Goal: Answer question/provide support: Share knowledge or assist other users

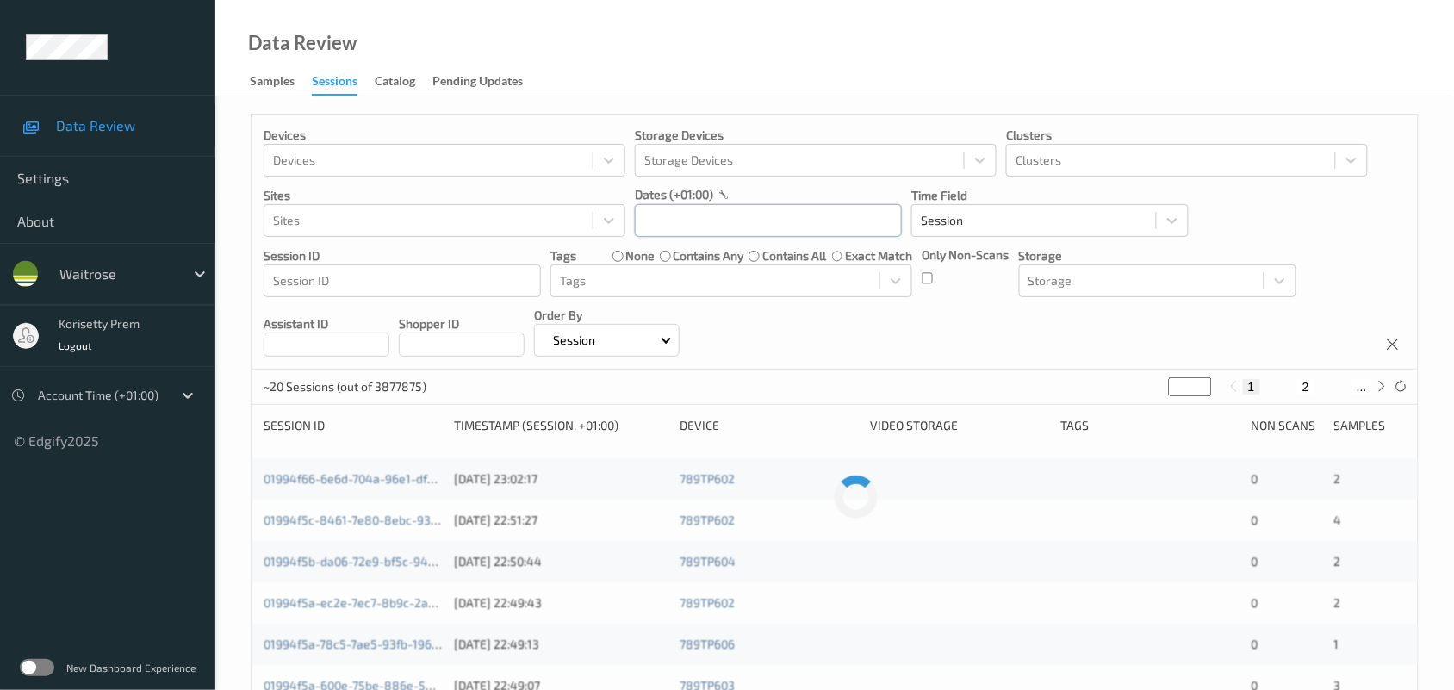
click at [802, 207] on input "text" at bounding box center [768, 220] width 267 height 33
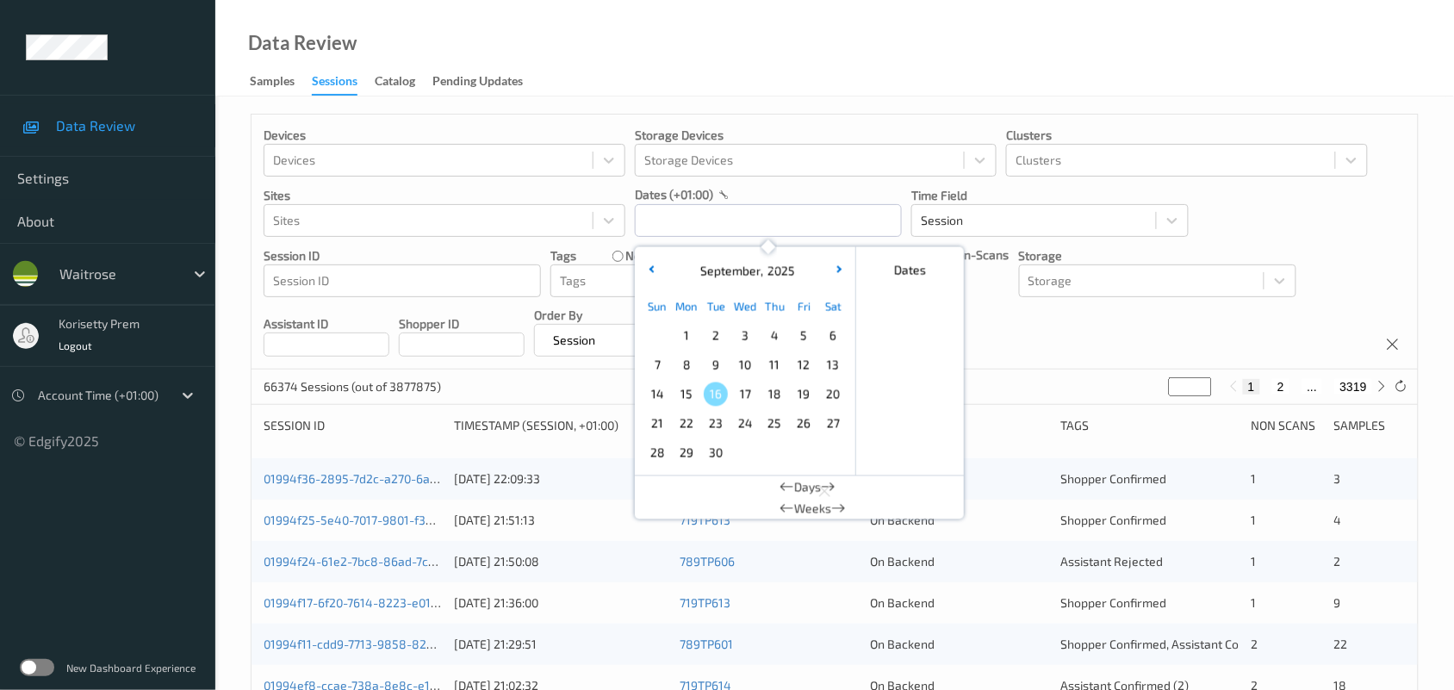
click at [653, 399] on span "14" at bounding box center [657, 395] width 24 height 24
type input "14/09/2025 00:00 -> 14/09/2025 23:59"
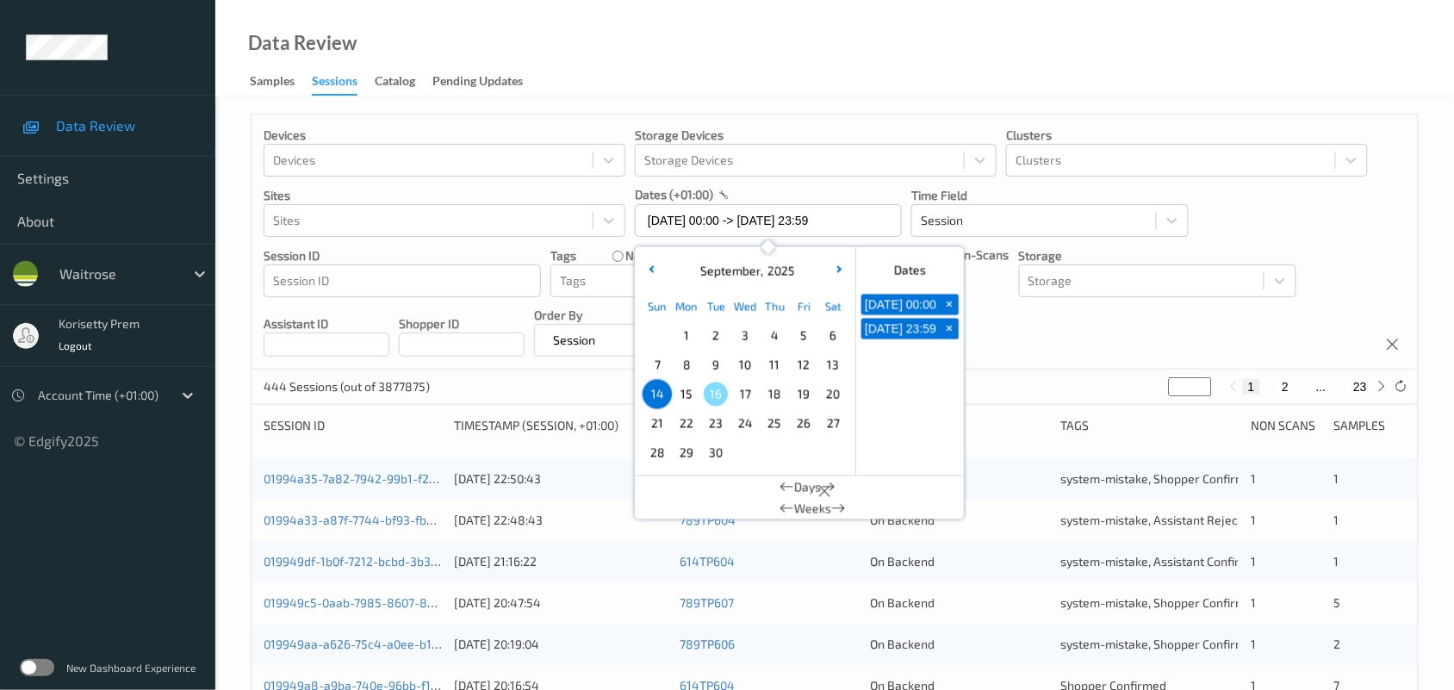
click at [1032, 304] on div "Devices Devices Storage Devices Storage Devices Clusters Clusters Sites Sites d…" at bounding box center [835, 242] width 1167 height 255
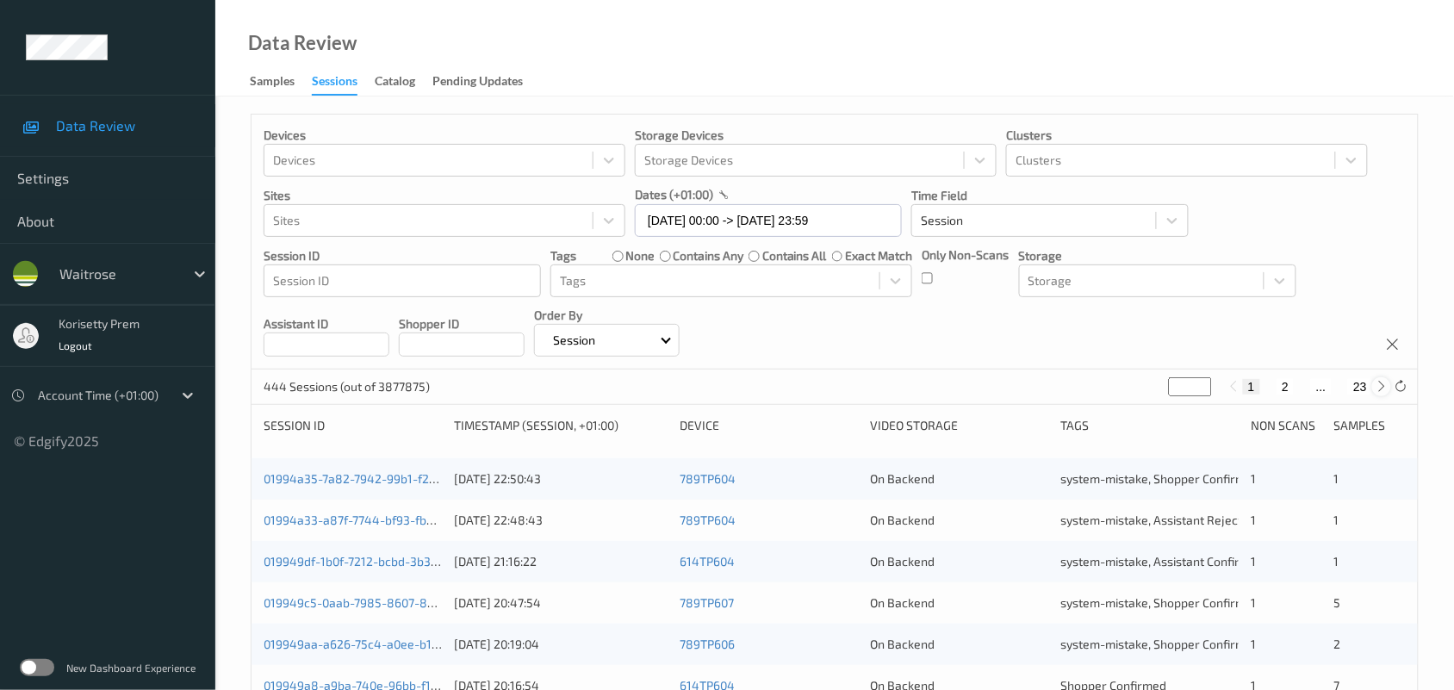
click at [1384, 392] on icon at bounding box center [1382, 386] width 13 height 13
type input "*"
click at [1384, 392] on icon at bounding box center [1382, 386] width 13 height 13
type input "*"
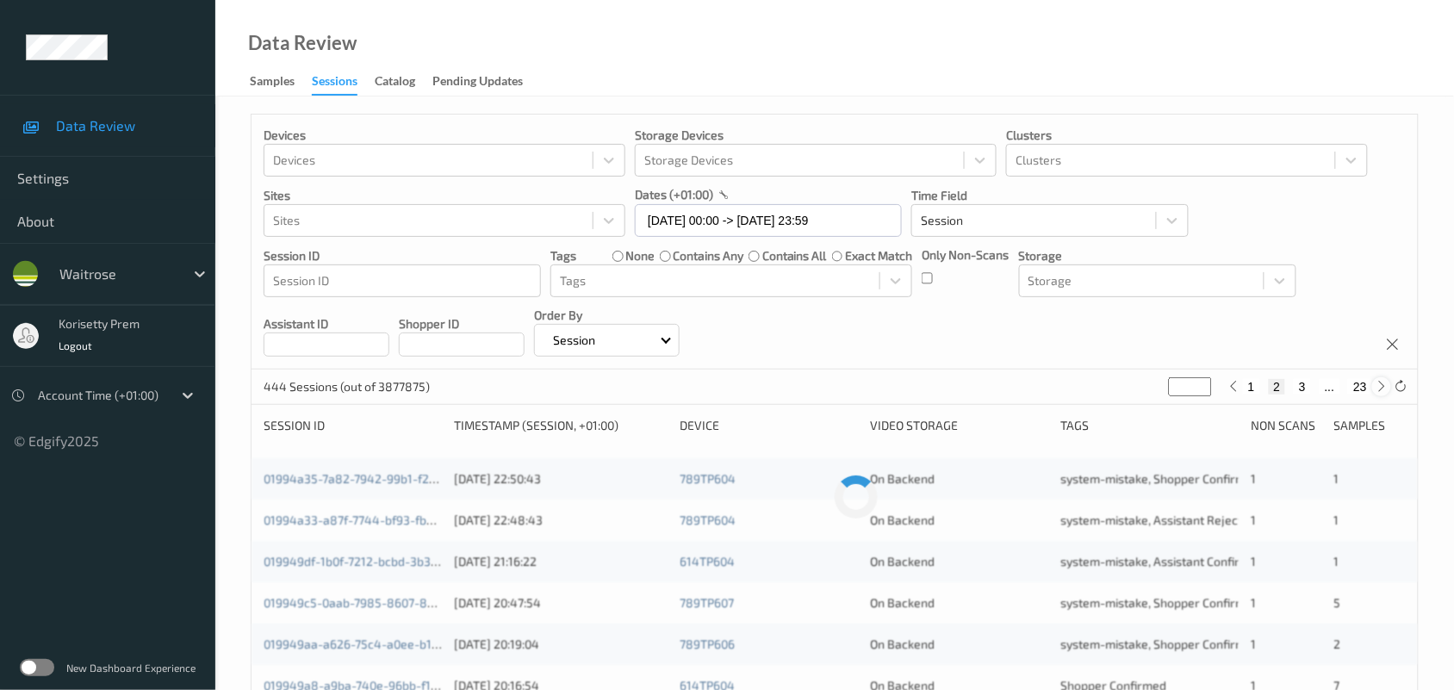
type input "*"
click at [1384, 392] on icon at bounding box center [1382, 386] width 13 height 13
type input "*"
click at [1384, 392] on icon at bounding box center [1382, 386] width 13 height 13
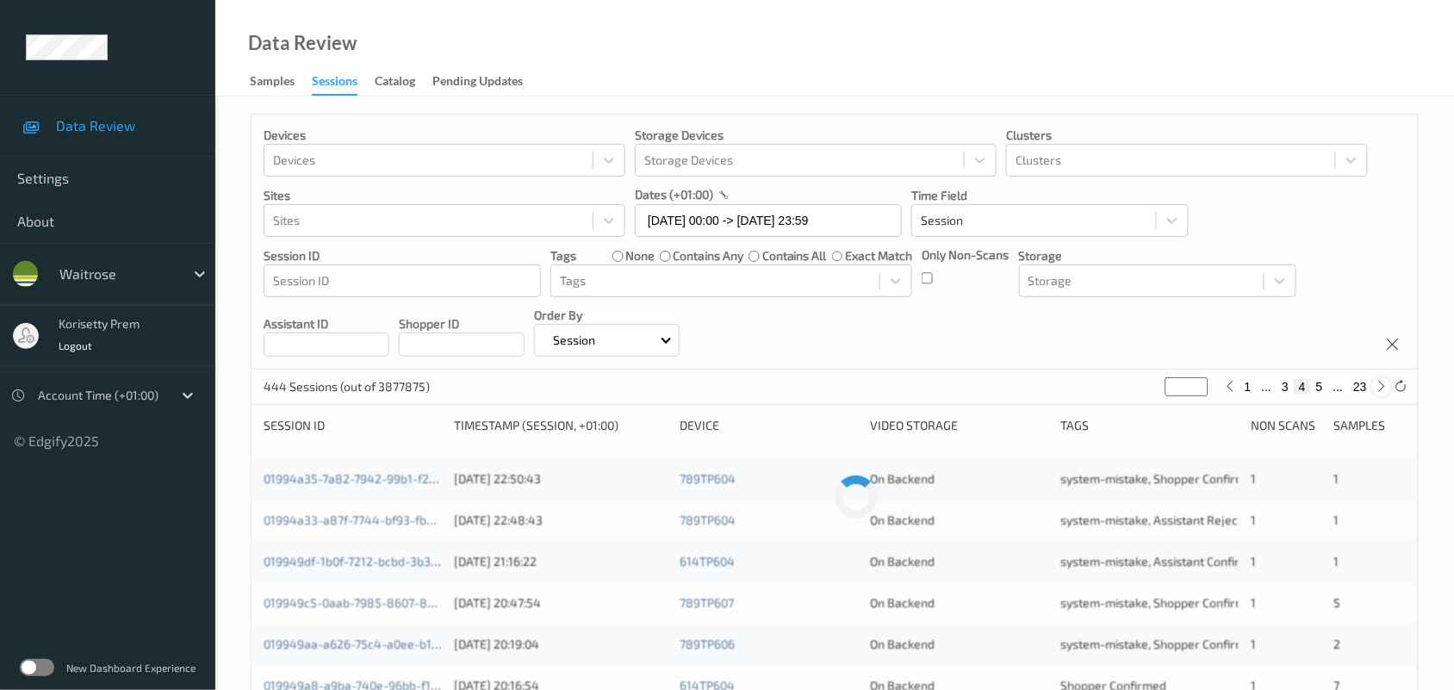
type input "*"
click at [1384, 392] on icon at bounding box center [1382, 386] width 13 height 13
type input "*"
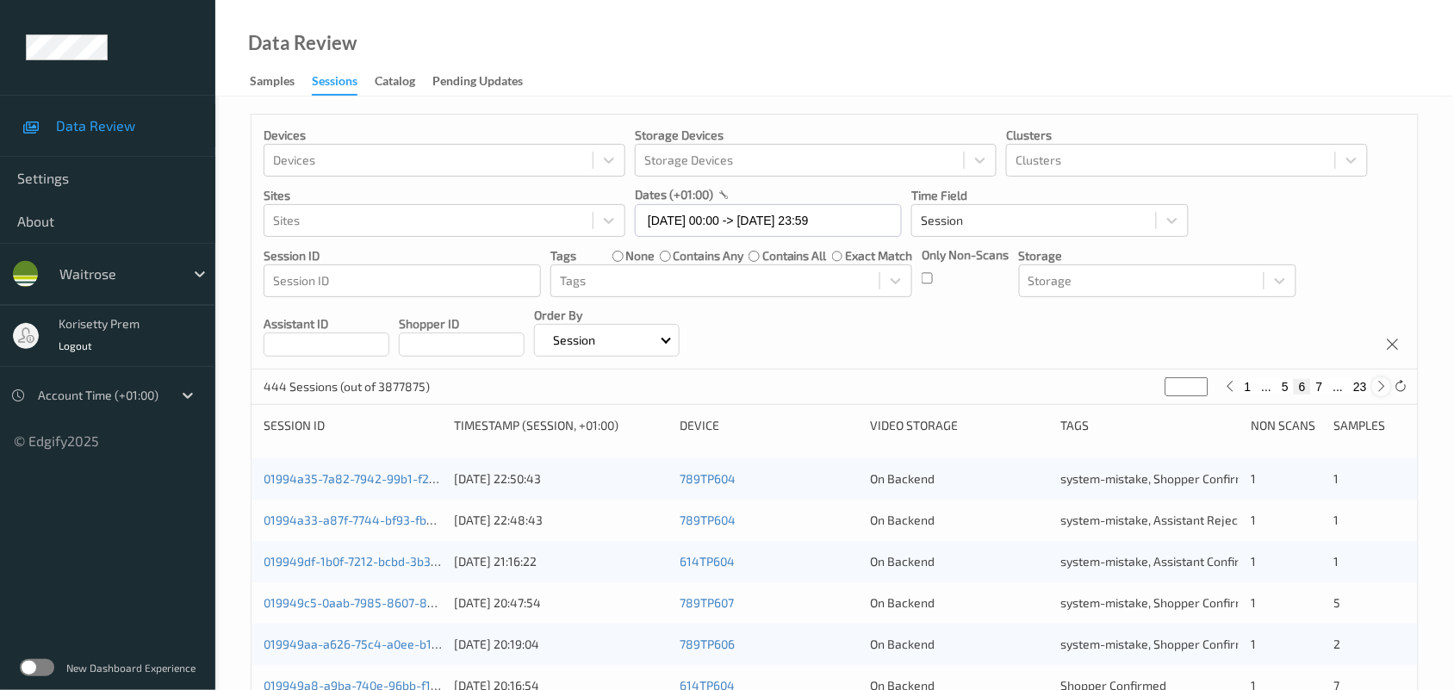
click at [1384, 392] on icon at bounding box center [1382, 386] width 13 height 13
type input "*"
click at [1196, 326] on div "Devices Devices Storage Devices Storage Devices Clusters Clusters Sites Sites d…" at bounding box center [835, 242] width 1167 height 255
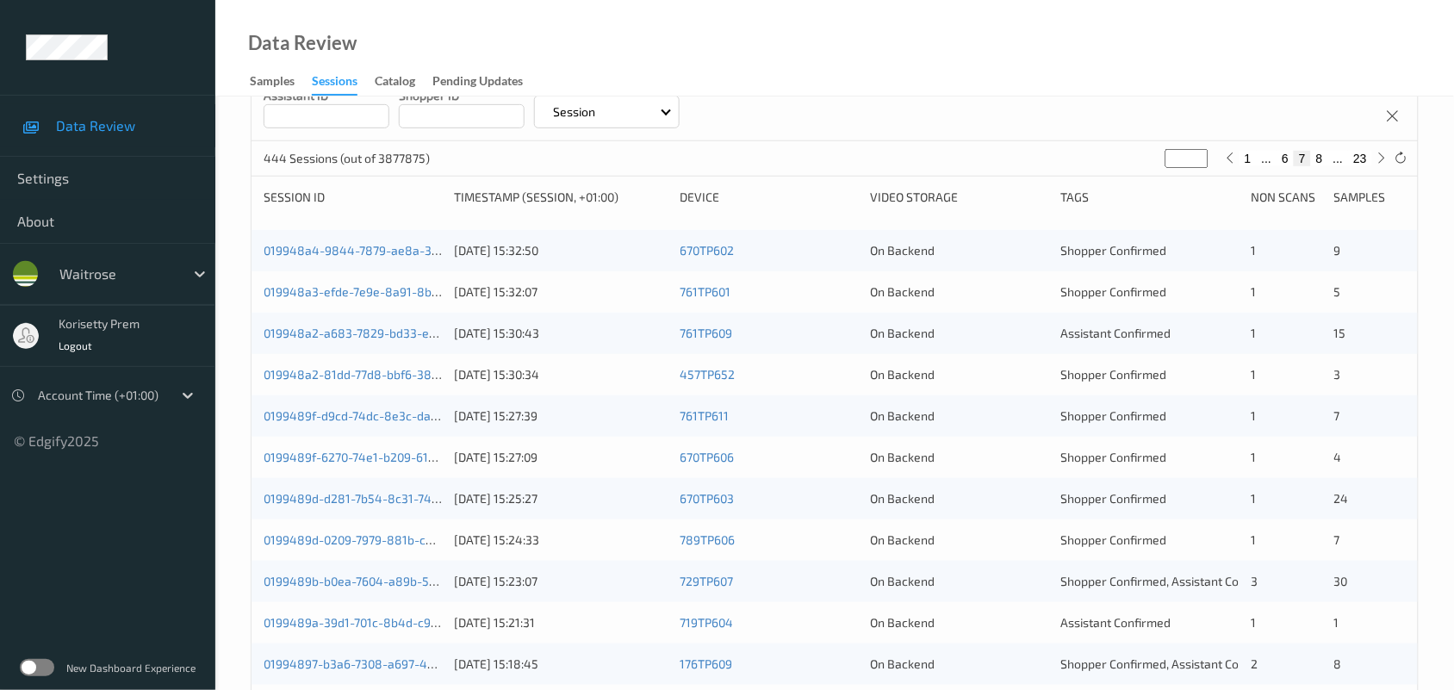
scroll to position [215, 0]
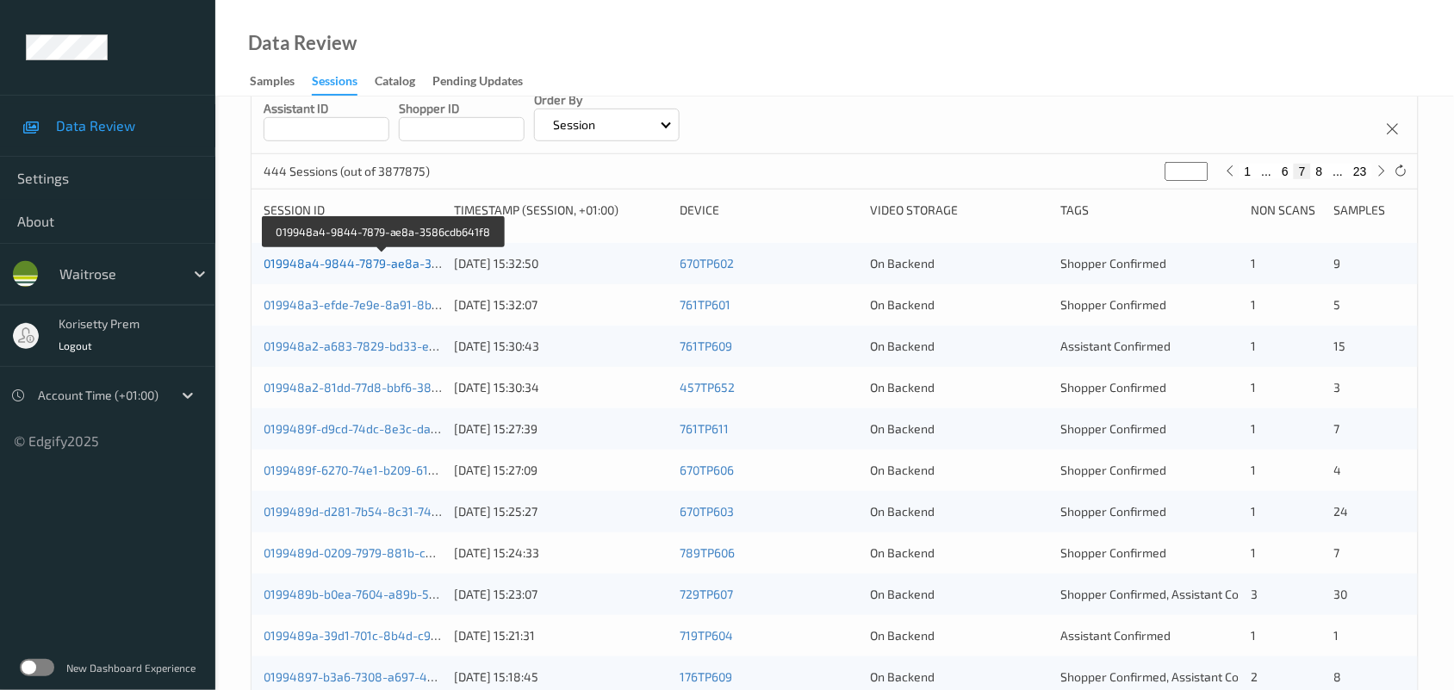
click at [401, 264] on link "019948a4-9844-7879-ae8a-3586cdb641f8" at bounding box center [384, 263] width 241 height 15
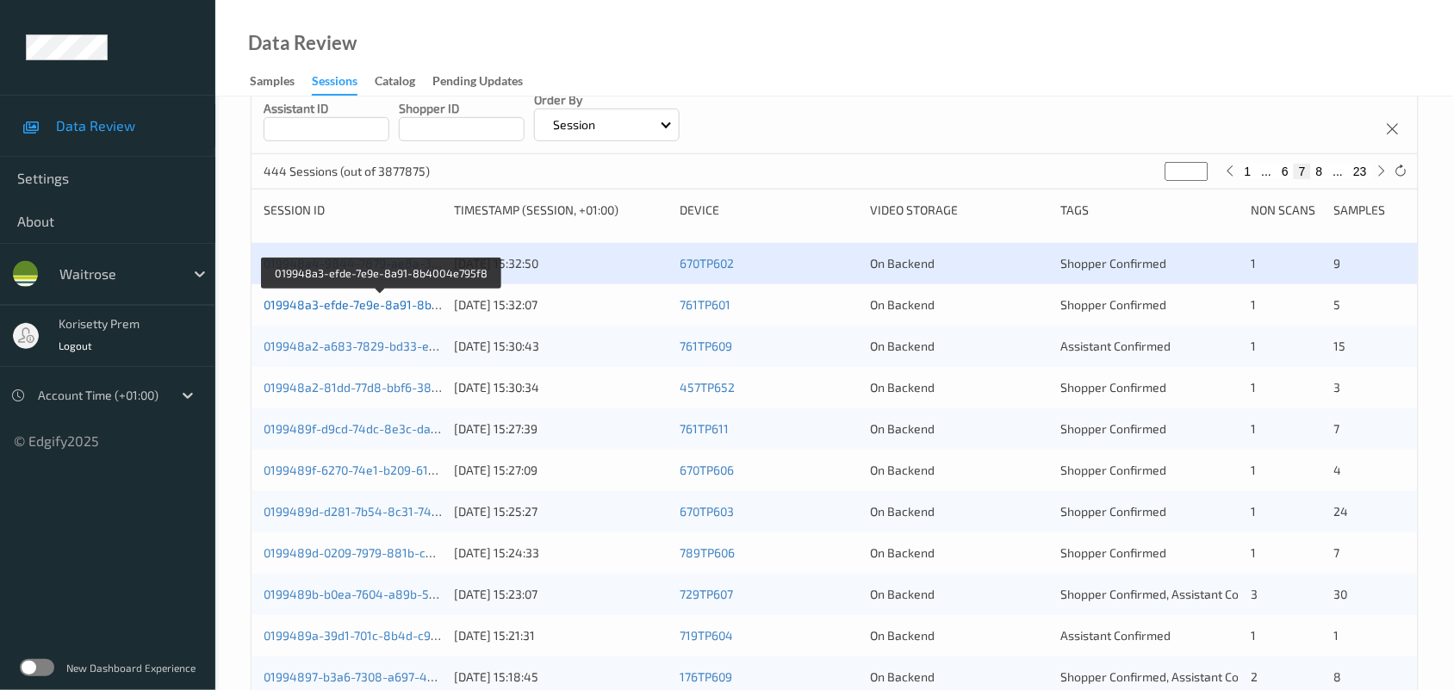
click at [412, 307] on link "019948a3-efde-7e9e-8a91-8b4004e795f8" at bounding box center [382, 304] width 236 height 15
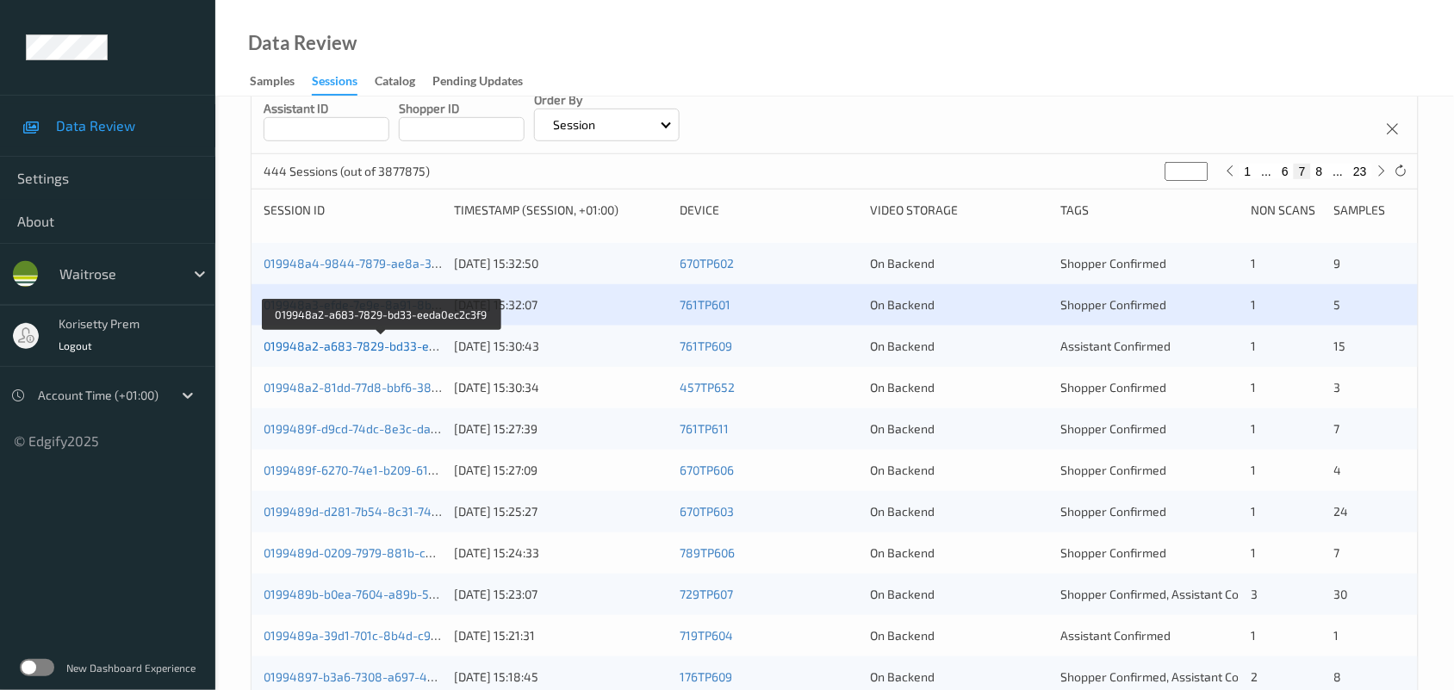
click at [397, 342] on link "019948a2-a683-7829-bd33-eeda0ec2c3f9" at bounding box center [382, 346] width 237 height 15
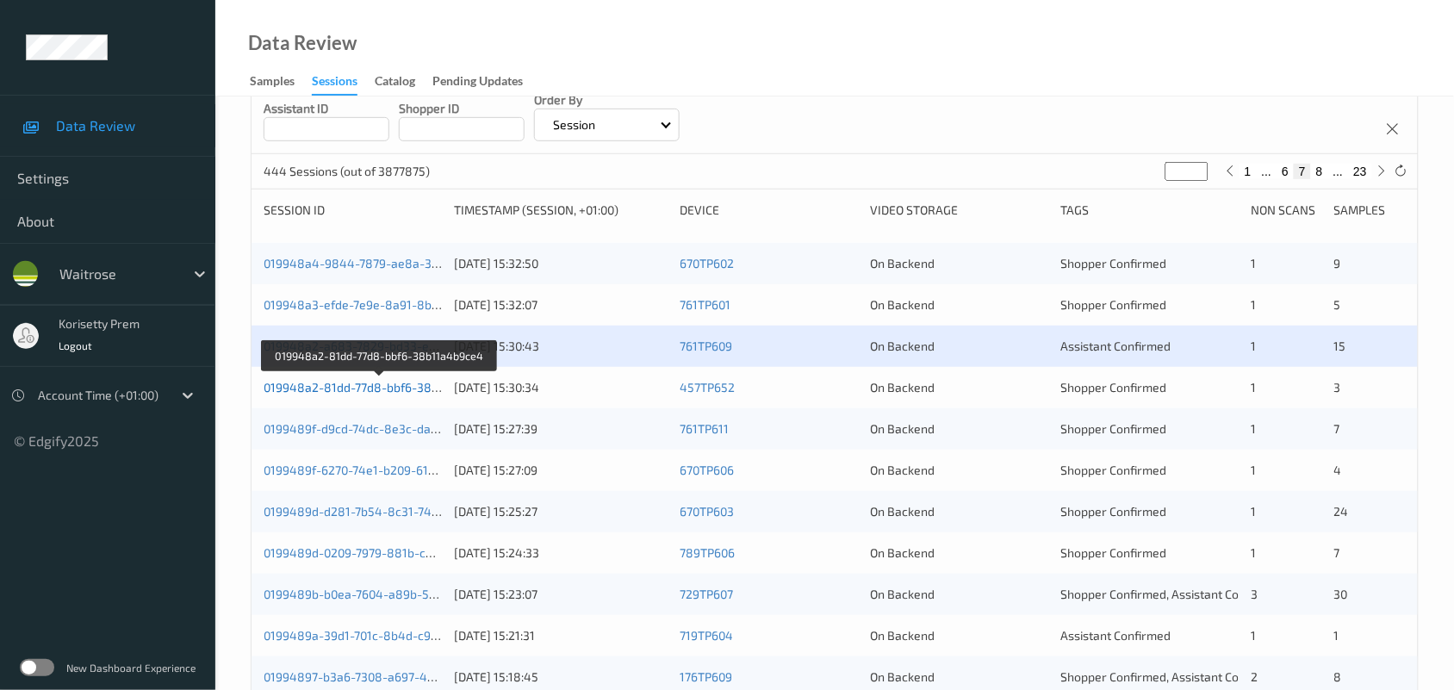
click at [401, 384] on link "019948a2-81dd-77d8-bbf6-38b11a4b9ce4" at bounding box center [381, 387] width 234 height 15
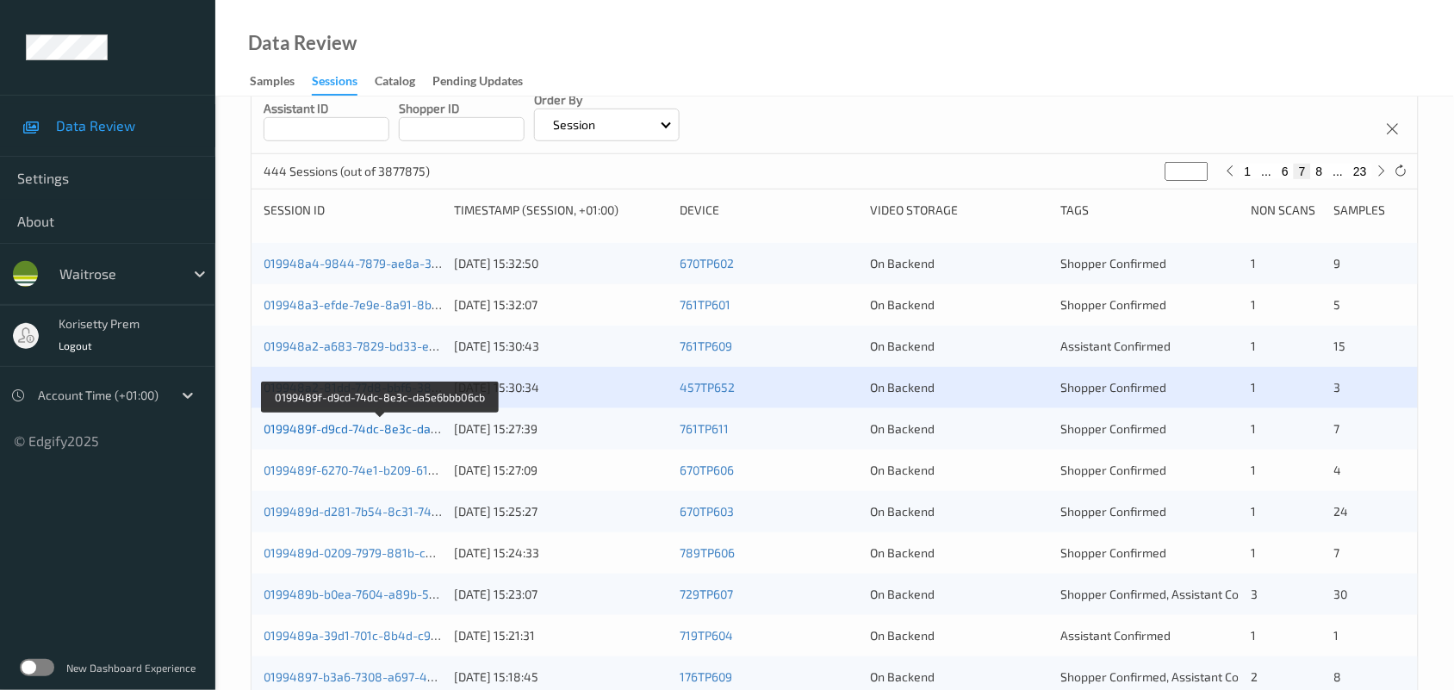
click at [406, 424] on link "0199489f-d9cd-74dc-8e3c-da5e6bbb06cb" at bounding box center [381, 428] width 235 height 15
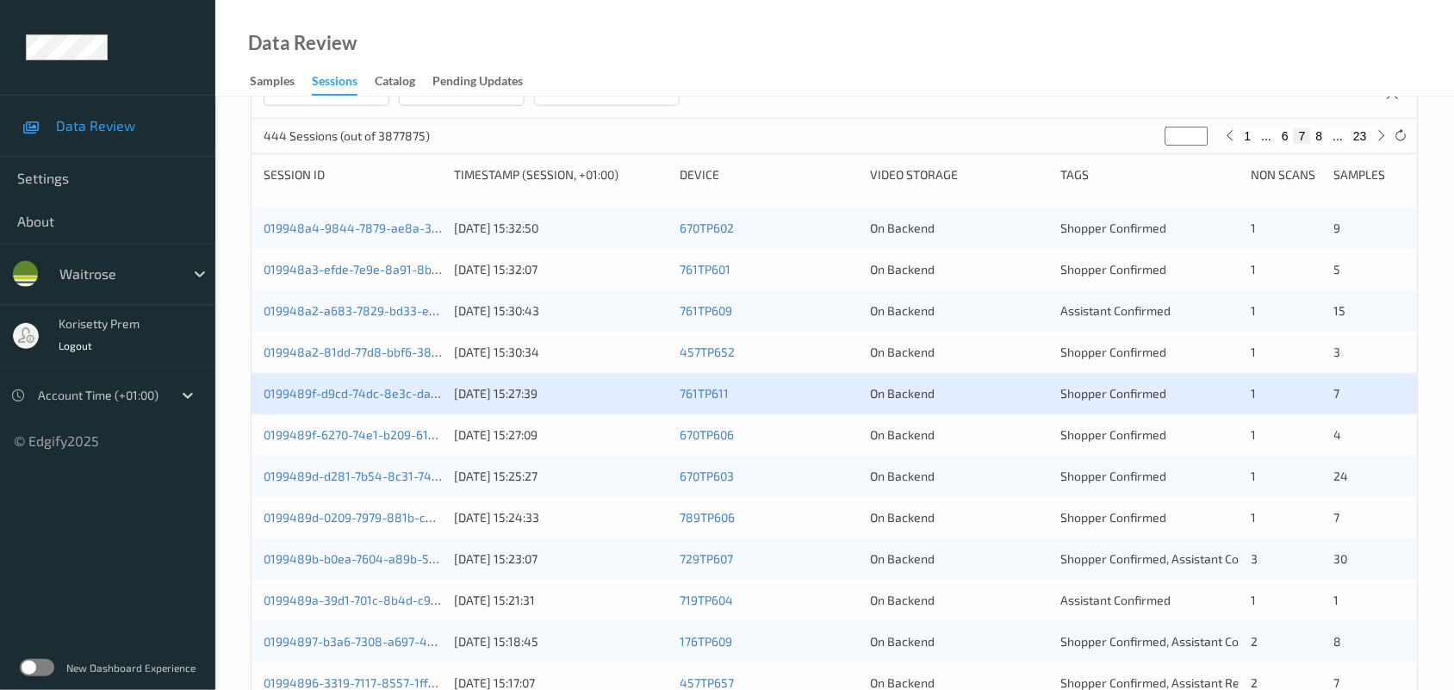
scroll to position [235, 0]
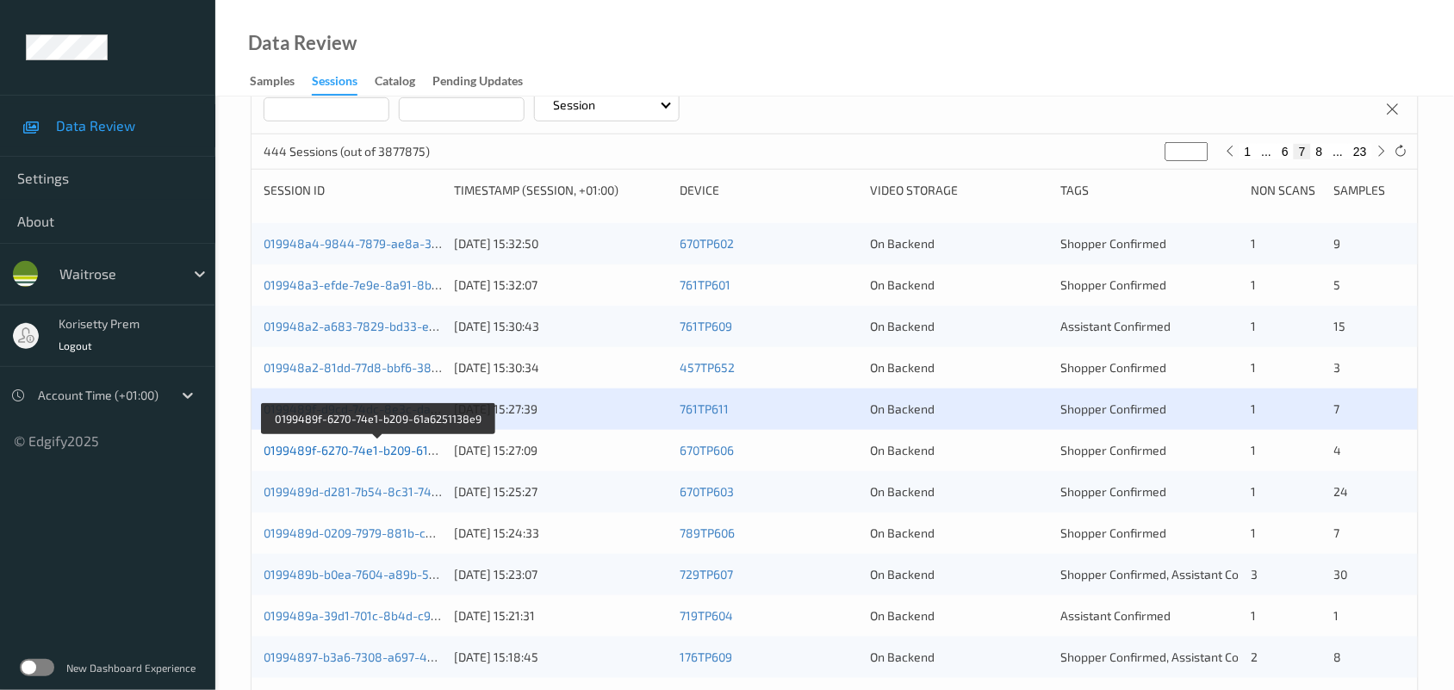
click at [353, 450] on link "0199489f-6270-74e1-b209-61a6251138e9" at bounding box center [379, 450] width 231 height 15
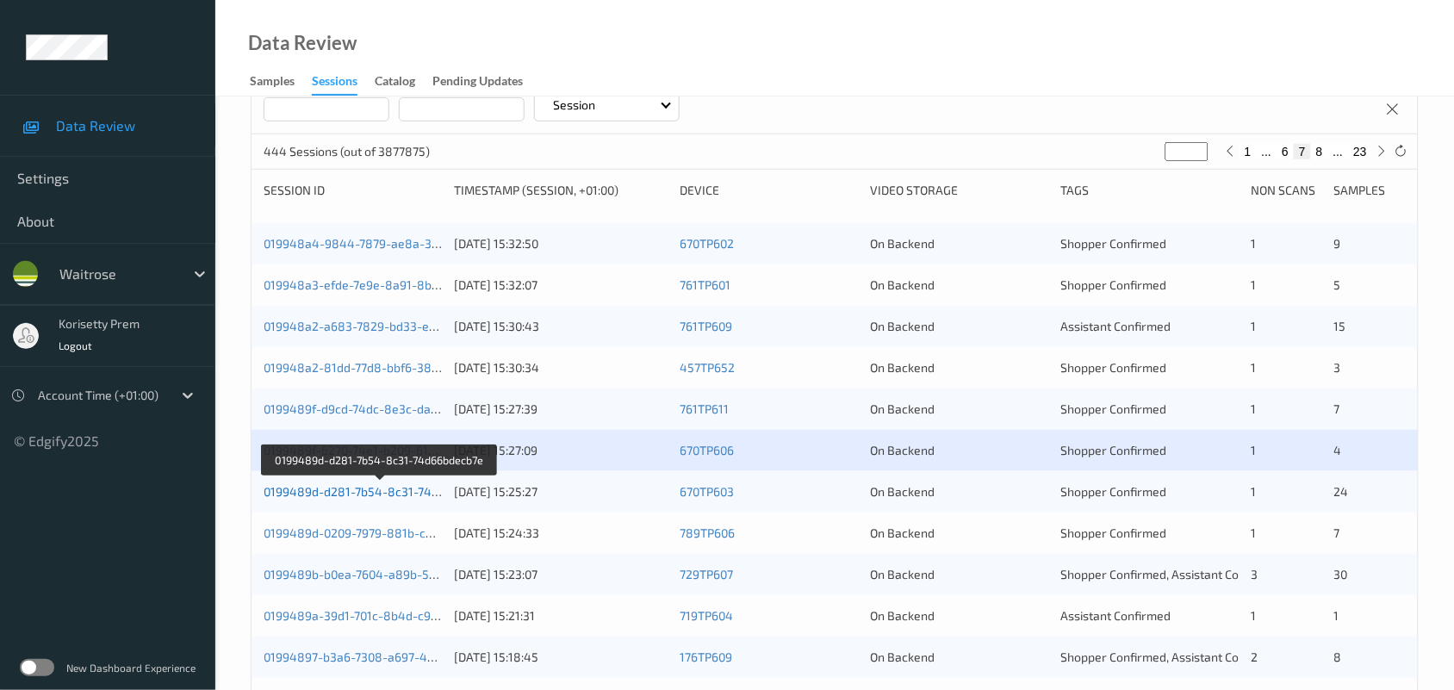
click at [401, 495] on link "0199489d-d281-7b54-8c31-74d66bdecb7e" at bounding box center [381, 491] width 235 height 15
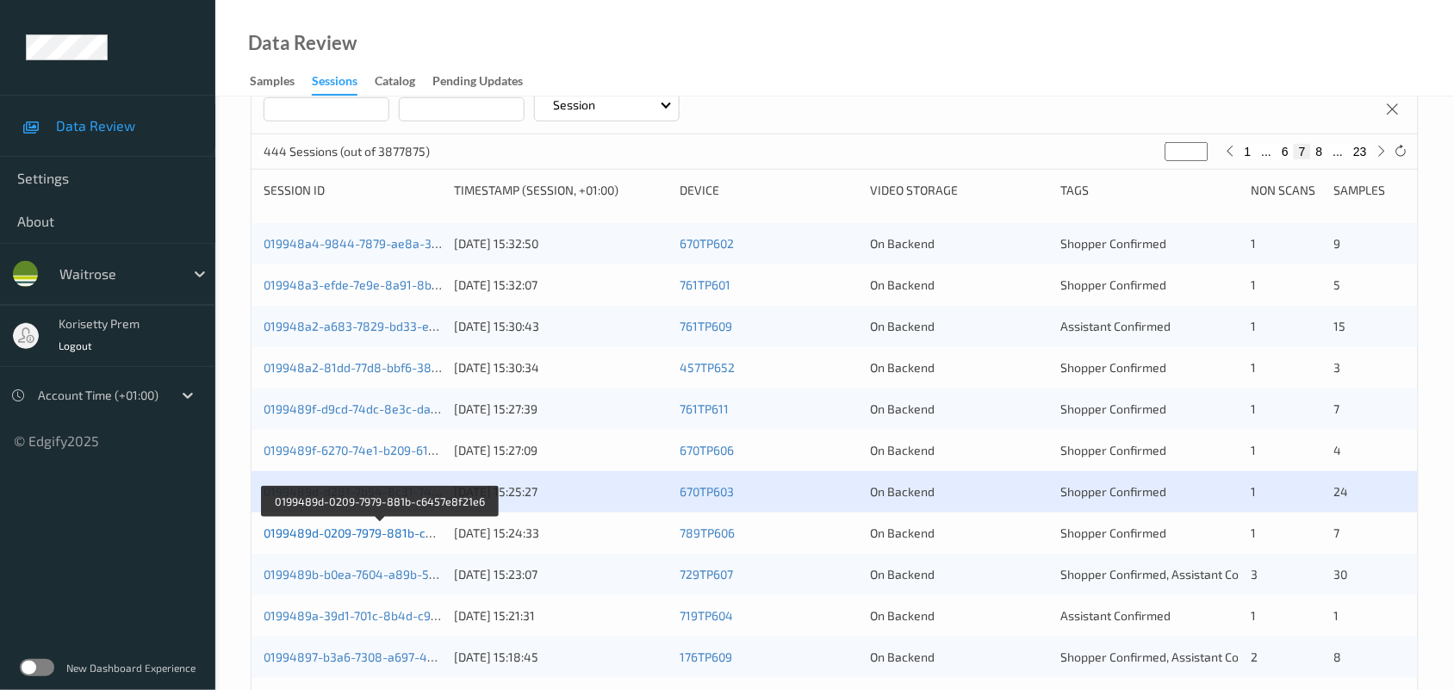
click at [395, 535] on link "0199489d-0209-7979-881b-c6457e8f21e6" at bounding box center [381, 533] width 234 height 15
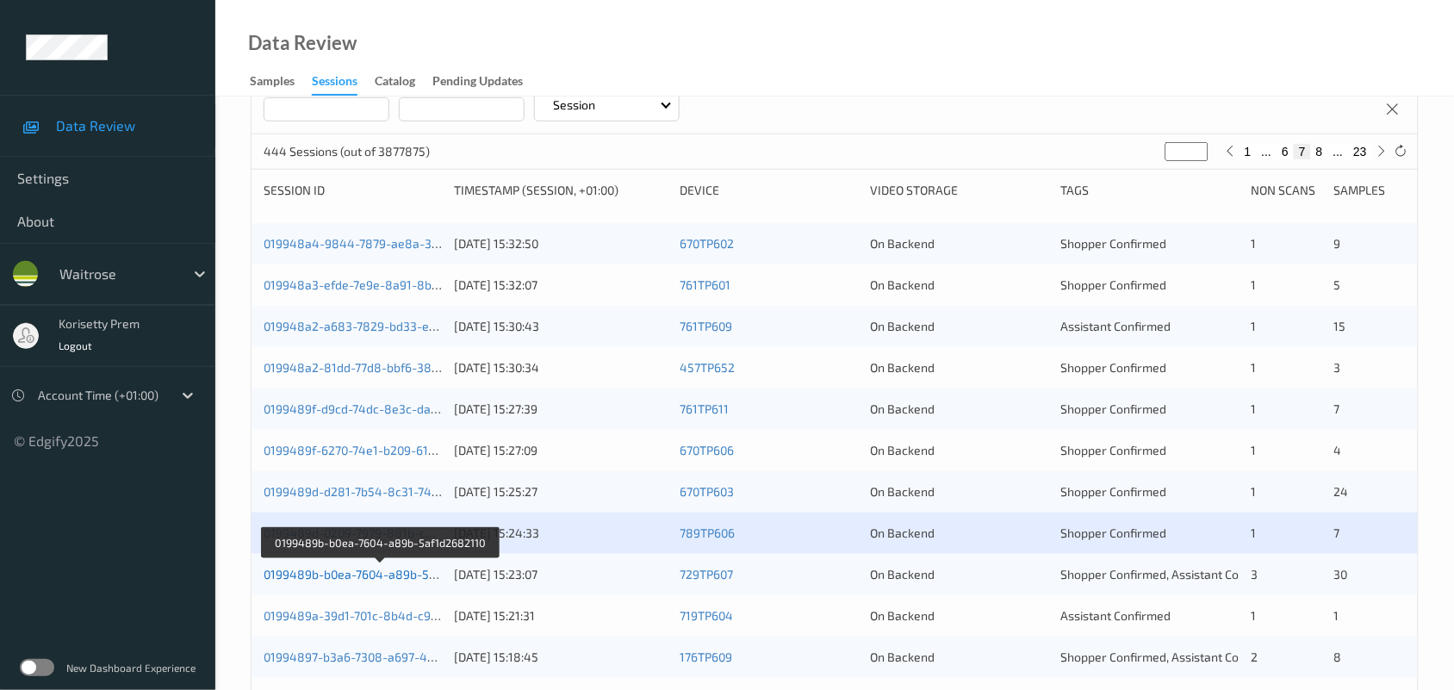
click at [409, 570] on link "0199489b-b0ea-7604-a89b-5af1d2682110" at bounding box center [381, 574] width 234 height 15
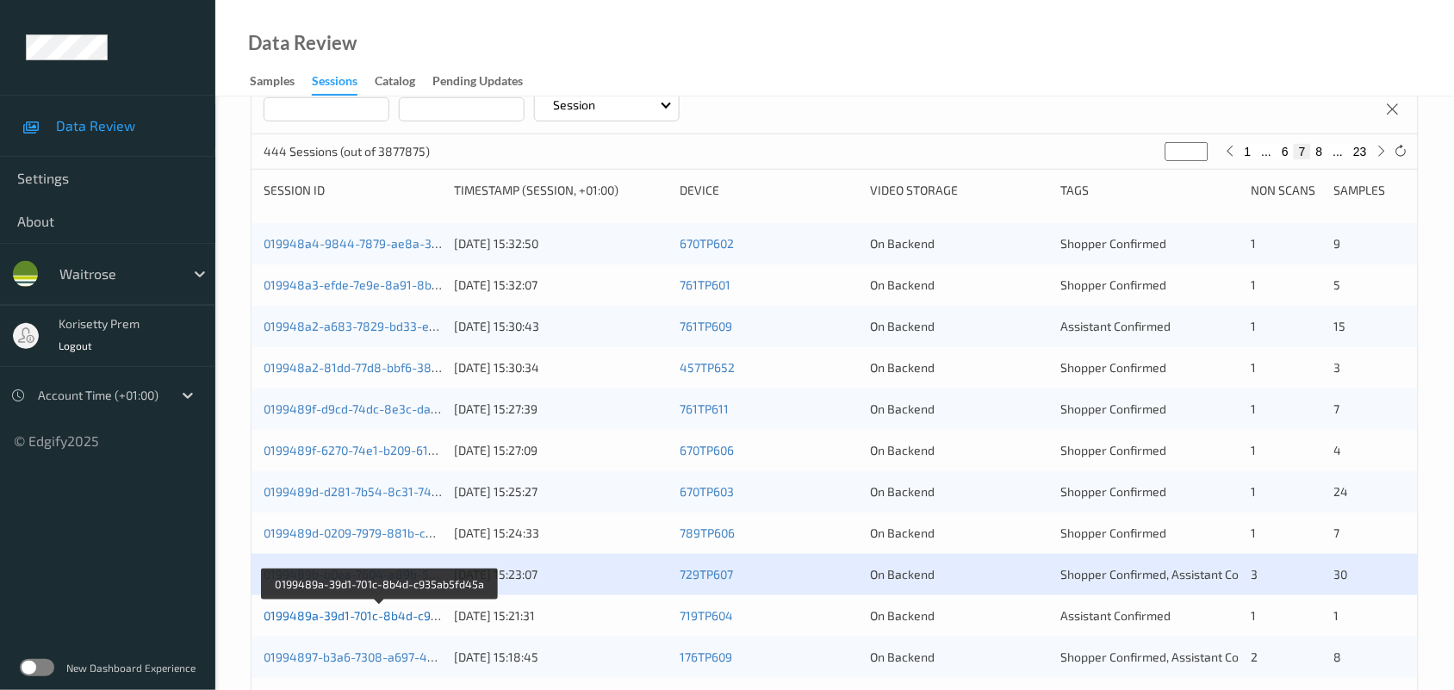
click at [399, 613] on link "0199489a-39d1-701c-8b4d-c935ab5fd45a" at bounding box center [381, 615] width 234 height 15
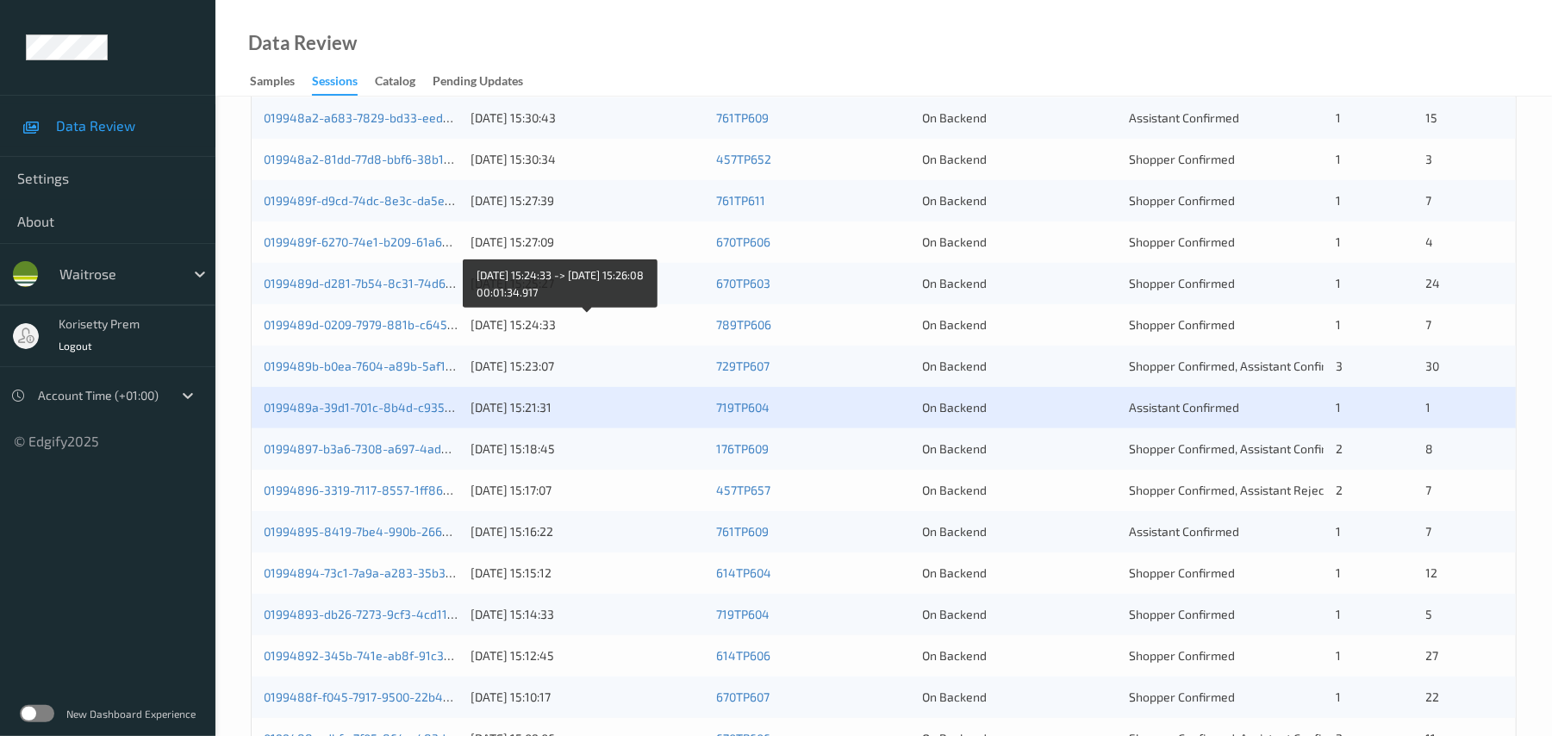
scroll to position [580, 0]
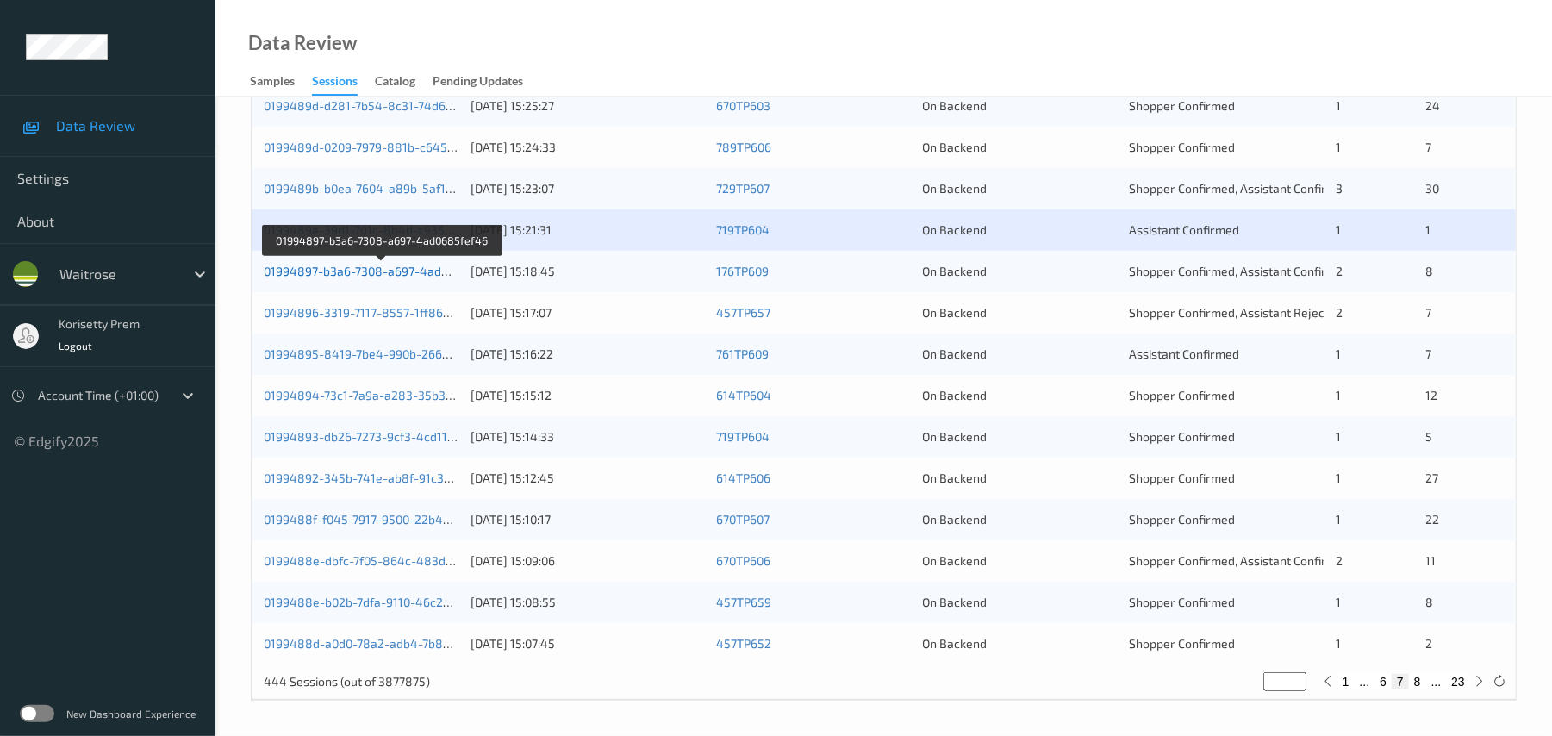
click at [396, 278] on link "01994897-b3a6-7308-a697-4ad0685fef46" at bounding box center [382, 271] width 236 height 15
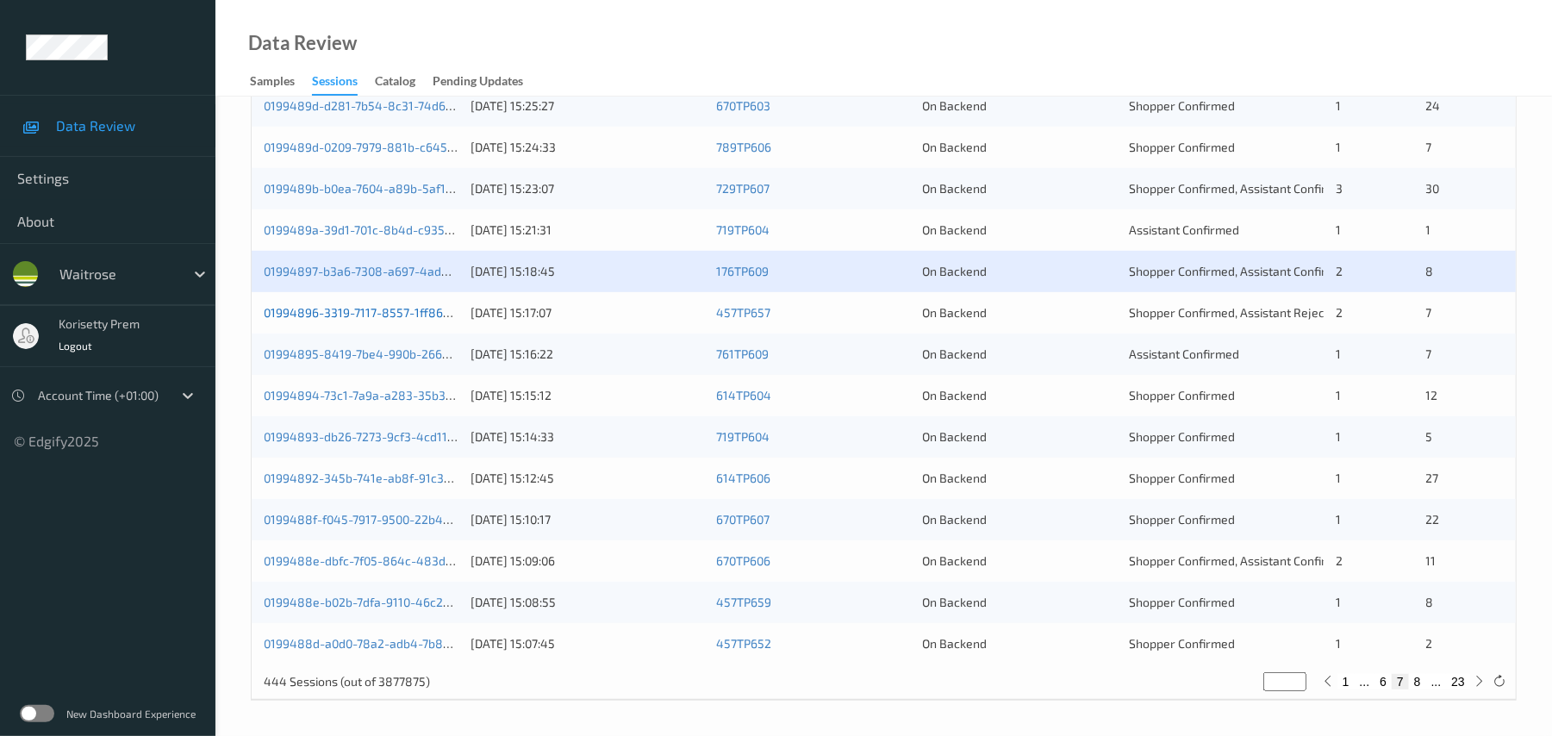
click at [417, 320] on link "01994896-3319-7117-8557-1ff86a732aa7" at bounding box center [377, 312] width 226 height 15
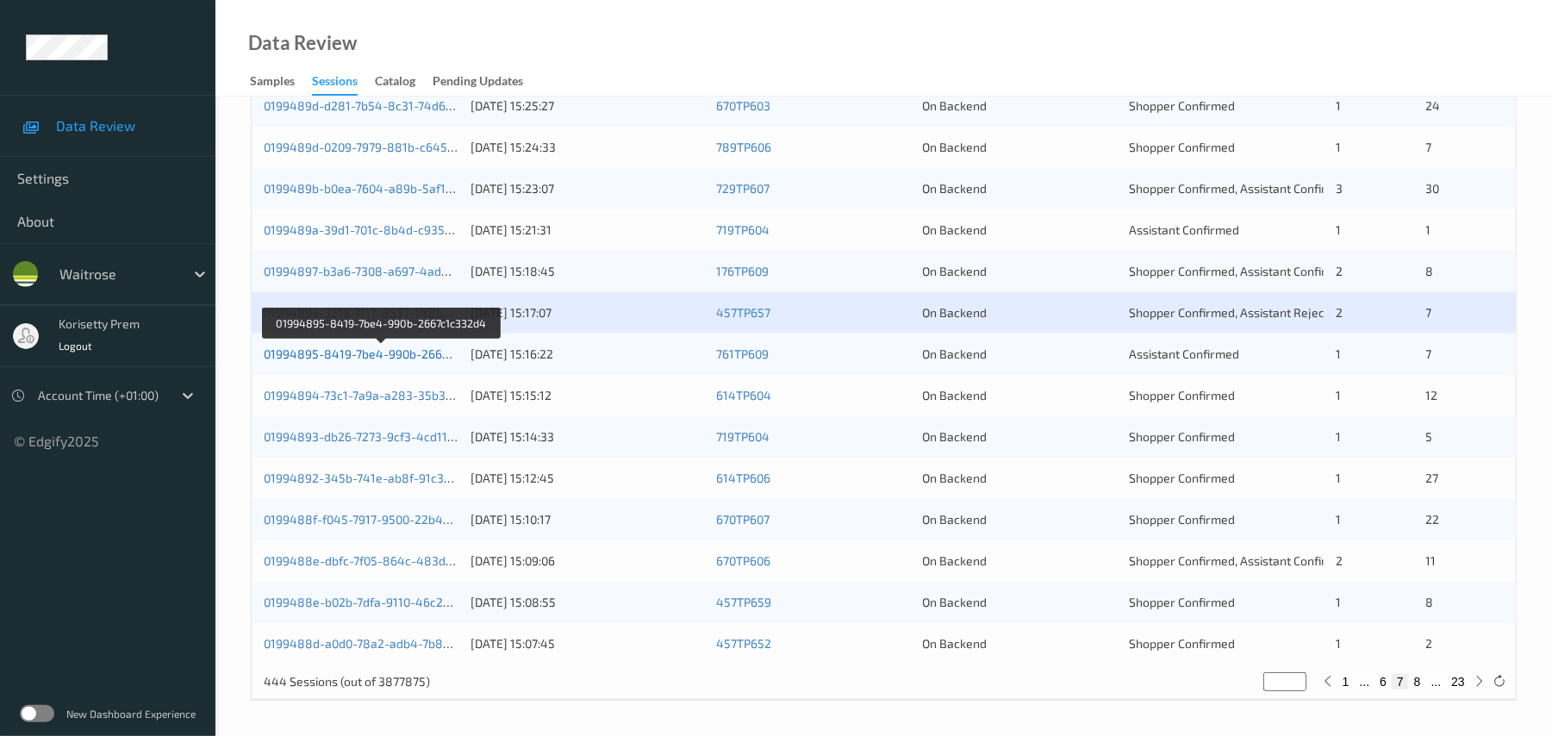
click at [421, 361] on link "01994895-8419-7be4-990b-2667c1c332d4" at bounding box center [382, 353] width 237 height 15
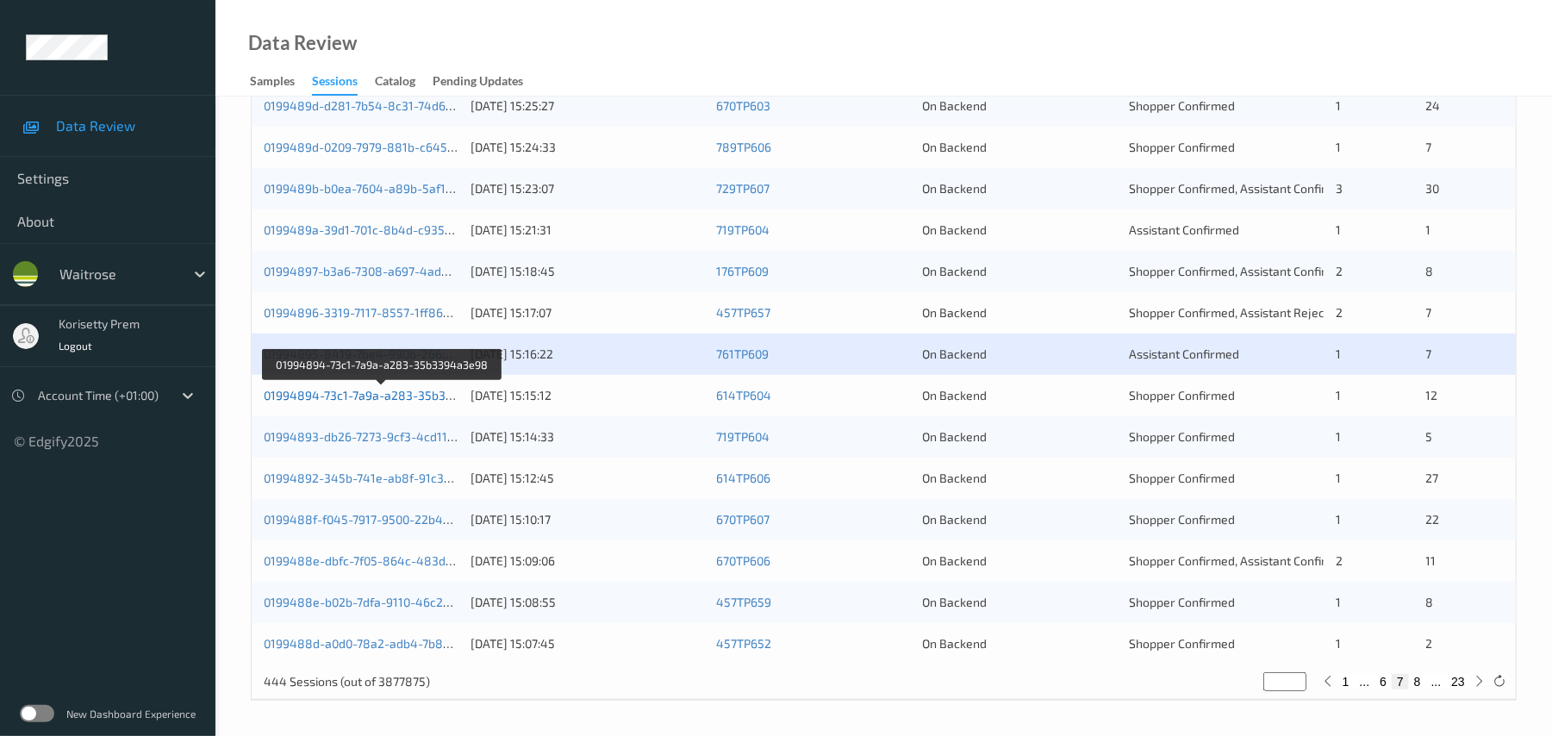
click at [420, 402] on link "01994894-73c1-7a9a-a283-35b3394a3e98" at bounding box center [383, 395] width 239 height 15
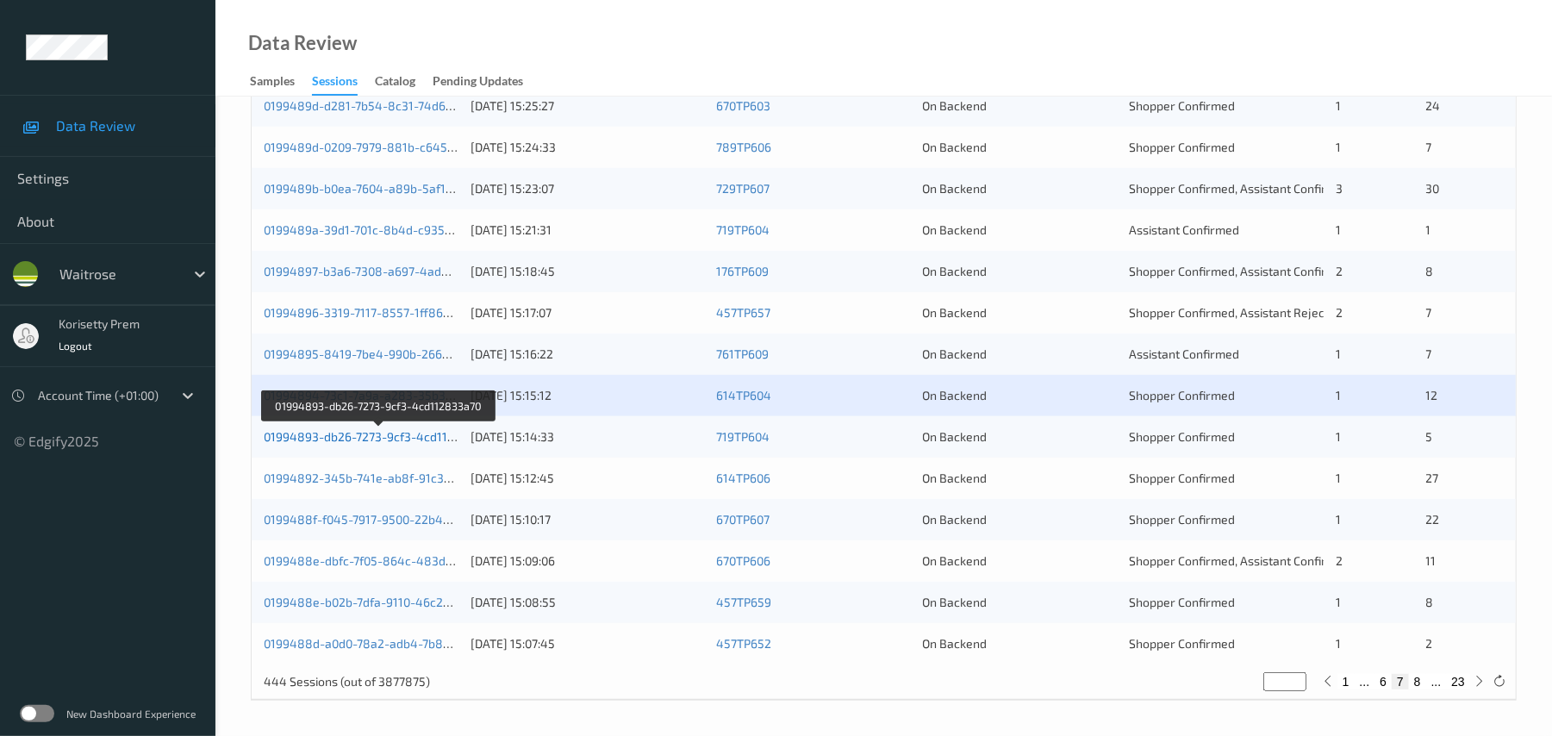
click at [418, 444] on link "01994893-db26-7273-9cf3-4cd112833a70" at bounding box center [380, 436] width 232 height 15
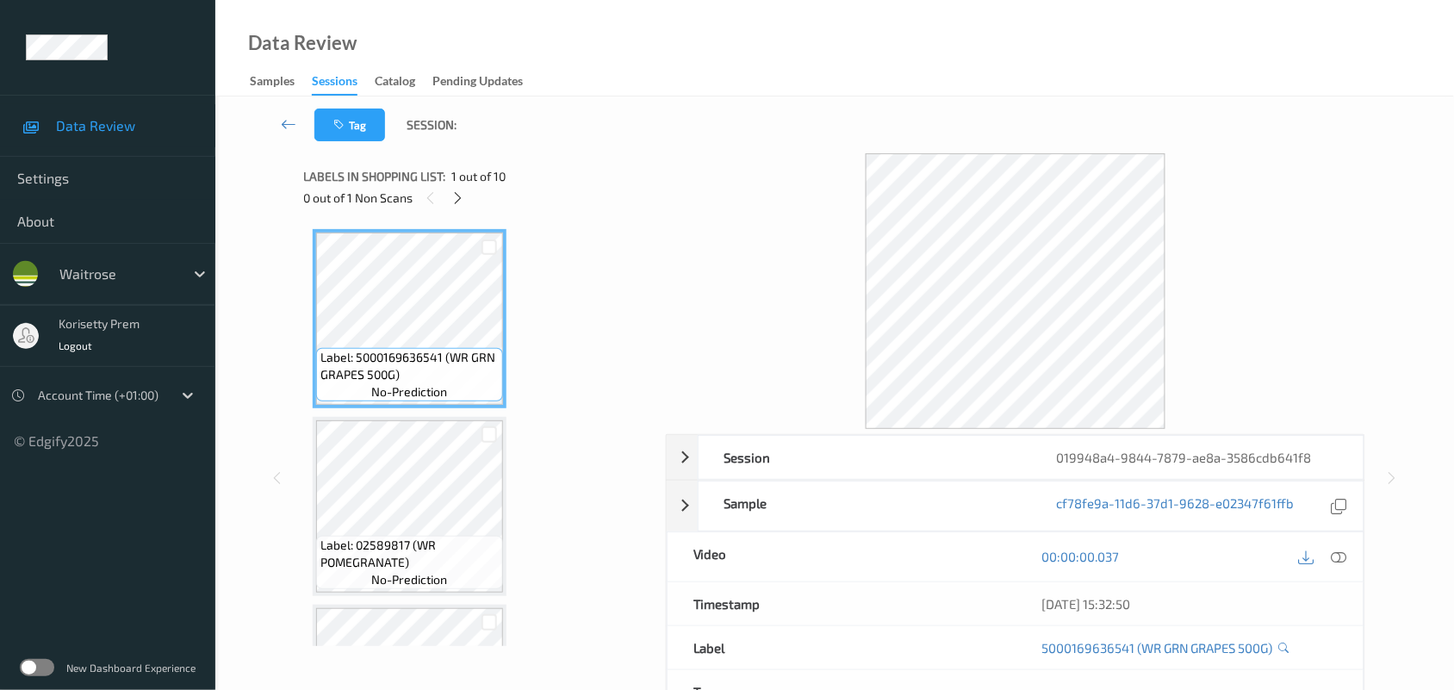
click at [653, 123] on div "Tag Session:" at bounding box center [835, 124] width 1168 height 57
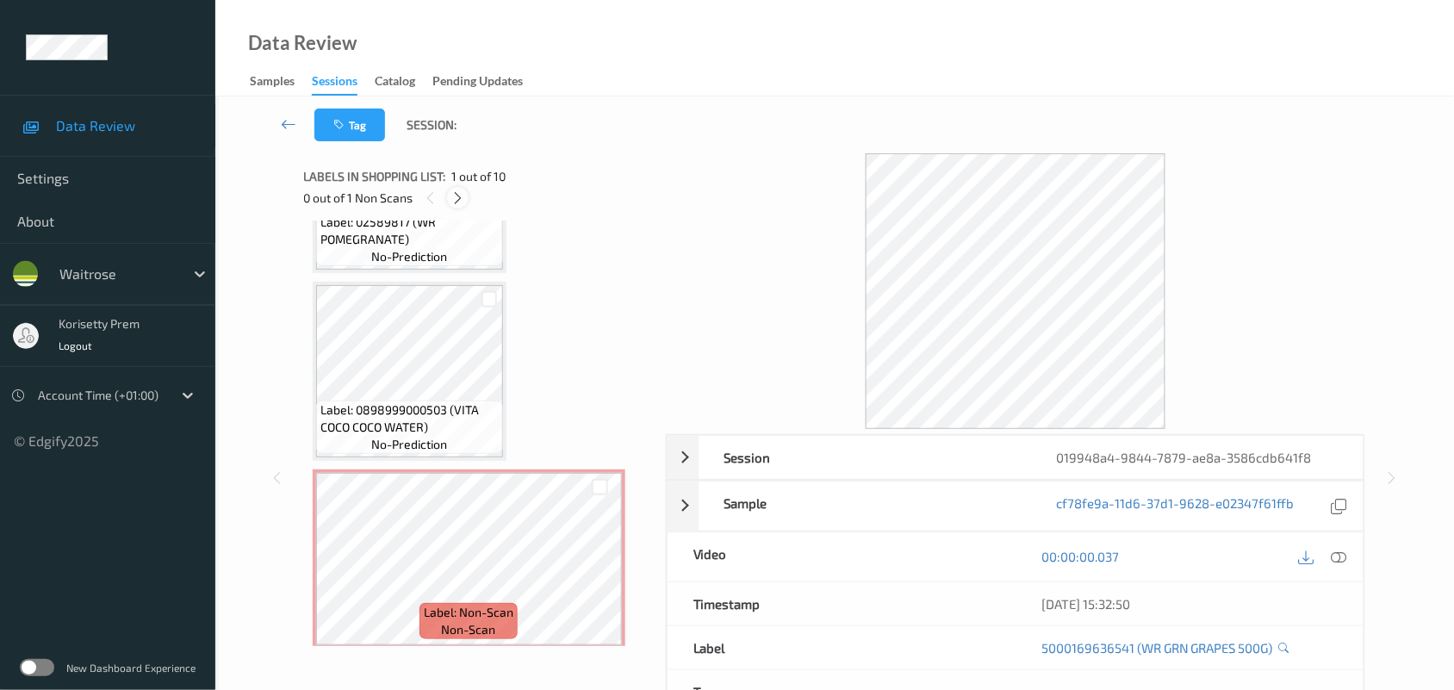
click at [461, 196] on icon at bounding box center [458, 198] width 15 height 16
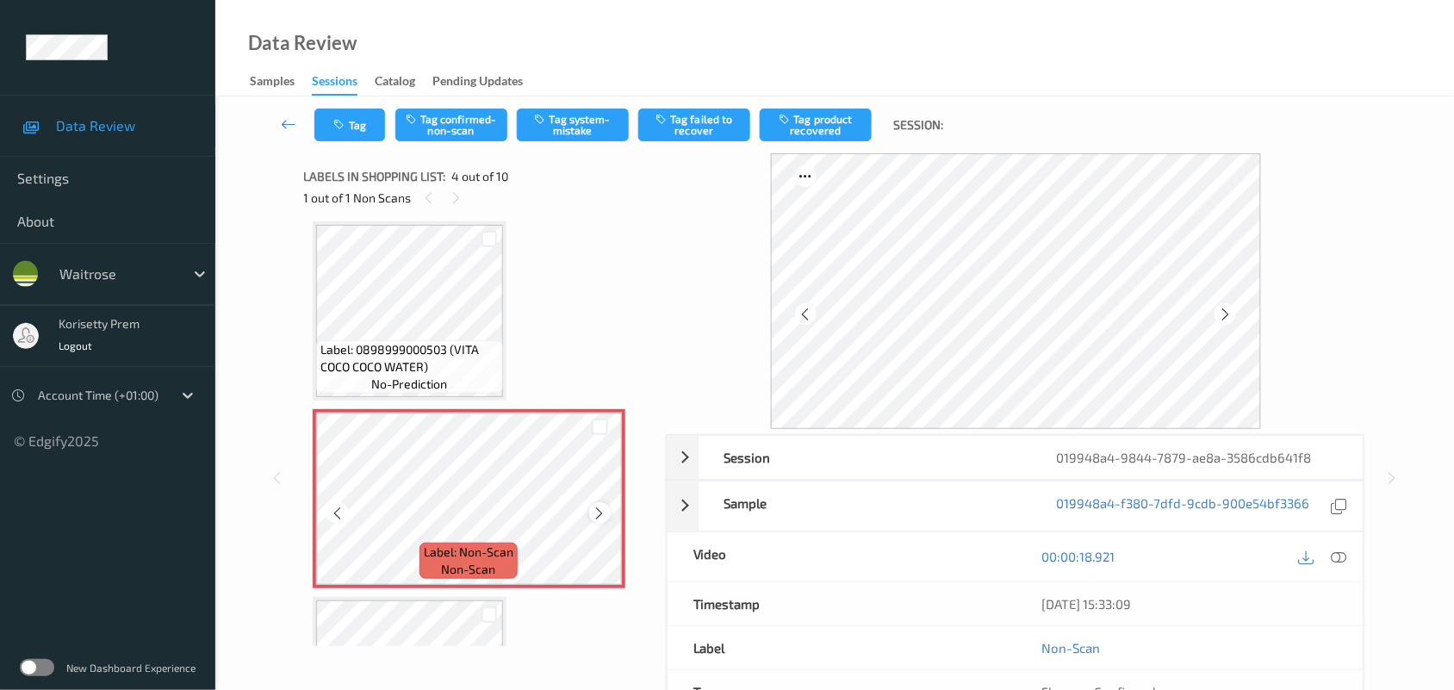
click at [595, 508] on icon at bounding box center [600, 514] width 15 height 16
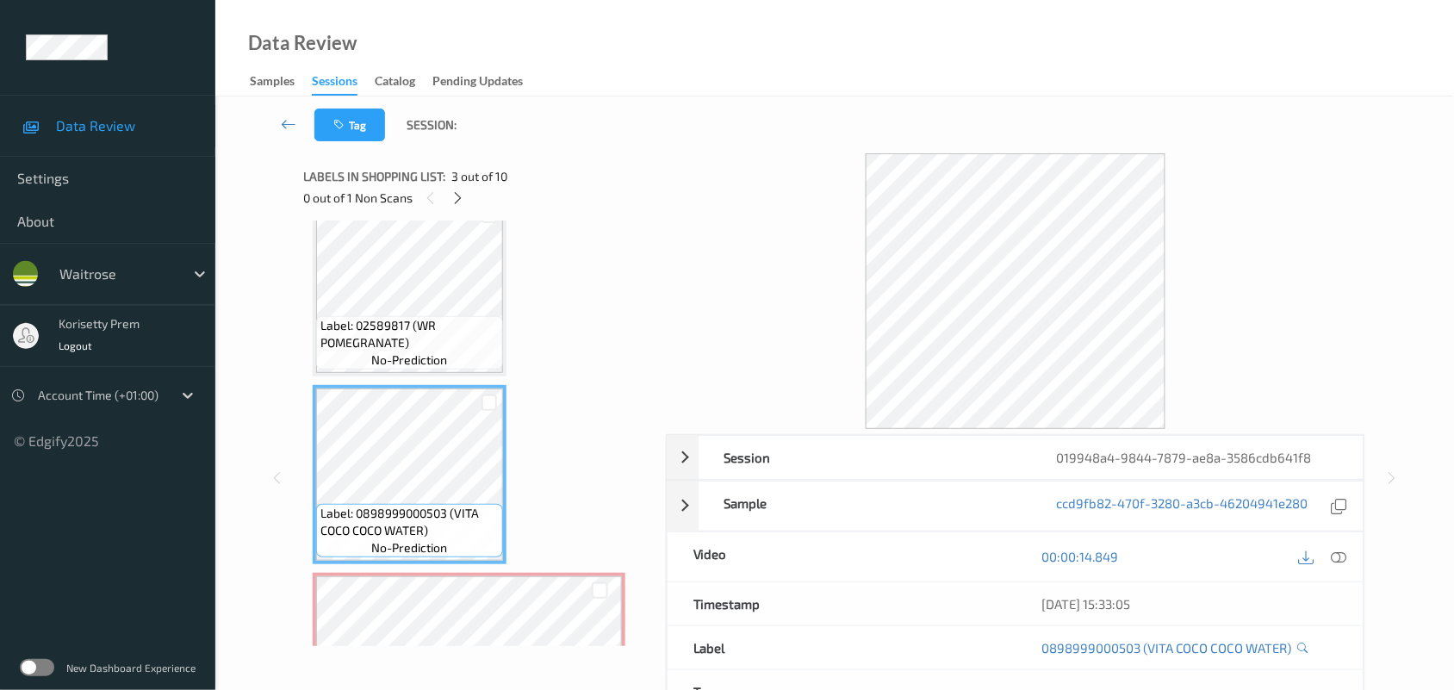
scroll to position [168, 0]
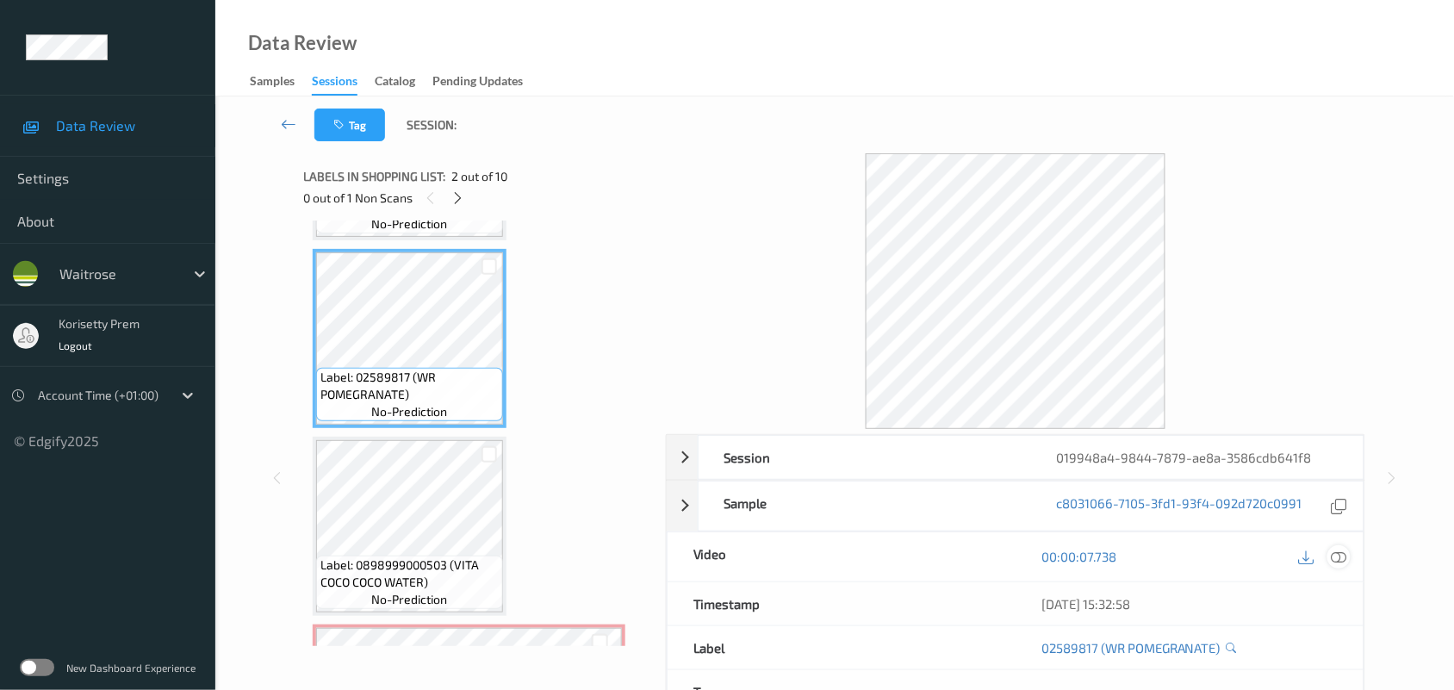
click at [1340, 552] on icon at bounding box center [1340, 557] width 16 height 16
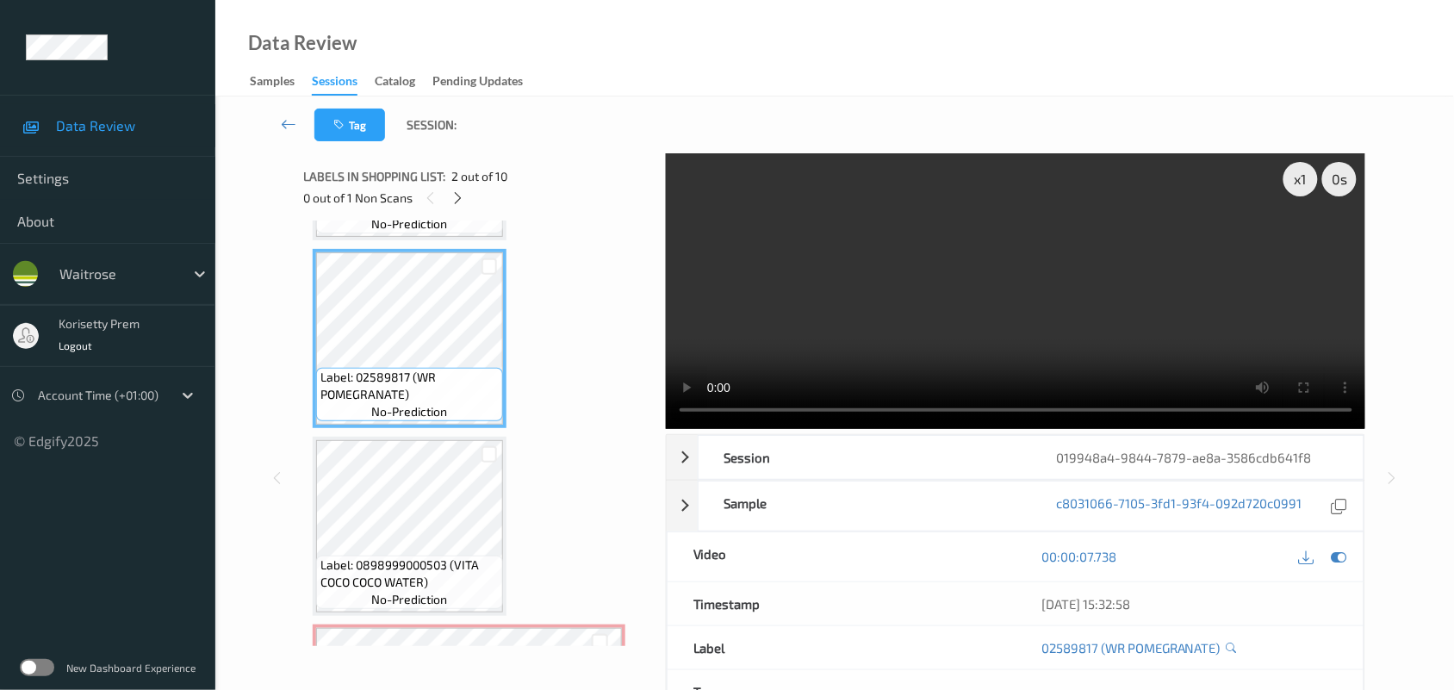
click at [905, 333] on video at bounding box center [1016, 291] width 700 height 276
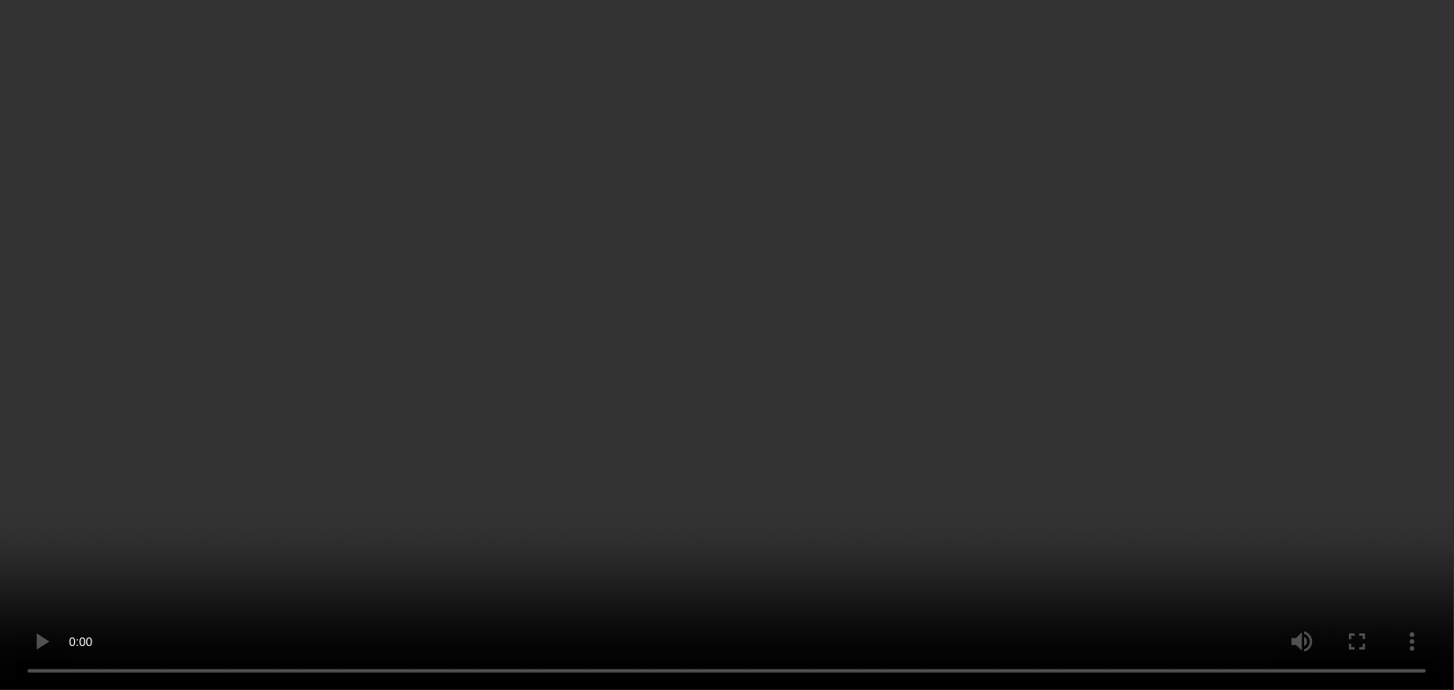
scroll to position [488, 0]
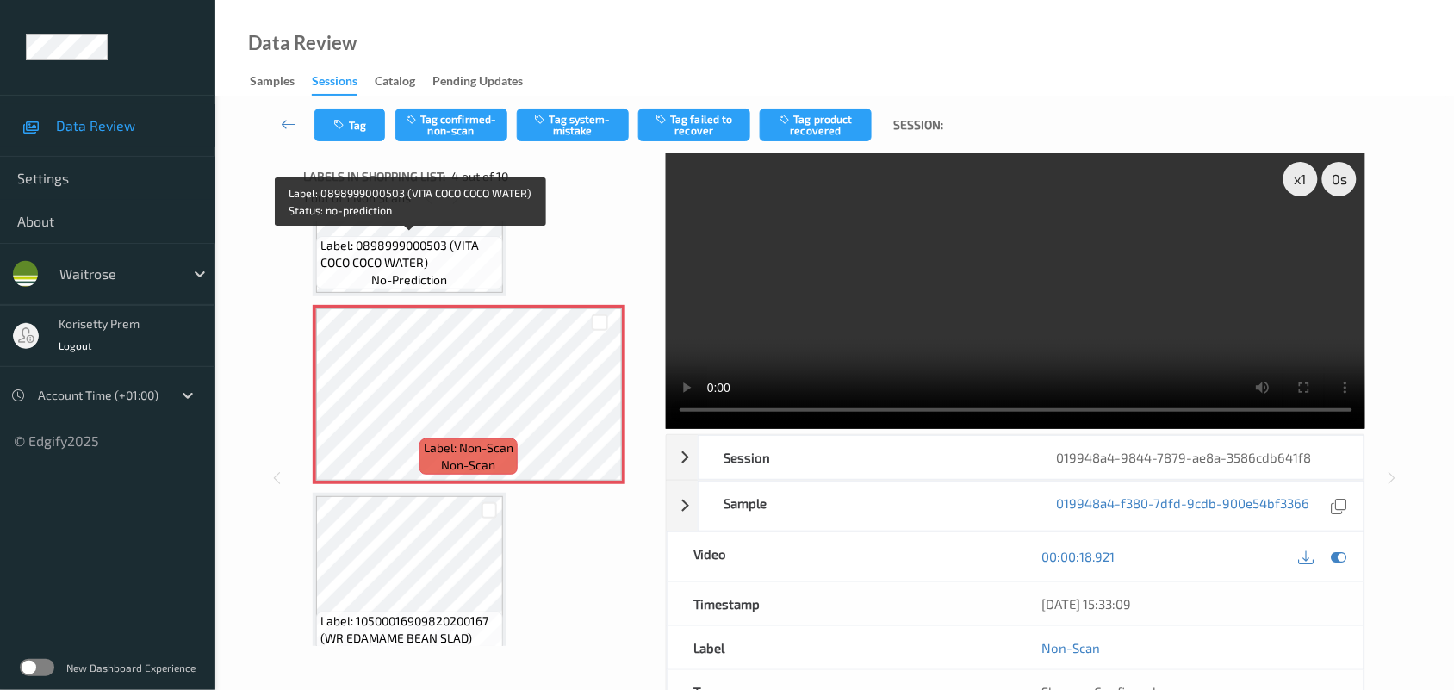
click at [442, 257] on span "Label: 0898999000503 (VITA COCO COCO WATER)" at bounding box center [409, 254] width 178 height 34
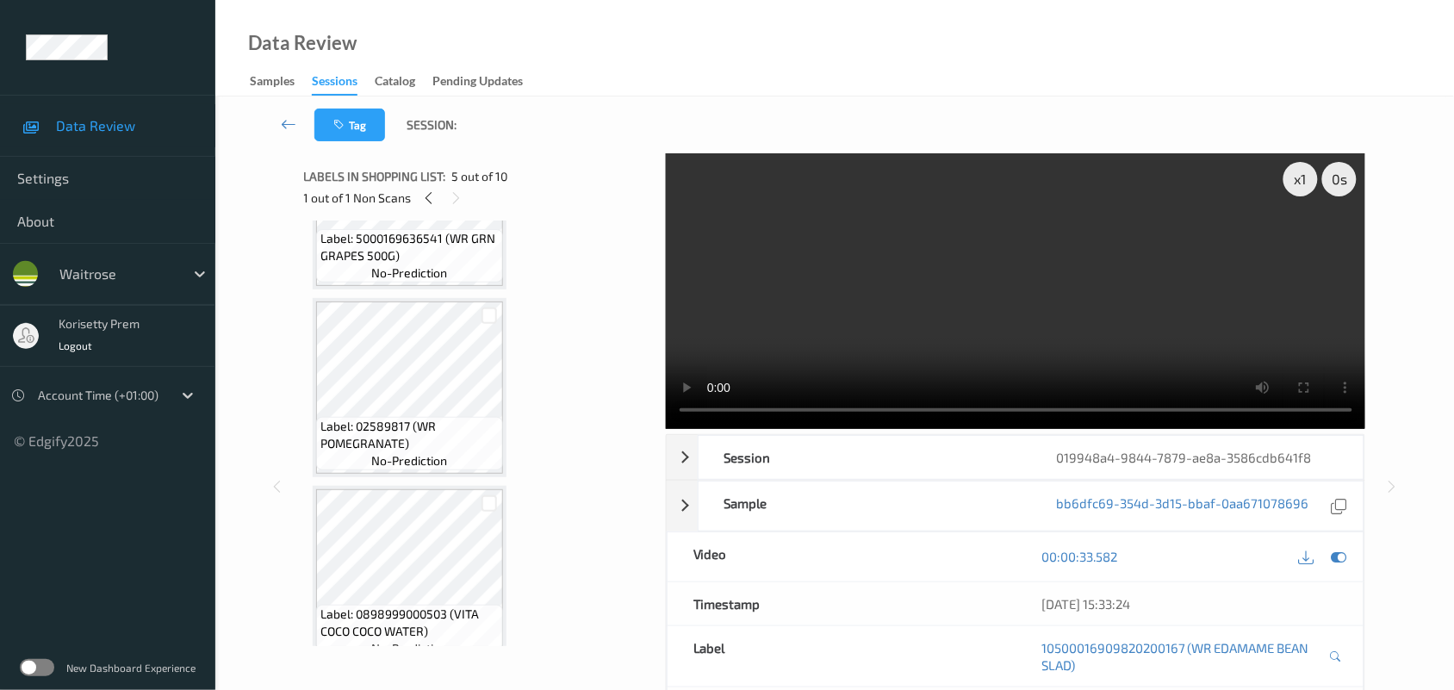
scroll to position [538, 0]
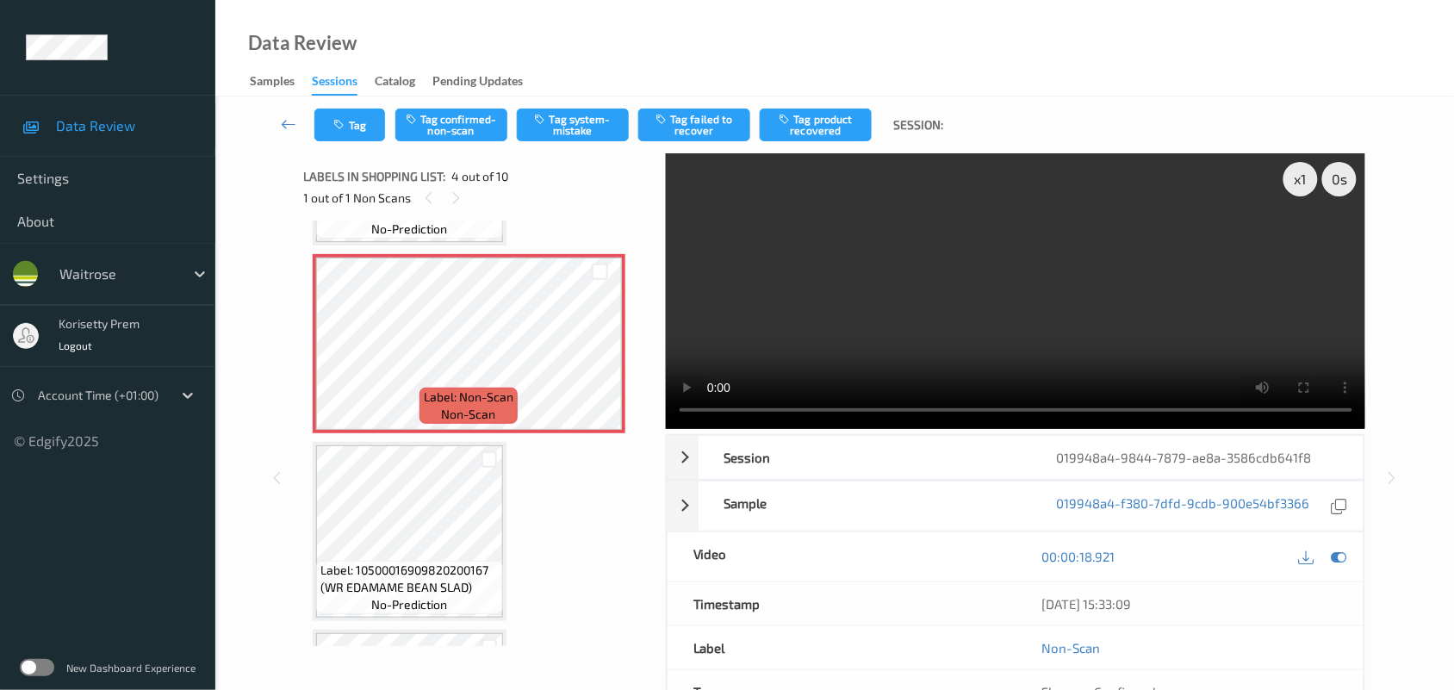
click at [980, 280] on video at bounding box center [1016, 291] width 700 height 276
click at [478, 126] on button "Tag confirmed-non-scan" at bounding box center [451, 125] width 112 height 33
click at [703, 118] on button "Tag failed to recover" at bounding box center [694, 125] width 112 height 33
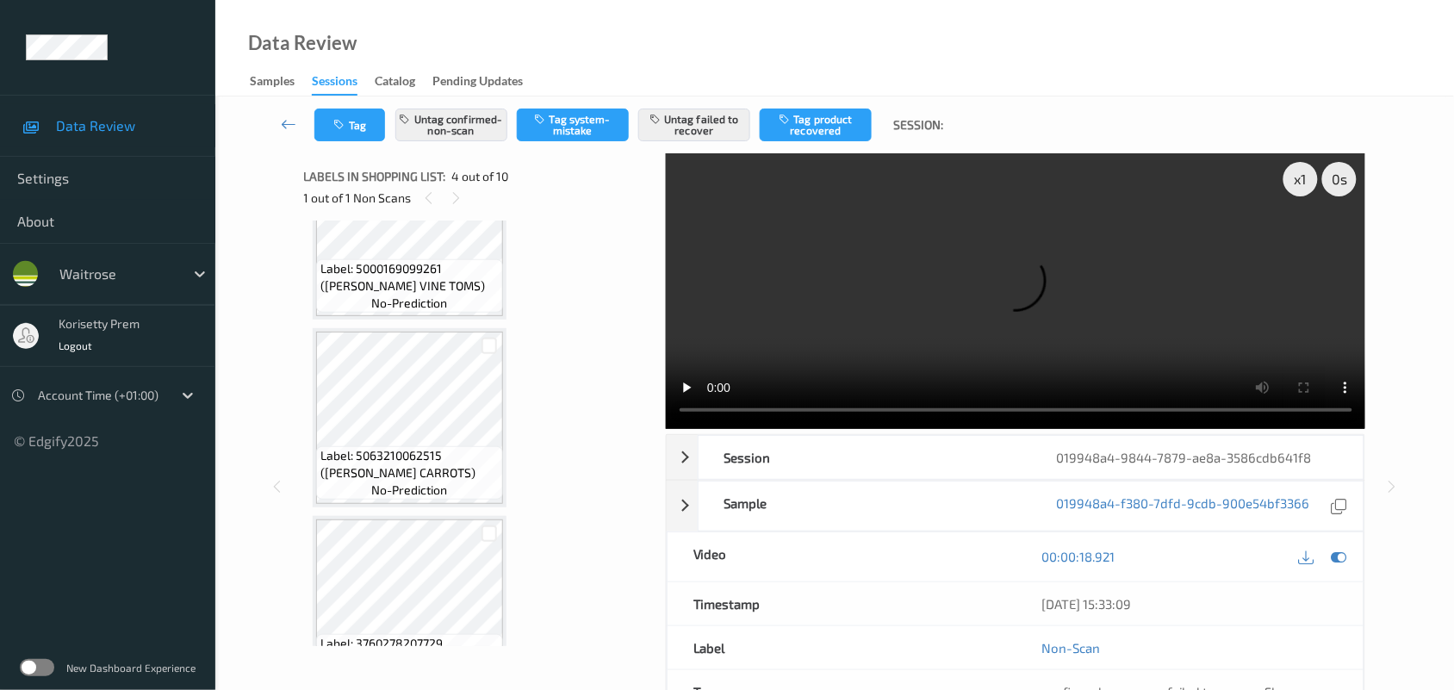
scroll to position [1026, 0]
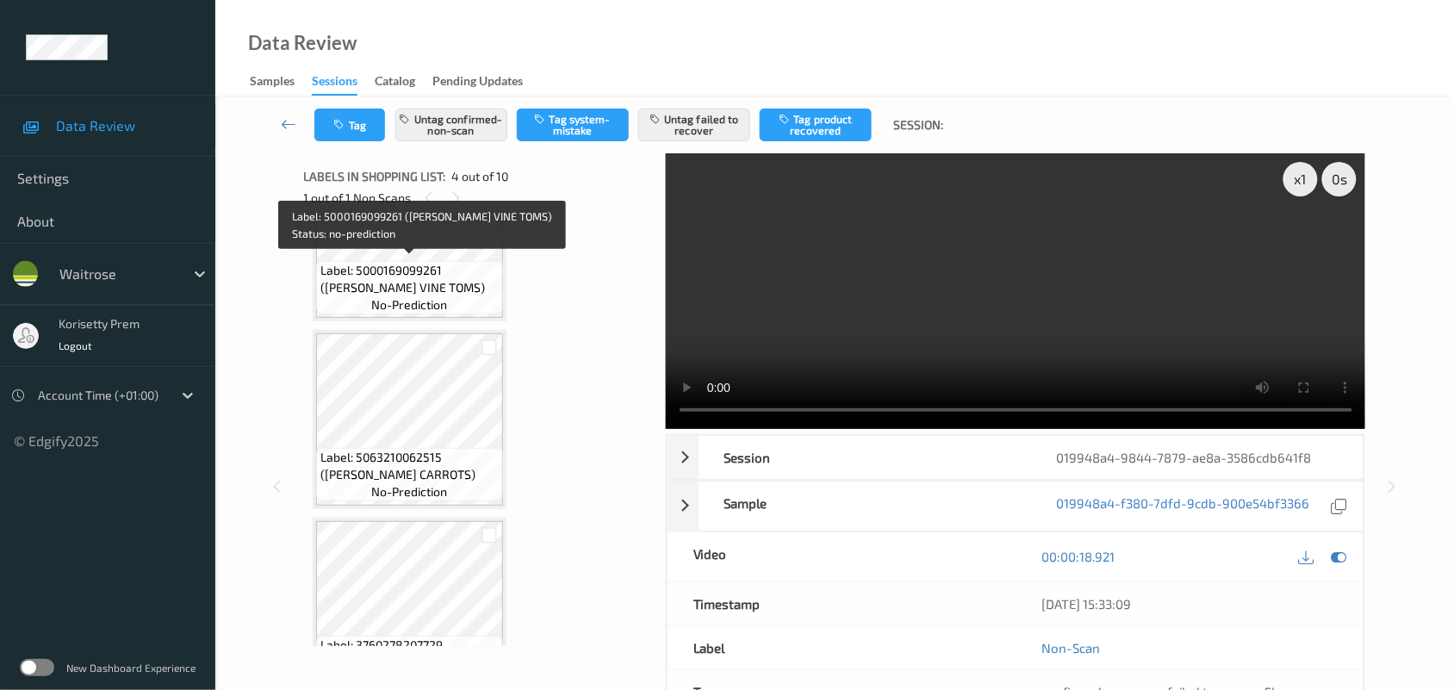
click at [431, 265] on span "Label: 5000169099261 (WR CHERRY VINE TOMS)" at bounding box center [409, 279] width 178 height 34
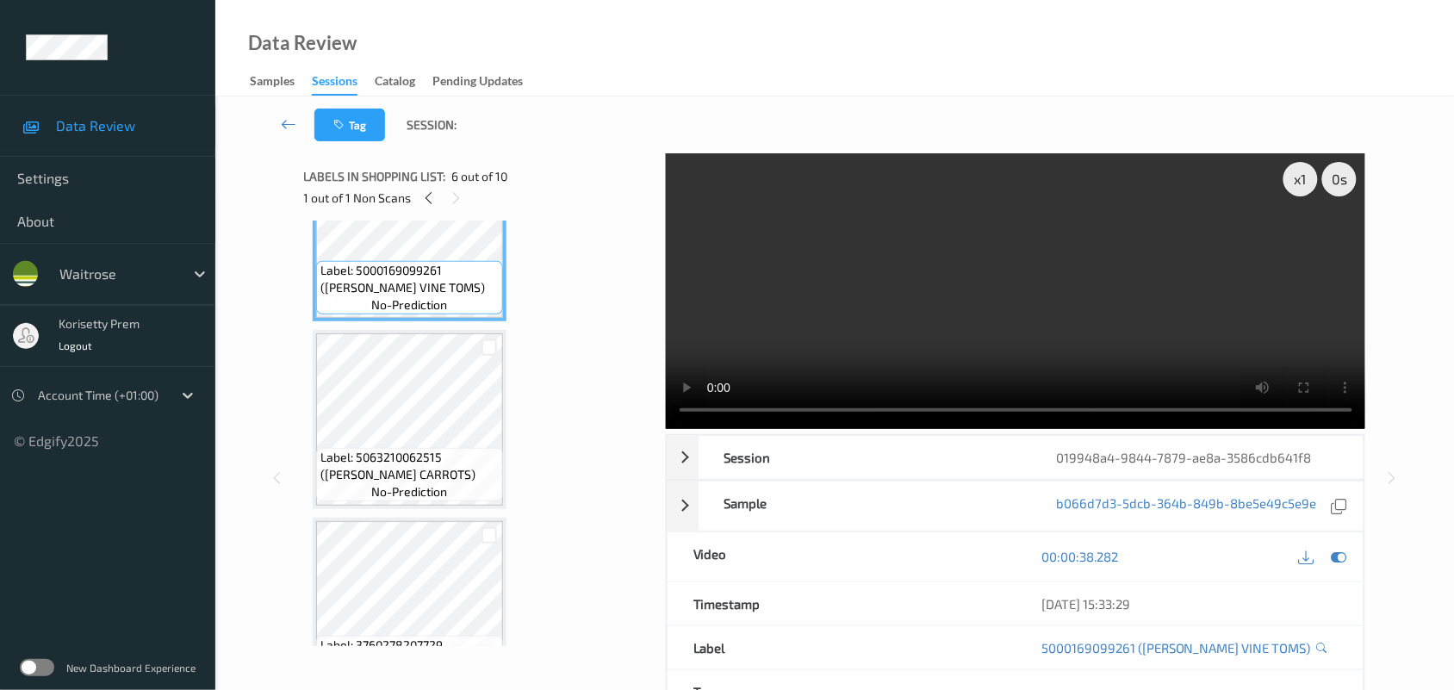
click at [924, 317] on video at bounding box center [1016, 291] width 700 height 276
click at [1301, 170] on div "x 1" at bounding box center [1301, 179] width 34 height 34
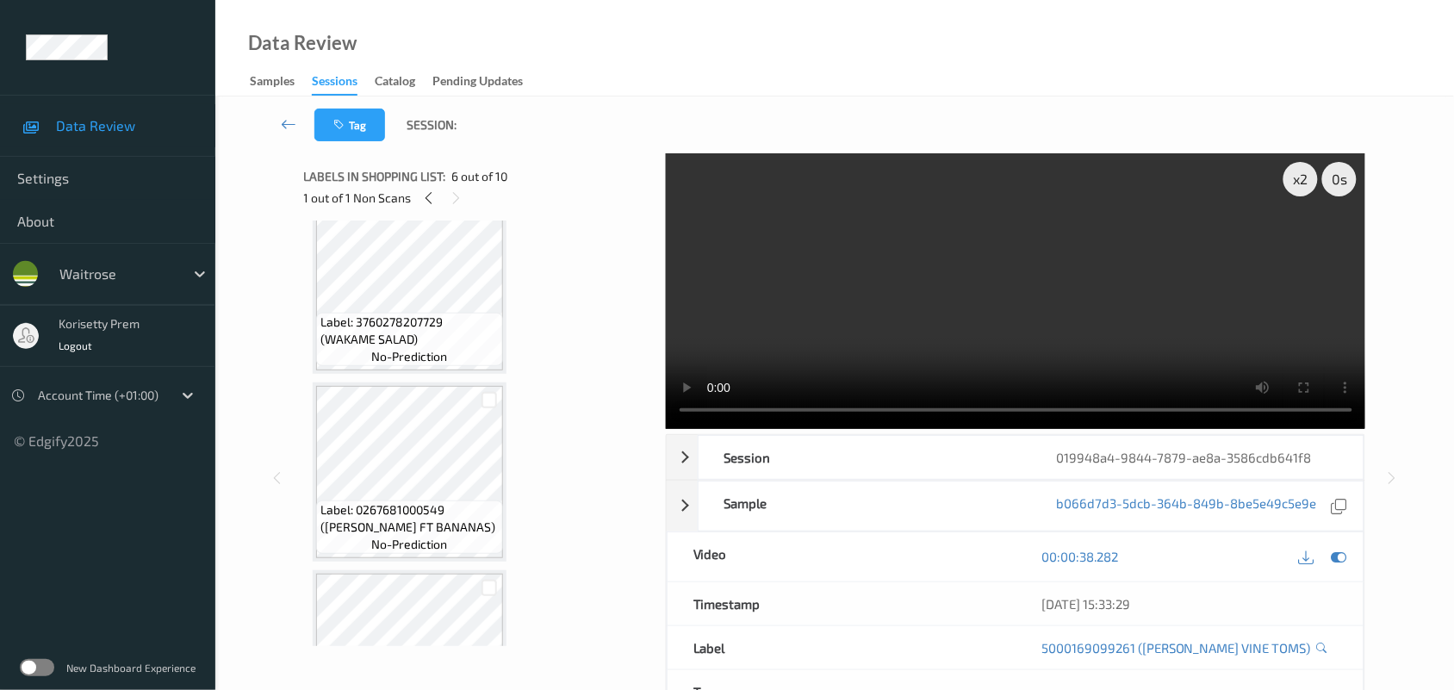
scroll to position [1457, 0]
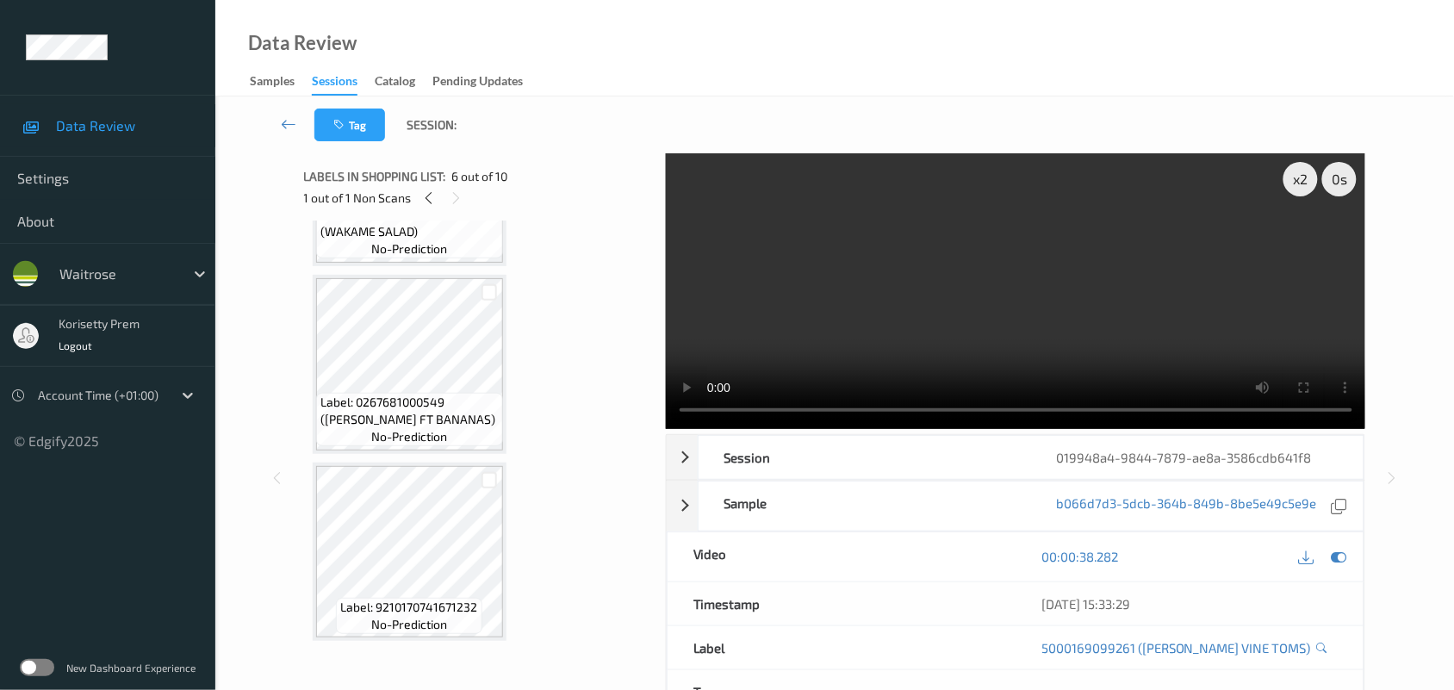
click at [1105, 212] on video at bounding box center [1016, 291] width 700 height 276
click at [427, 194] on icon at bounding box center [428, 198] width 15 height 16
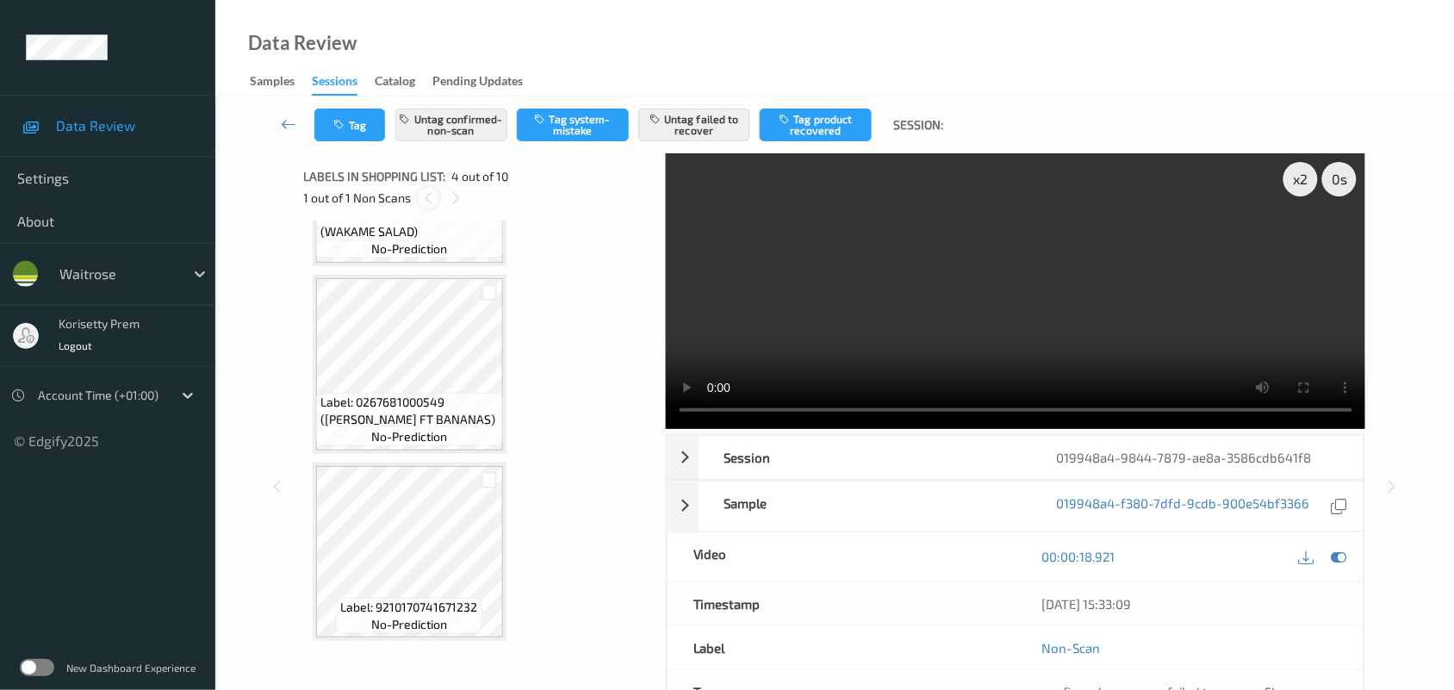
scroll to position [383, 0]
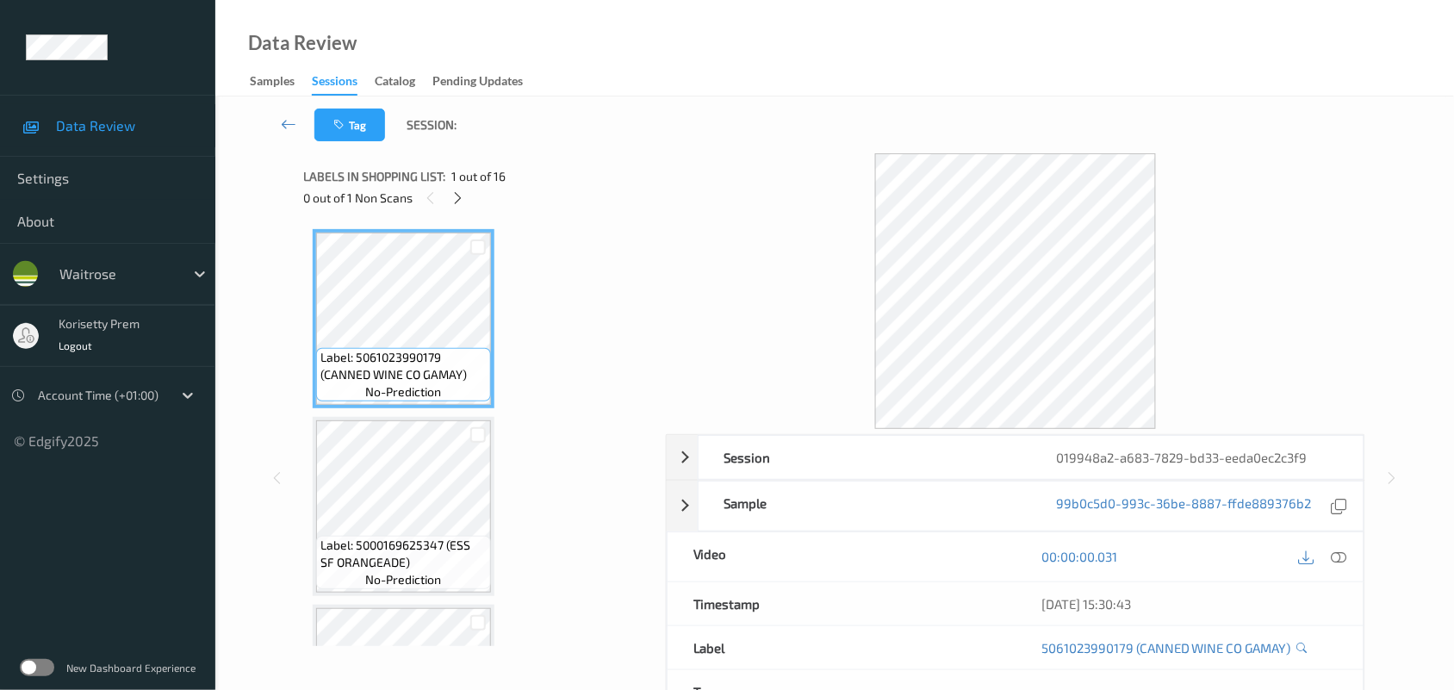
click at [651, 112] on div "Tag Session:" at bounding box center [835, 124] width 1168 height 57
click at [458, 199] on icon at bounding box center [458, 198] width 15 height 16
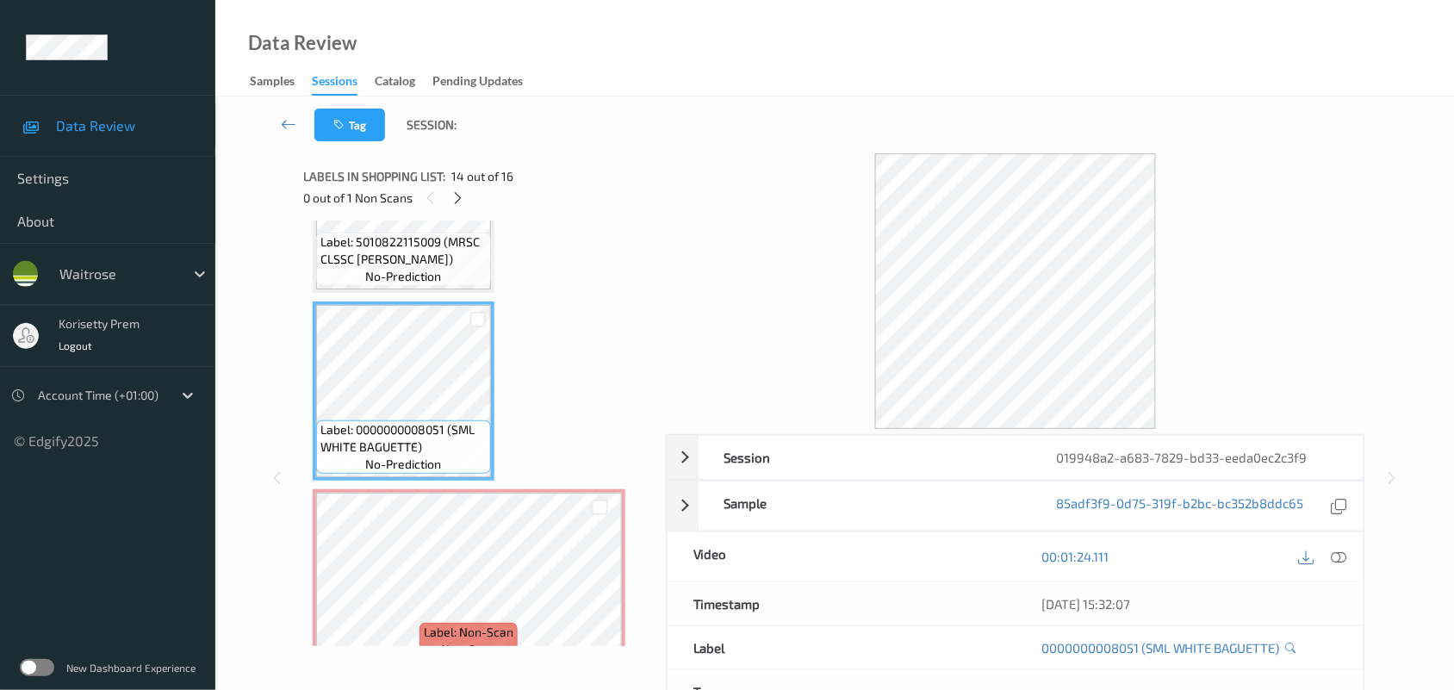
scroll to position [2336, 0]
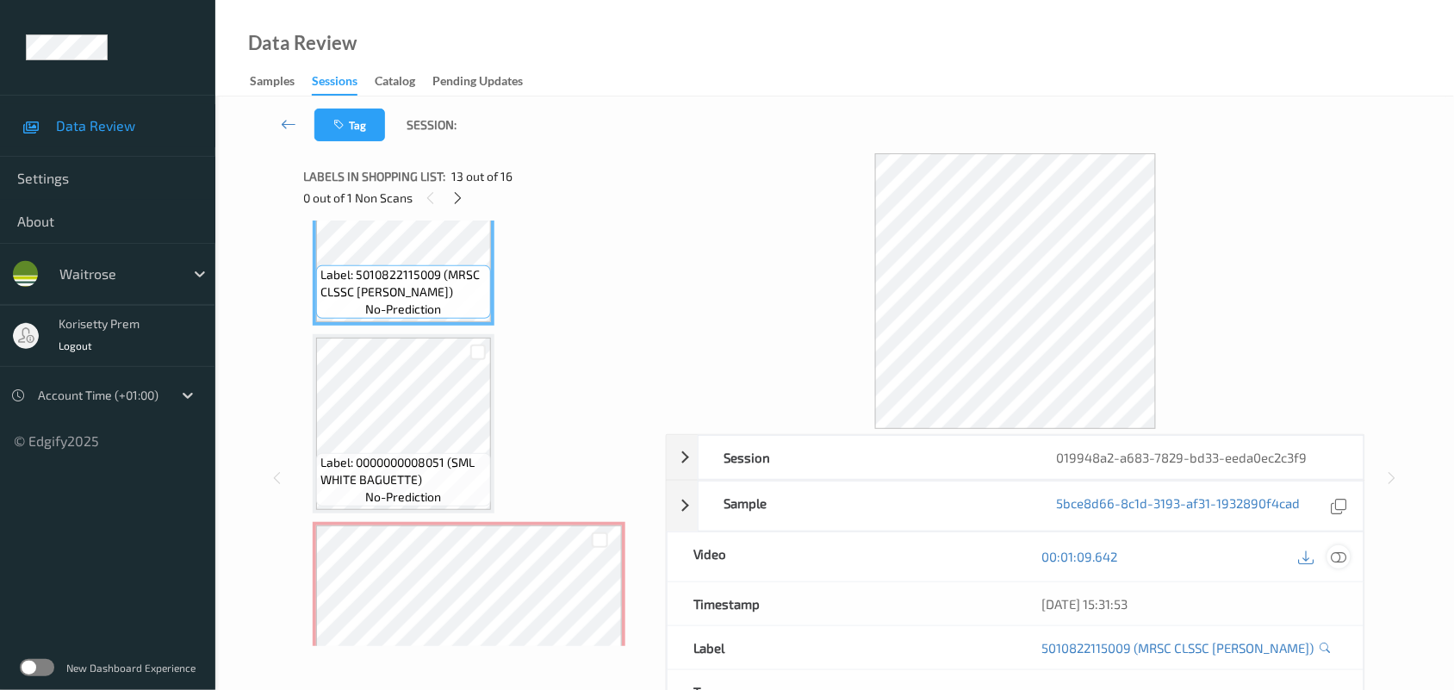
click at [1341, 558] on icon at bounding box center [1340, 557] width 16 height 16
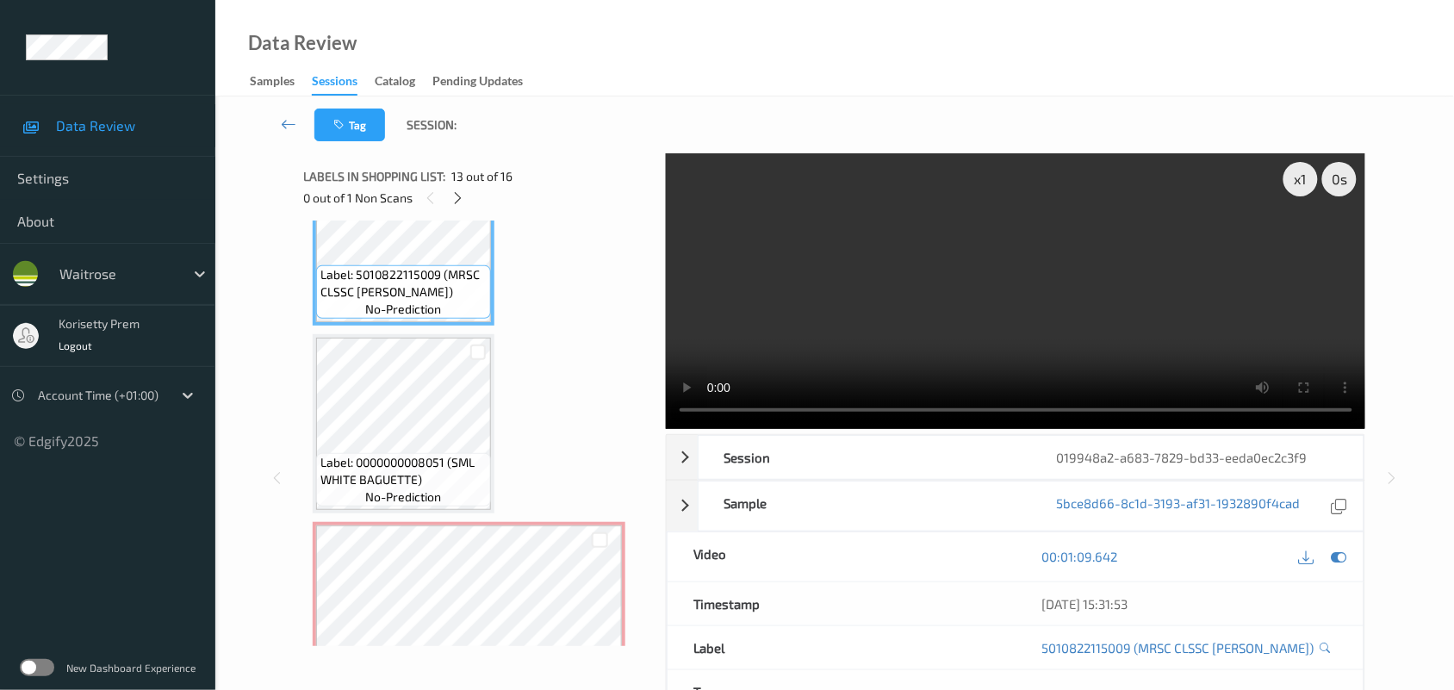
click at [920, 319] on video at bounding box center [1016, 291] width 700 height 276
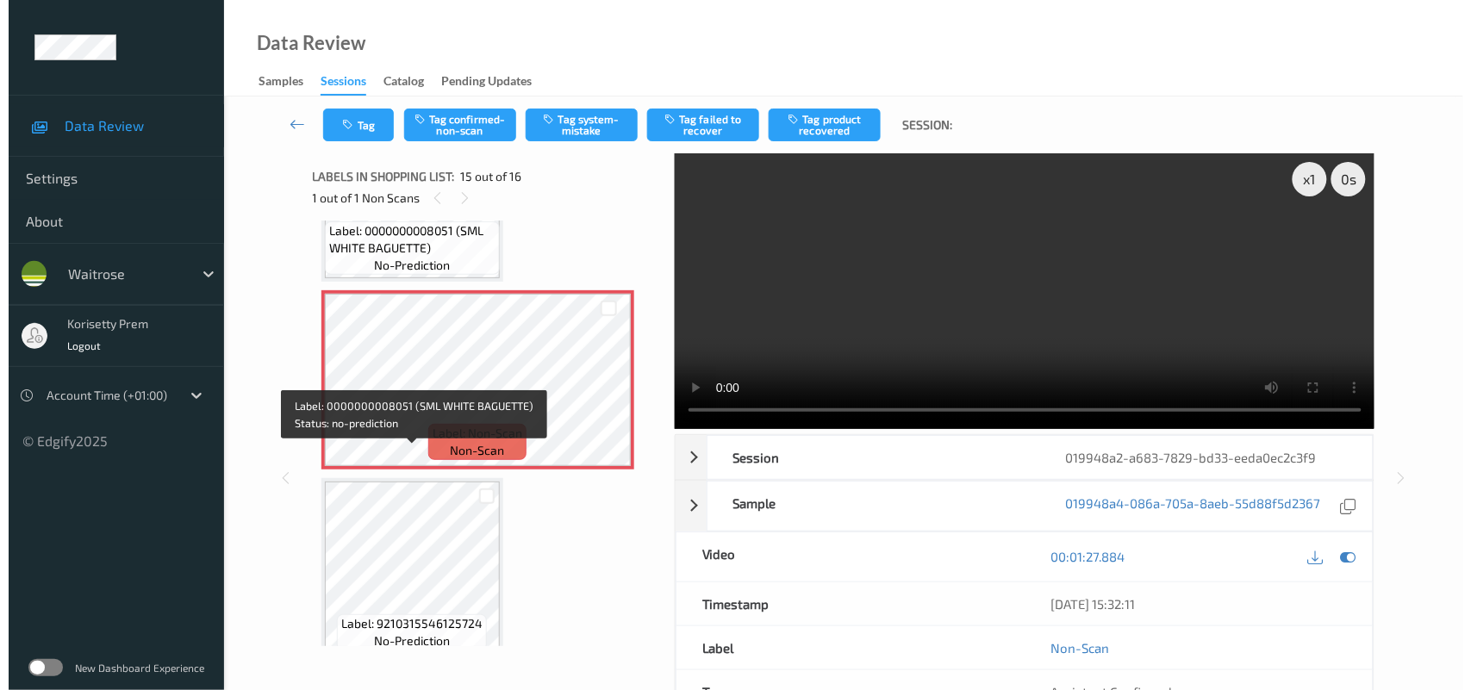
scroll to position [2581, 0]
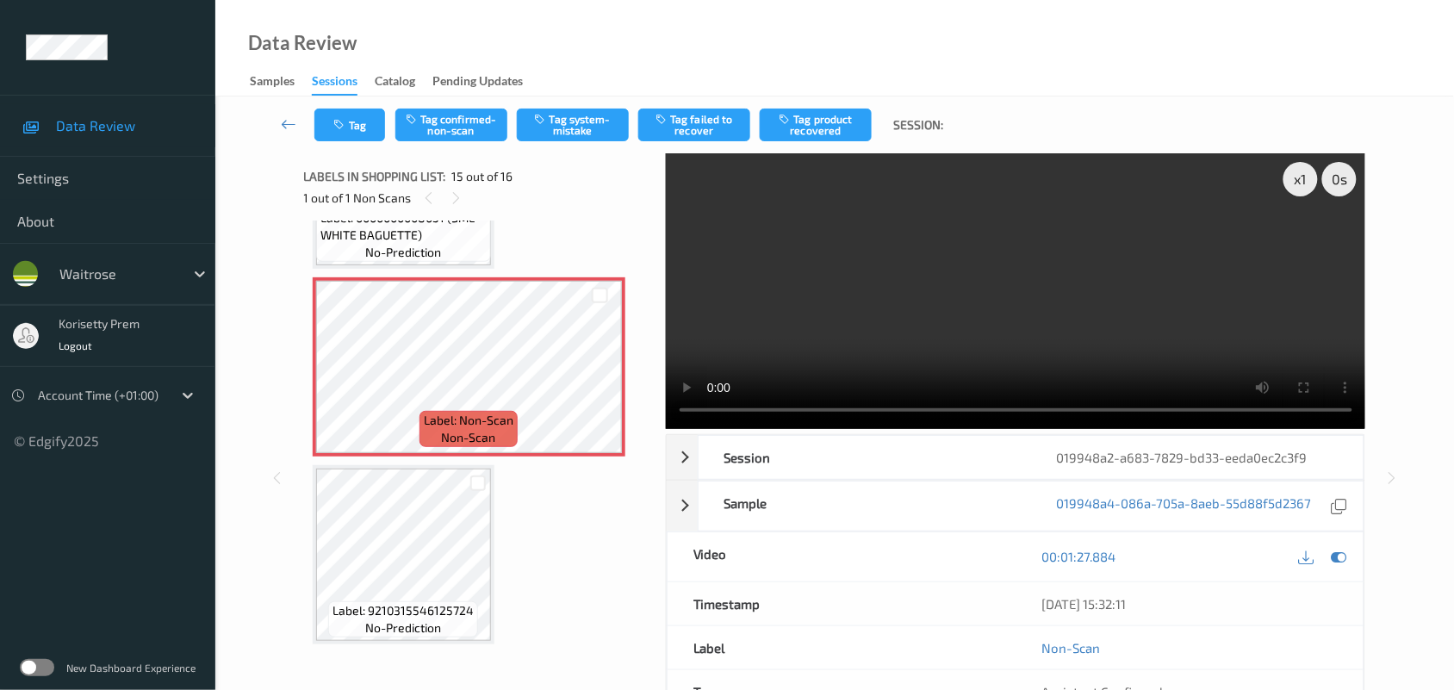
click at [923, 302] on video at bounding box center [1016, 291] width 700 height 276
click at [547, 123] on icon "button" at bounding box center [542, 119] width 15 height 12
click at [345, 128] on icon "button" at bounding box center [341, 125] width 15 height 12
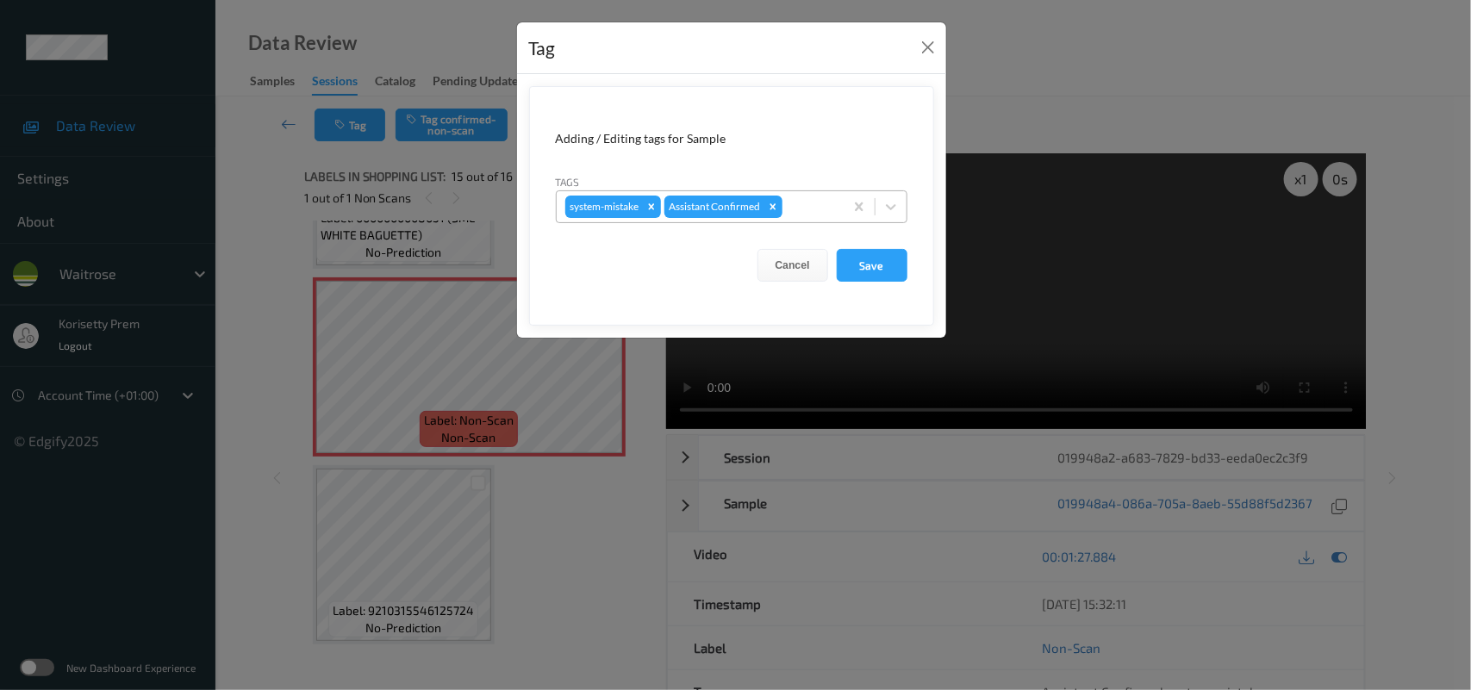
click at [804, 198] on div at bounding box center [810, 206] width 49 height 21
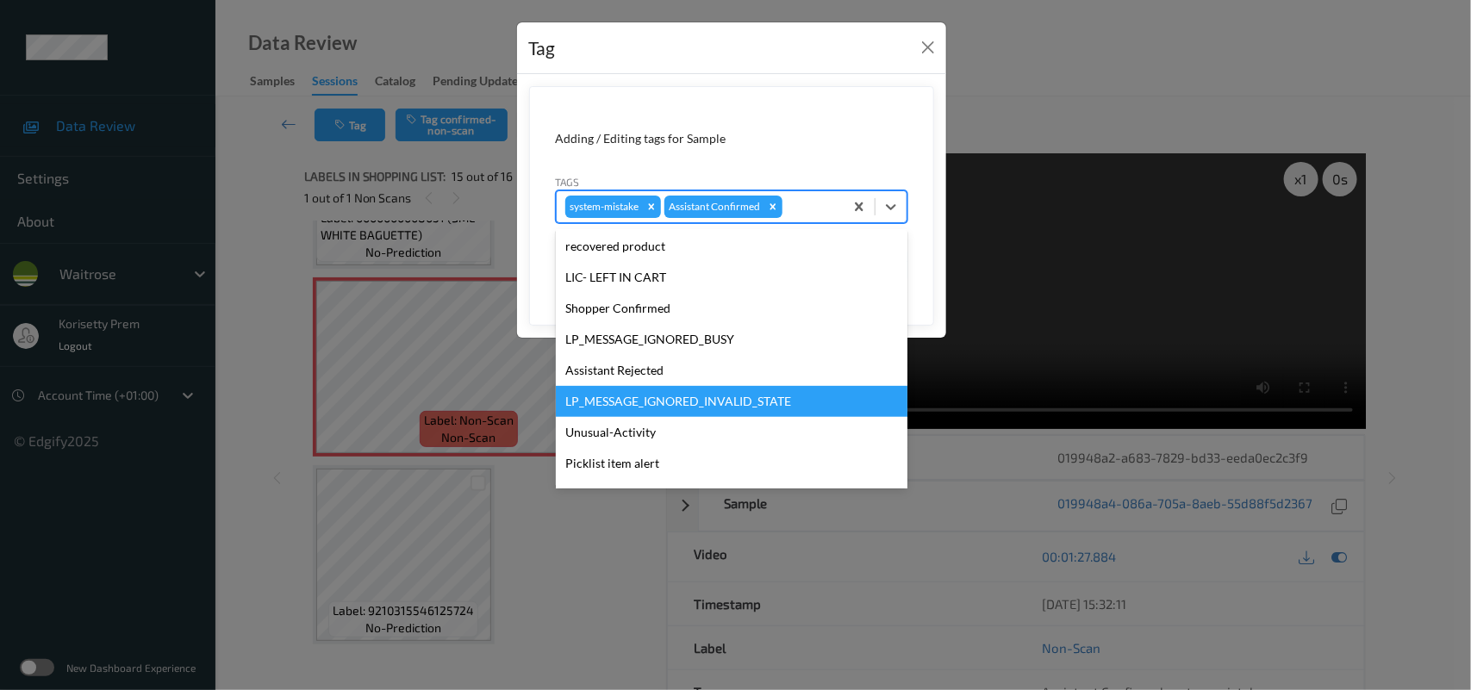
scroll to position [429, 0]
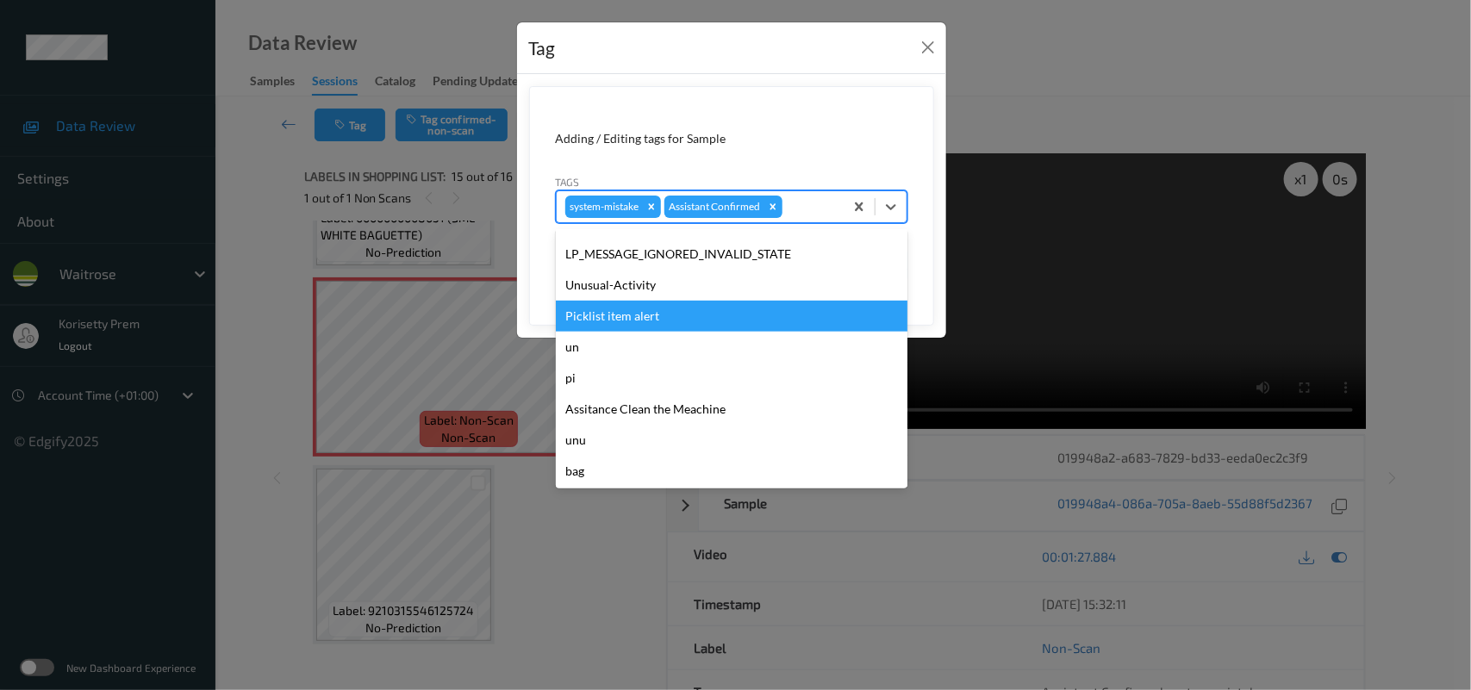
click at [614, 301] on div "Picklist item alert" at bounding box center [732, 316] width 352 height 31
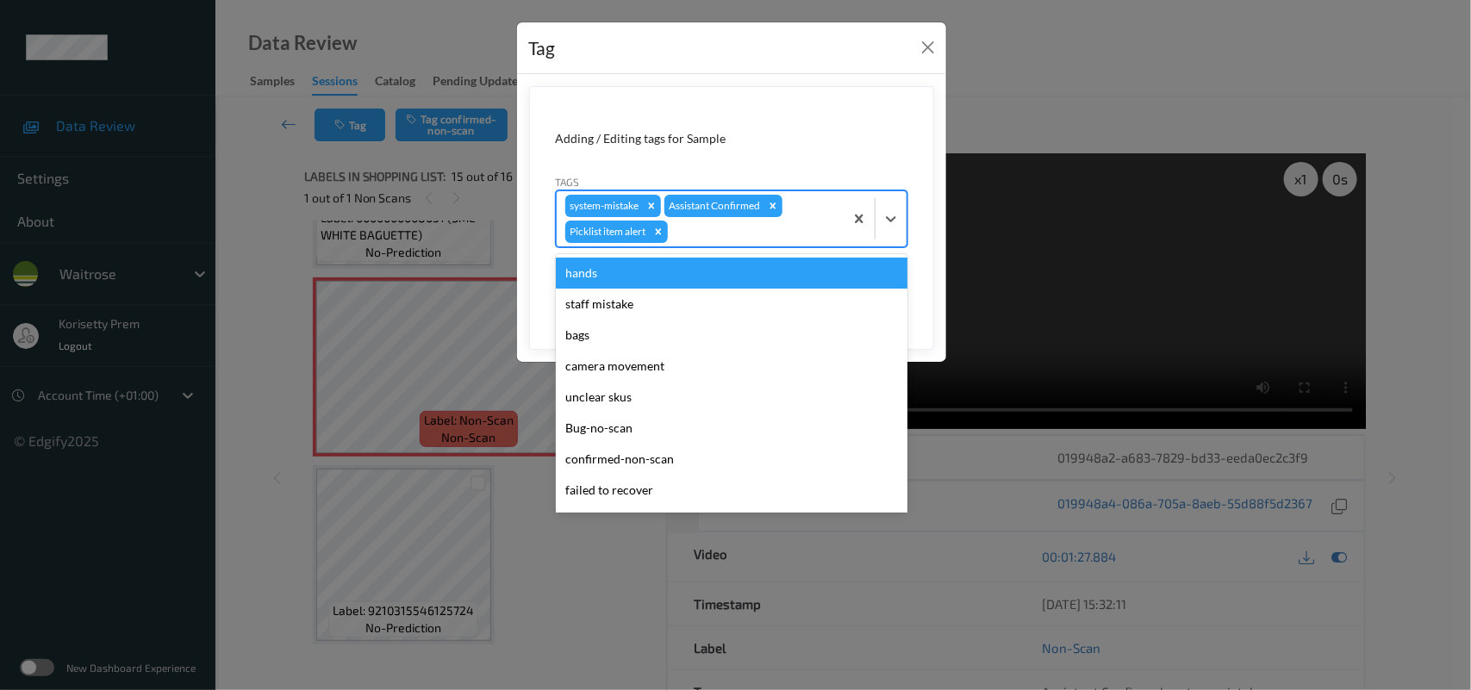
click at [687, 228] on div at bounding box center [753, 231] width 164 height 21
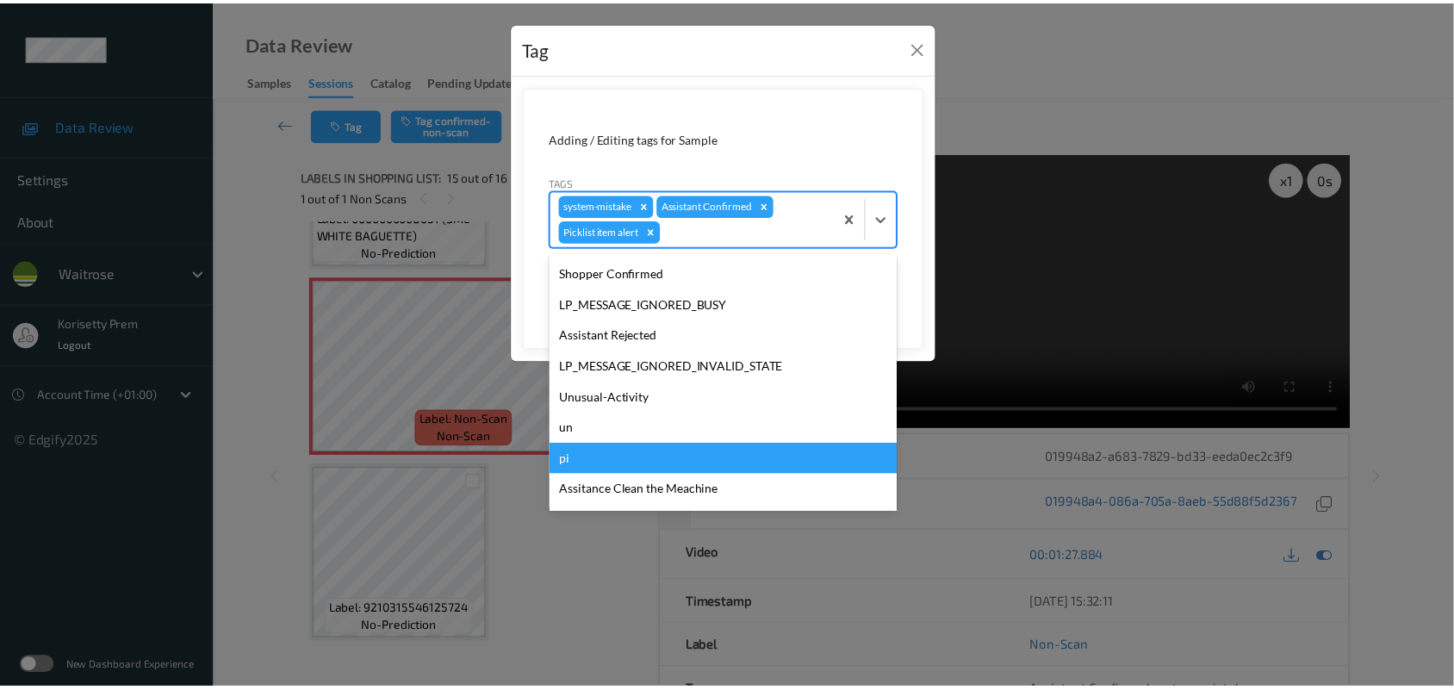
scroll to position [399, 0]
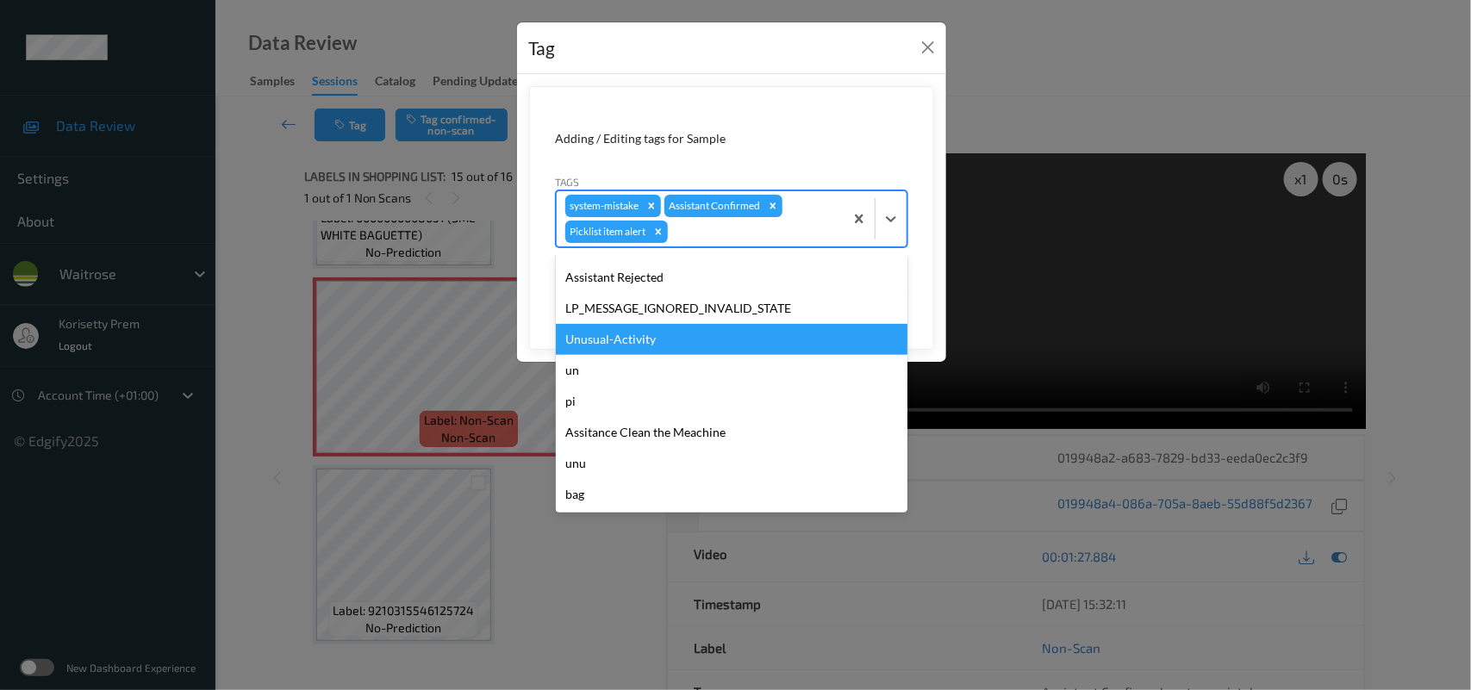
click at [594, 334] on div "Unusual-Activity" at bounding box center [732, 339] width 352 height 31
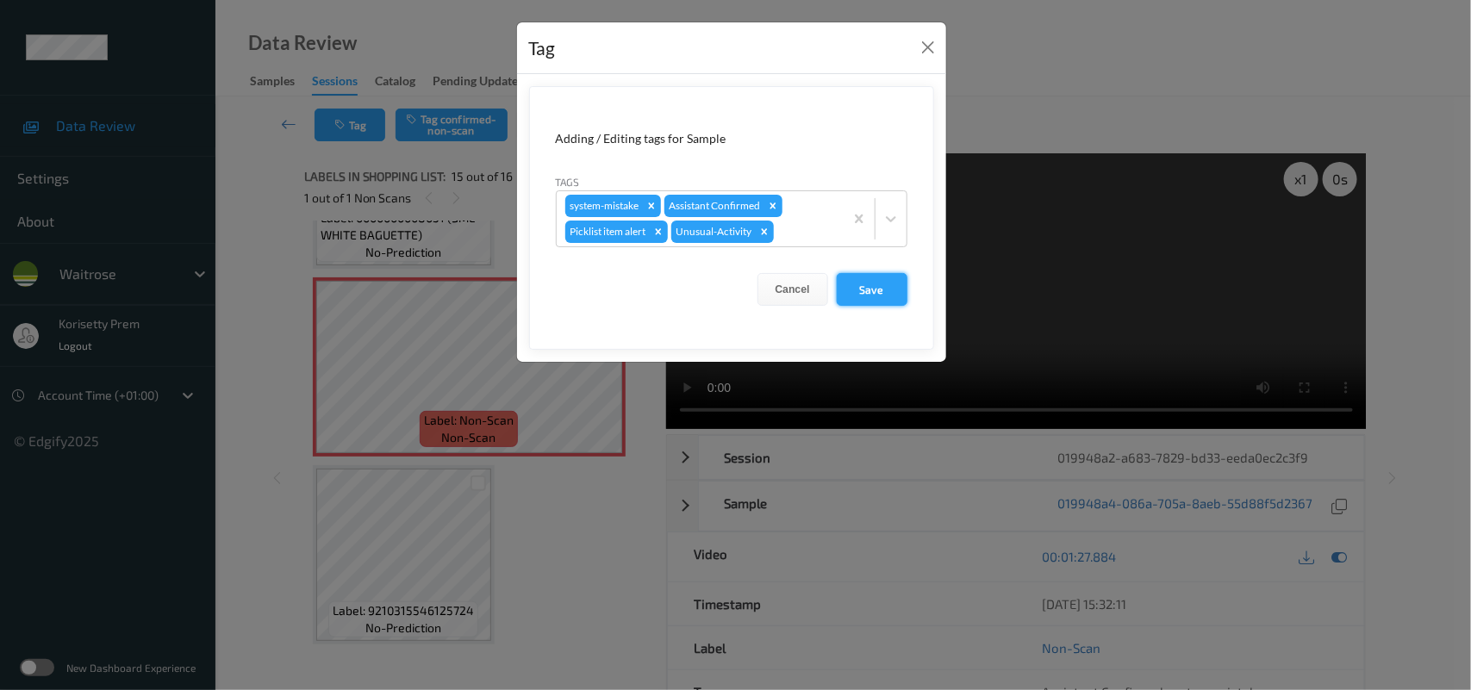
click at [874, 285] on button "Save" at bounding box center [872, 289] width 71 height 33
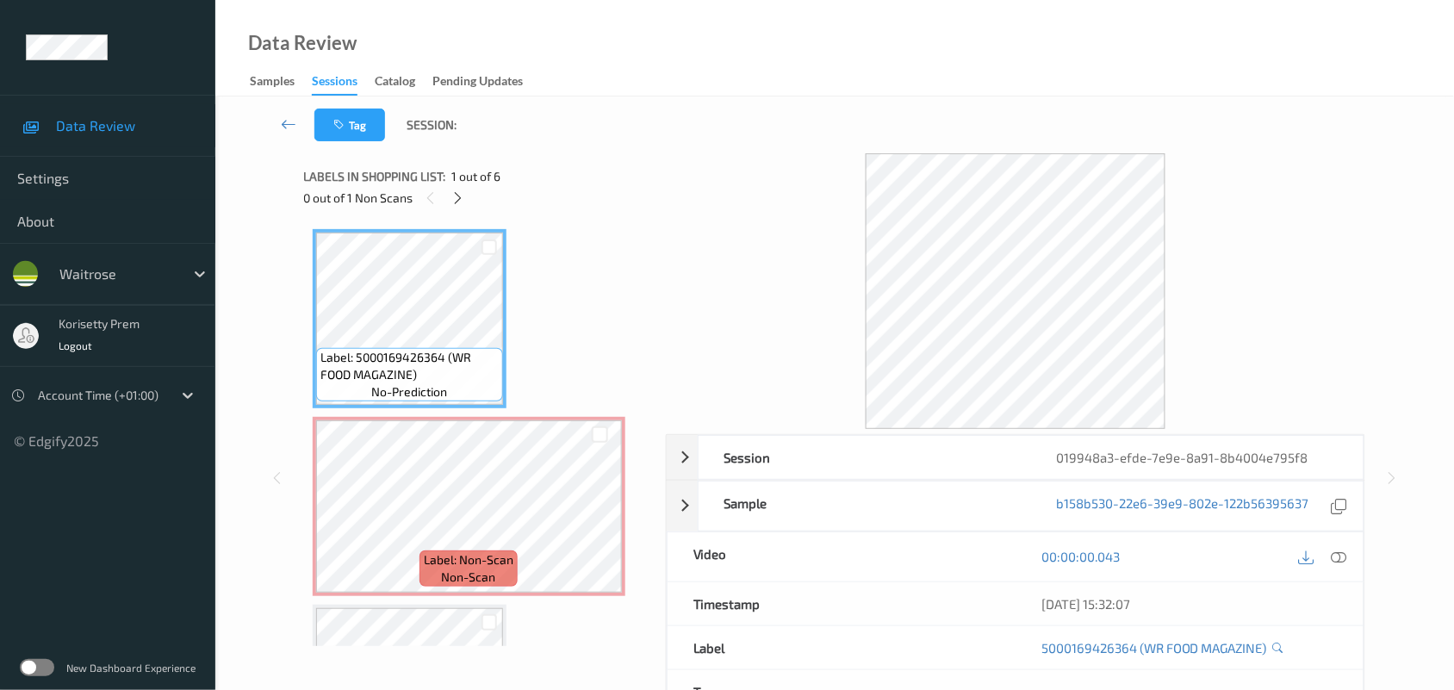
click at [636, 119] on div "Tag Session:" at bounding box center [835, 124] width 1168 height 57
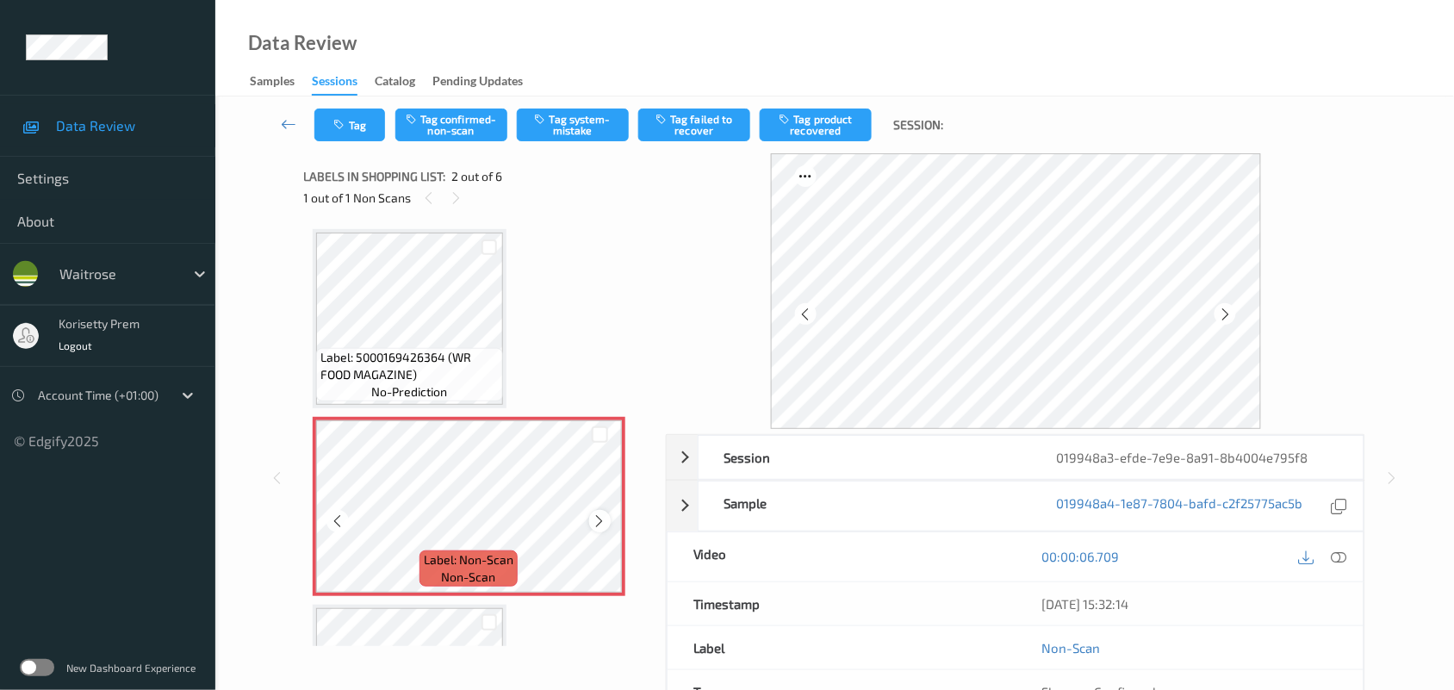
click at [594, 519] on icon at bounding box center [600, 521] width 15 height 16
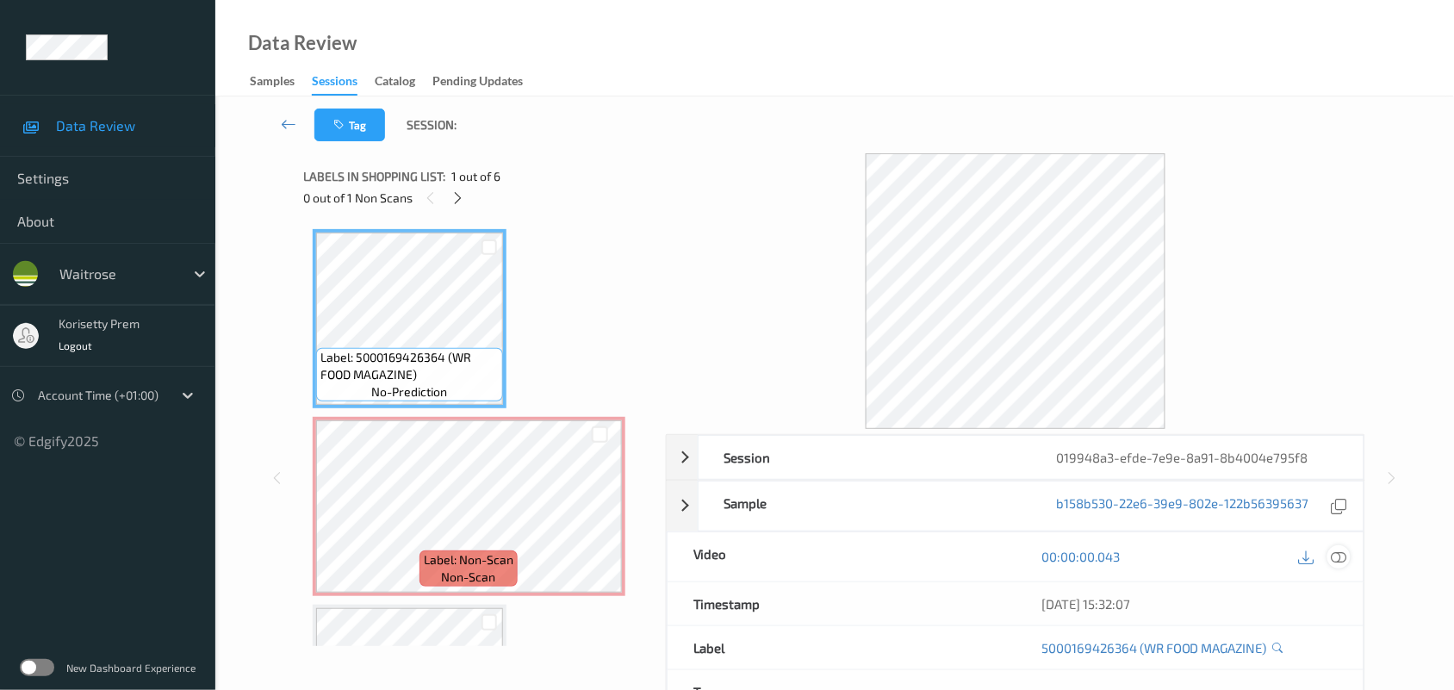
click at [1341, 554] on icon at bounding box center [1340, 557] width 16 height 16
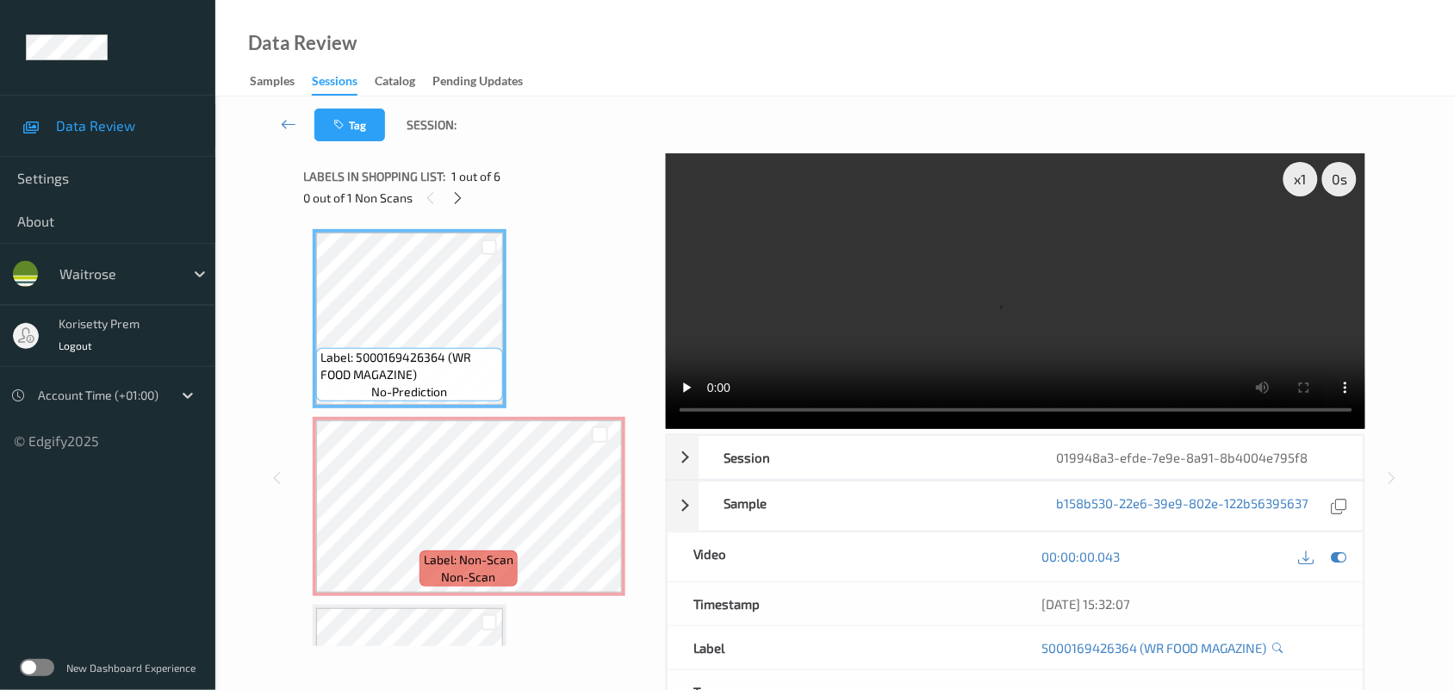
click at [950, 303] on video at bounding box center [1016, 291] width 700 height 276
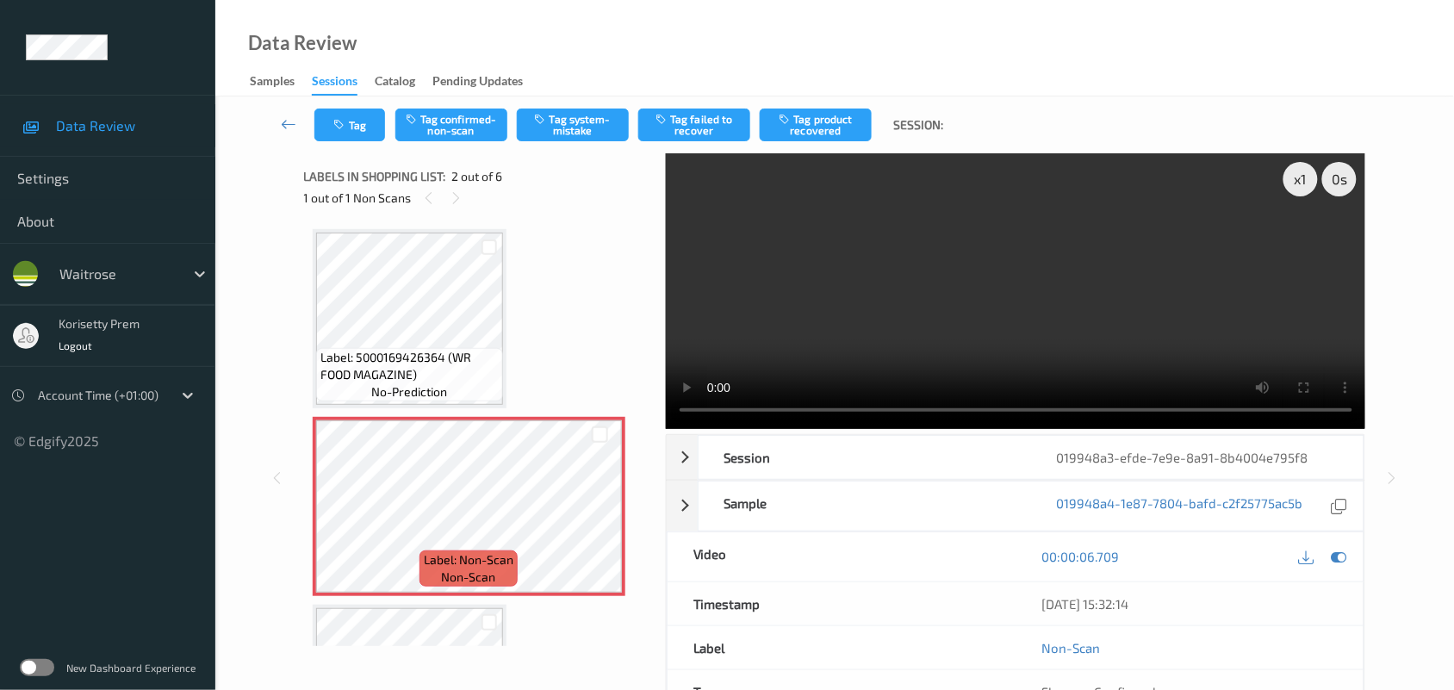
click at [971, 281] on video at bounding box center [1016, 291] width 700 height 276
click at [563, 138] on button "Tag system-mistake" at bounding box center [573, 125] width 112 height 33
click at [351, 131] on button "Tag" at bounding box center [349, 125] width 71 height 33
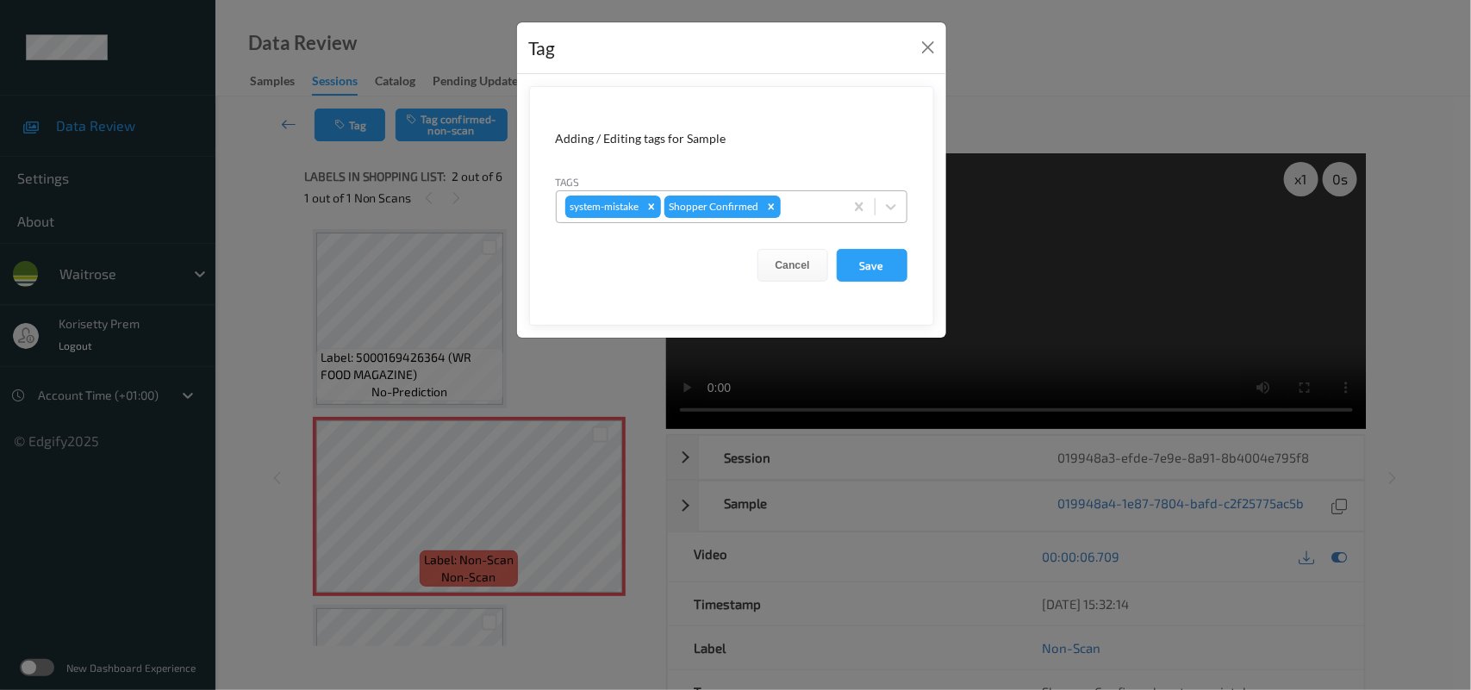
click at [797, 209] on div at bounding box center [809, 206] width 51 height 21
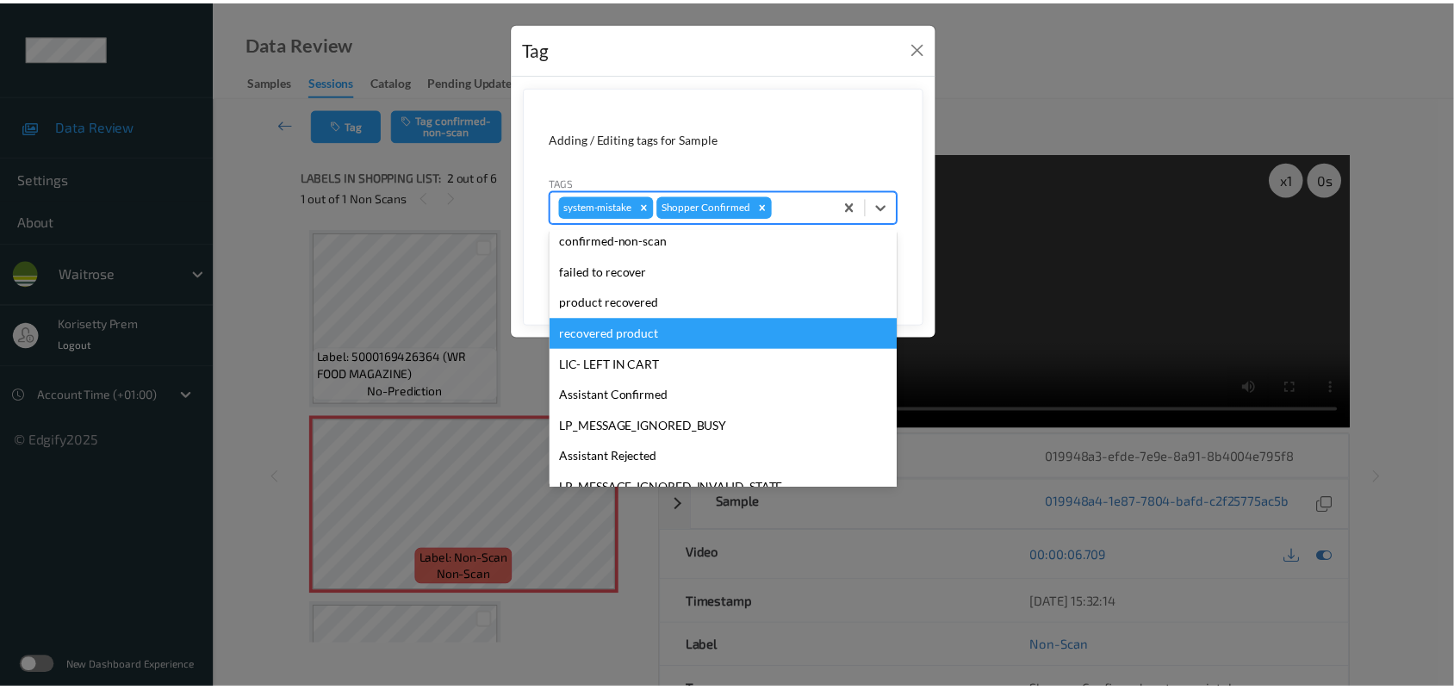
scroll to position [429, 0]
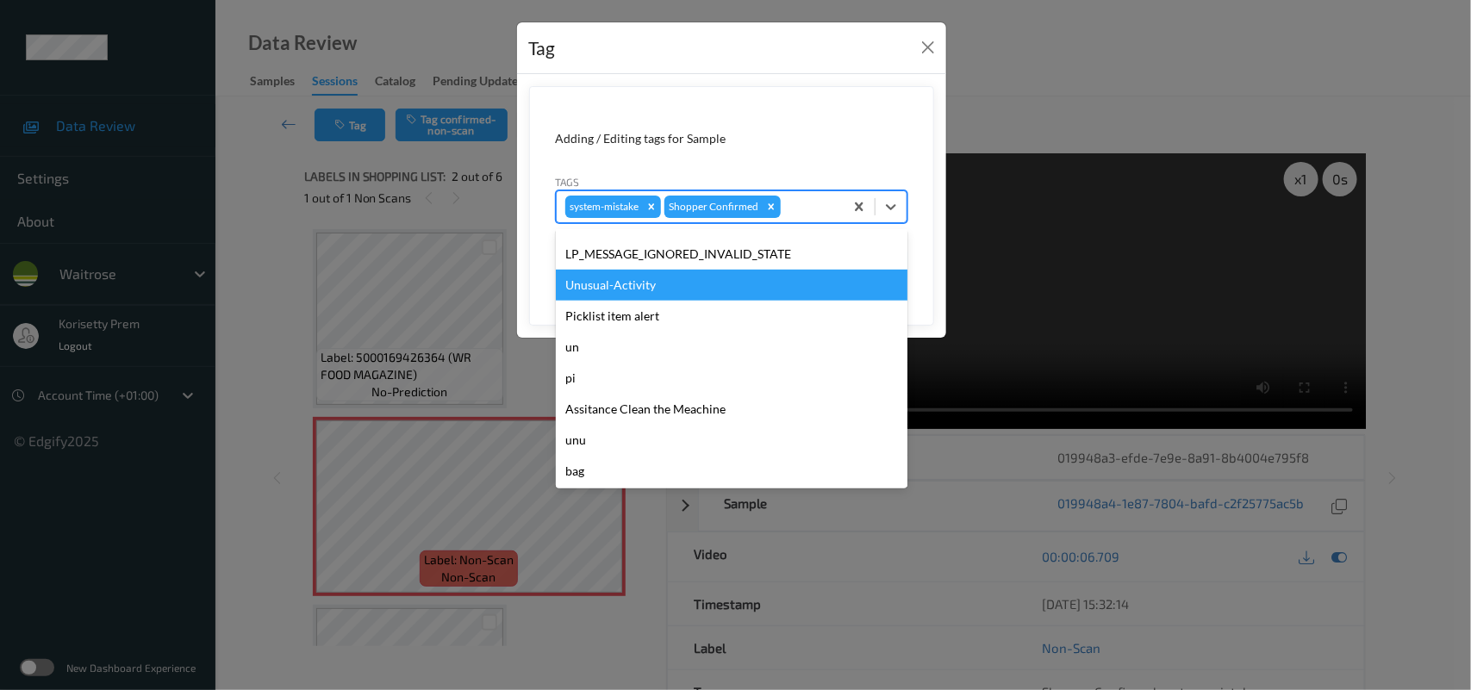
click at [592, 282] on div "Unusual-Activity" at bounding box center [732, 285] width 352 height 31
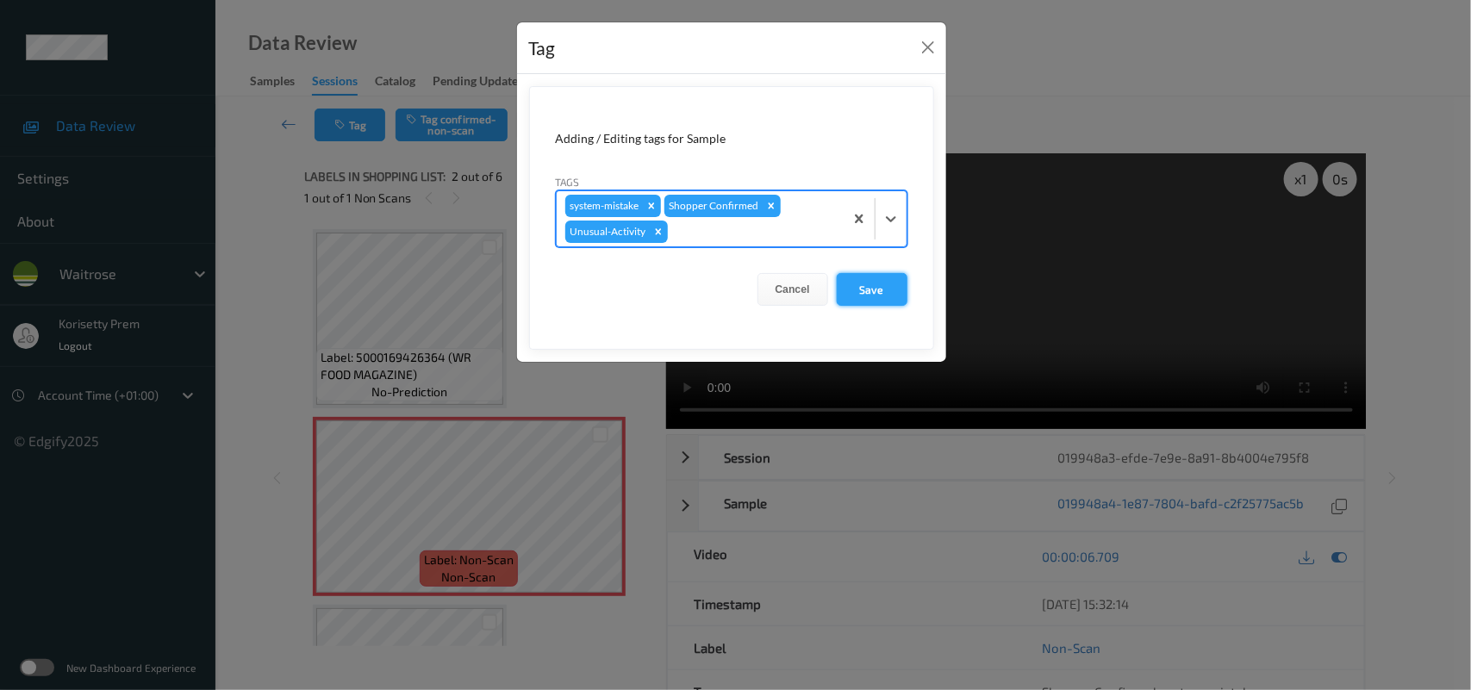
click at [888, 280] on button "Save" at bounding box center [872, 289] width 71 height 33
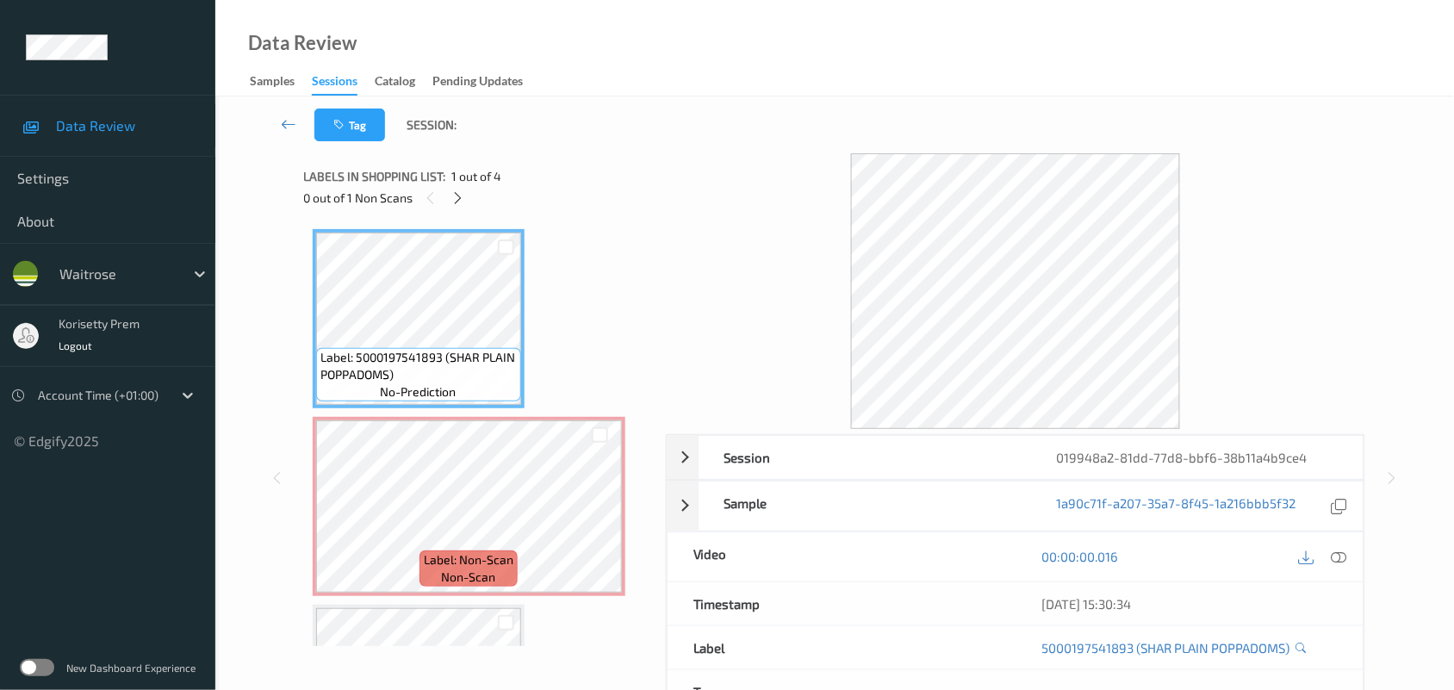
click at [673, 109] on div "Tag Session:" at bounding box center [835, 124] width 1168 height 57
click at [1328, 554] on div at bounding box center [1339, 556] width 23 height 23
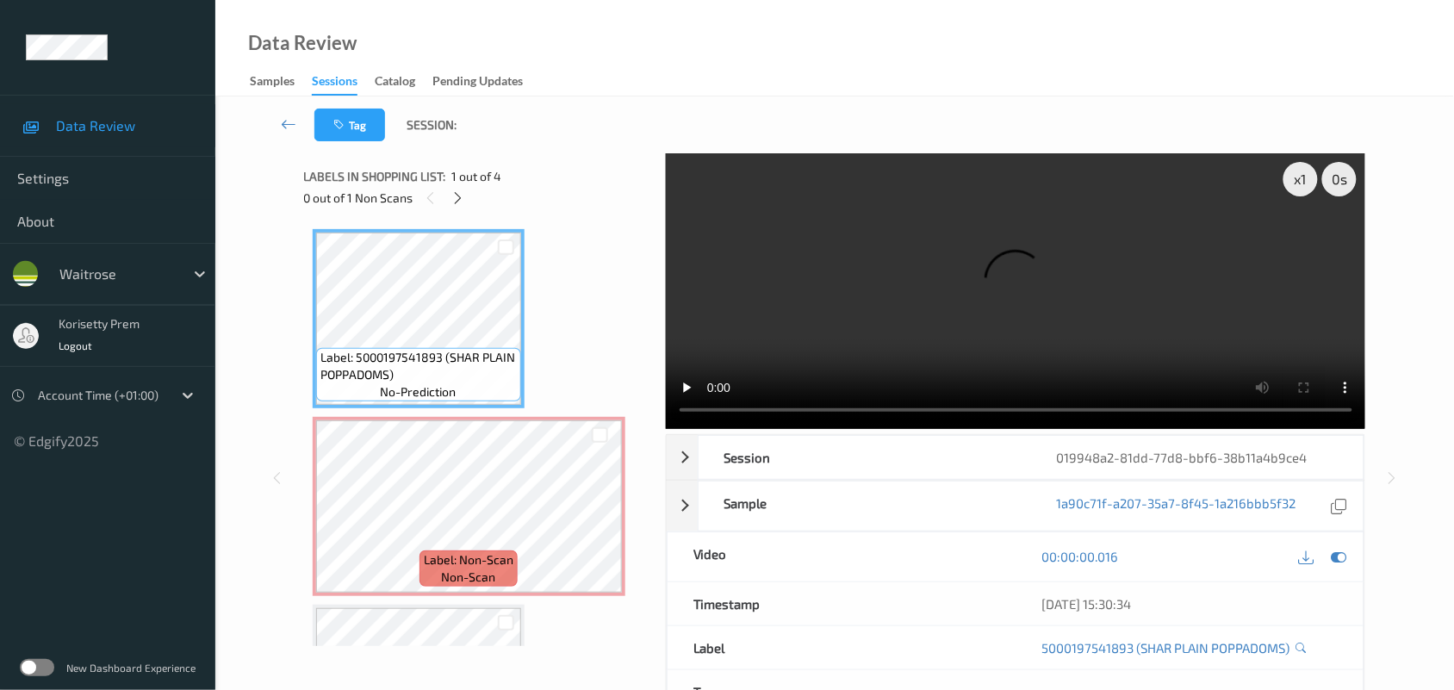
click at [937, 294] on video at bounding box center [1016, 291] width 700 height 276
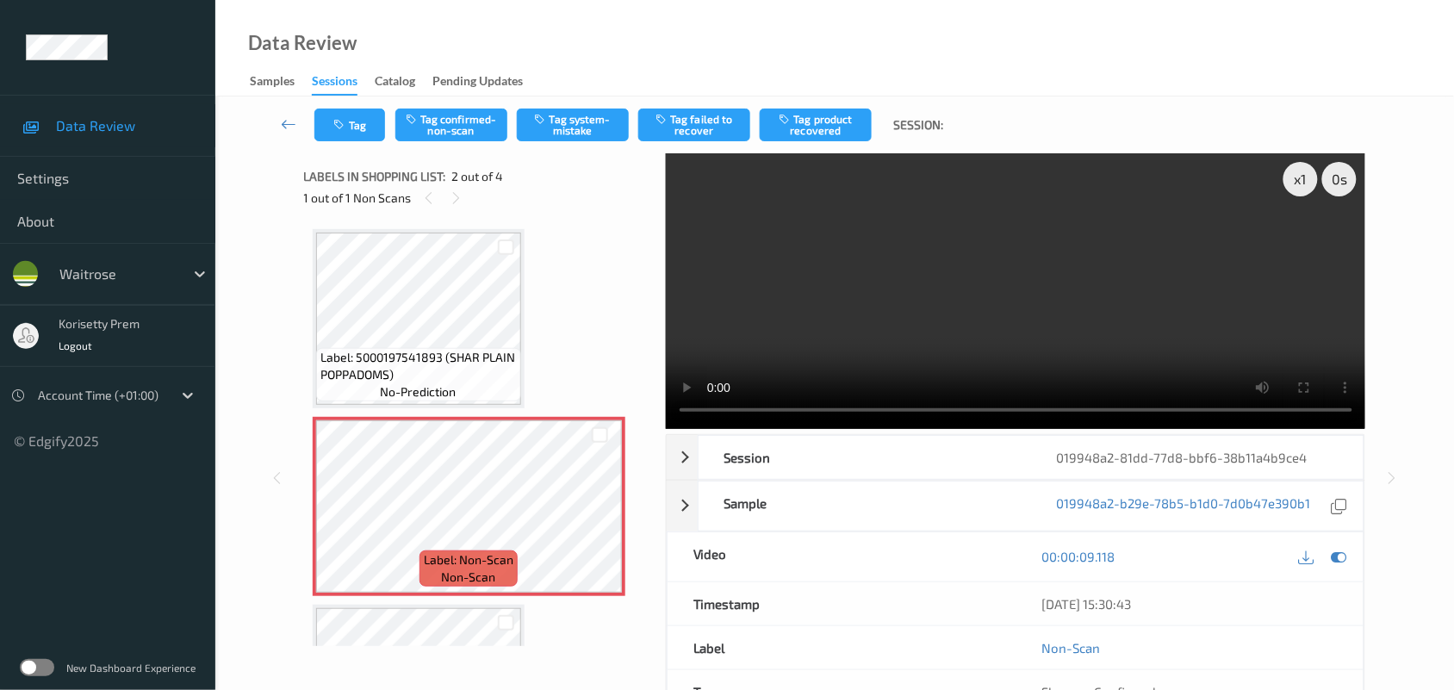
click at [874, 287] on video at bounding box center [1016, 291] width 700 height 276
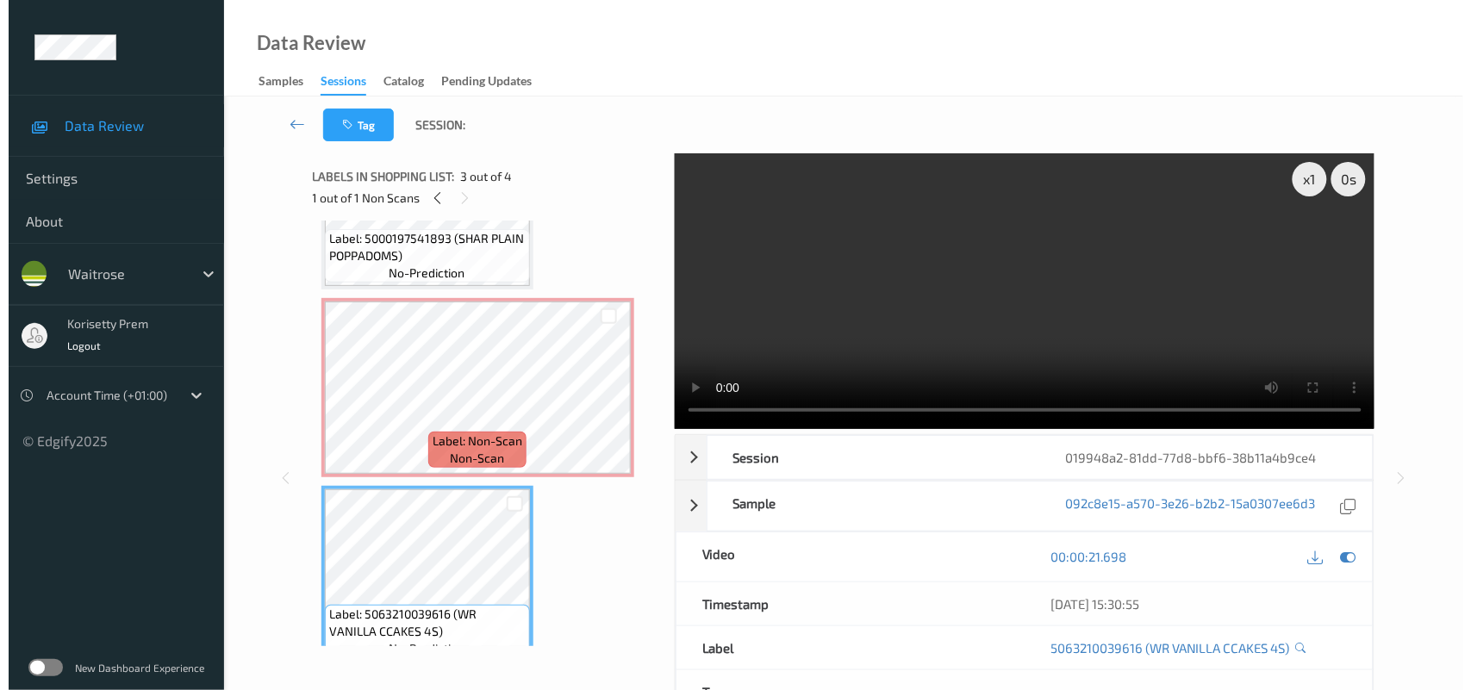
scroll to position [117, 0]
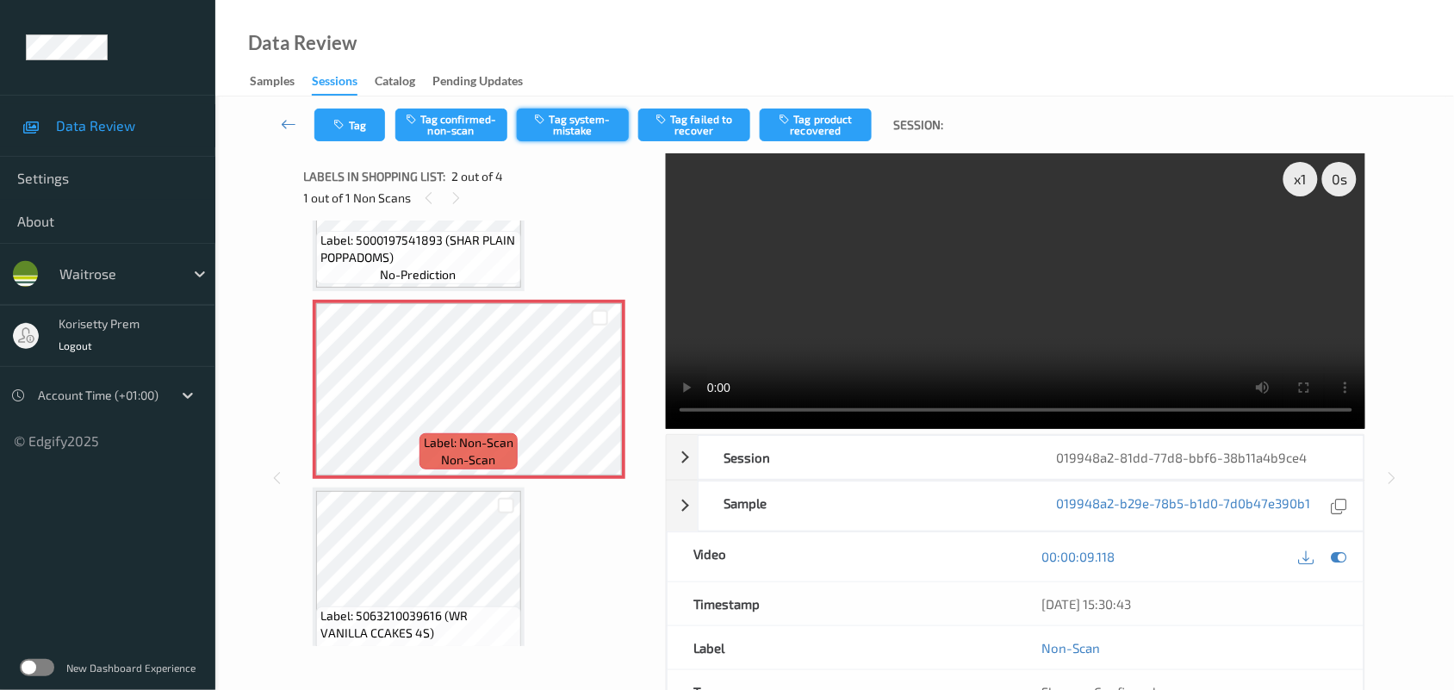
click at [564, 112] on button "Tag system-mistake" at bounding box center [573, 125] width 112 height 33
click at [355, 125] on button "Tag" at bounding box center [349, 125] width 71 height 33
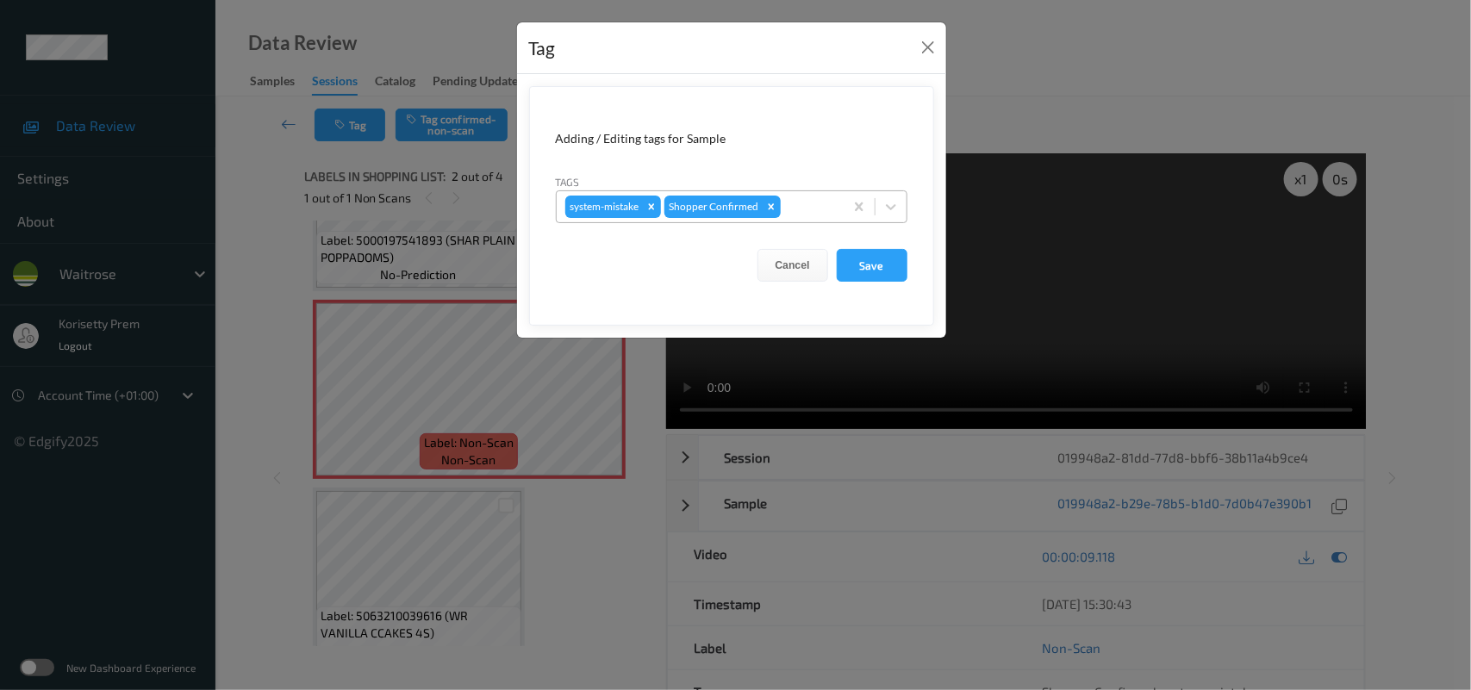
click at [825, 208] on div at bounding box center [809, 206] width 51 height 21
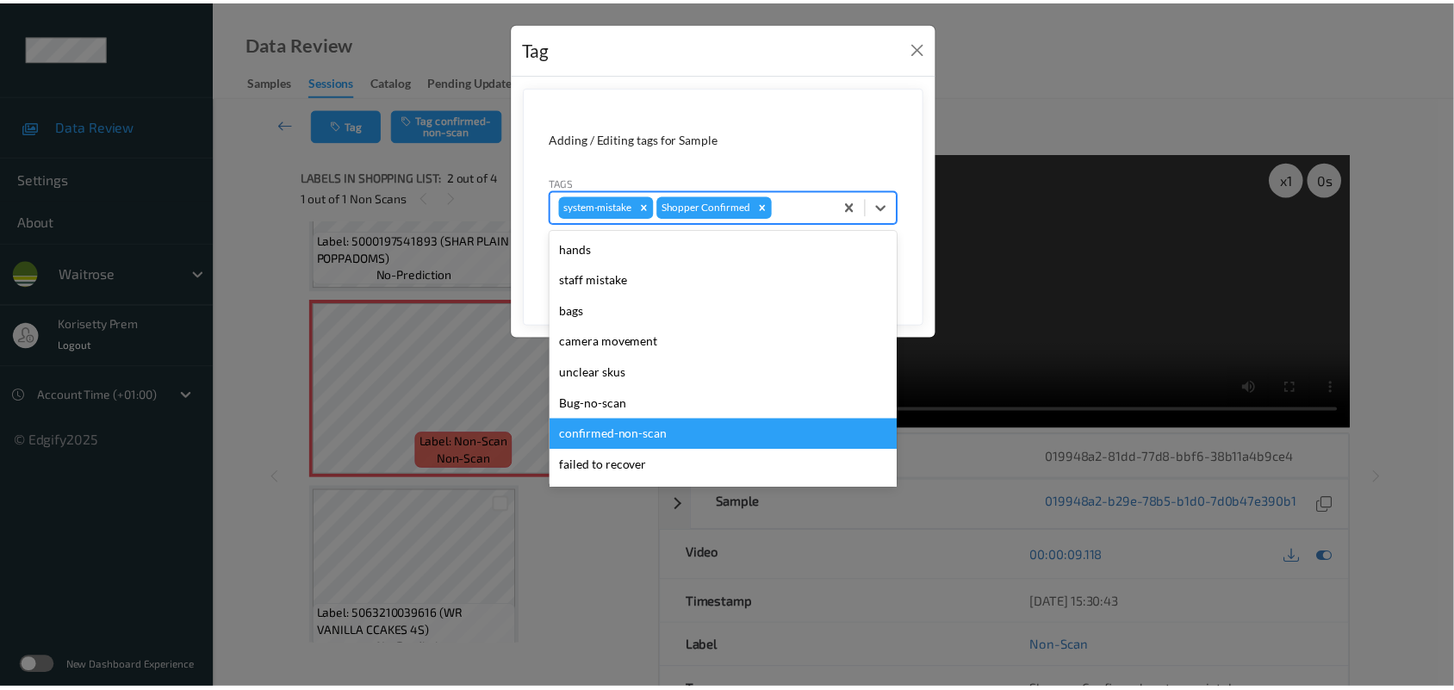
scroll to position [429, 0]
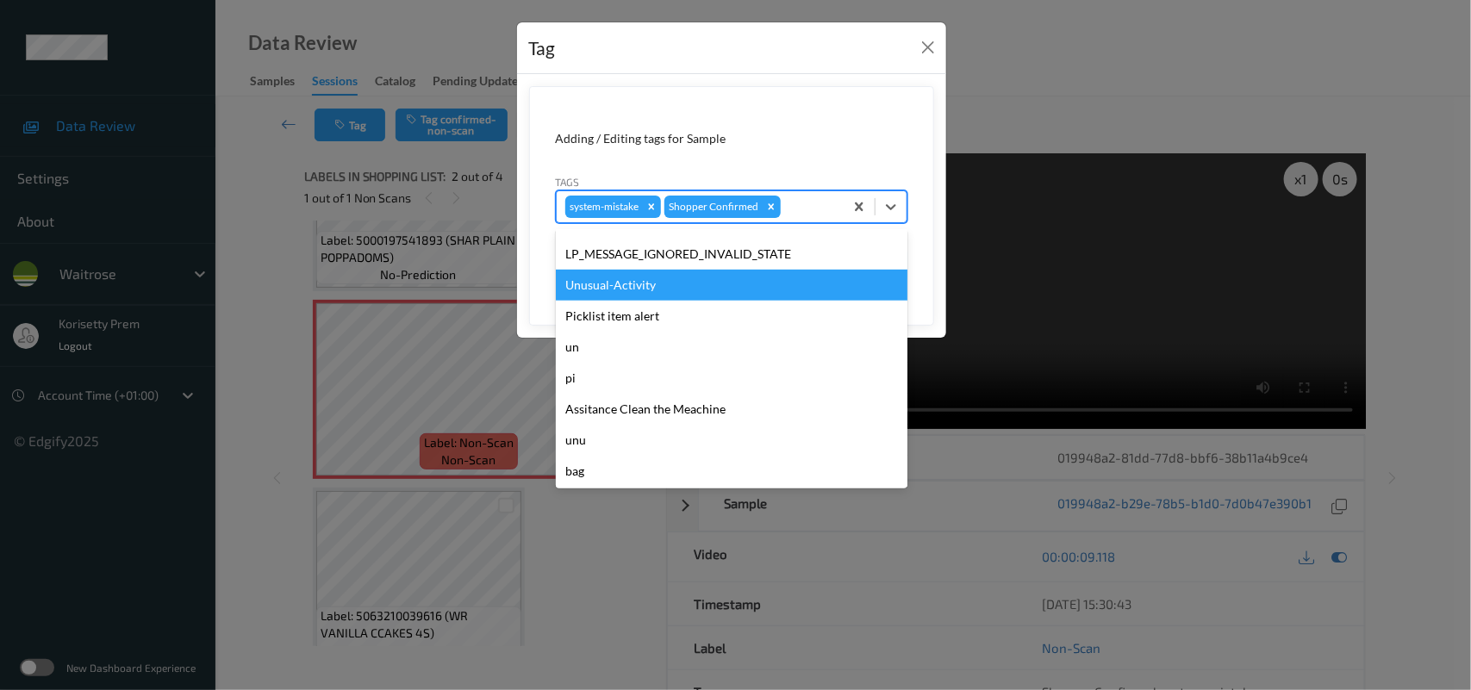
click at [629, 285] on div "Unusual-Activity" at bounding box center [732, 285] width 352 height 31
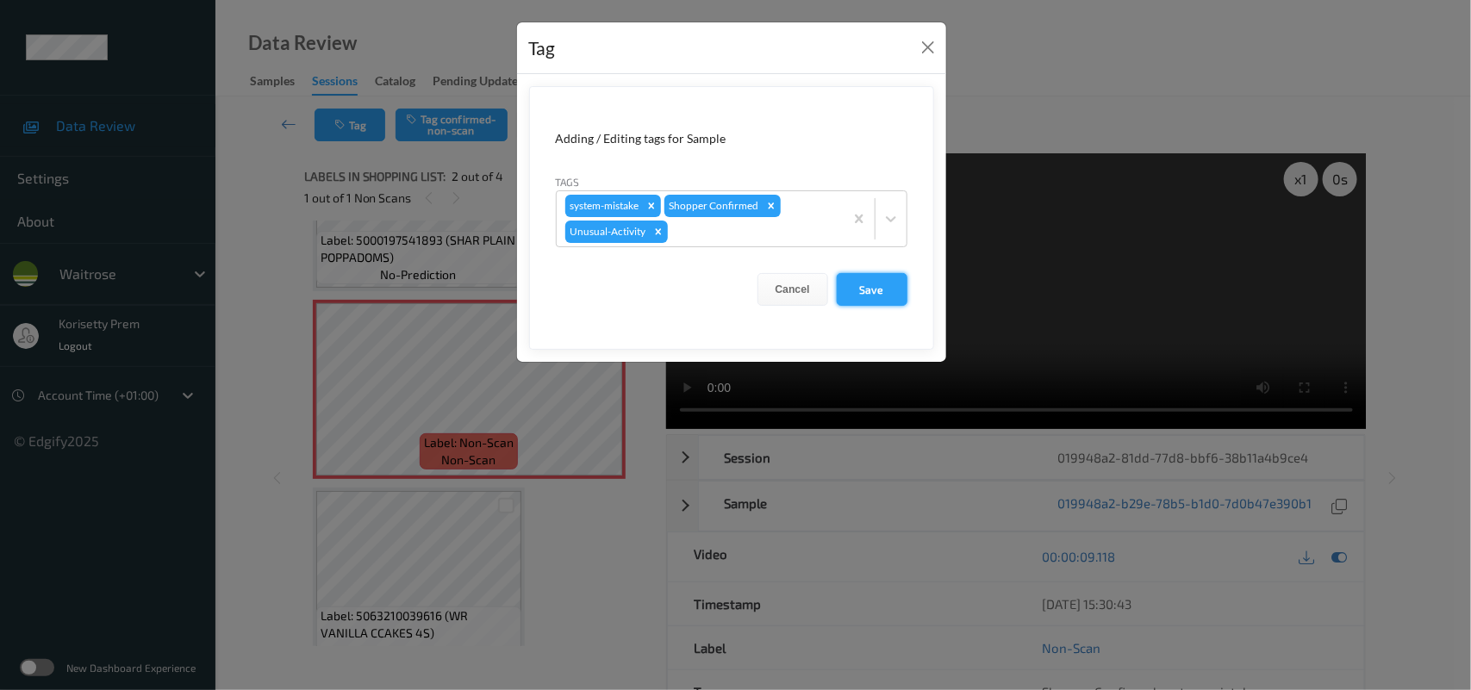
click at [876, 298] on button "Save" at bounding box center [872, 289] width 71 height 33
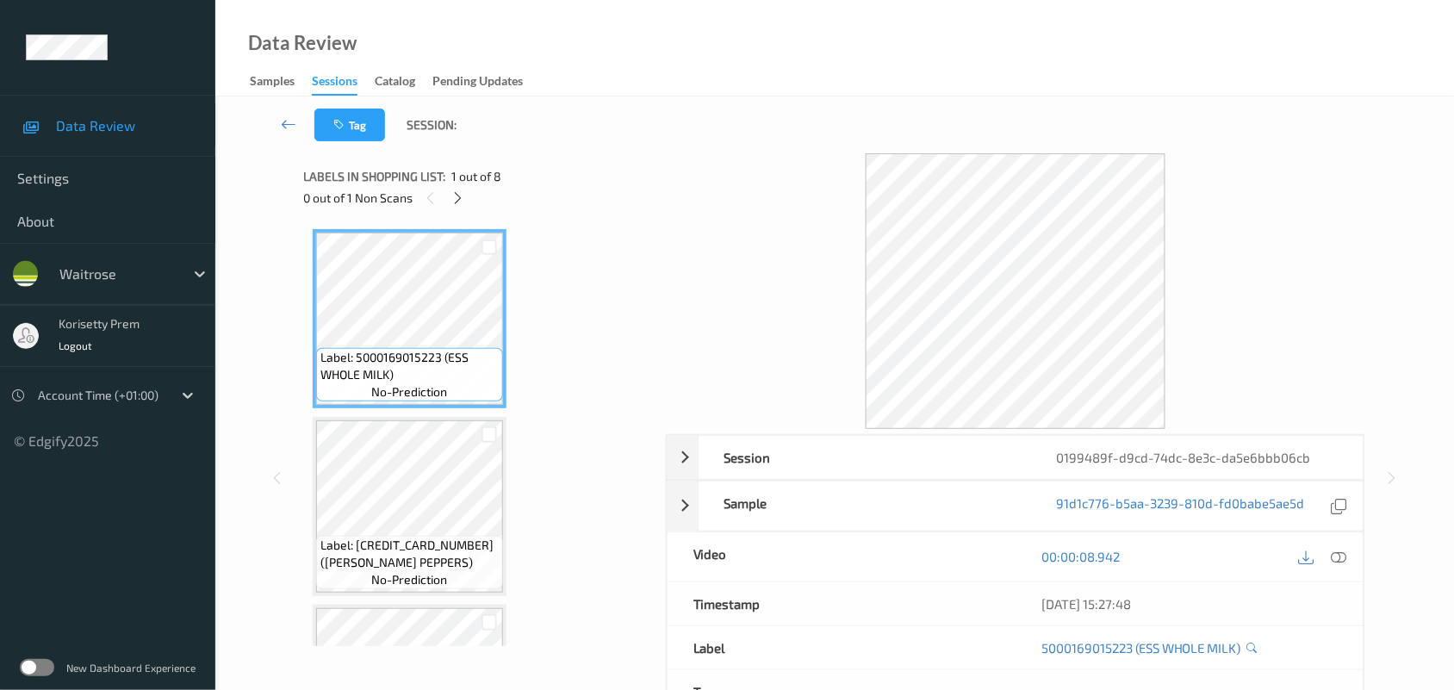
click at [760, 90] on div "Data Review Samples Sessions Catalog Pending Updates" at bounding box center [834, 48] width 1239 height 96
click at [457, 192] on icon at bounding box center [458, 198] width 15 height 16
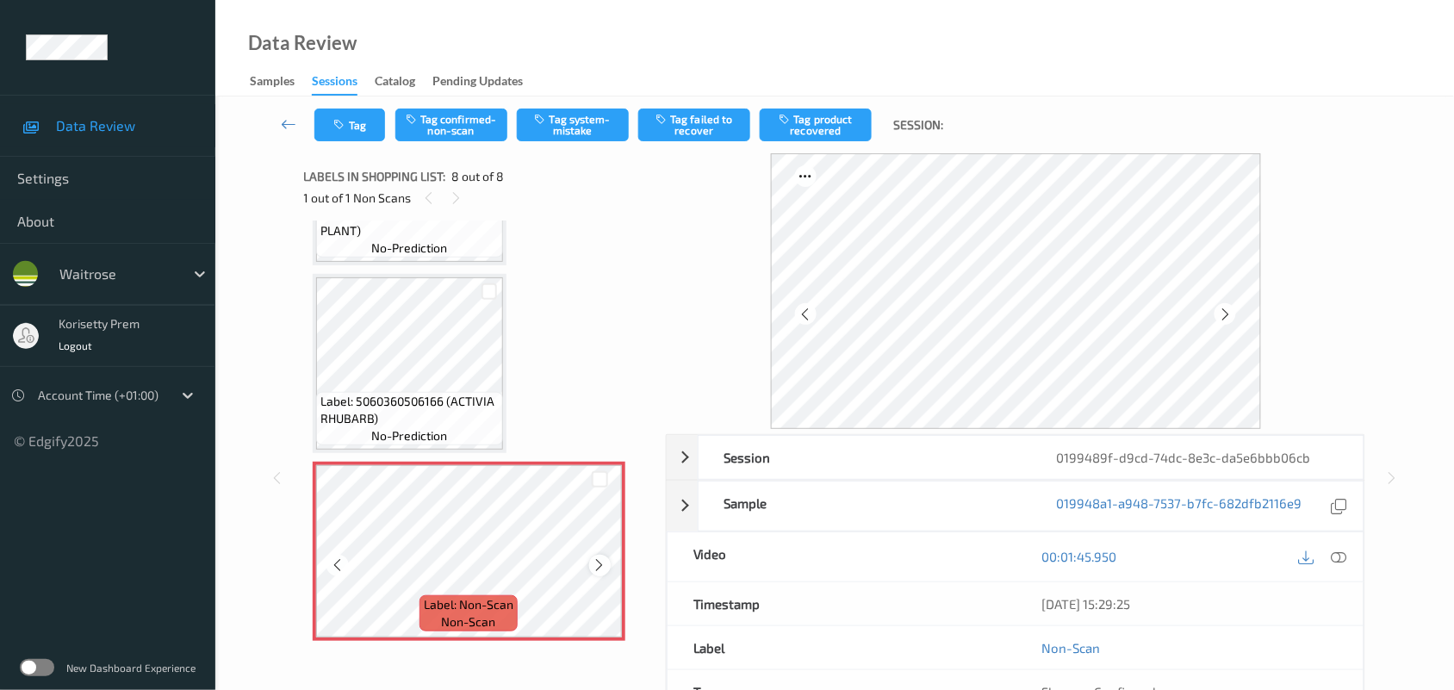
click at [599, 564] on icon at bounding box center [600, 565] width 15 height 16
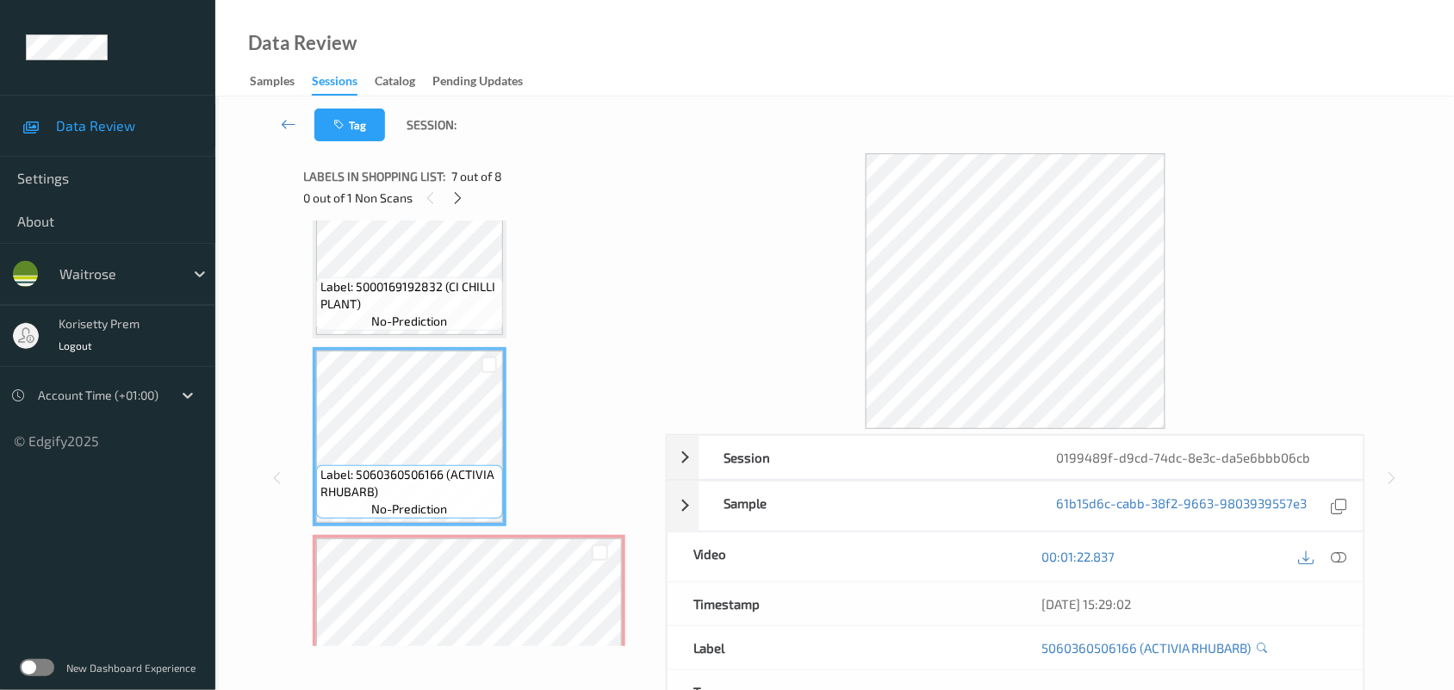
scroll to position [974, 0]
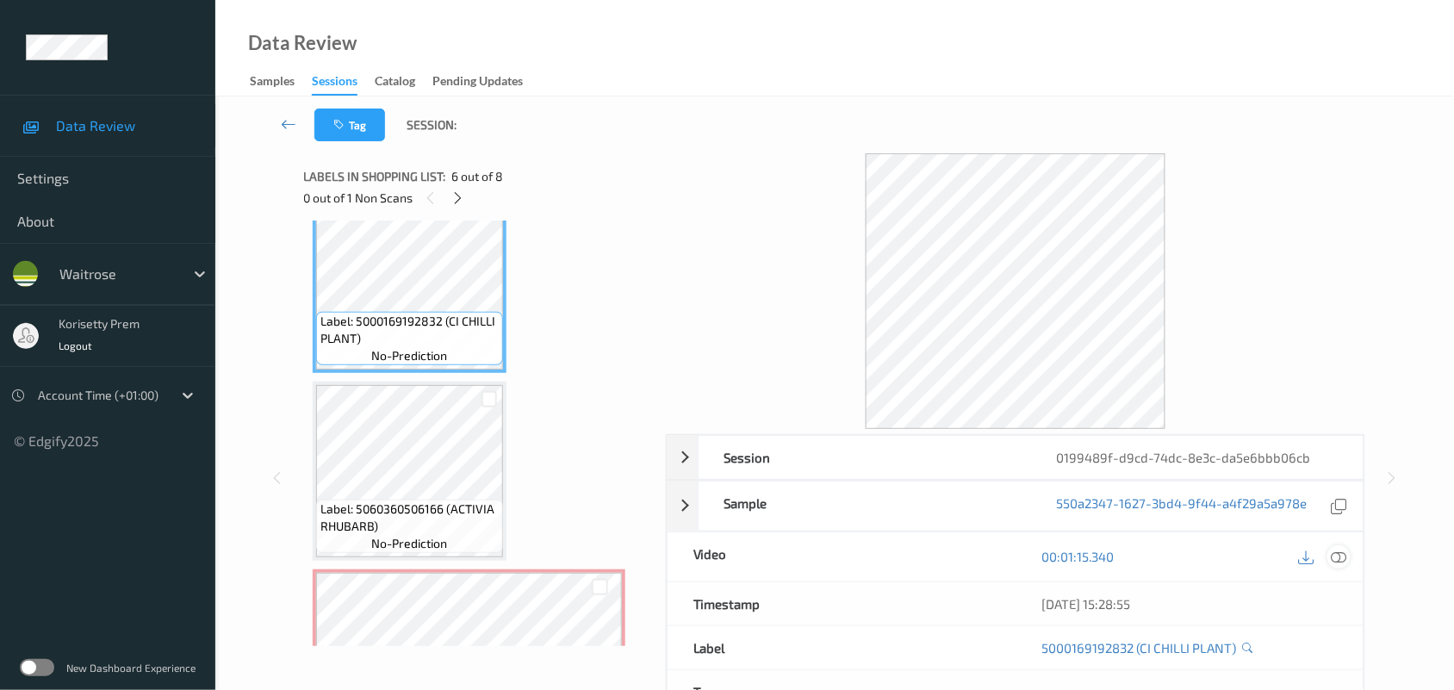
click at [1337, 558] on icon at bounding box center [1340, 557] width 16 height 16
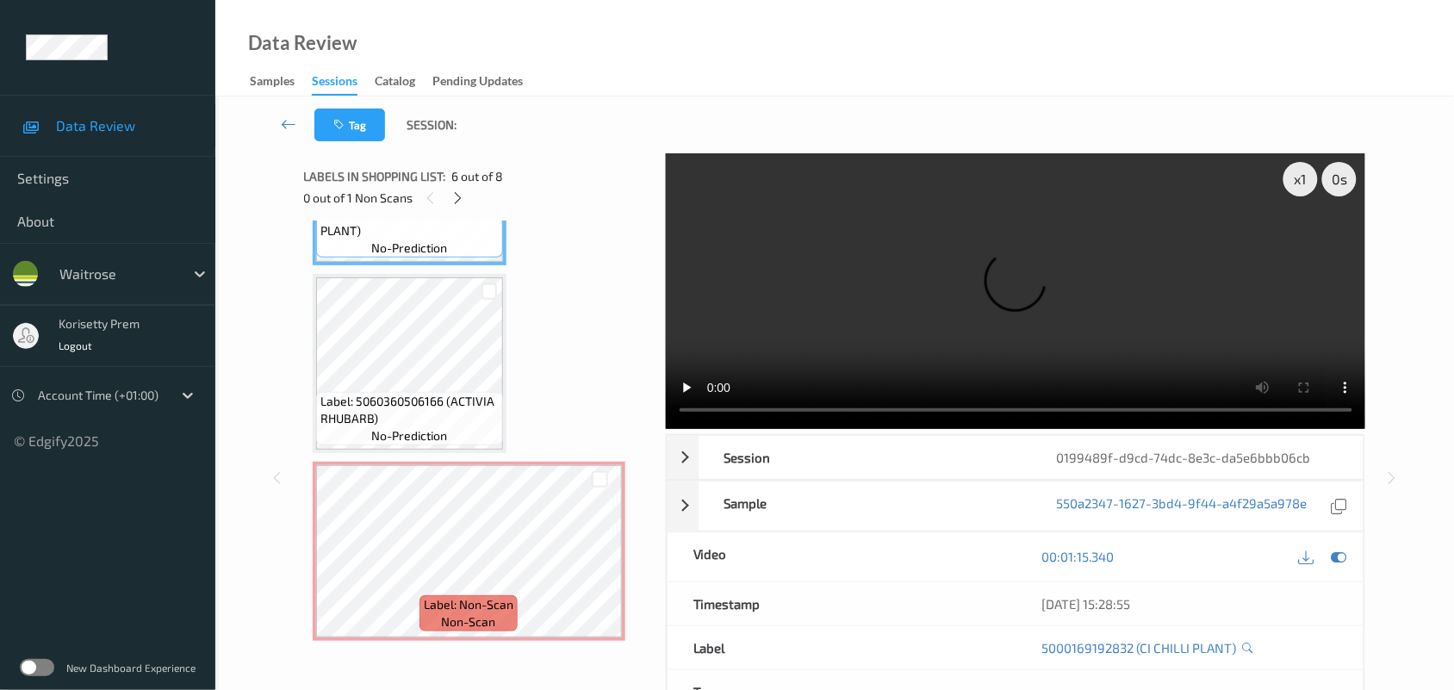
scroll to position [4, 0]
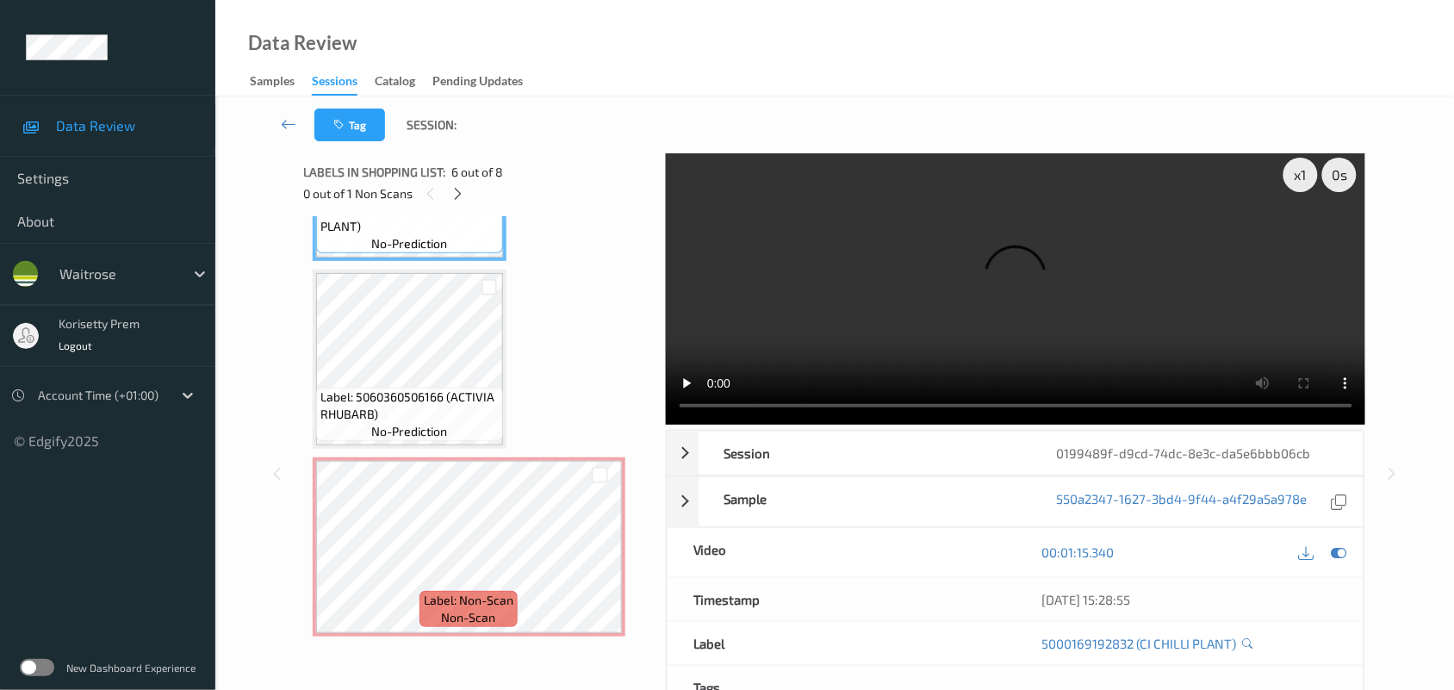
click at [744, 121] on div "Tag Session:" at bounding box center [835, 124] width 1168 height 57
click at [793, 323] on video at bounding box center [1016, 287] width 700 height 276
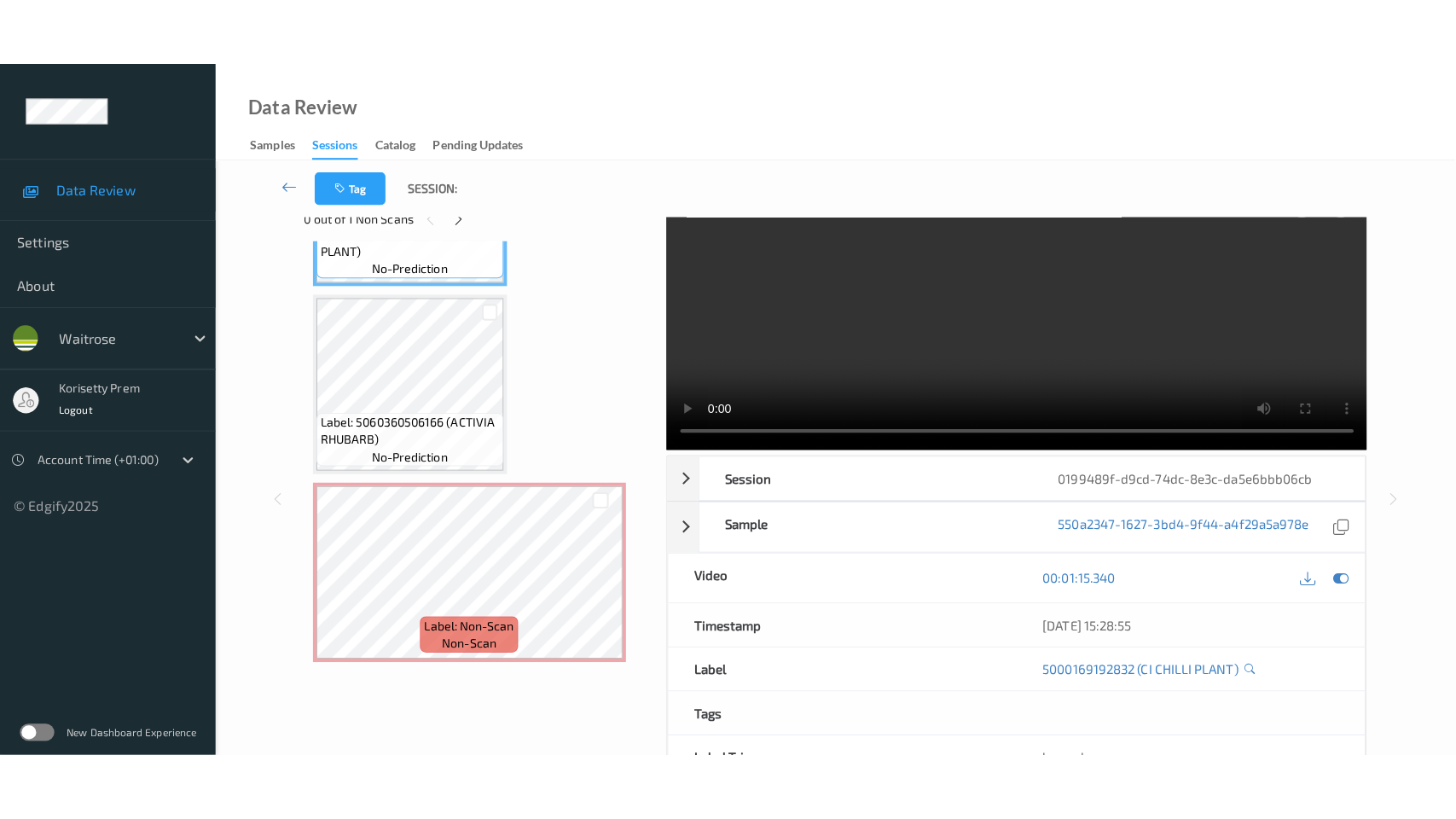
scroll to position [0, 0]
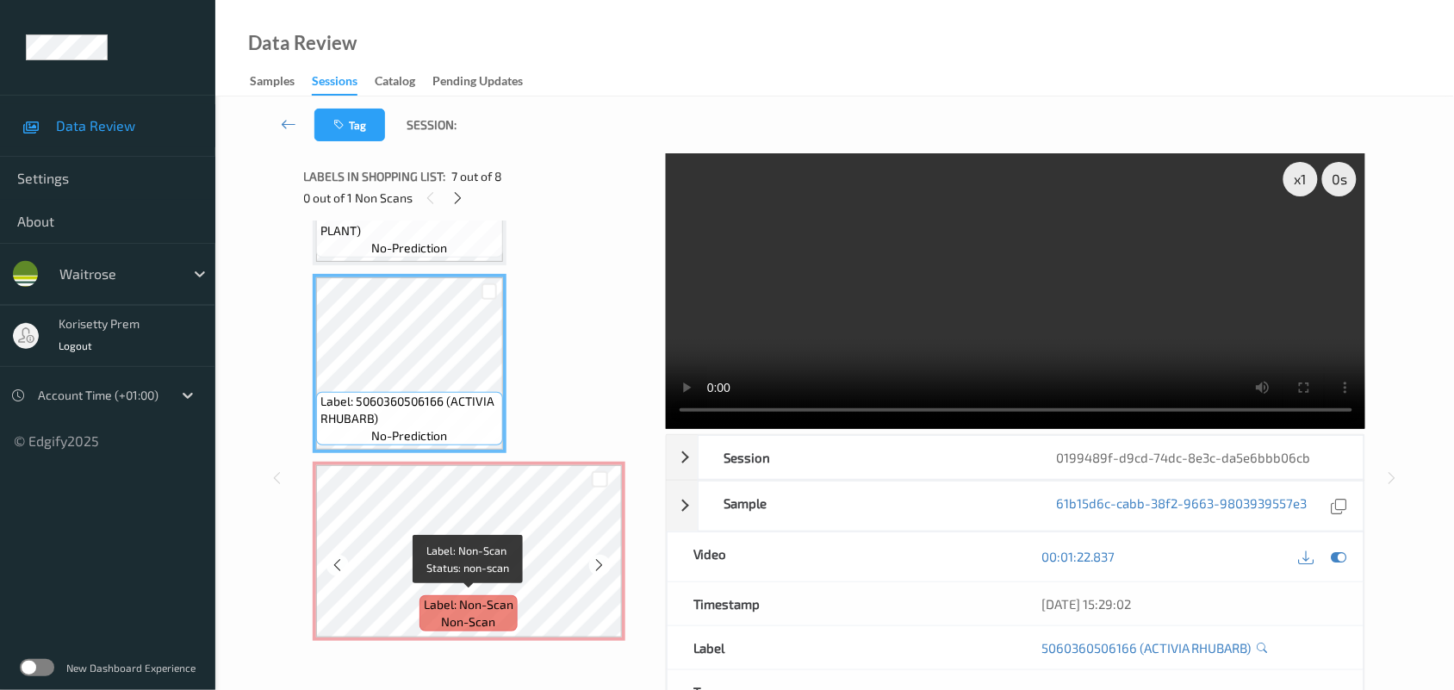
click at [444, 625] on span "non-scan" at bounding box center [469, 621] width 54 height 17
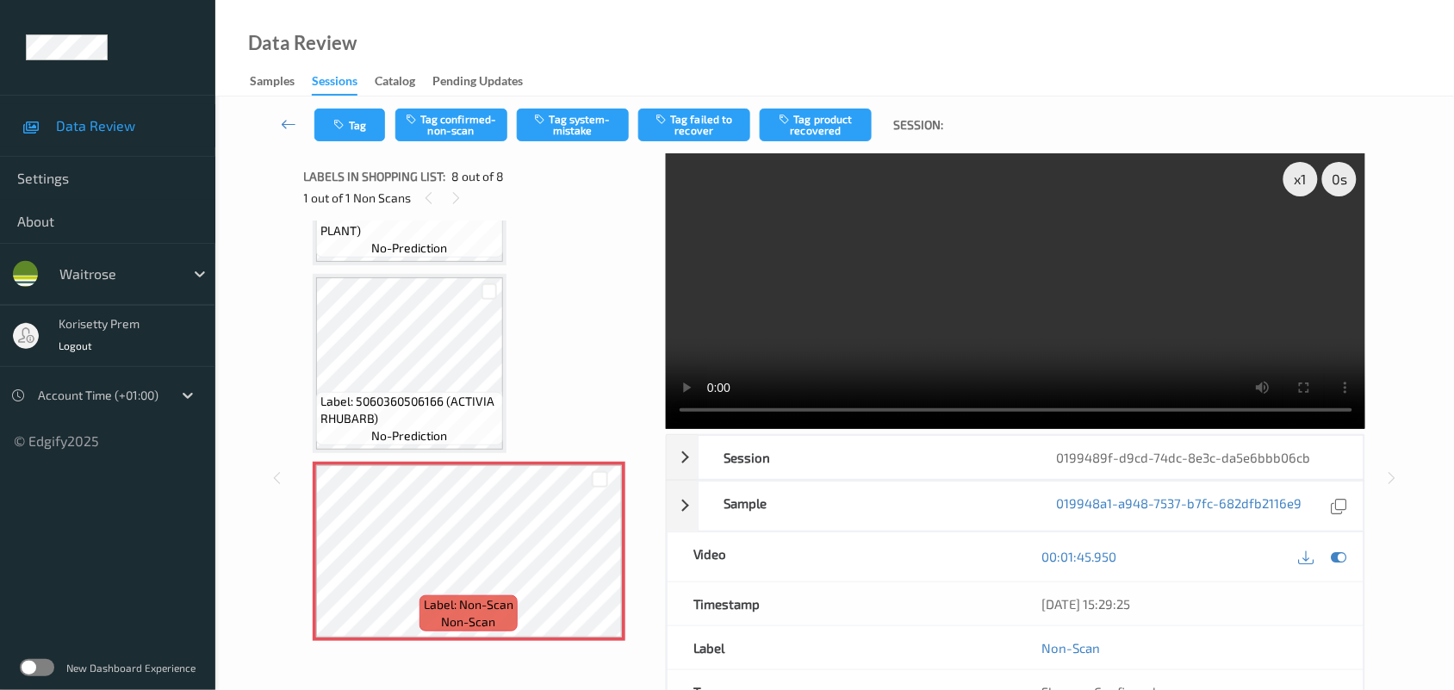
scroll to position [945, 0]
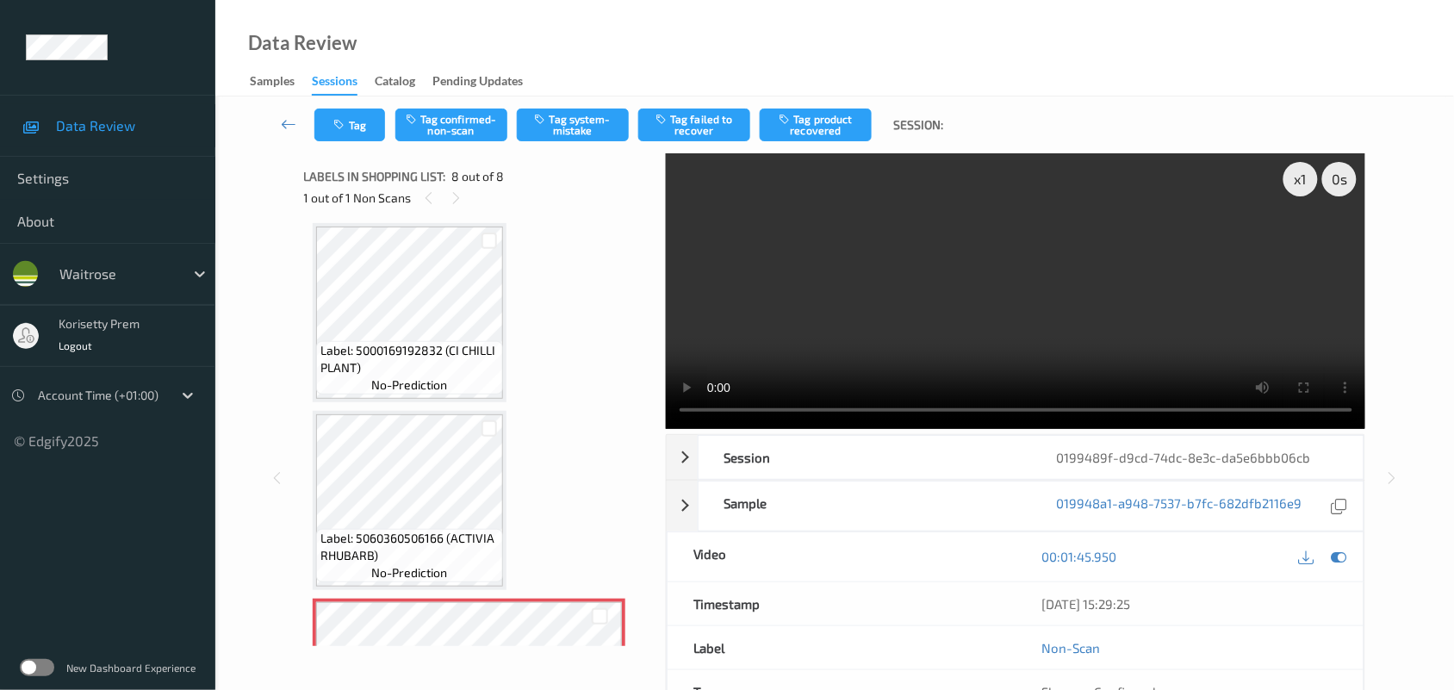
click at [961, 317] on video at bounding box center [1016, 291] width 700 height 276
click at [591, 109] on button "Tag system-mistake" at bounding box center [573, 125] width 112 height 33
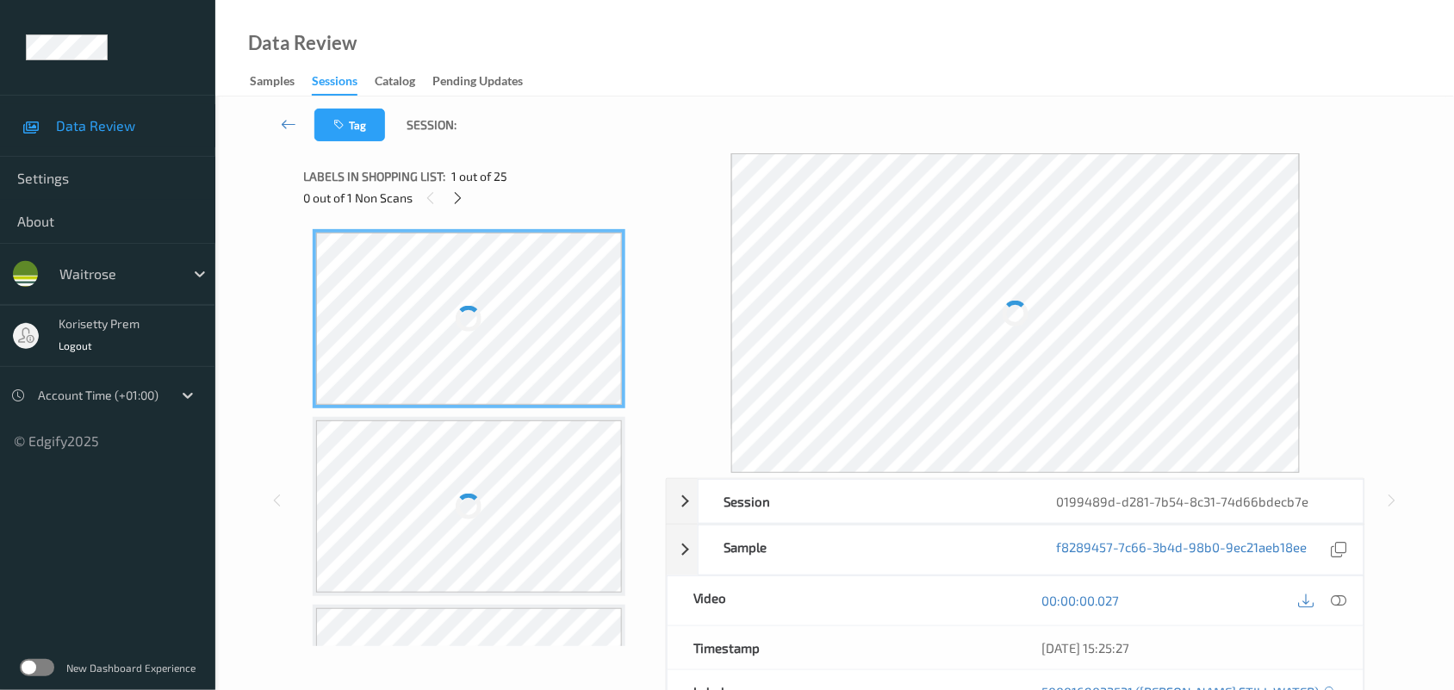
click at [862, 178] on div at bounding box center [1015, 313] width 569 height 320
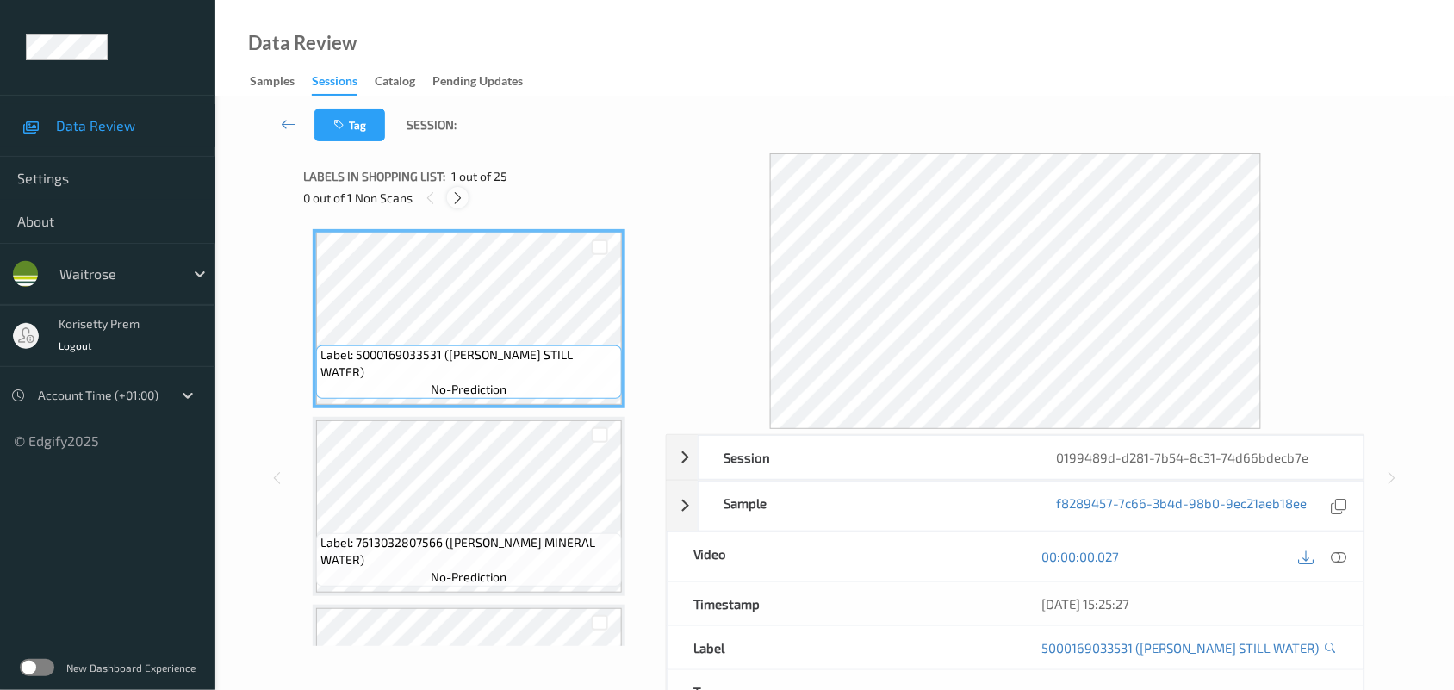
click at [454, 196] on icon at bounding box center [458, 198] width 15 height 16
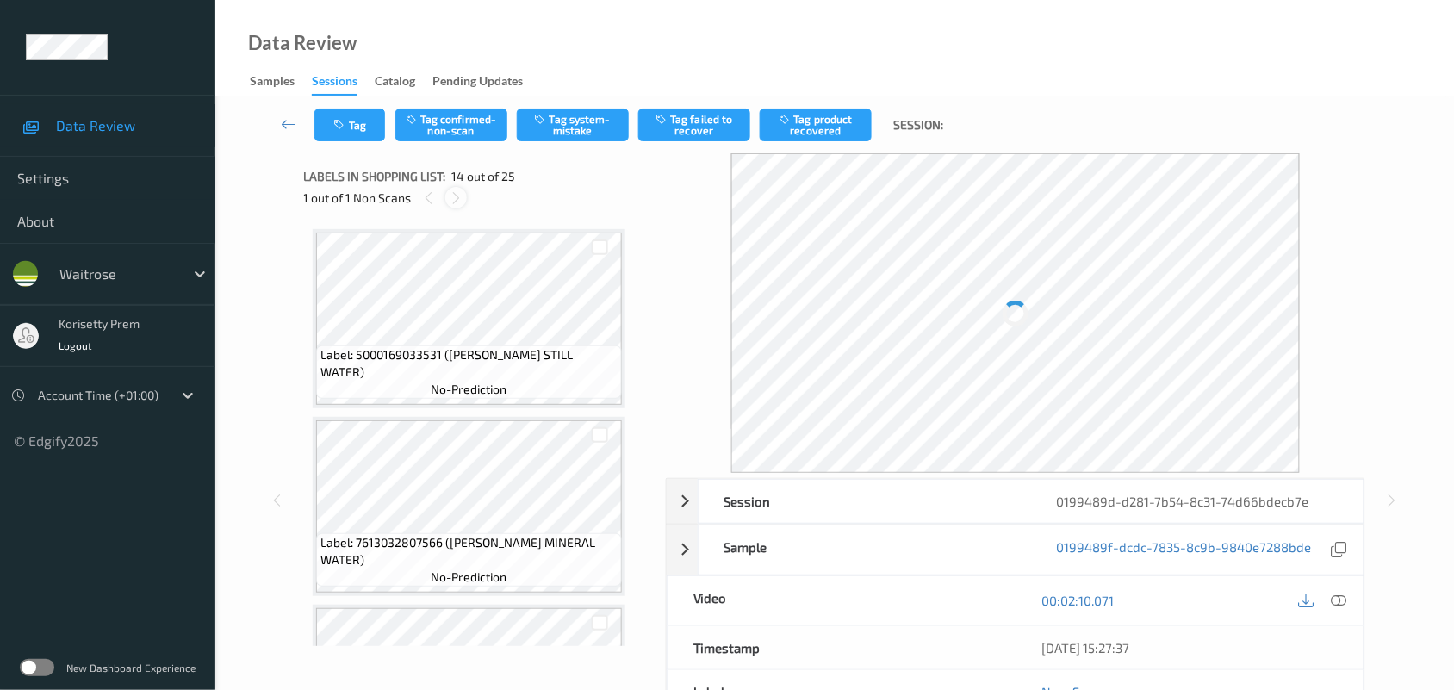
scroll to position [2257, 0]
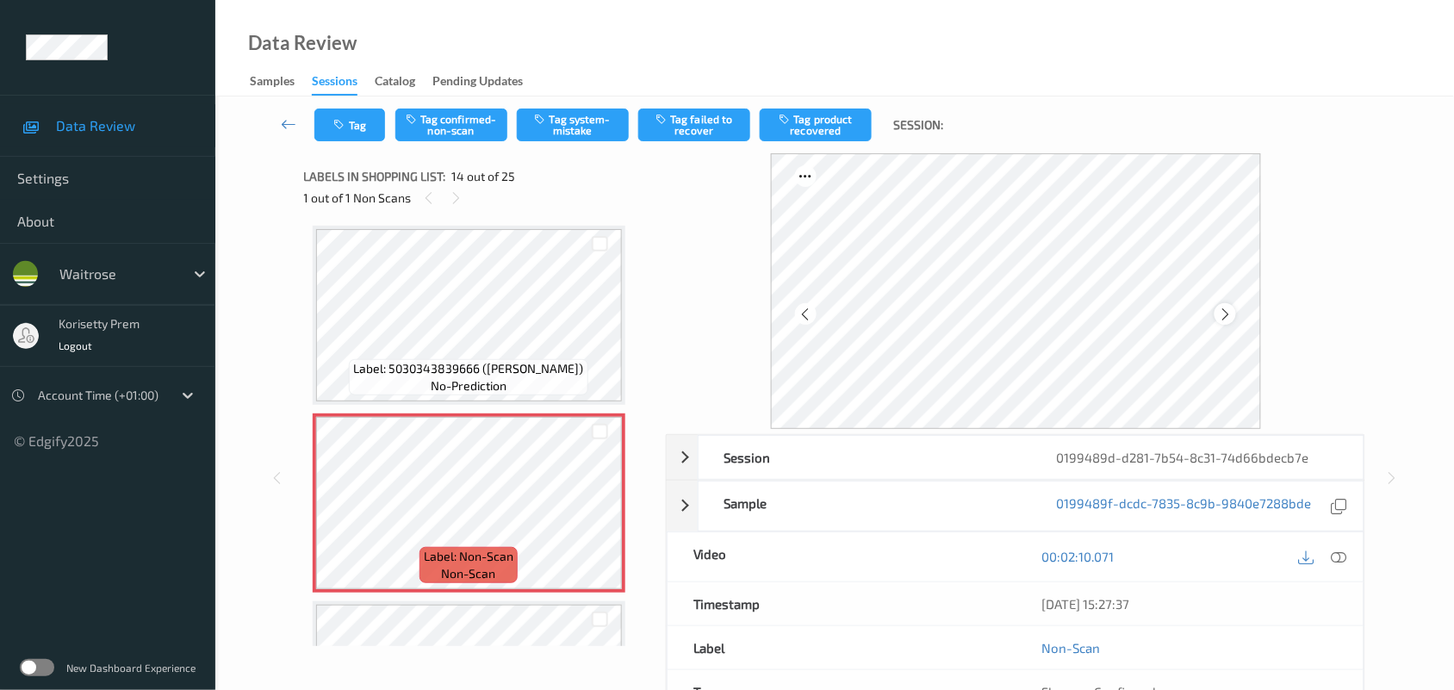
click at [1223, 316] on icon at bounding box center [1225, 315] width 15 height 16
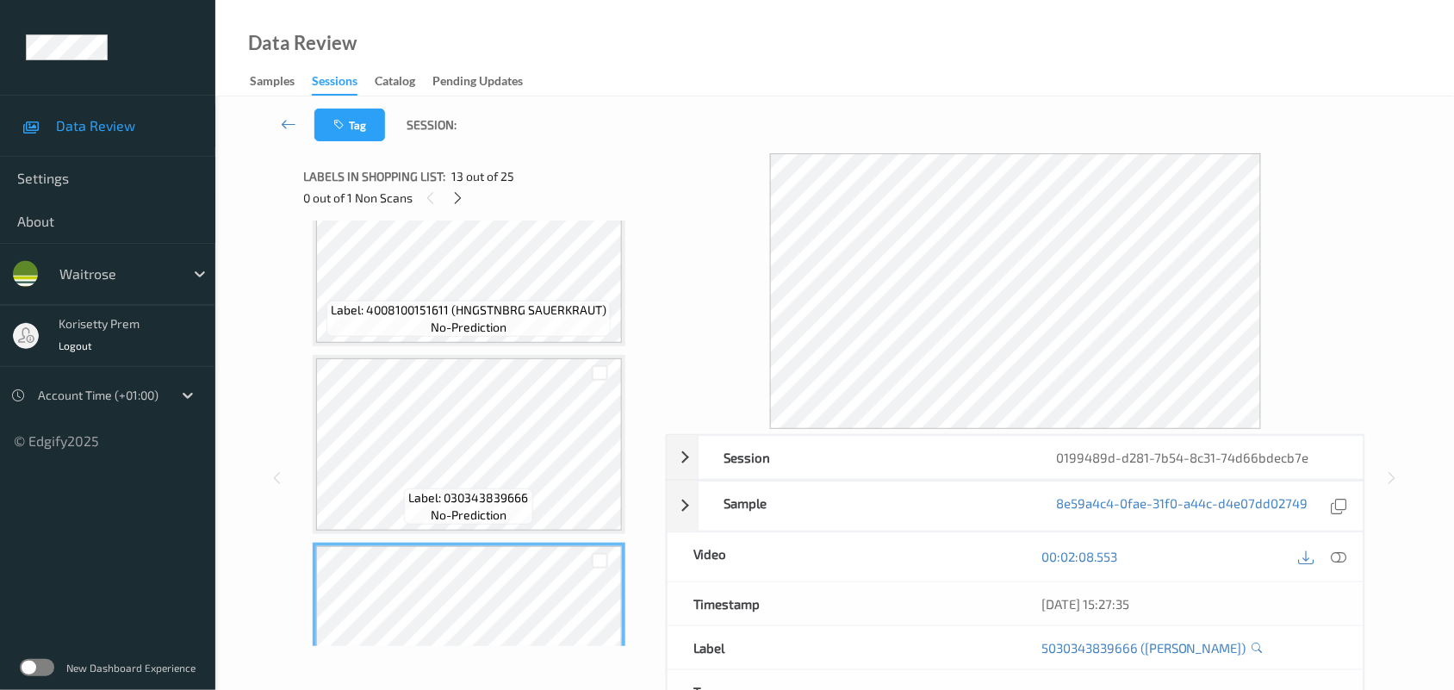
scroll to position [1934, 0]
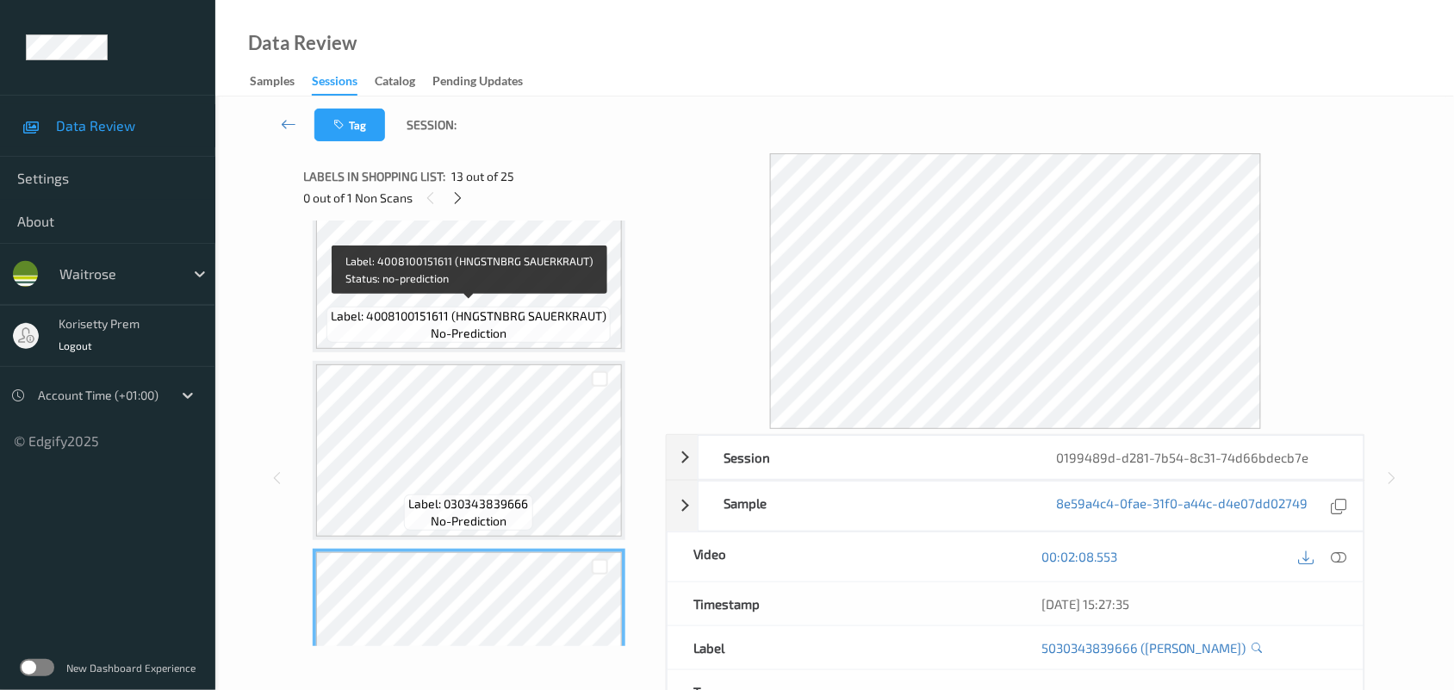
click at [465, 308] on span "Label: 4008100151611 (HNGSTNBRG SAUERKRAUT)" at bounding box center [469, 316] width 276 height 17
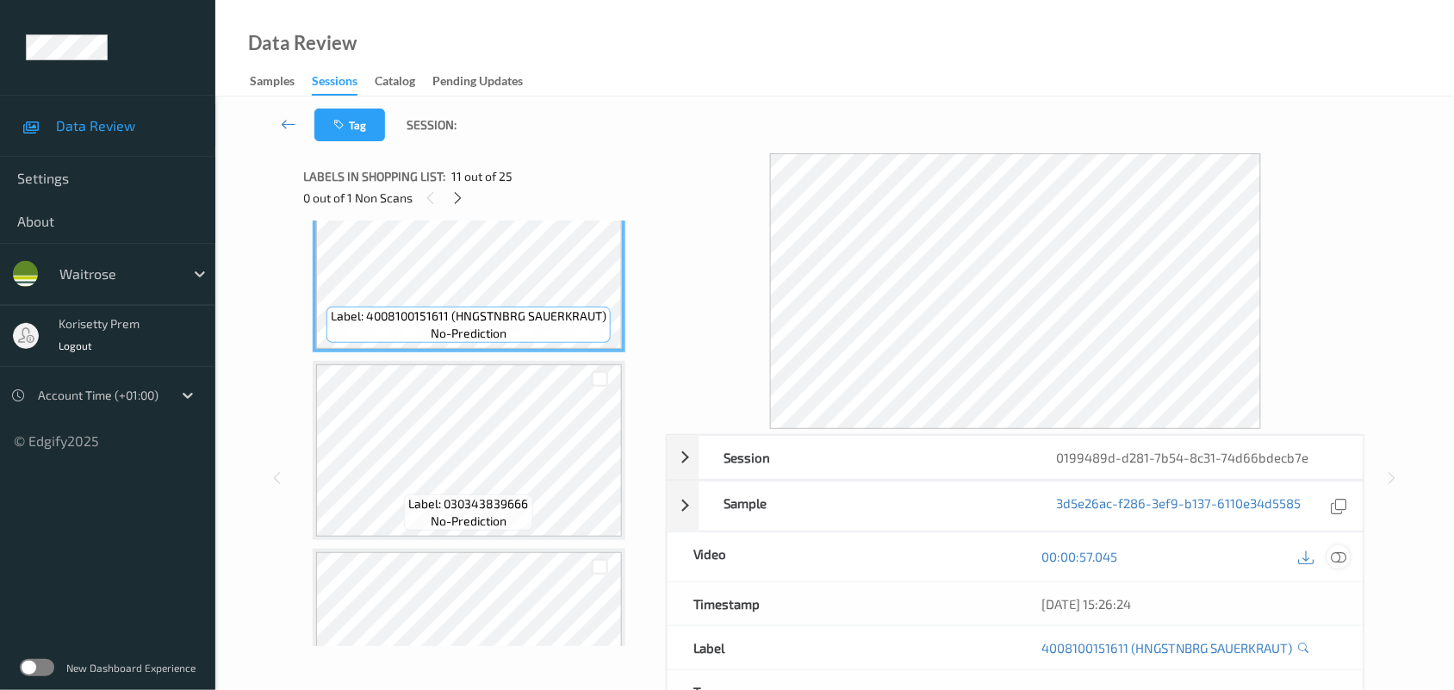
click at [1334, 560] on icon at bounding box center [1340, 557] width 16 height 16
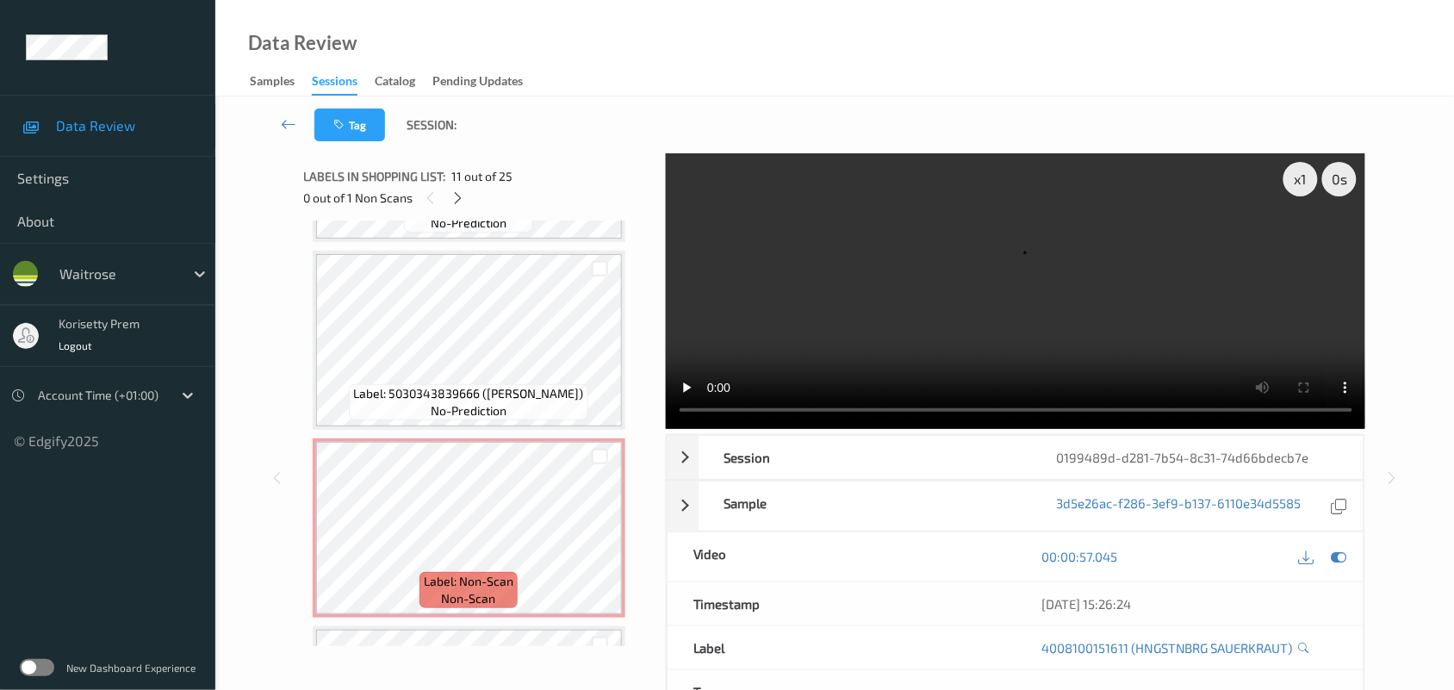
scroll to position [2150, 0]
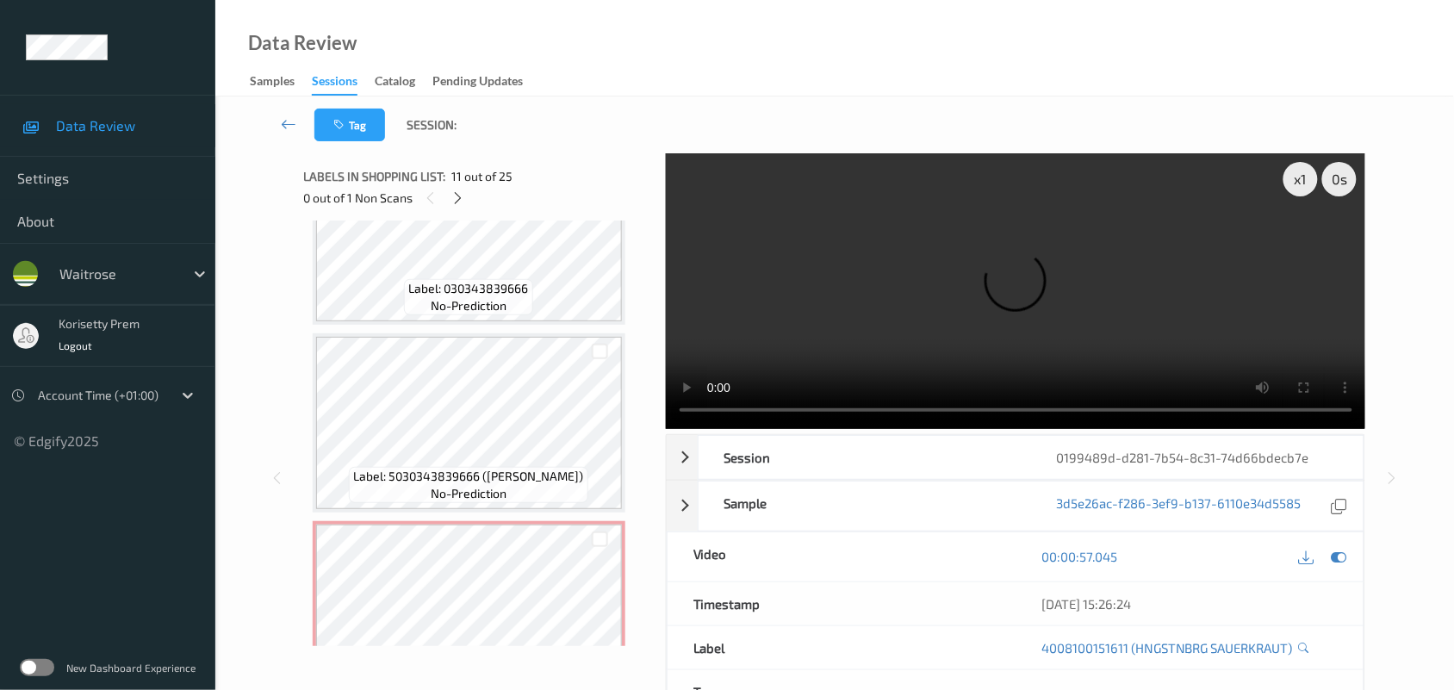
click at [800, 350] on video at bounding box center [1016, 291] width 700 height 276
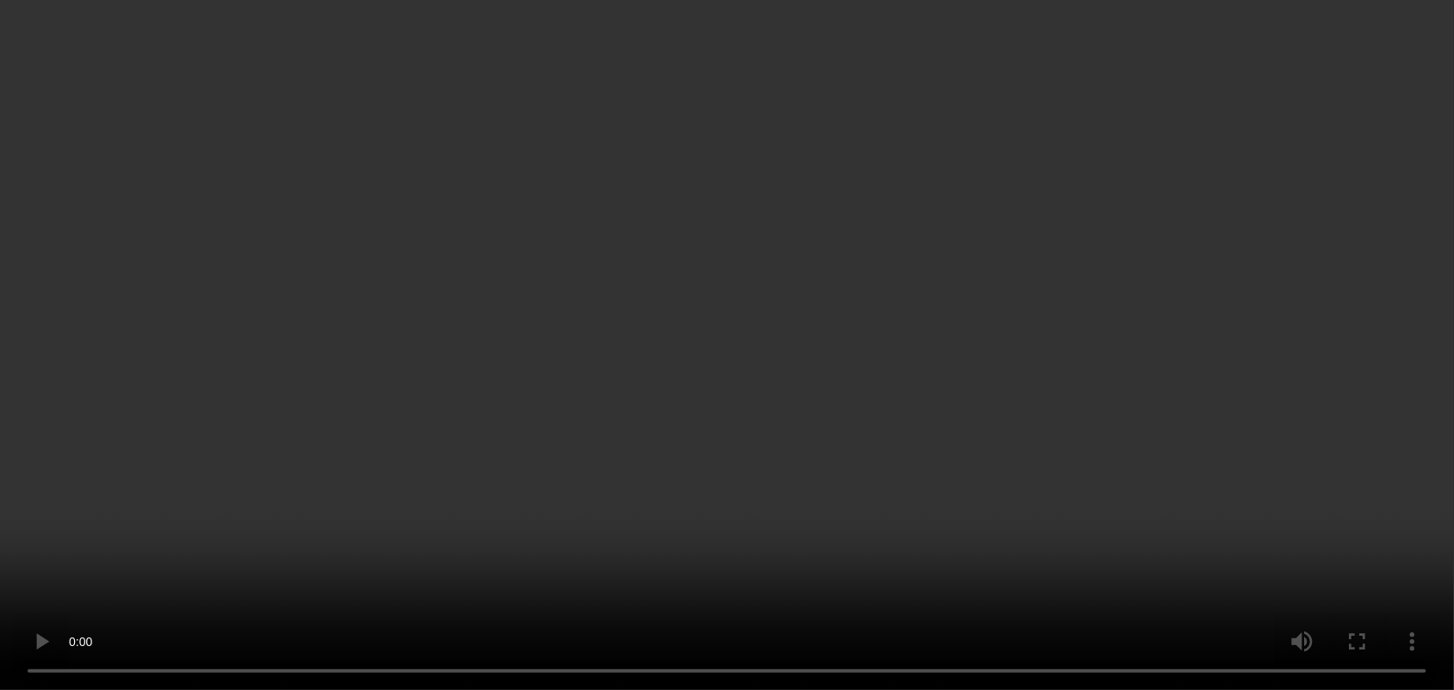
scroll to position [2257, 0]
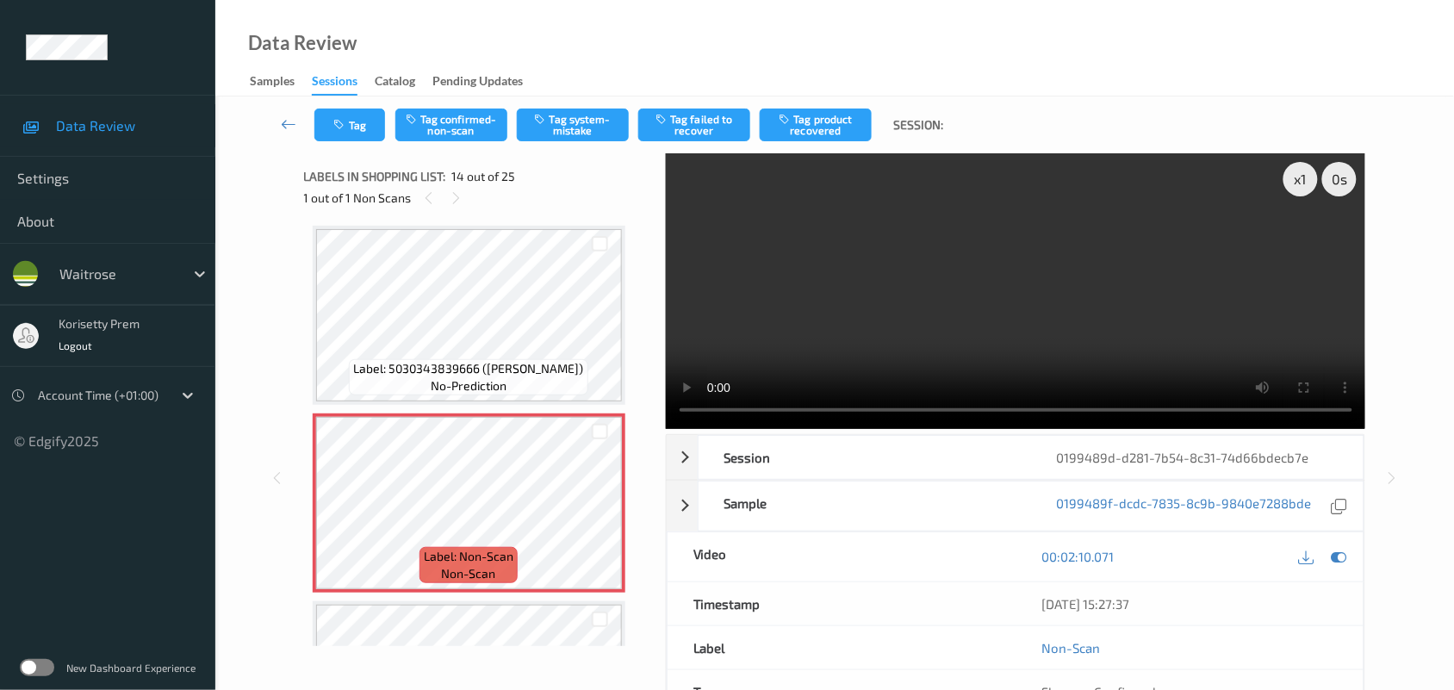
click at [1015, 282] on video at bounding box center [1016, 291] width 700 height 276
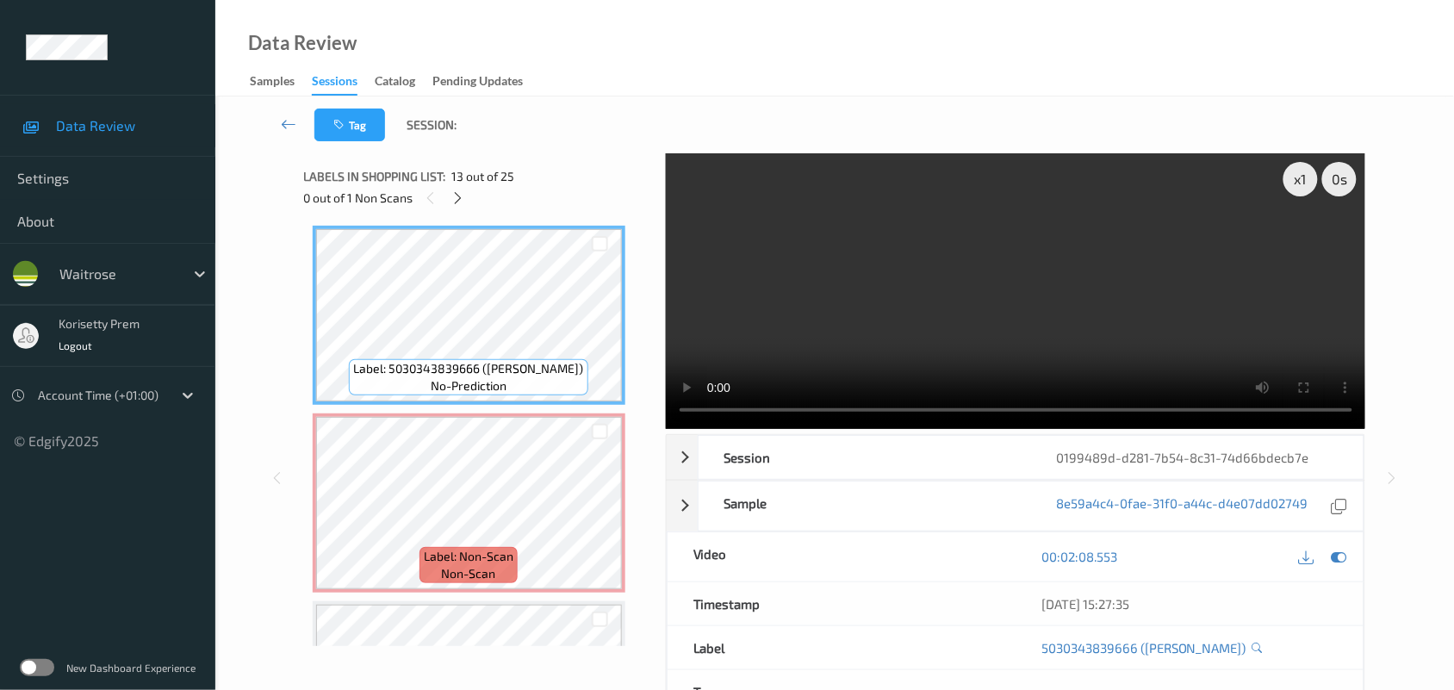
click at [1014, 258] on video at bounding box center [1016, 291] width 700 height 276
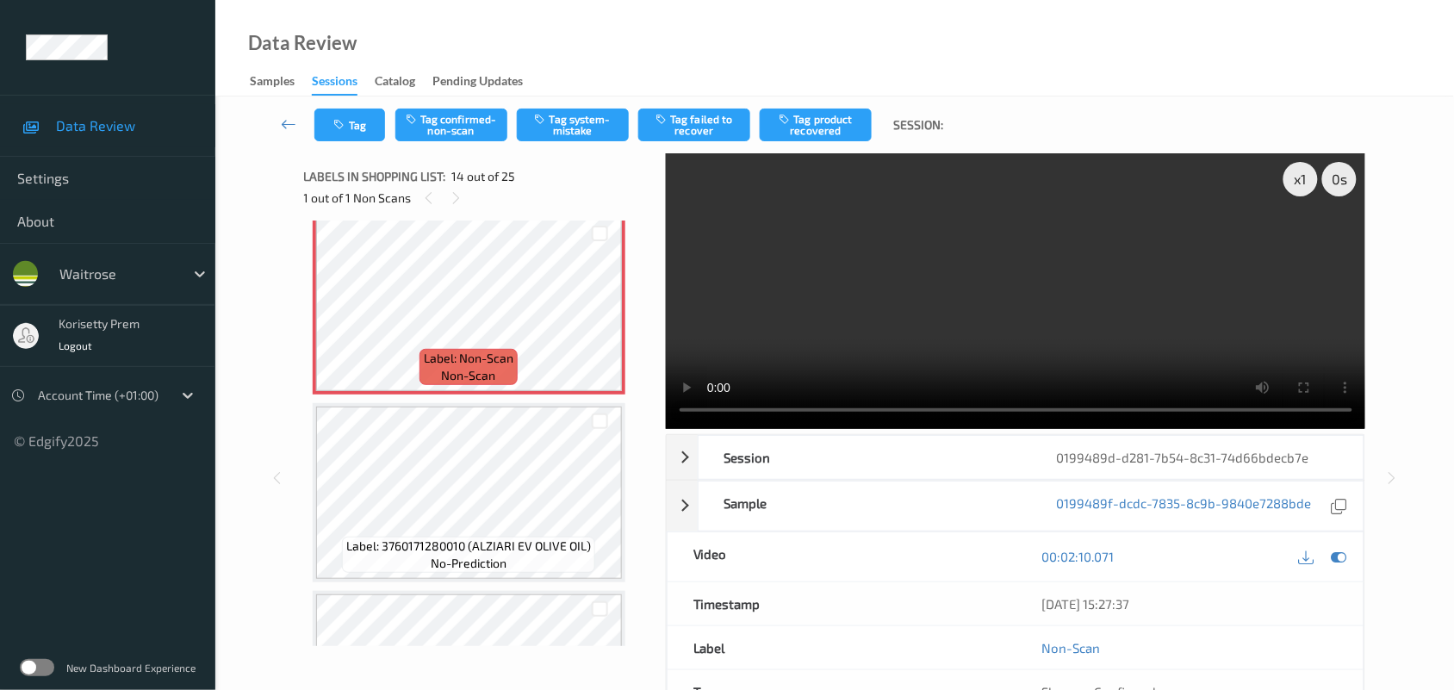
scroll to position [2473, 0]
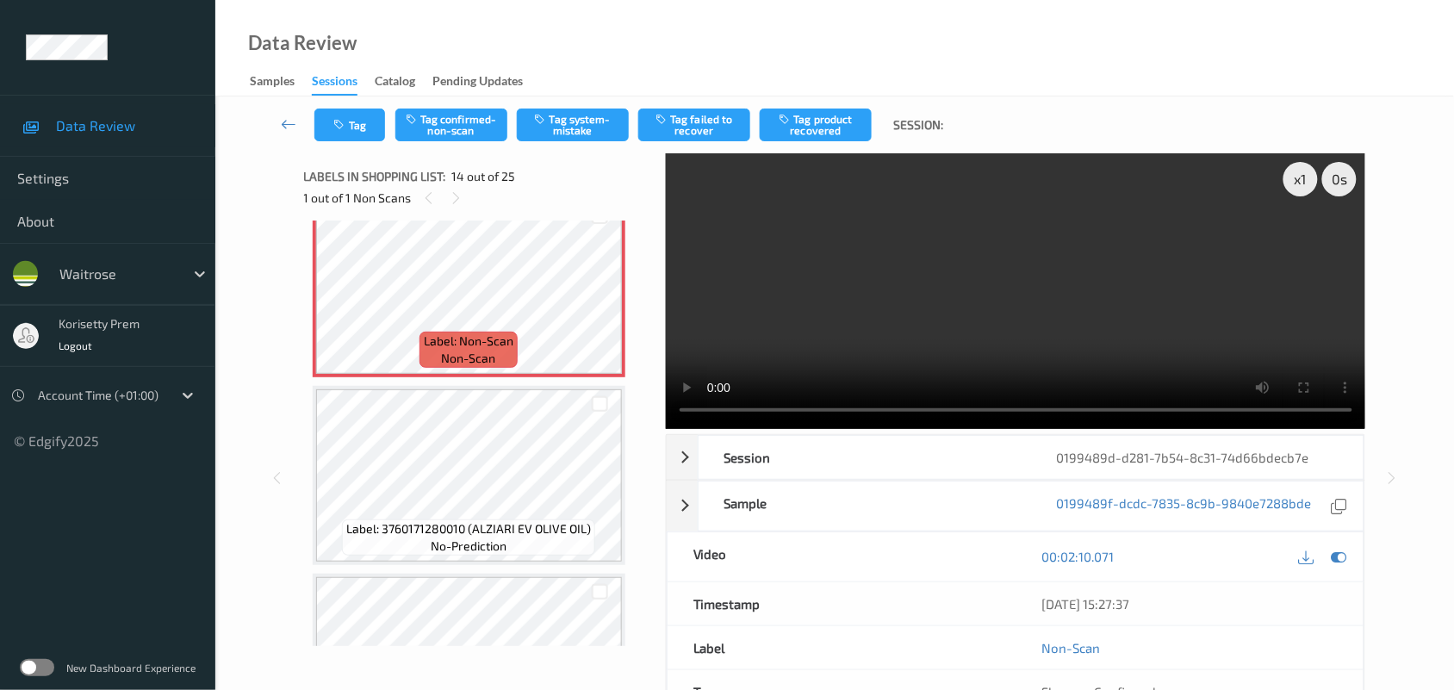
click at [1012, 302] on video at bounding box center [1016, 291] width 700 height 276
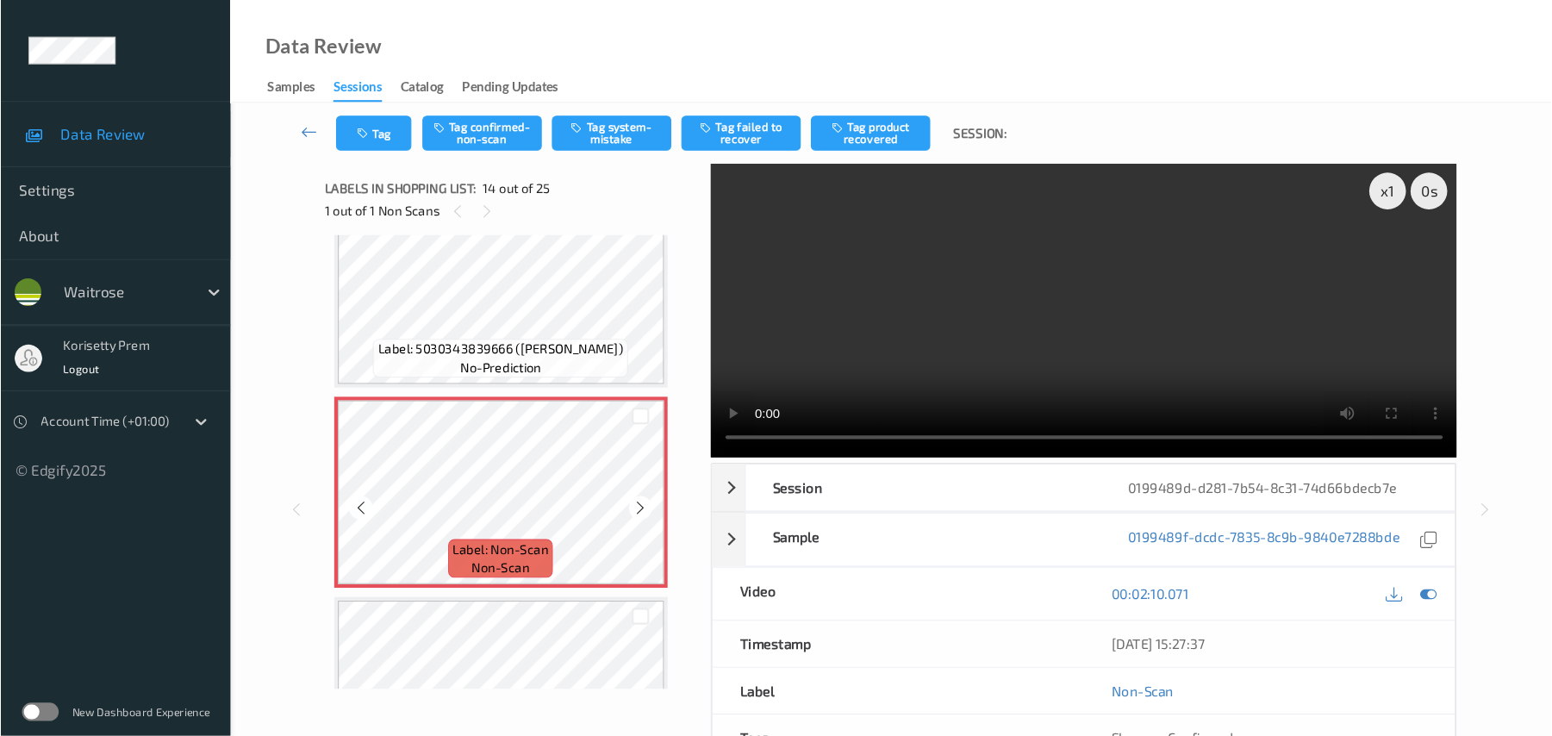
scroll to position [2257, 0]
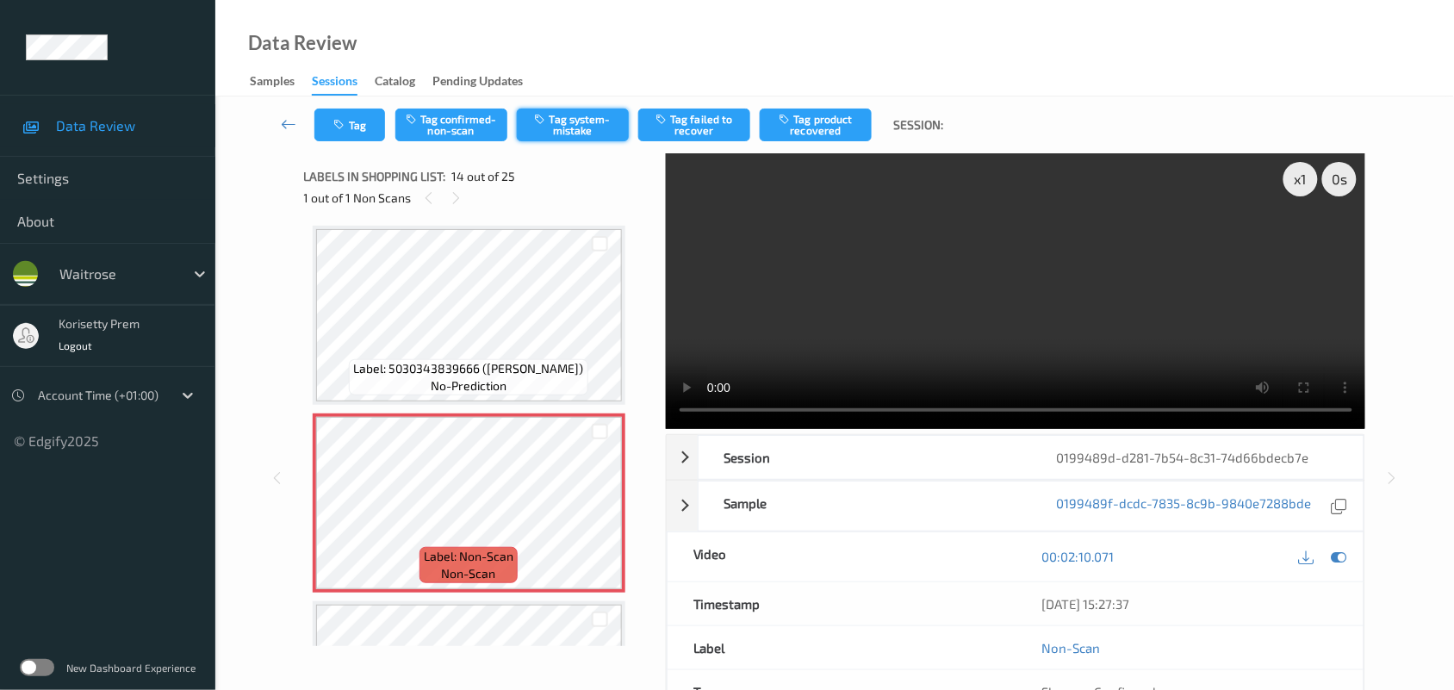
click at [565, 112] on button "Tag system-mistake" at bounding box center [573, 125] width 112 height 33
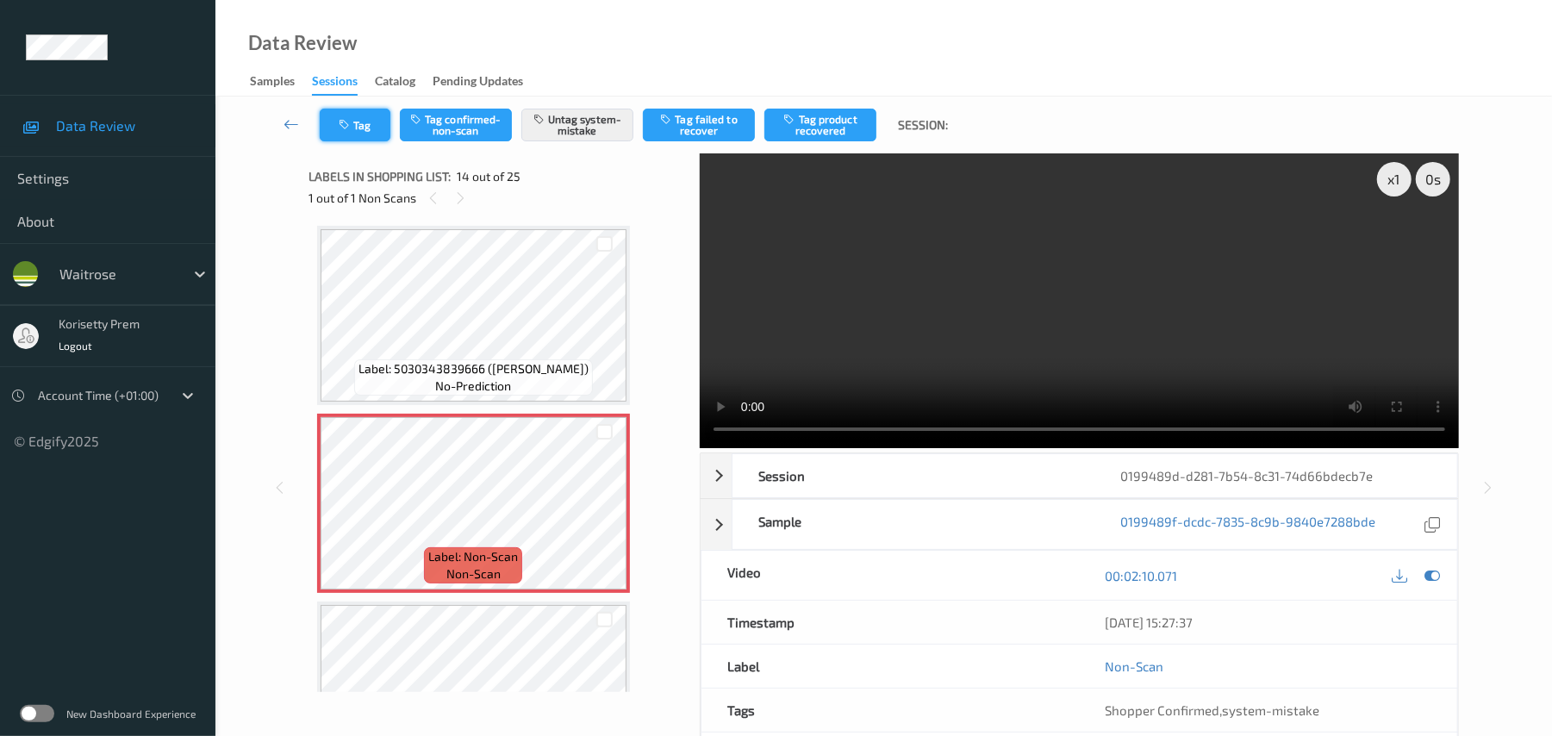
click at [356, 122] on button "Tag" at bounding box center [355, 125] width 71 height 33
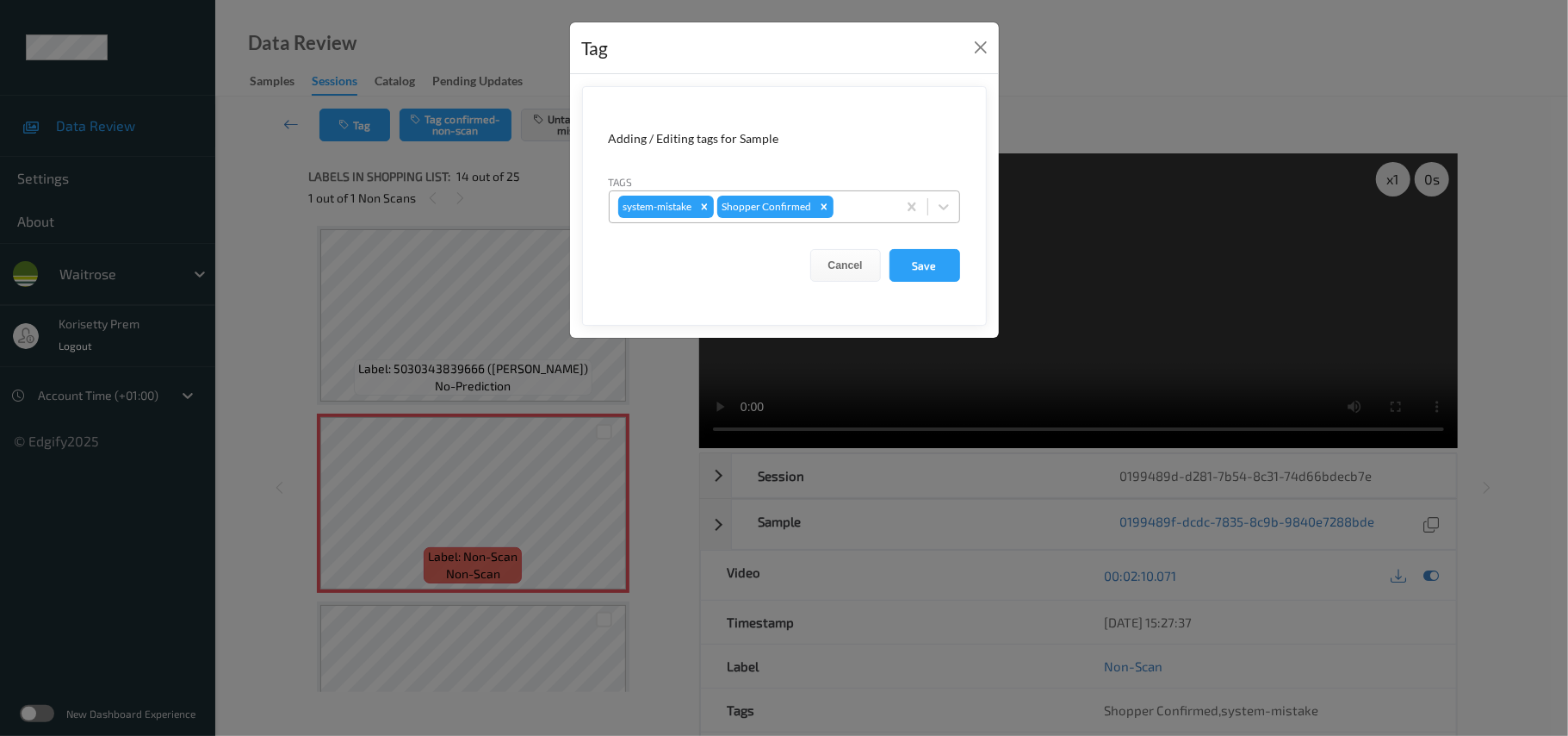
click at [869, 201] on div at bounding box center [861, 206] width 51 height 21
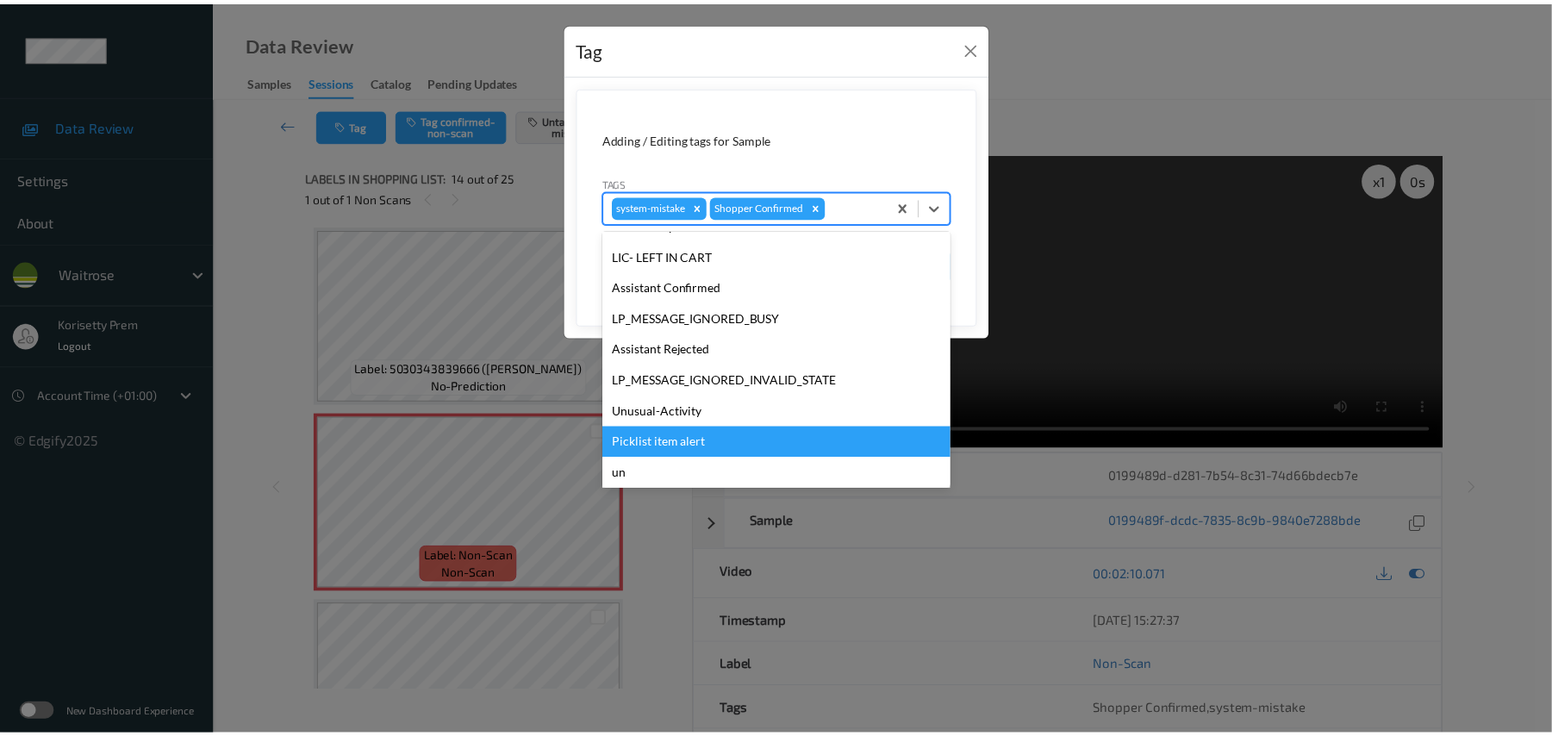
scroll to position [418, 0]
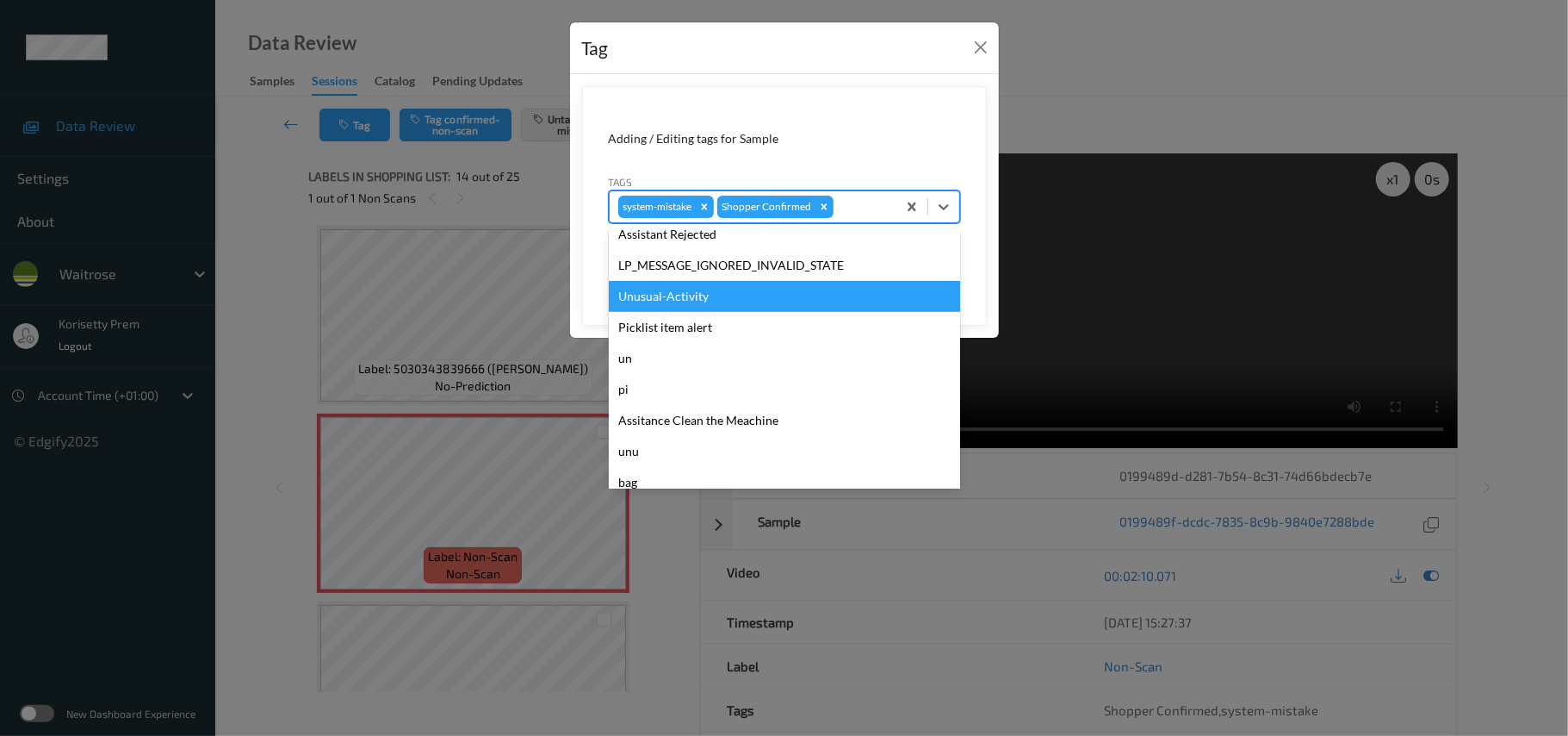
click at [704, 291] on div "Unusual-Activity" at bounding box center [784, 296] width 352 height 31
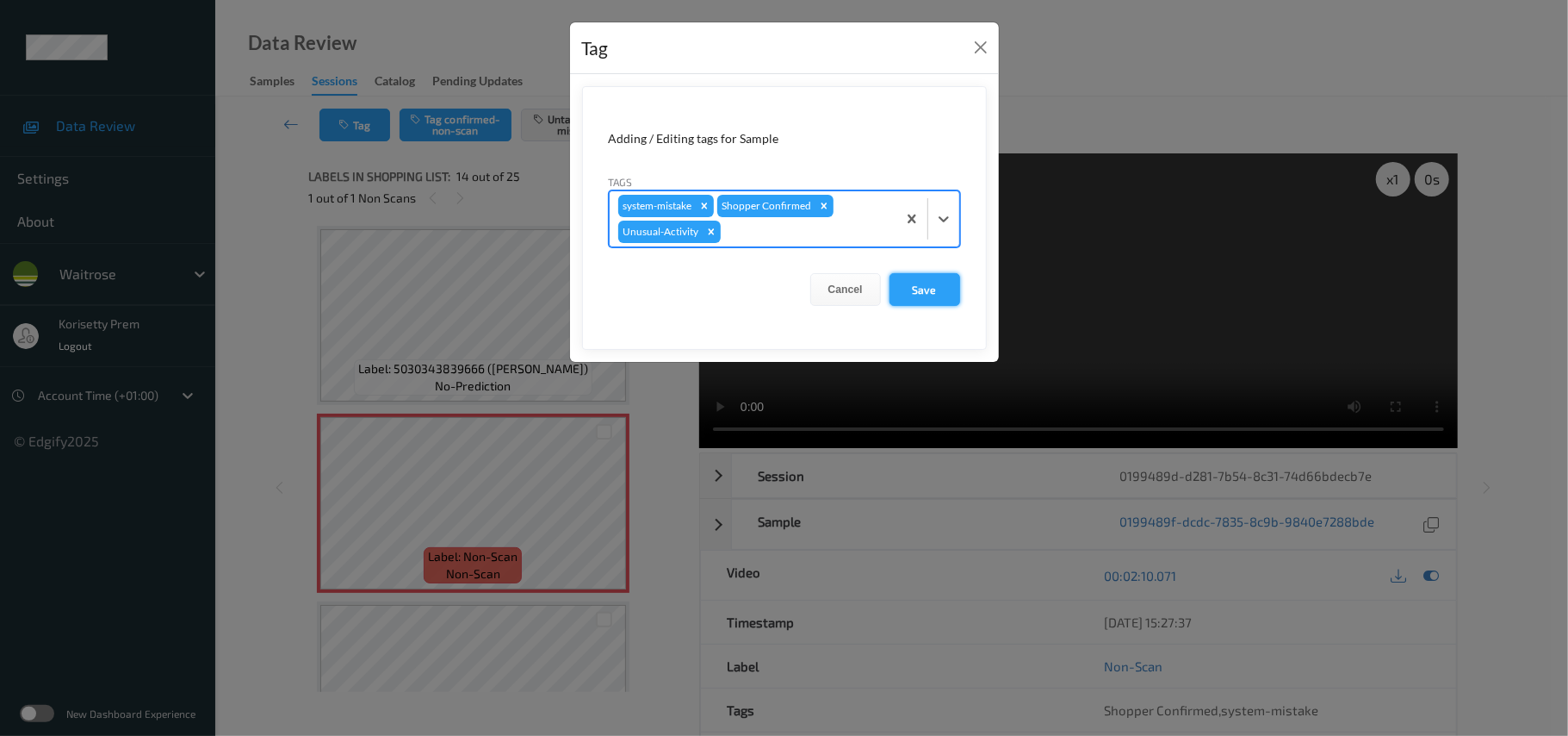
click at [905, 284] on button "Save" at bounding box center [924, 289] width 71 height 33
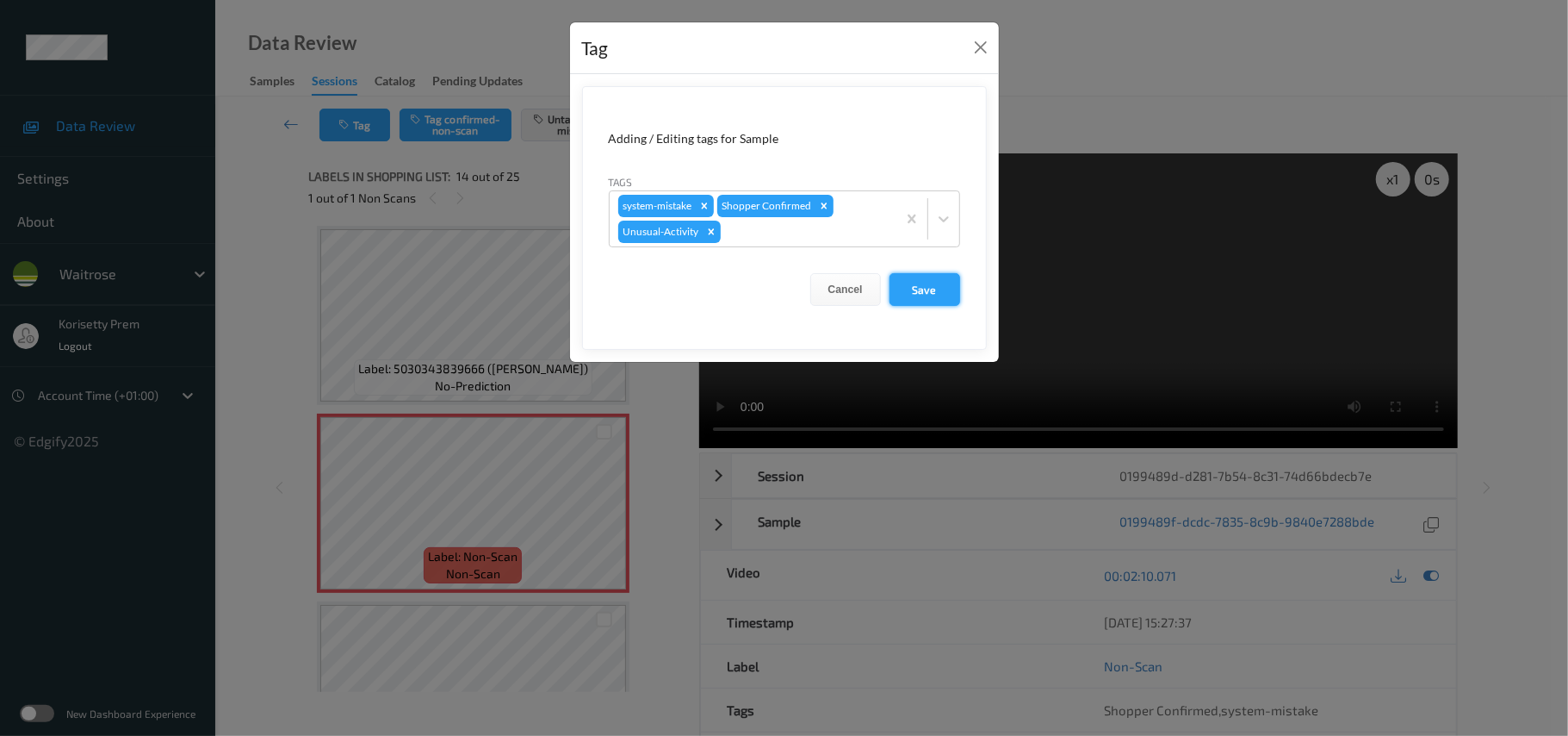
click at [927, 295] on button "Save" at bounding box center [924, 289] width 71 height 33
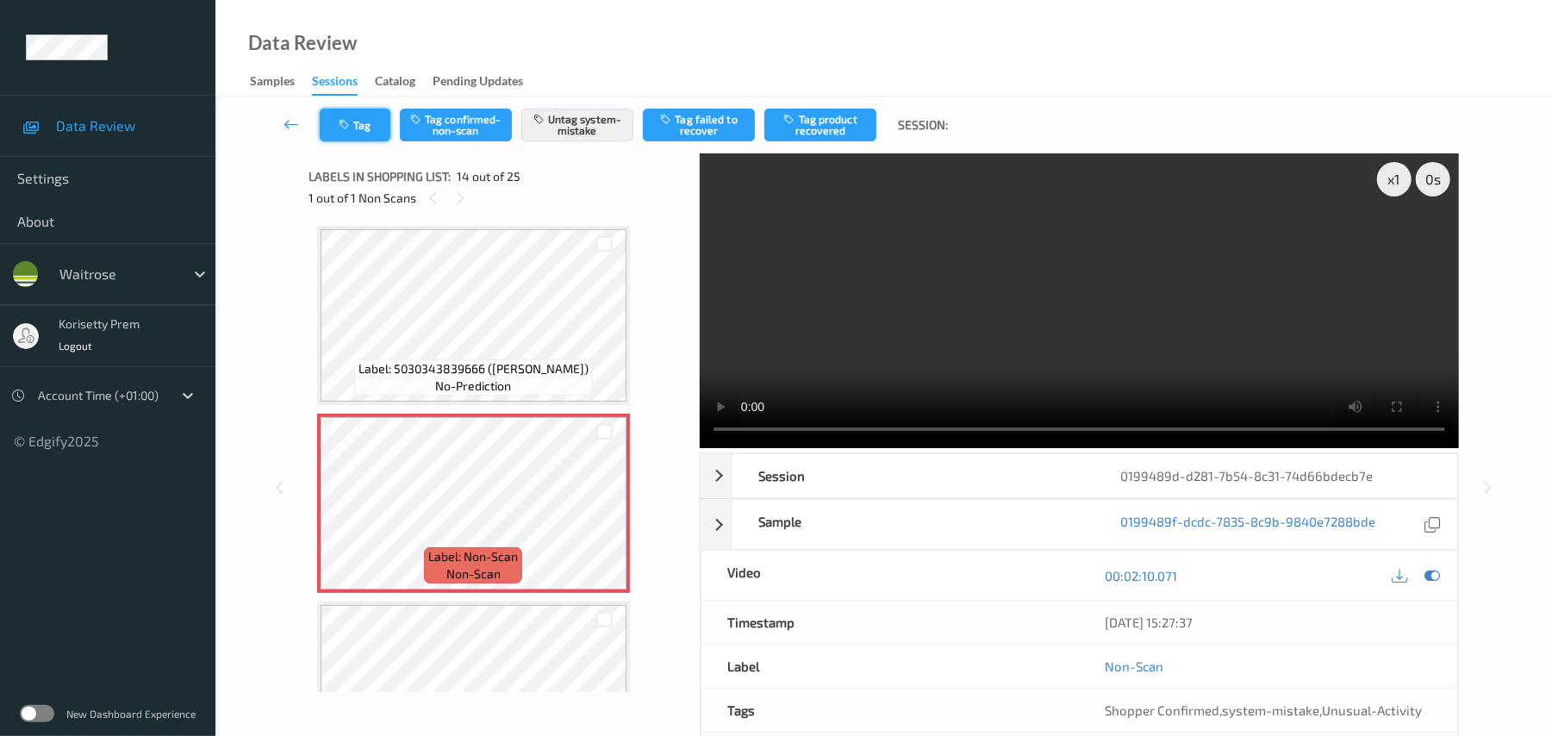
click at [363, 125] on button "Tag" at bounding box center [355, 125] width 71 height 33
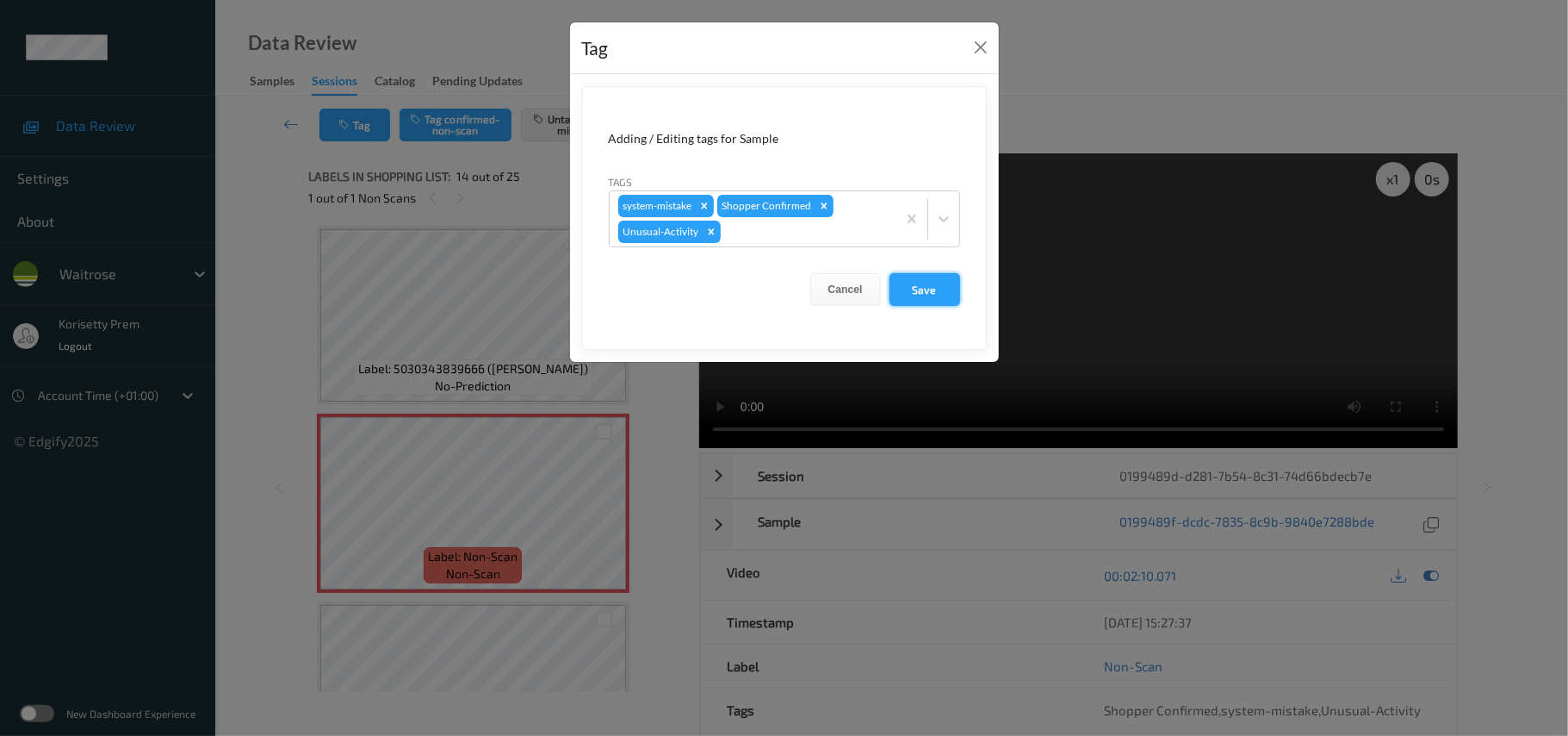
click at [911, 288] on button "Save" at bounding box center [924, 289] width 71 height 33
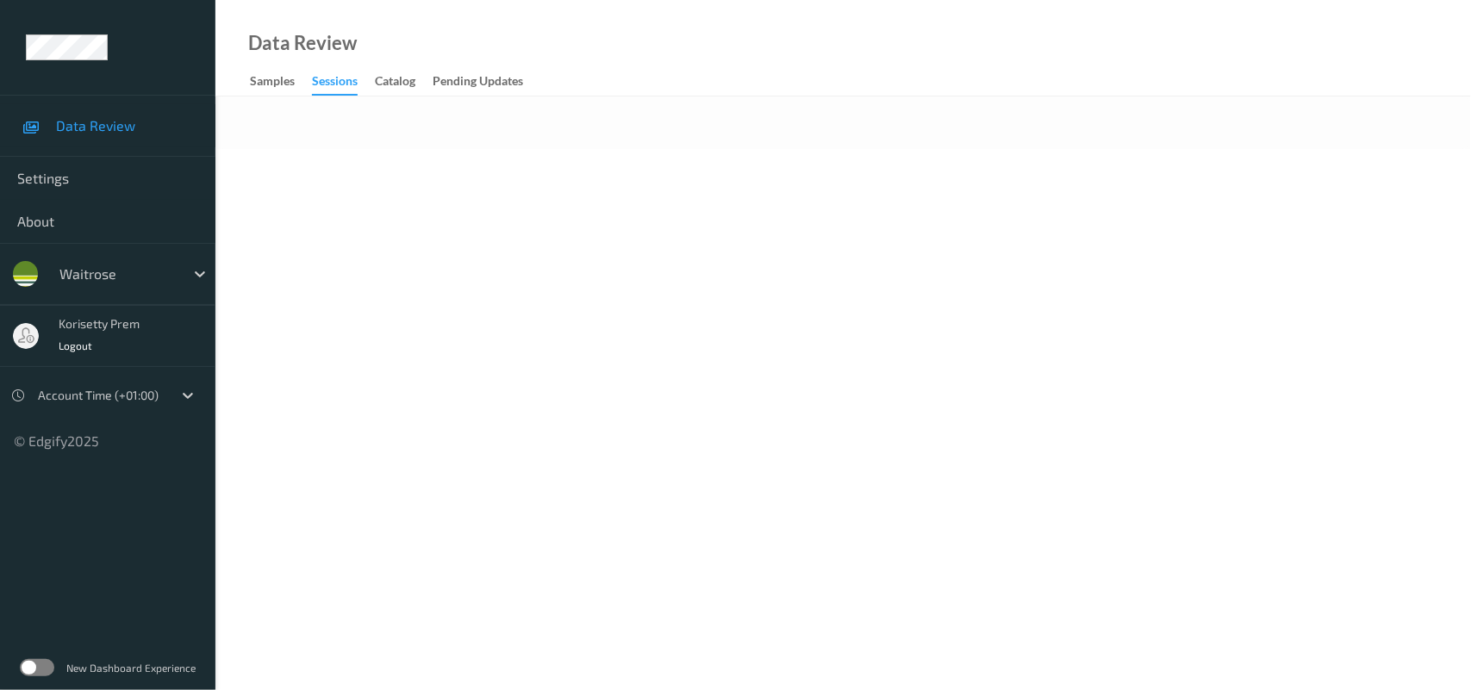
click at [764, 188] on body "Data Review Settings About waitrose korisetty prem Logout Account Time (+01:00)…" at bounding box center [735, 345] width 1471 height 690
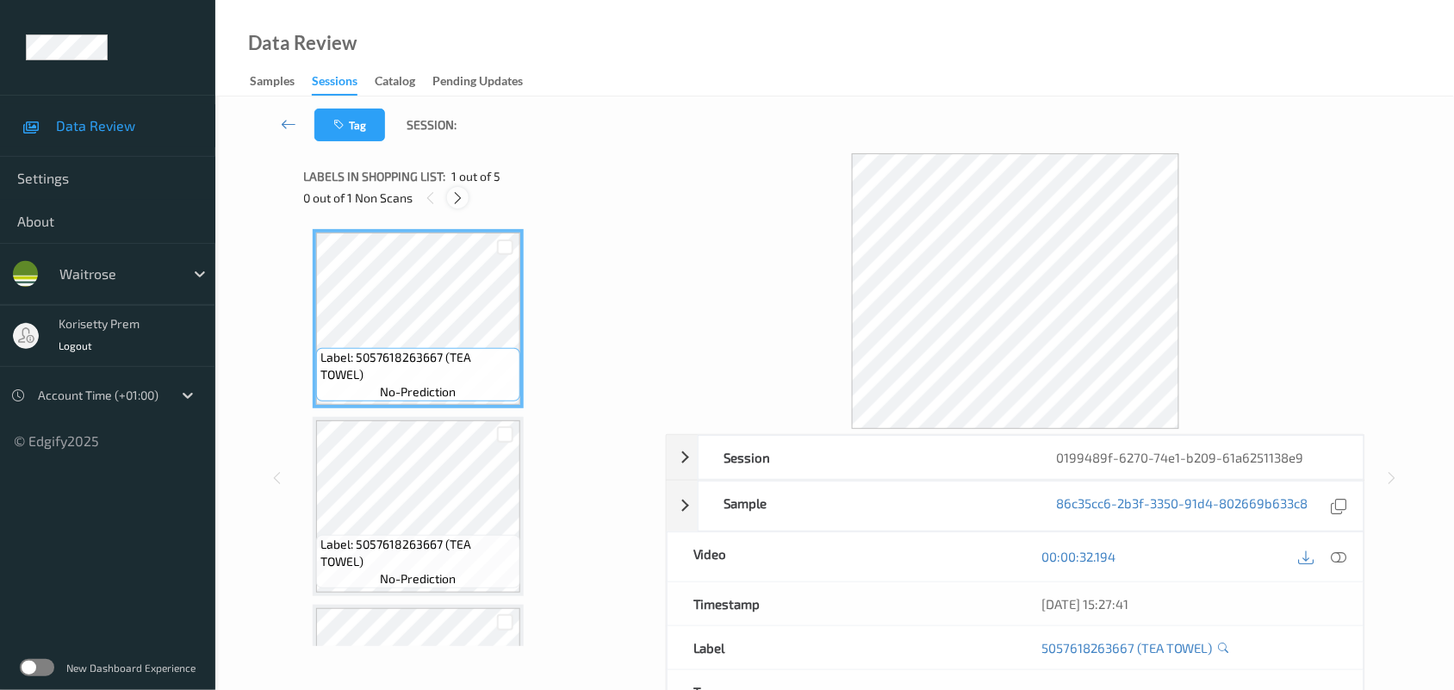
click at [463, 202] on icon at bounding box center [458, 198] width 15 height 16
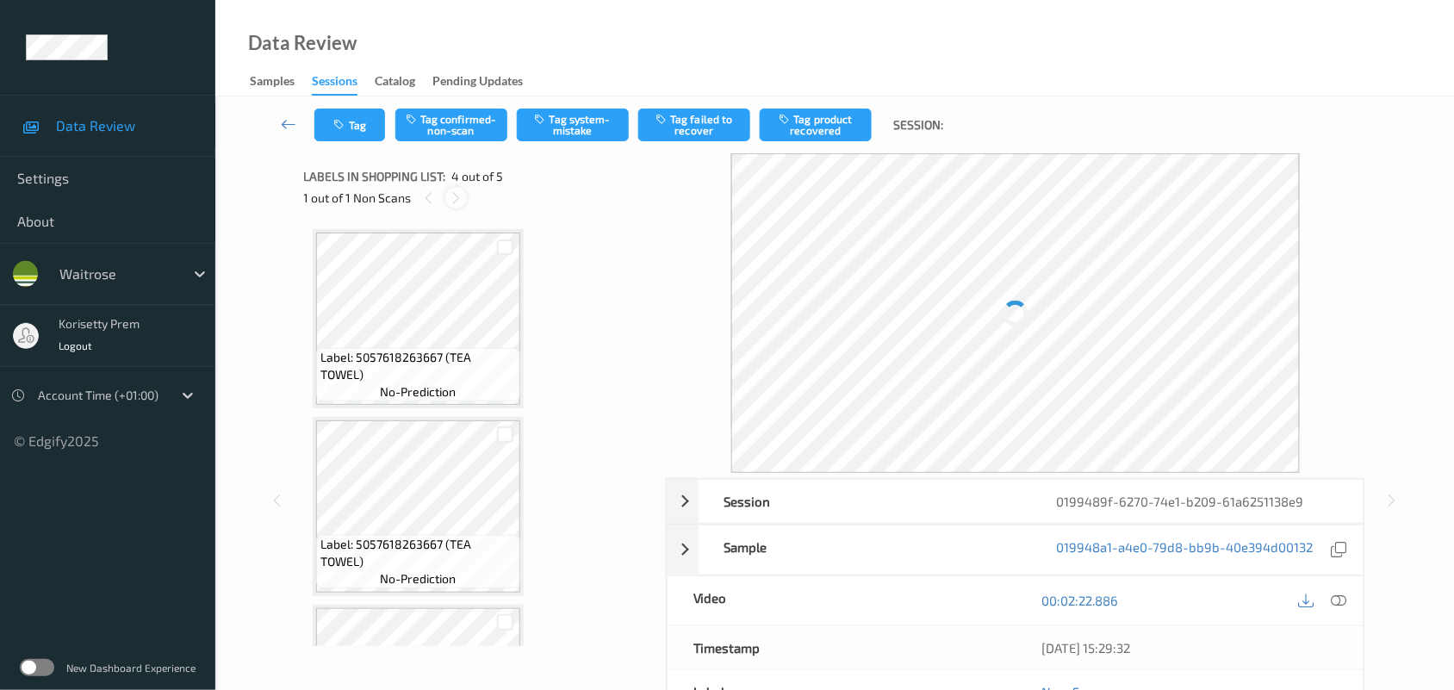
scroll to position [383, 0]
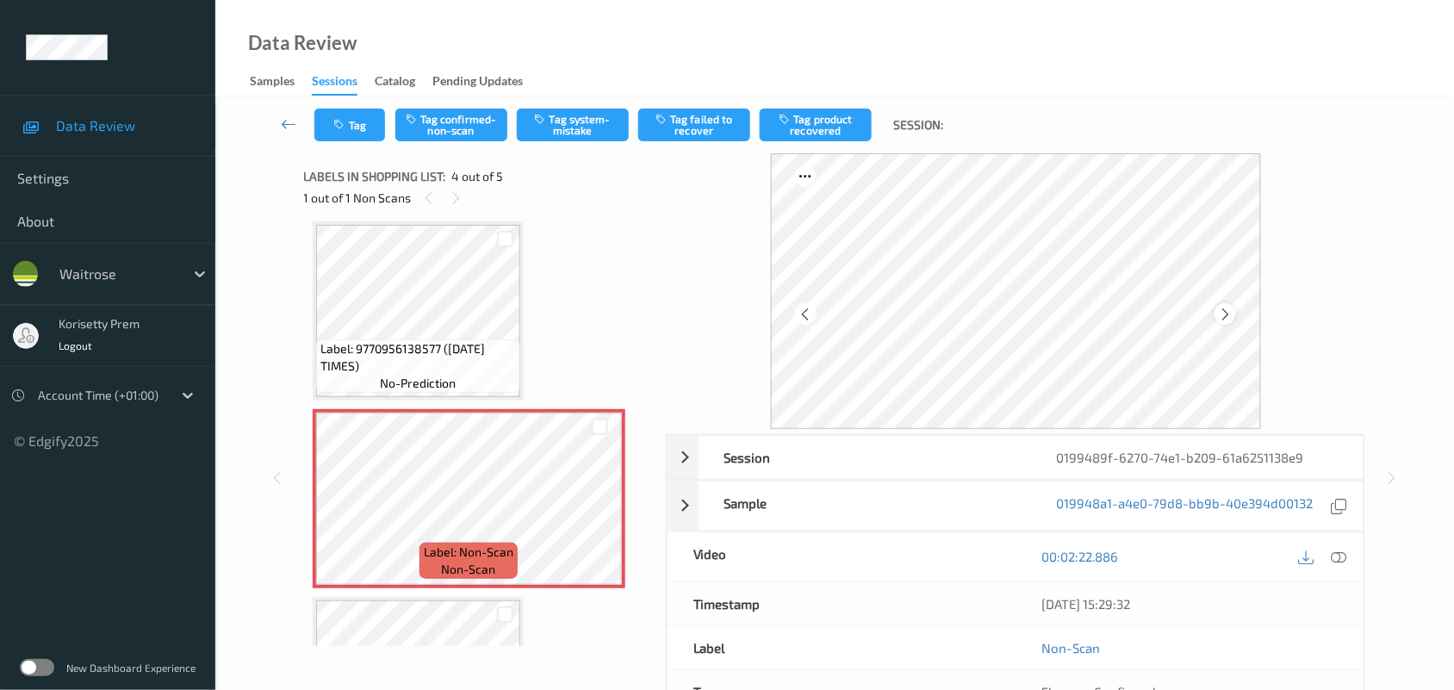
click at [1229, 312] on icon at bounding box center [1225, 315] width 15 height 16
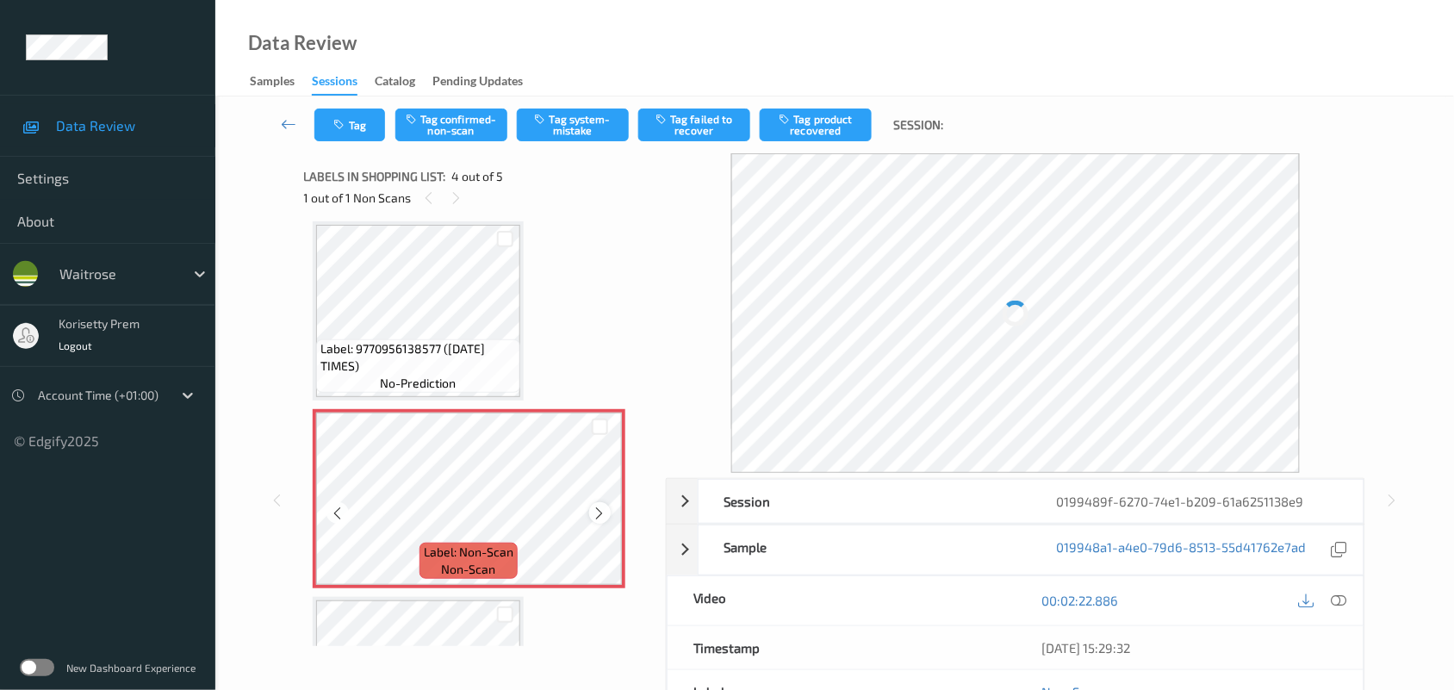
click at [600, 508] on icon at bounding box center [600, 514] width 15 height 16
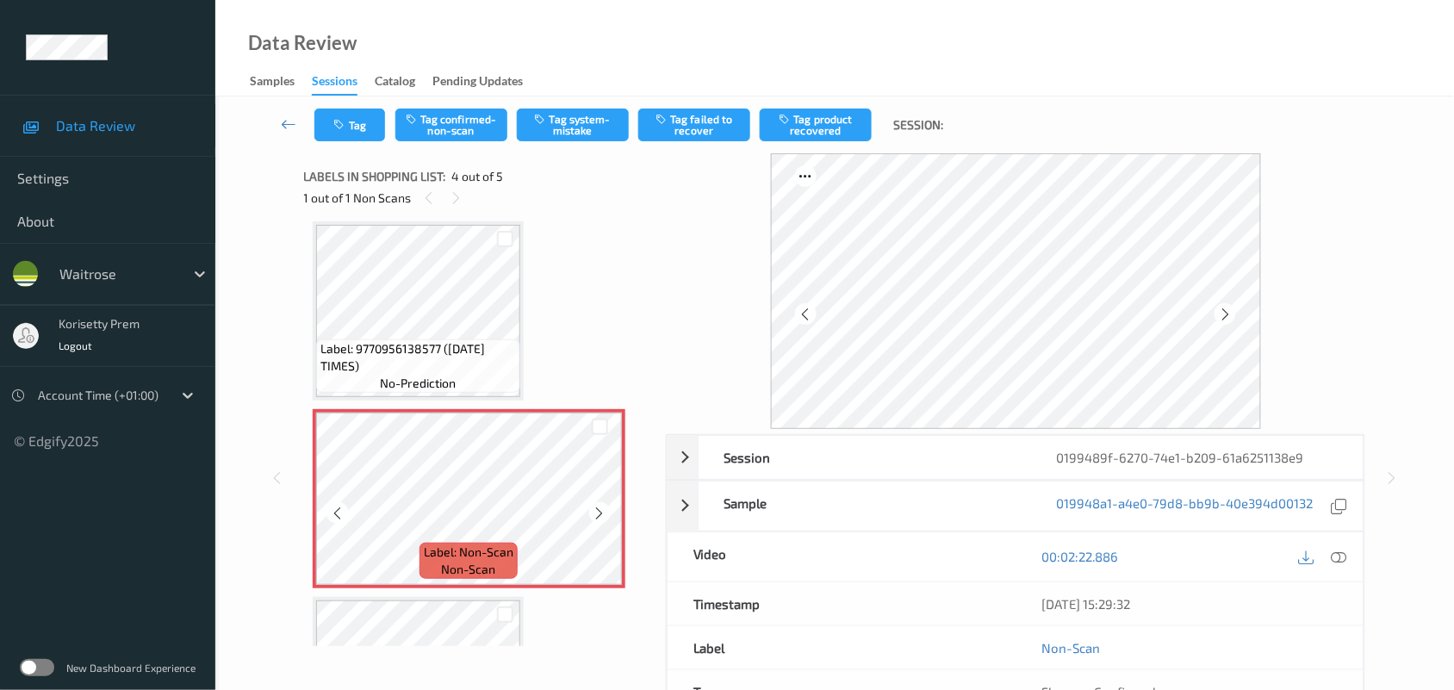
click at [600, 508] on icon at bounding box center [600, 514] width 15 height 16
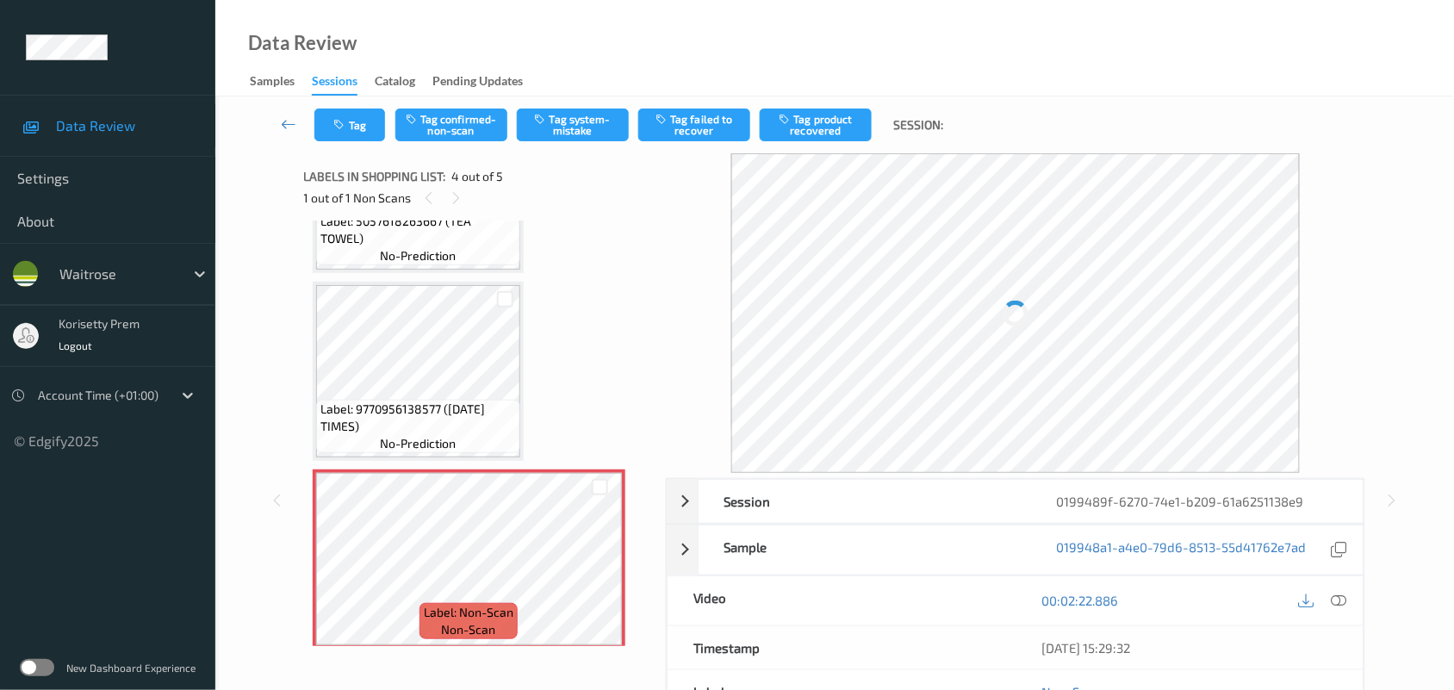
scroll to position [196, 0]
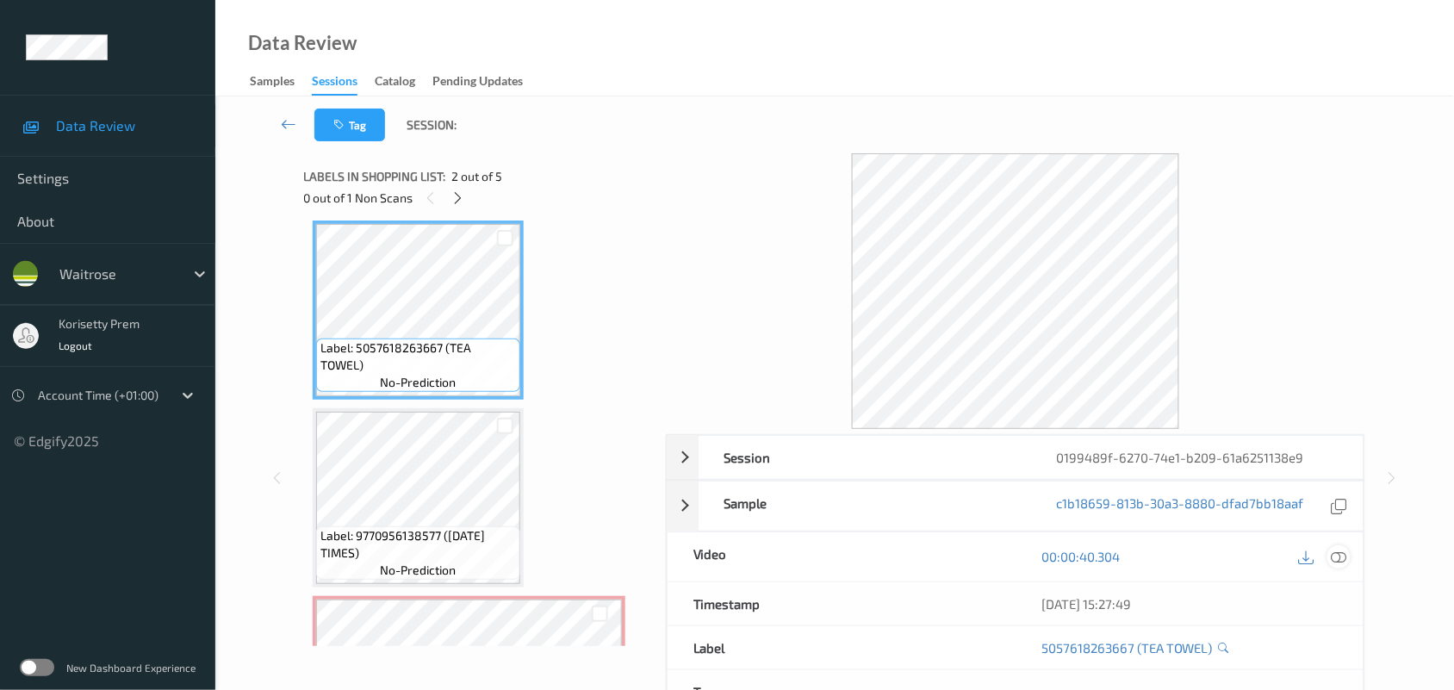
click at [1341, 562] on icon at bounding box center [1340, 557] width 16 height 16
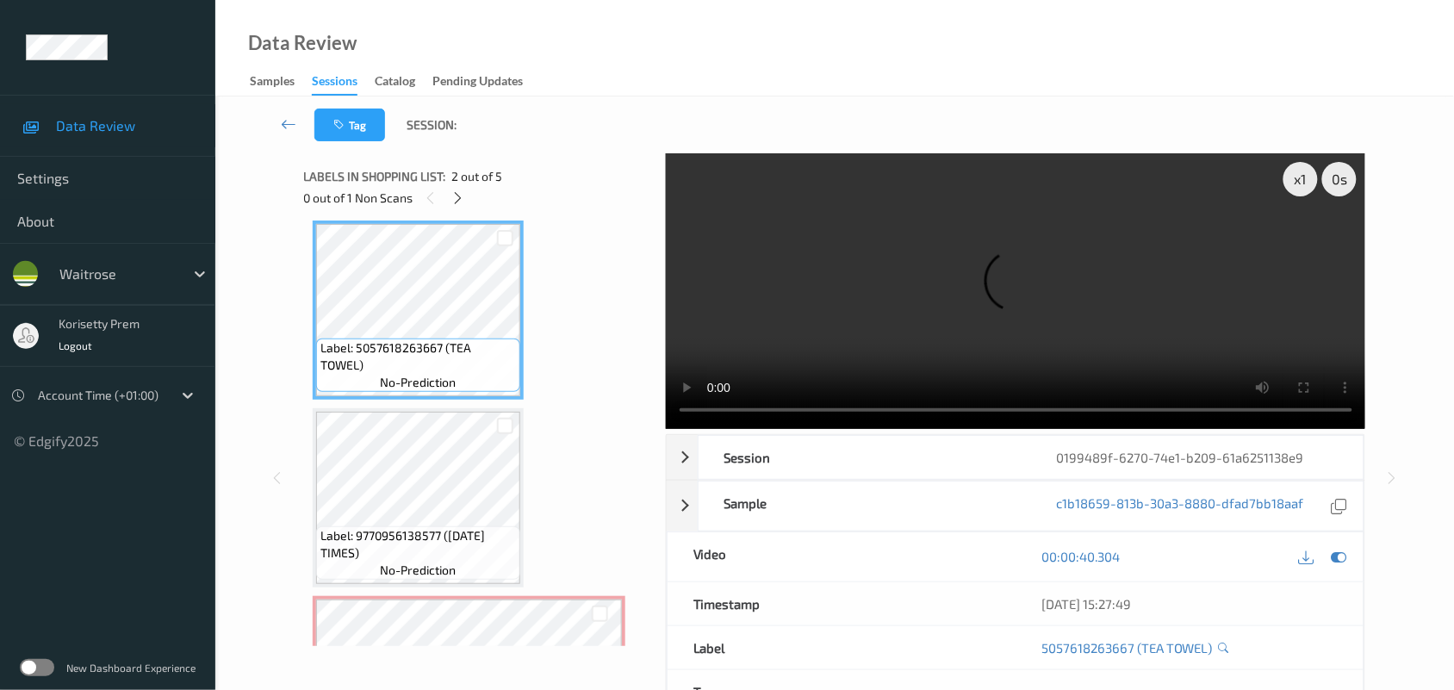
click at [1081, 268] on video at bounding box center [1016, 291] width 700 height 276
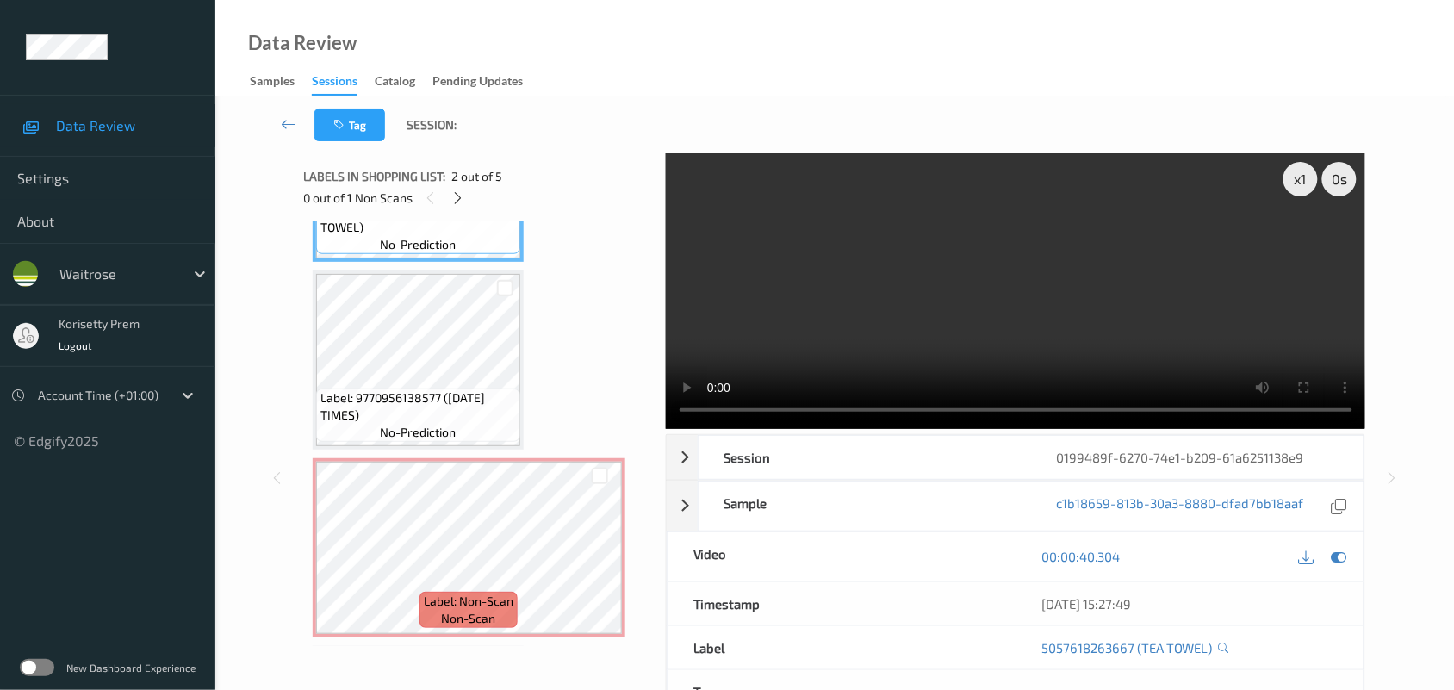
scroll to position [304, 0]
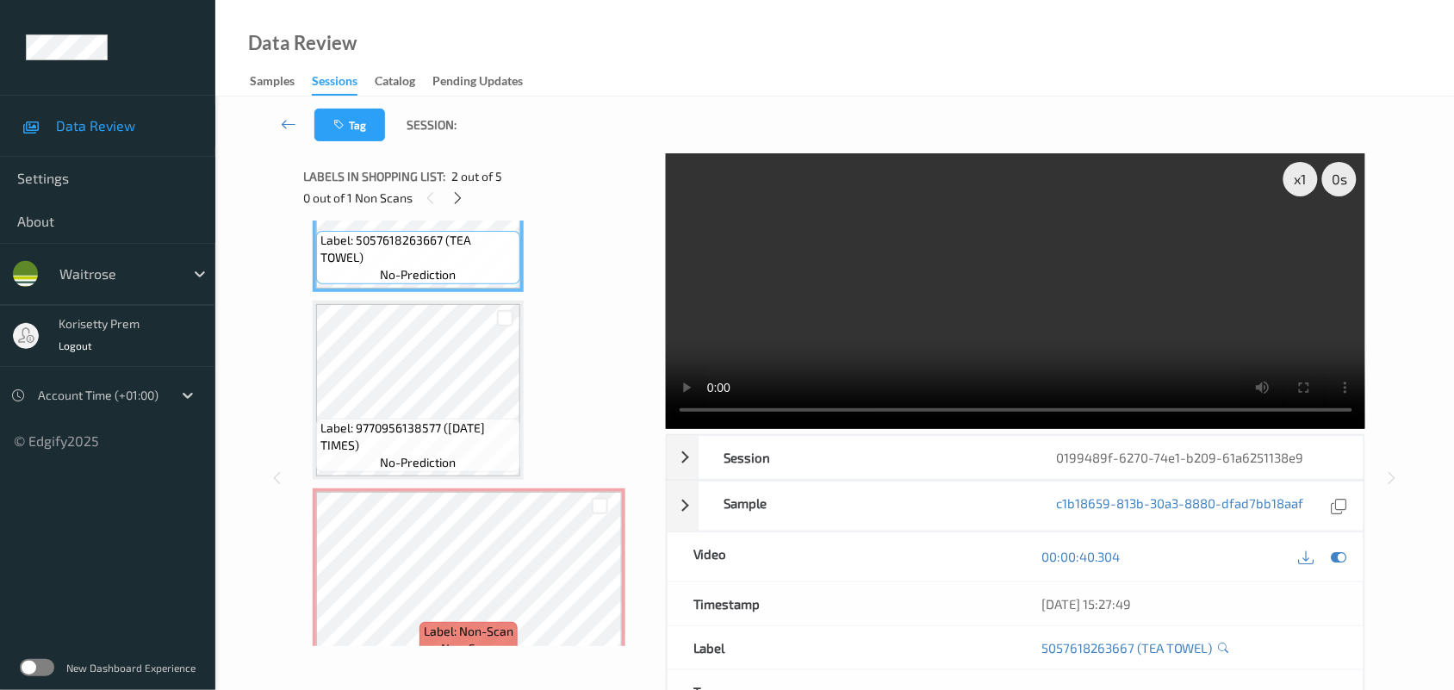
click at [903, 257] on video at bounding box center [1016, 291] width 700 height 276
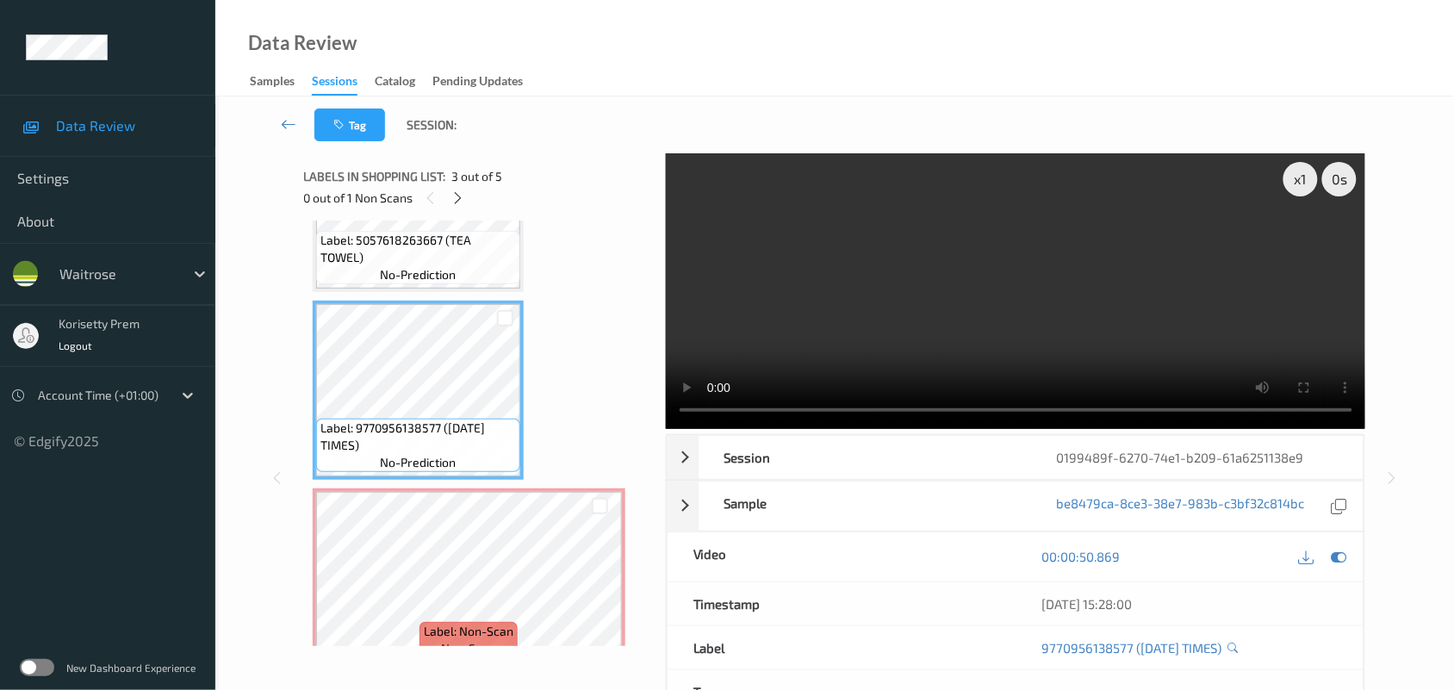
click at [905, 312] on video at bounding box center [1016, 291] width 700 height 276
click at [1286, 166] on div "x 1" at bounding box center [1301, 179] width 34 height 34
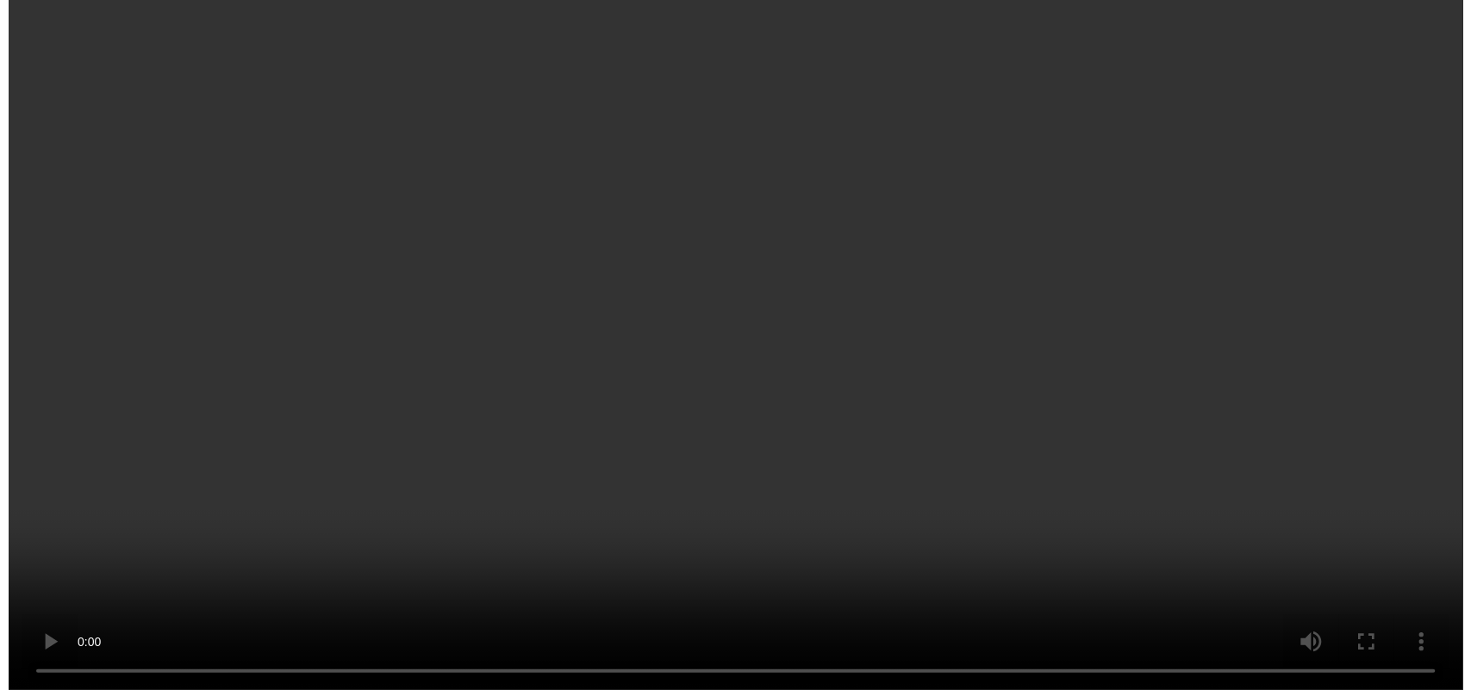
scroll to position [520, 0]
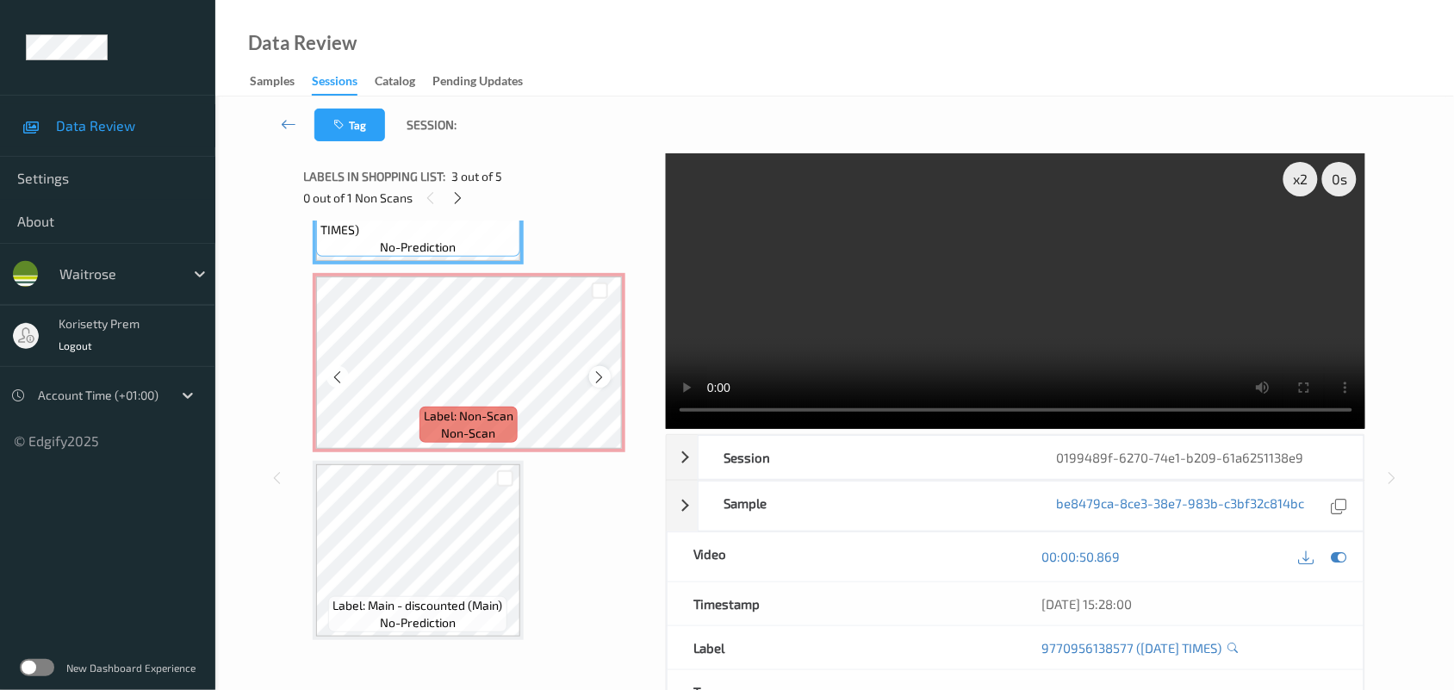
click at [597, 377] on icon at bounding box center [600, 378] width 15 height 16
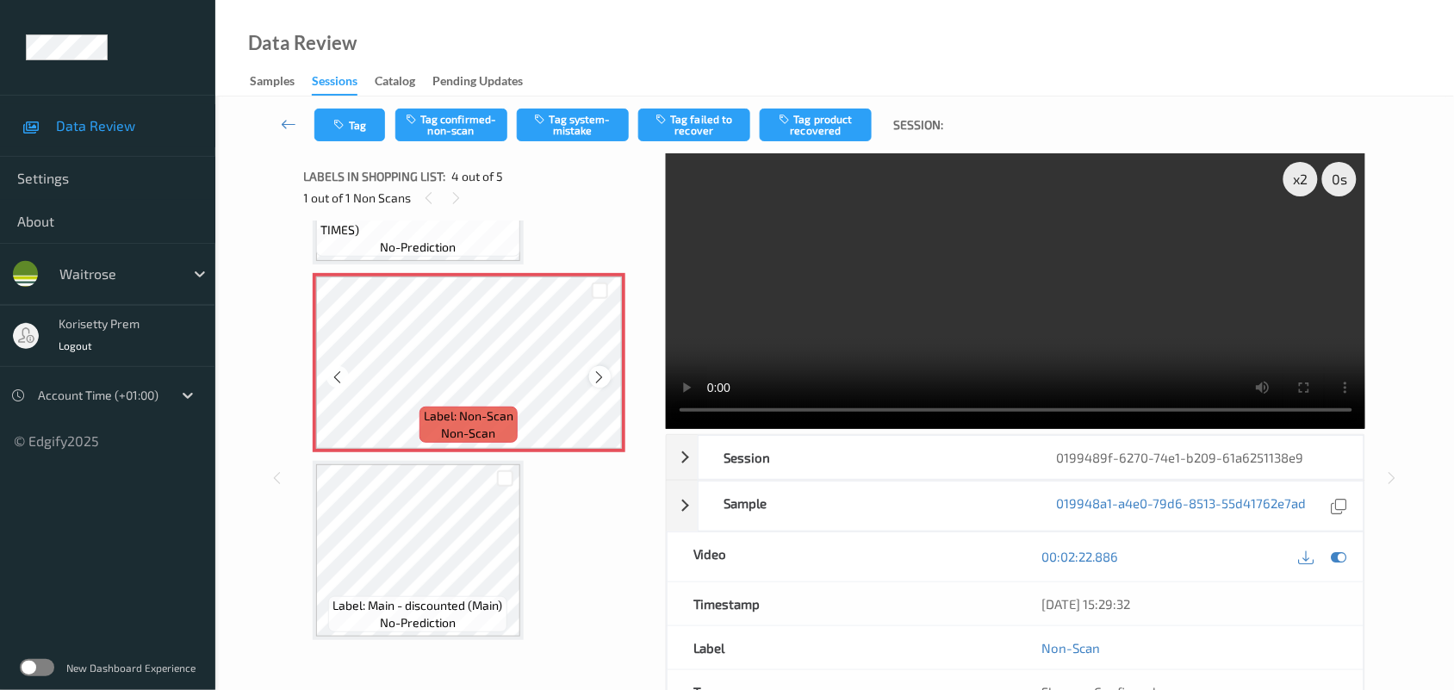
click at [596, 371] on icon at bounding box center [600, 378] width 15 height 16
click at [1108, 254] on video at bounding box center [1016, 291] width 700 height 276
click at [577, 109] on button "Tag system-mistake" at bounding box center [573, 125] width 112 height 33
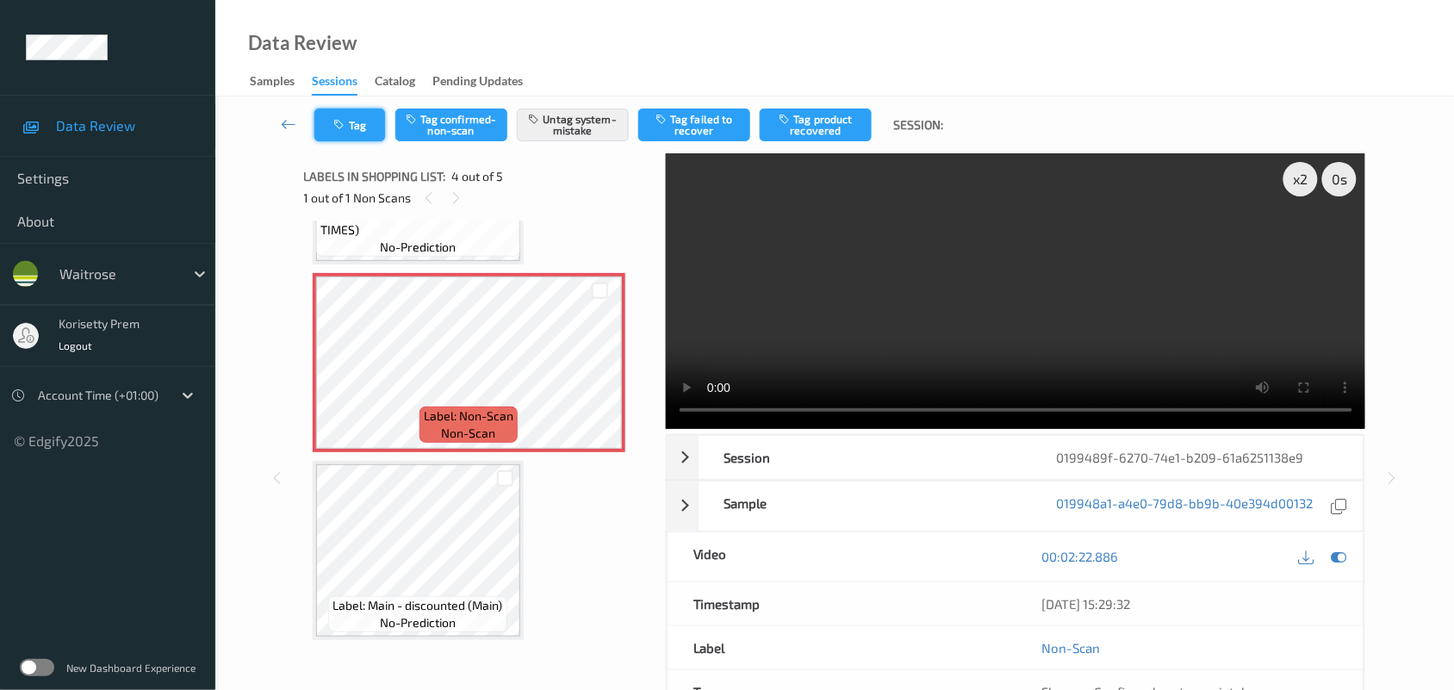
click at [355, 128] on button "Tag" at bounding box center [349, 125] width 71 height 33
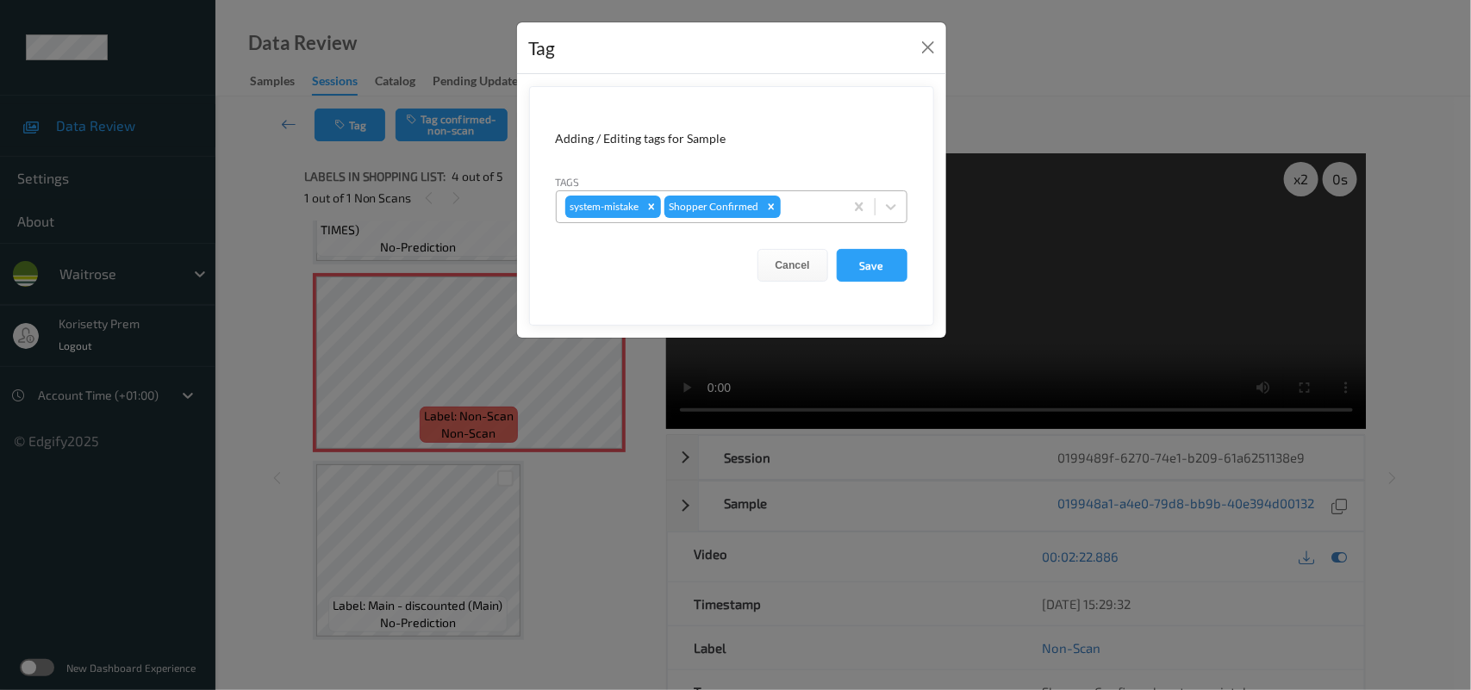
click at [812, 209] on div at bounding box center [809, 206] width 51 height 21
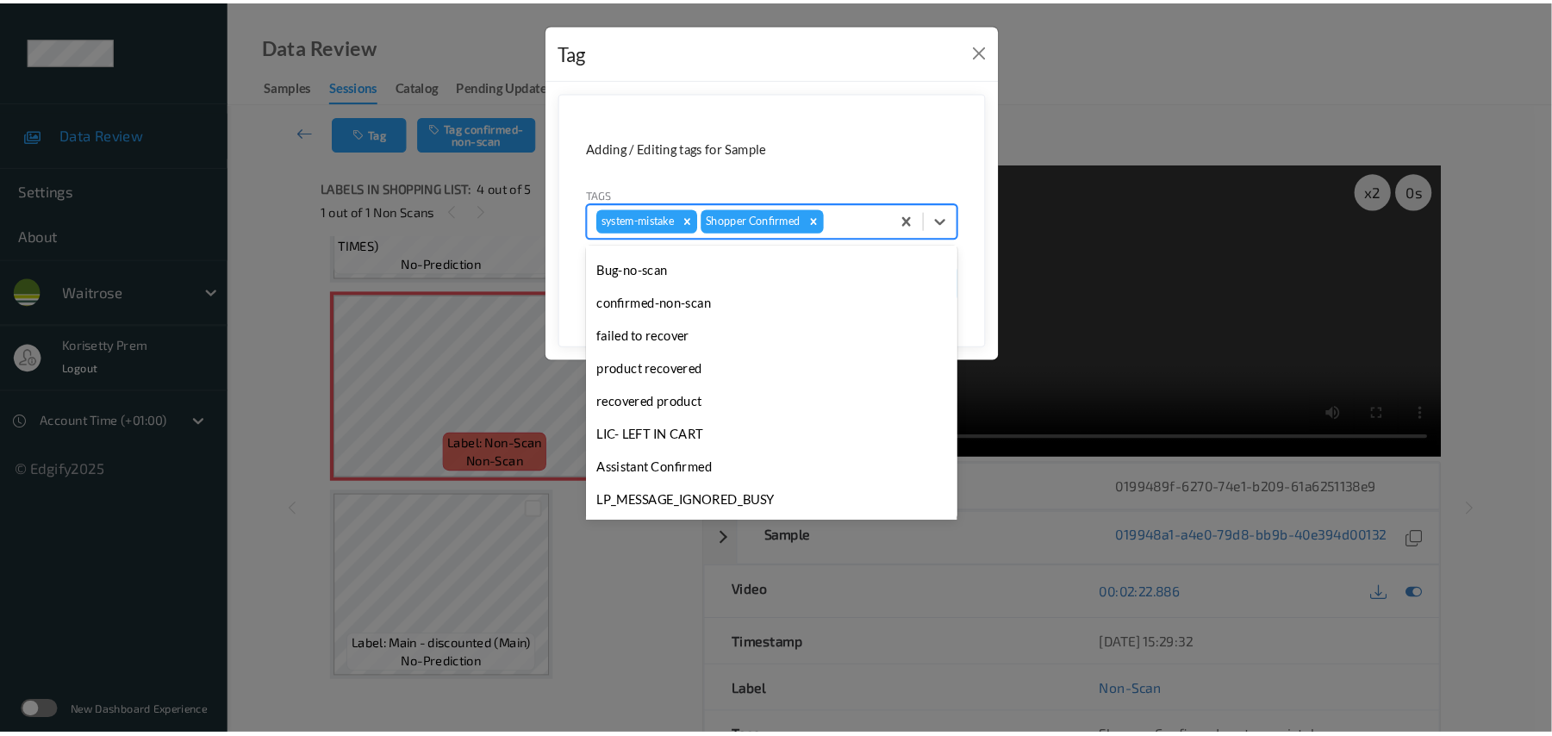
scroll to position [429, 0]
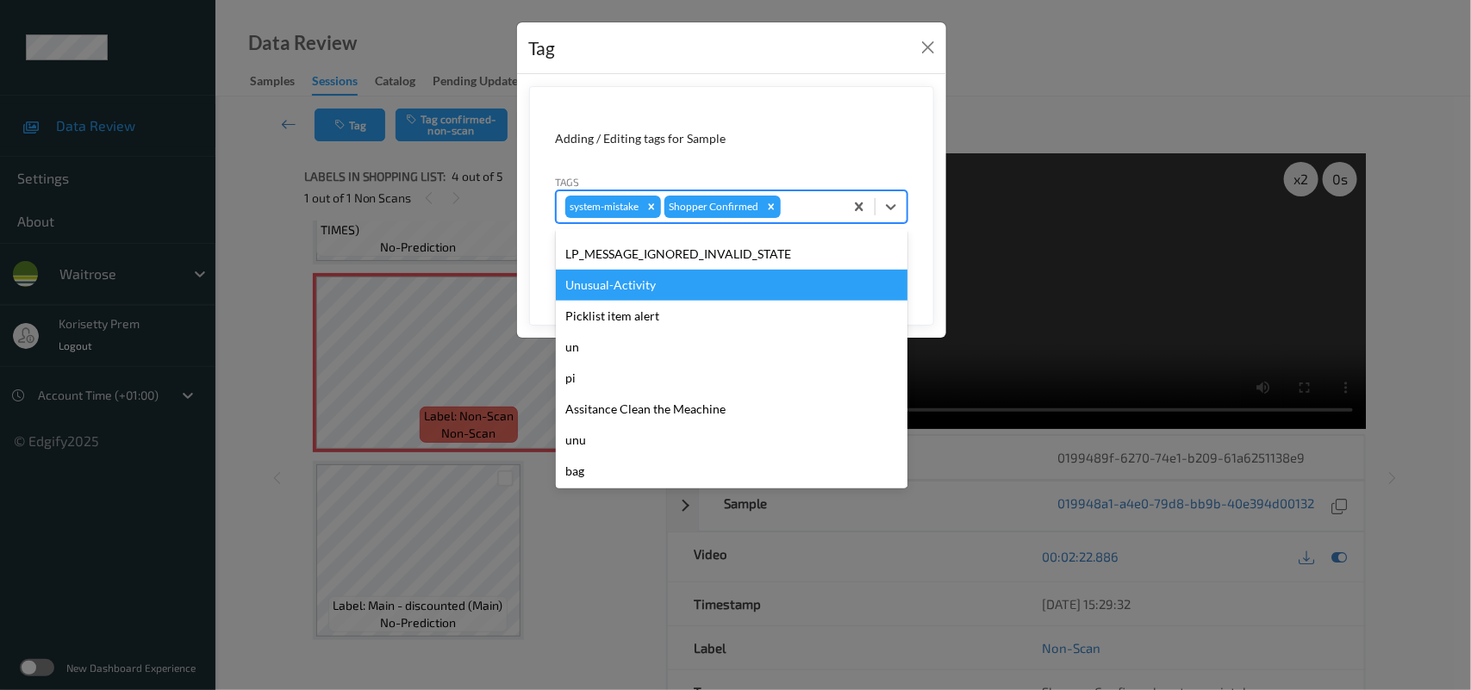
click at [631, 270] on div "Unusual-Activity" at bounding box center [732, 285] width 352 height 31
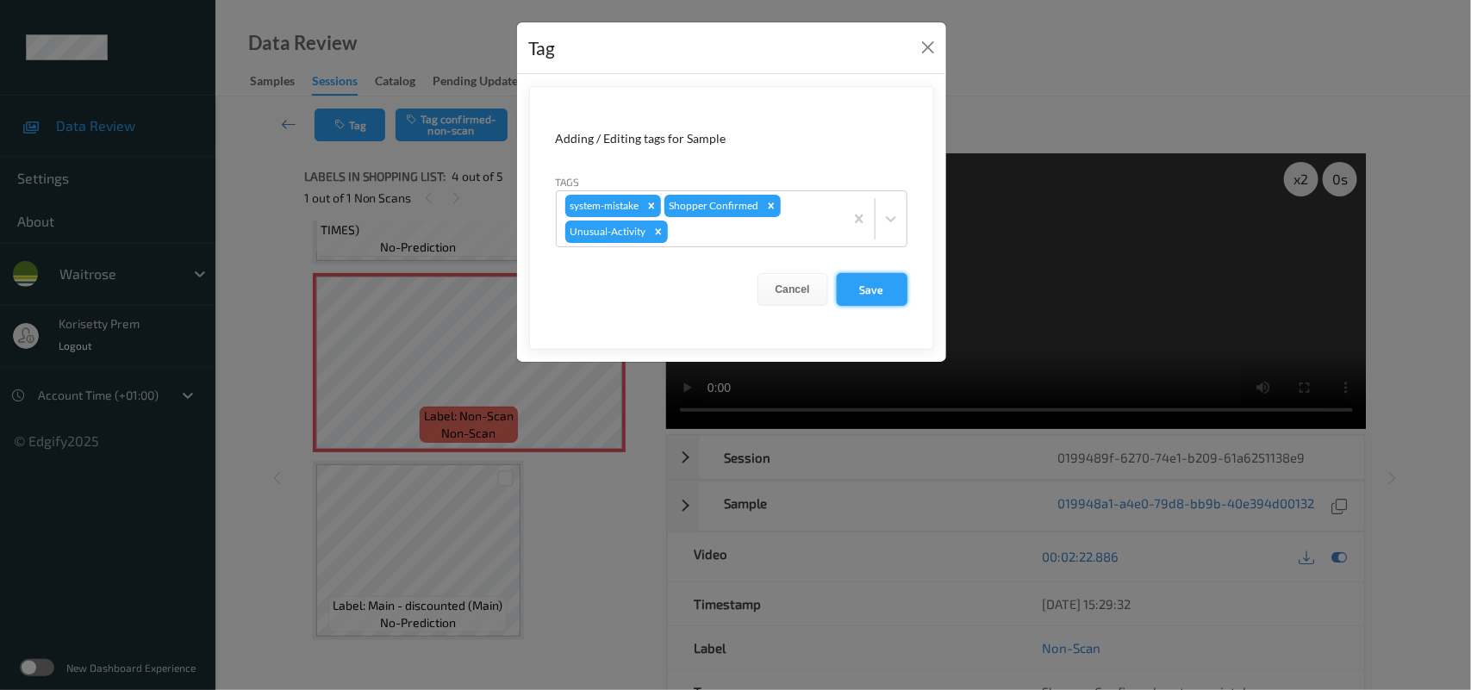
click at [854, 276] on button "Save" at bounding box center [872, 289] width 71 height 33
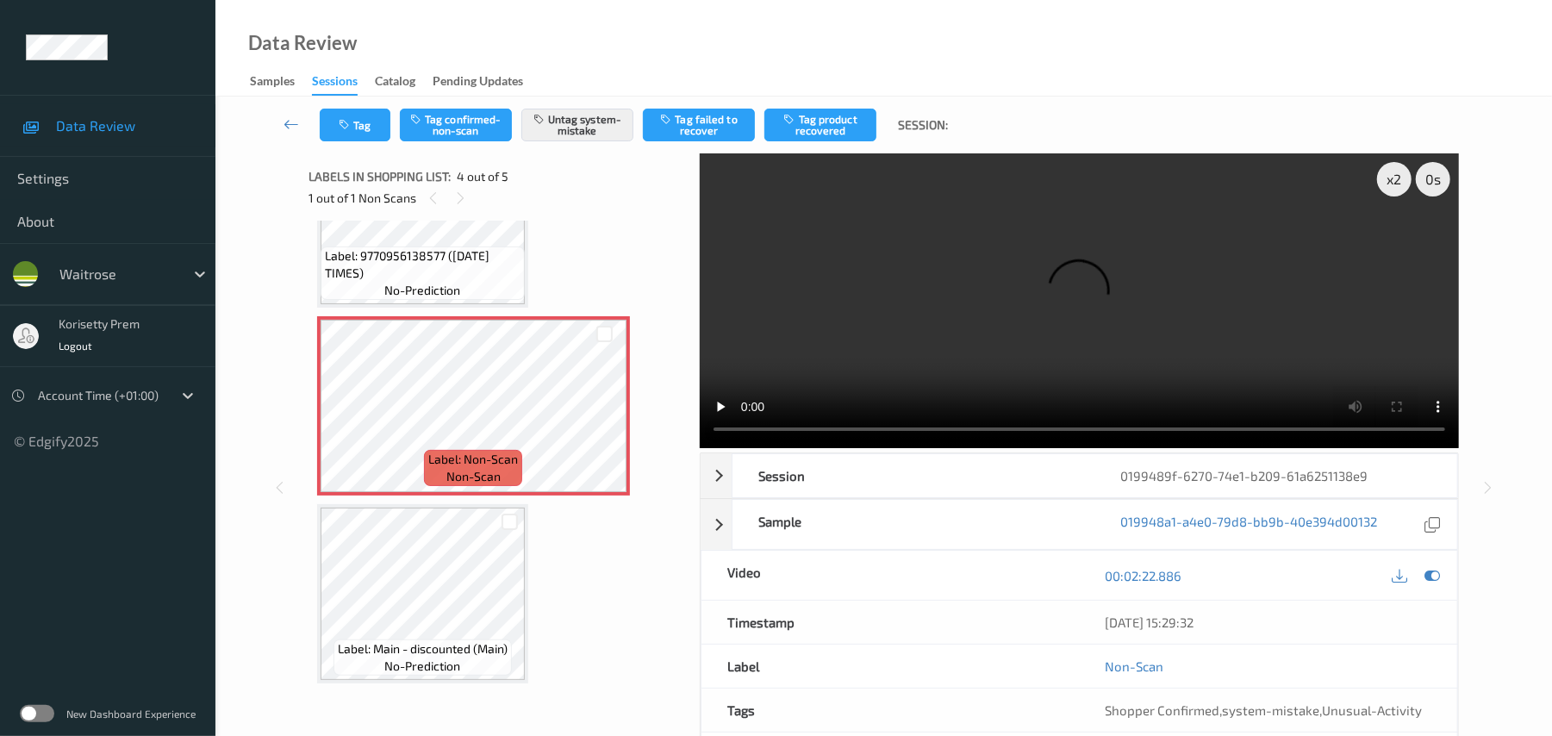
scroll to position [476, 0]
click at [350, 121] on icon "button" at bounding box center [346, 125] width 15 height 12
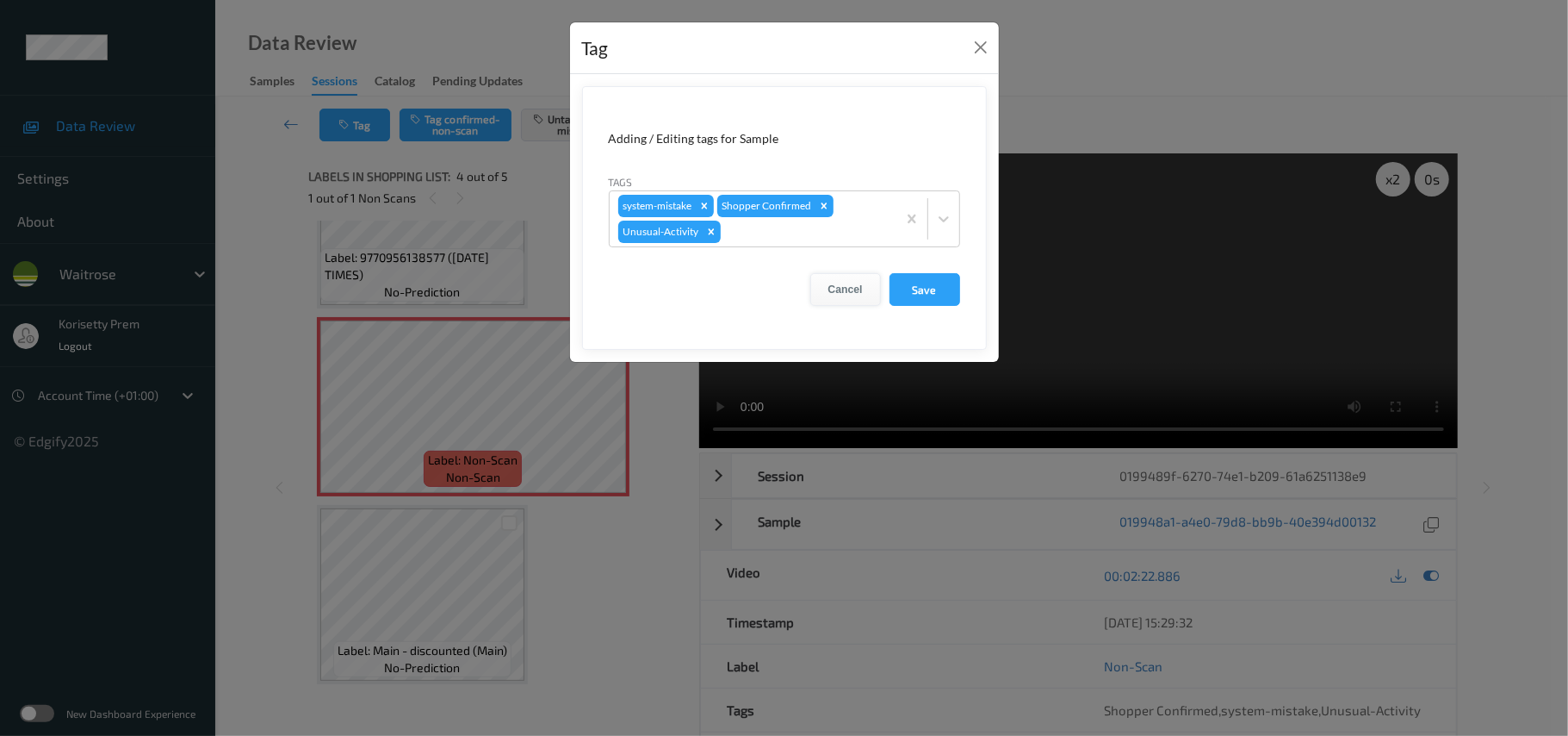
click at [835, 288] on button "Cancel" at bounding box center [845, 289] width 71 height 33
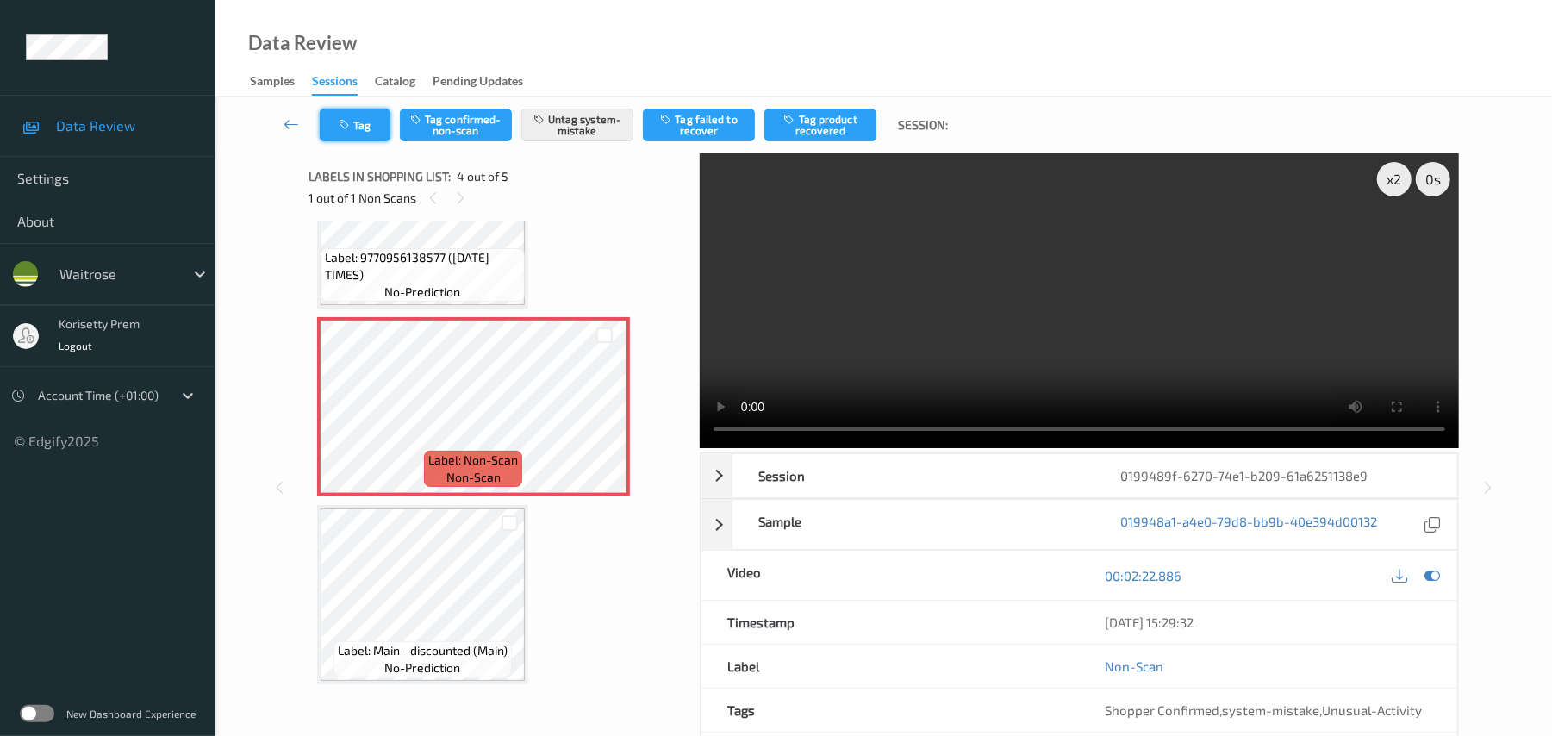
click at [341, 109] on button "Tag" at bounding box center [355, 125] width 71 height 33
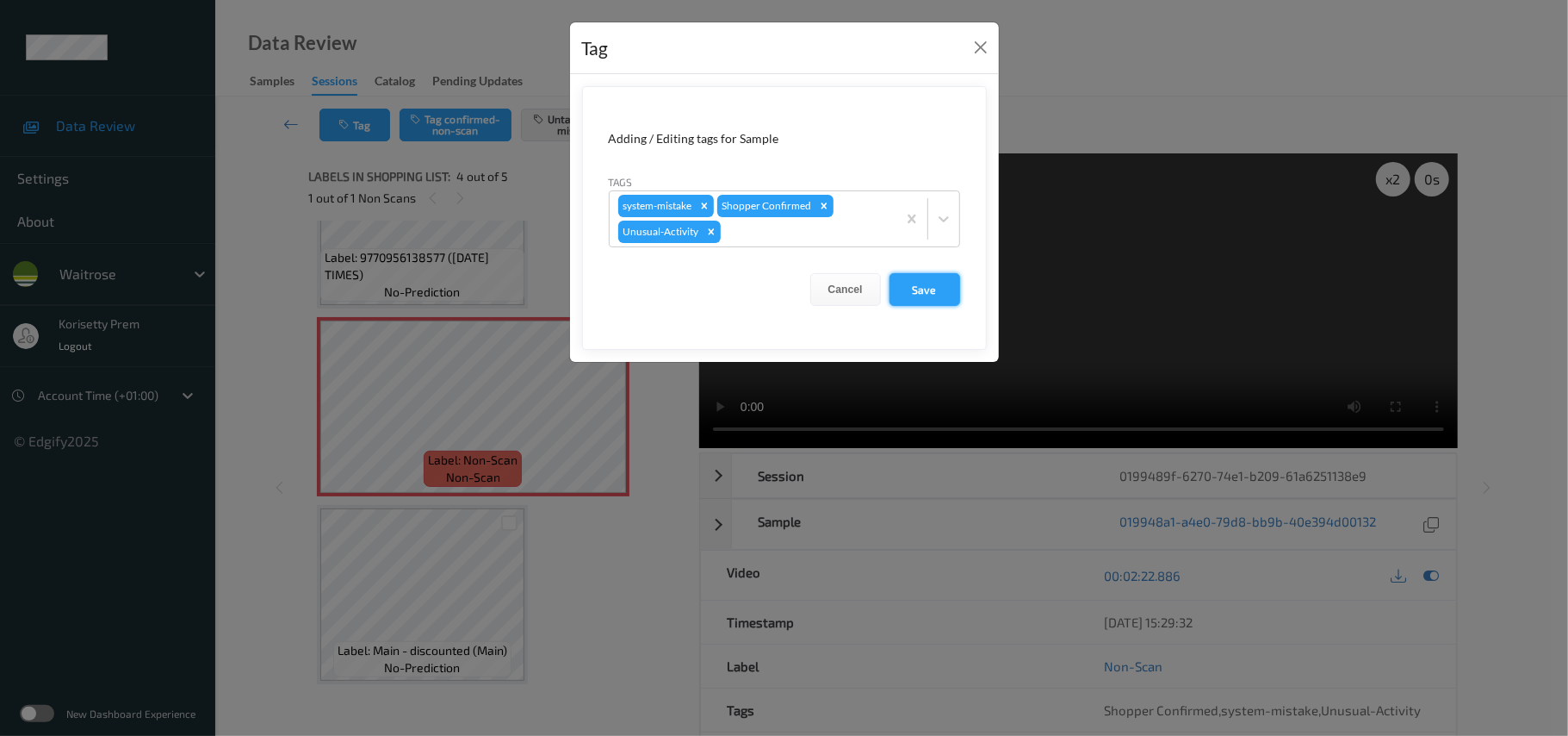
click at [892, 288] on button "Save" at bounding box center [924, 289] width 71 height 33
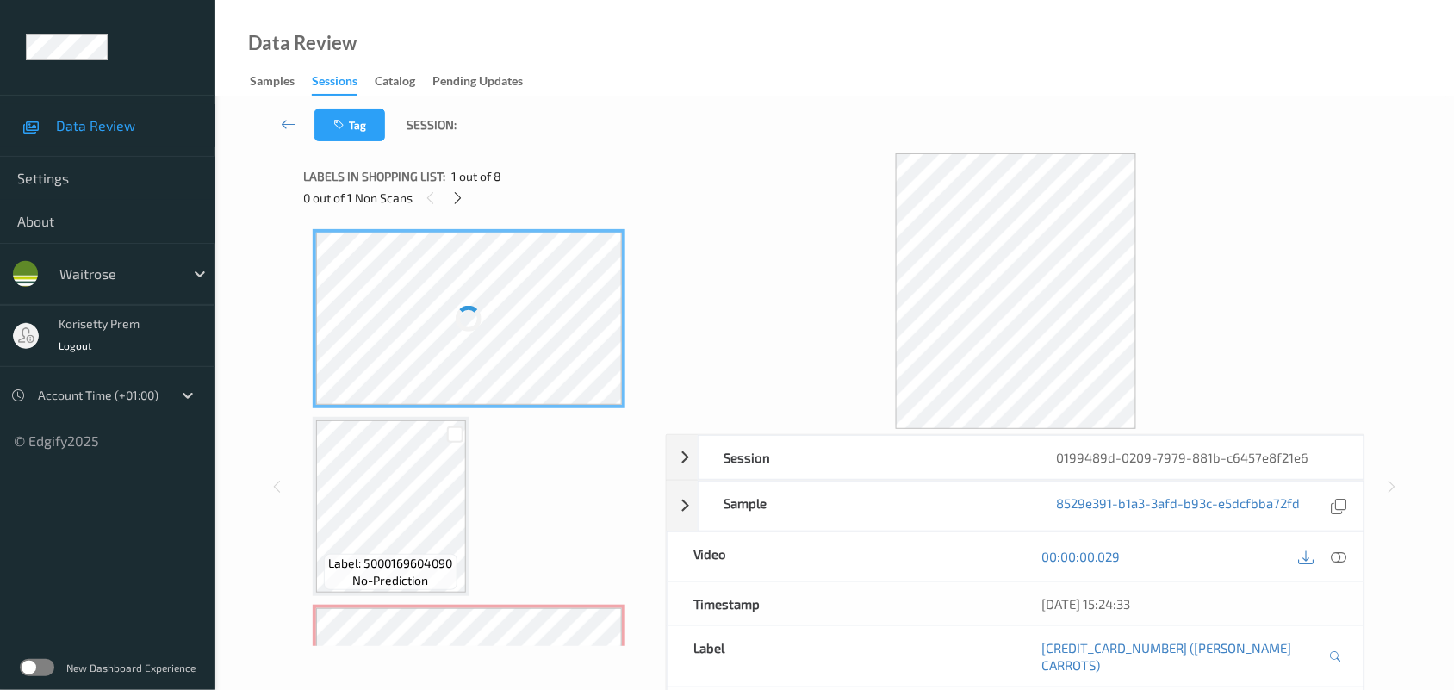
click at [694, 165] on div at bounding box center [1016, 291] width 700 height 276
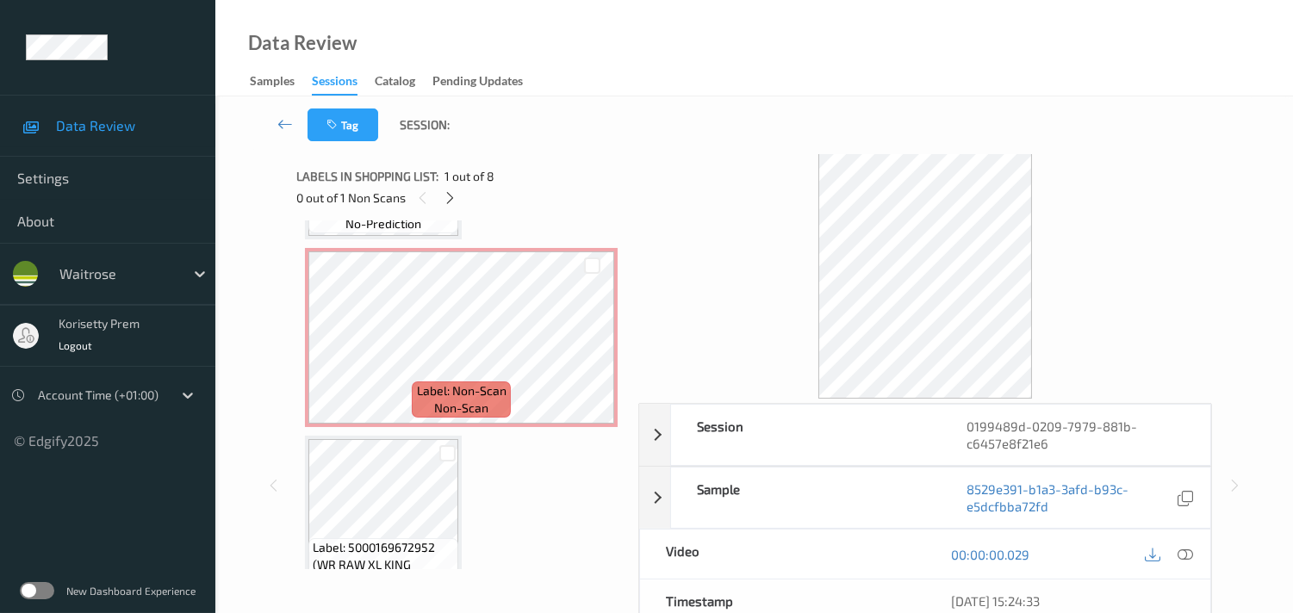
scroll to position [383, 0]
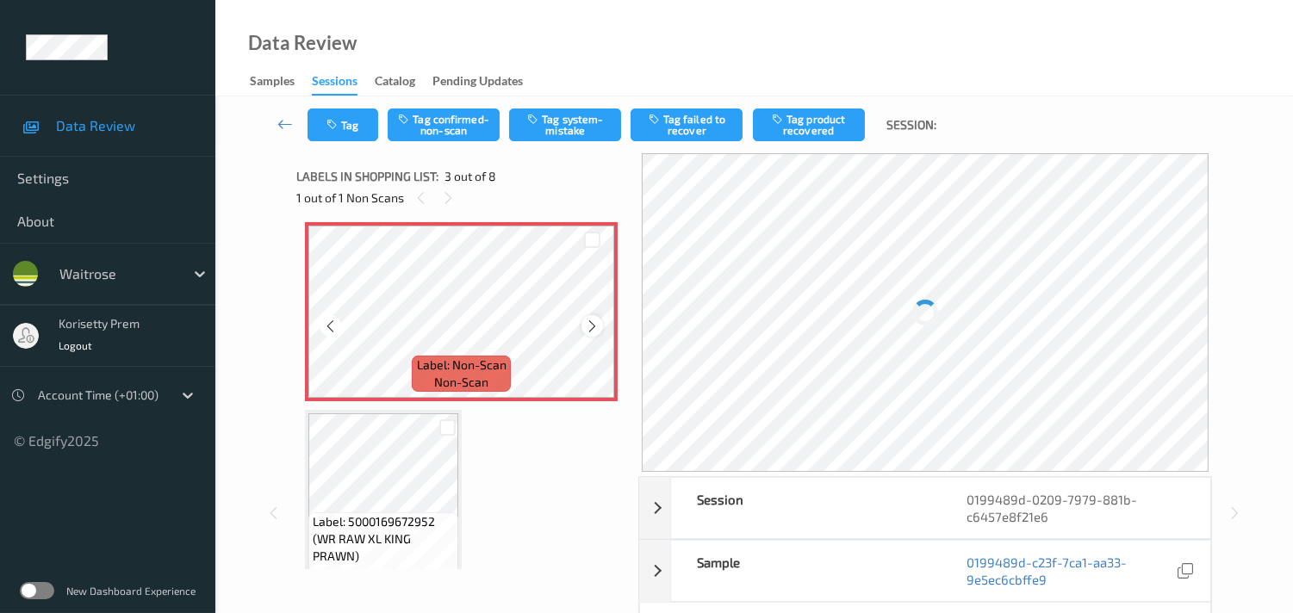
click at [592, 322] on icon at bounding box center [592, 327] width 15 height 16
click at [590, 322] on icon at bounding box center [592, 327] width 15 height 16
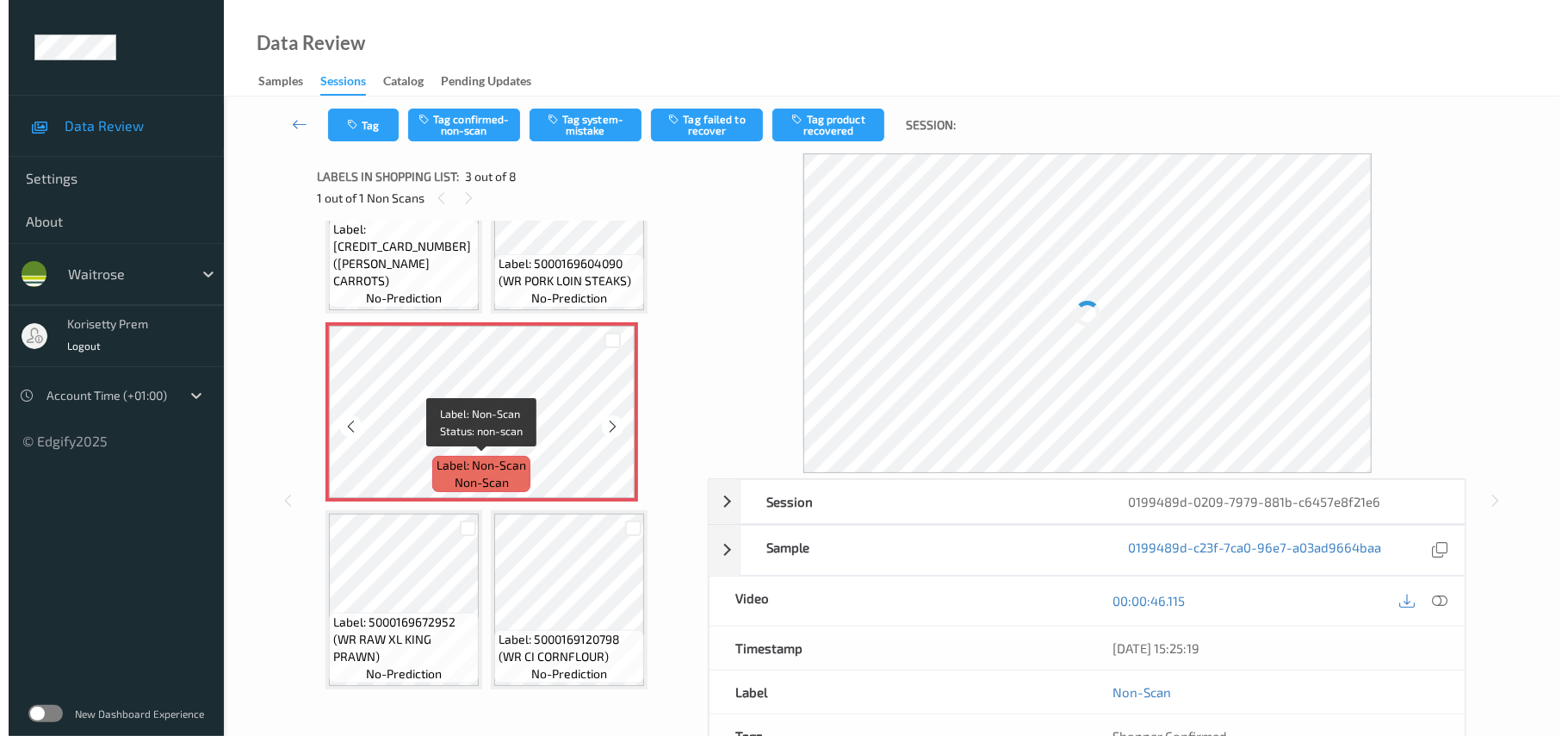
scroll to position [0, 0]
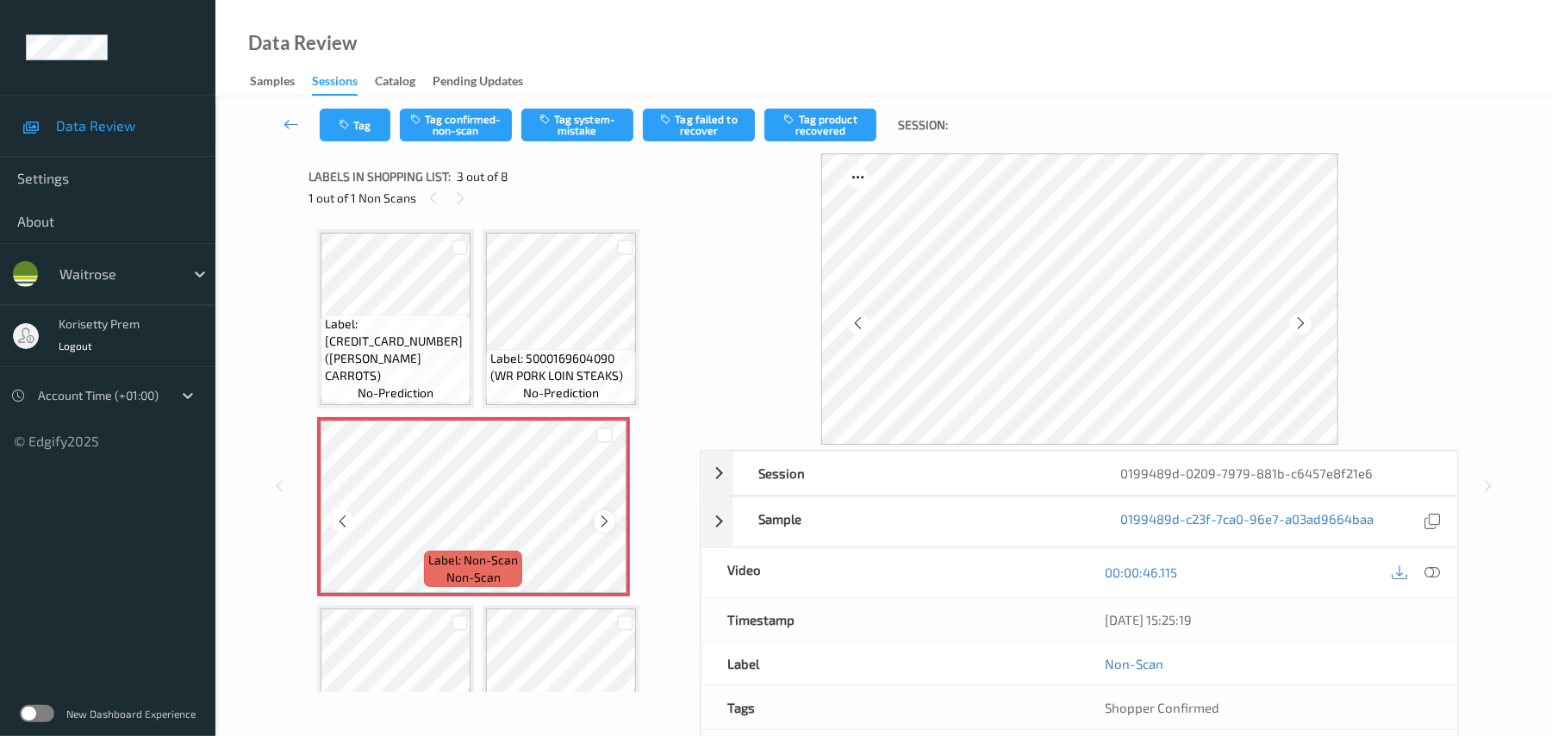
click at [597, 517] on icon at bounding box center [604, 521] width 15 height 16
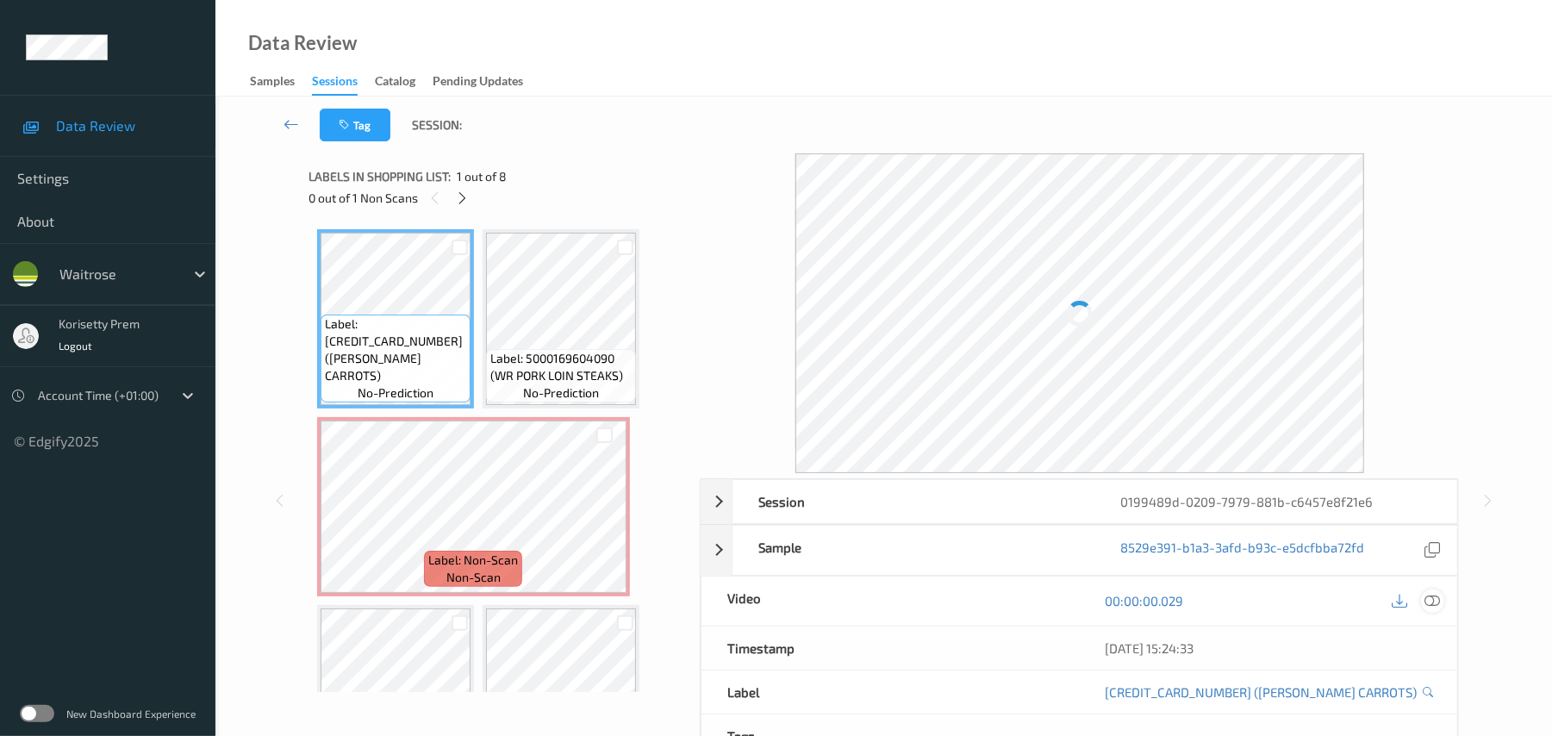
click at [1434, 594] on icon at bounding box center [1433, 601] width 16 height 16
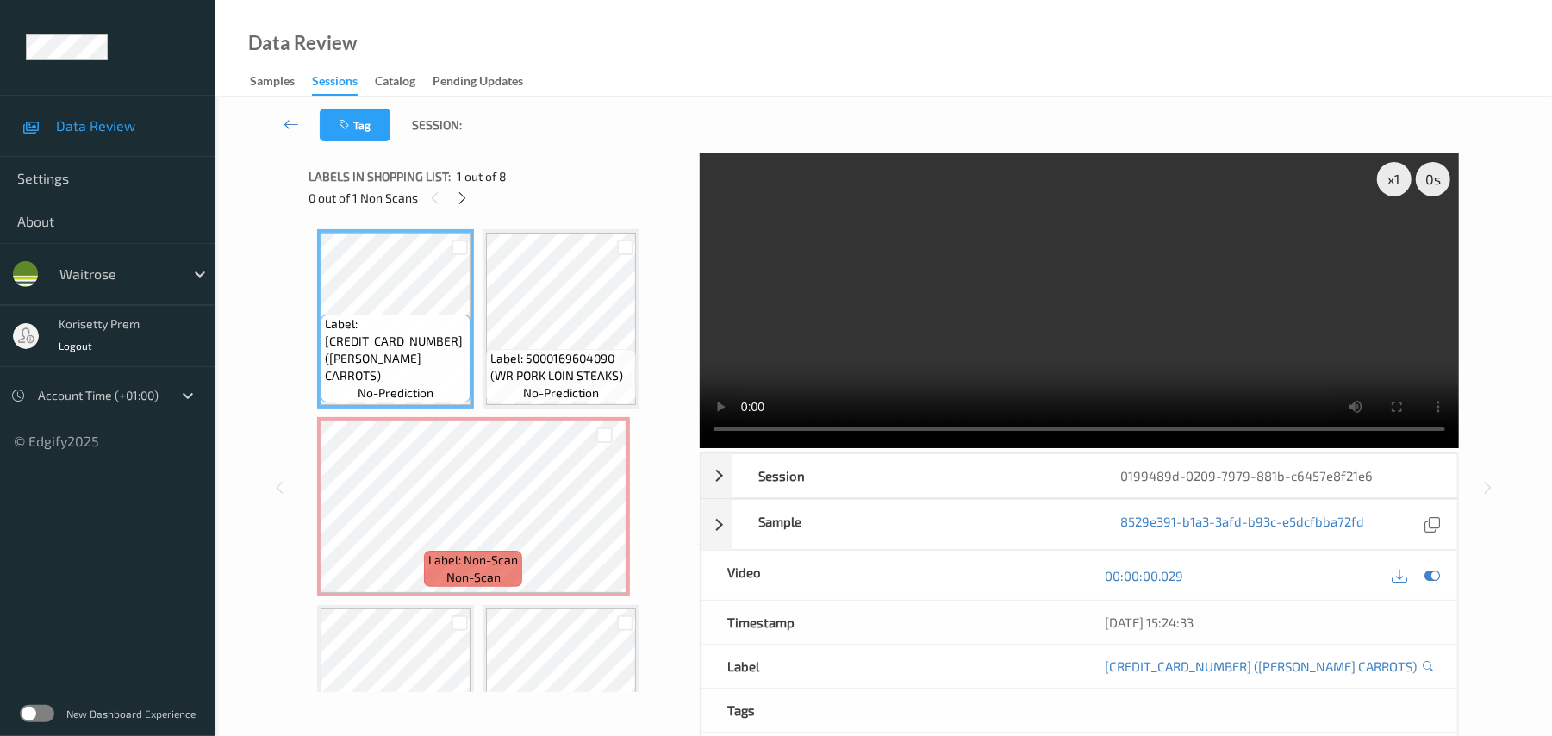
click at [1058, 355] on video at bounding box center [1079, 300] width 759 height 295
click at [605, 518] on icon at bounding box center [604, 521] width 15 height 16
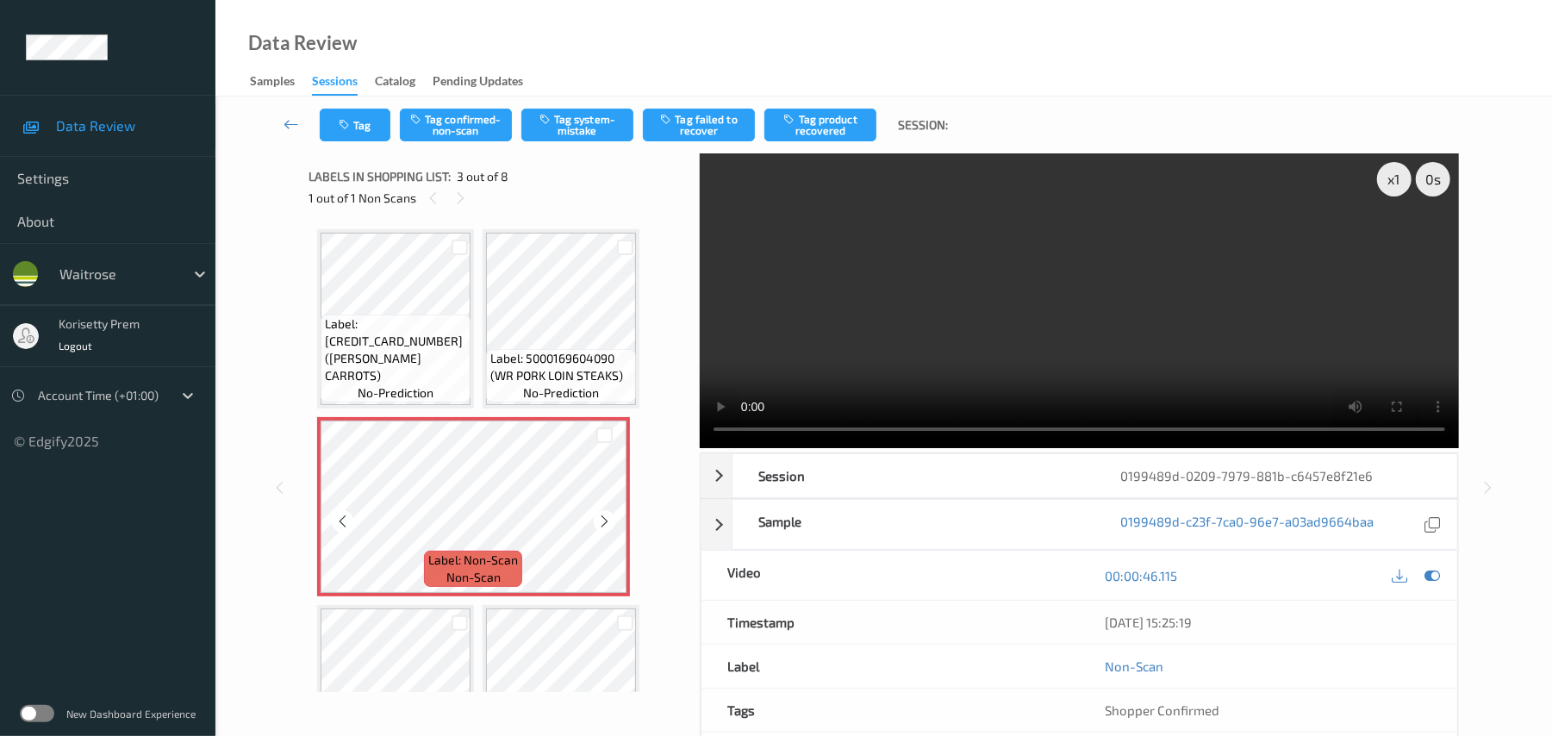
click at [605, 518] on icon at bounding box center [604, 521] width 15 height 16
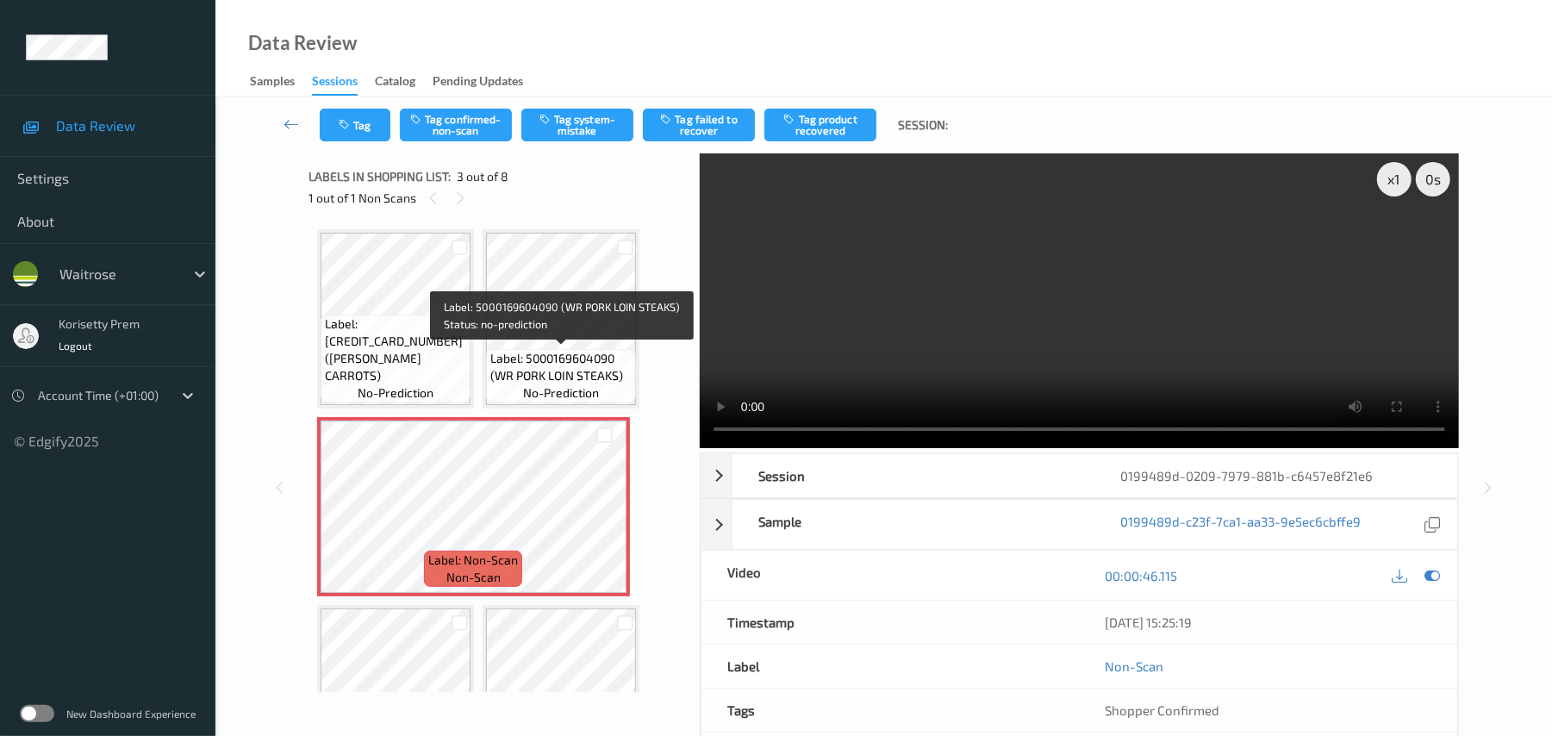
click at [536, 359] on span "Label: 5000169604090 (WR PORK LOIN STEAKS)" at bounding box center [560, 367] width 141 height 34
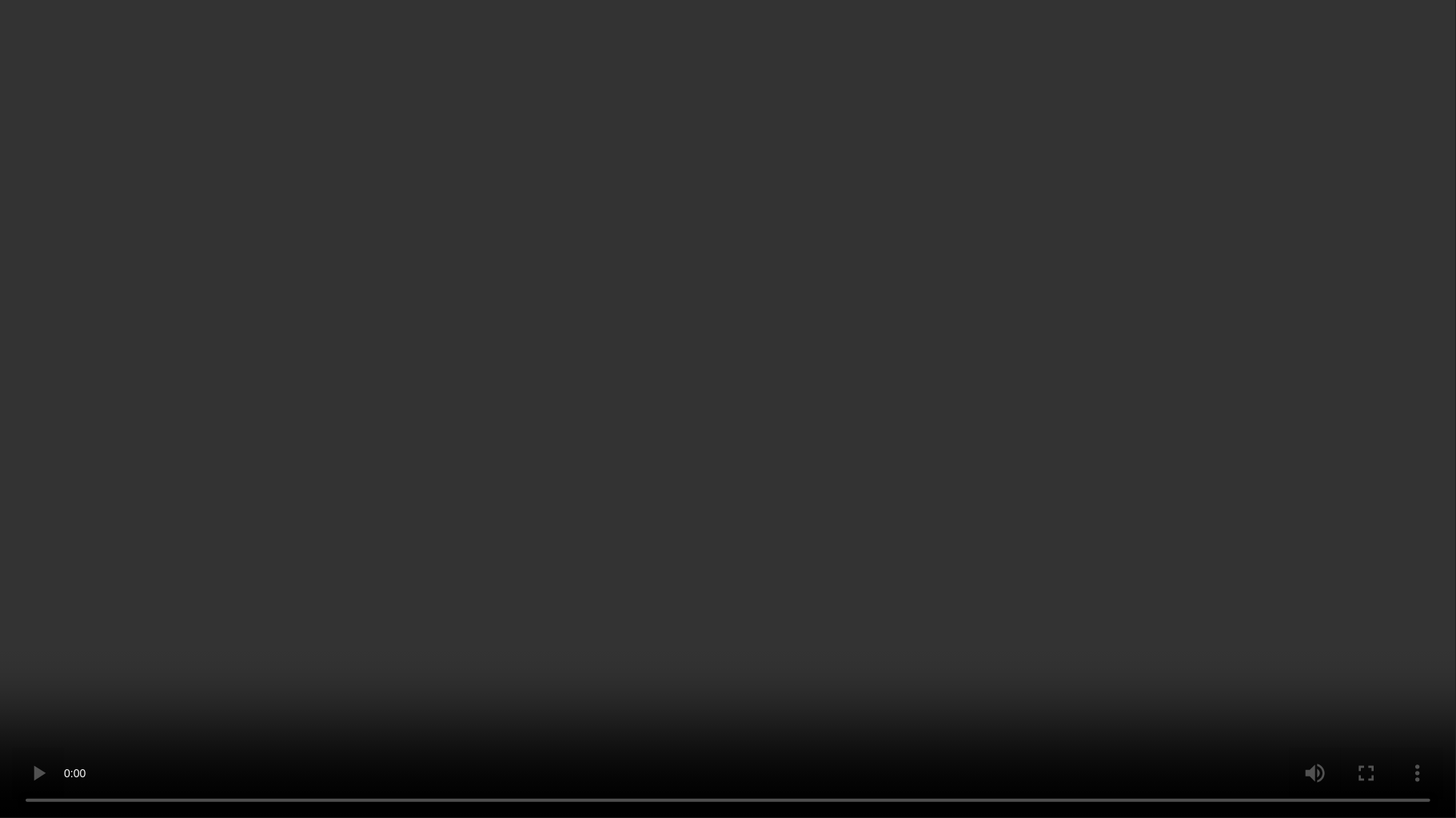
click at [380, 619] on video at bounding box center [728, 409] width 1456 height 818
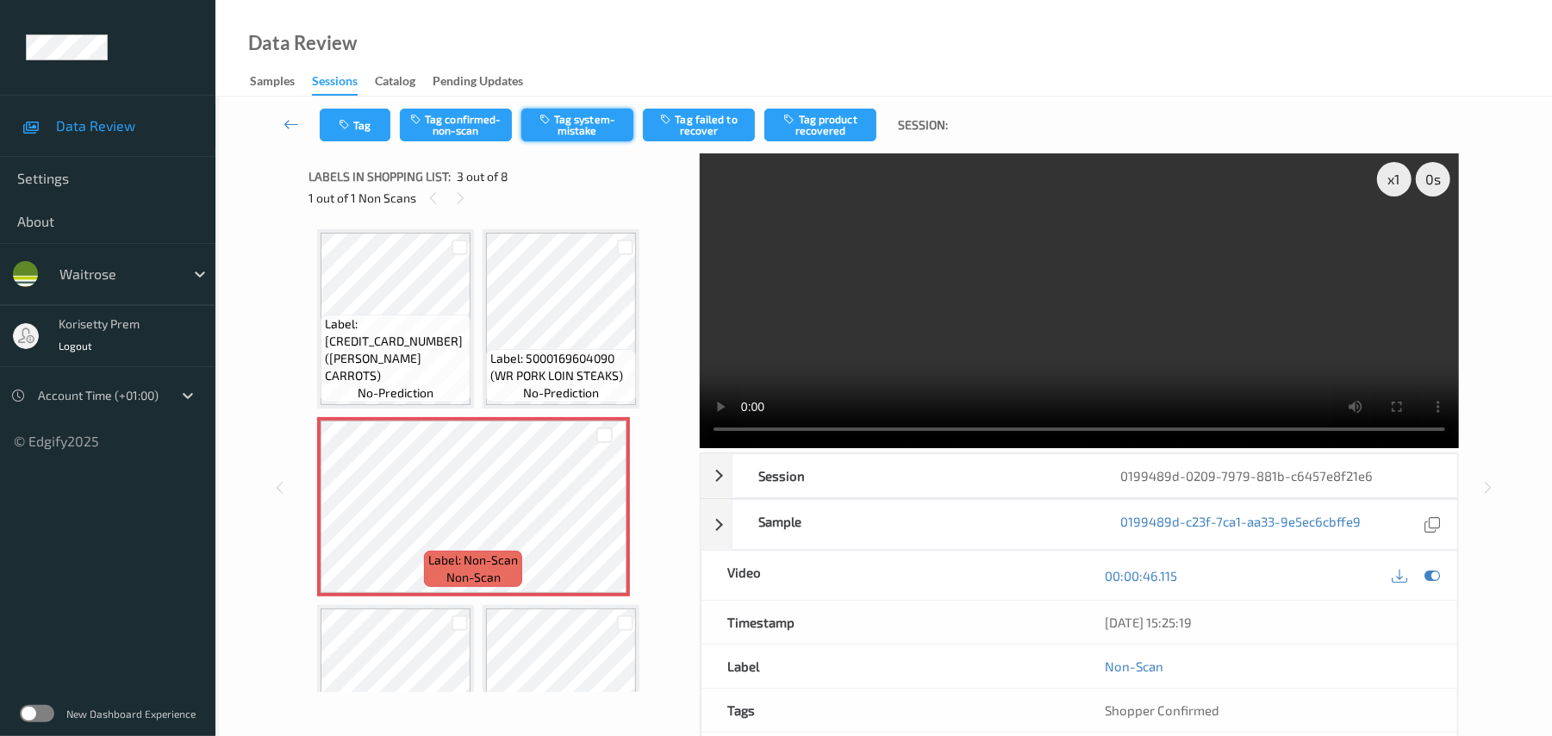
click at [591, 125] on button "Tag system-mistake" at bounding box center [577, 125] width 112 height 33
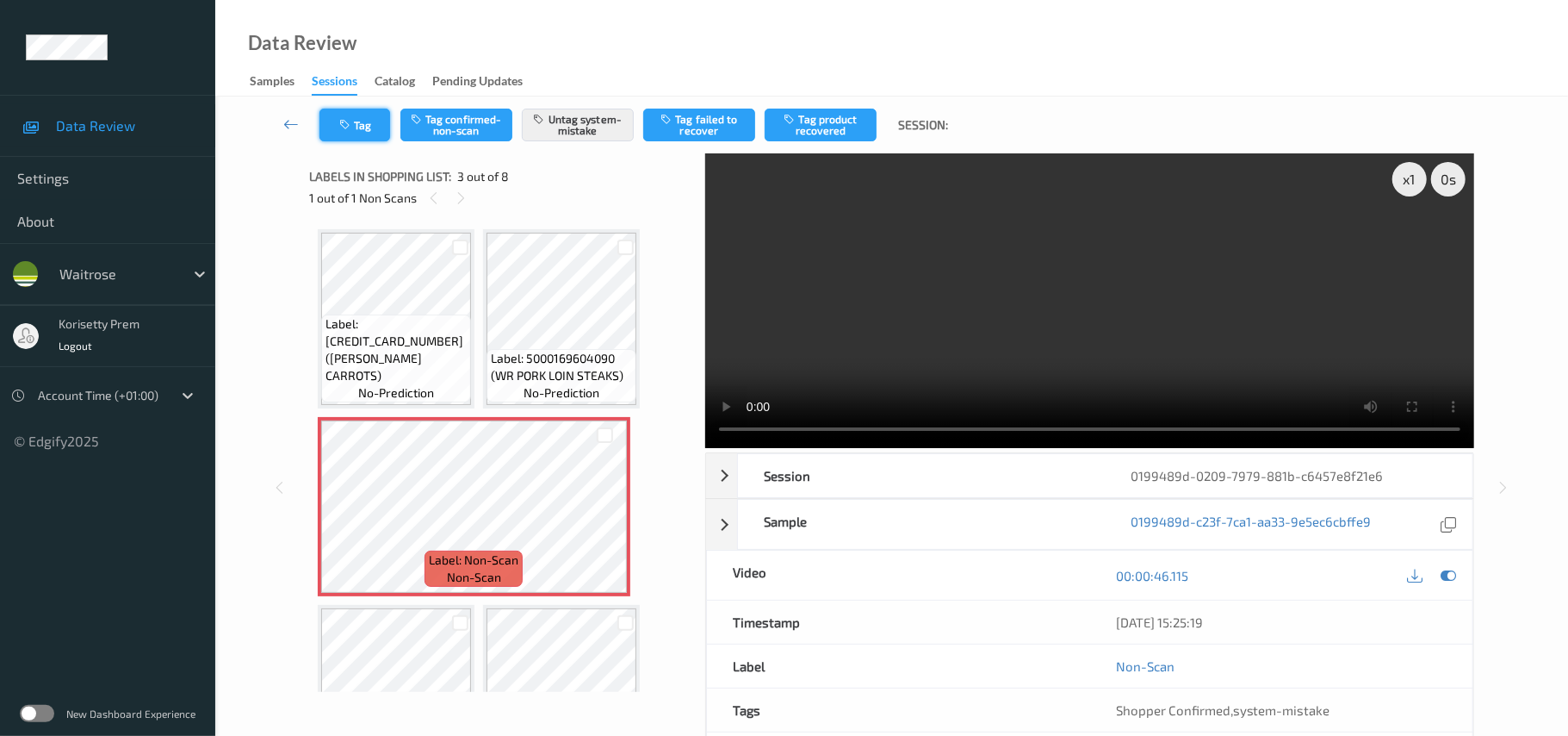
click at [339, 122] on icon "button" at bounding box center [346, 125] width 15 height 12
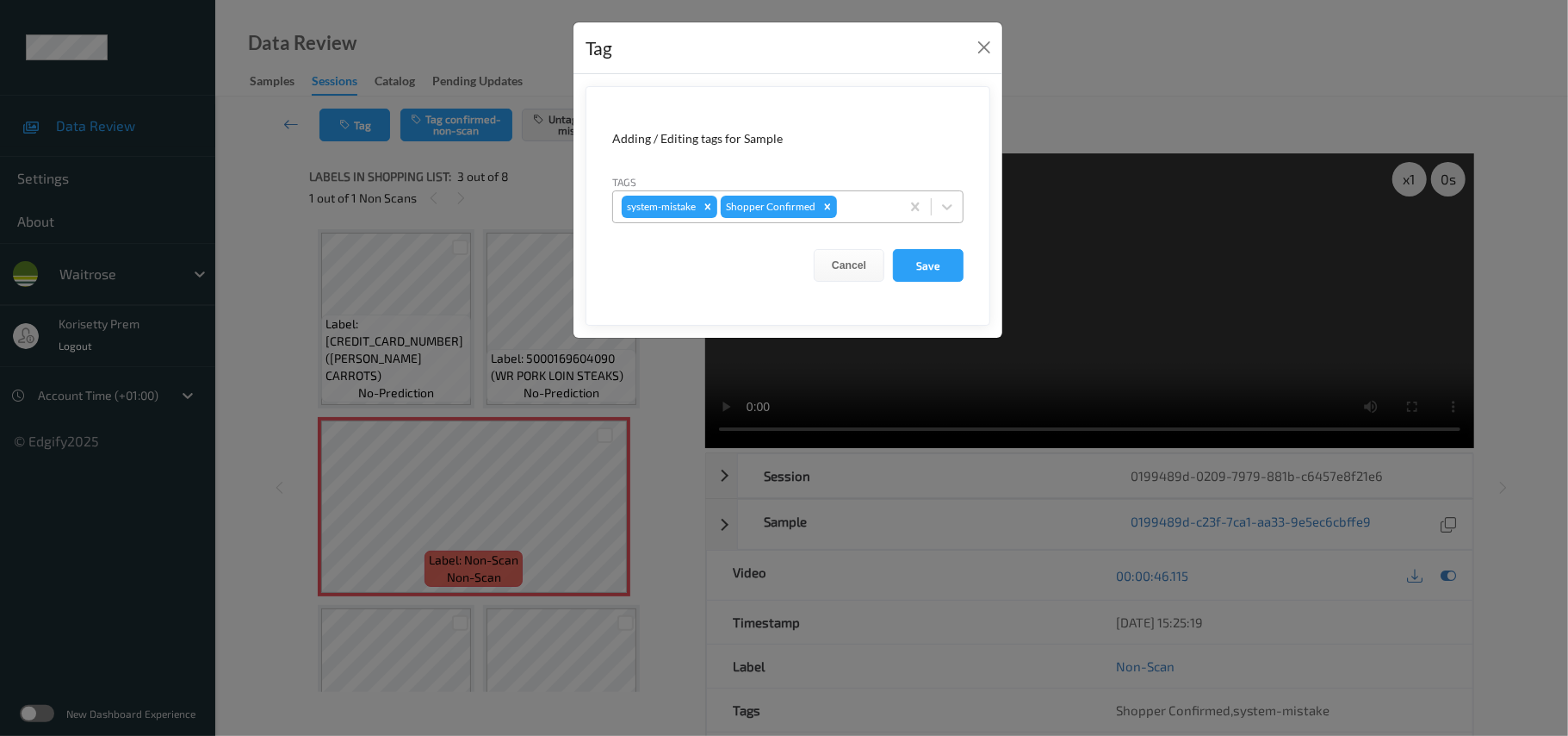
click at [847, 222] on div "system-mistake Shopper Confirmed" at bounding box center [788, 206] width 352 height 33
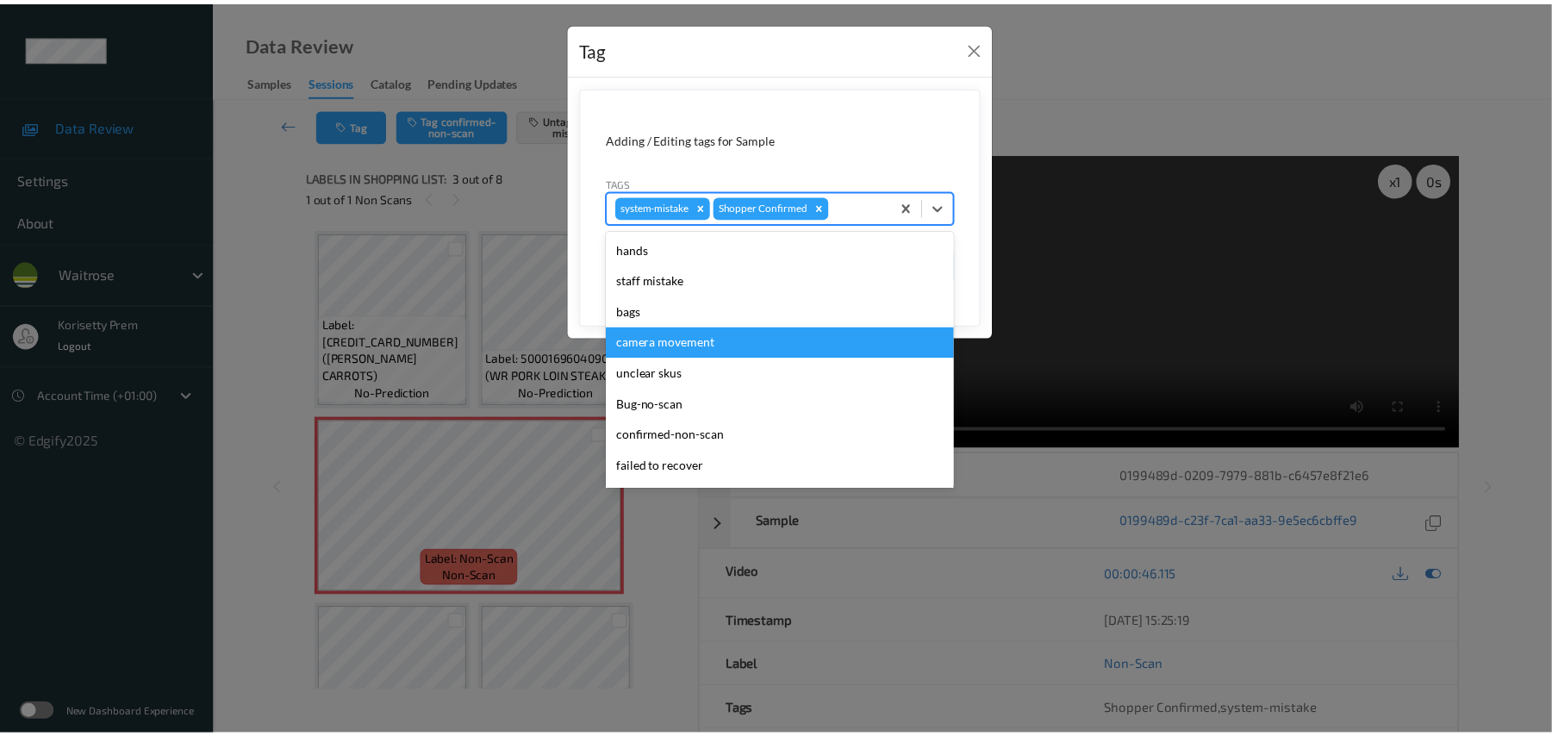
scroll to position [431, 0]
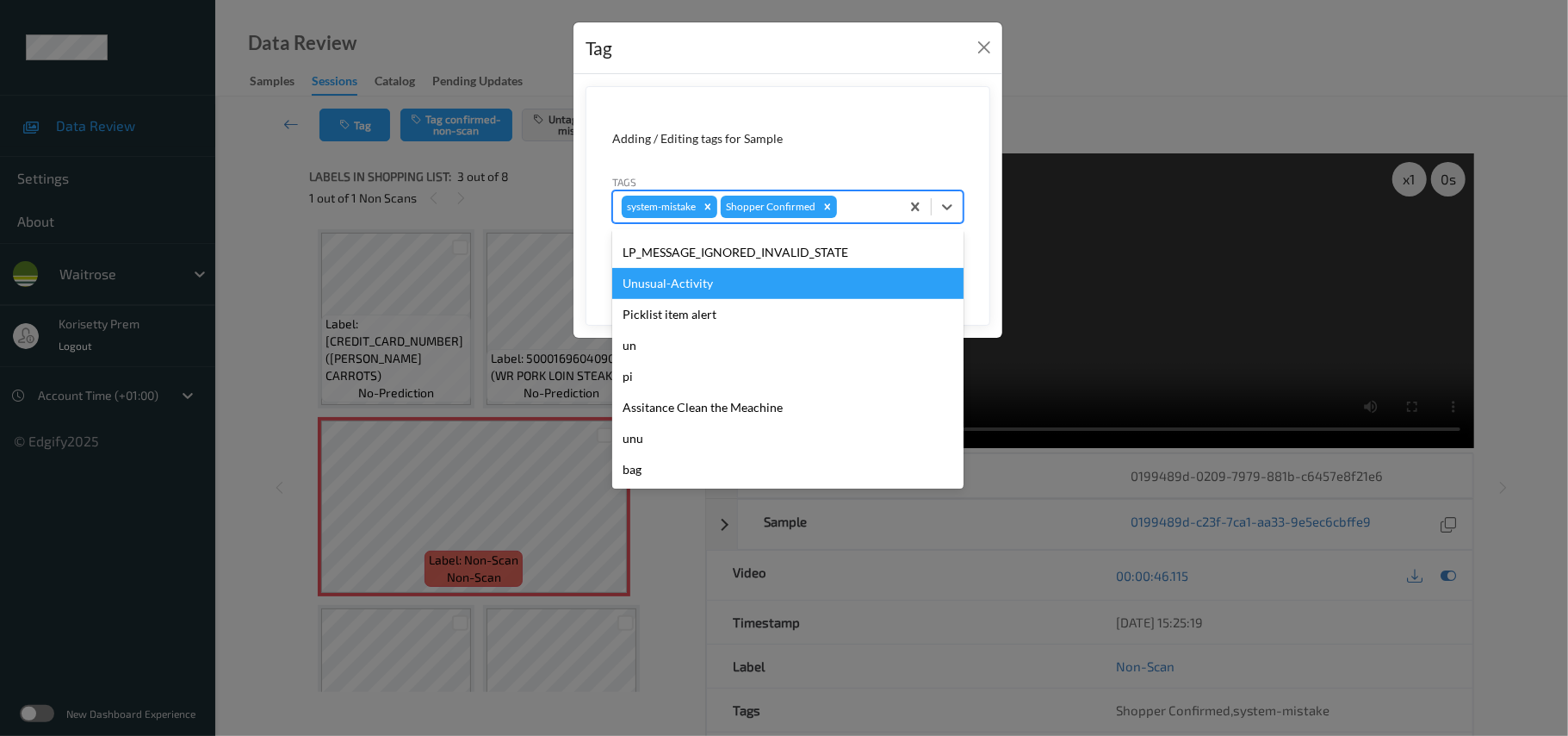
click at [697, 289] on div "Unusual-Activity" at bounding box center [788, 283] width 352 height 31
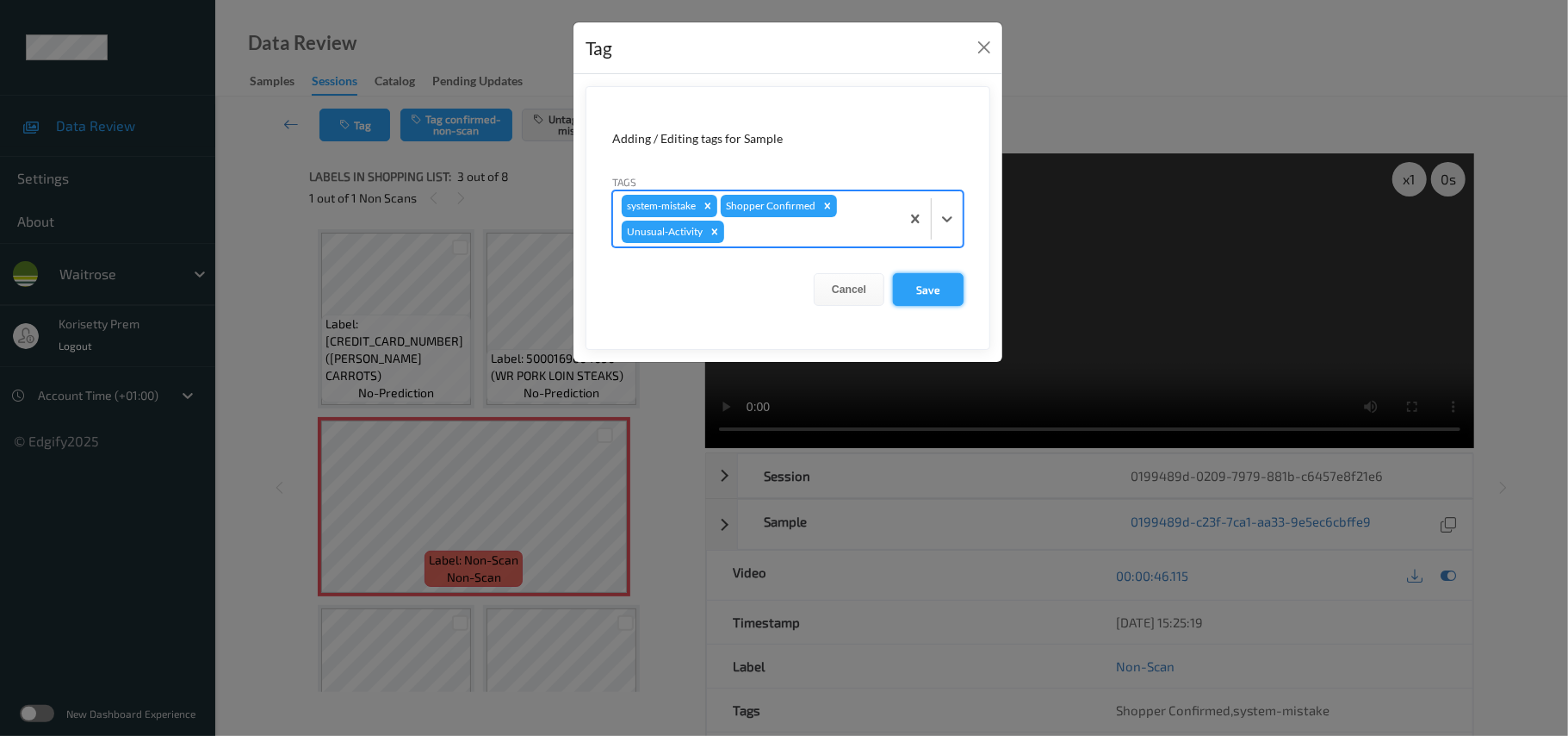
click at [935, 302] on button "Save" at bounding box center [927, 289] width 71 height 33
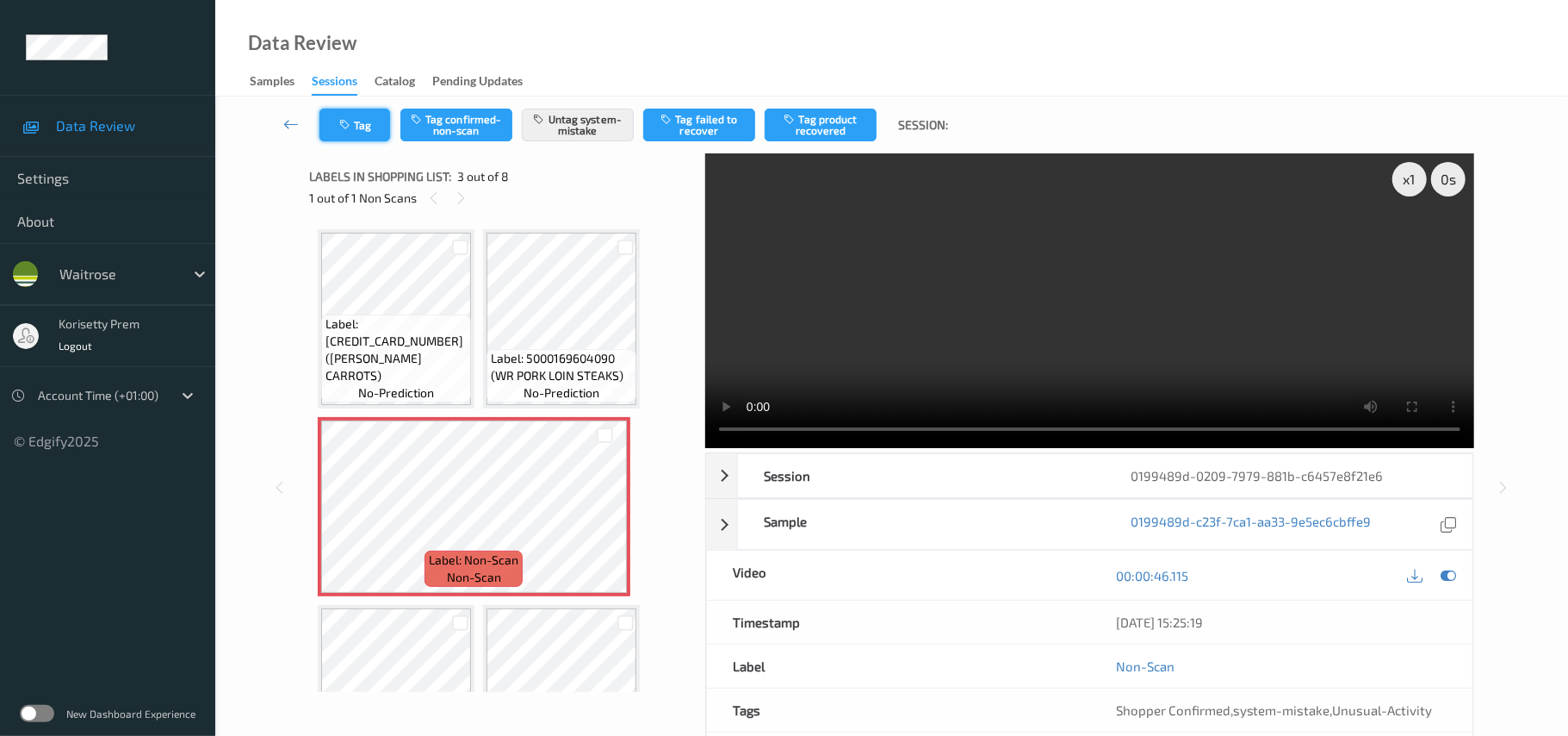
click at [370, 125] on button "Tag" at bounding box center [355, 125] width 71 height 33
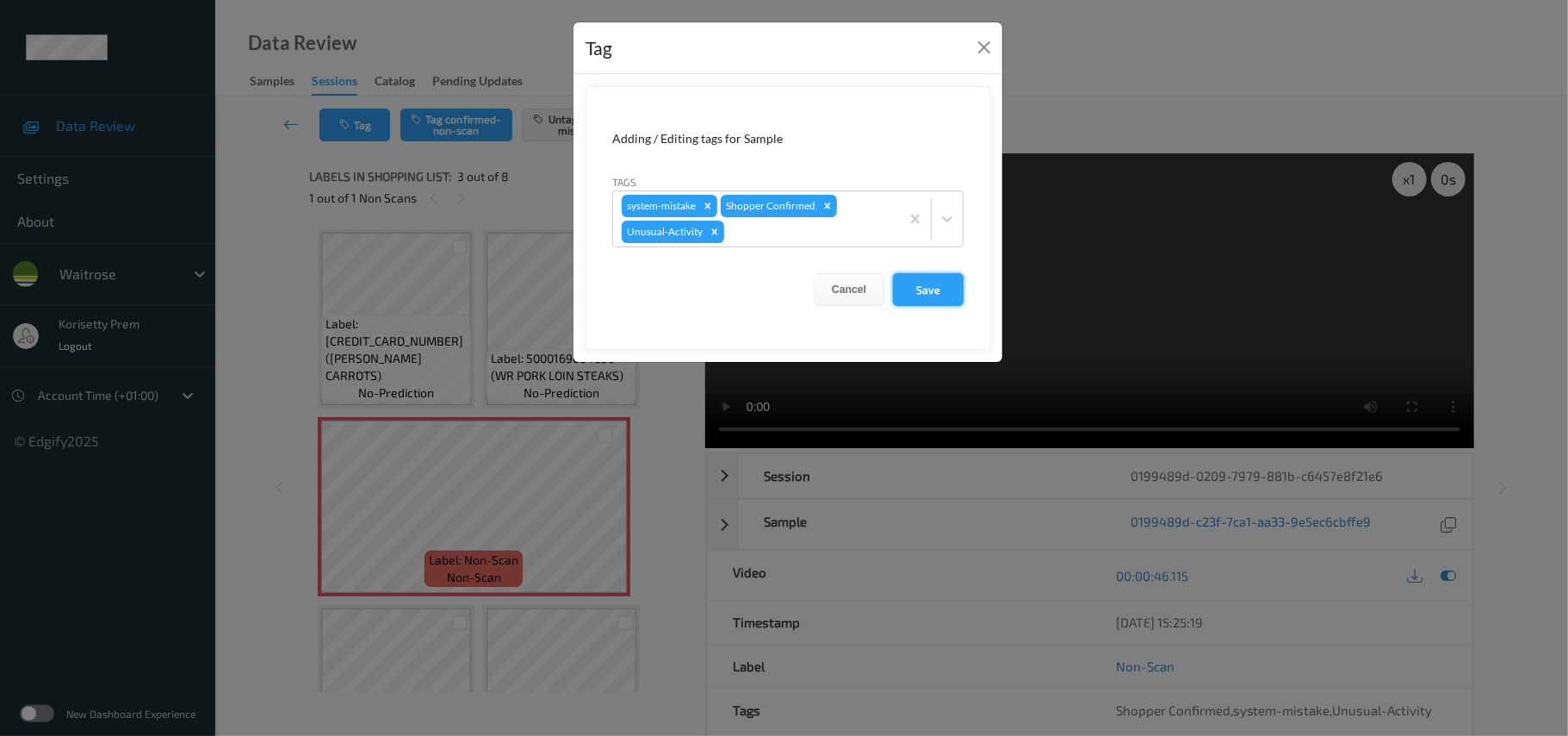
click at [931, 298] on button "Save" at bounding box center [927, 289] width 71 height 33
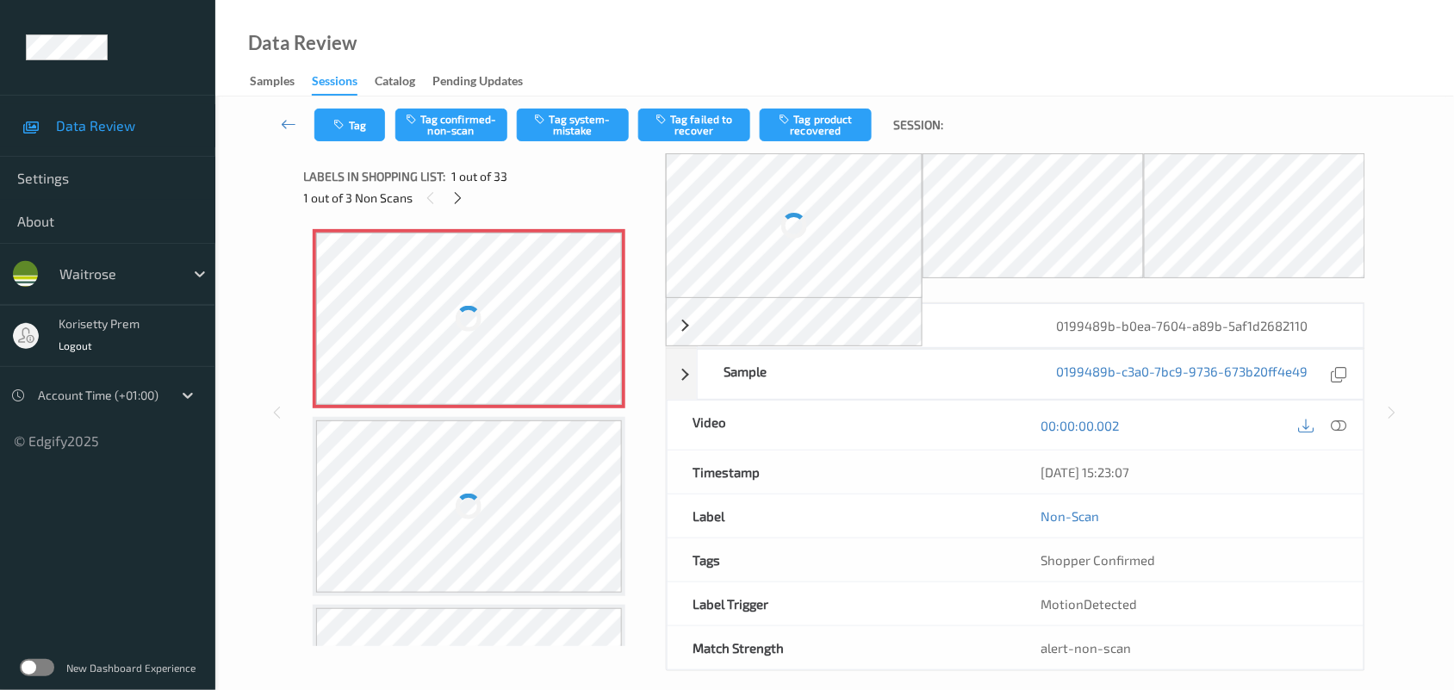
click at [659, 78] on div "Data Review Samples Sessions Catalog Pending Updates" at bounding box center [834, 48] width 1239 height 96
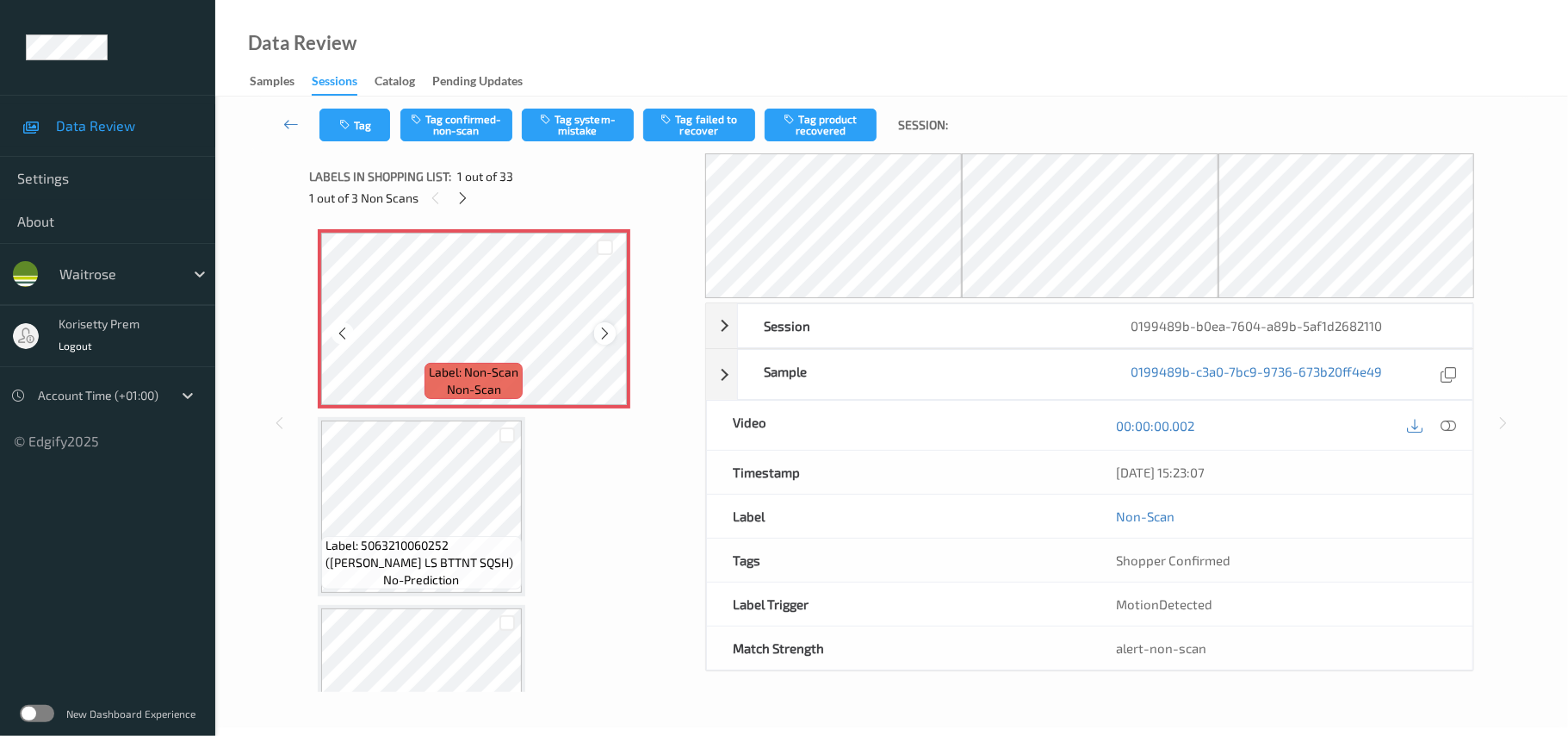
click at [607, 333] on icon at bounding box center [605, 334] width 15 height 16
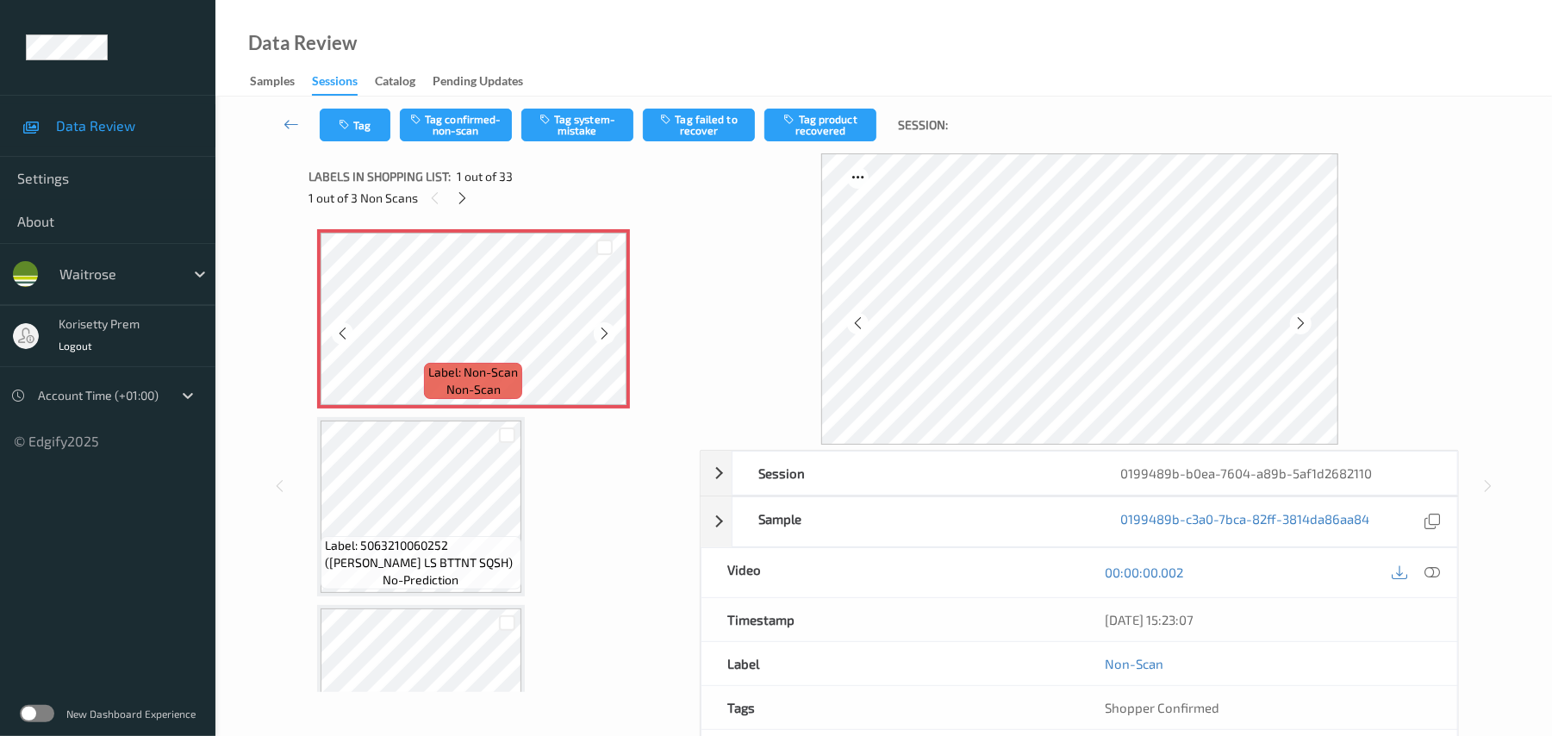
click at [607, 333] on icon at bounding box center [604, 334] width 15 height 16
click at [563, 128] on button "Tag system-mistake" at bounding box center [577, 125] width 112 height 33
click at [455, 556] on span "Label: 5063210060252 ([PERSON_NAME] LS BTTNT SQSH)" at bounding box center [421, 554] width 192 height 34
click at [364, 114] on button "Tag" at bounding box center [355, 125] width 71 height 33
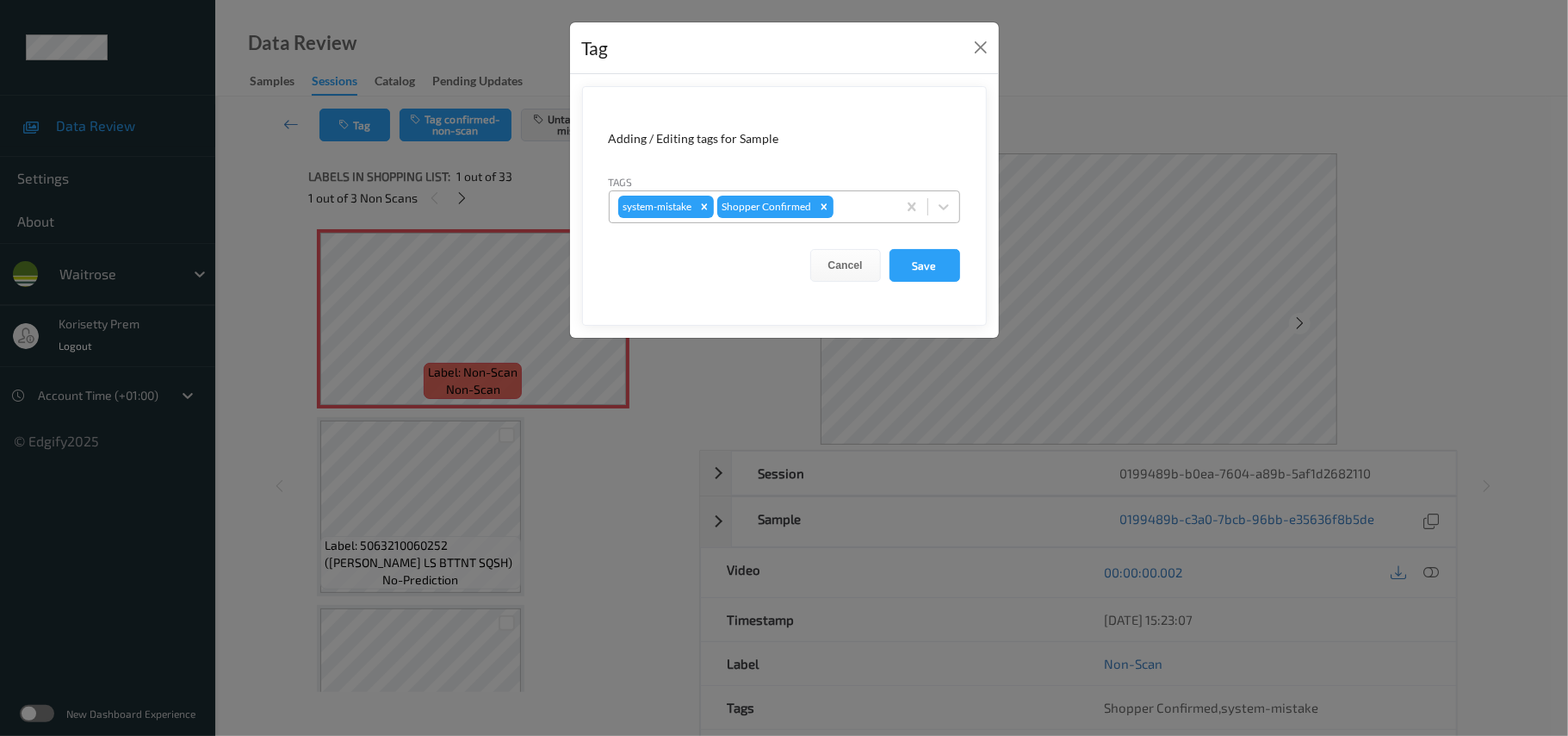
click at [873, 208] on div at bounding box center [861, 206] width 51 height 21
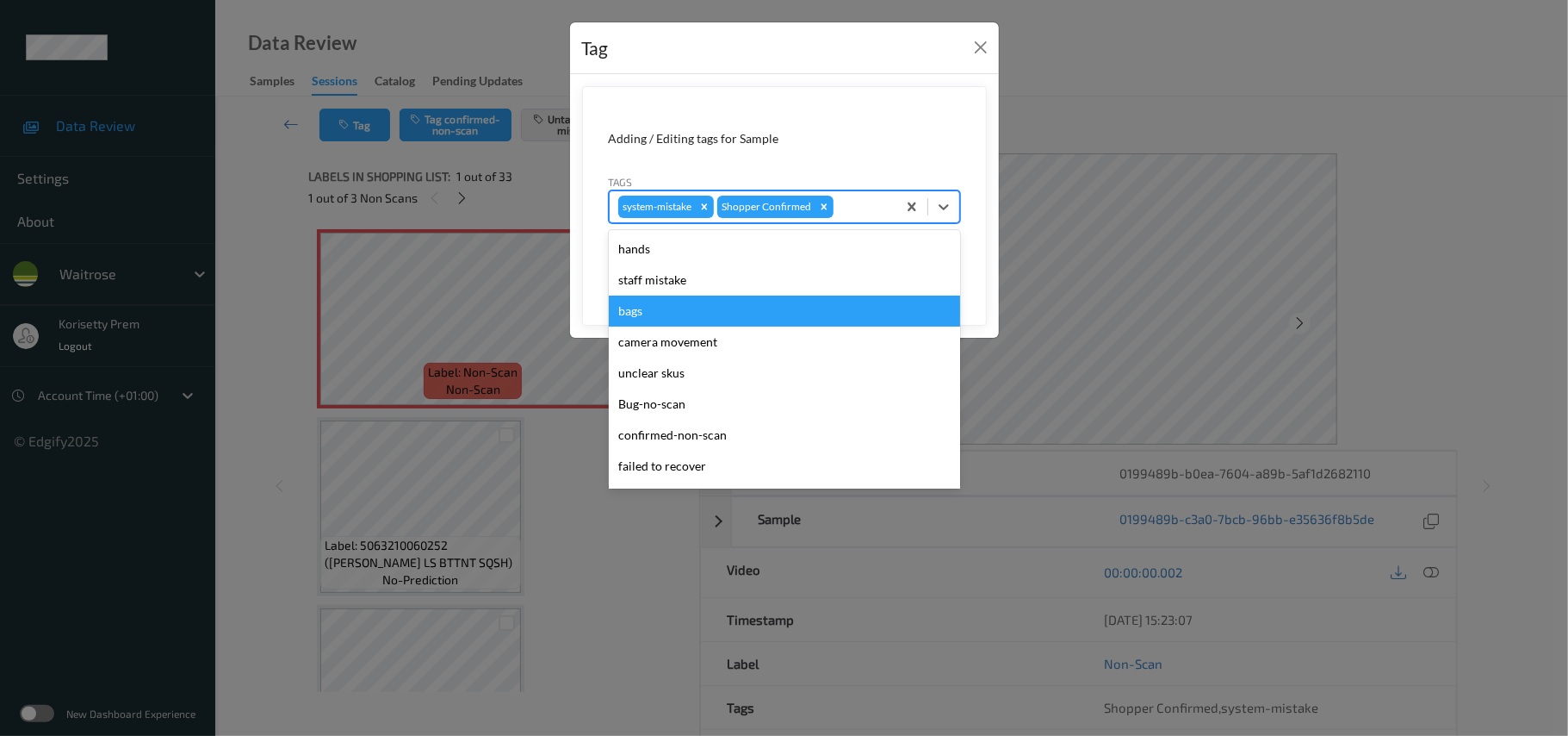
click at [687, 310] on div "bags" at bounding box center [784, 311] width 352 height 31
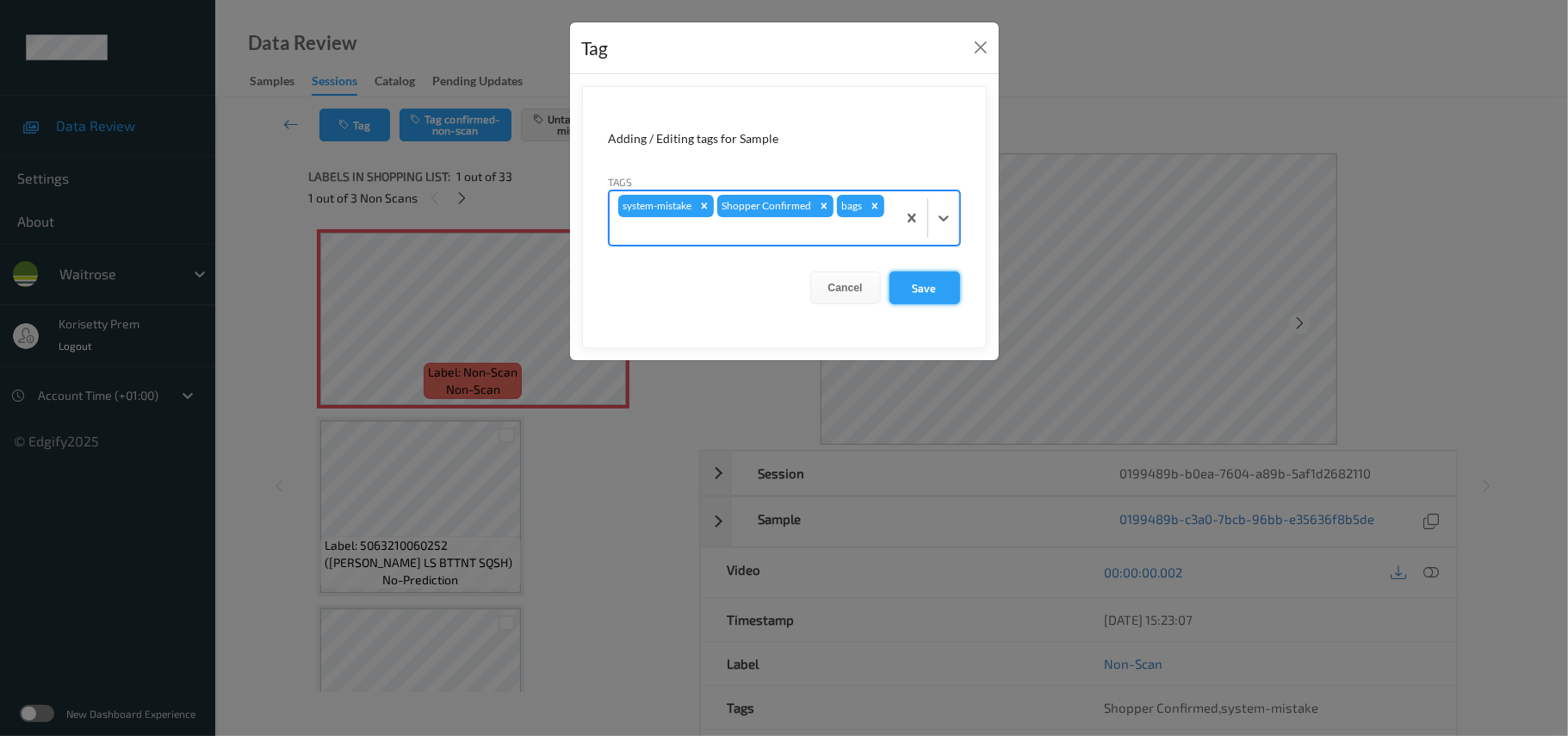
click at [924, 288] on button "Save" at bounding box center [924, 287] width 71 height 33
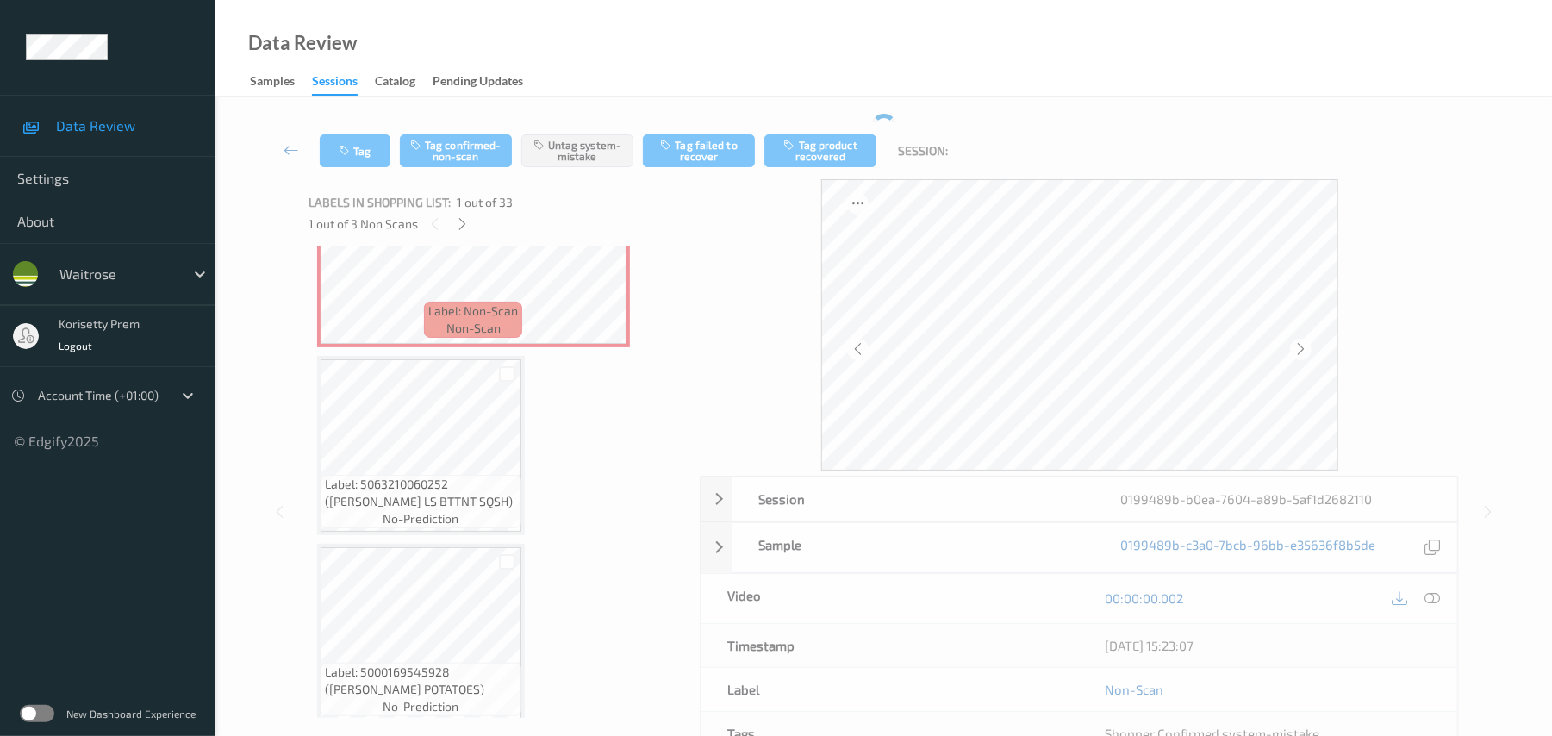
scroll to position [345, 0]
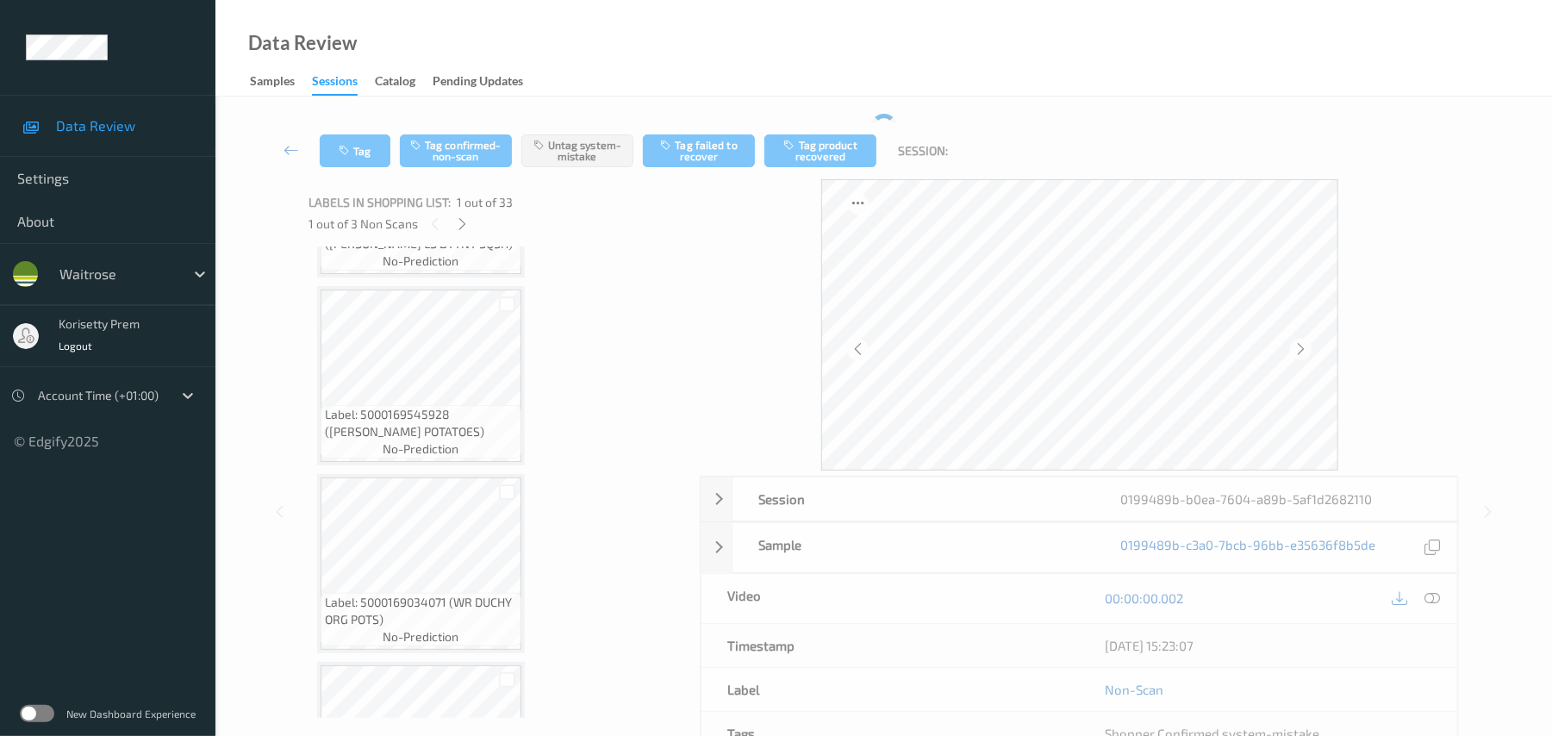
click at [972, 40] on div "Data Review Samples Sessions Catalog Pending Updates" at bounding box center [883, 48] width 1336 height 96
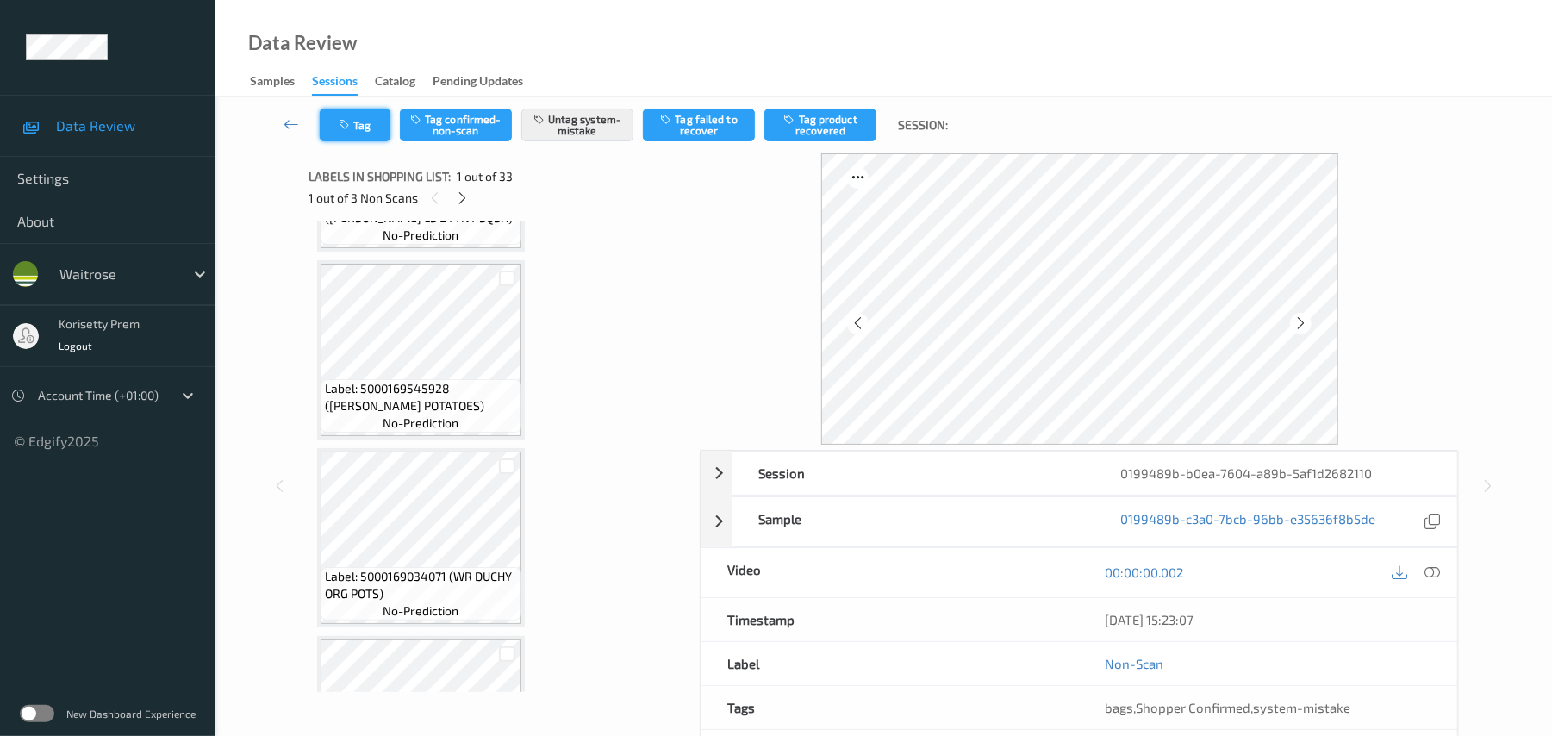
click at [348, 119] on icon "button" at bounding box center [346, 125] width 15 height 12
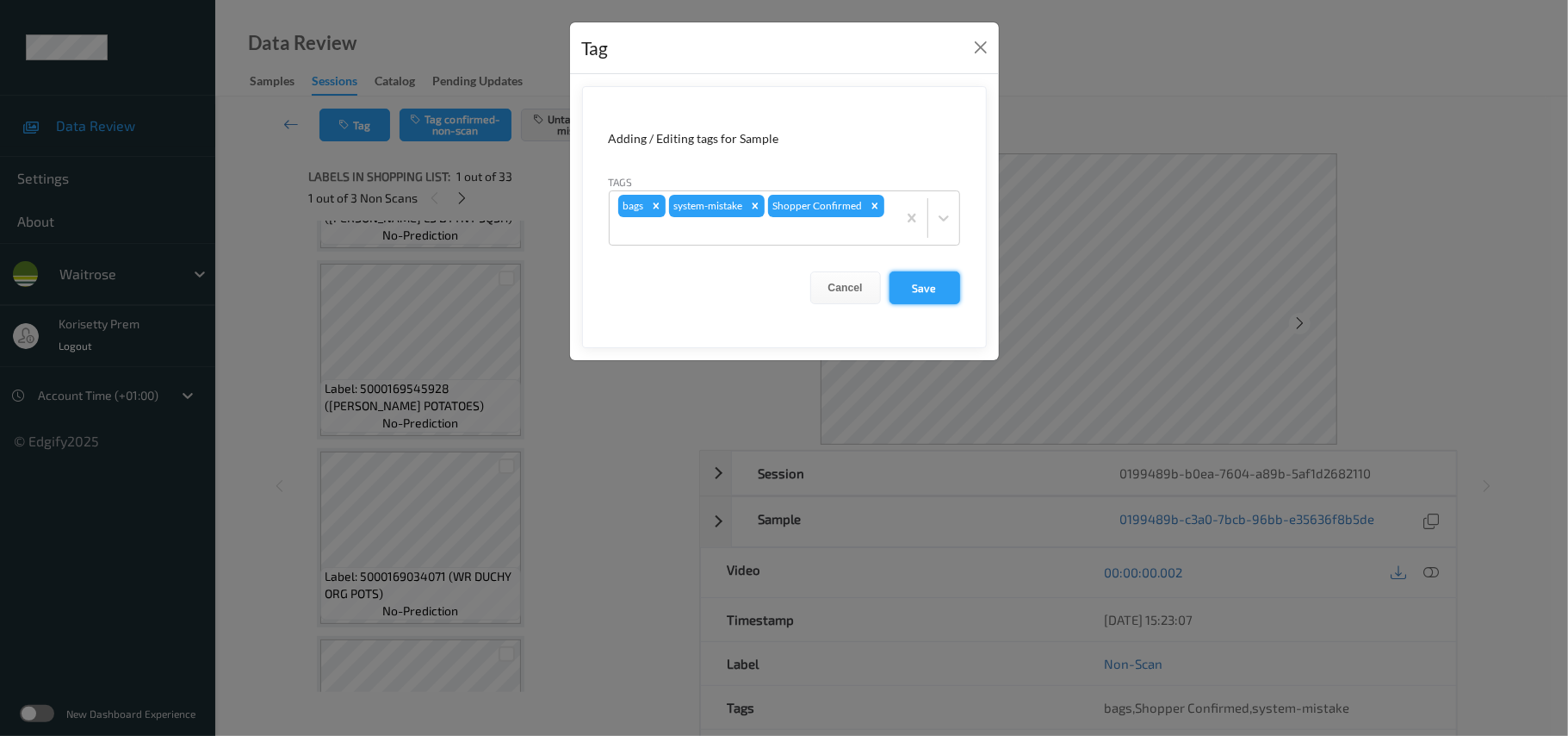
click at [940, 296] on button "Save" at bounding box center [924, 287] width 71 height 33
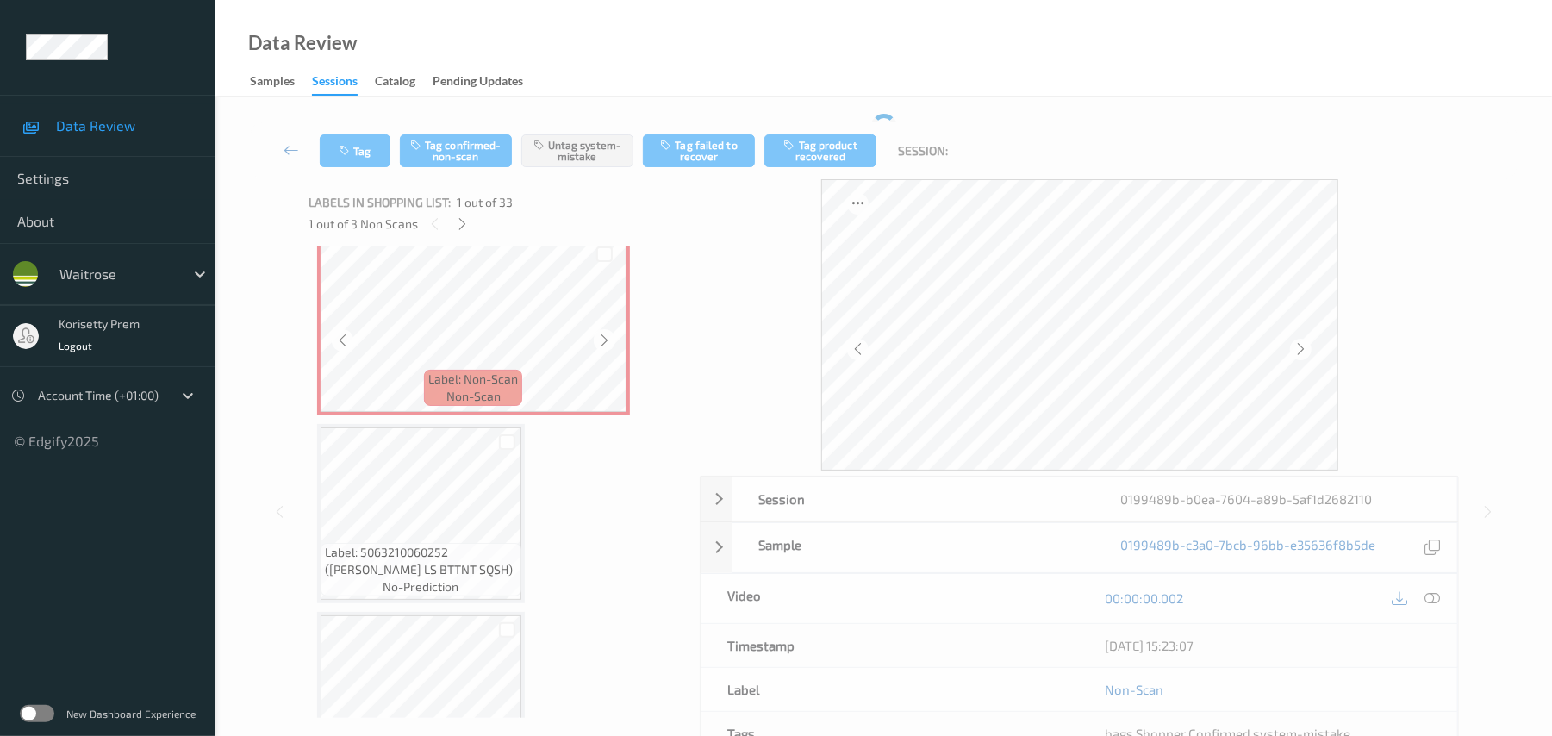
scroll to position [0, 0]
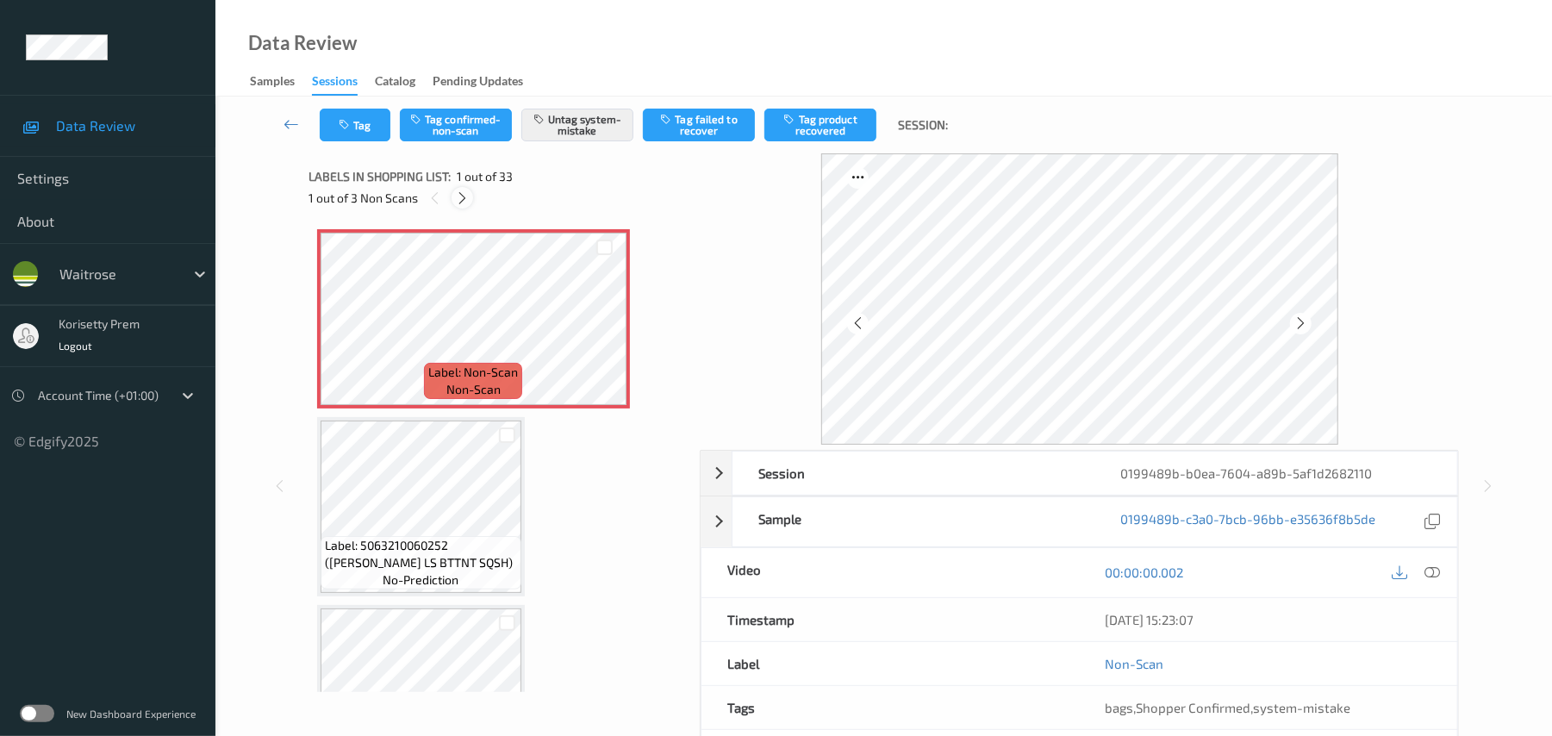
click at [465, 197] on icon at bounding box center [462, 198] width 15 height 16
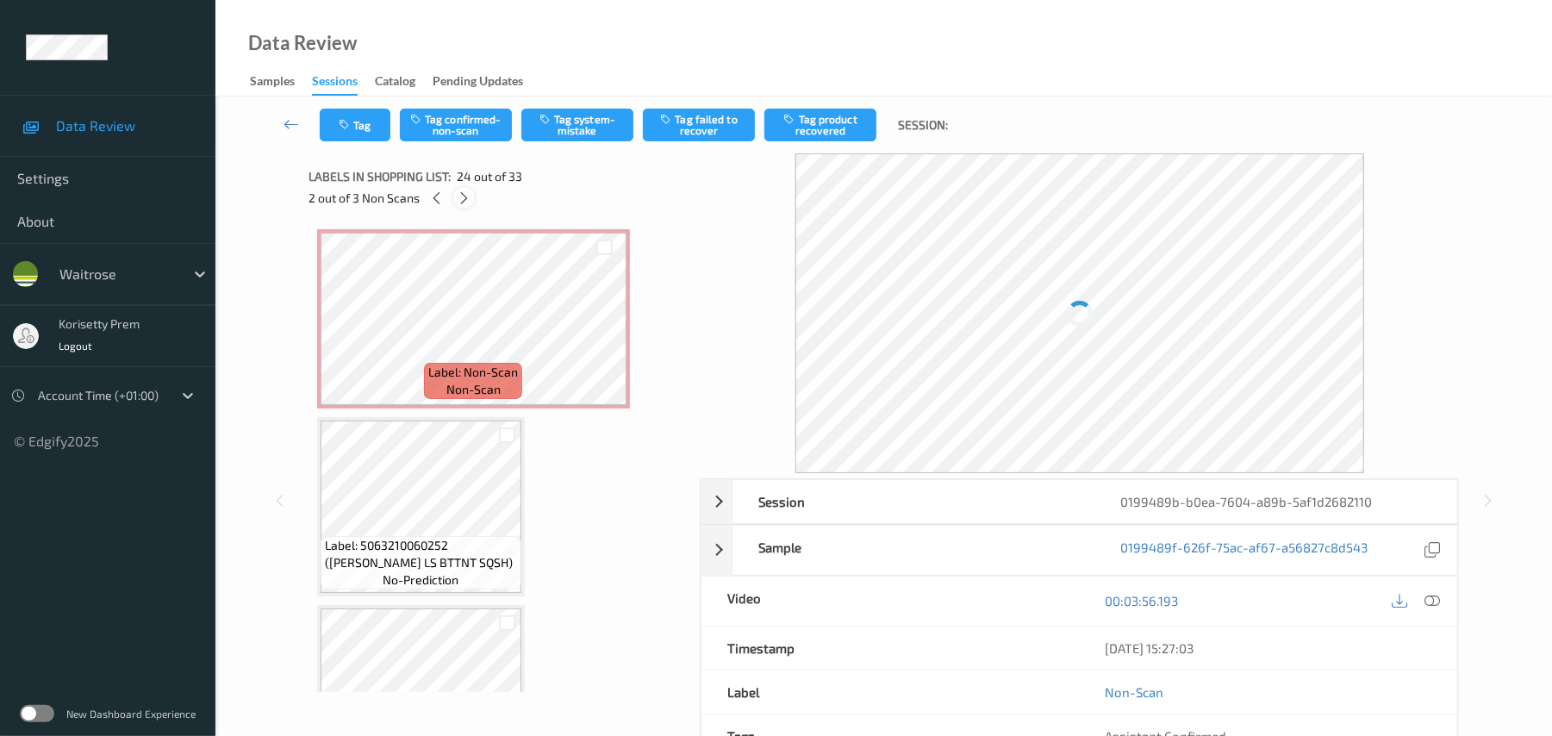
scroll to position [4141, 0]
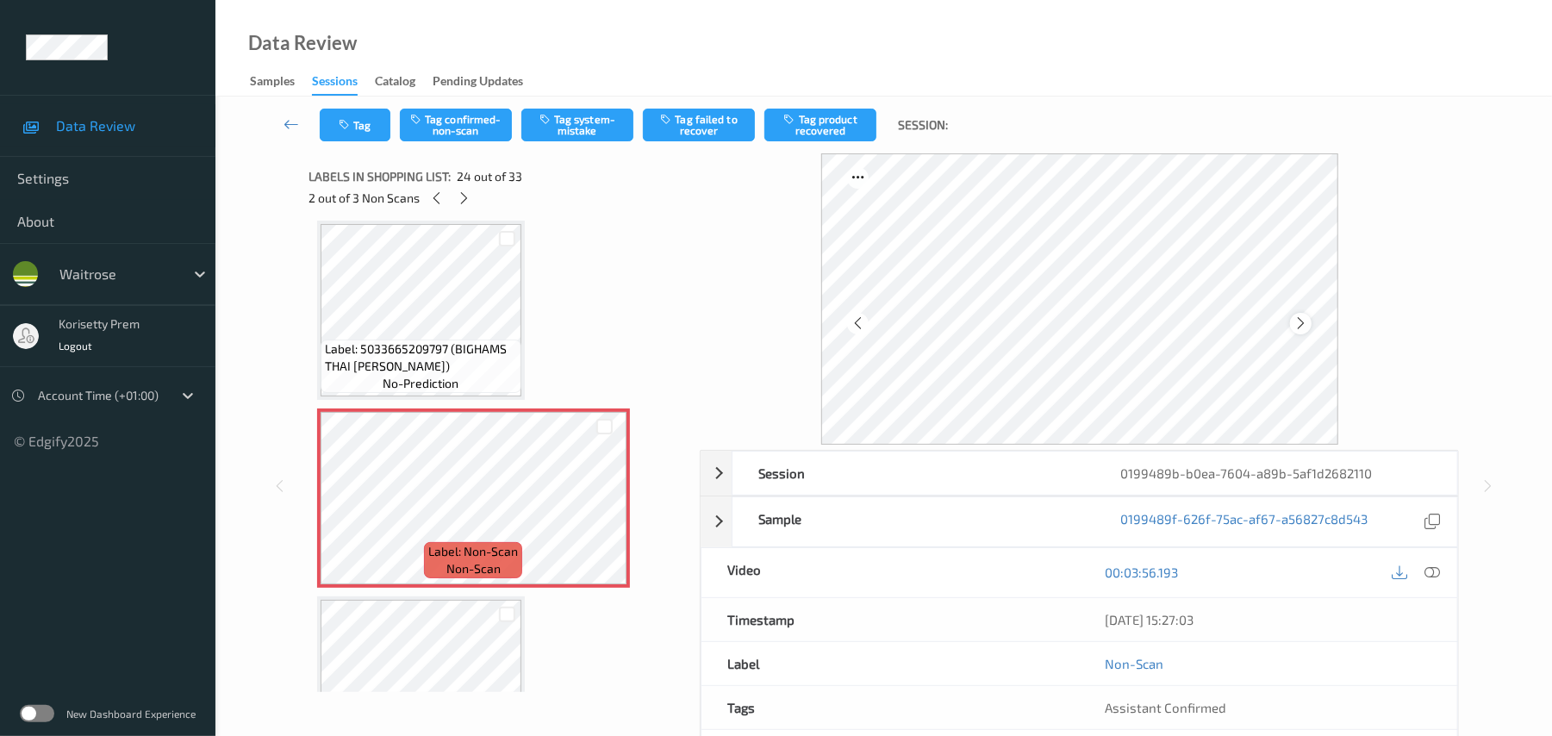
click at [1294, 322] on icon at bounding box center [1300, 323] width 15 height 16
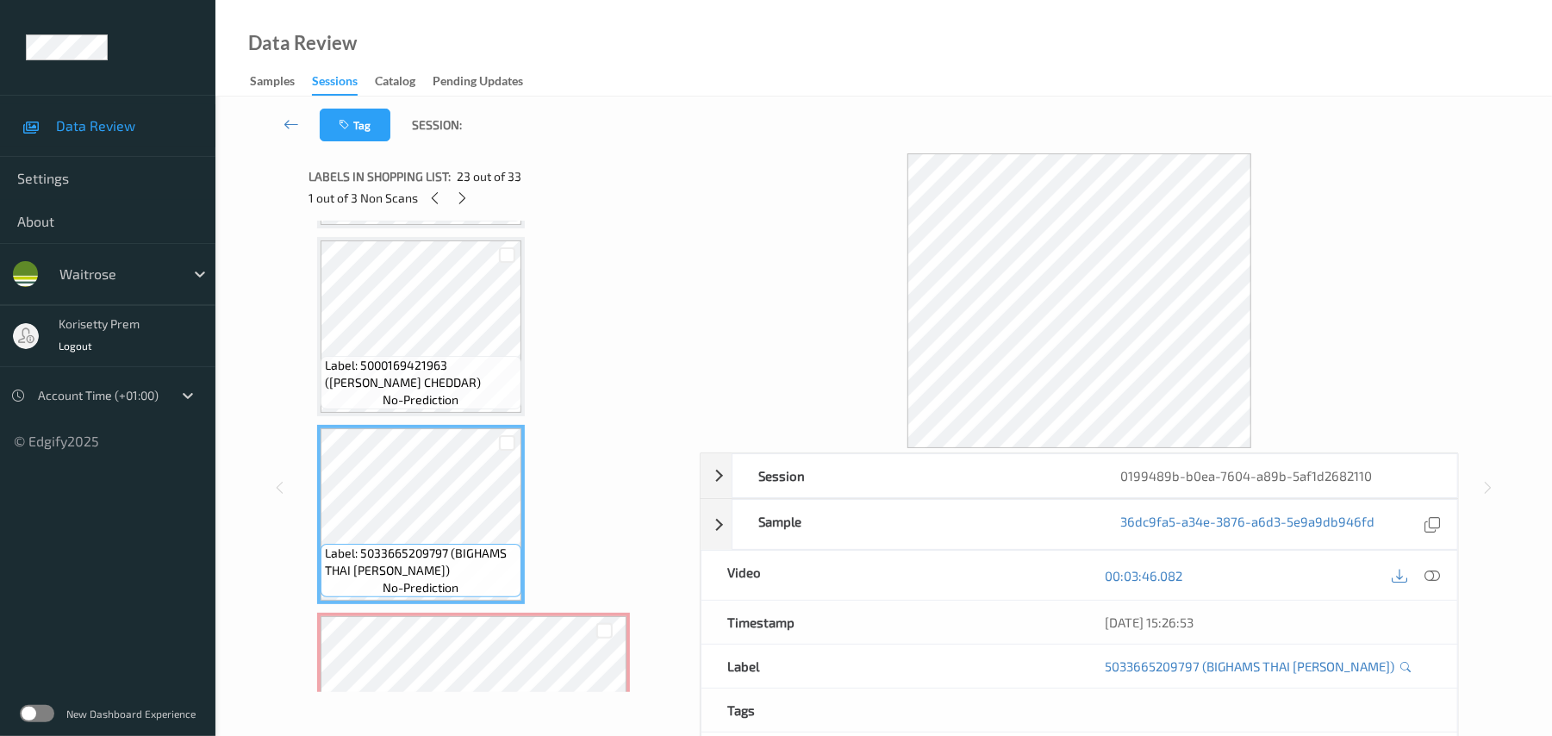
scroll to position [3911, 0]
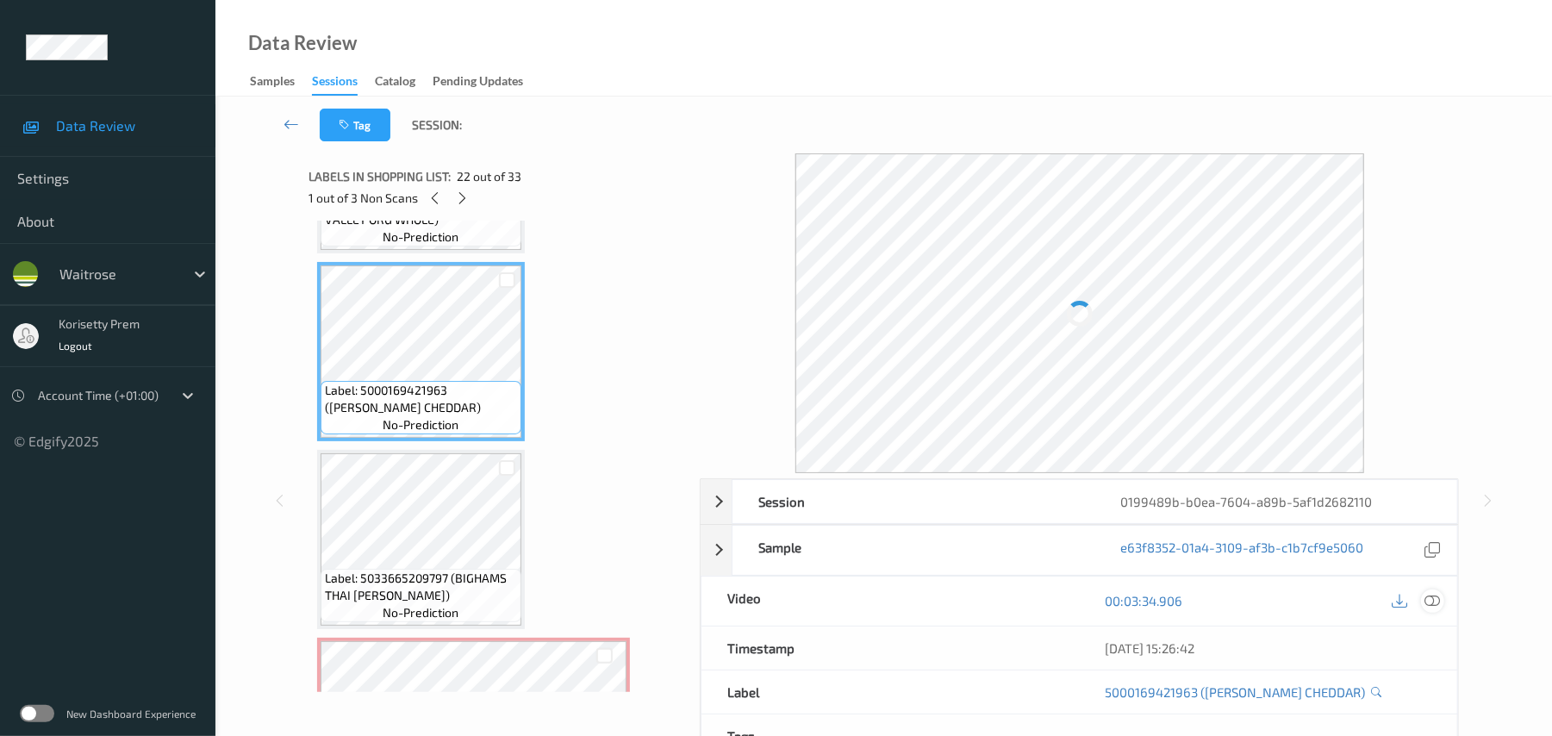
click at [1438, 600] on icon at bounding box center [1433, 601] width 16 height 16
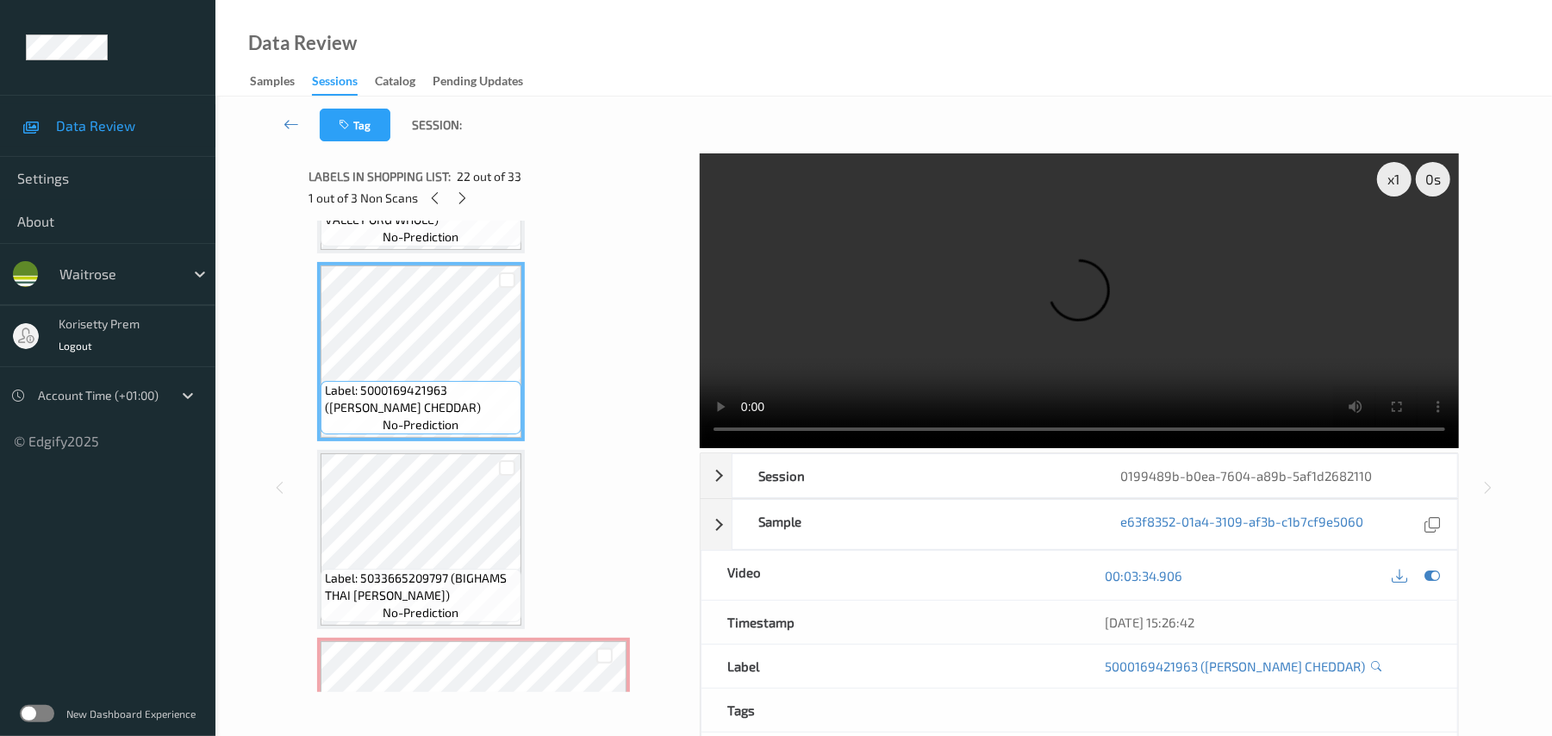
click at [949, 334] on video at bounding box center [1079, 300] width 759 height 295
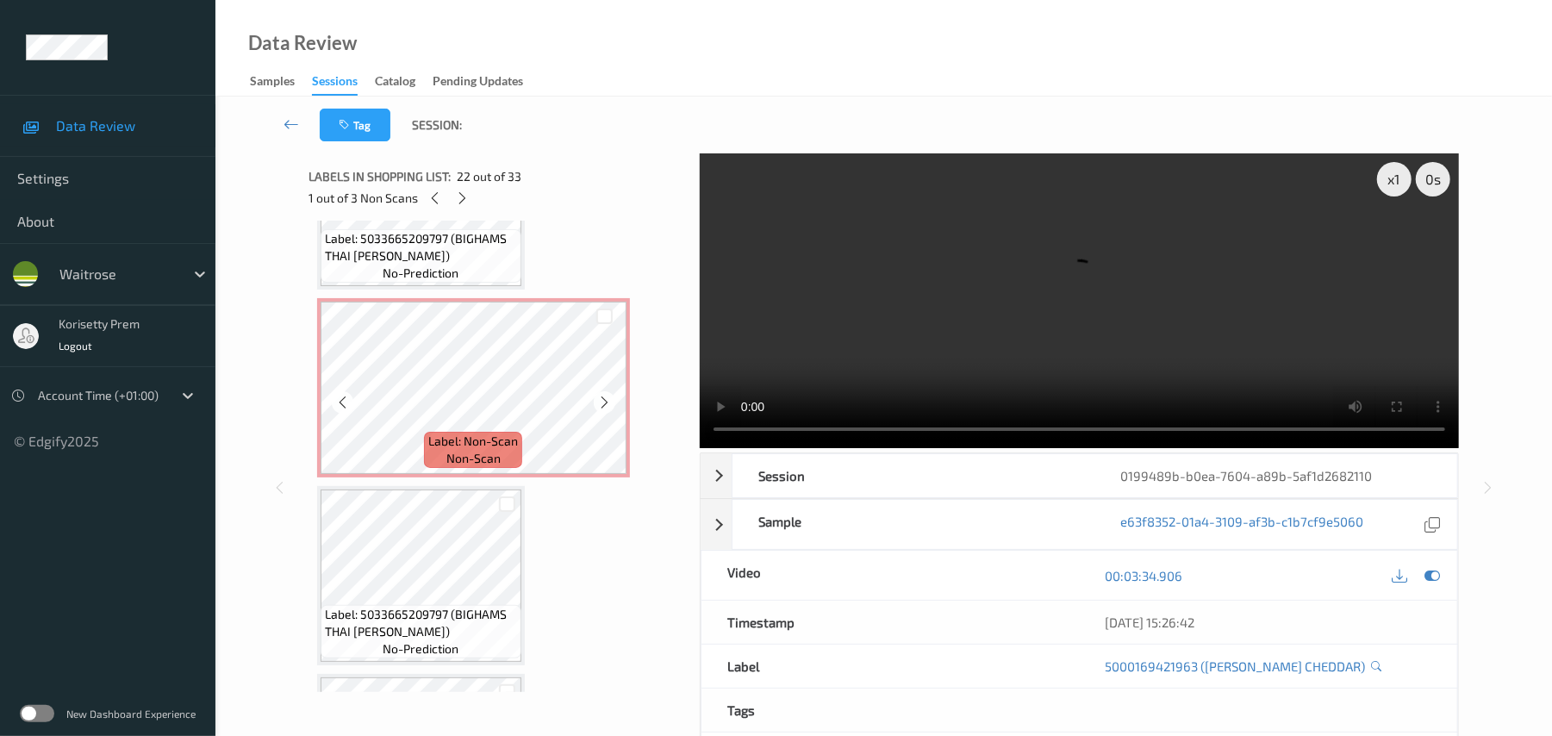
scroll to position [4256, 0]
click at [1049, 283] on video at bounding box center [1079, 300] width 759 height 295
click at [952, 318] on video at bounding box center [1079, 300] width 759 height 295
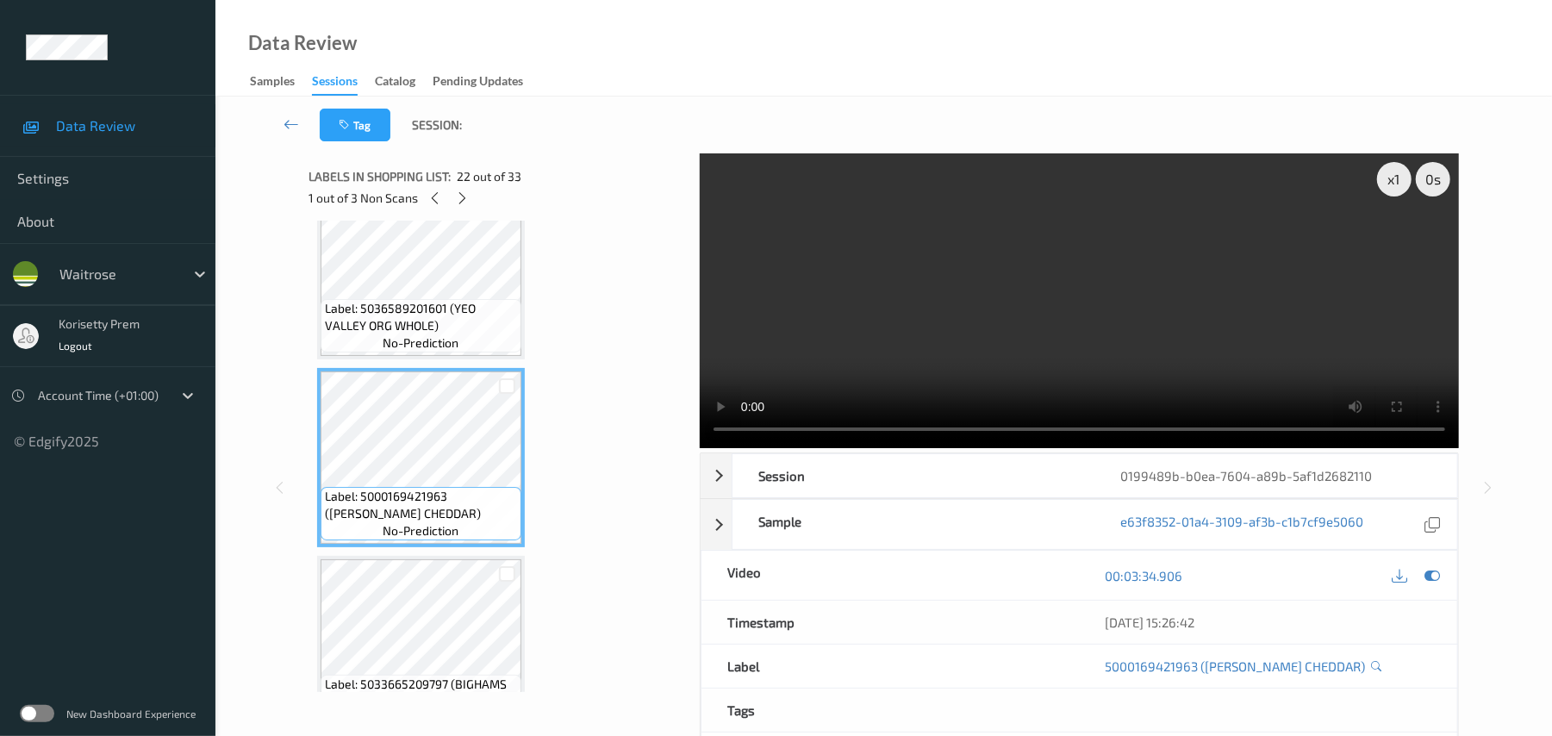
scroll to position [3796, 0]
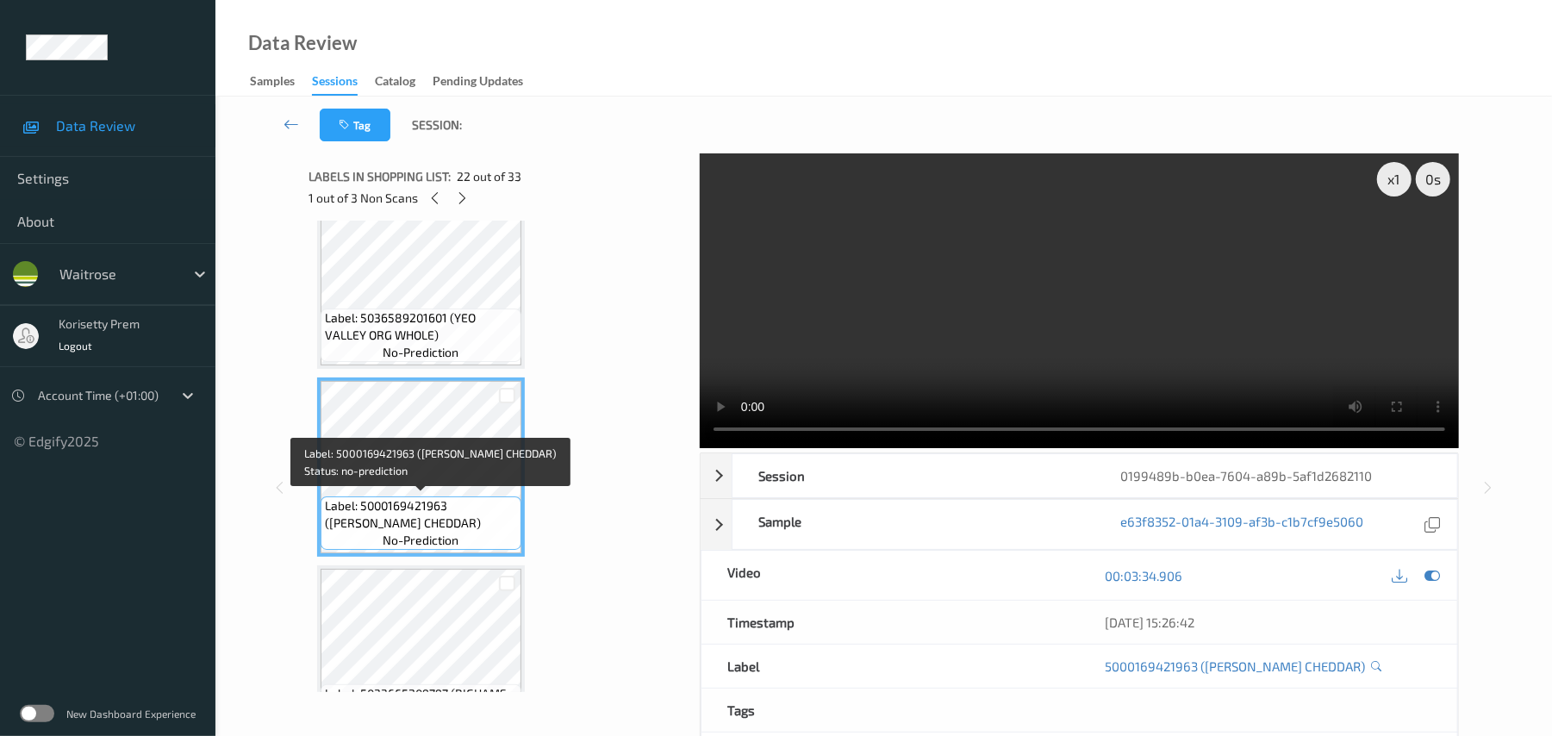
click at [362, 524] on span "Label: 5000169421963 ([PERSON_NAME] CHEDDAR)" at bounding box center [421, 514] width 192 height 34
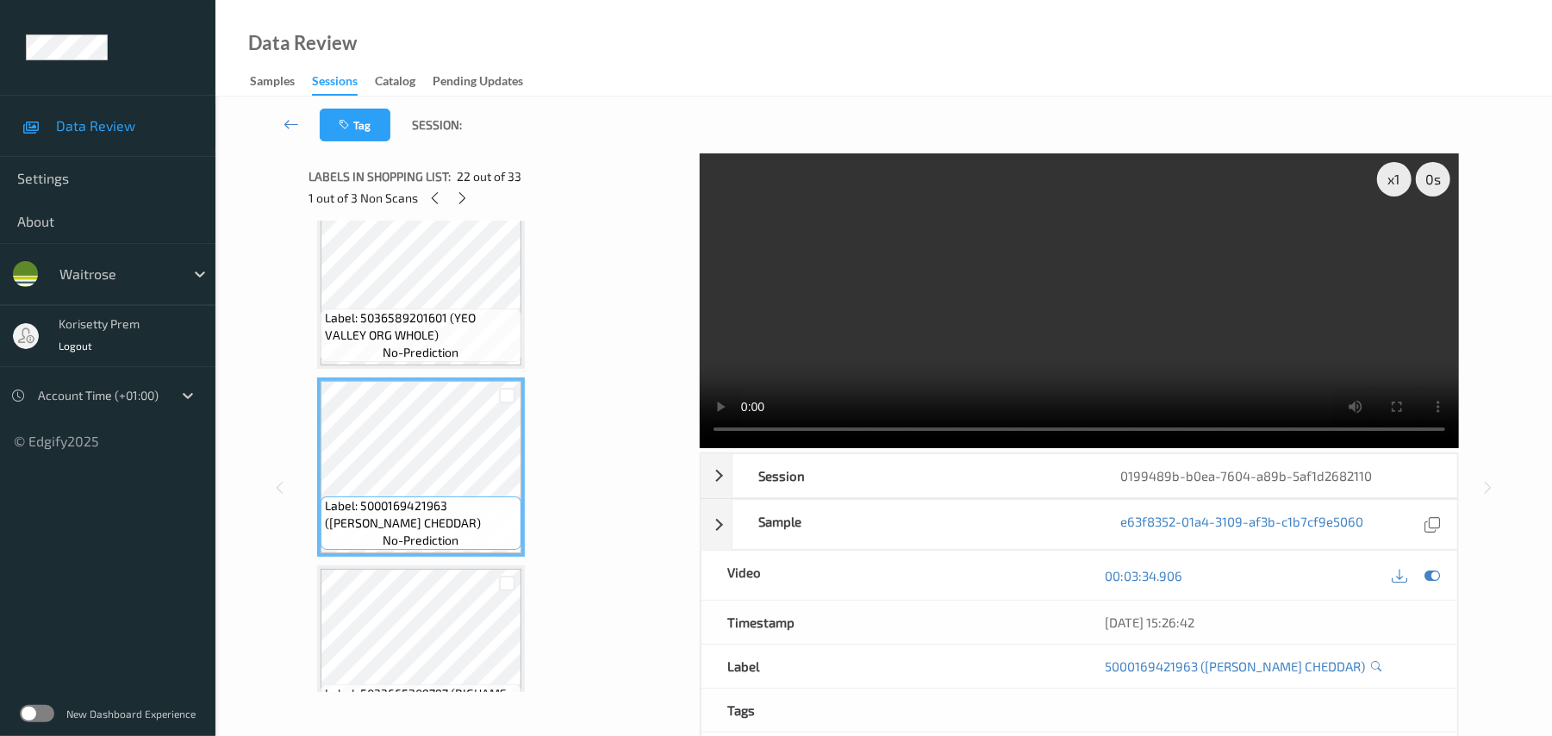
click at [1104, 319] on video at bounding box center [1079, 300] width 759 height 295
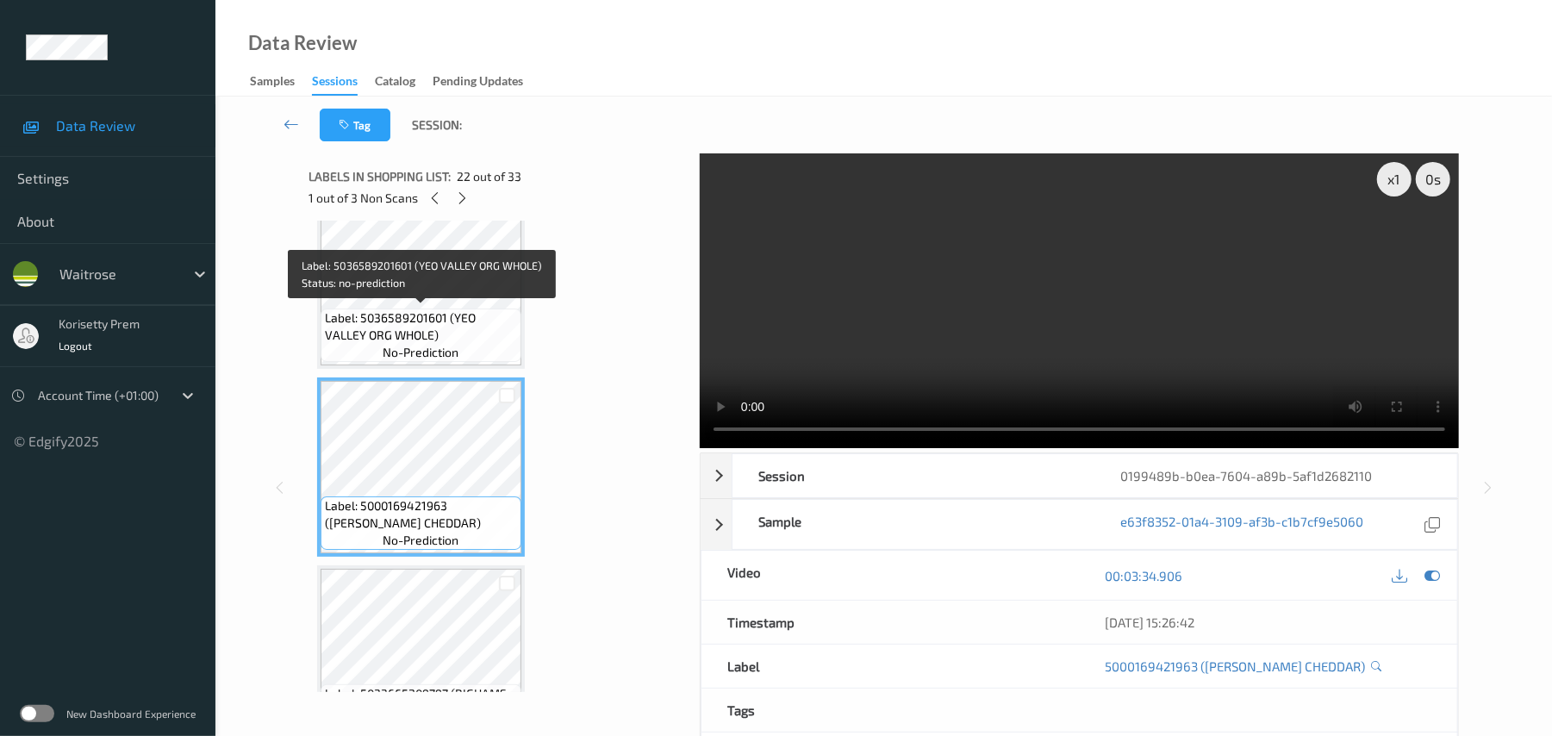
click at [425, 309] on span "Label: 5036589201601 (YEO VALLEY ORG WHOLE)" at bounding box center [421, 326] width 192 height 34
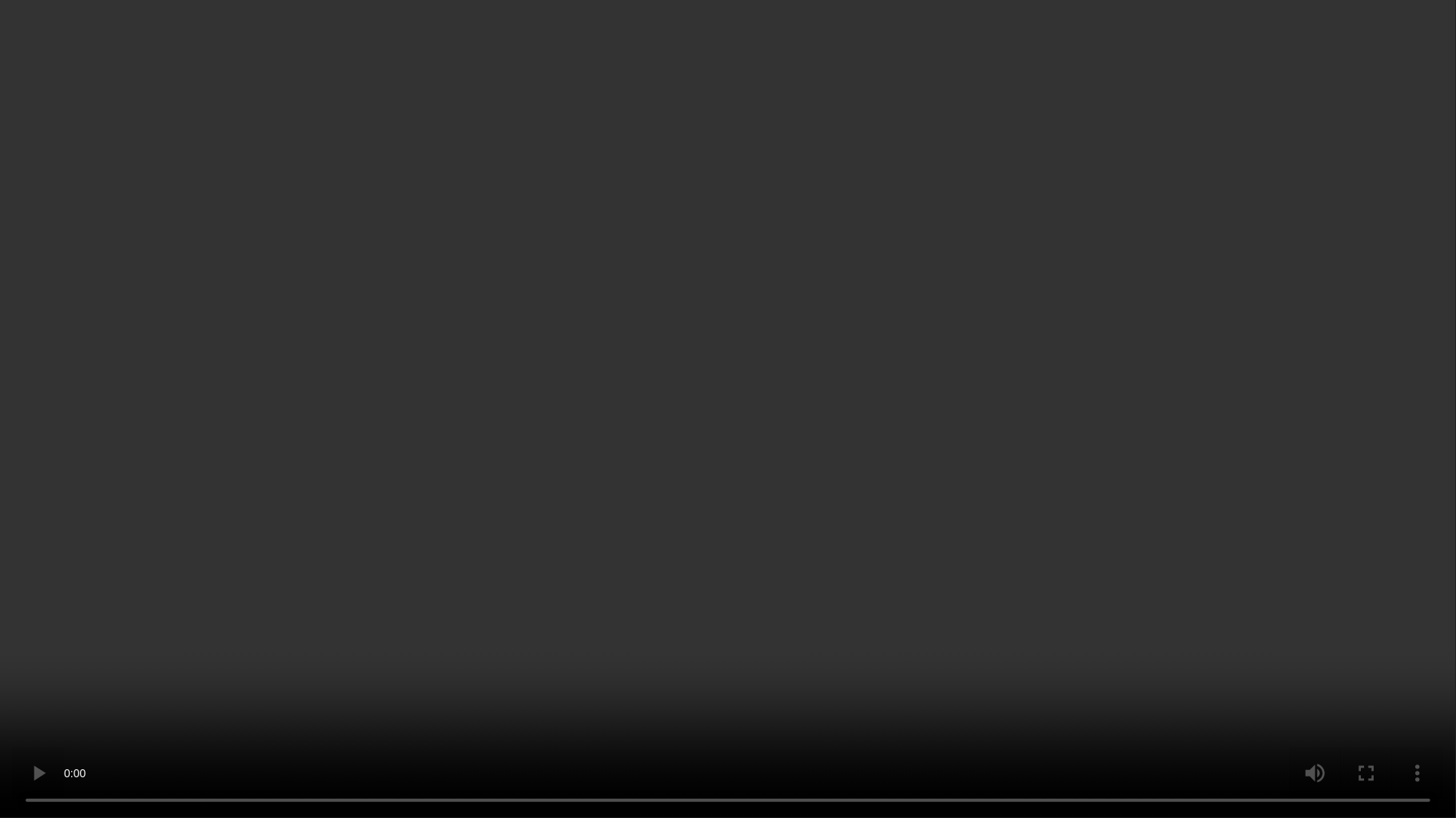
click at [861, 453] on video at bounding box center [728, 409] width 1456 height 818
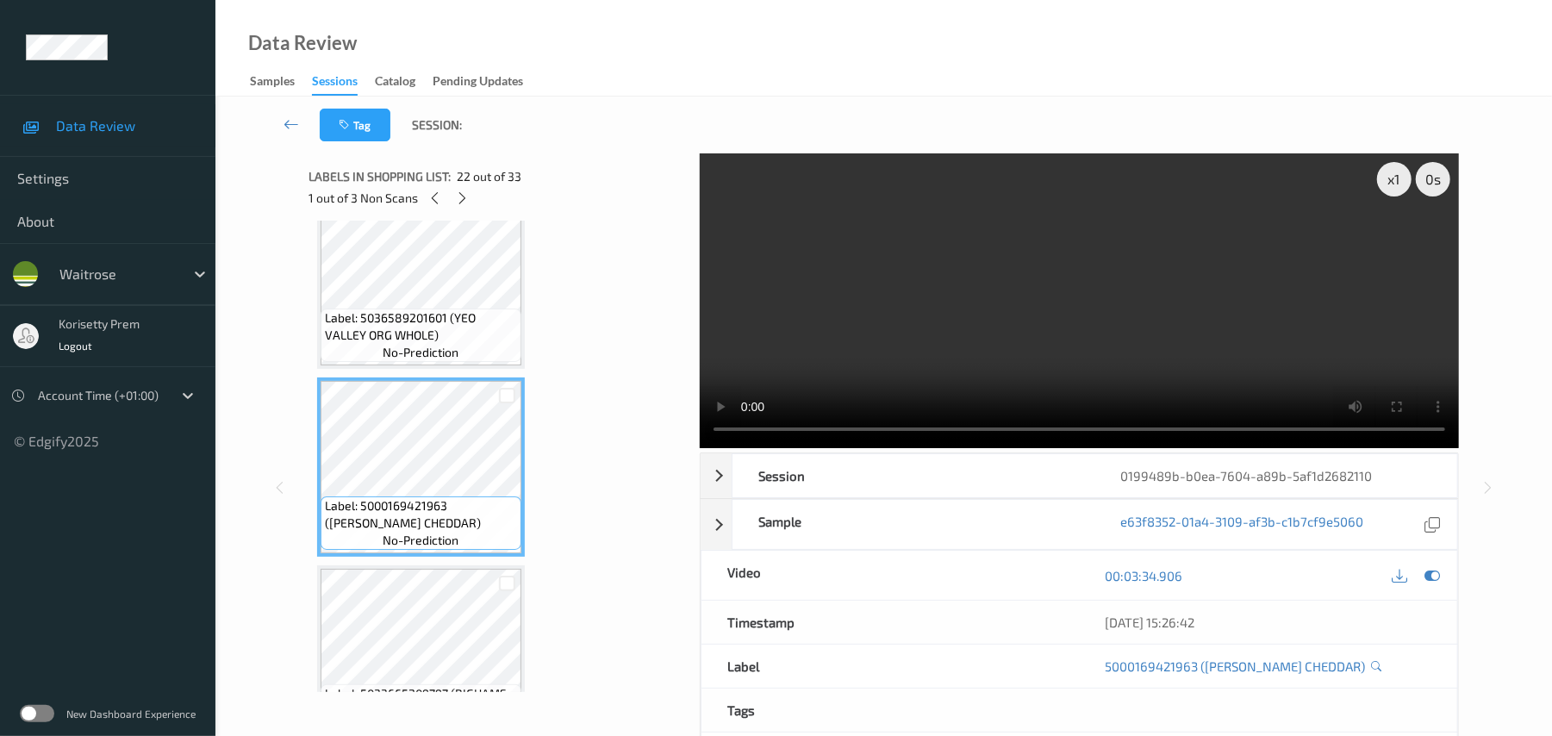
click at [1213, 305] on video at bounding box center [1079, 300] width 759 height 295
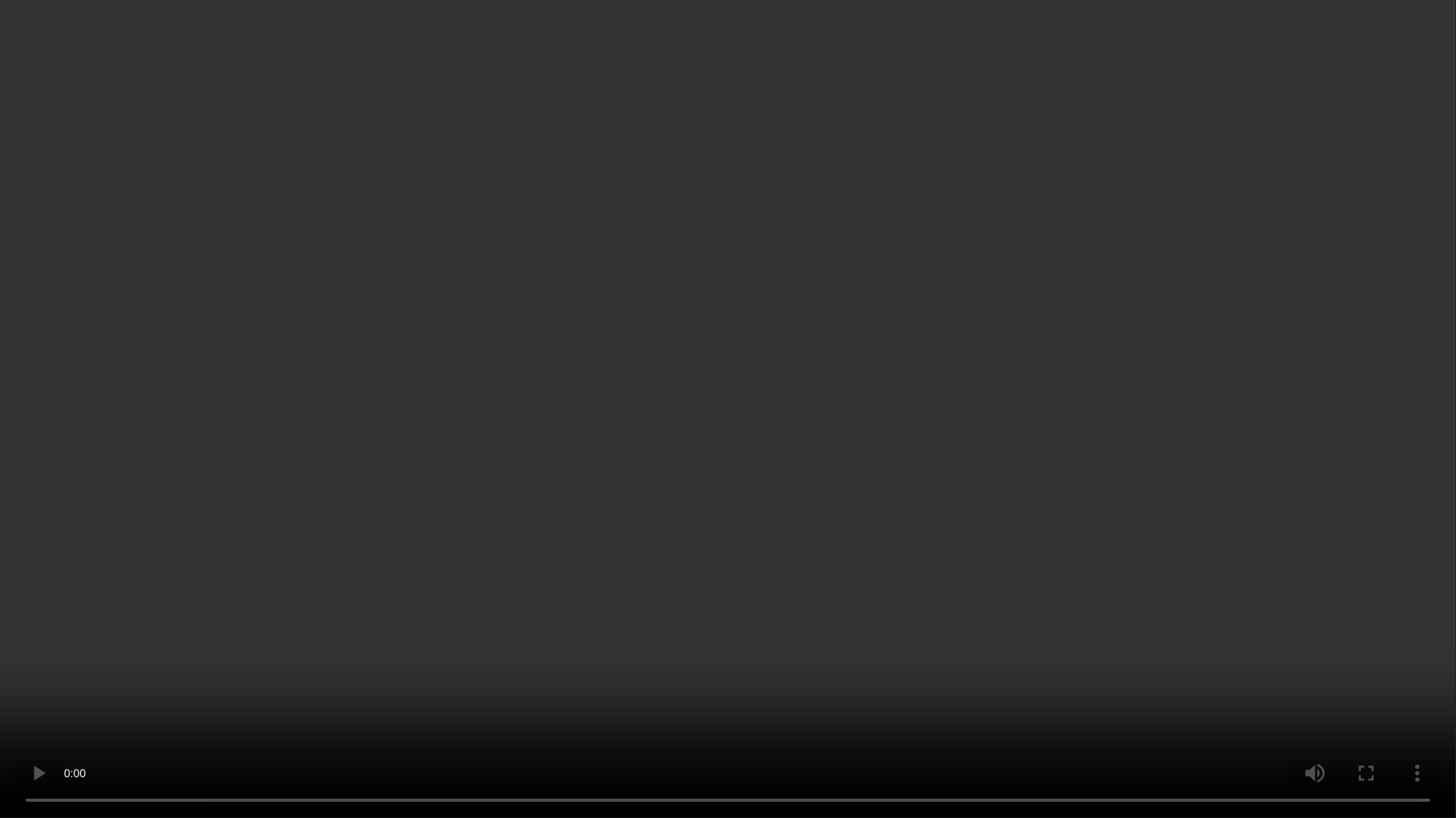
click at [908, 519] on video at bounding box center [728, 409] width 1456 height 818
click at [732, 538] on video at bounding box center [728, 409] width 1456 height 818
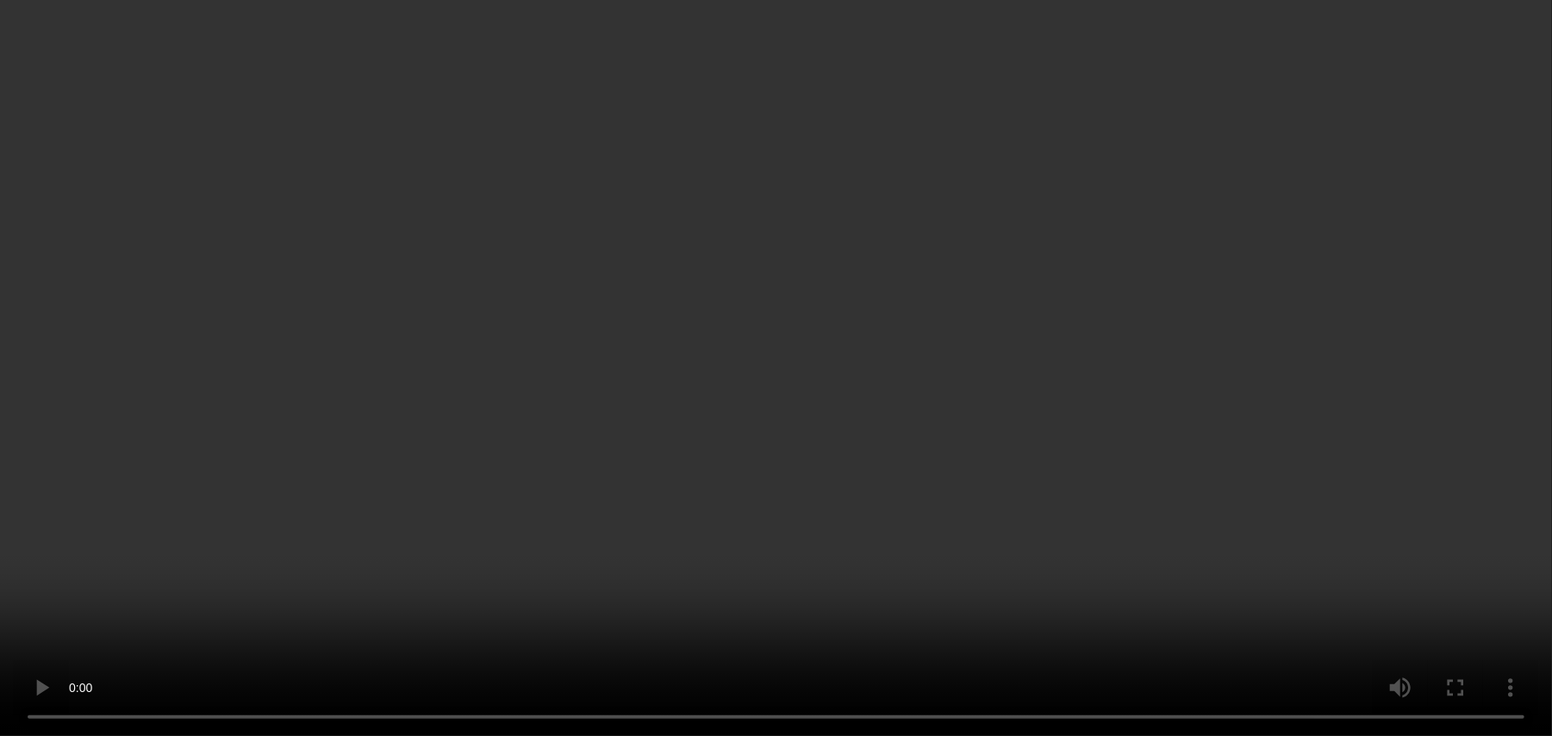
scroll to position [4256, 0]
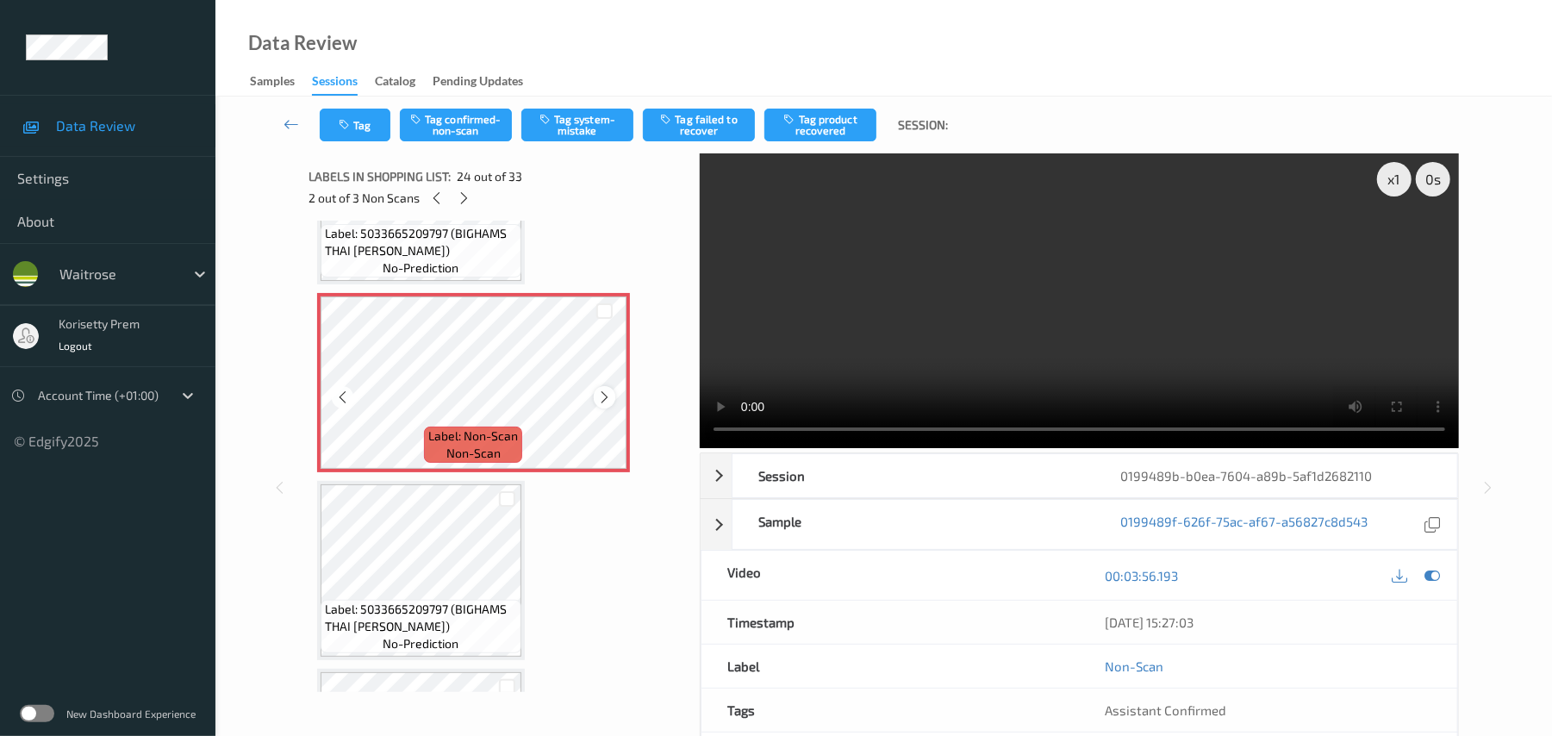
click at [600, 398] on icon at bounding box center [604, 397] width 15 height 16
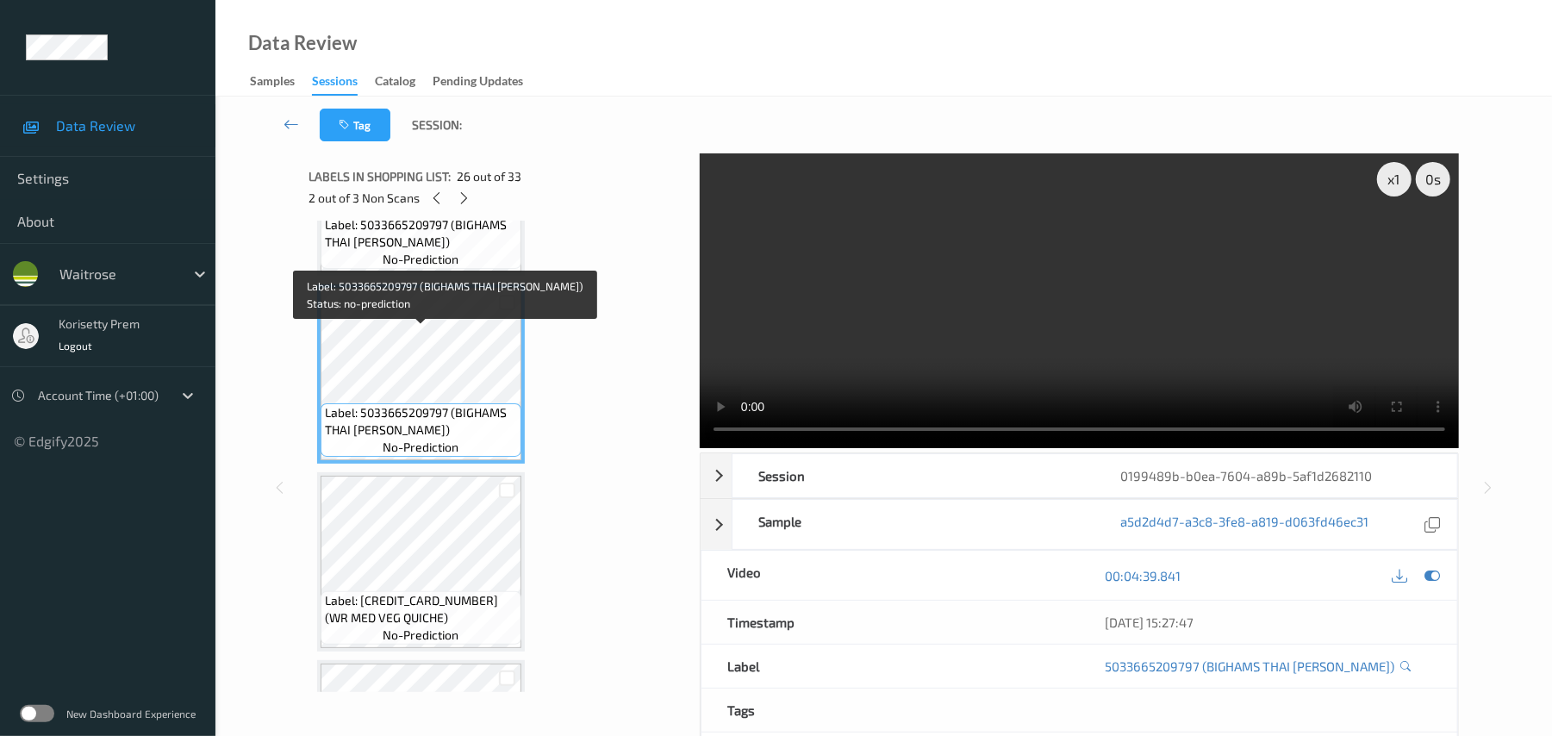
scroll to position [4601, 0]
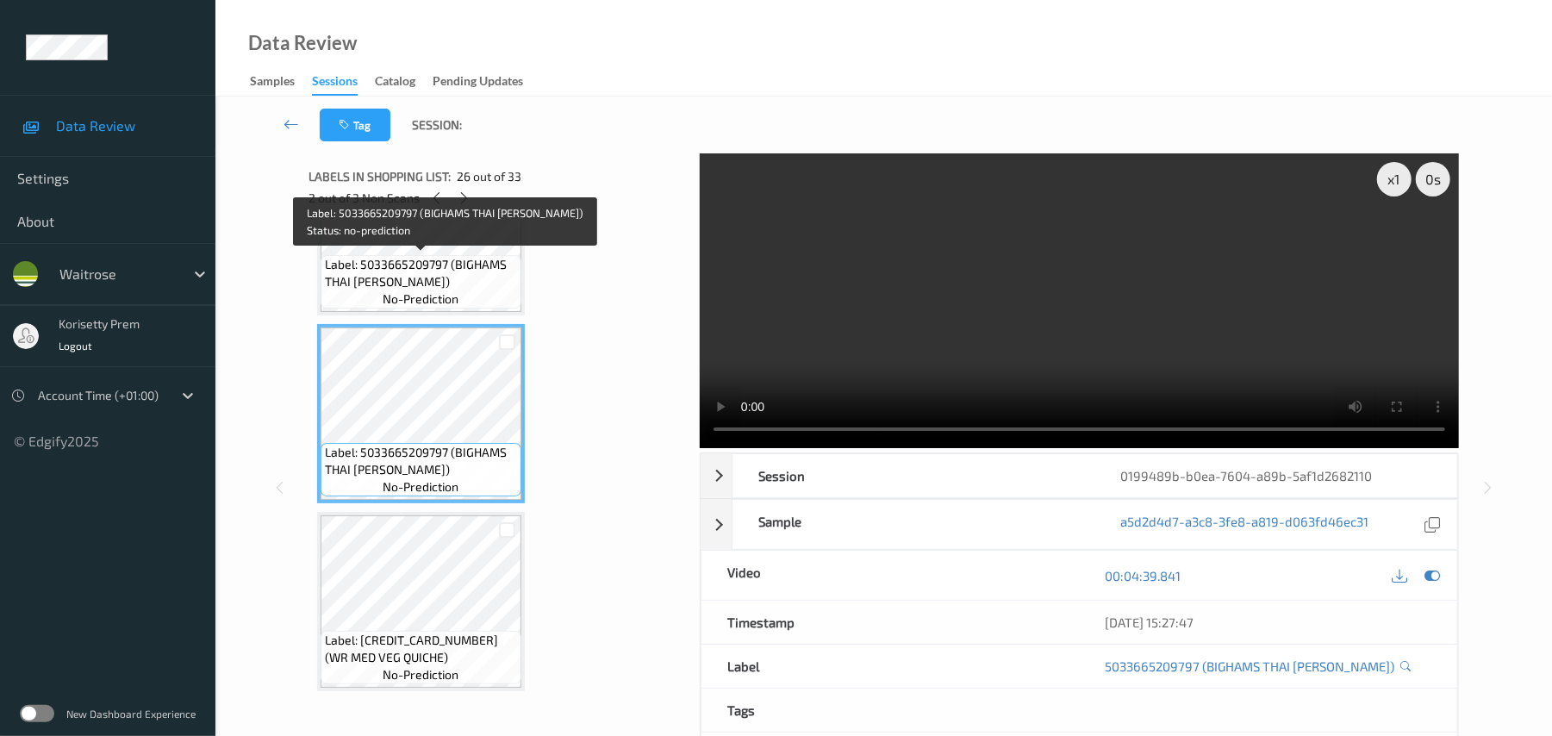
click at [446, 281] on span "Label: 5033665209797 (BIGHAMS THAI [PERSON_NAME])" at bounding box center [421, 273] width 192 height 34
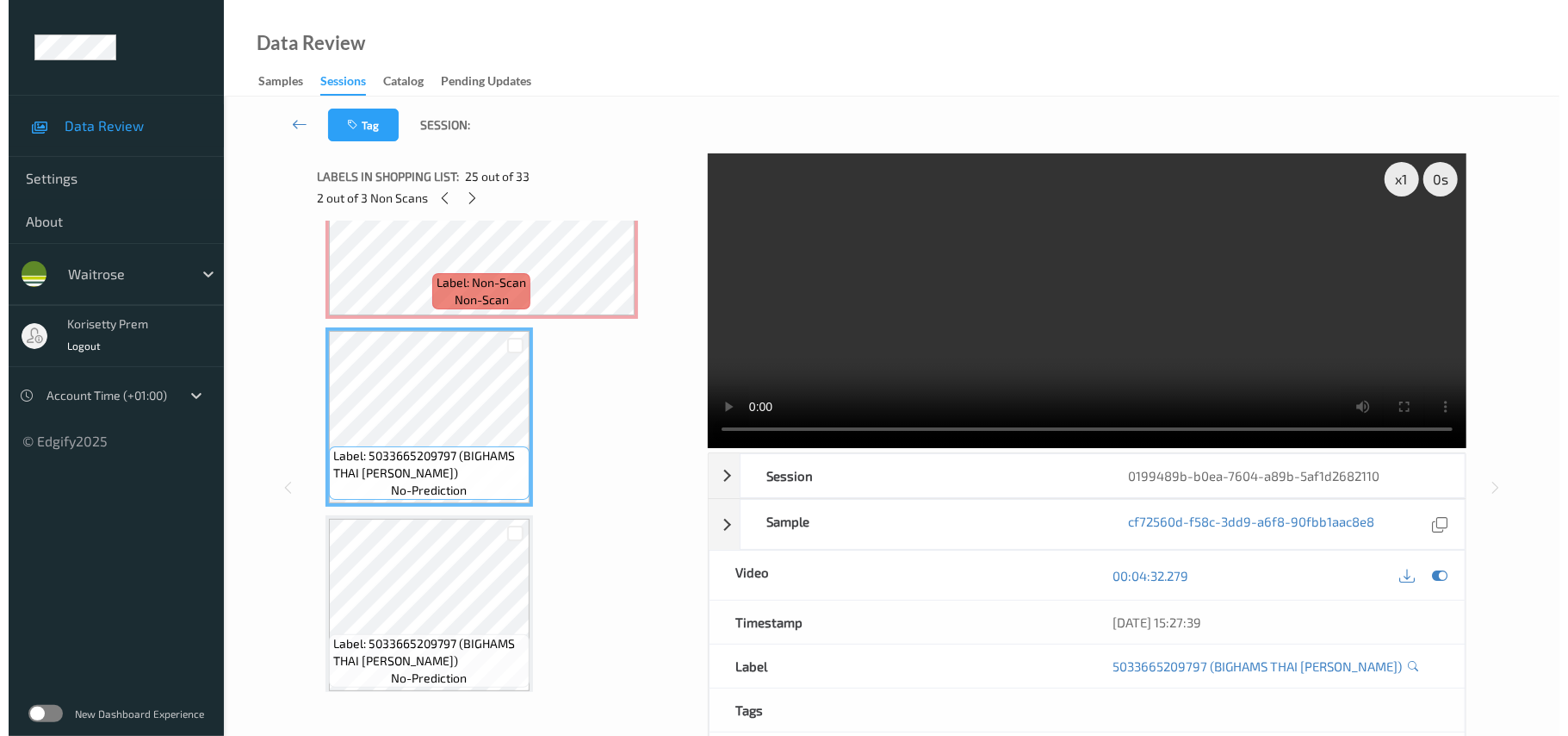
scroll to position [4371, 0]
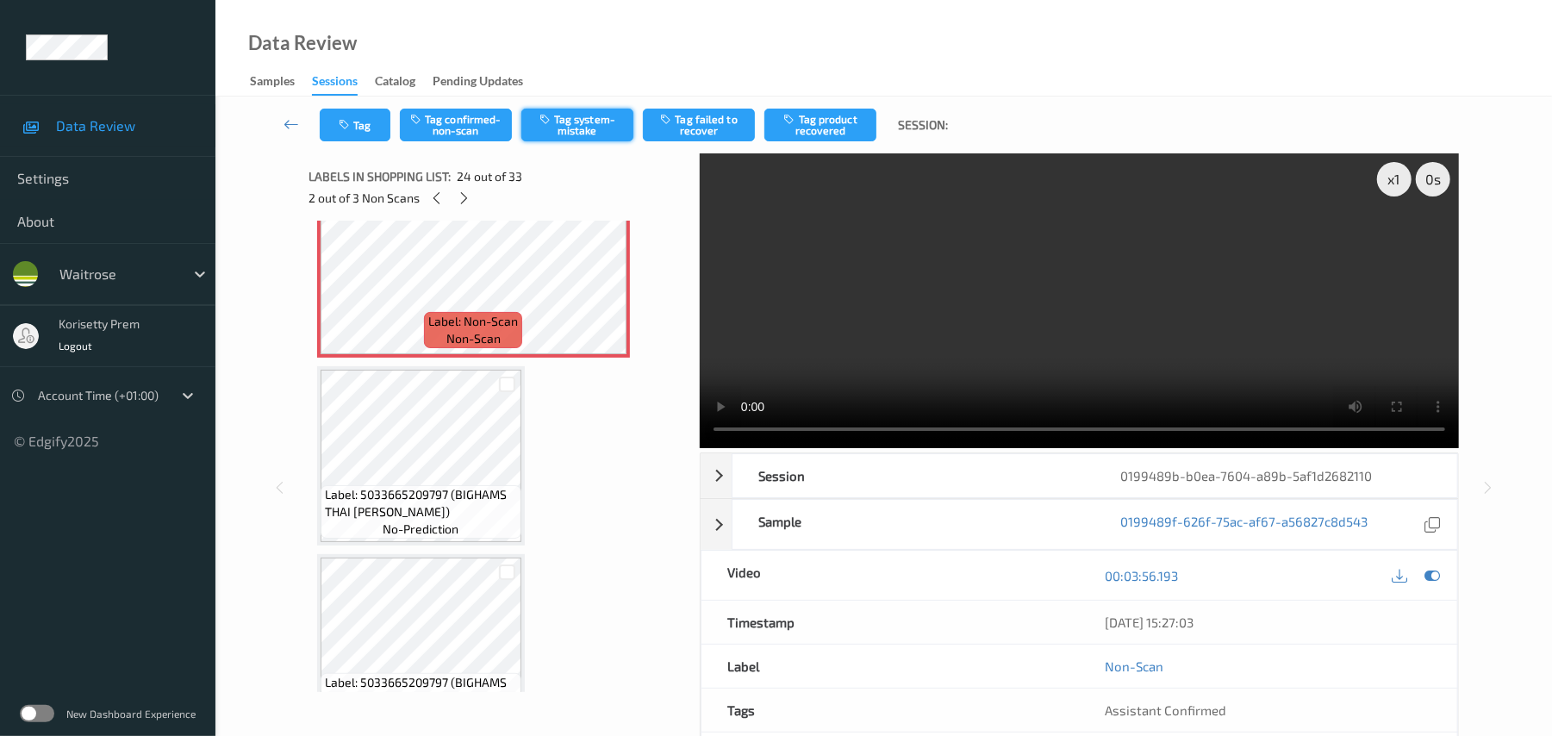
click at [565, 129] on button "Tag system-mistake" at bounding box center [577, 125] width 112 height 33
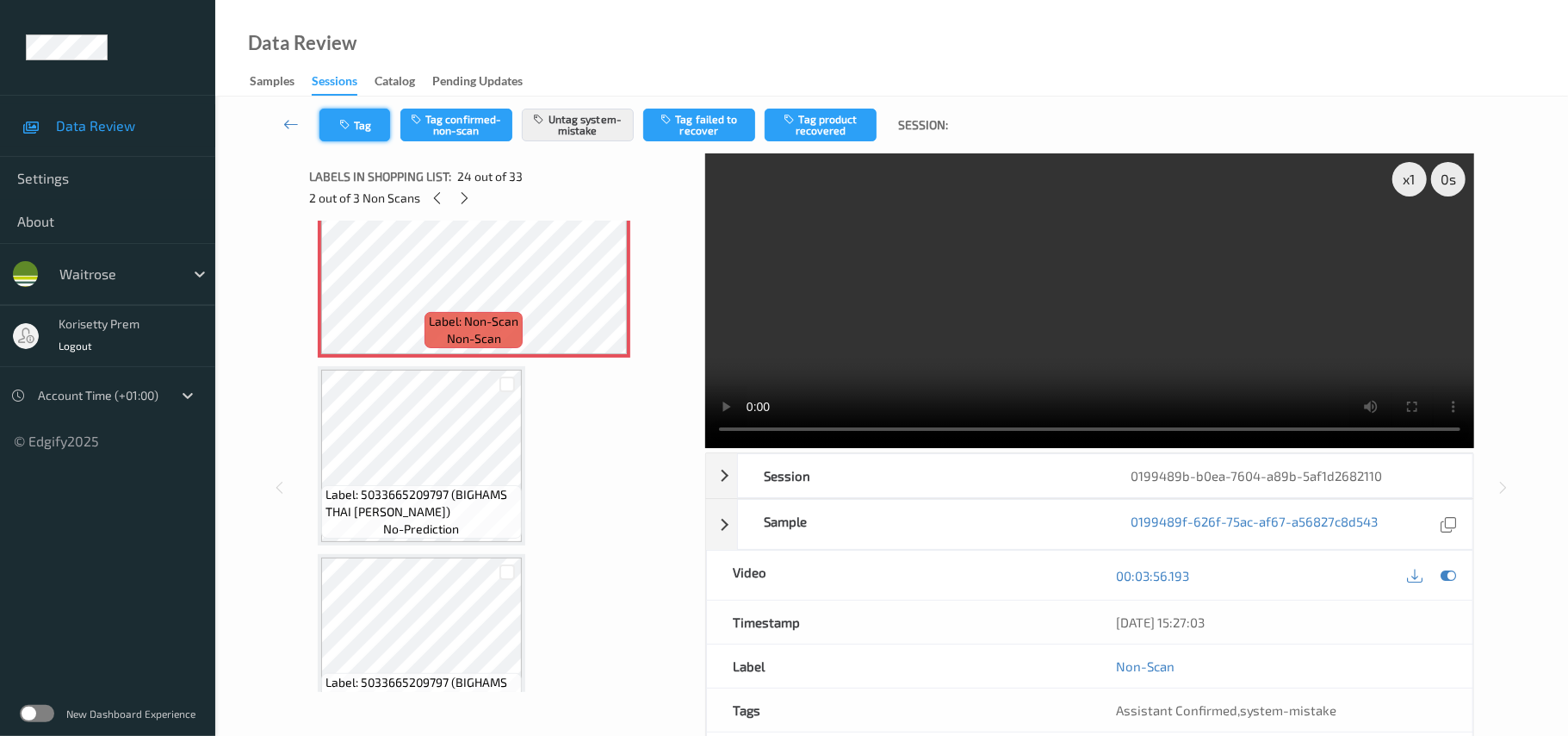
click at [350, 125] on icon "button" at bounding box center [346, 125] width 15 height 12
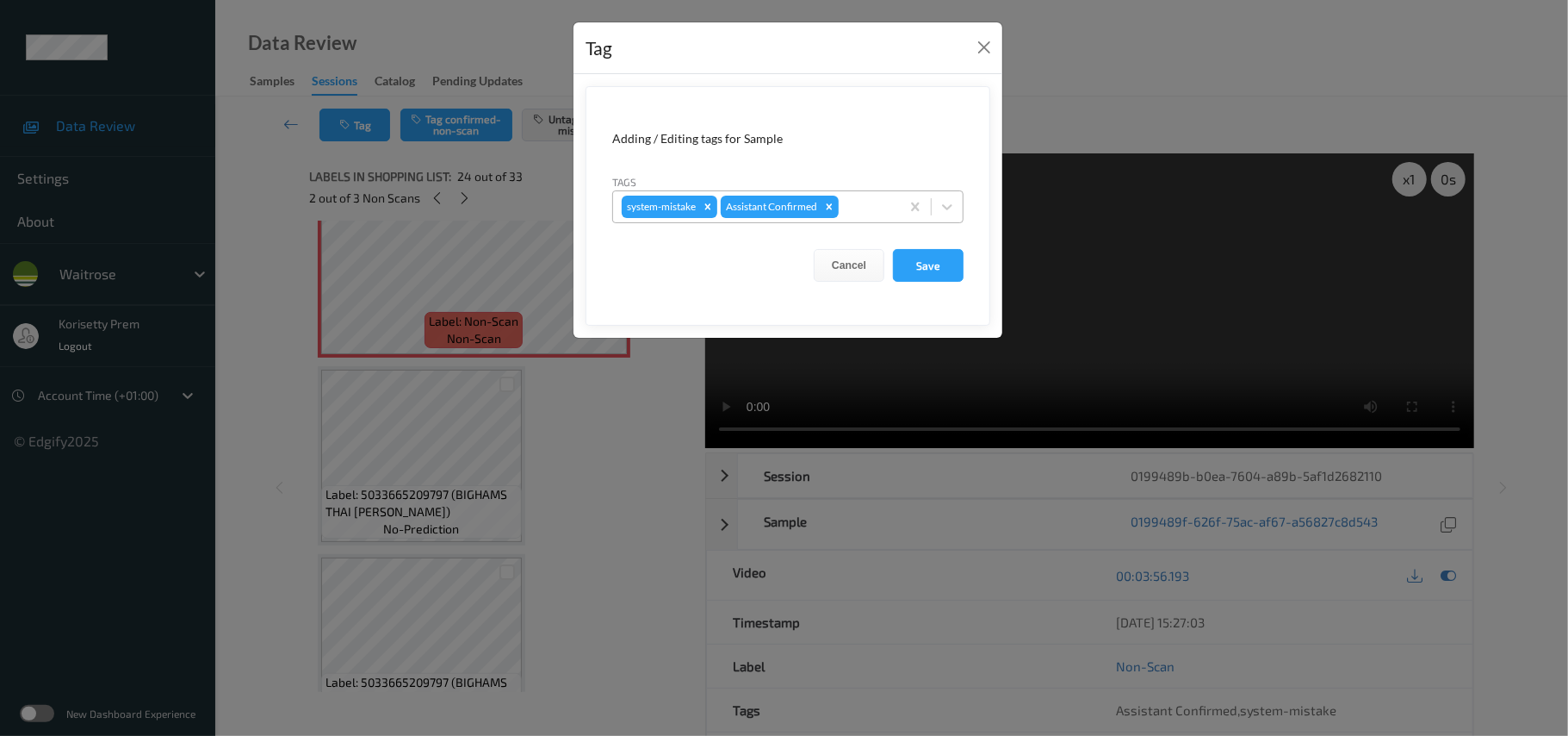
click at [867, 215] on div at bounding box center [866, 206] width 49 height 21
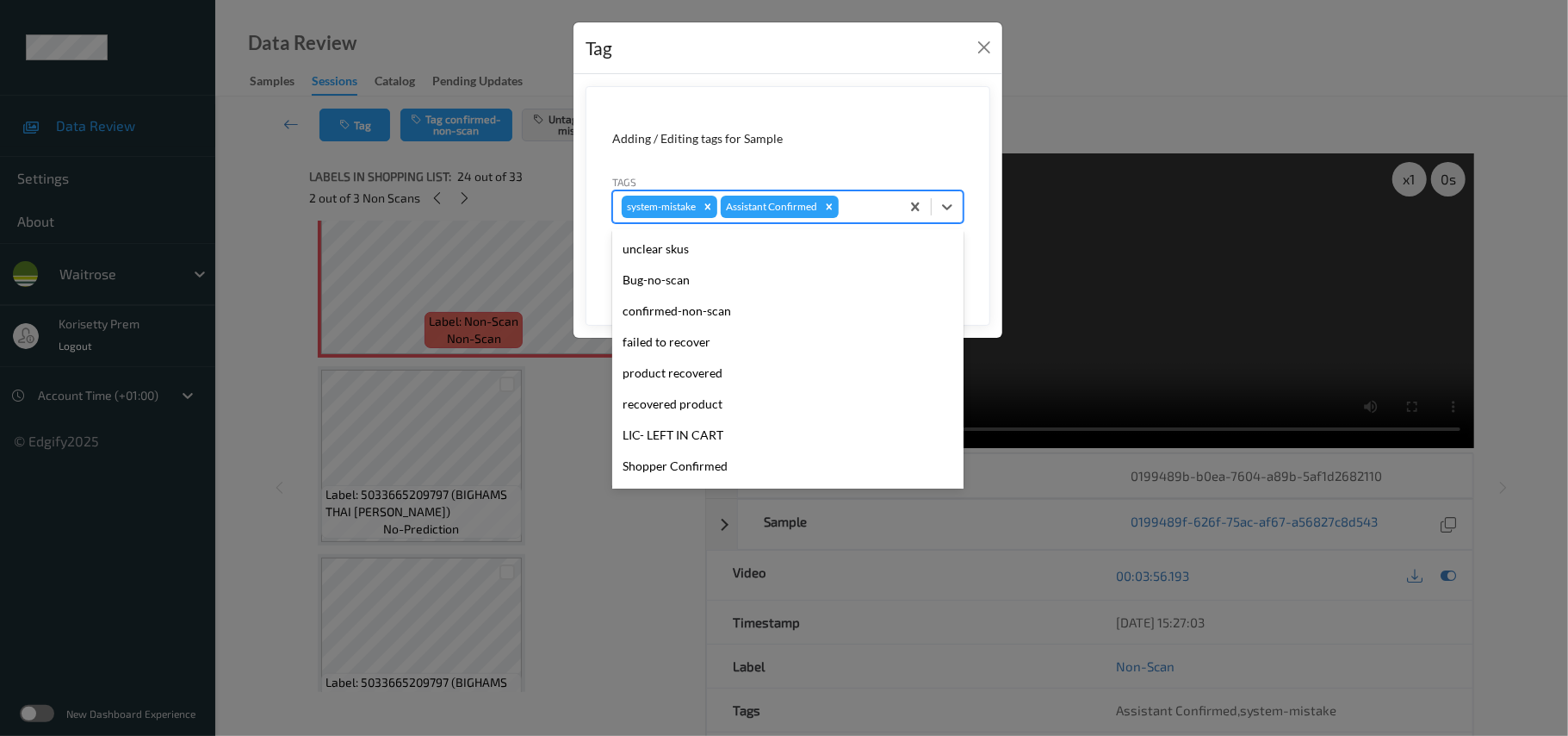
scroll to position [304, 0]
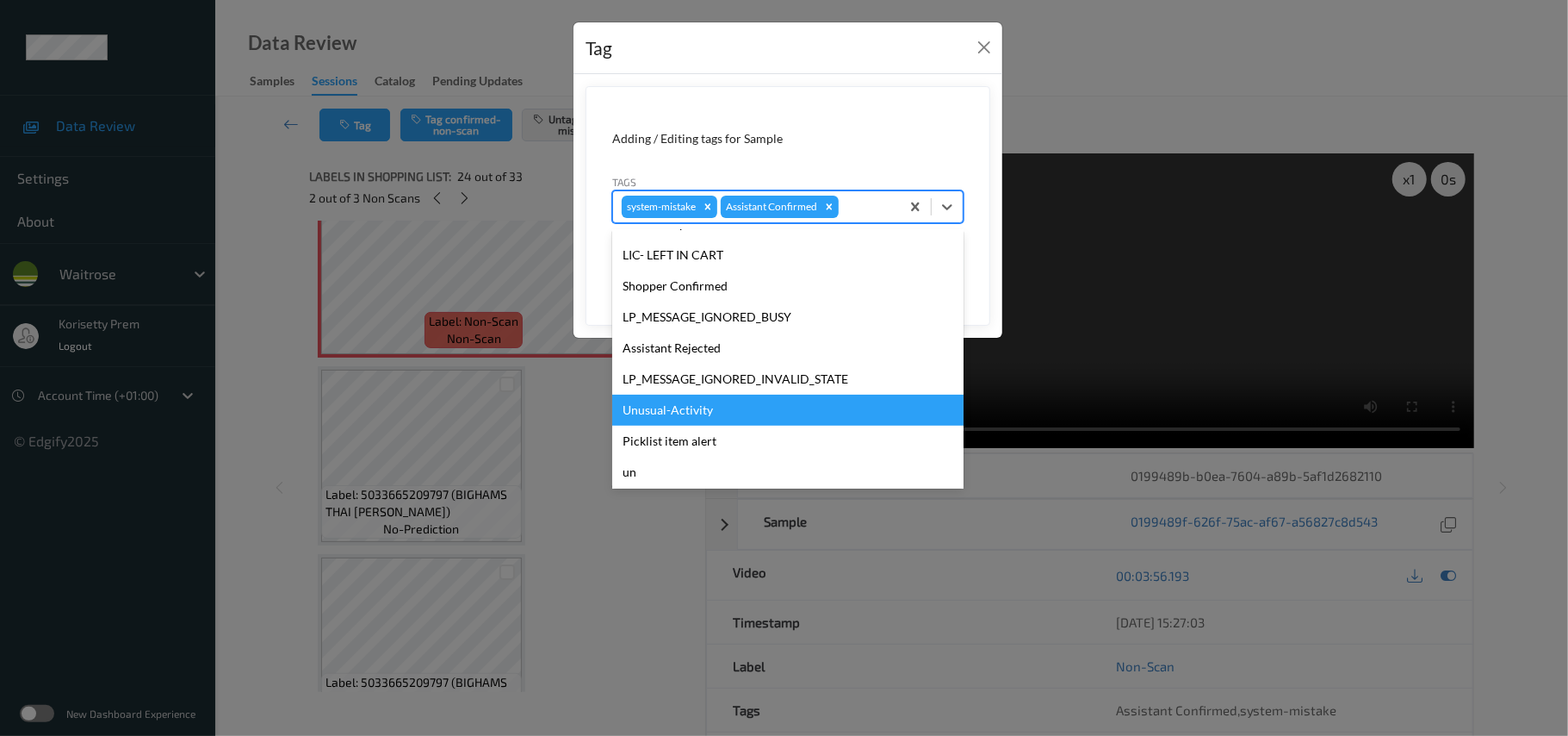
click at [694, 415] on div "Unusual-Activity" at bounding box center [788, 410] width 352 height 31
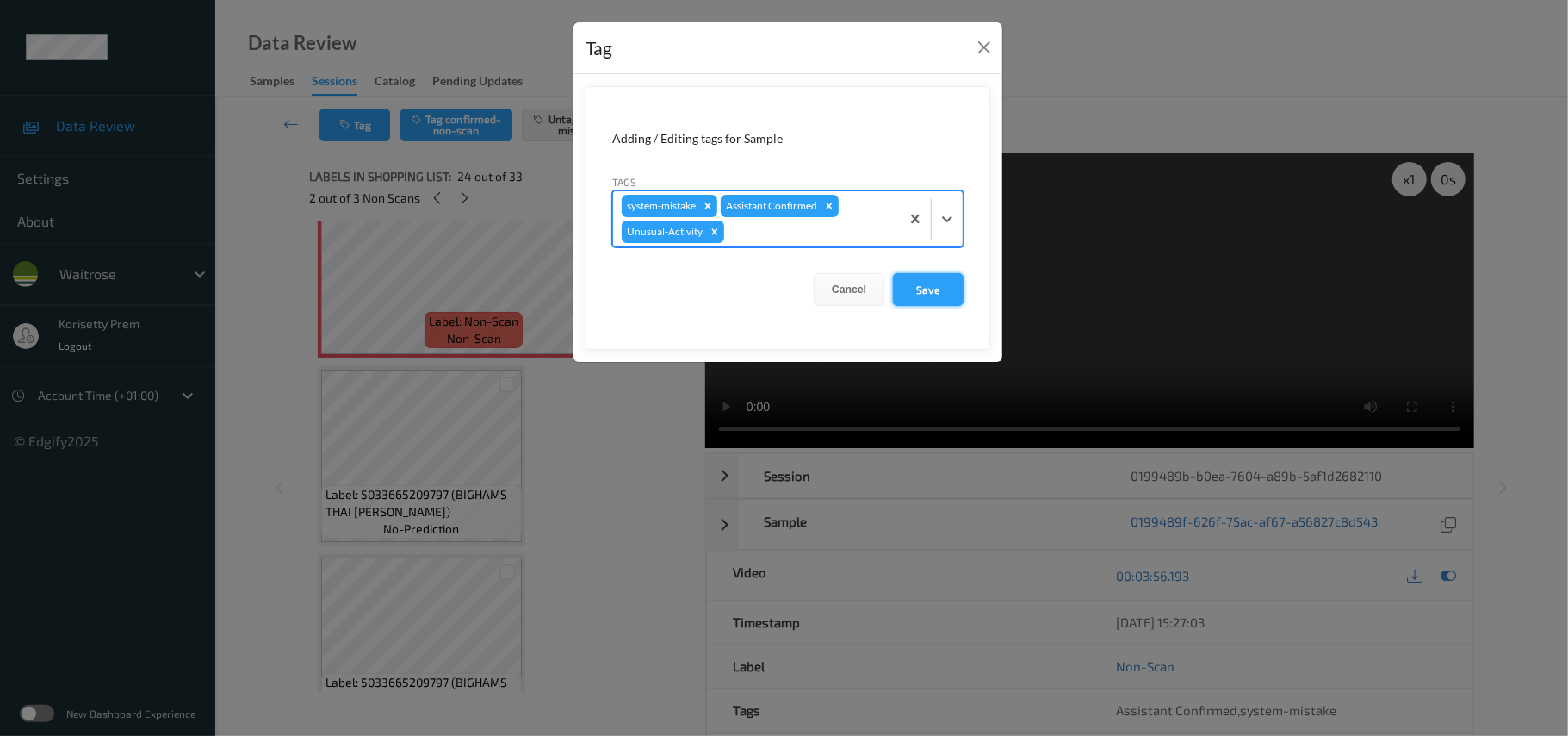
click at [917, 290] on button "Save" at bounding box center [927, 289] width 71 height 33
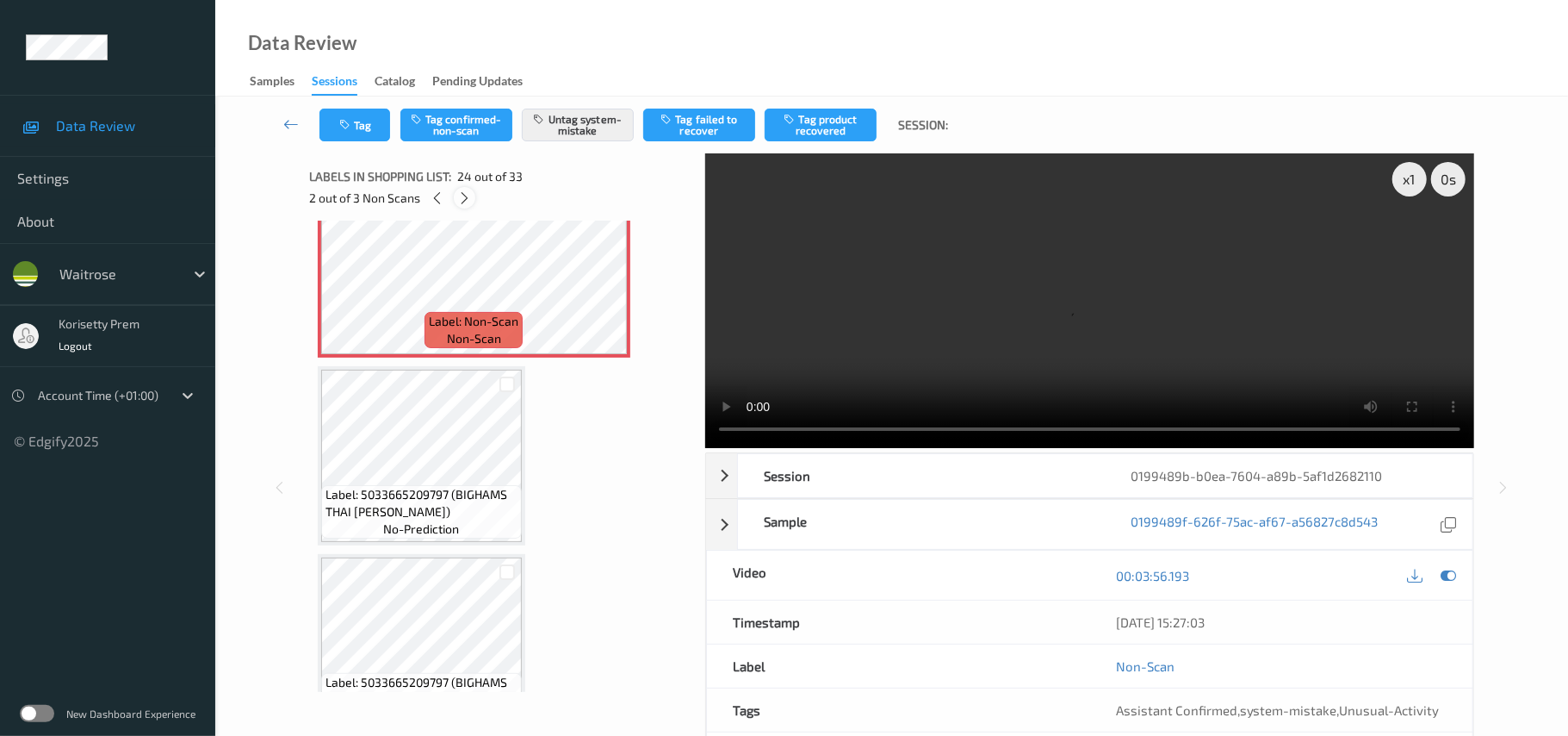
click at [466, 196] on icon at bounding box center [464, 198] width 15 height 16
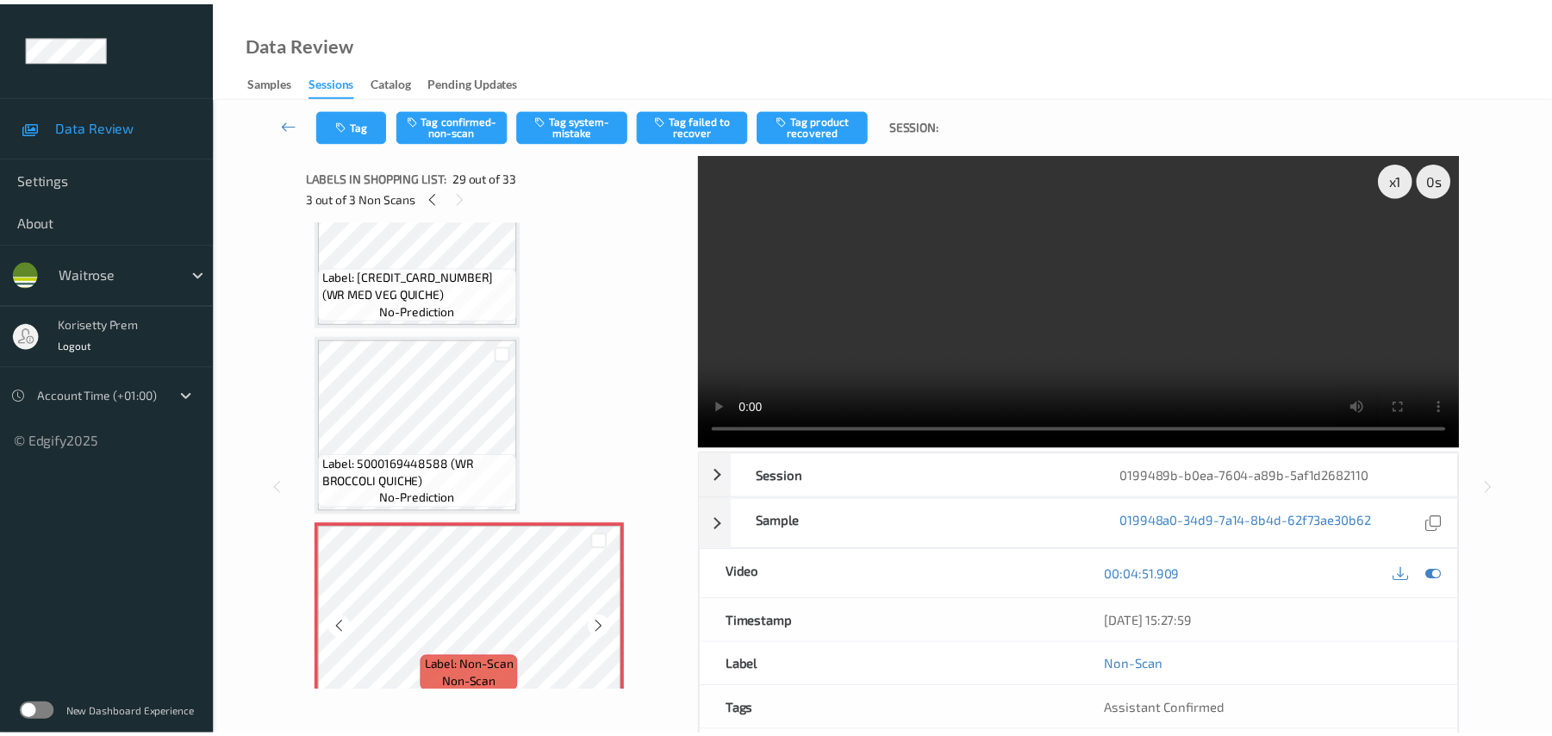
scroll to position [5080, 0]
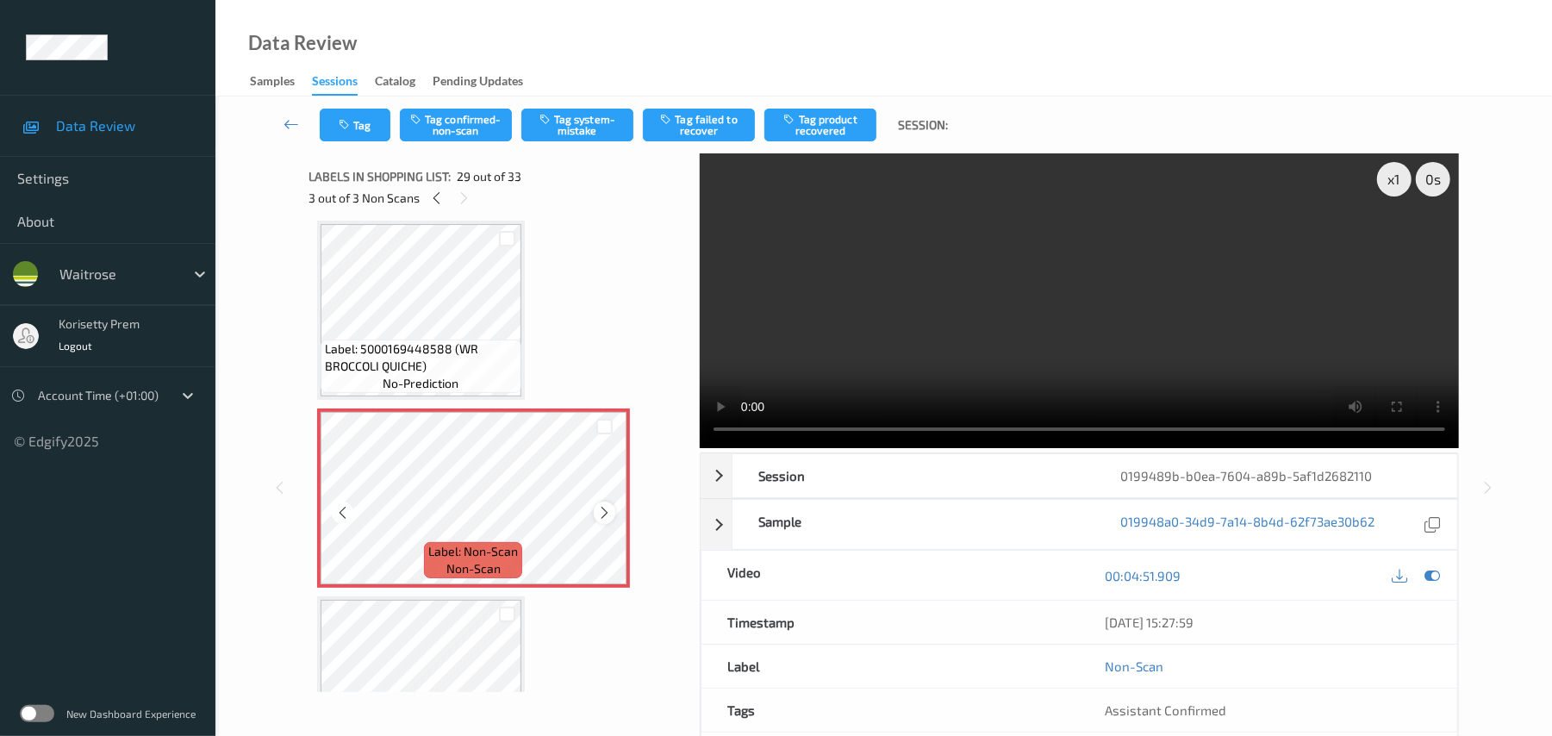
click at [605, 512] on icon at bounding box center [604, 513] width 15 height 16
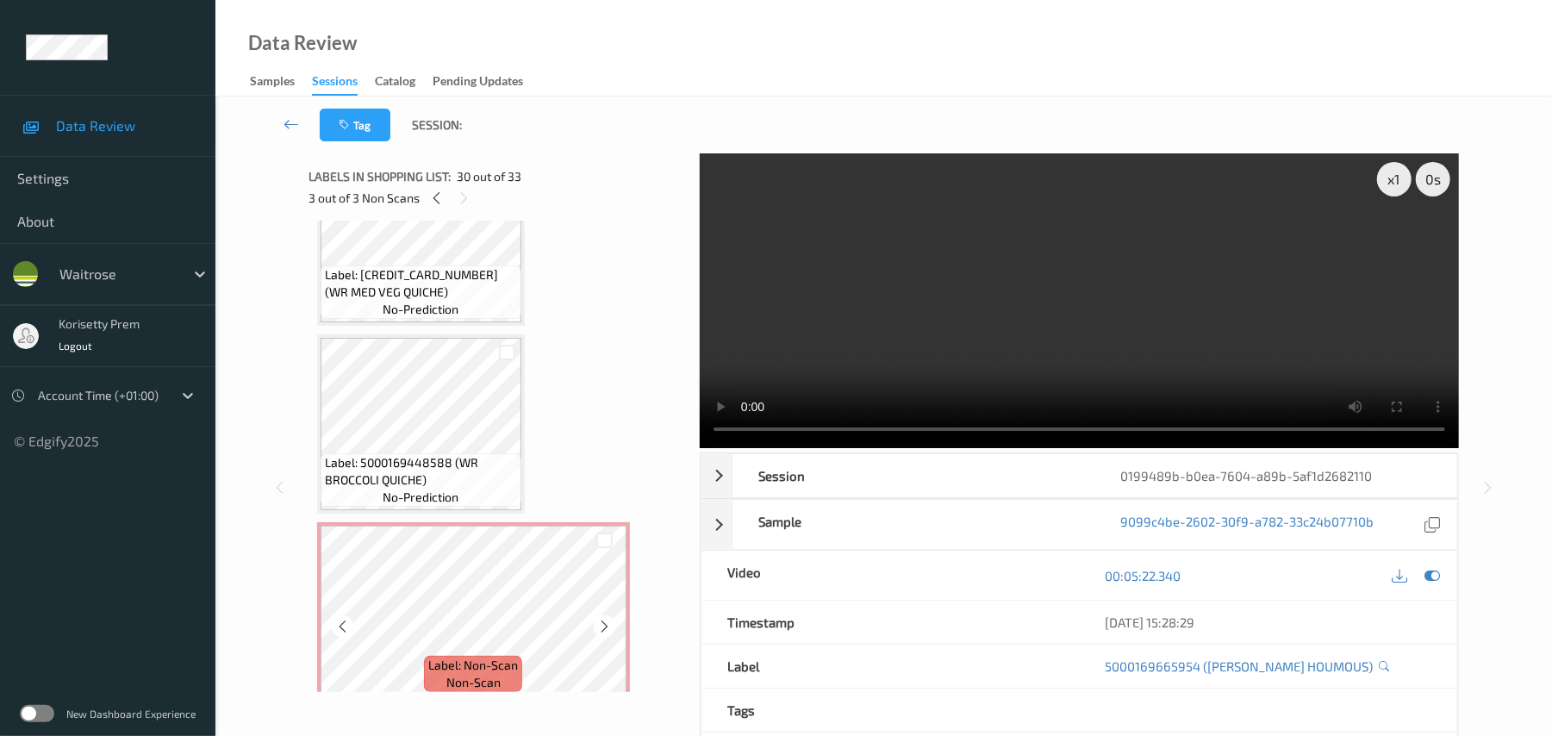
scroll to position [4964, 0]
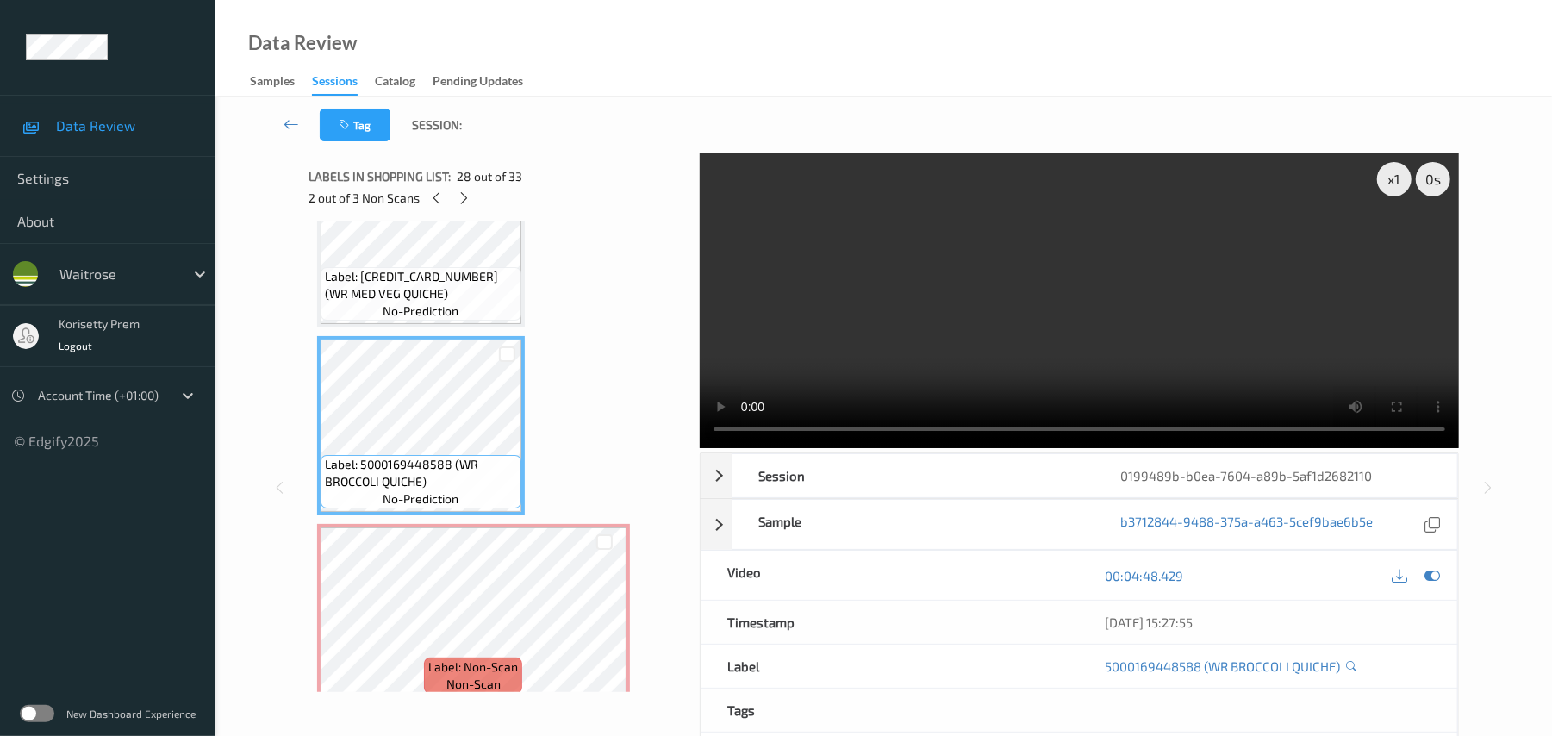
click at [1204, 336] on video at bounding box center [1079, 300] width 759 height 295
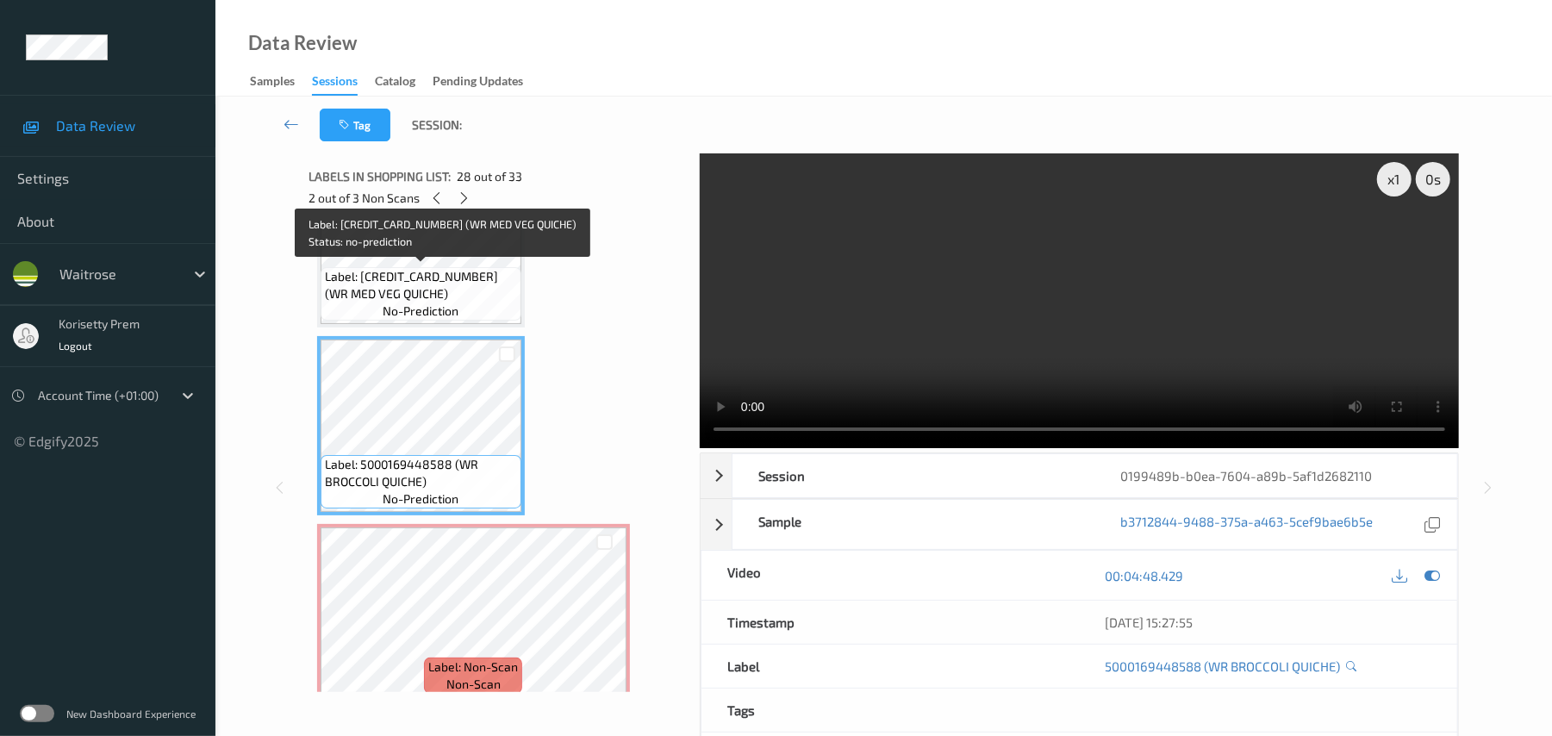
click at [457, 286] on span "Label: [CREDIT_CARD_NUMBER] (WR MED VEG QUICHE)" at bounding box center [421, 285] width 192 height 34
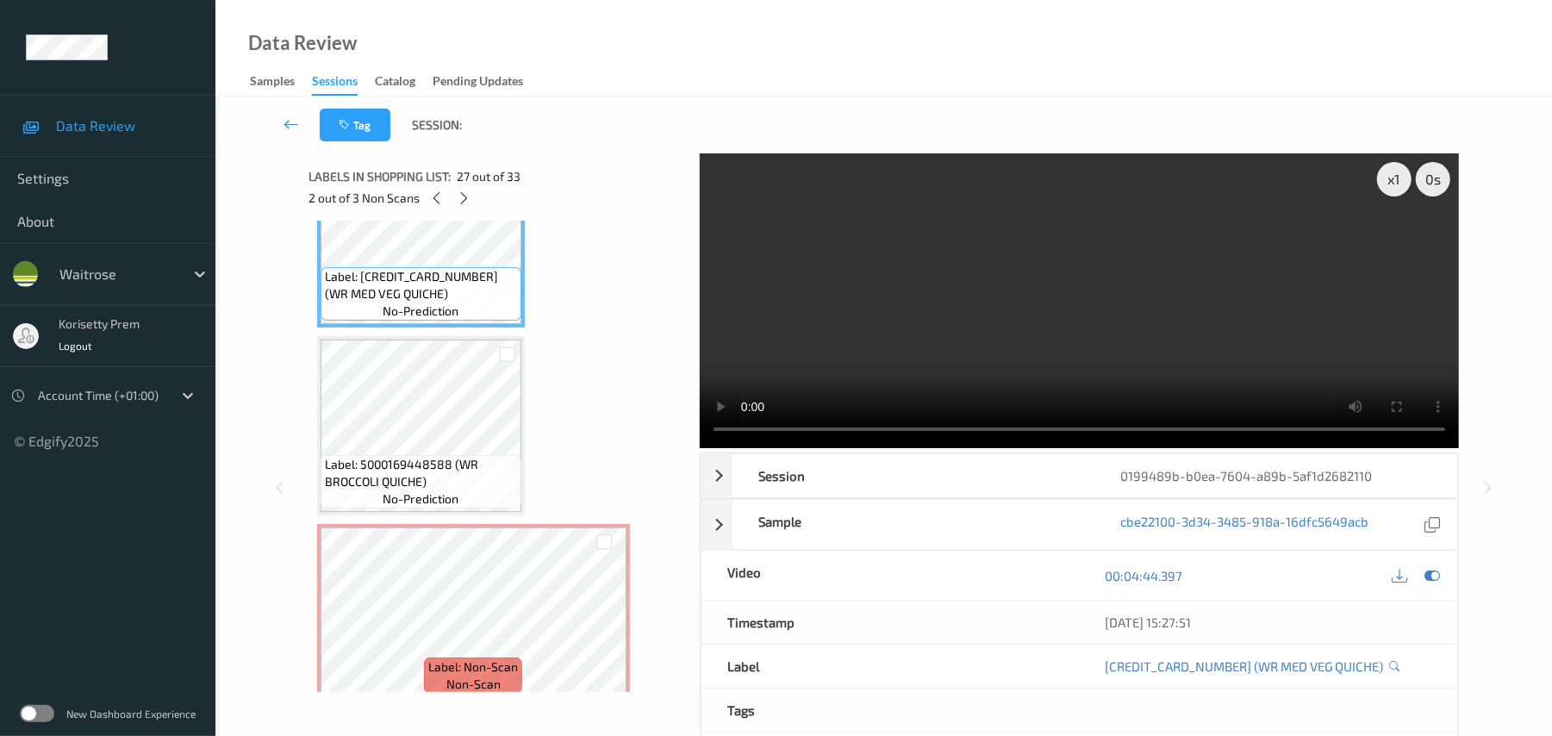
click at [1087, 376] on video at bounding box center [1079, 300] width 759 height 295
click at [994, 341] on video at bounding box center [1079, 300] width 759 height 295
click at [924, 348] on video at bounding box center [1079, 300] width 759 height 295
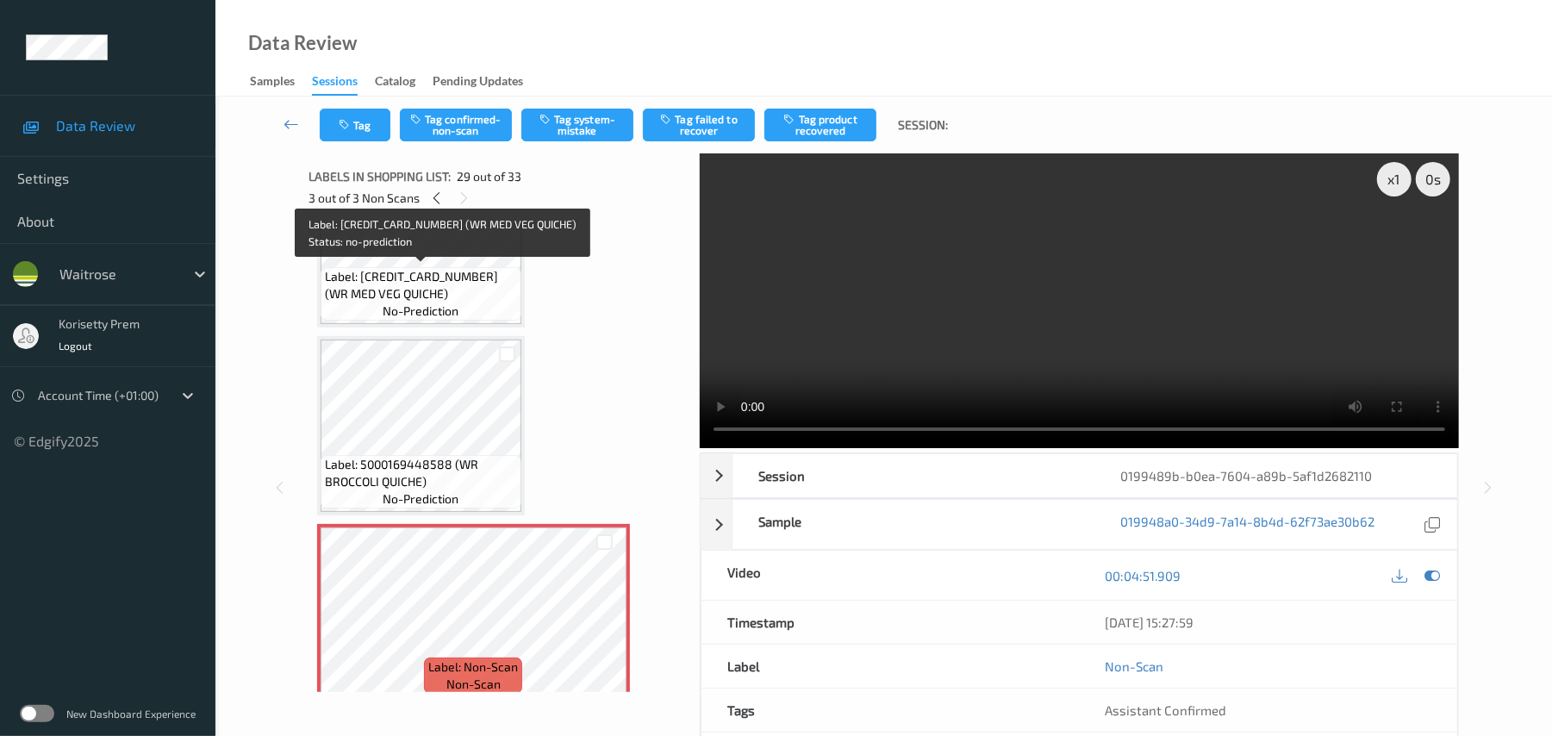
click at [401, 280] on span "Label: [CREDIT_CARD_NUMBER] (WR MED VEG QUICHE)" at bounding box center [421, 285] width 192 height 34
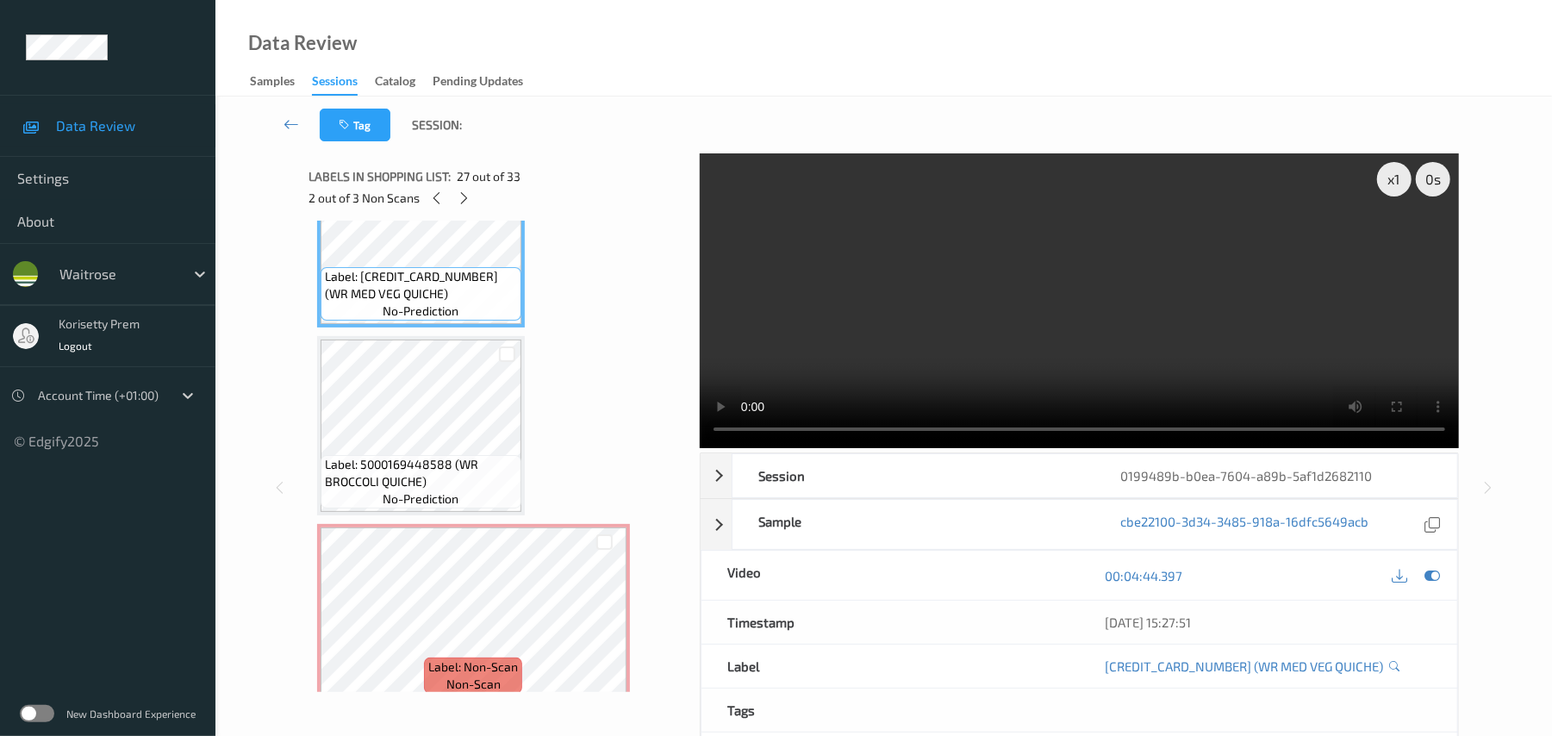
click at [787, 308] on video at bounding box center [1079, 300] width 759 height 295
click at [877, 322] on video at bounding box center [1079, 300] width 759 height 295
click at [959, 364] on video at bounding box center [1079, 300] width 759 height 295
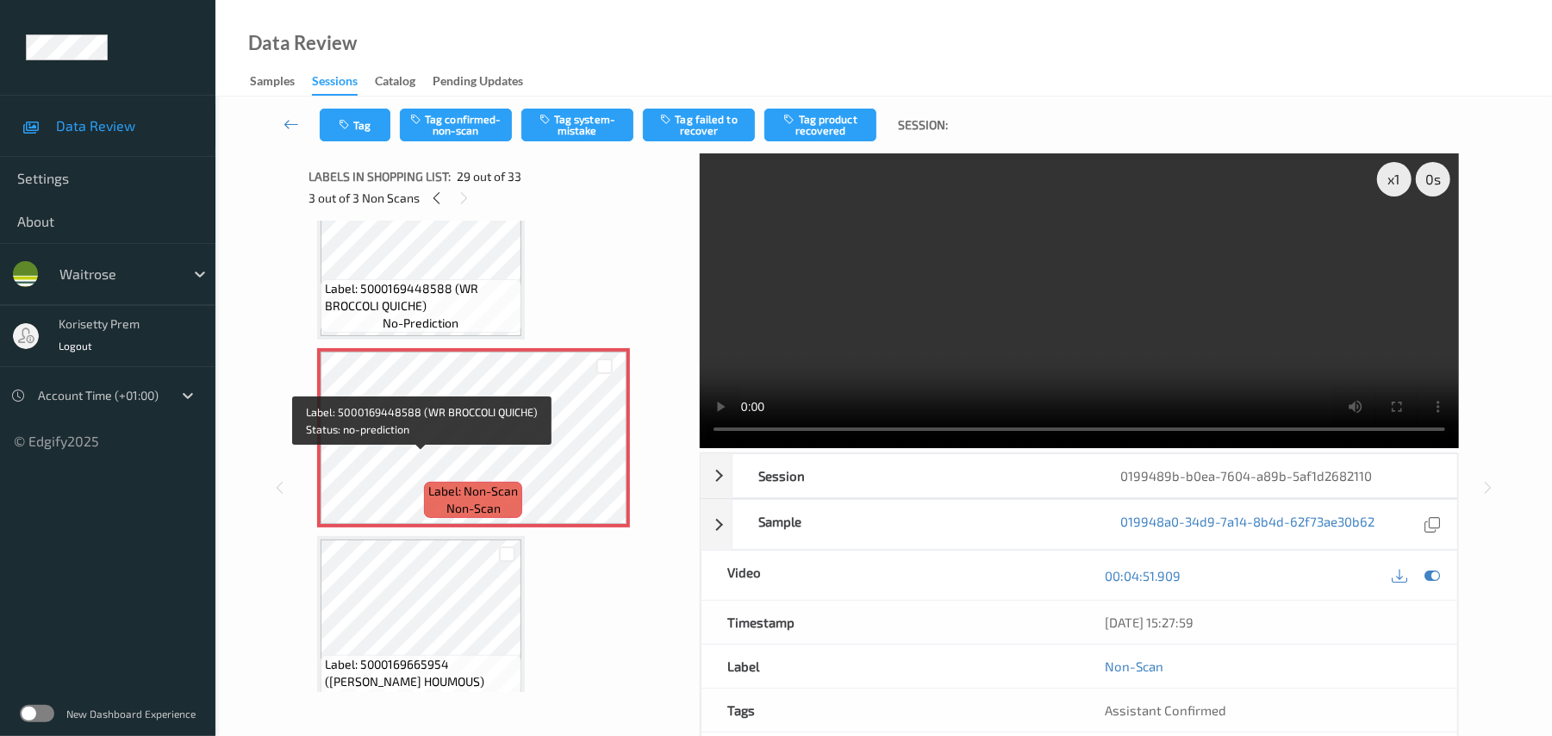
scroll to position [5194, 0]
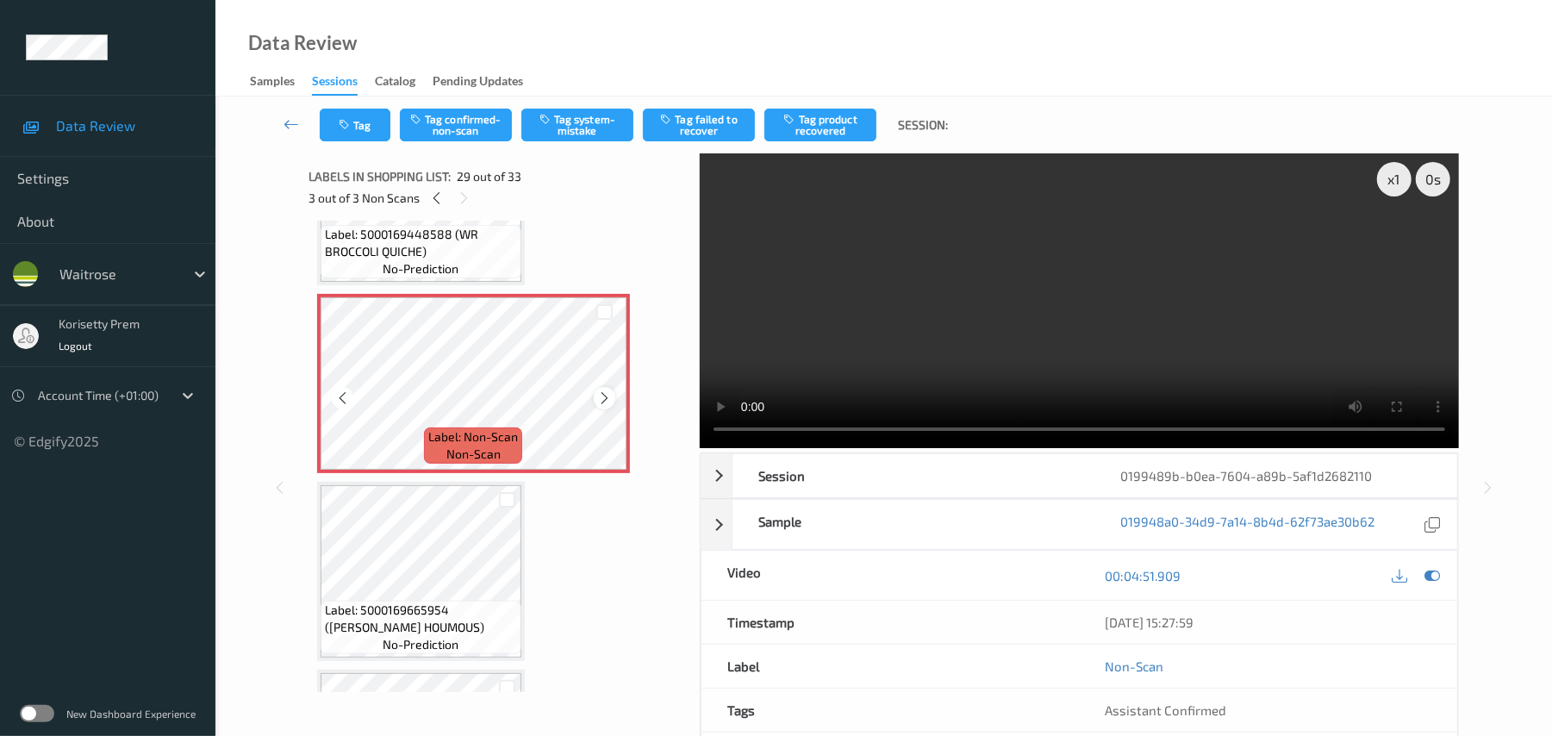
click at [607, 396] on icon at bounding box center [604, 398] width 15 height 16
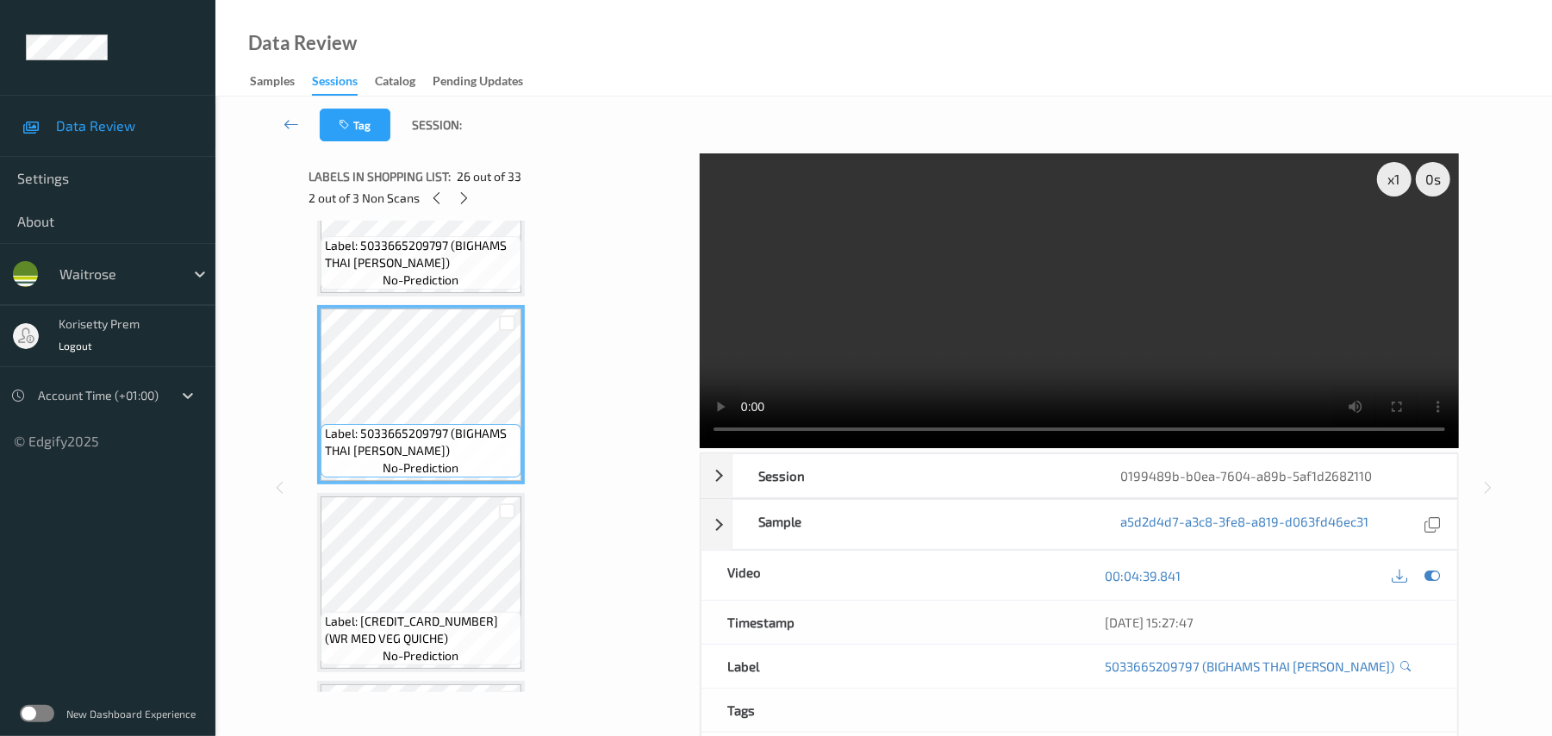
scroll to position [4850, 0]
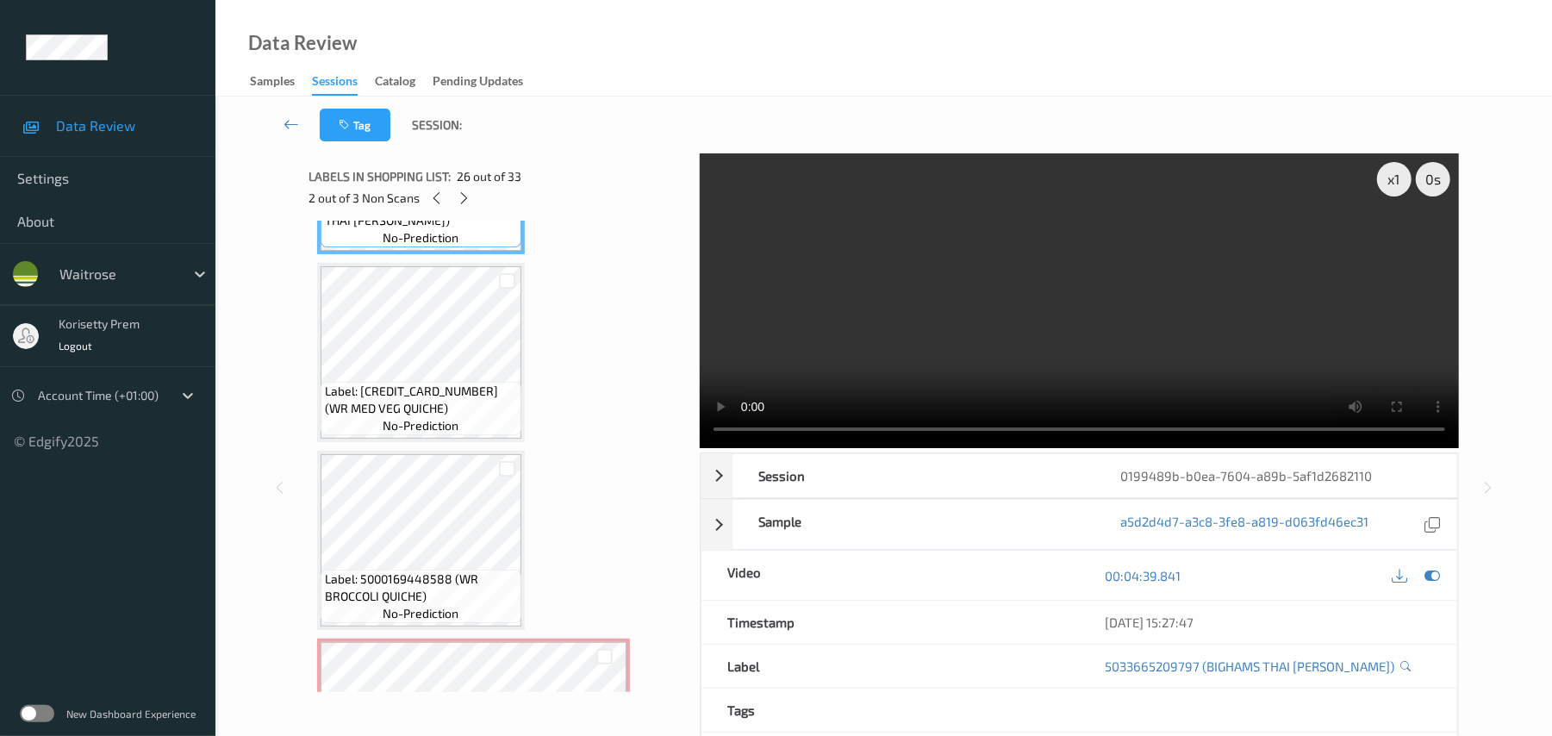
click at [1259, 267] on video at bounding box center [1079, 300] width 759 height 295
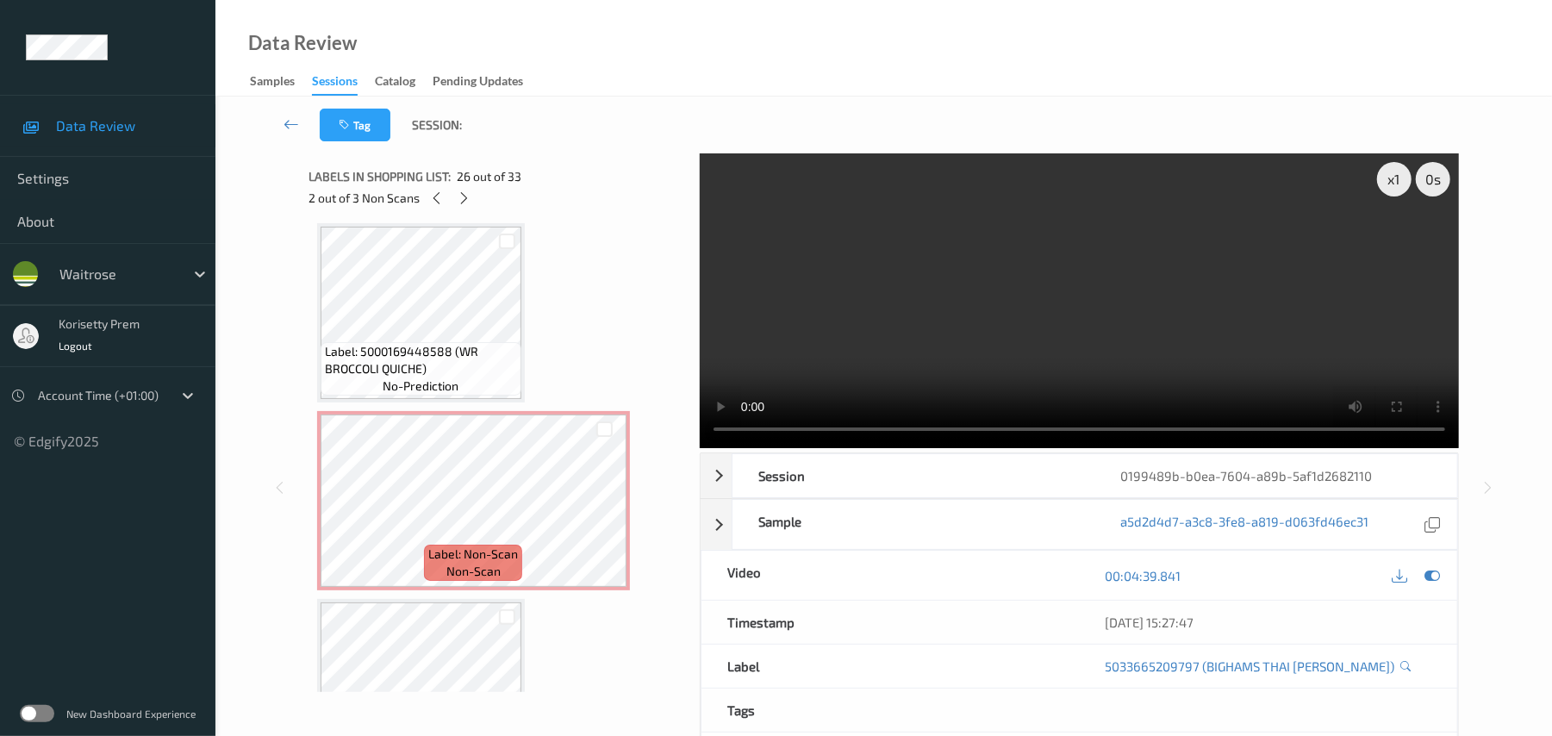
scroll to position [5080, 0]
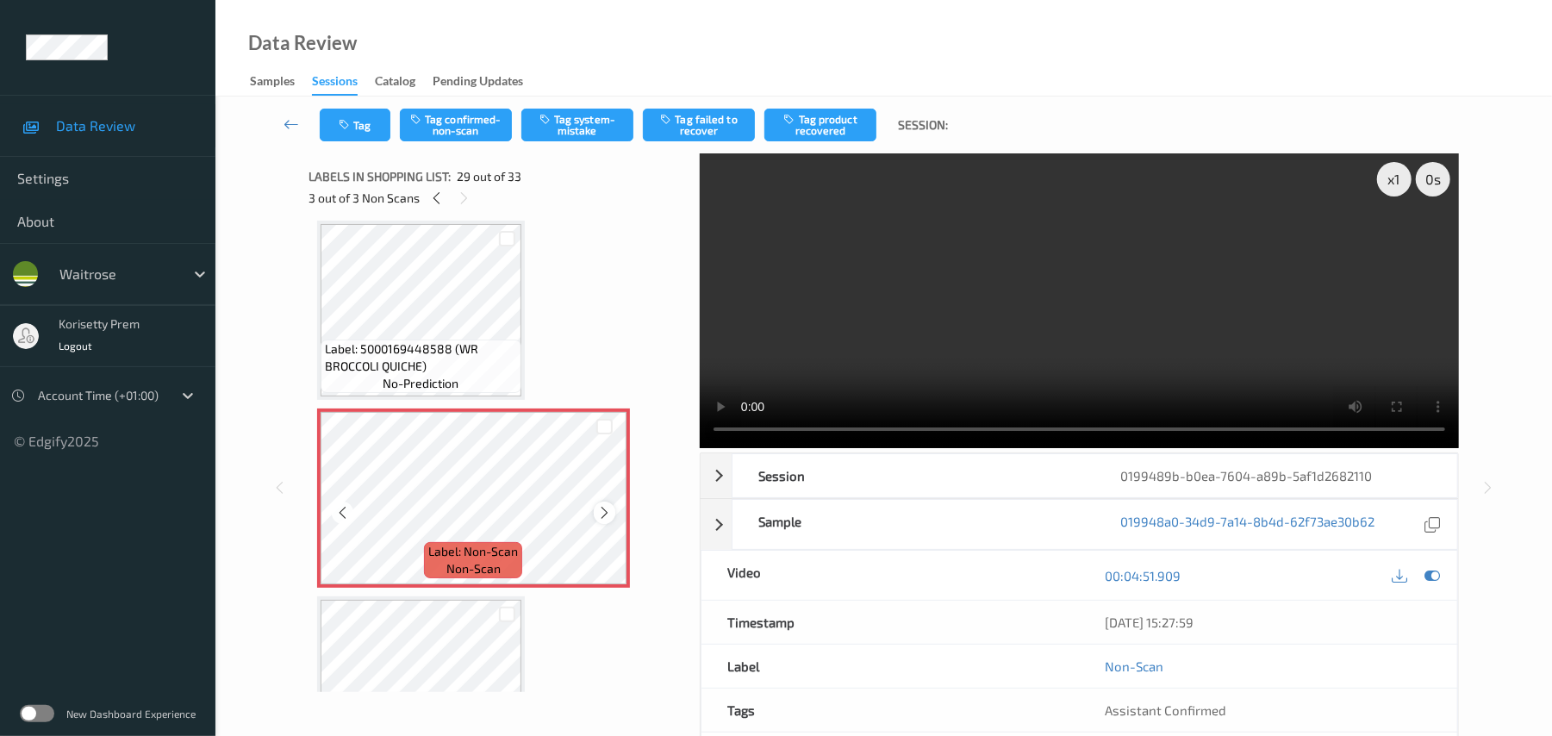
click at [603, 510] on icon at bounding box center [604, 513] width 15 height 16
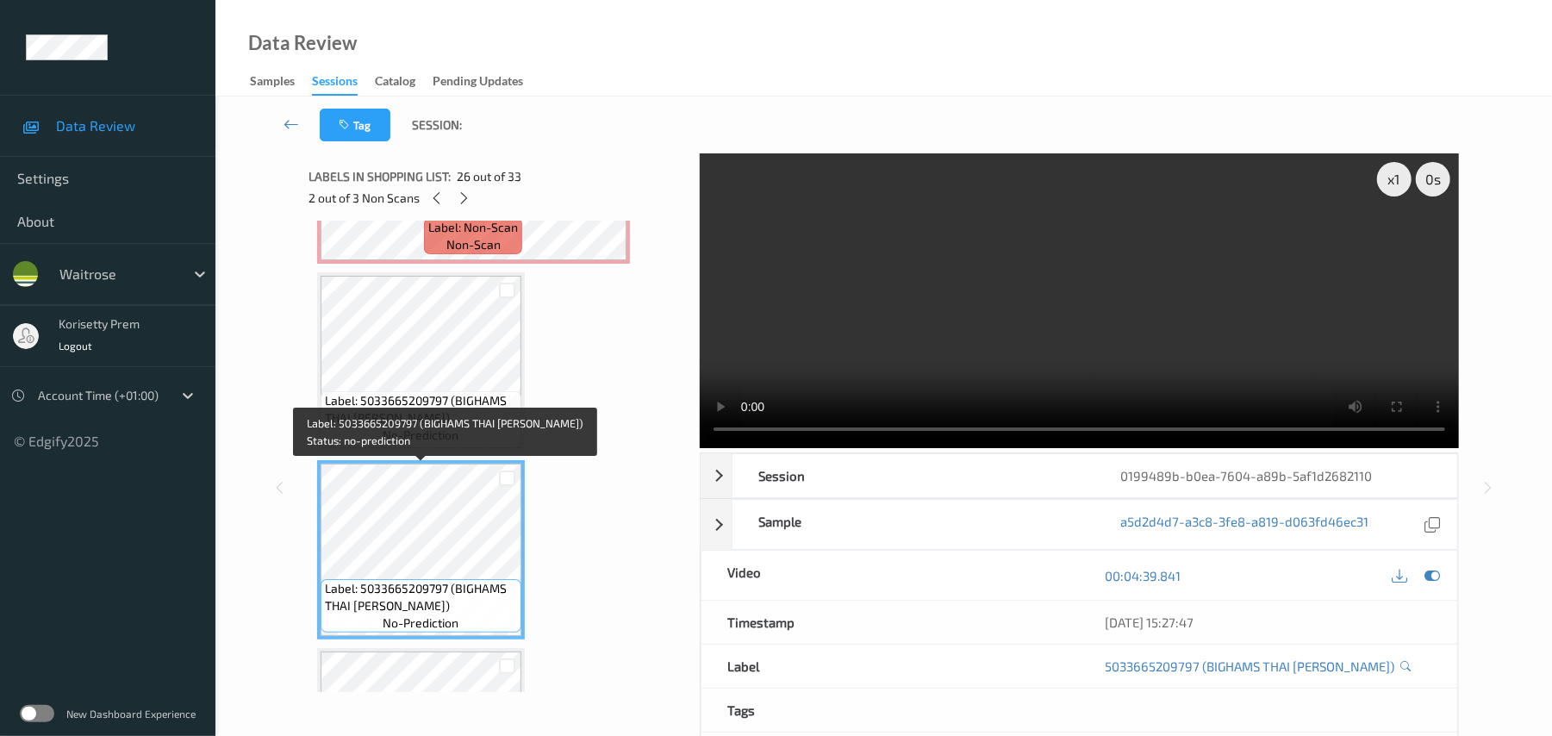
scroll to position [4505, 0]
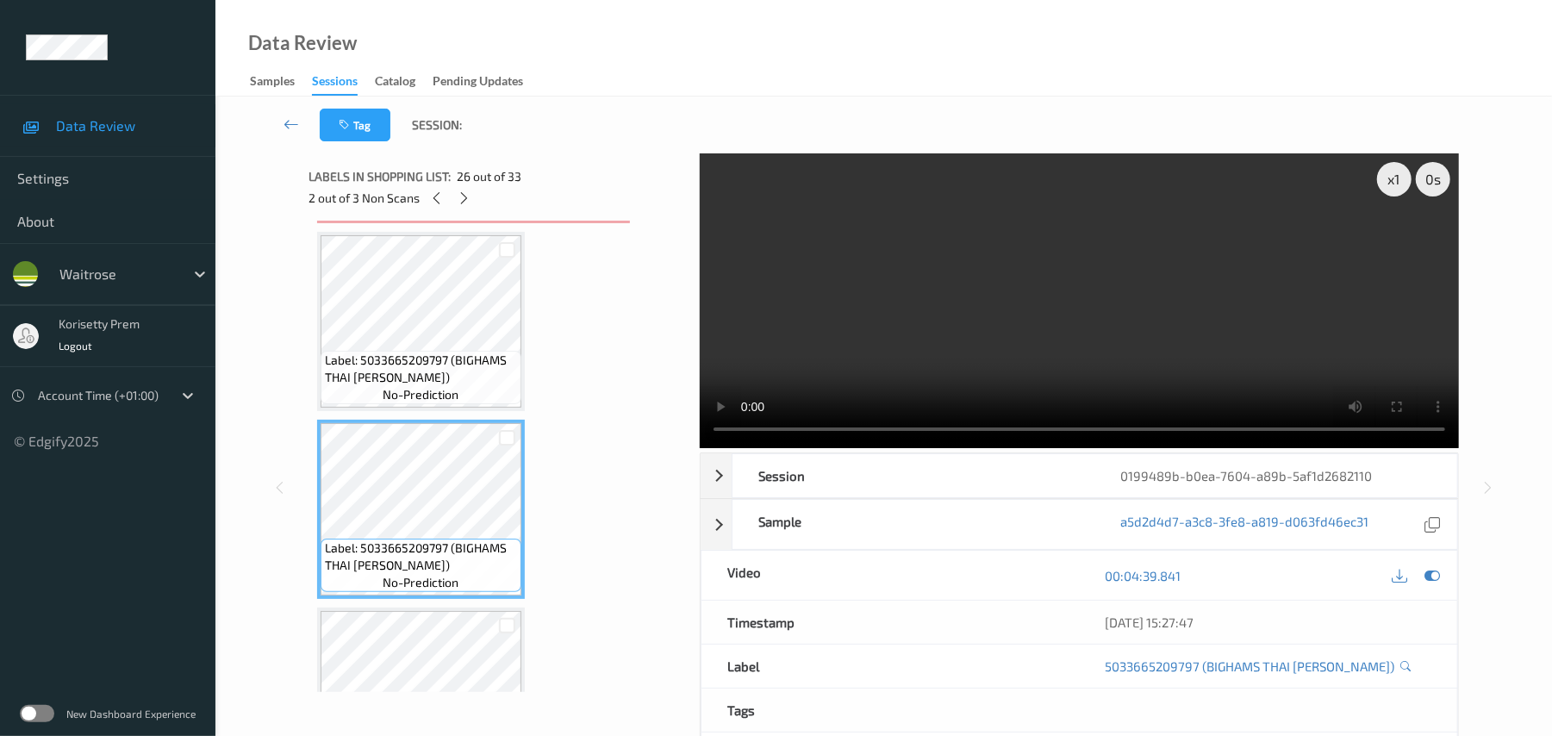
click at [1290, 350] on video at bounding box center [1079, 300] width 759 height 295
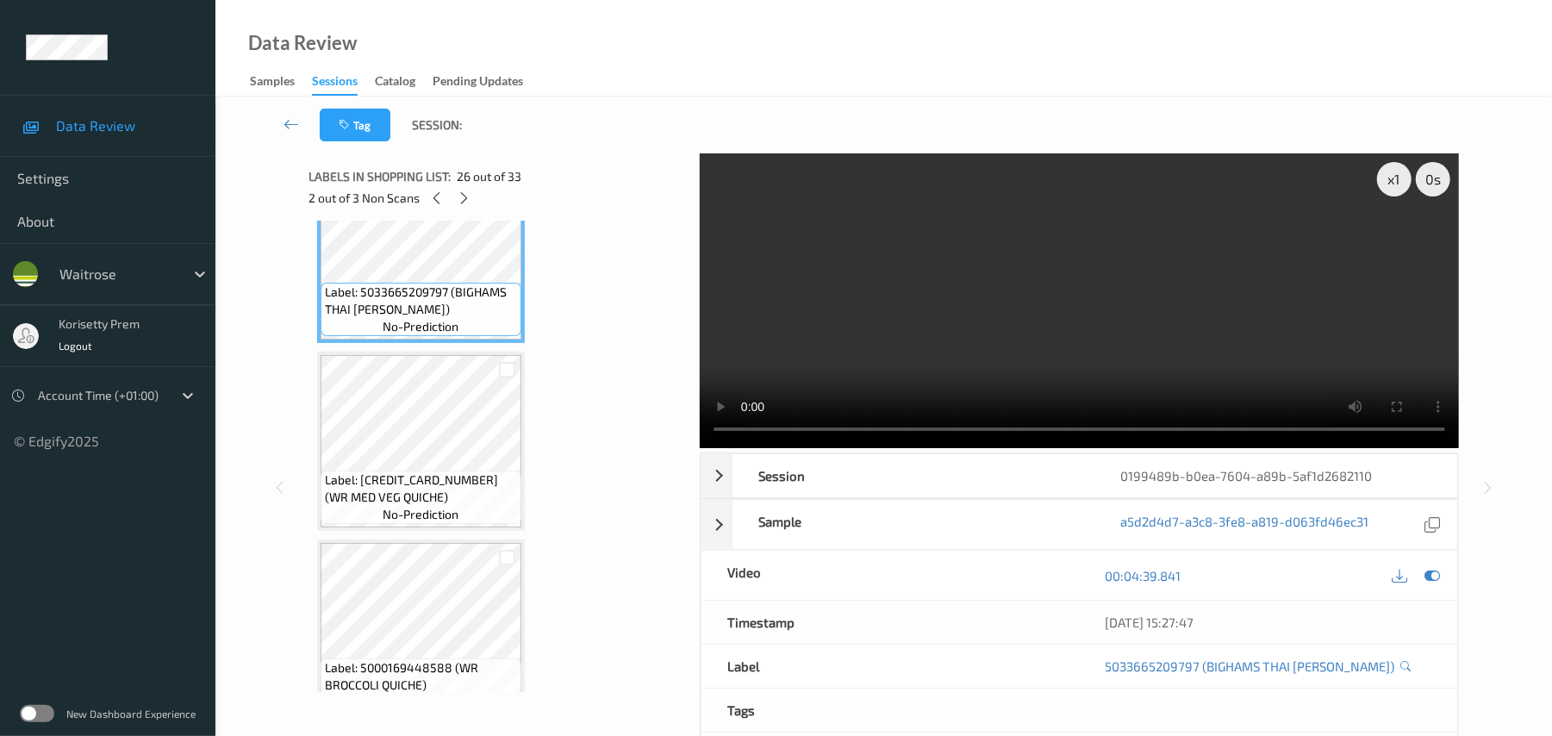
scroll to position [4850, 0]
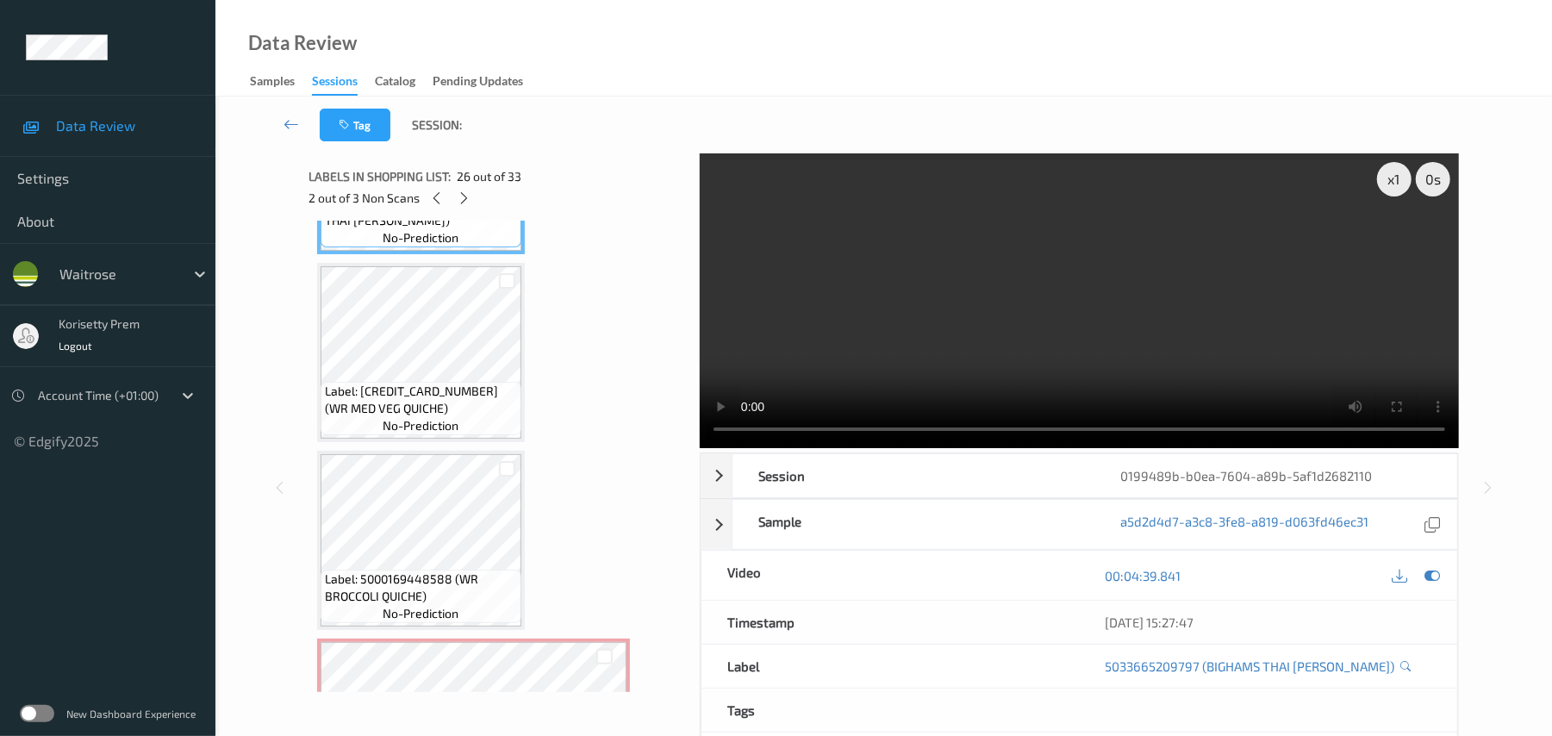
click at [930, 359] on video at bounding box center [1079, 300] width 759 height 295
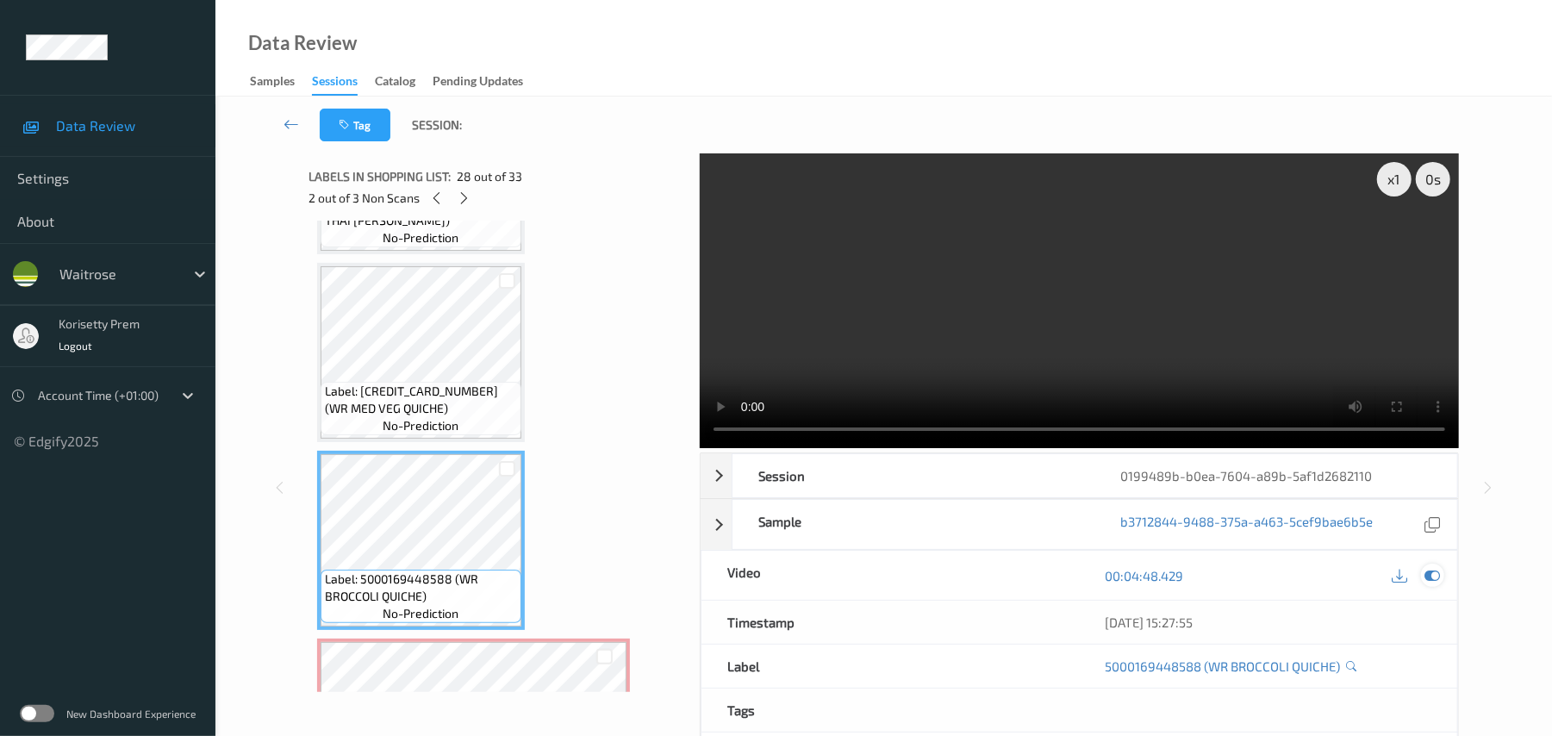
click at [1440, 576] on div at bounding box center [1432, 574] width 23 height 23
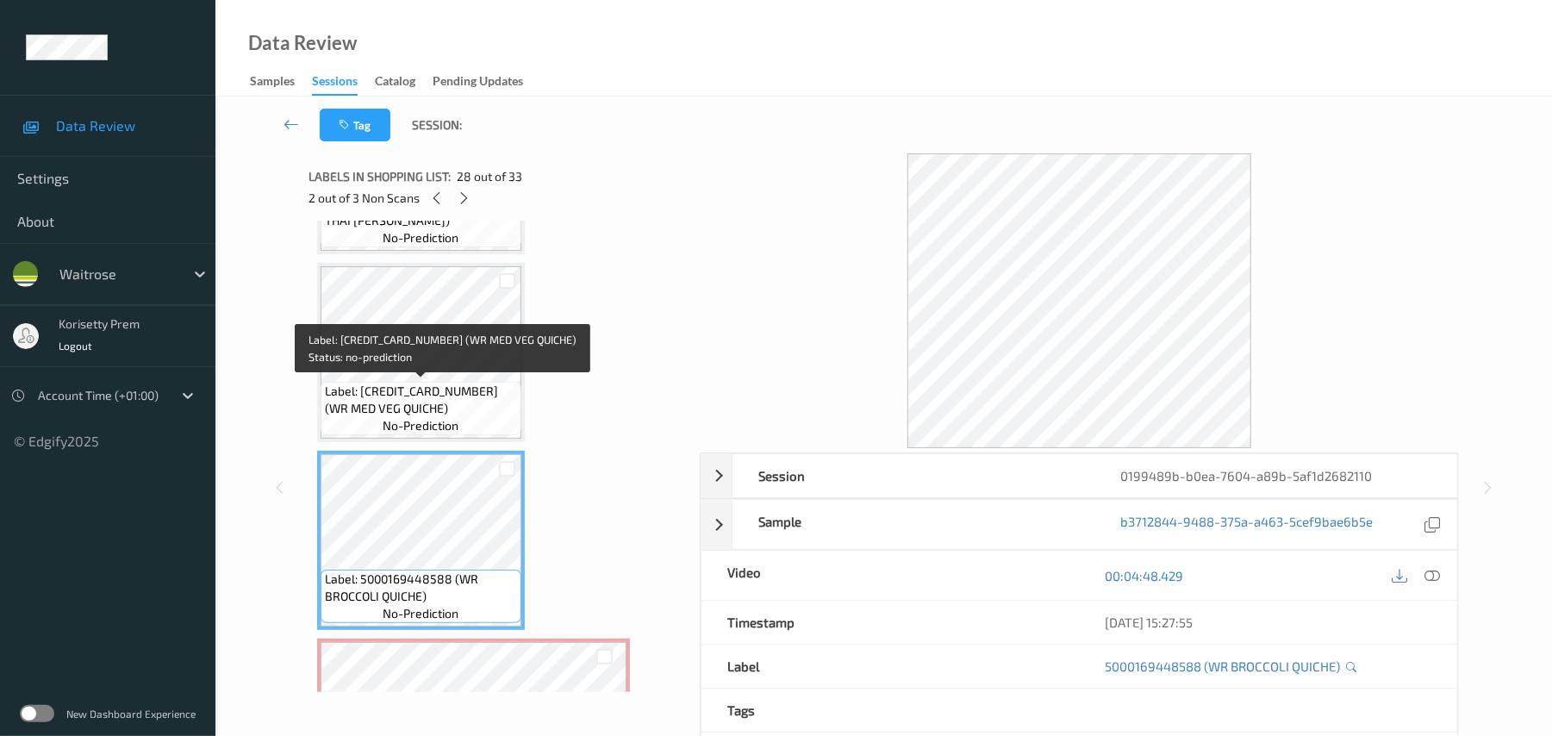
click at [464, 390] on span "Label: 5000169448557 (WR MED VEG QUICHE)" at bounding box center [421, 400] width 192 height 34
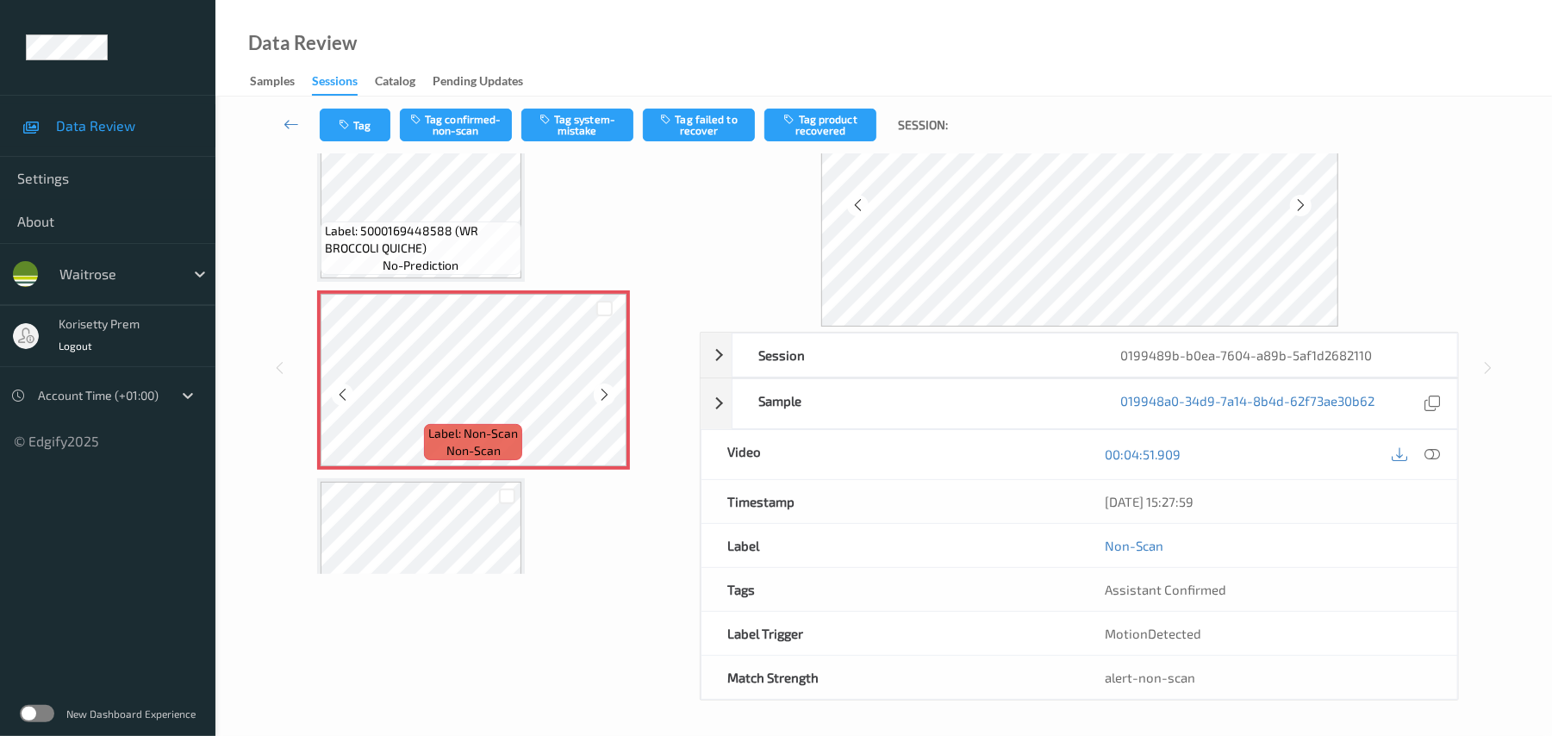
scroll to position [121, 0]
click at [604, 387] on icon at bounding box center [604, 395] width 15 height 16
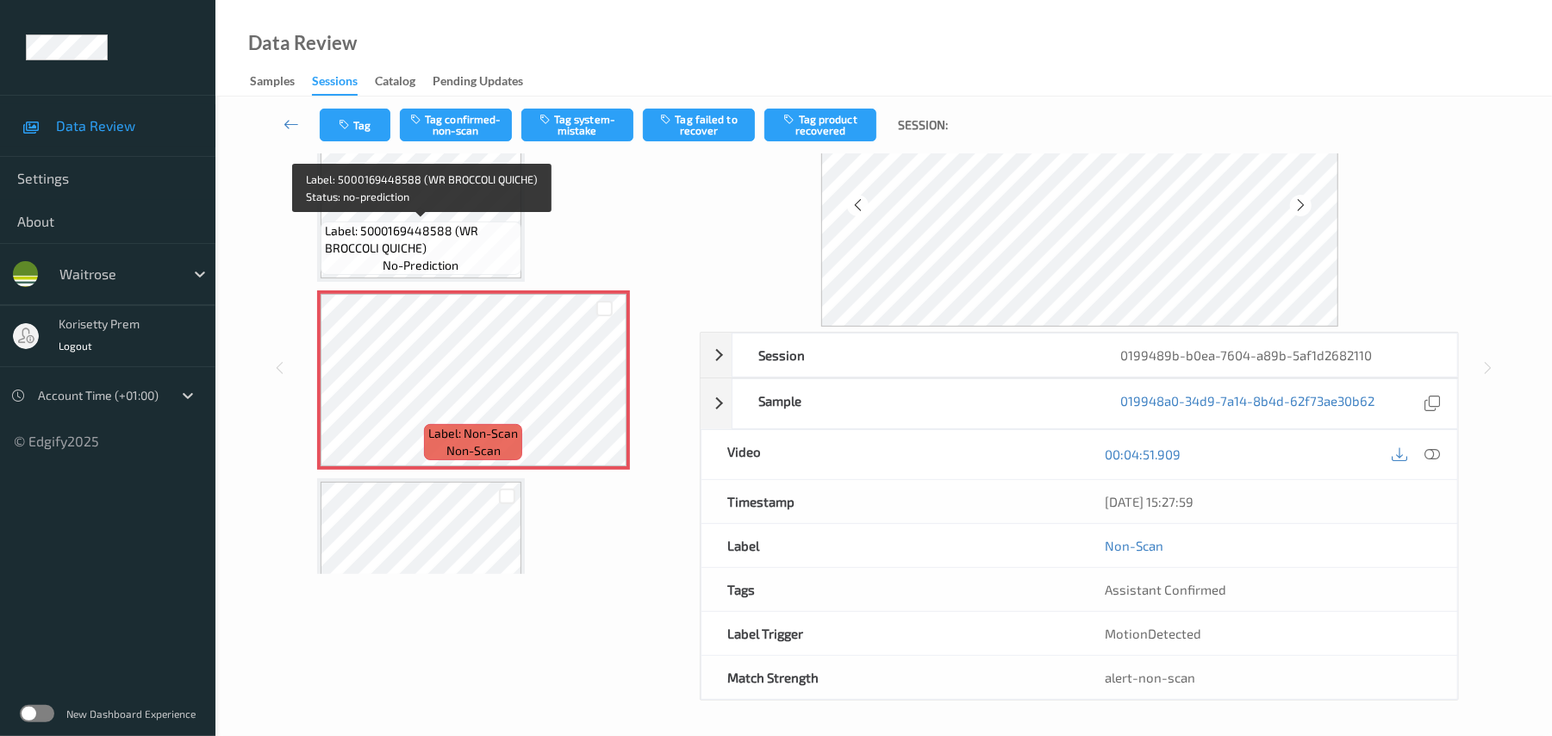
click at [439, 240] on span "Label: 5000169448588 (WR BROCCOLI QUICHE)" at bounding box center [421, 239] width 192 height 34
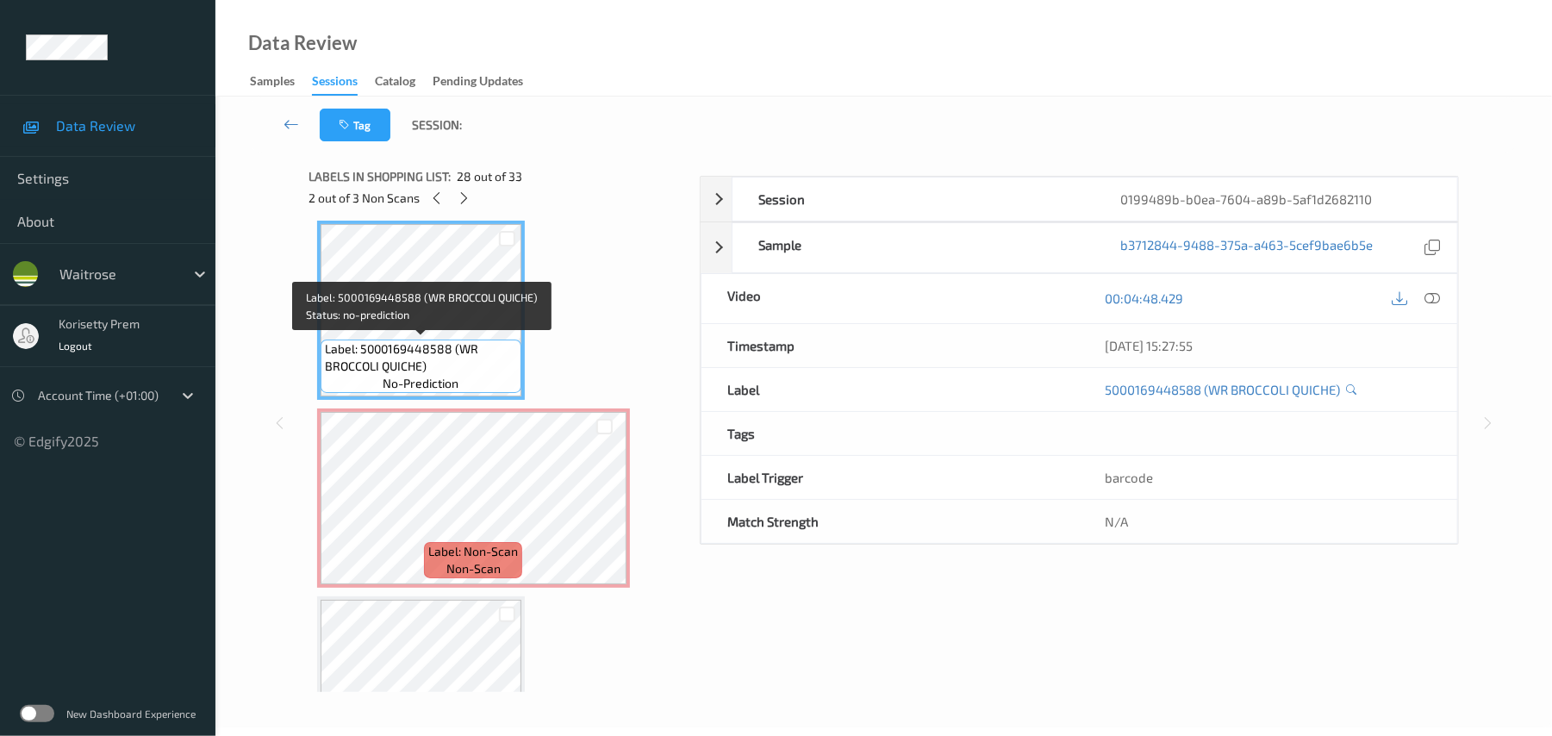
scroll to position [124, 0]
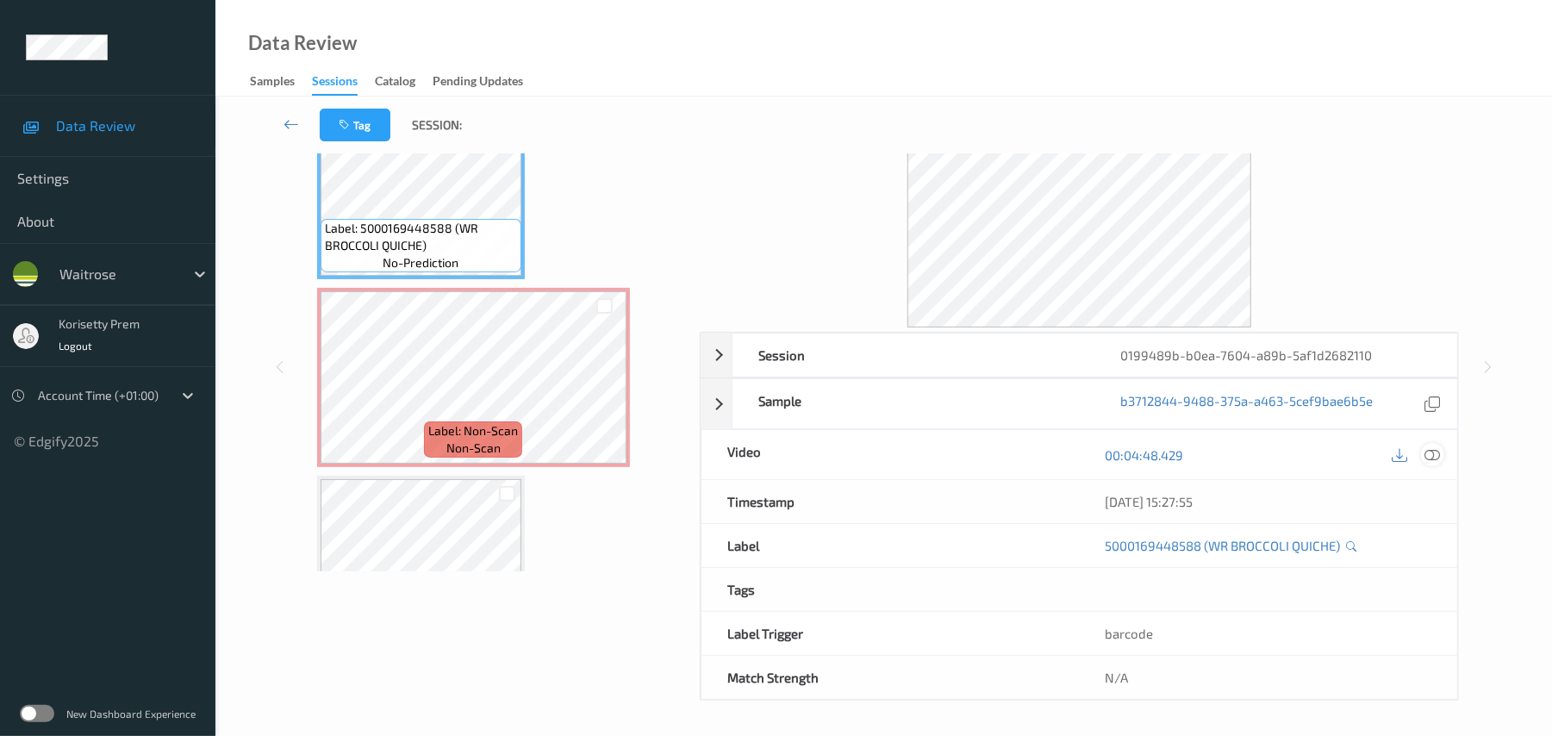
click at [1434, 447] on icon at bounding box center [1433, 455] width 16 height 16
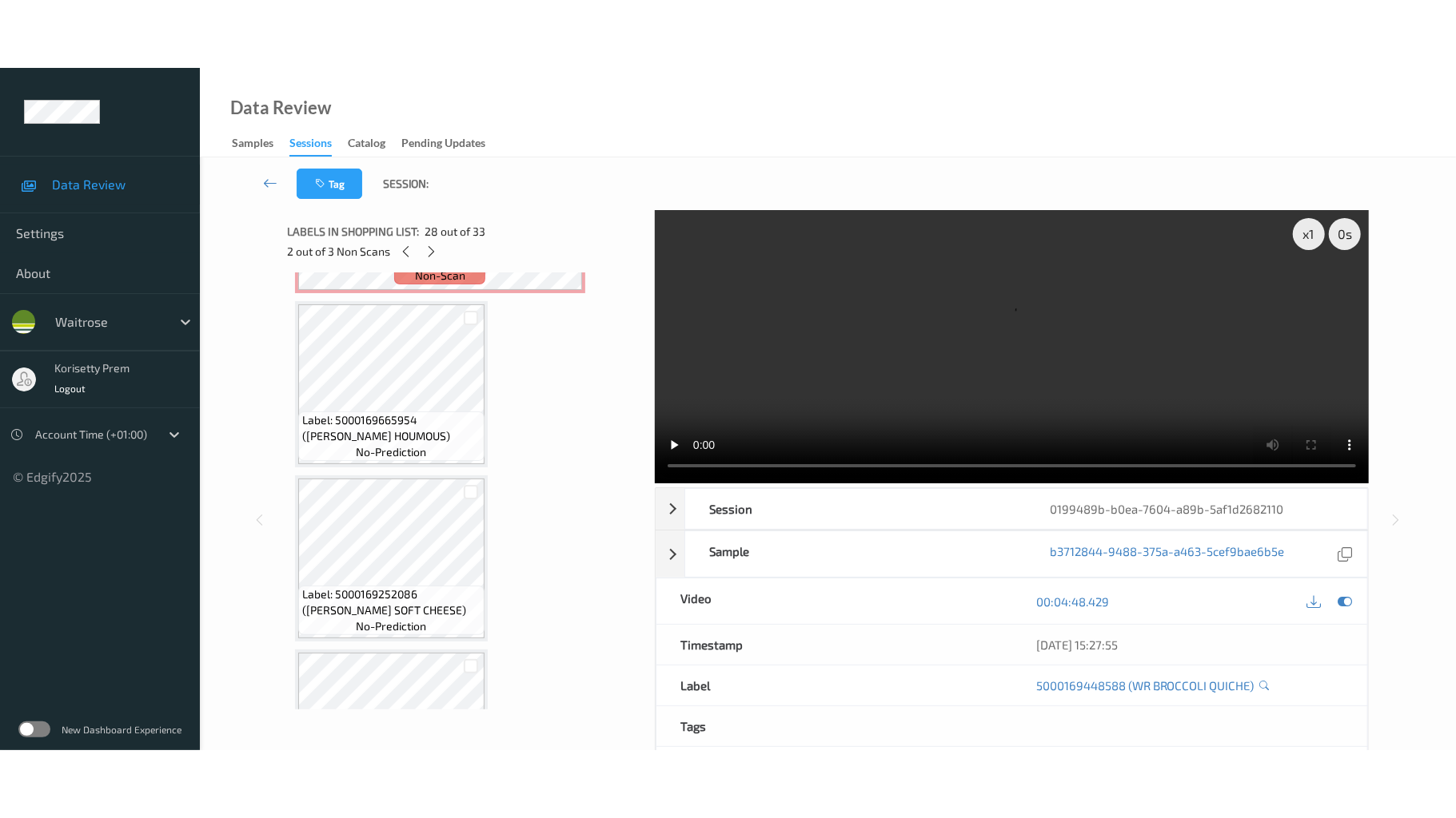
scroll to position [5243, 0]
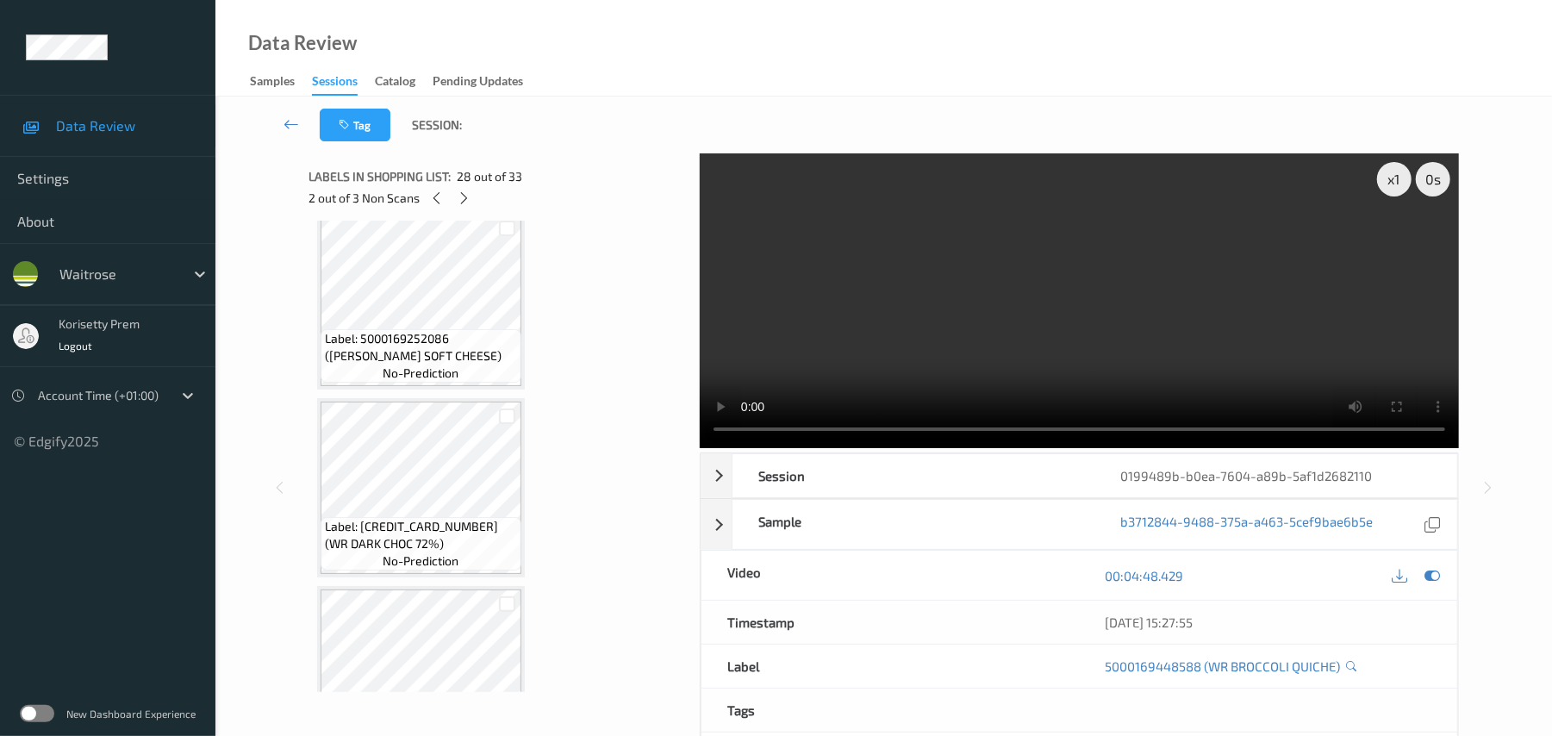
click at [1197, 363] on video at bounding box center [1079, 300] width 759 height 295
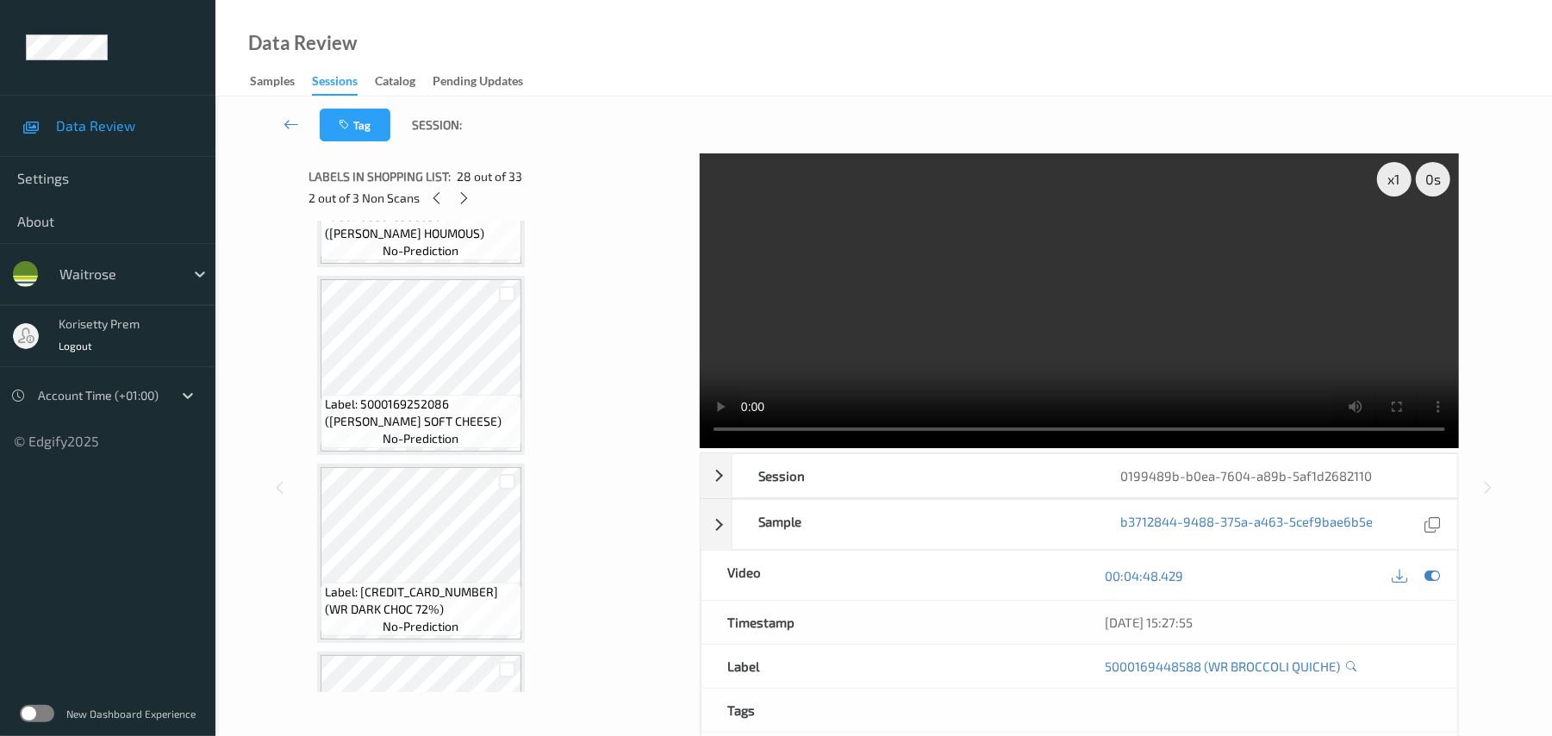
click at [1087, 367] on video at bounding box center [1079, 300] width 759 height 295
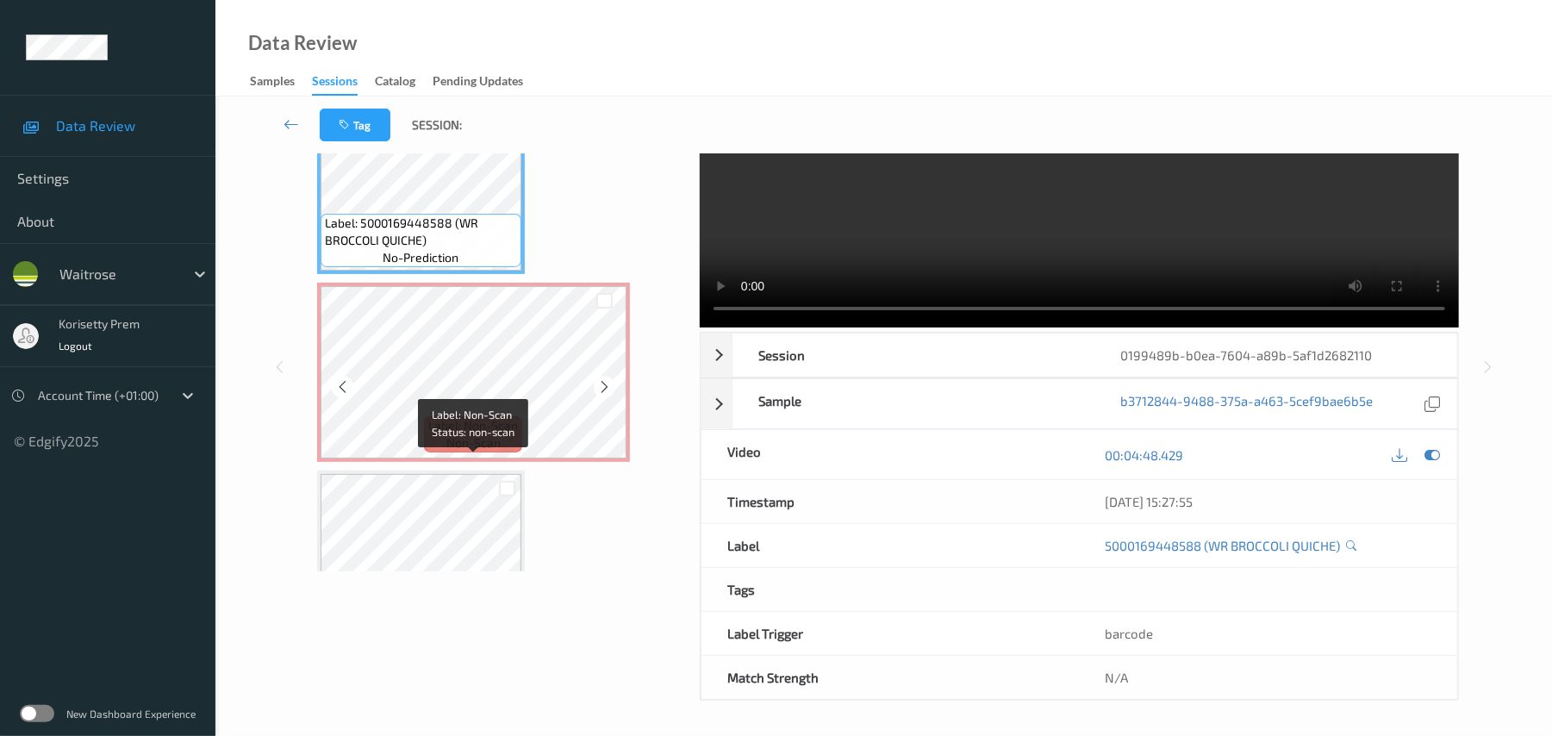
scroll to position [5045, 0]
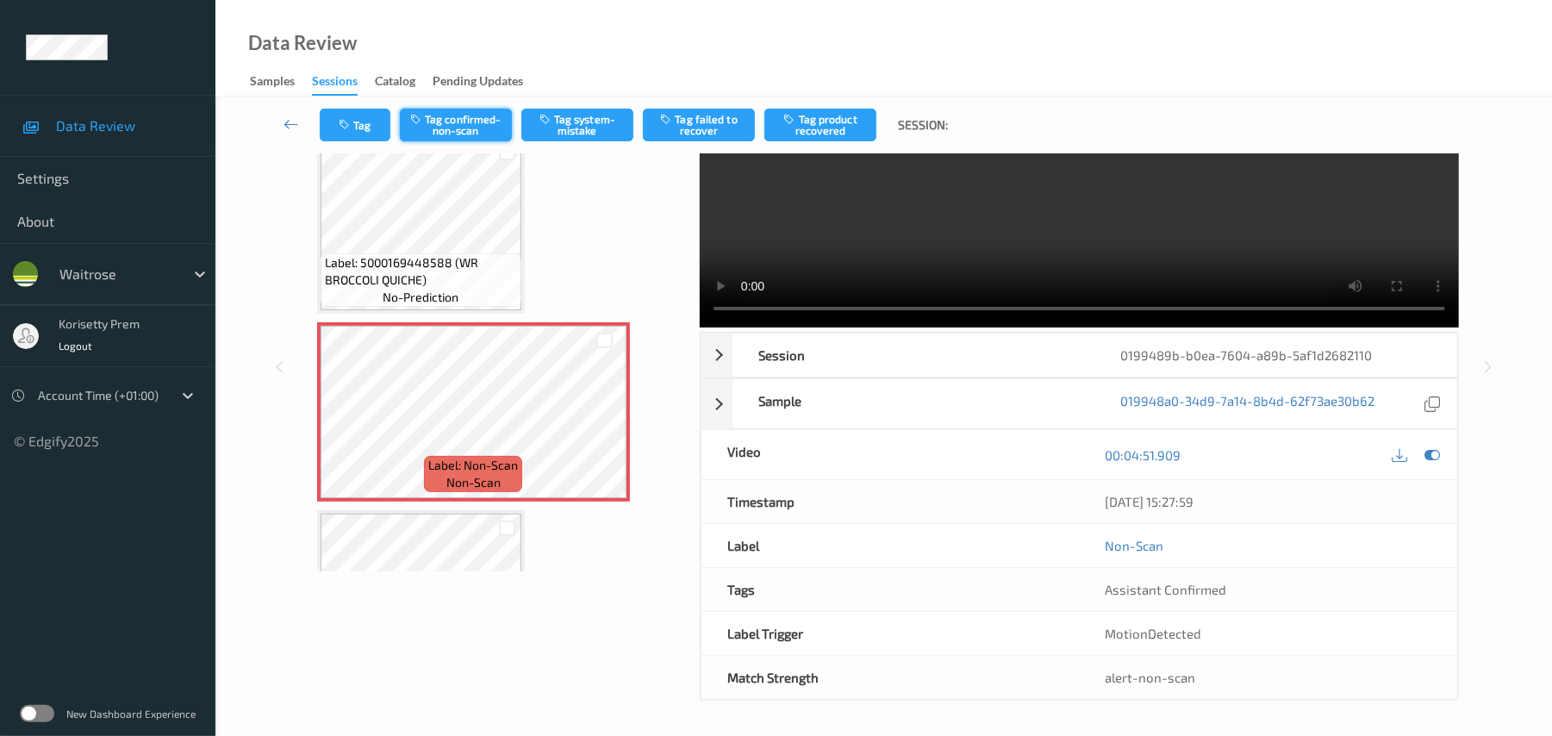
click at [463, 135] on button "Tag confirmed-non-scan" at bounding box center [456, 125] width 112 height 33
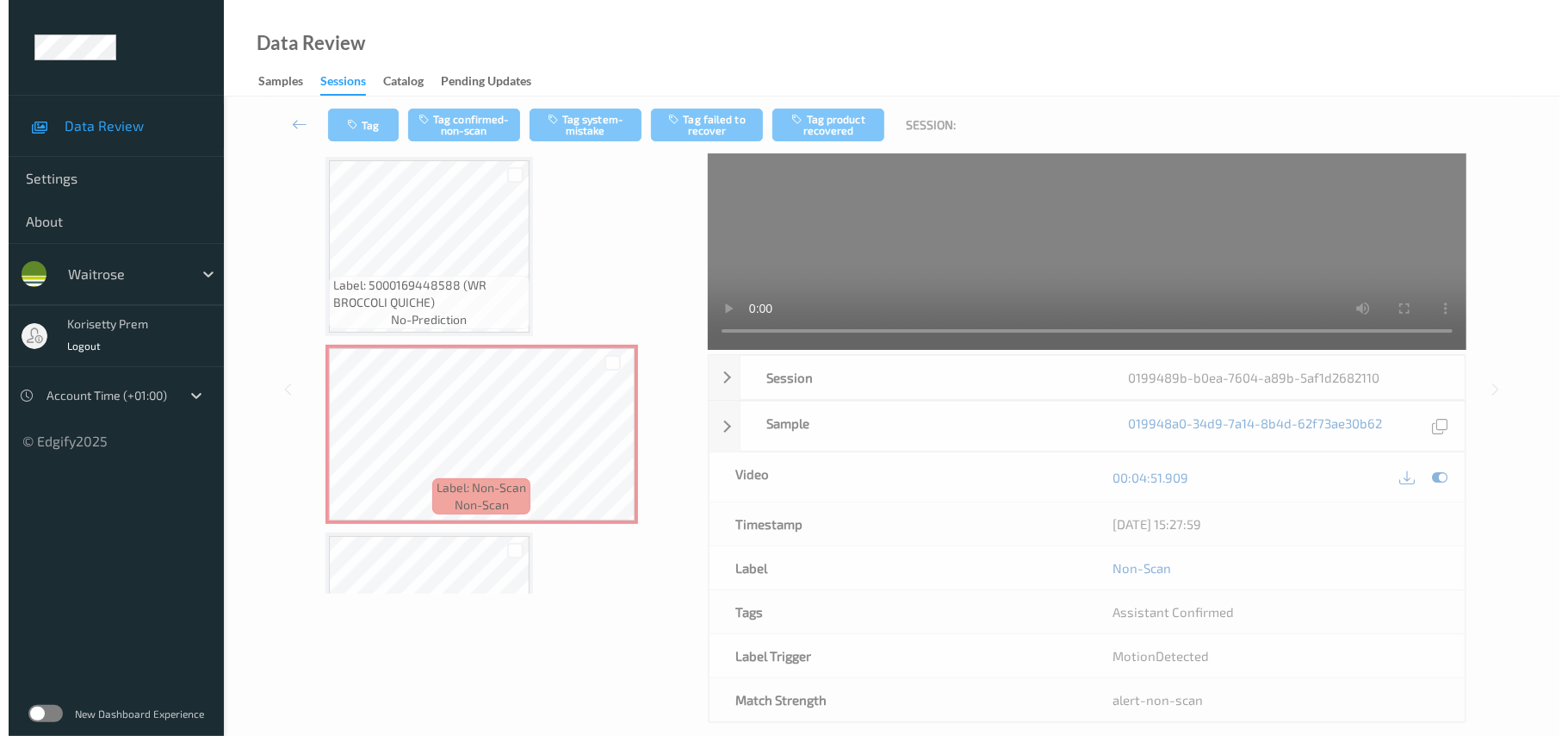
scroll to position [0, 0]
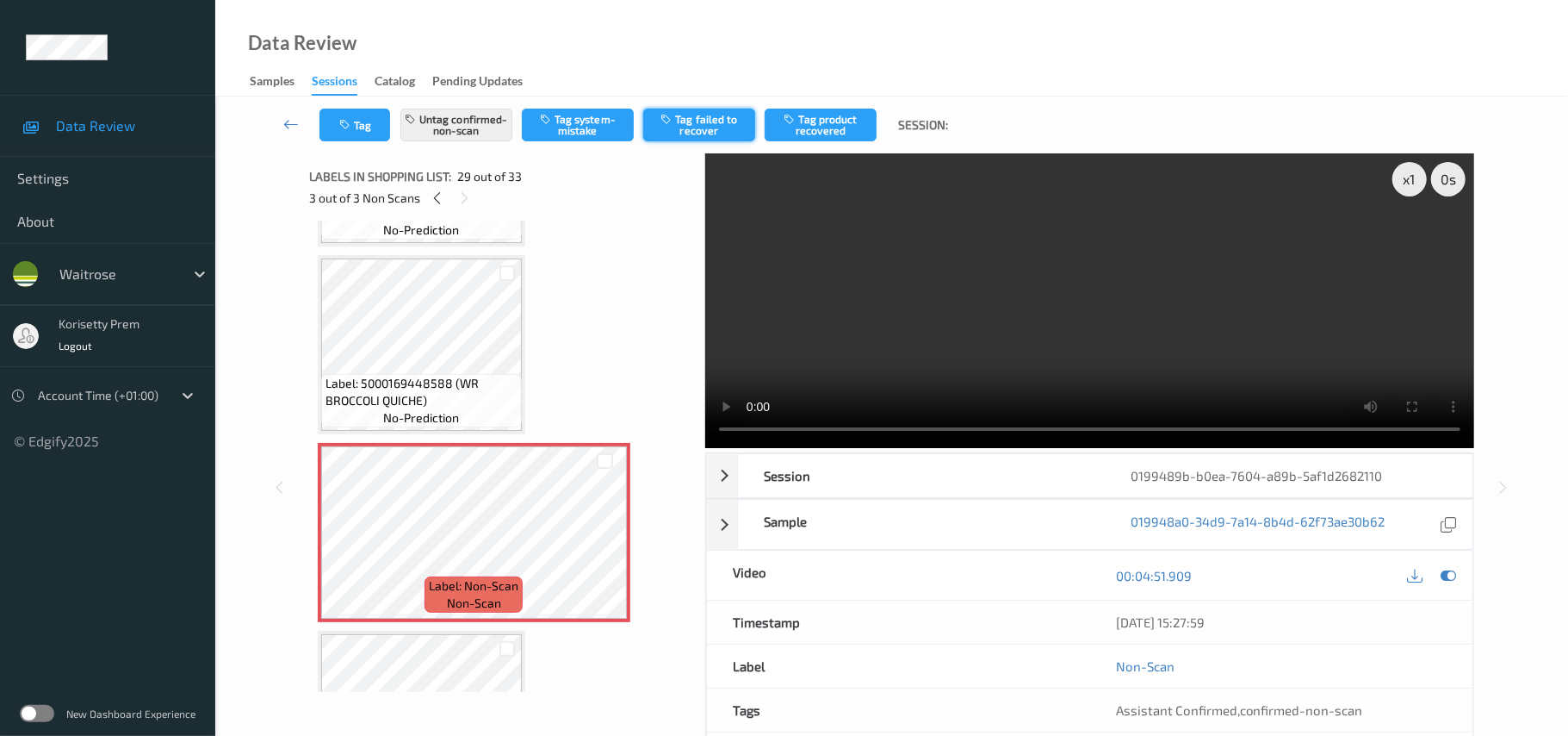
click at [690, 115] on button "Tag failed to recover" at bounding box center [700, 125] width 112 height 33
click at [345, 138] on button "Tag" at bounding box center [355, 125] width 71 height 33
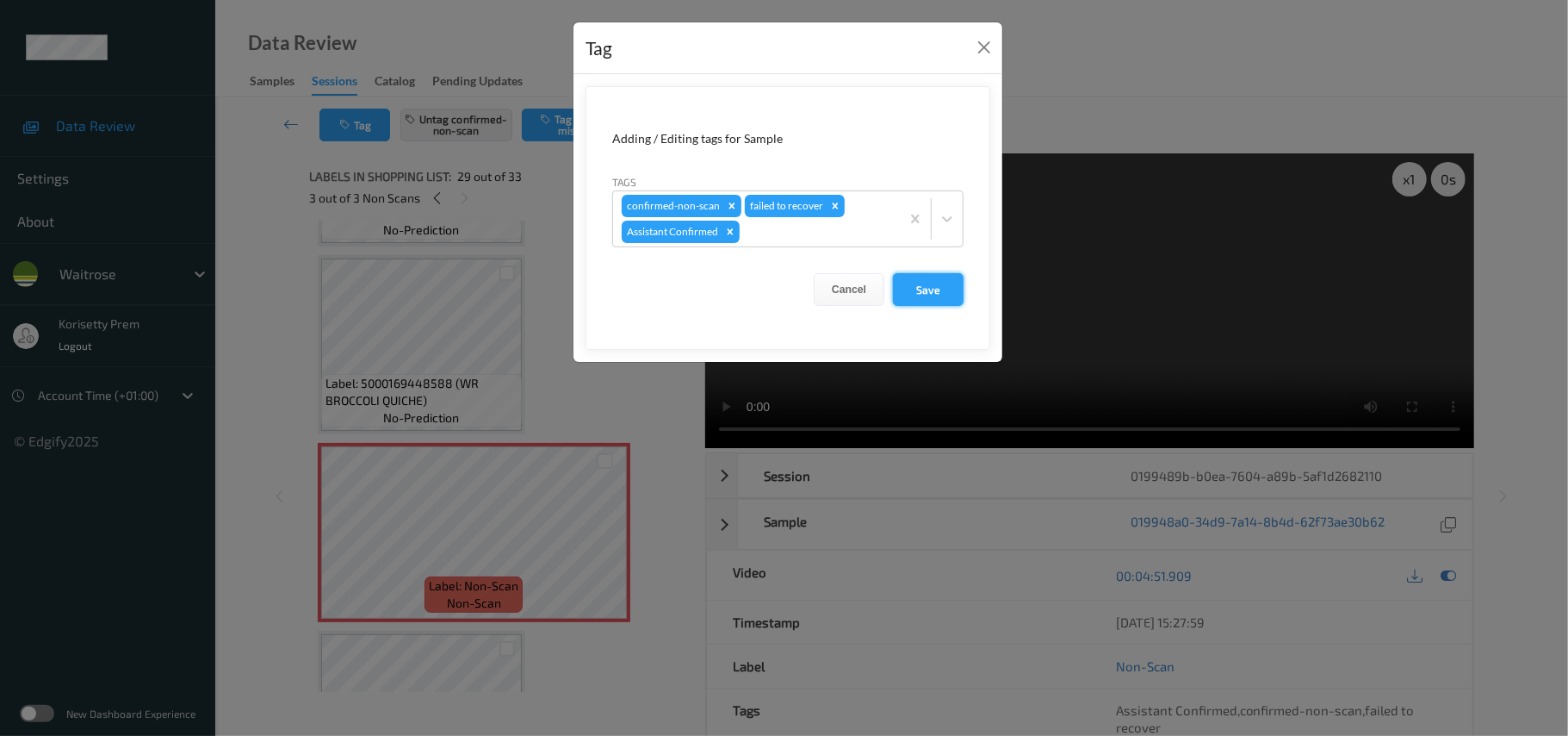
click at [926, 283] on button "Save" at bounding box center [927, 289] width 71 height 33
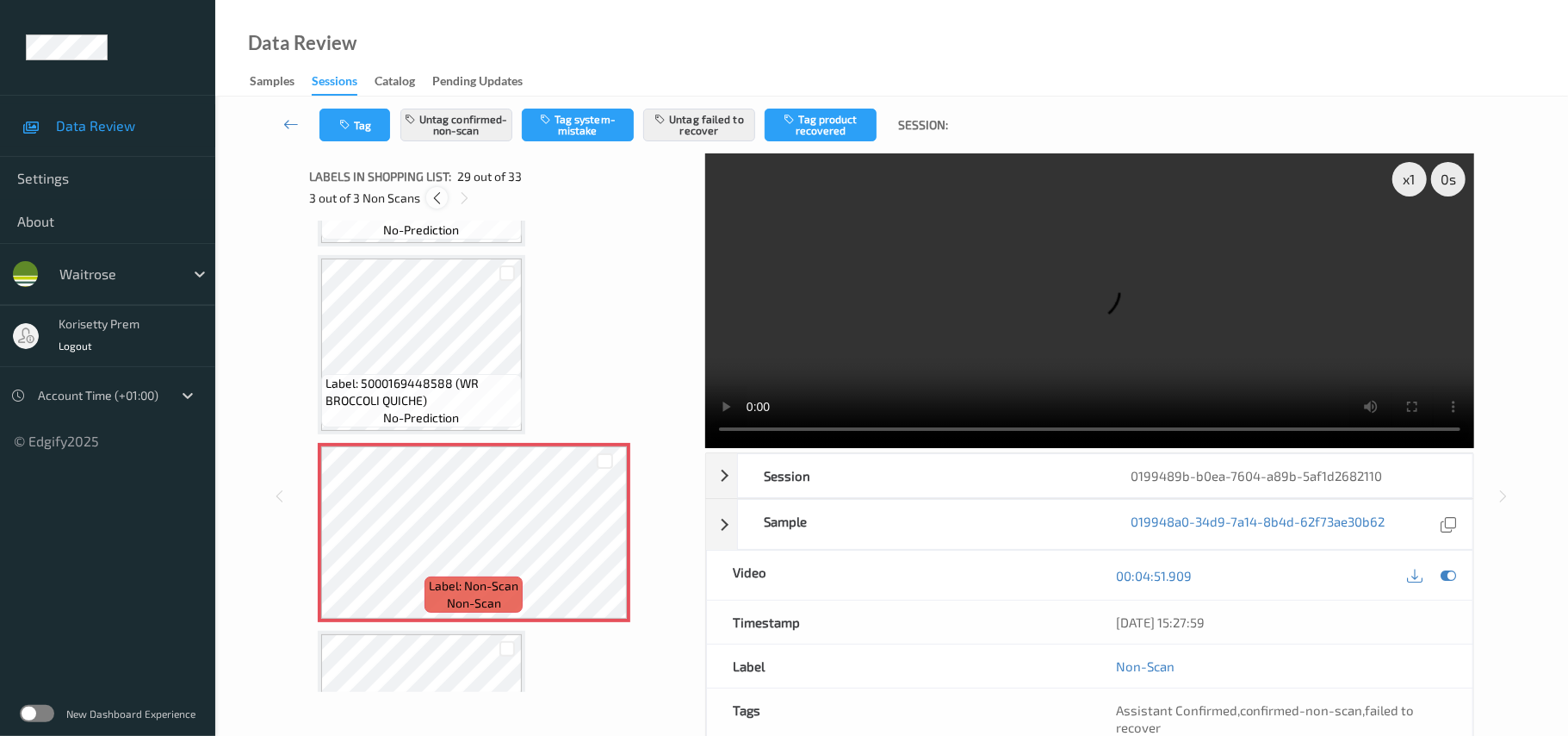
click at [439, 201] on icon at bounding box center [437, 198] width 15 height 16
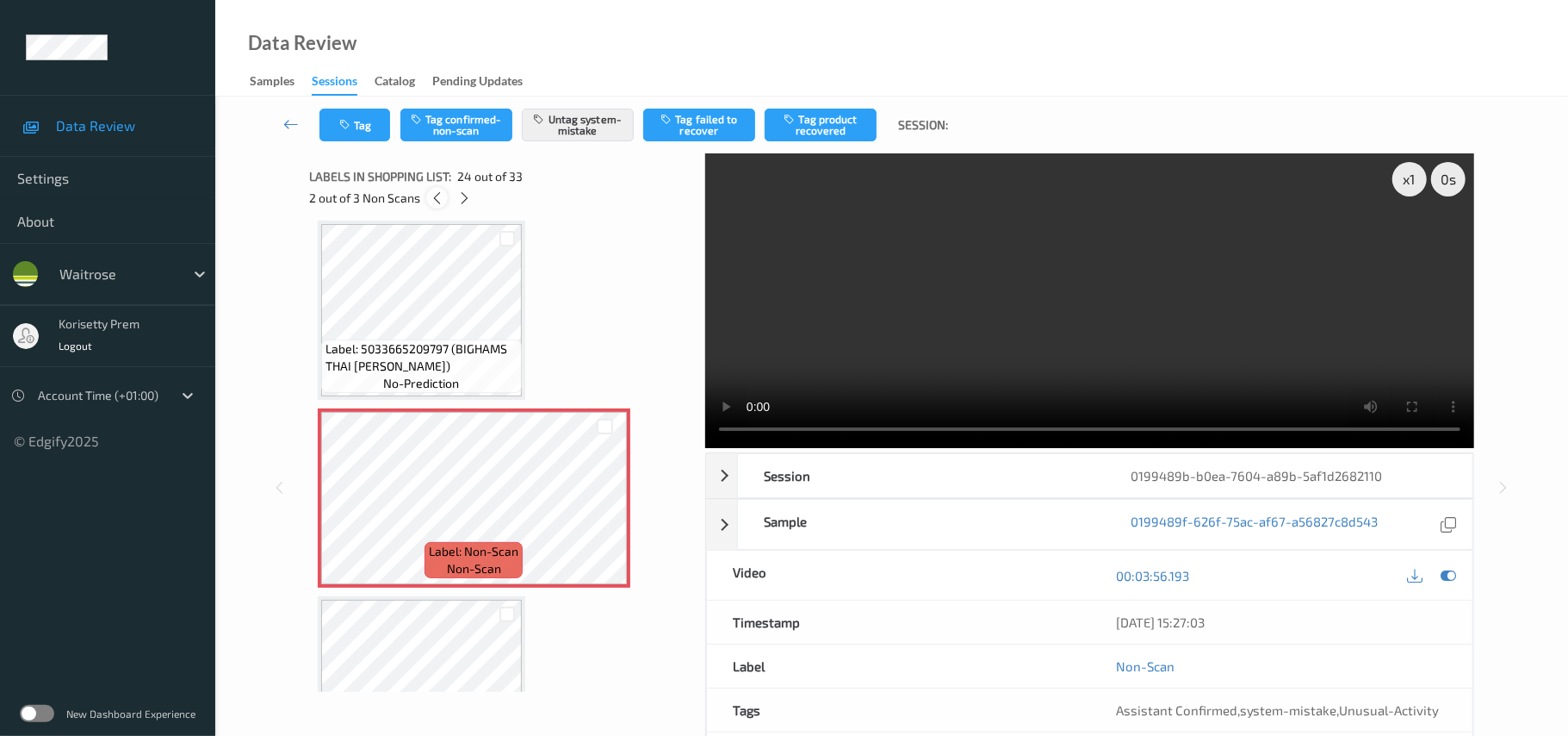
click at [439, 201] on icon at bounding box center [437, 198] width 15 height 16
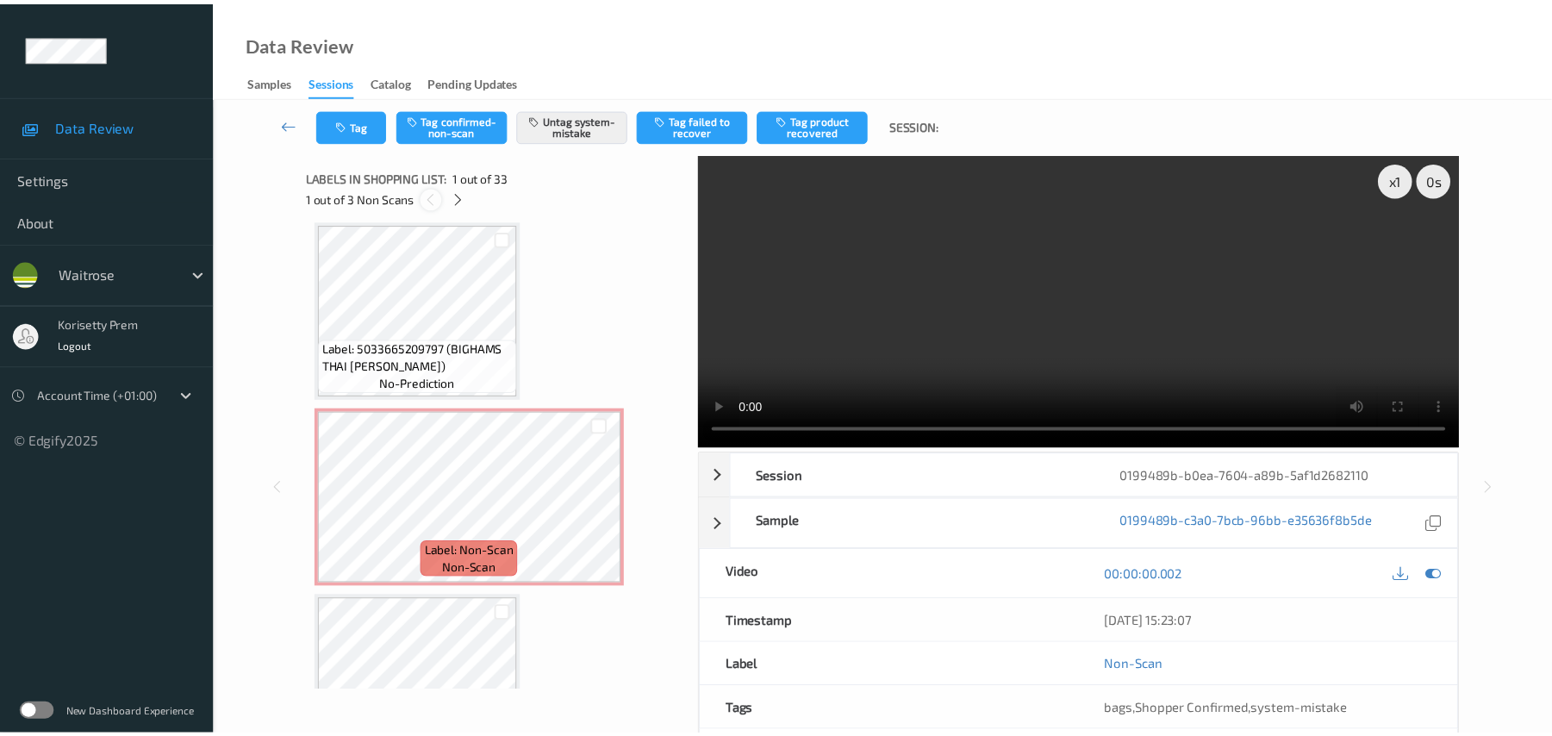
scroll to position [9, 0]
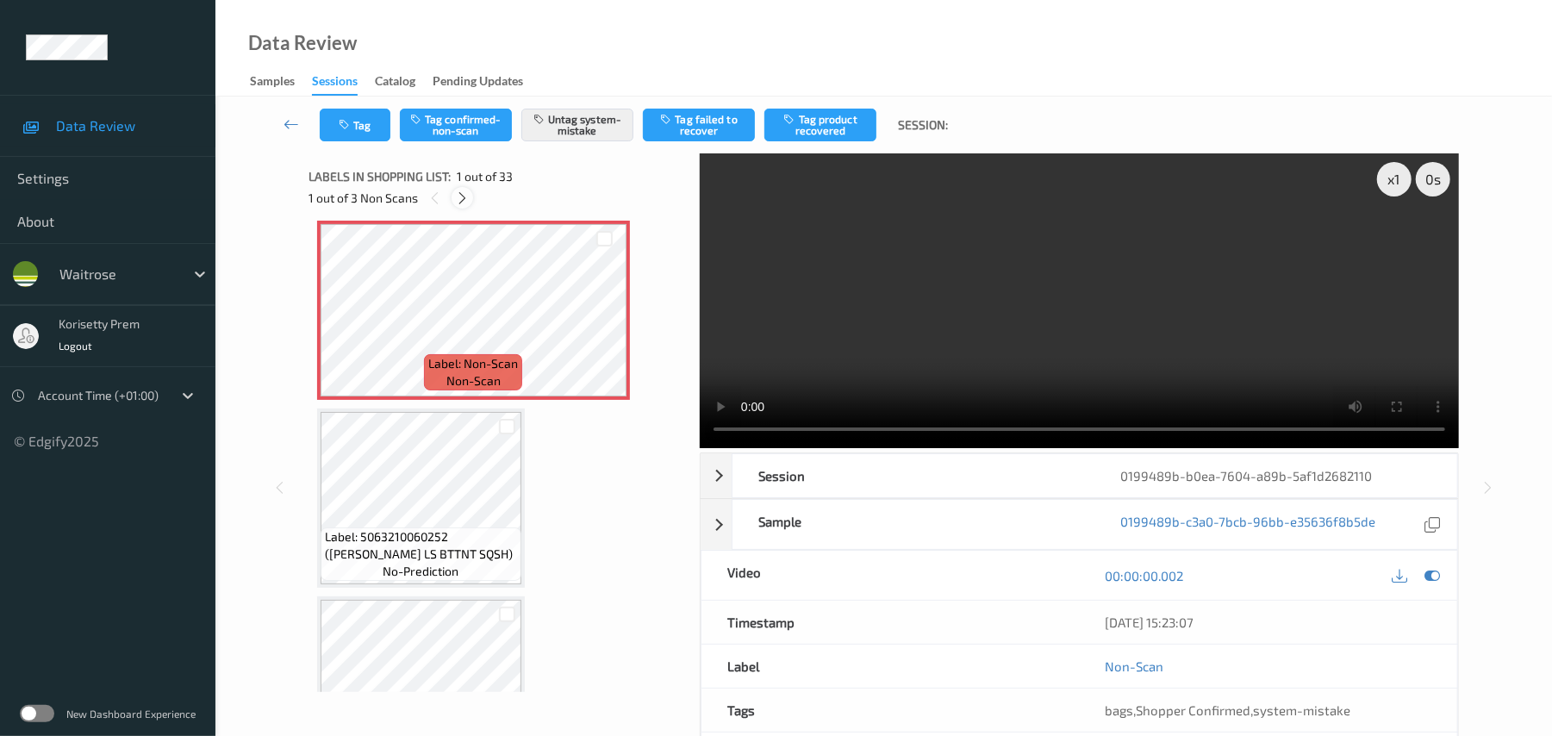
click at [456, 196] on icon at bounding box center [462, 198] width 15 height 16
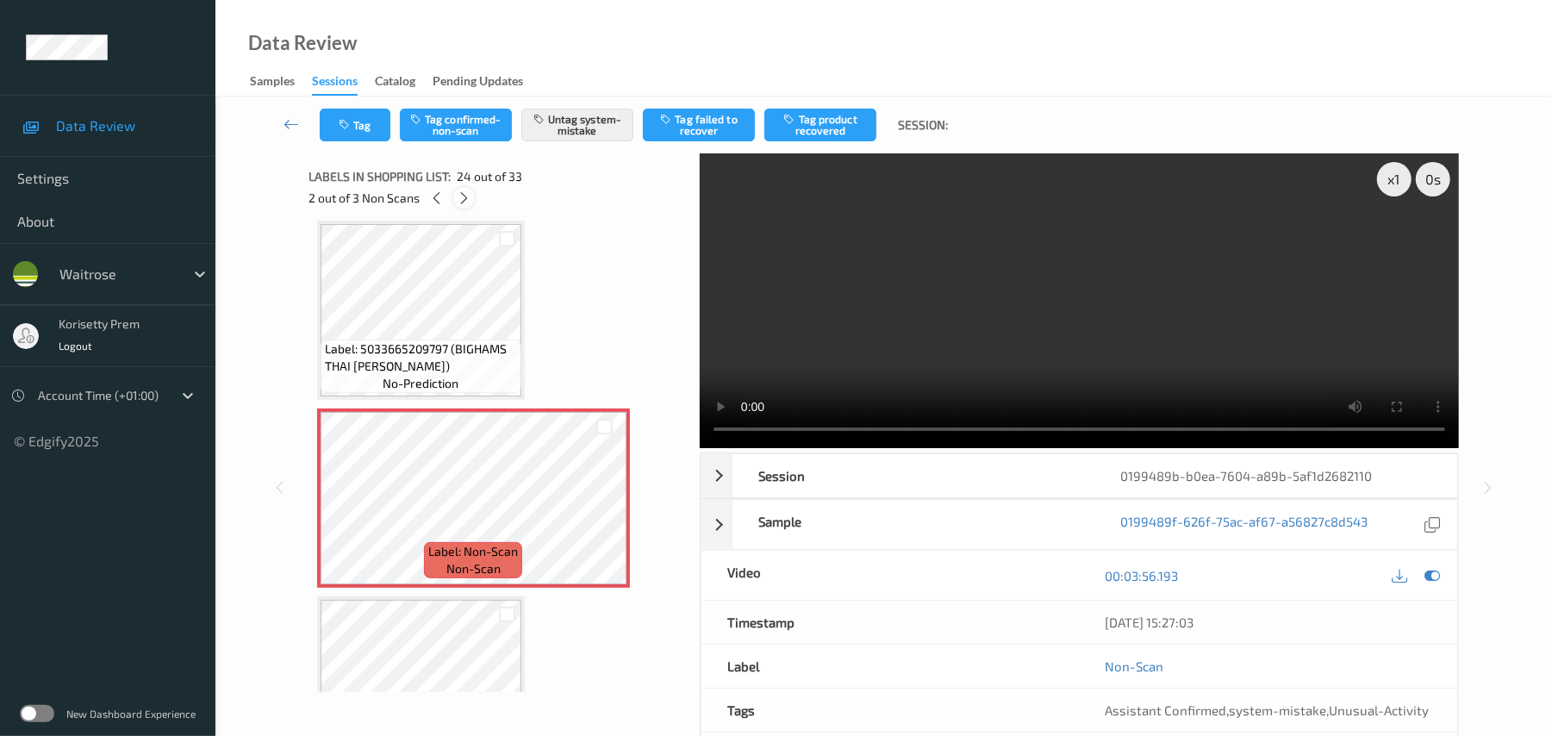
click at [457, 196] on icon at bounding box center [464, 198] width 15 height 16
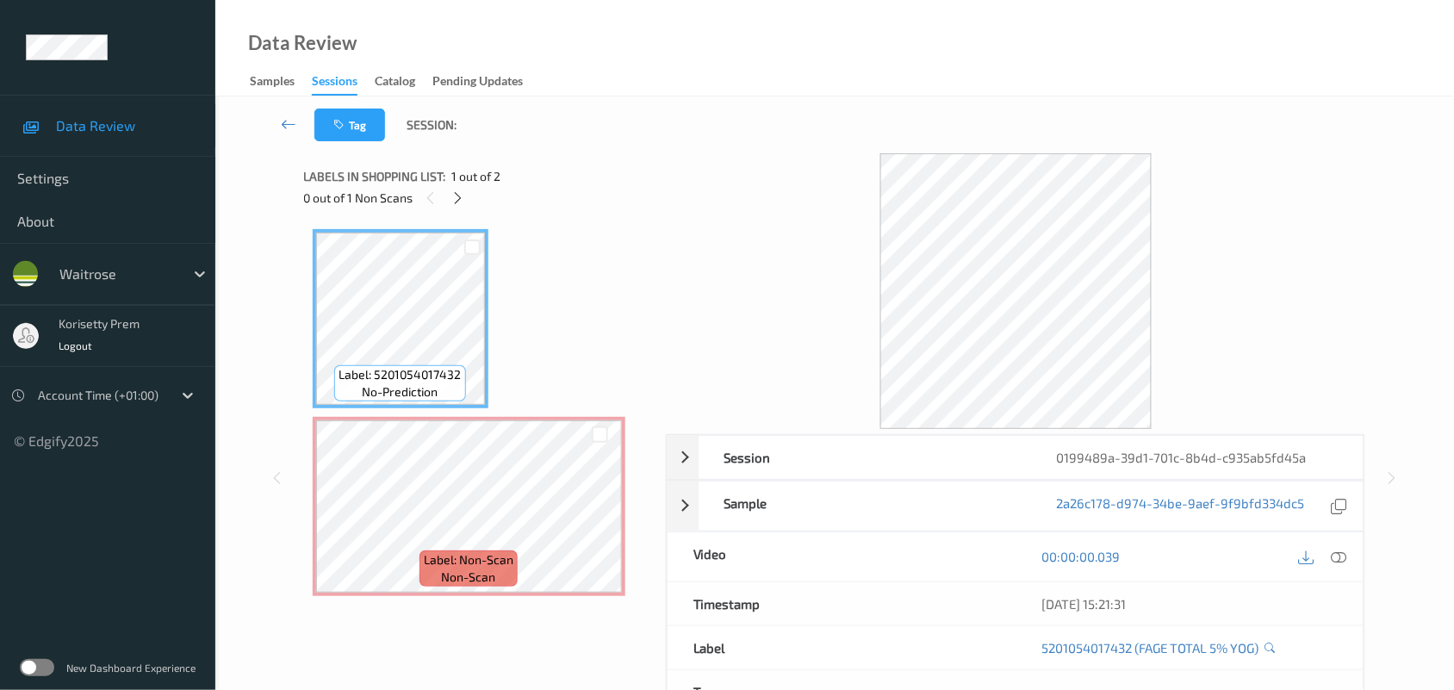
click at [588, 114] on div "Tag Session:" at bounding box center [835, 124] width 1168 height 57
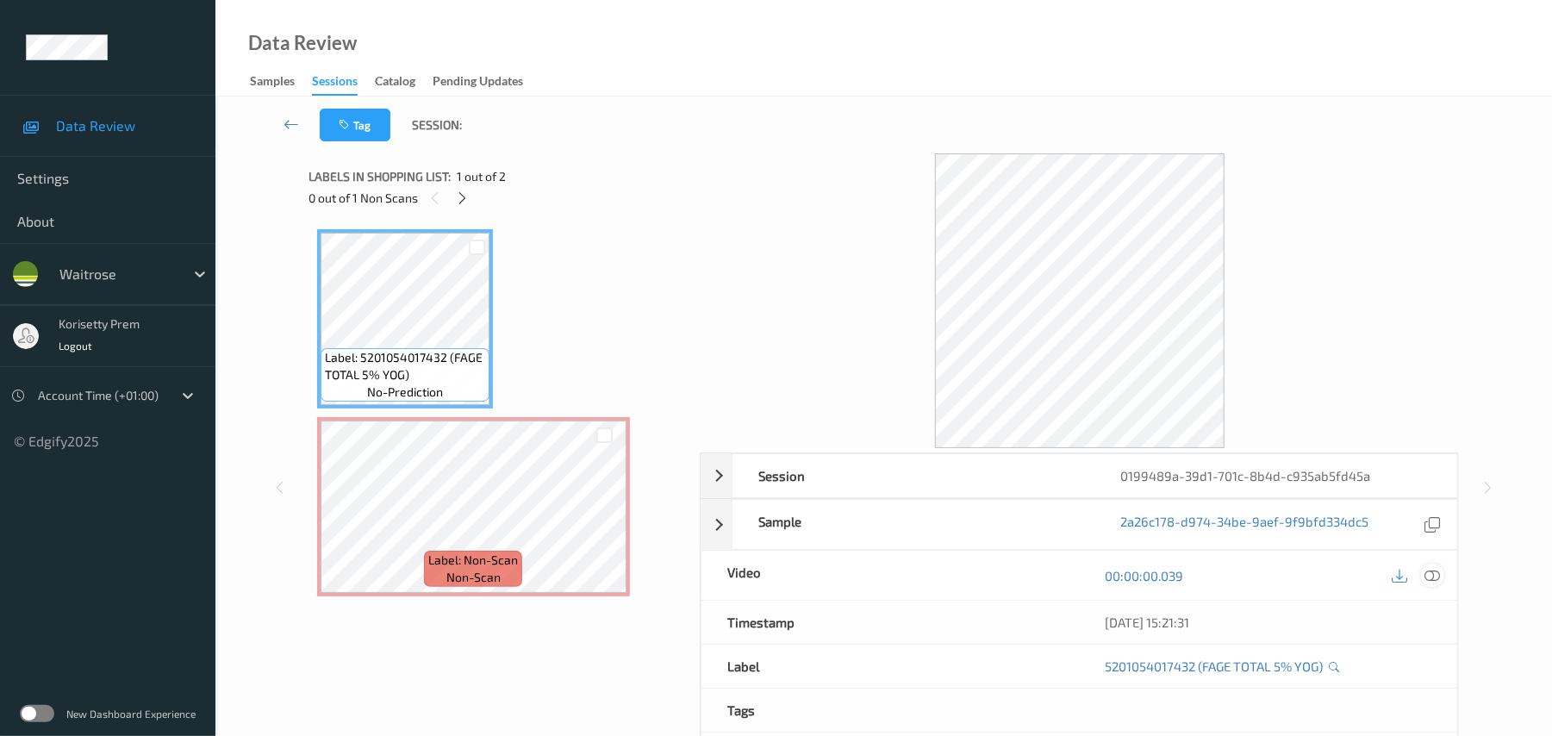
click at [1430, 572] on icon at bounding box center [1433, 576] width 16 height 16
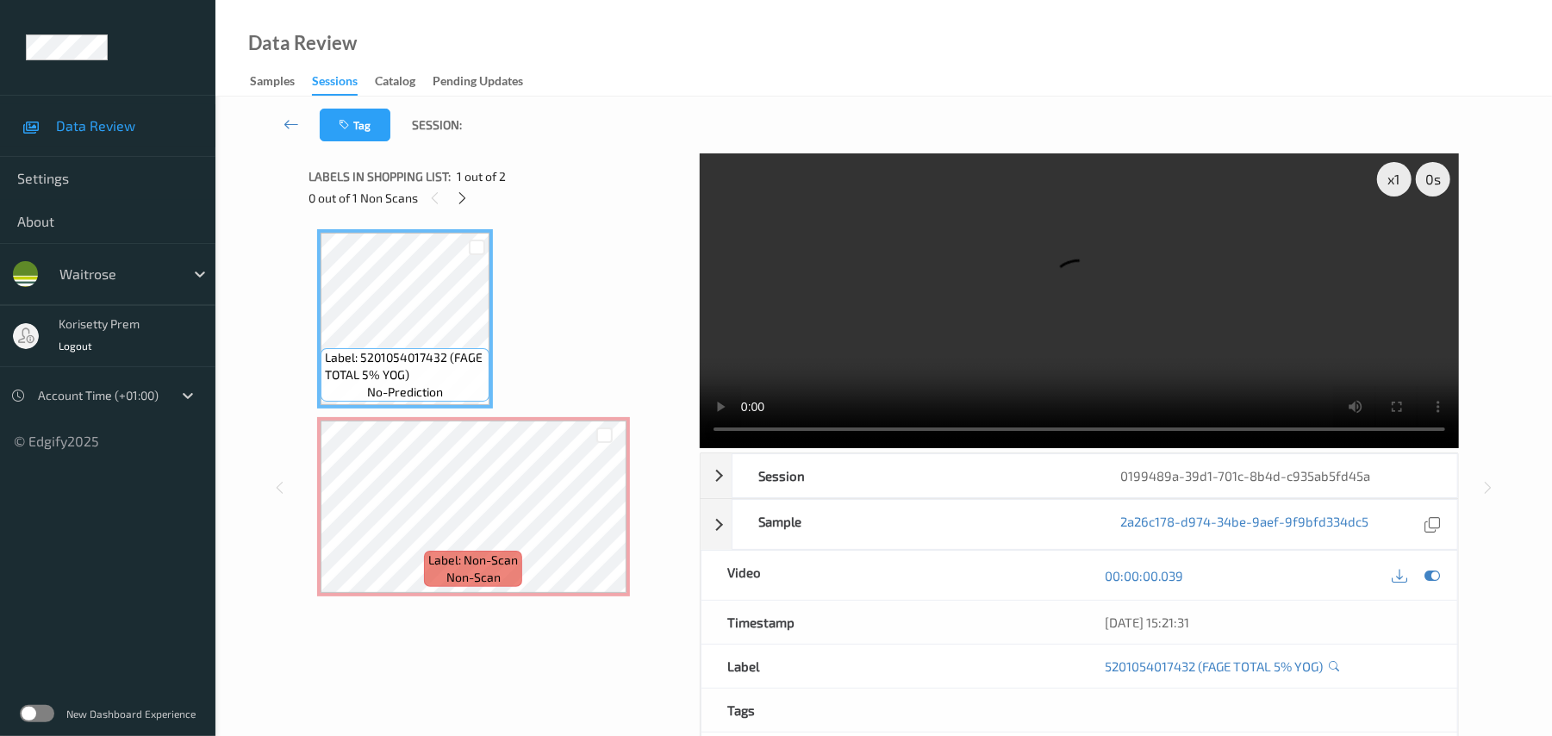
click at [1128, 318] on video at bounding box center [1079, 300] width 759 height 295
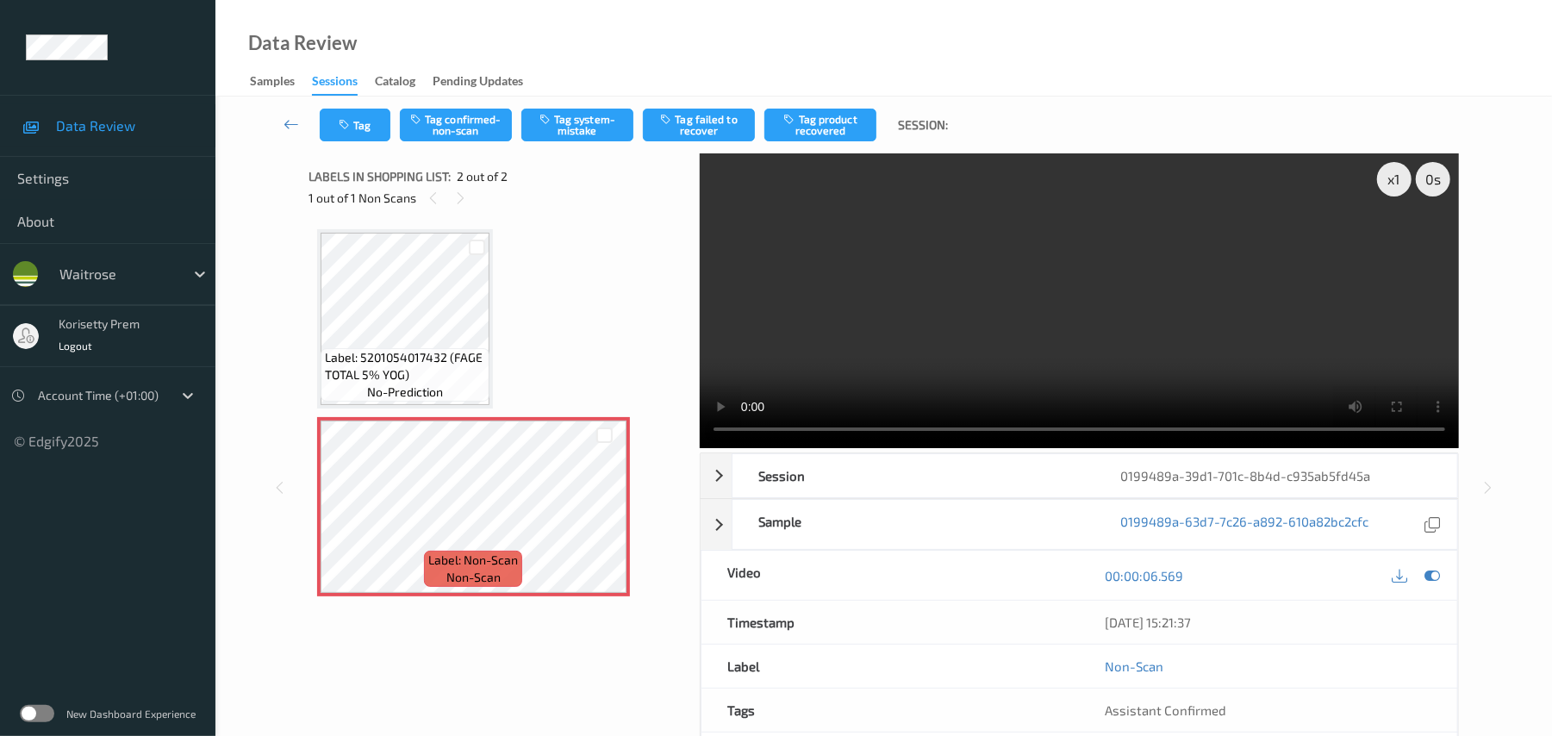
click at [897, 339] on video at bounding box center [1079, 300] width 759 height 295
click at [598, 132] on button "Tag system-mistake" at bounding box center [577, 125] width 112 height 33
click at [329, 109] on button "Tag" at bounding box center [355, 125] width 71 height 33
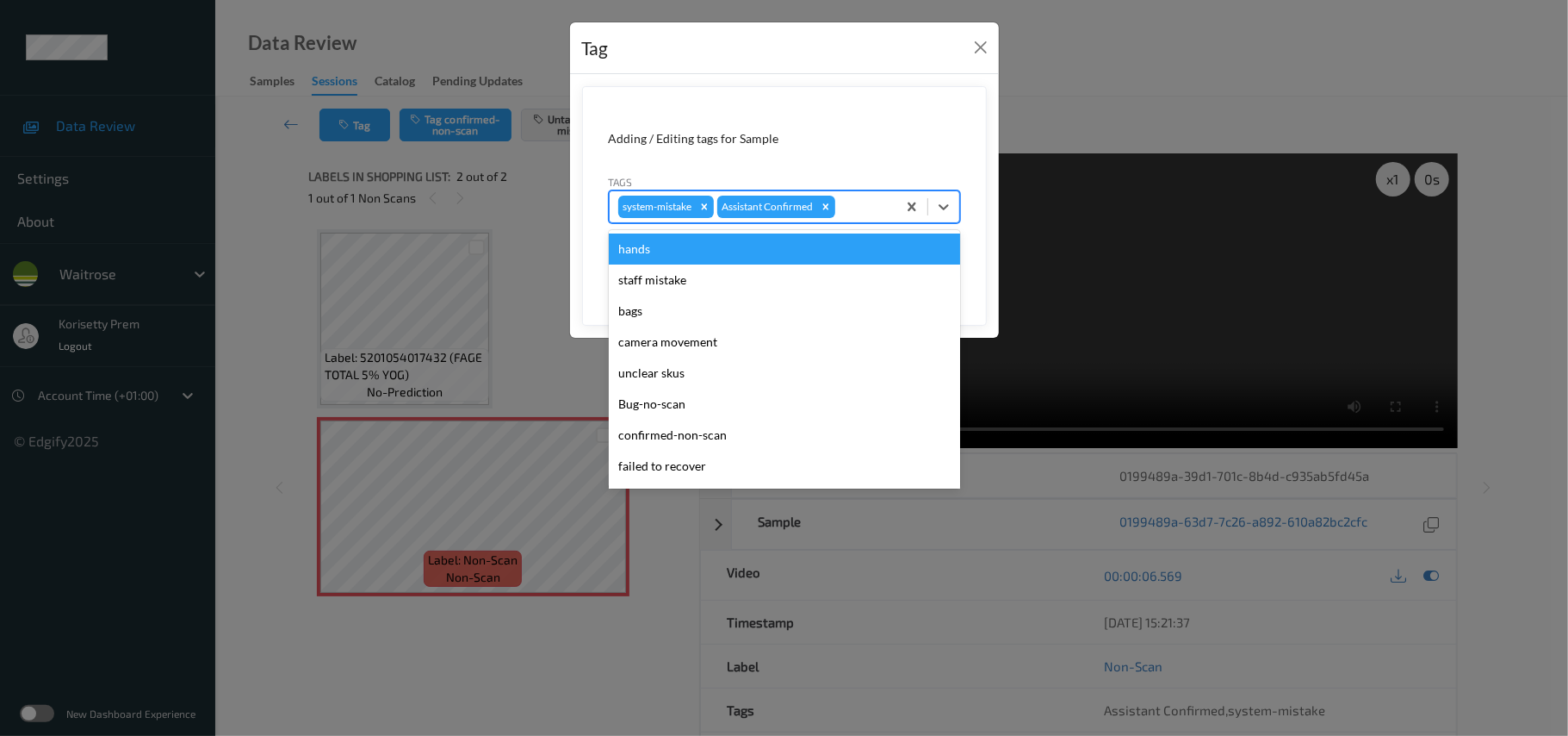
click at [871, 210] on div at bounding box center [862, 206] width 49 height 21
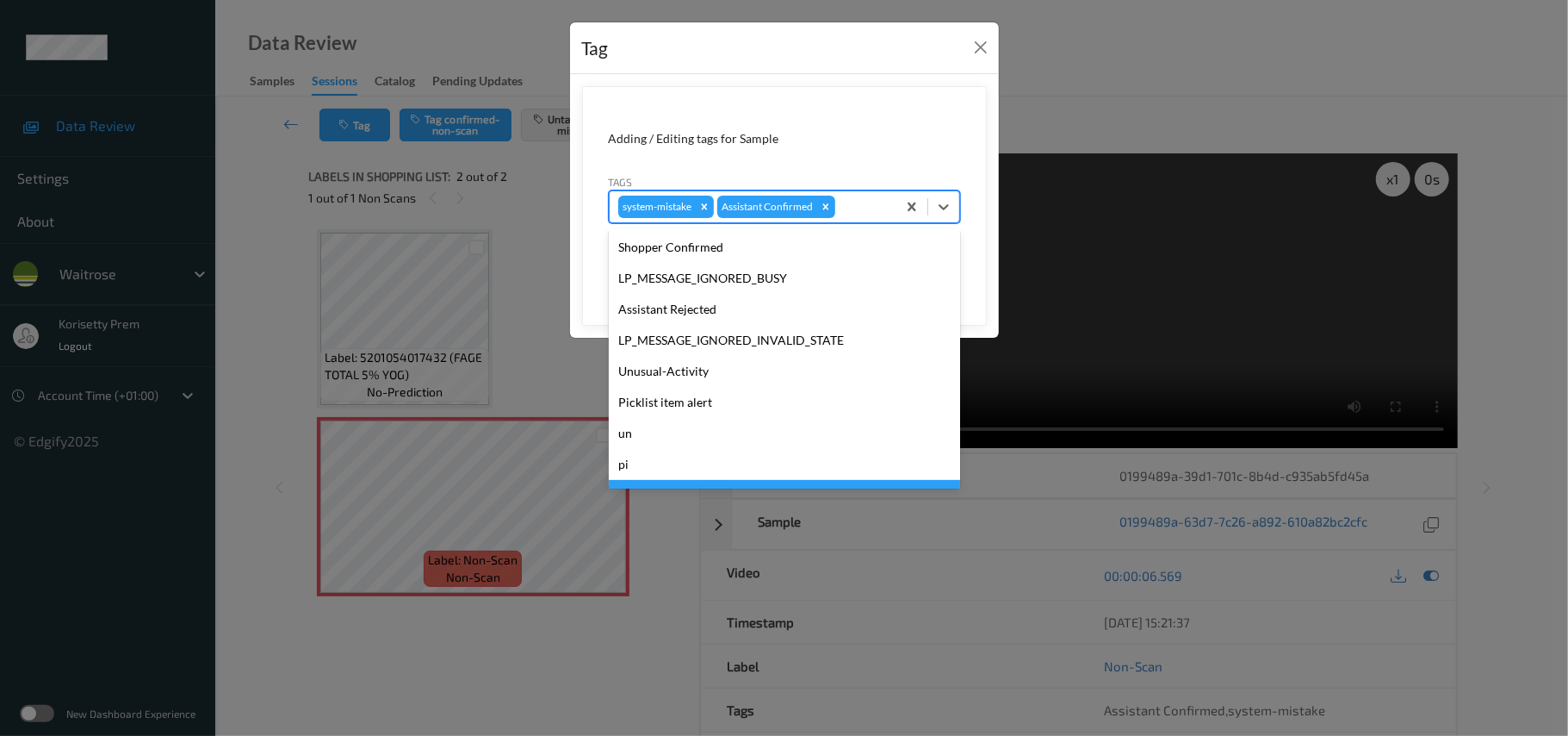
scroll to position [431, 0]
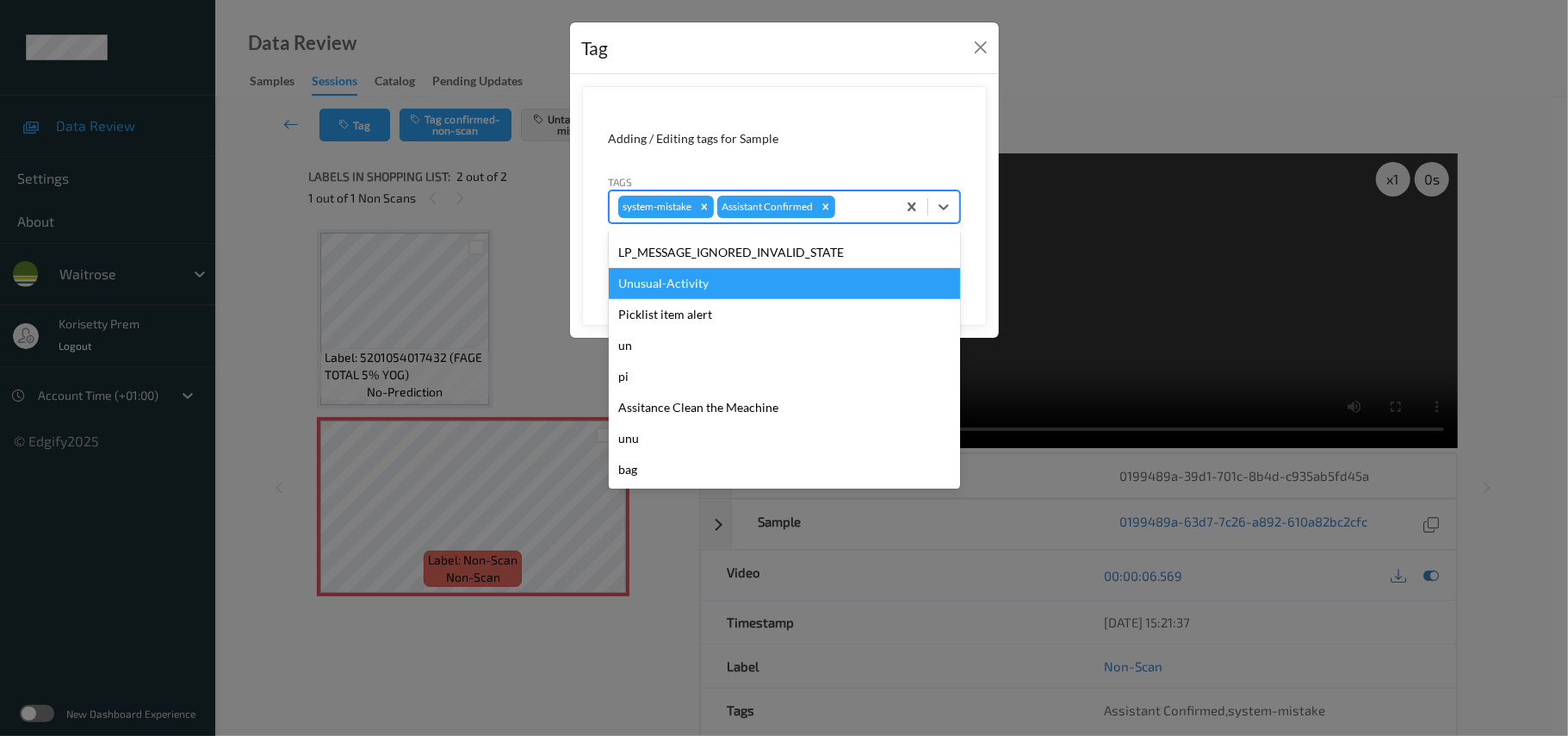
click at [693, 291] on div "Unusual-Activity" at bounding box center [784, 283] width 352 height 31
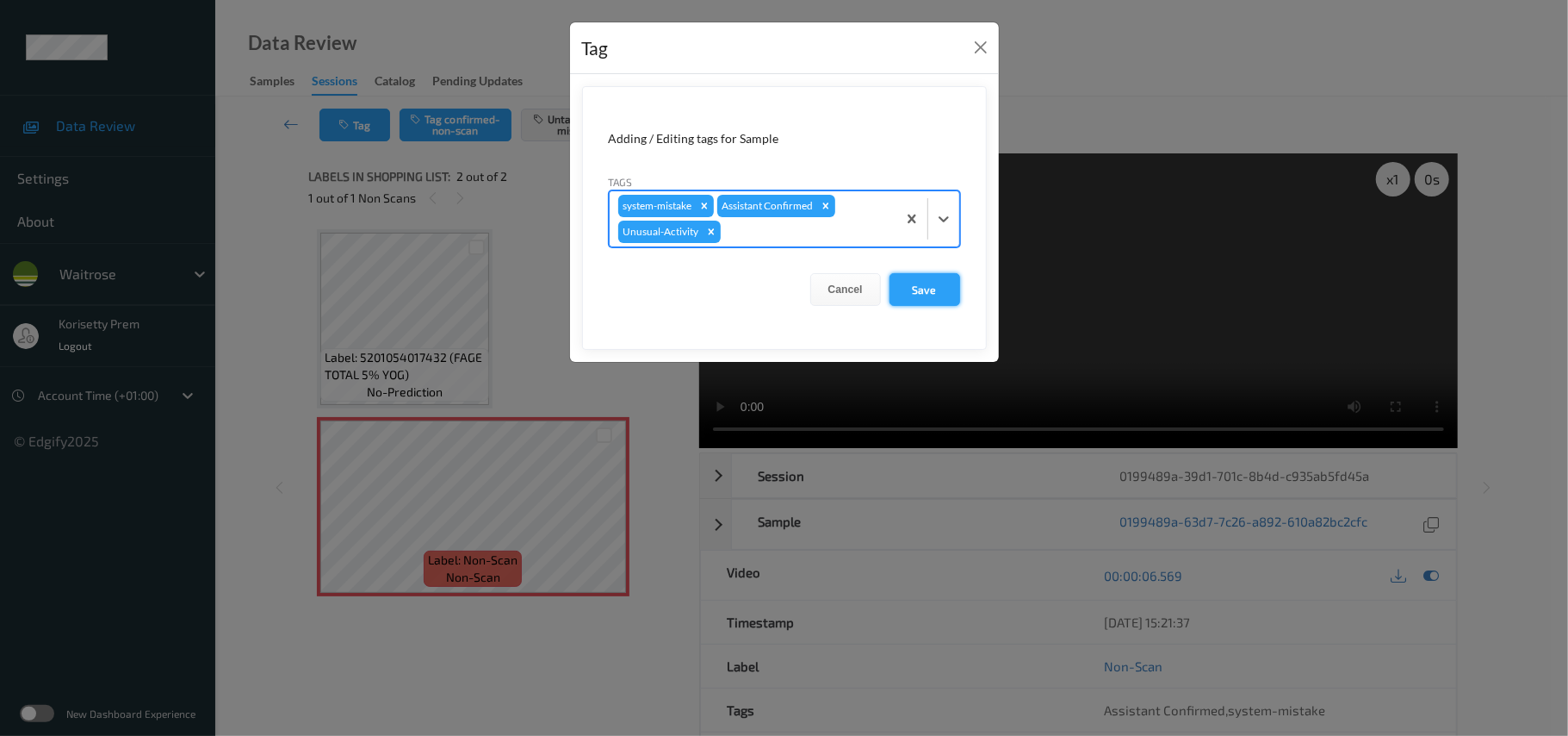
click at [920, 290] on button "Save" at bounding box center [924, 289] width 71 height 33
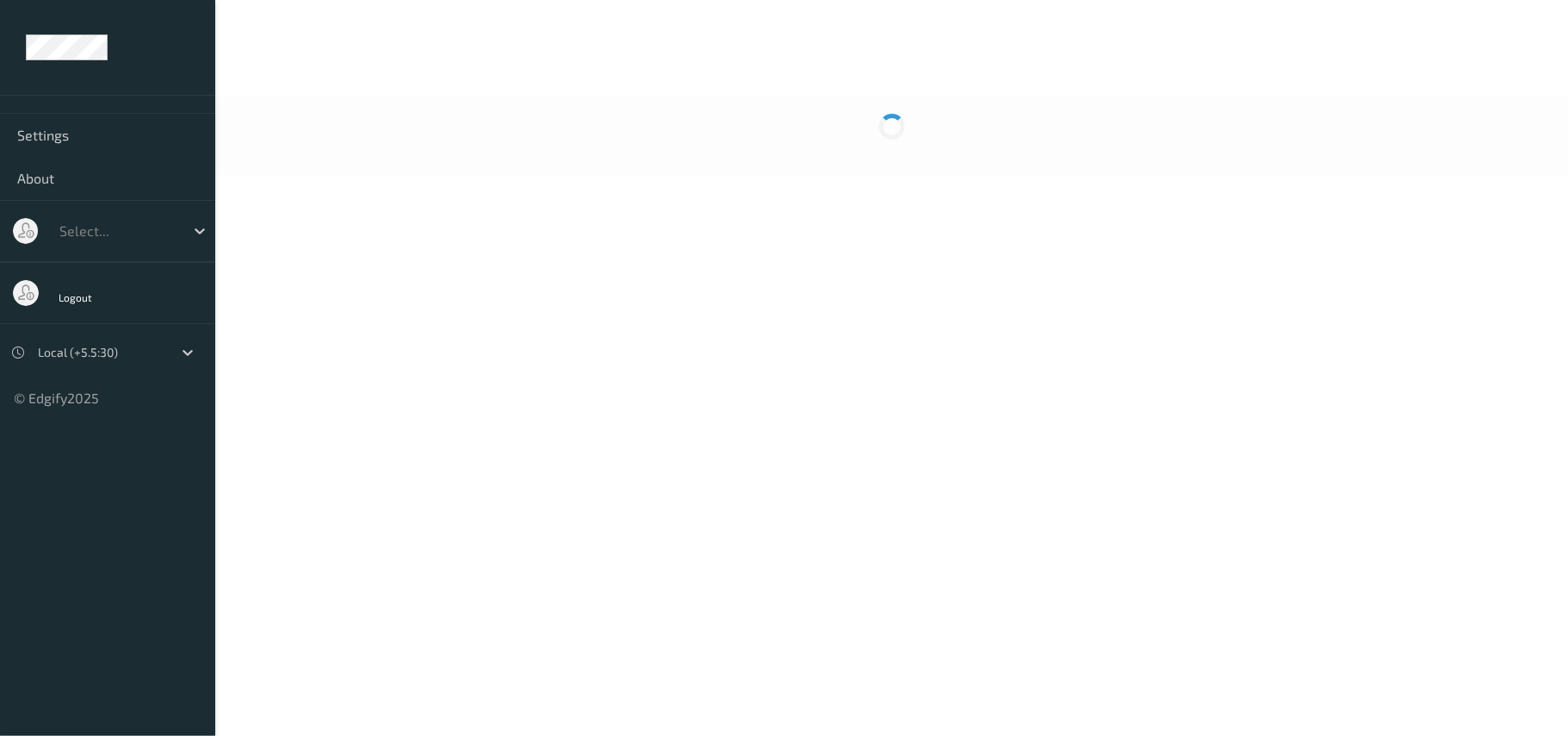
click at [889, 259] on body "Settings About Select... Logout Local (+5.5:30) © Edgify 2025 New Dashboard Exp…" at bounding box center [784, 368] width 1568 height 736
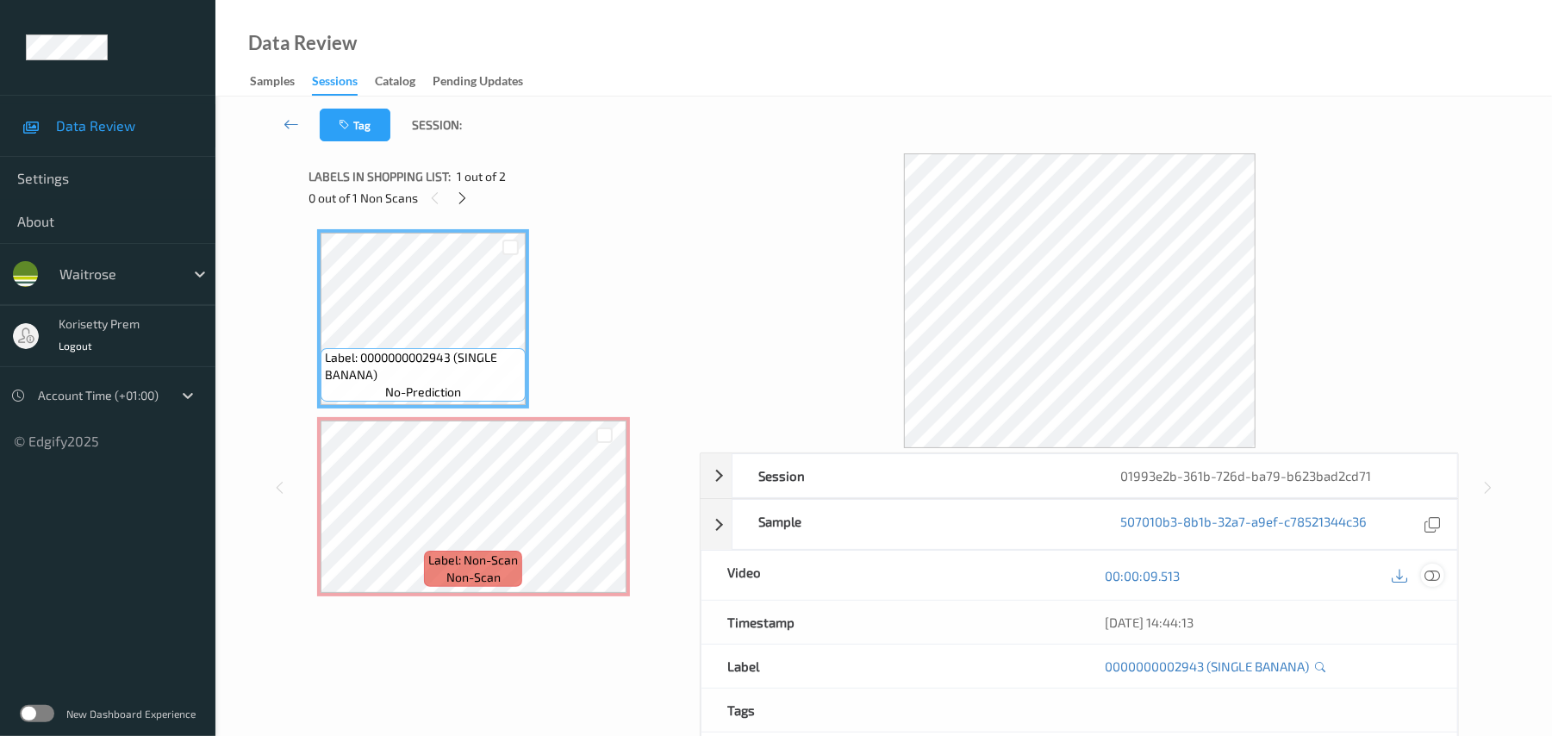
click at [1434, 582] on icon at bounding box center [1433, 576] width 16 height 16
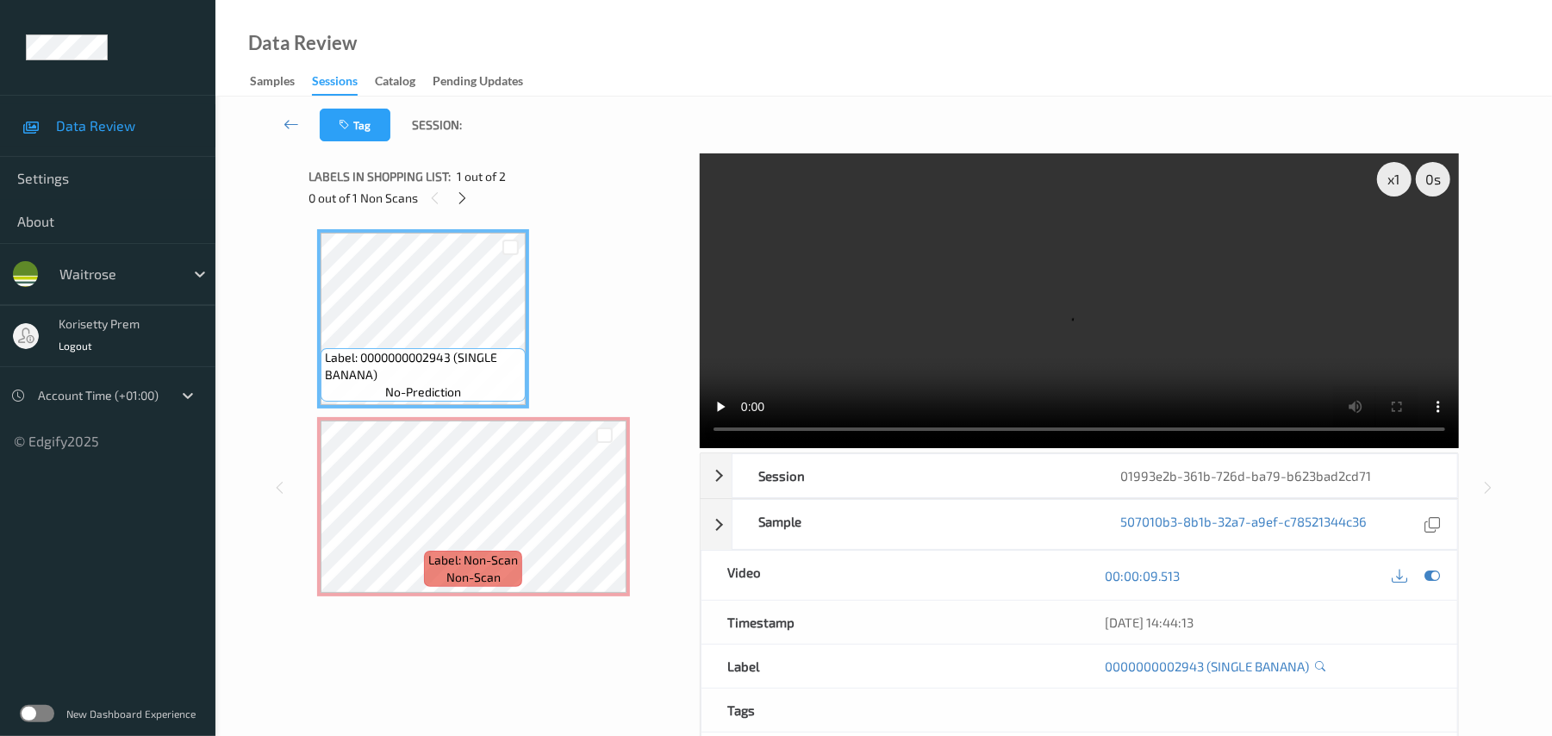
click at [1086, 290] on video at bounding box center [1079, 300] width 759 height 295
click at [938, 350] on video at bounding box center [1079, 300] width 759 height 295
click at [938, 373] on video at bounding box center [1079, 300] width 759 height 295
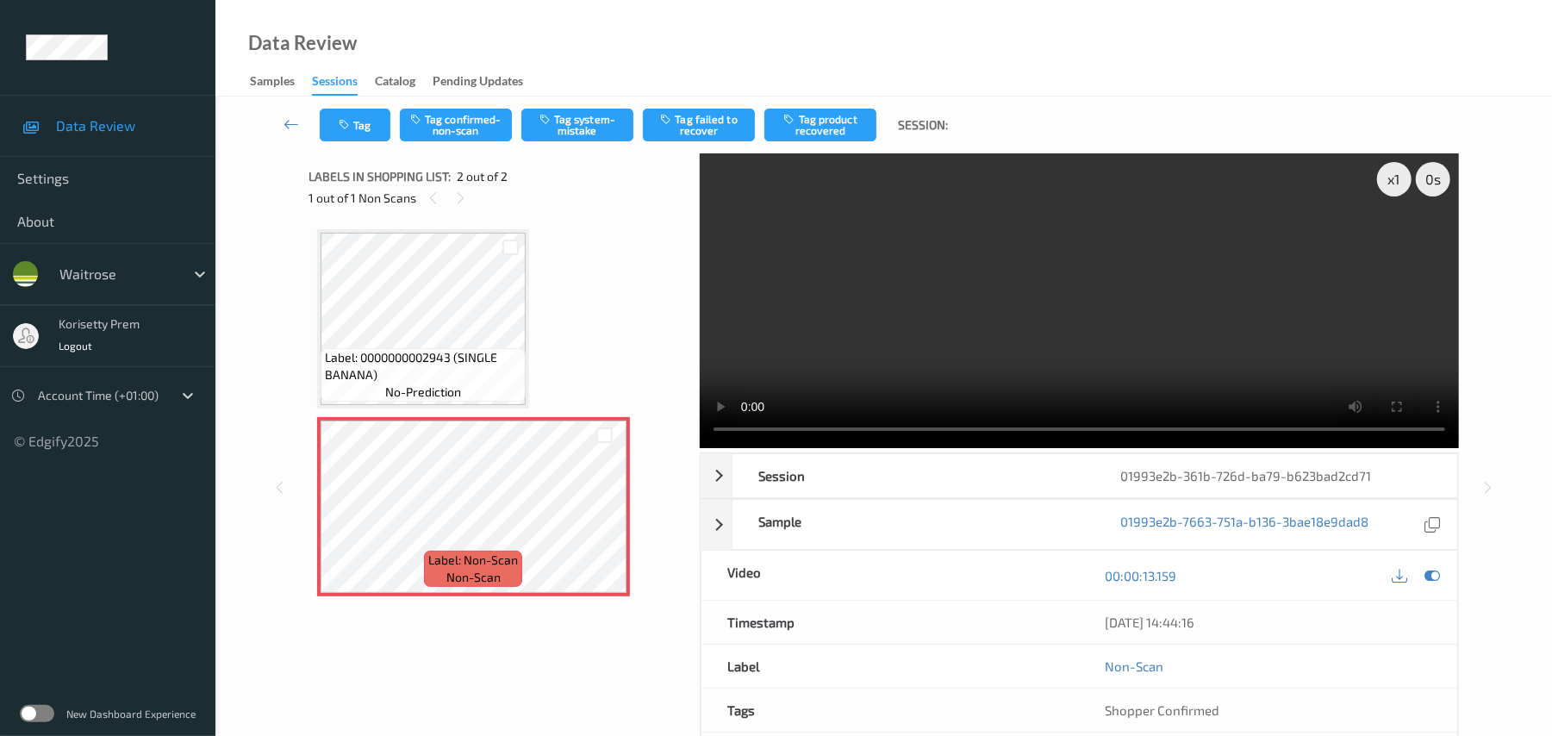
click at [1082, 307] on video at bounding box center [1079, 300] width 759 height 295
click at [604, 122] on button "Tag system-mistake" at bounding box center [577, 125] width 112 height 33
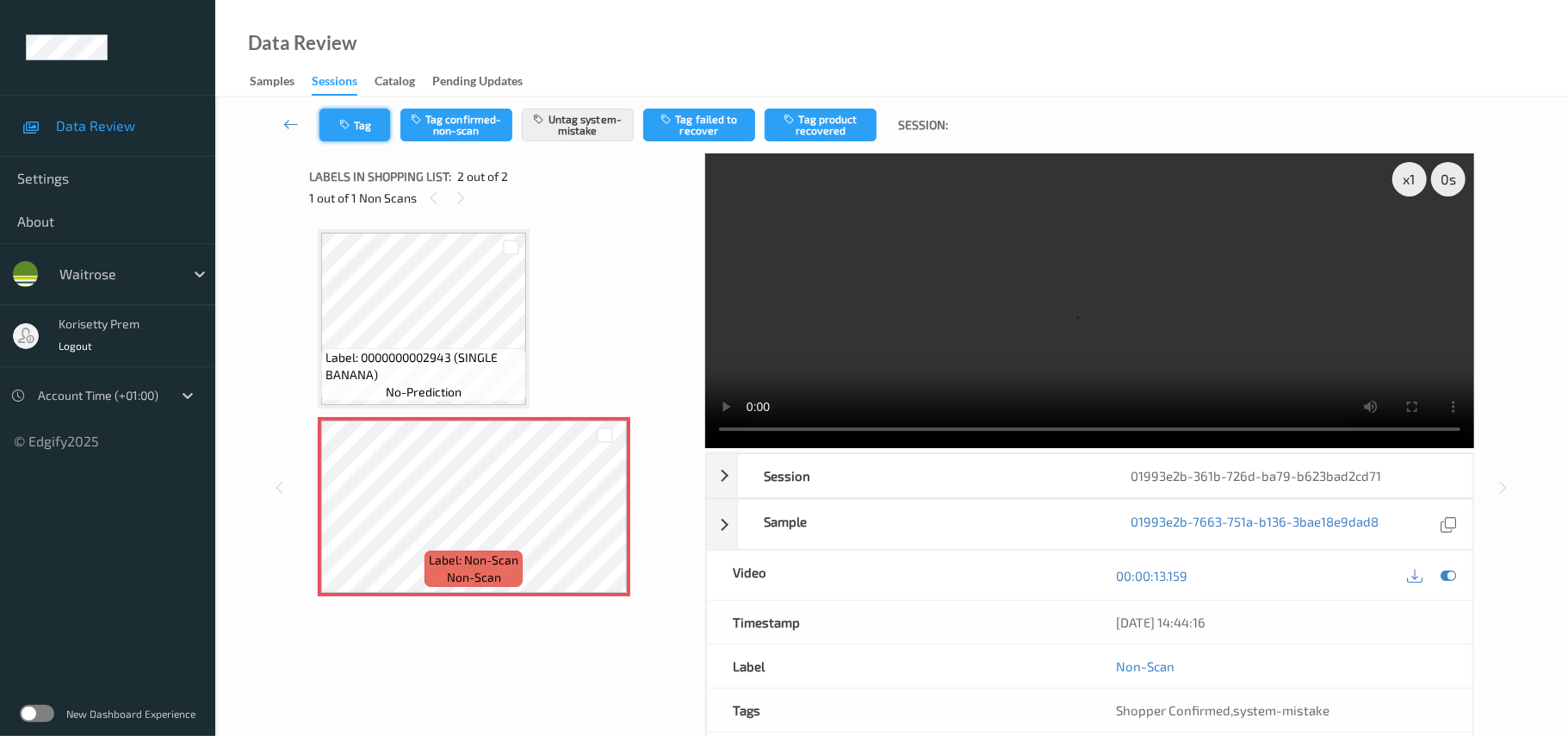
click at [357, 122] on button "Tag" at bounding box center [355, 125] width 71 height 33
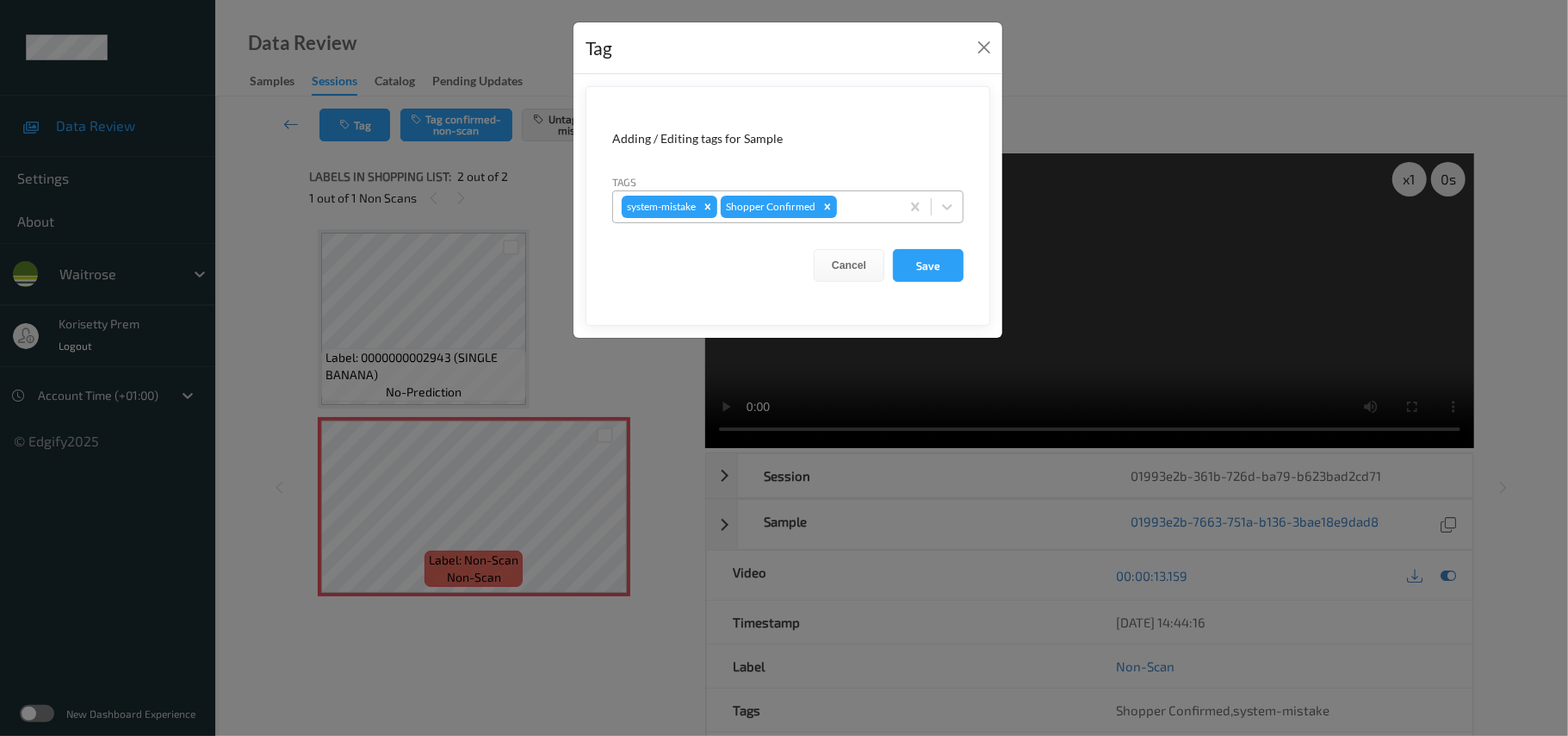
click at [892, 197] on div "system-mistake Shopper Confirmed" at bounding box center [756, 206] width 287 height 29
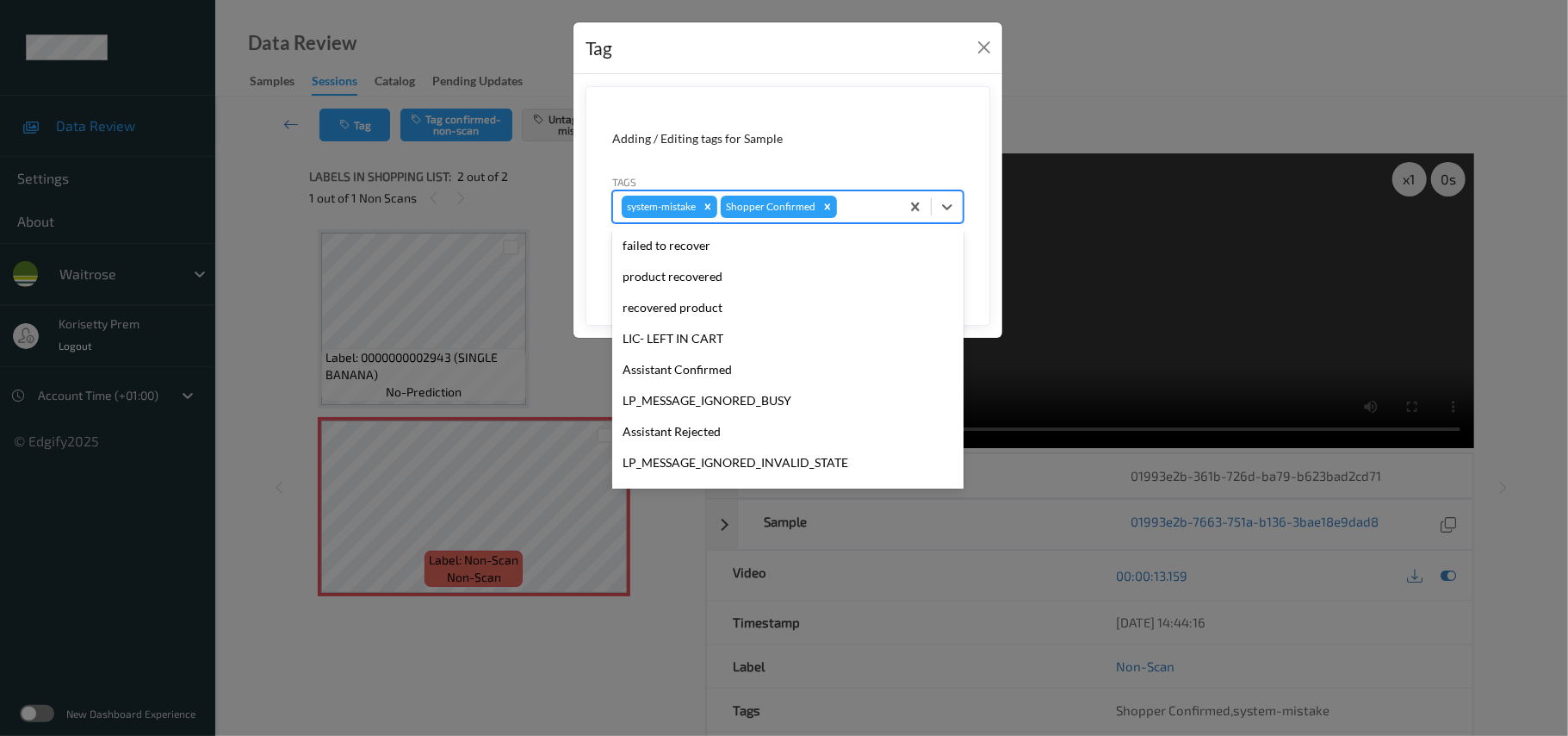
scroll to position [431, 0]
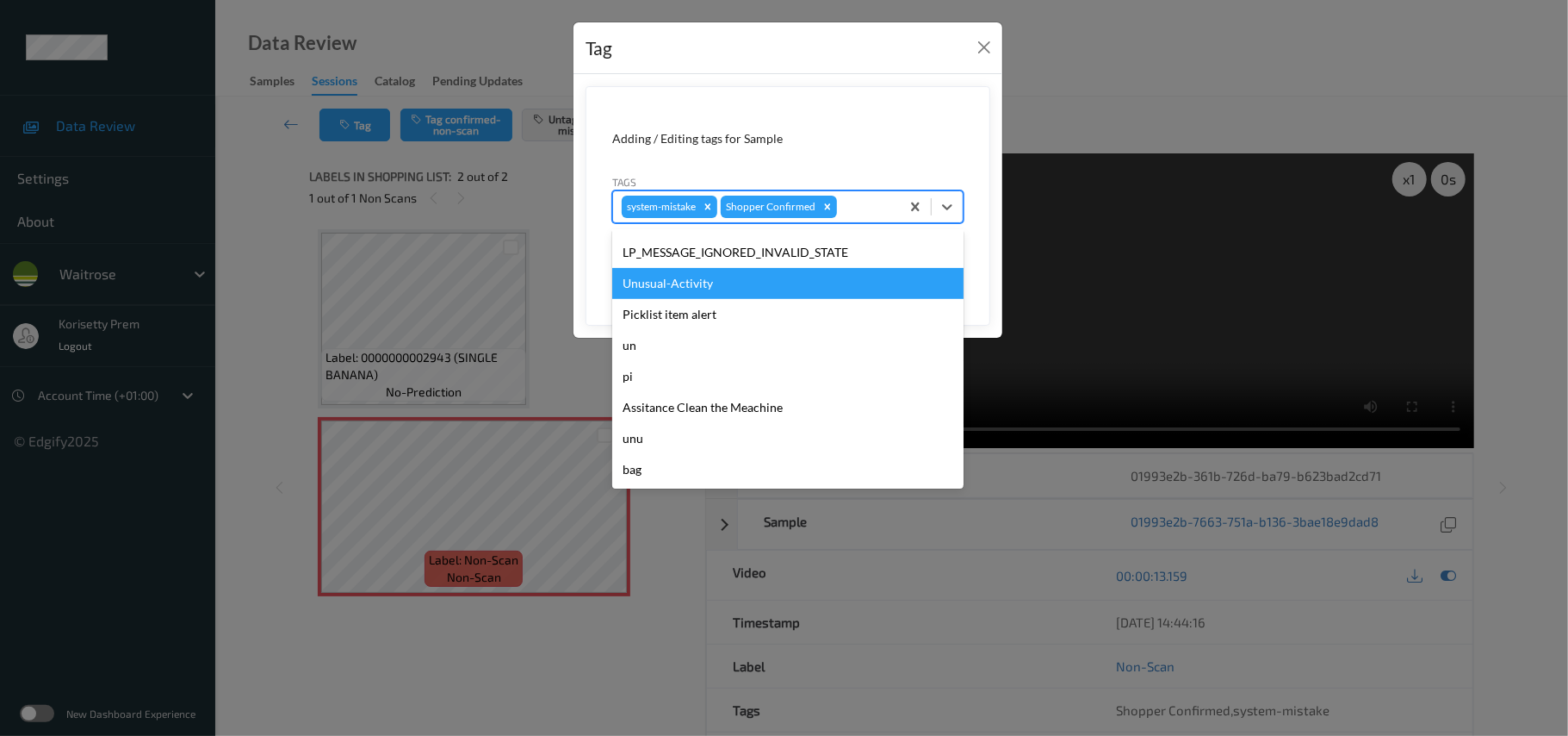
click at [694, 273] on div "Unusual-Activity" at bounding box center [788, 283] width 352 height 31
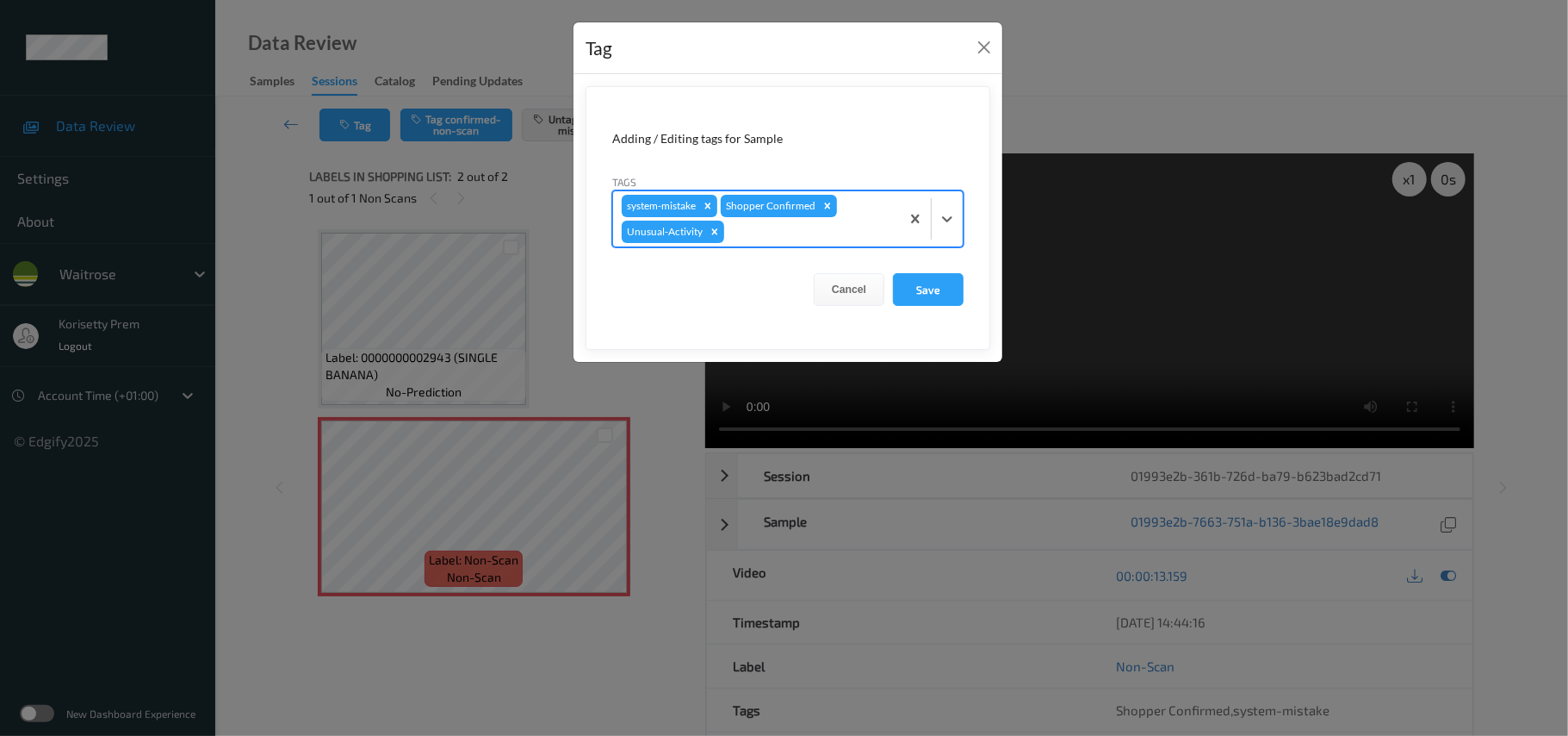
click at [752, 236] on div at bounding box center [809, 231] width 164 height 21
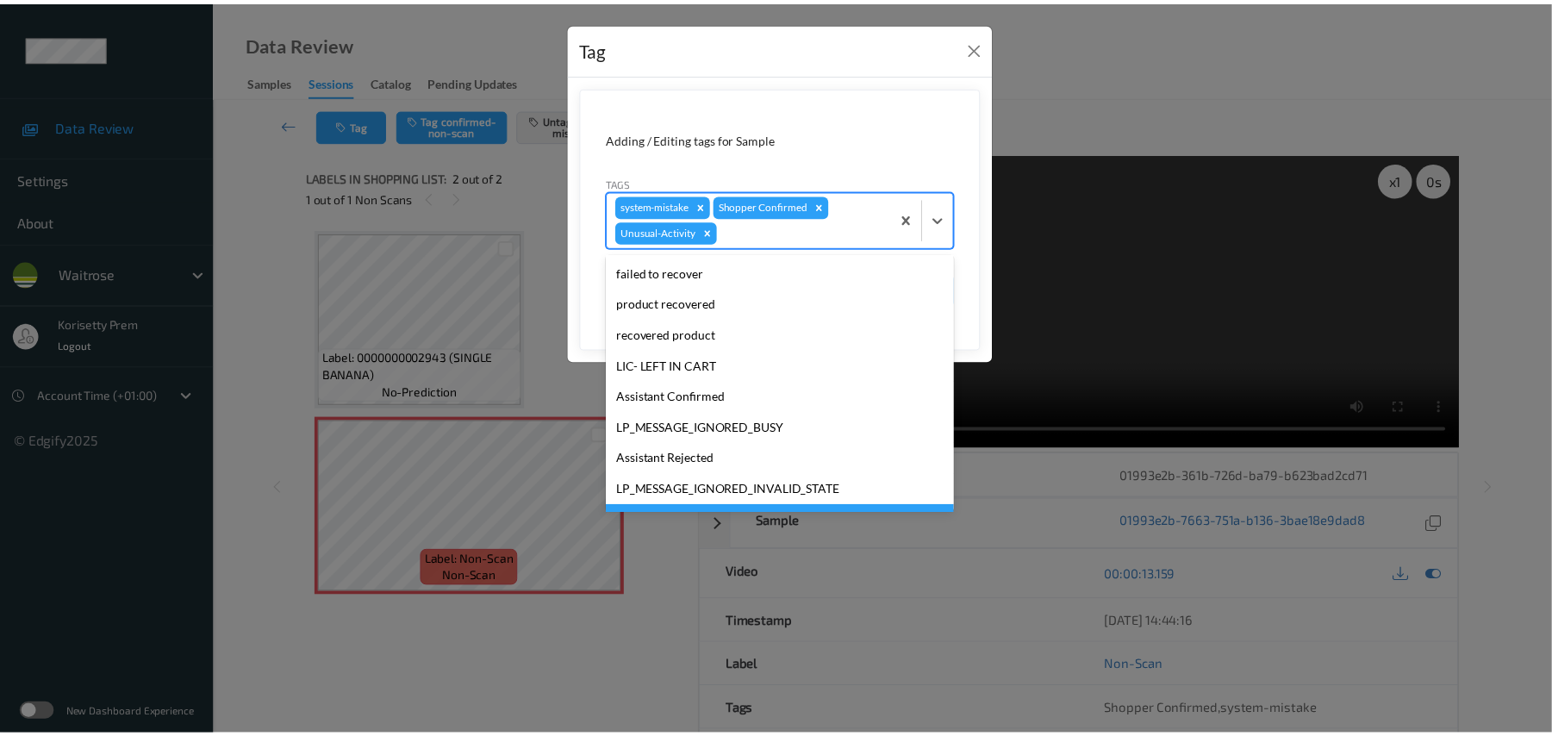
scroll to position [400, 0]
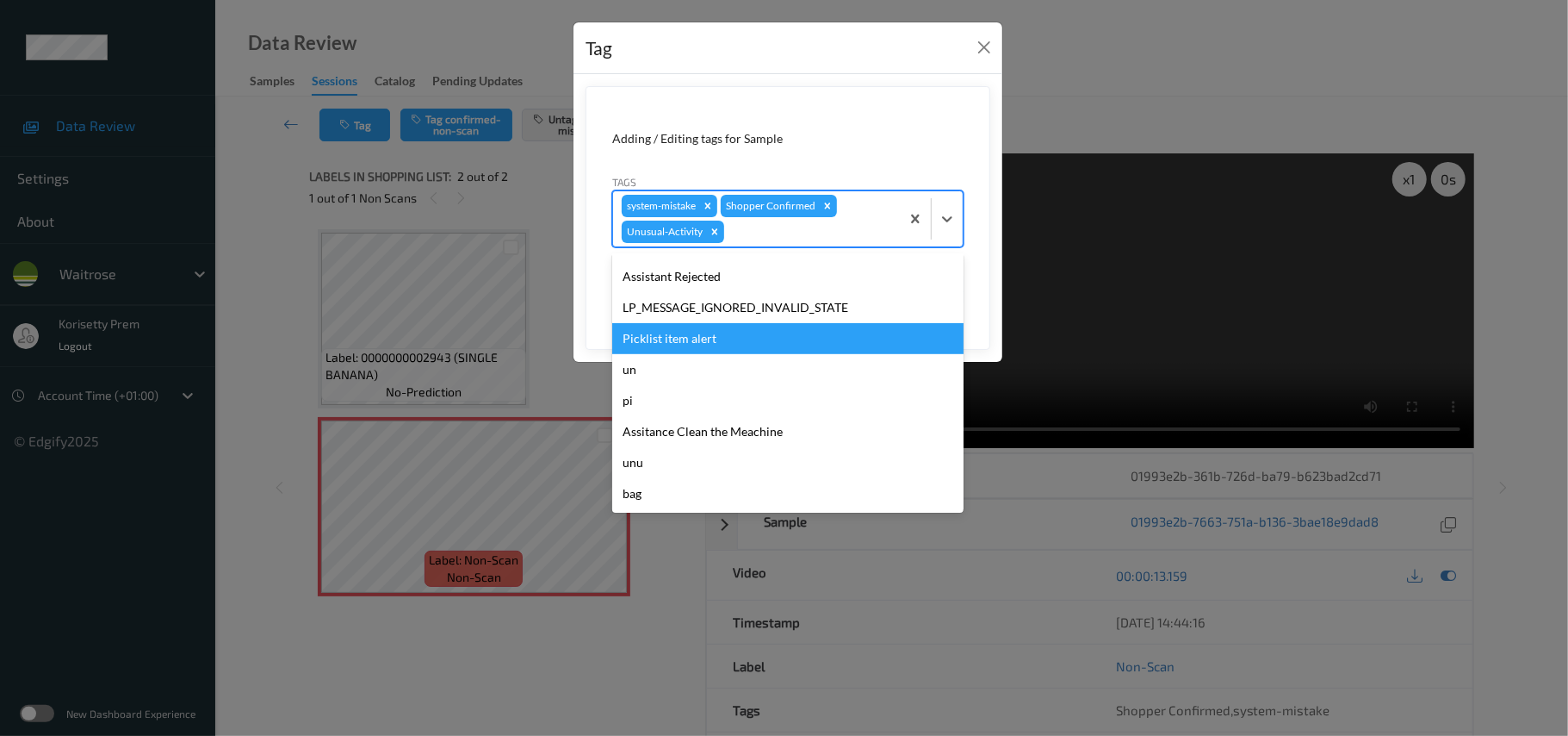
click at [682, 339] on div "Picklist item alert" at bounding box center [788, 338] width 352 height 31
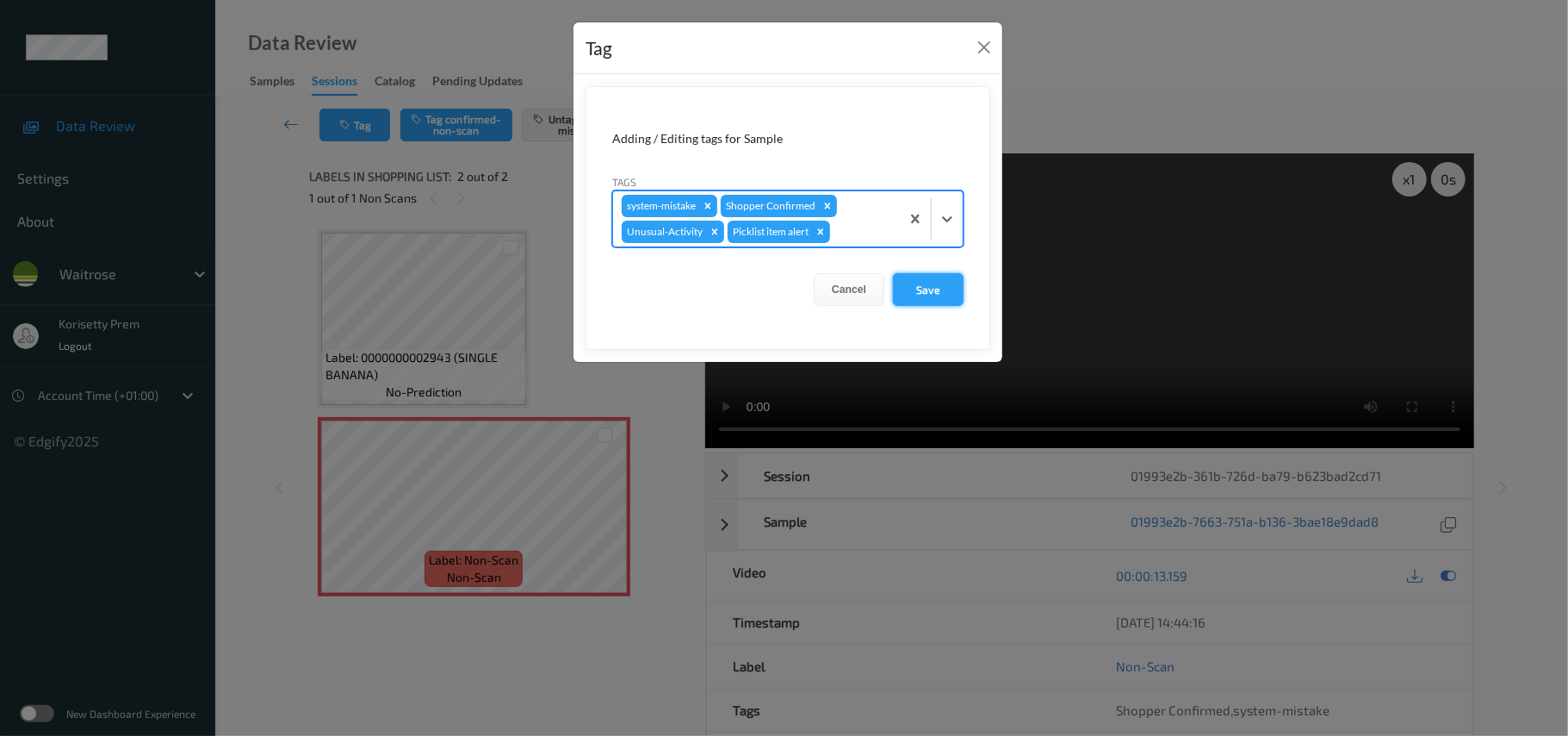
click at [917, 294] on button "Save" at bounding box center [927, 289] width 71 height 33
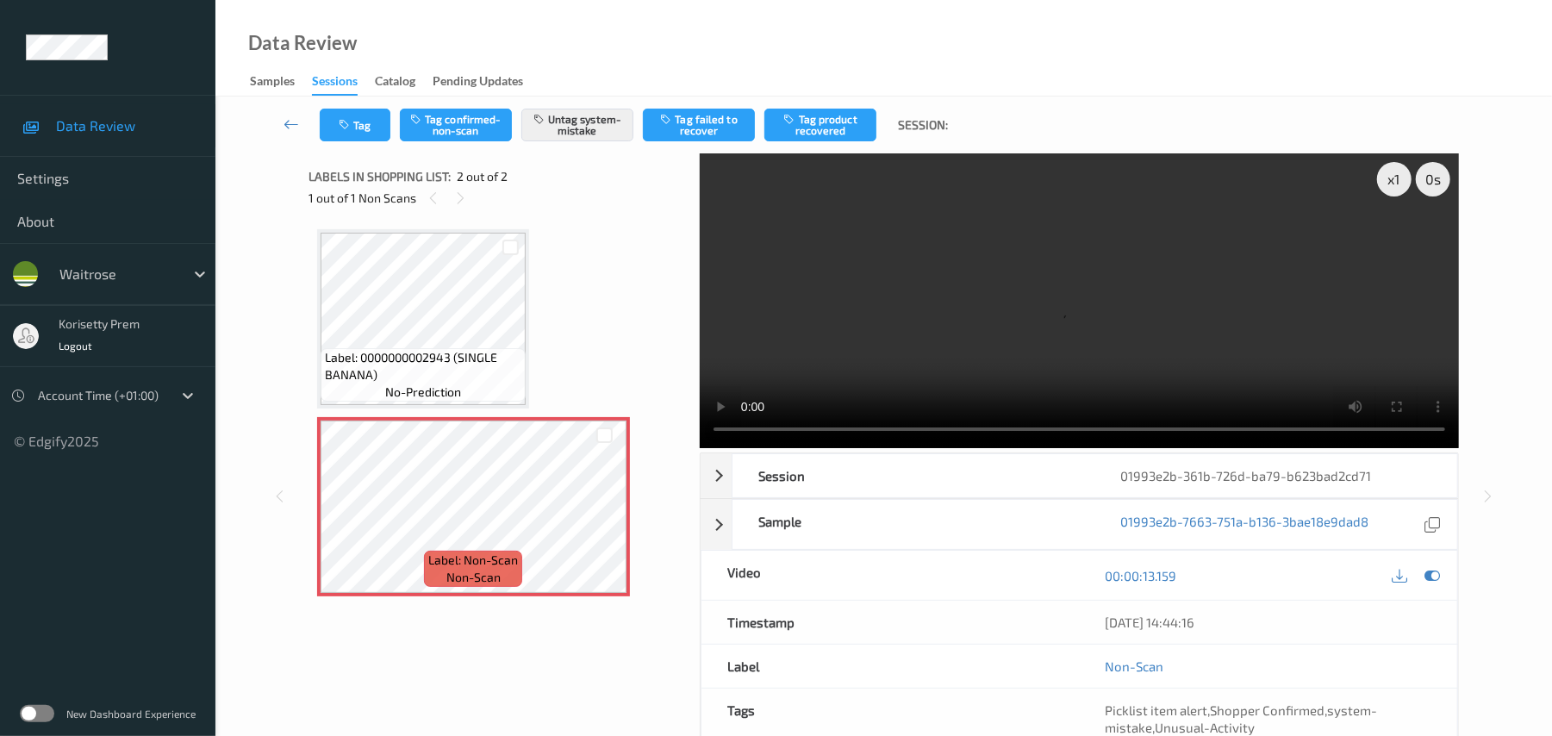
click at [1003, 78] on div "Data Review Samples Sessions Catalog Pending Updates" at bounding box center [883, 48] width 1336 height 96
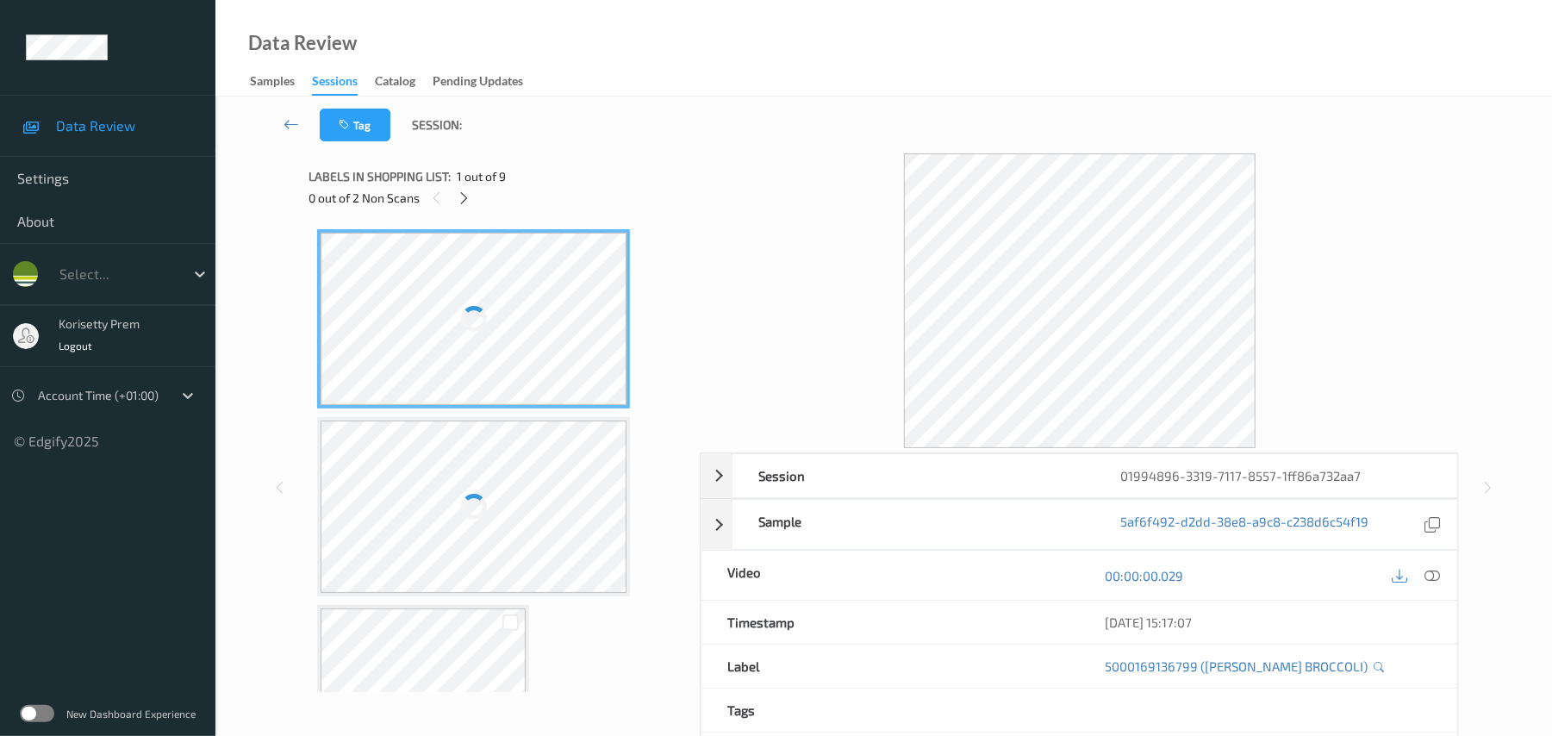
click at [762, 111] on div "Tag Session:" at bounding box center [884, 124] width 1266 height 57
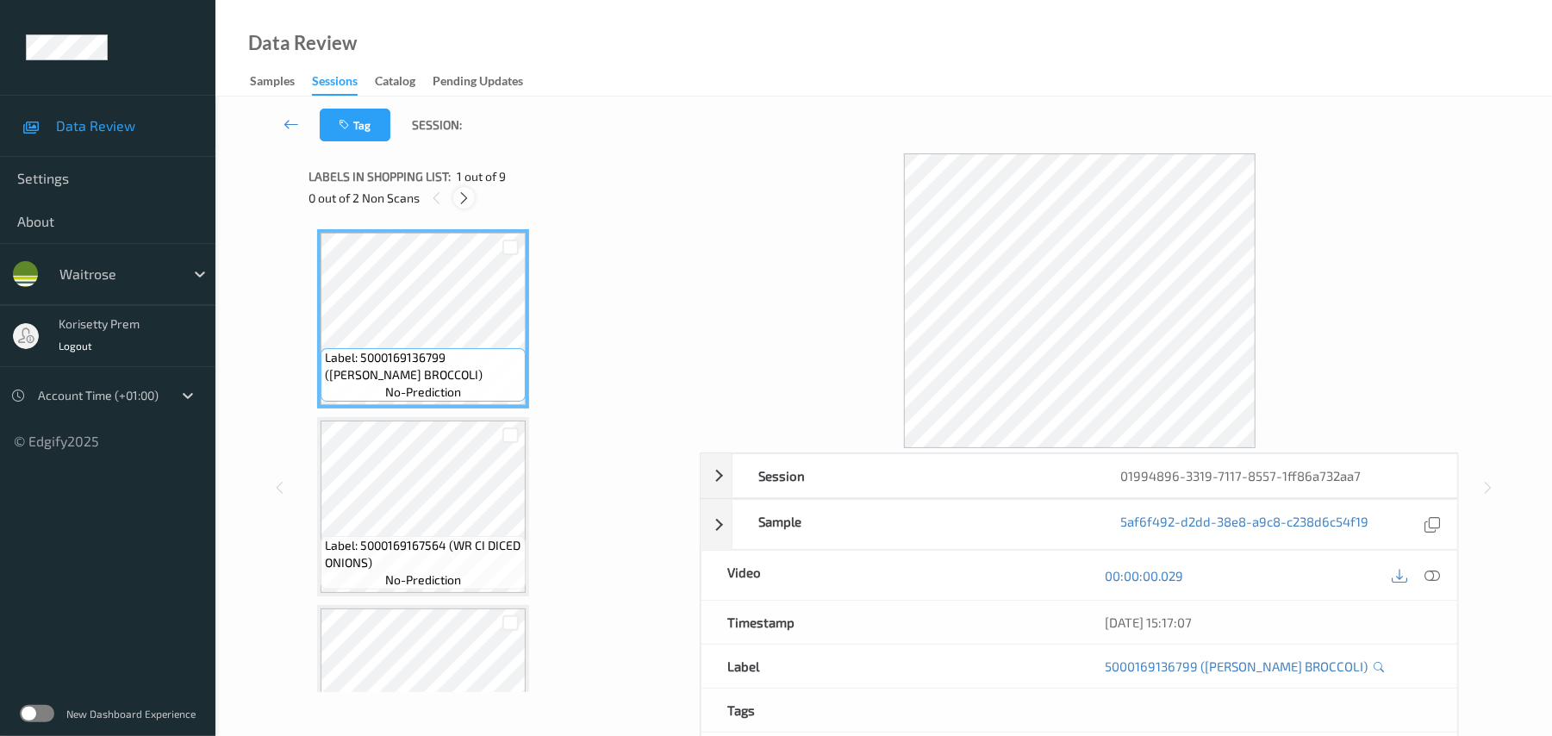
click at [464, 194] on icon at bounding box center [464, 198] width 15 height 16
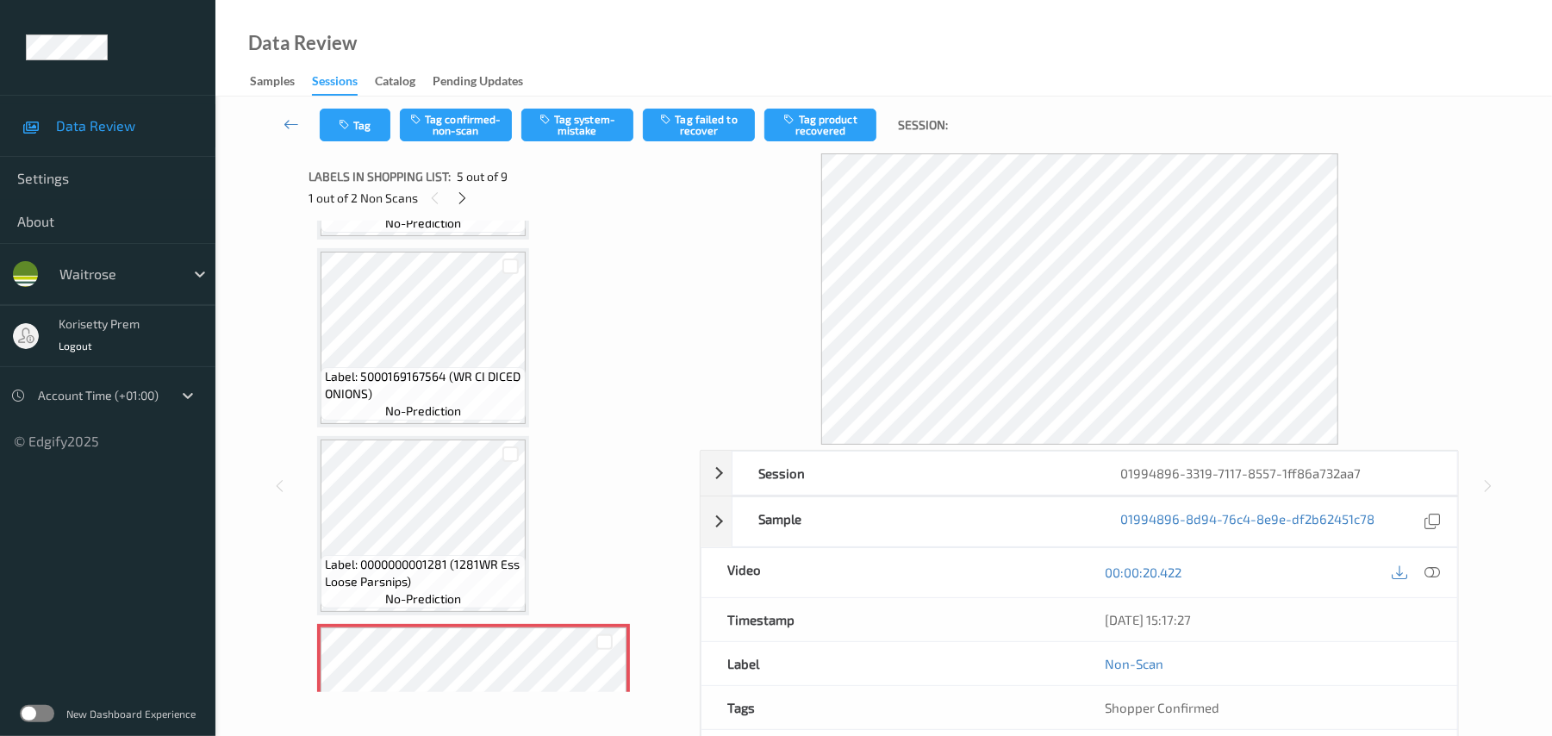
scroll to position [227, 0]
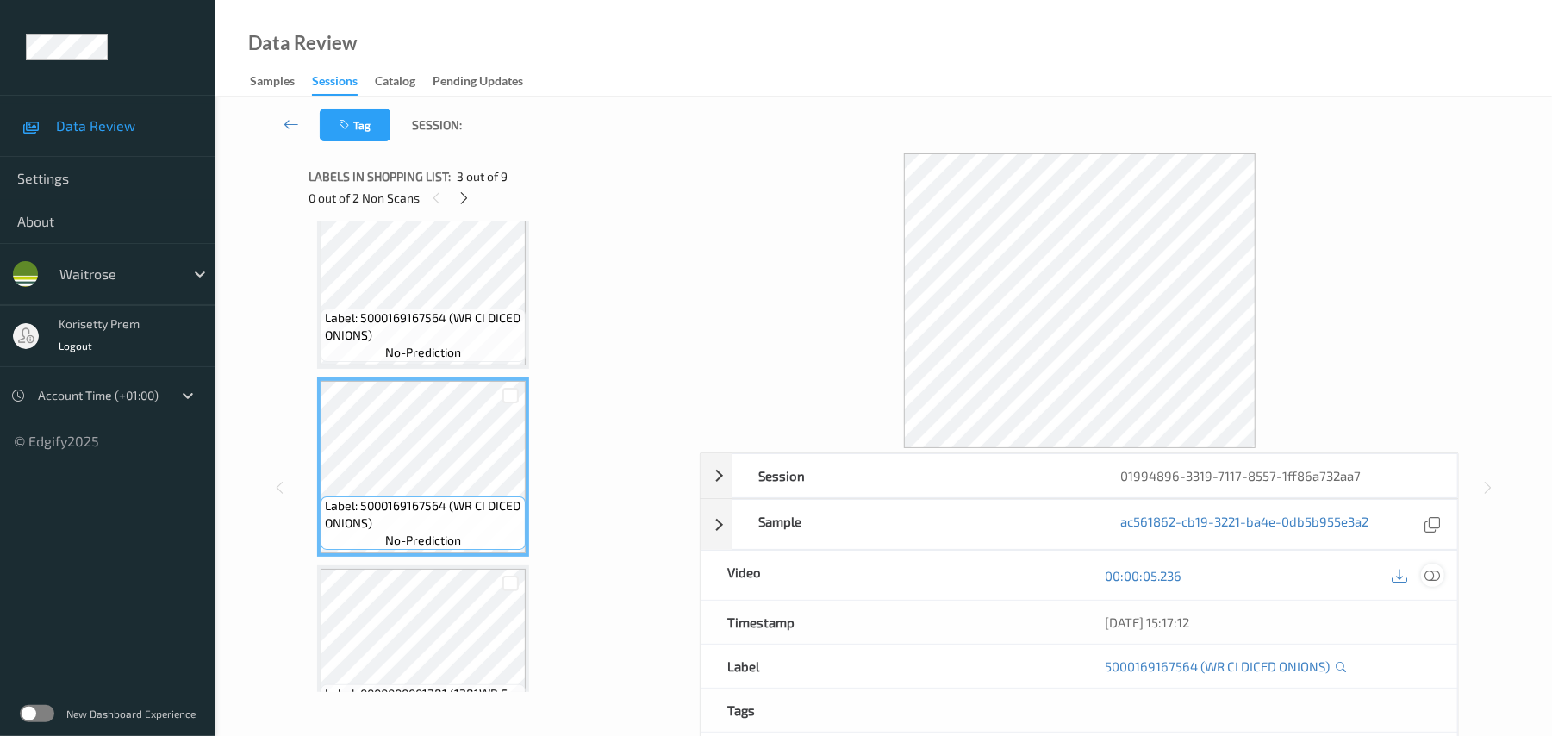
click at [1430, 576] on icon at bounding box center [1433, 576] width 16 height 16
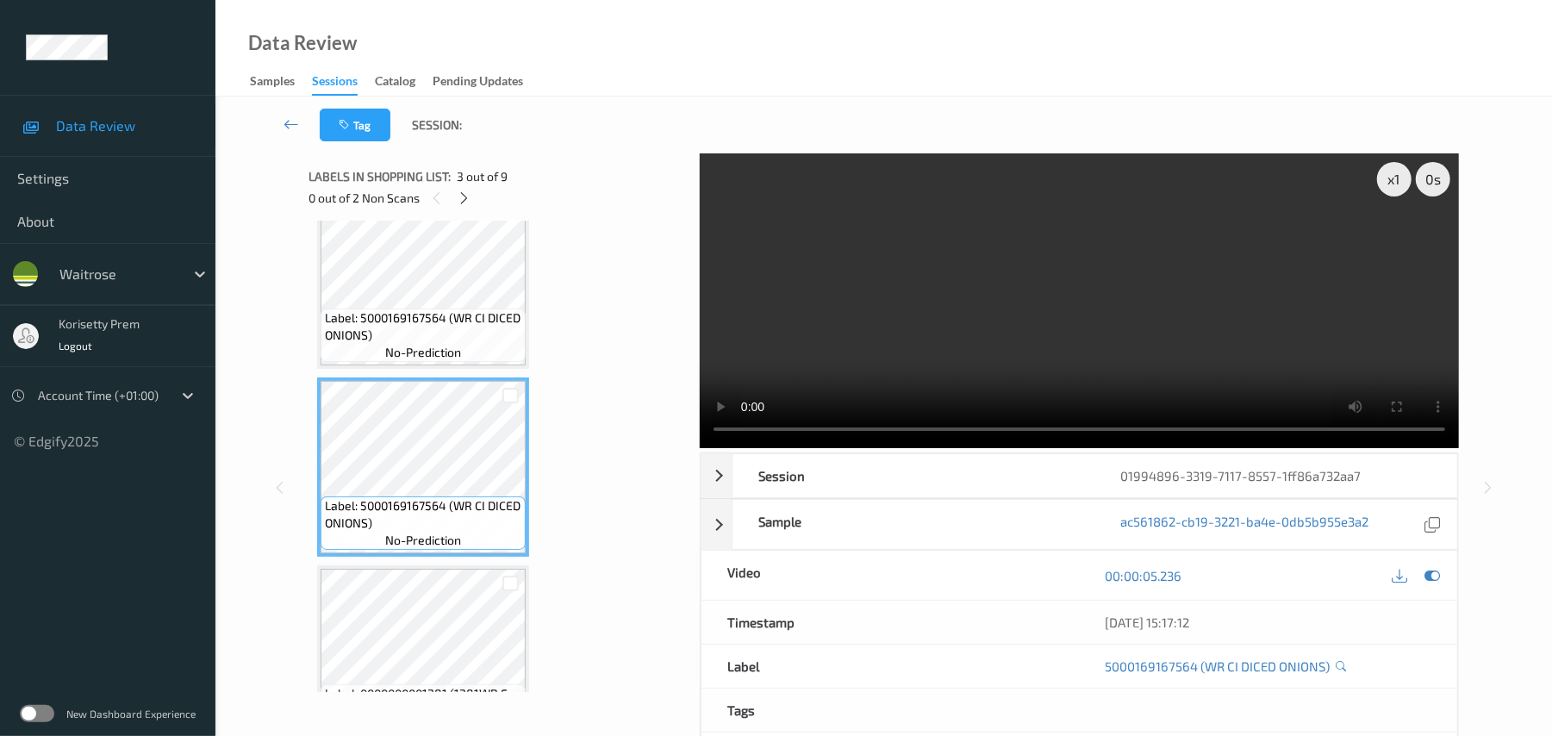
click at [738, 277] on video at bounding box center [1079, 300] width 759 height 295
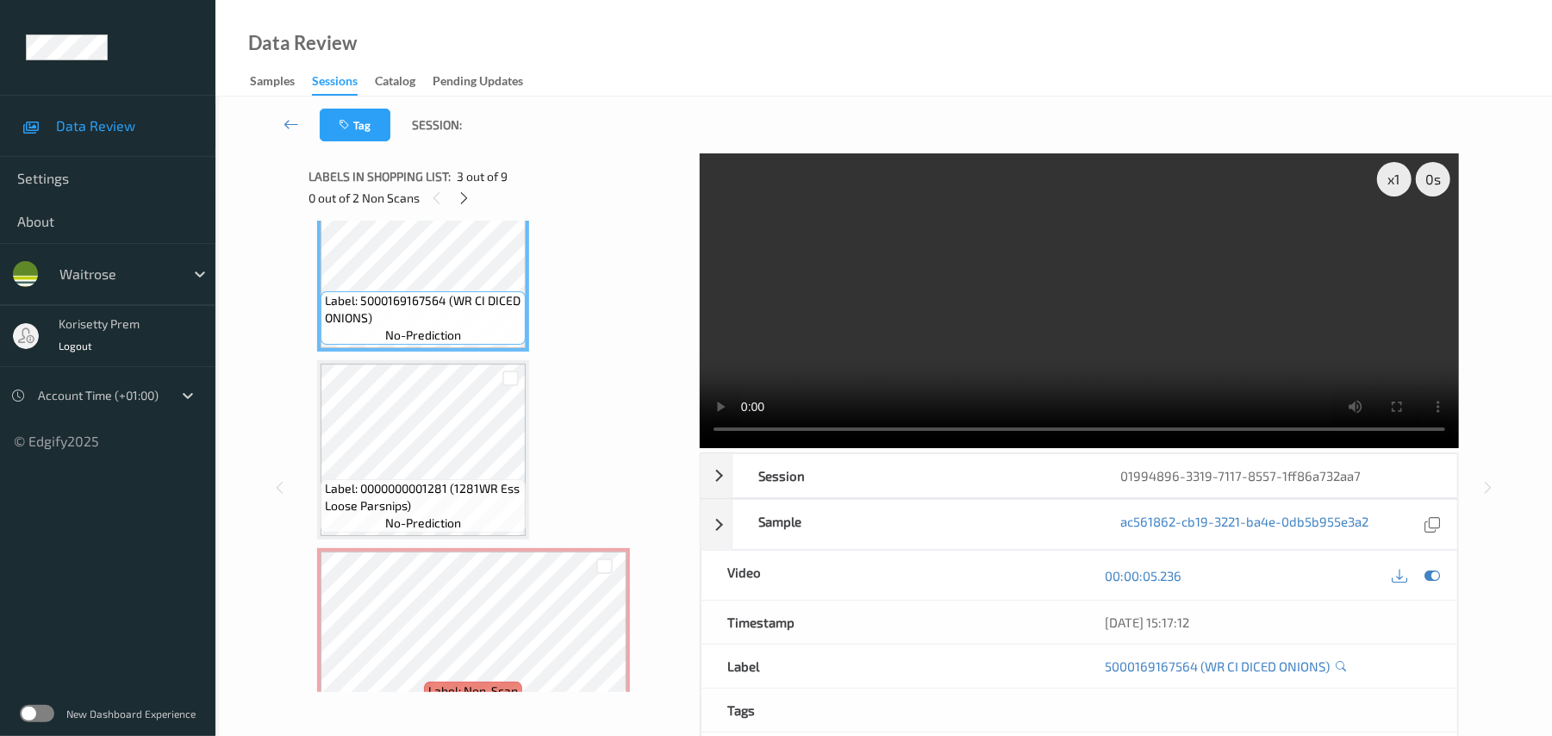
scroll to position [457, 0]
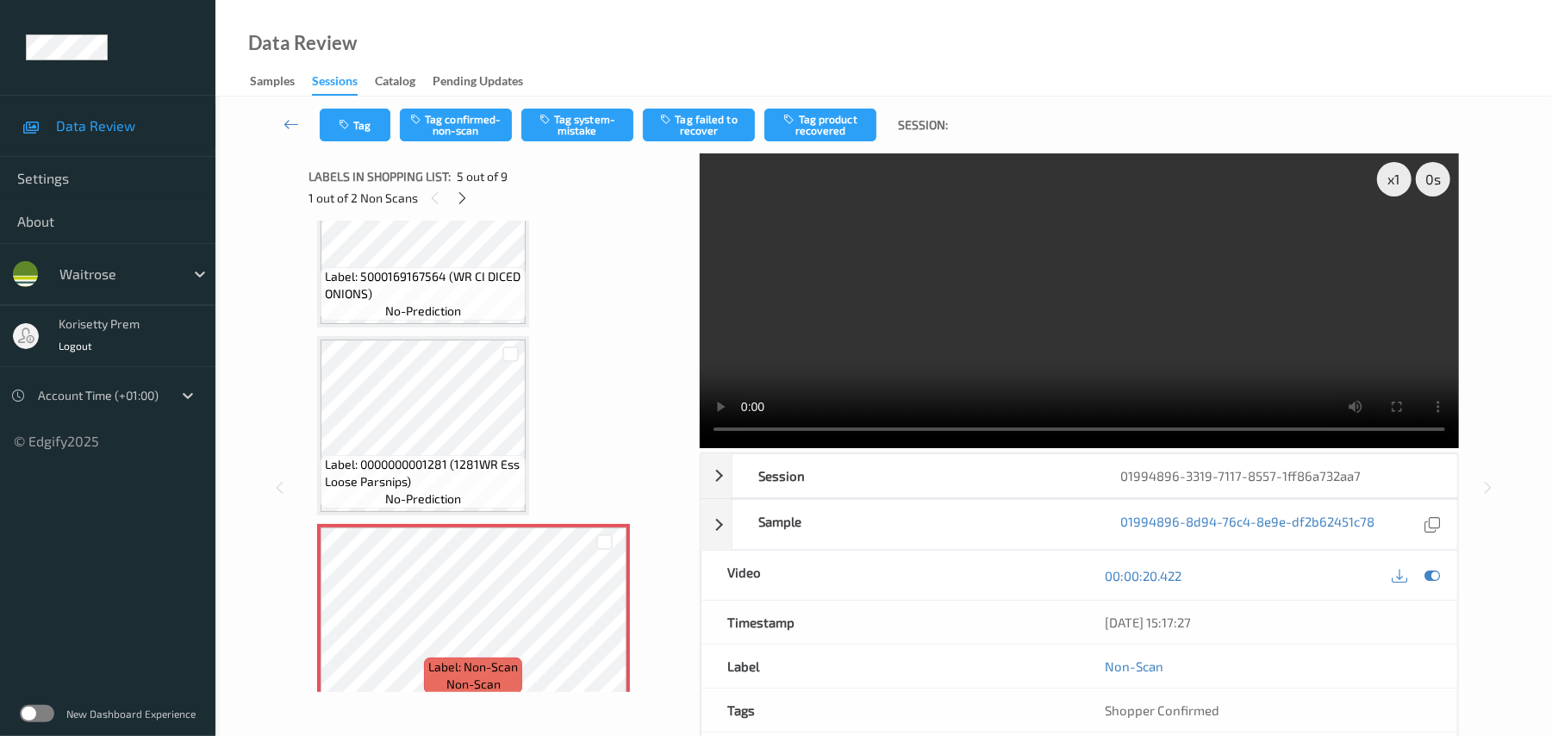
click at [1017, 318] on video at bounding box center [1079, 300] width 759 height 295
click at [463, 200] on icon at bounding box center [462, 198] width 15 height 16
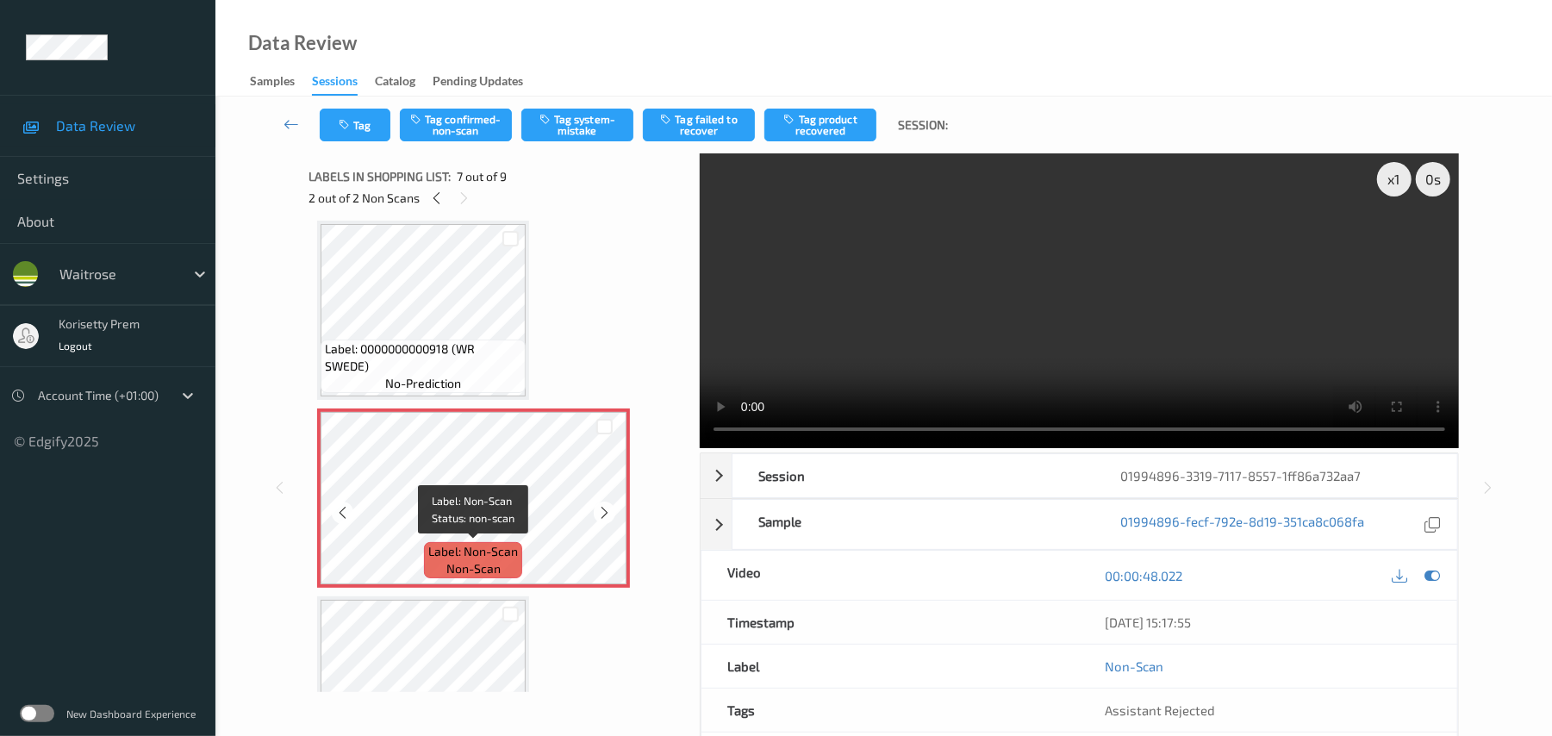
scroll to position [832, 0]
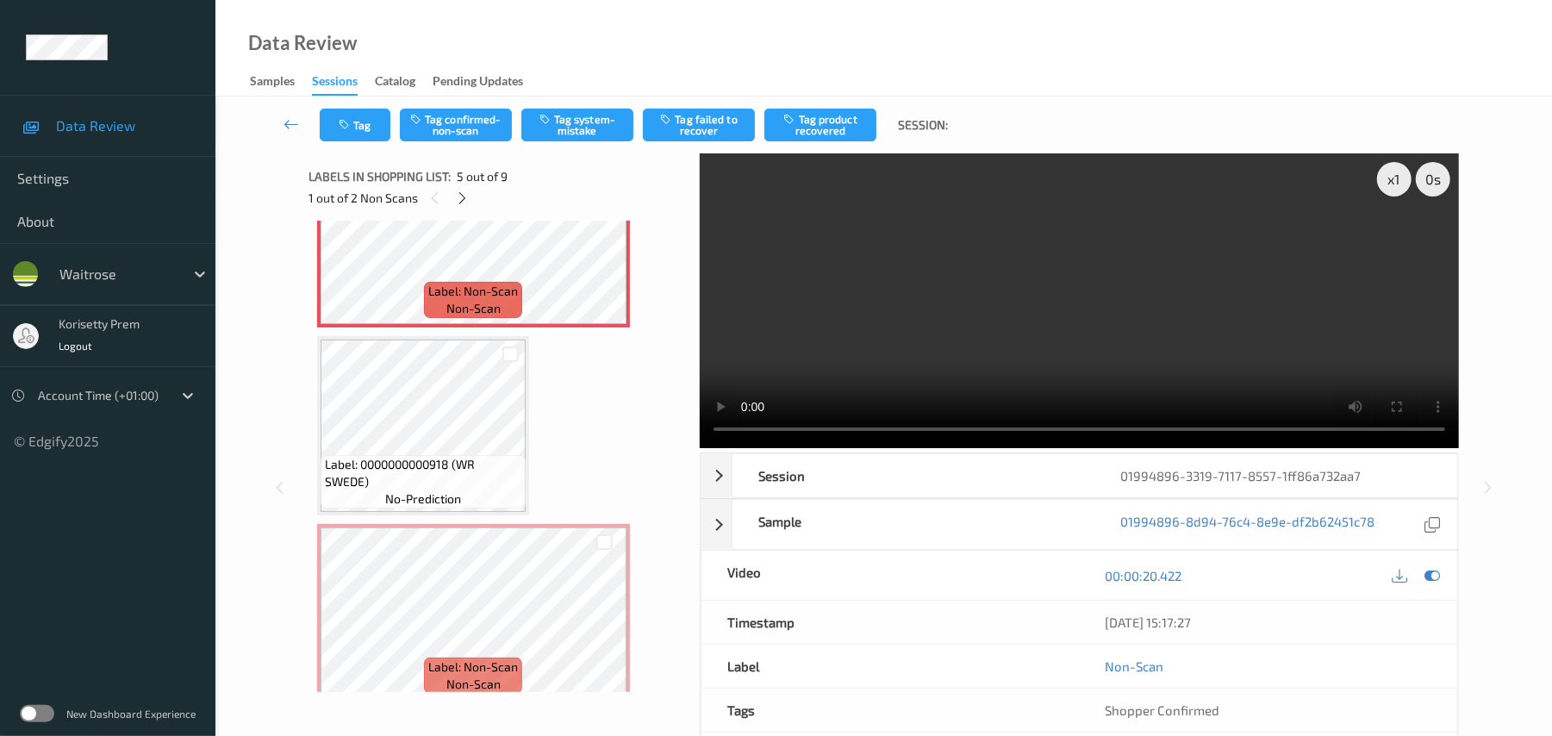
click at [970, 307] on video at bounding box center [1079, 300] width 759 height 295
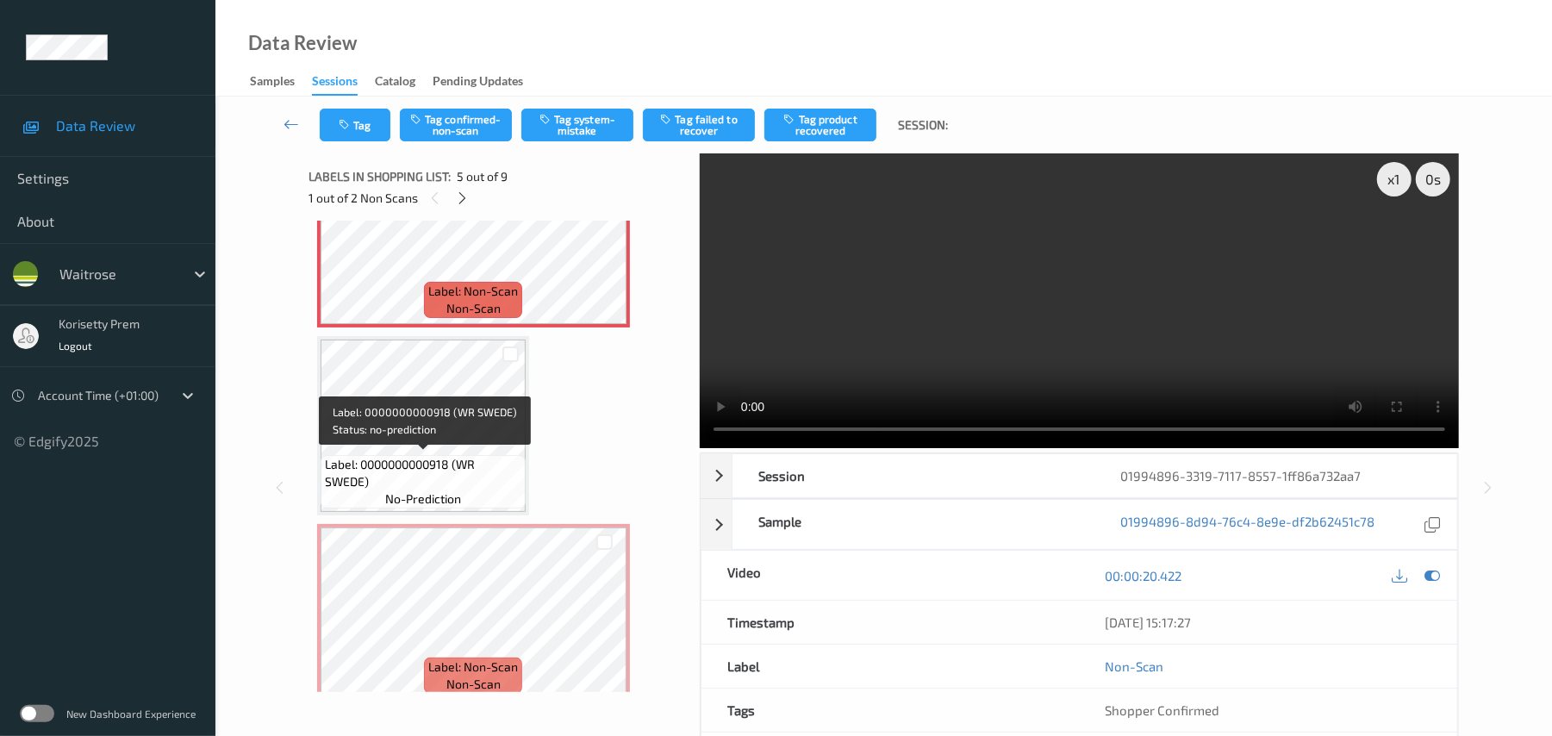
click at [431, 456] on span "Label: 0000000000918 (WR SWEDE)" at bounding box center [423, 473] width 196 height 34
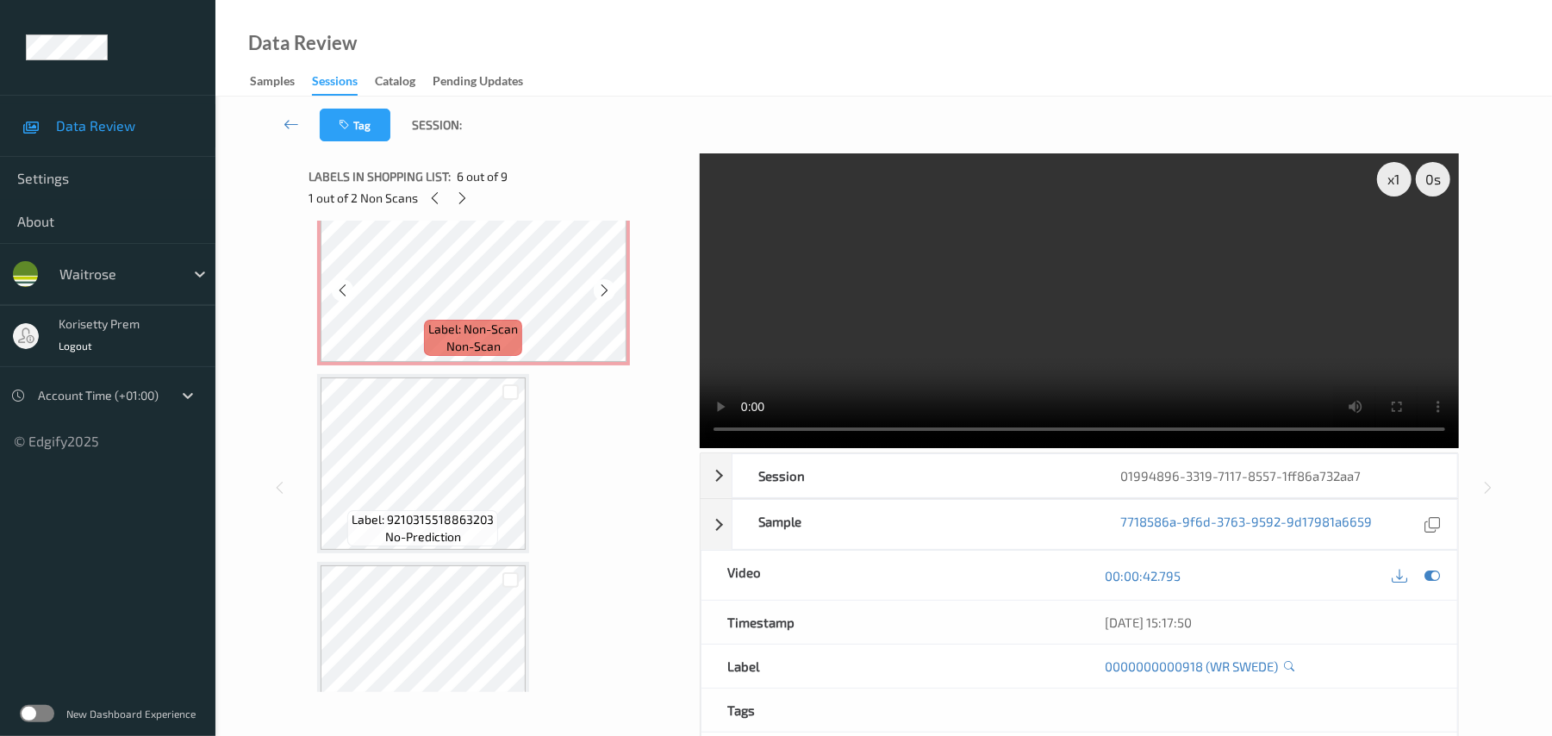
scroll to position [1177, 0]
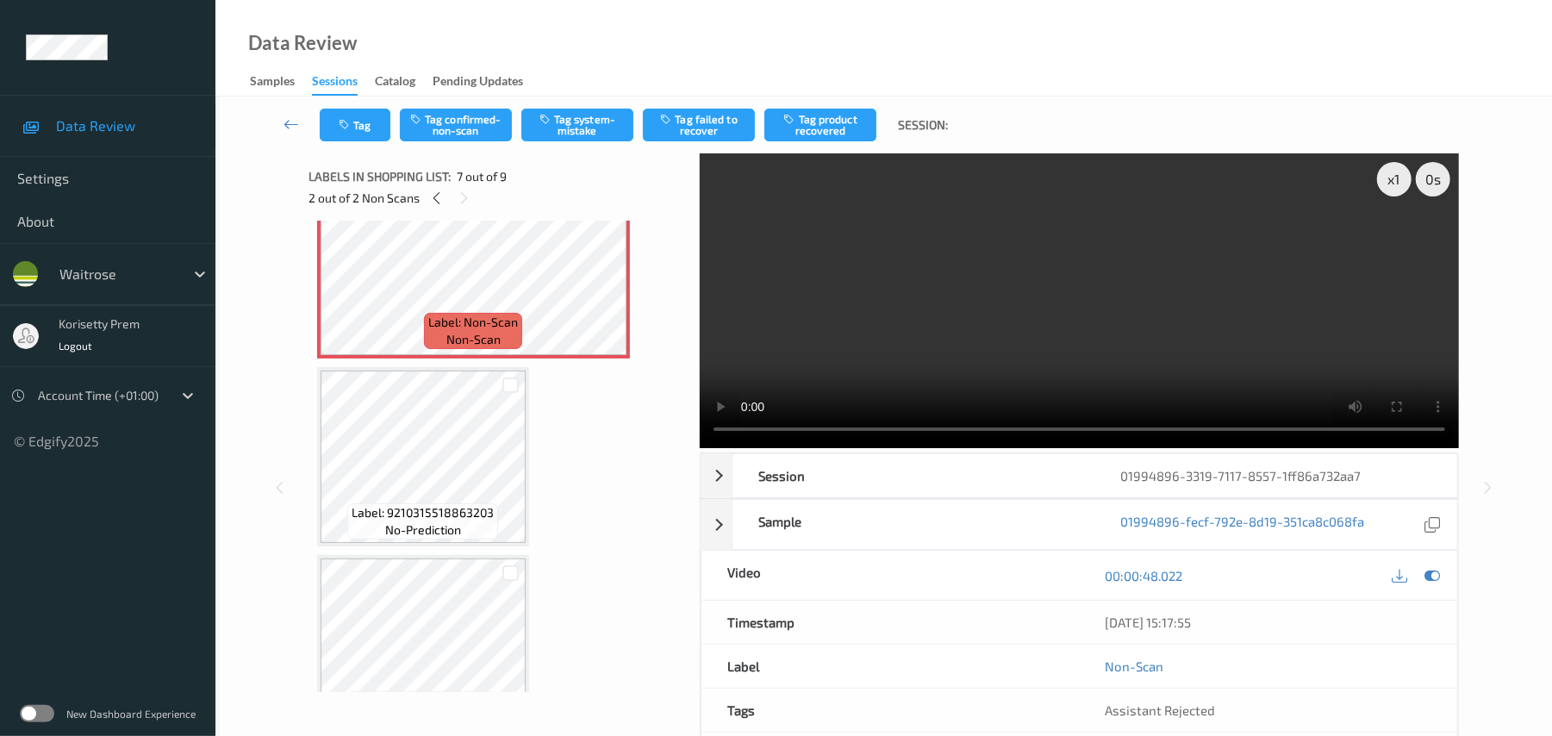
click at [1013, 315] on video at bounding box center [1079, 300] width 759 height 295
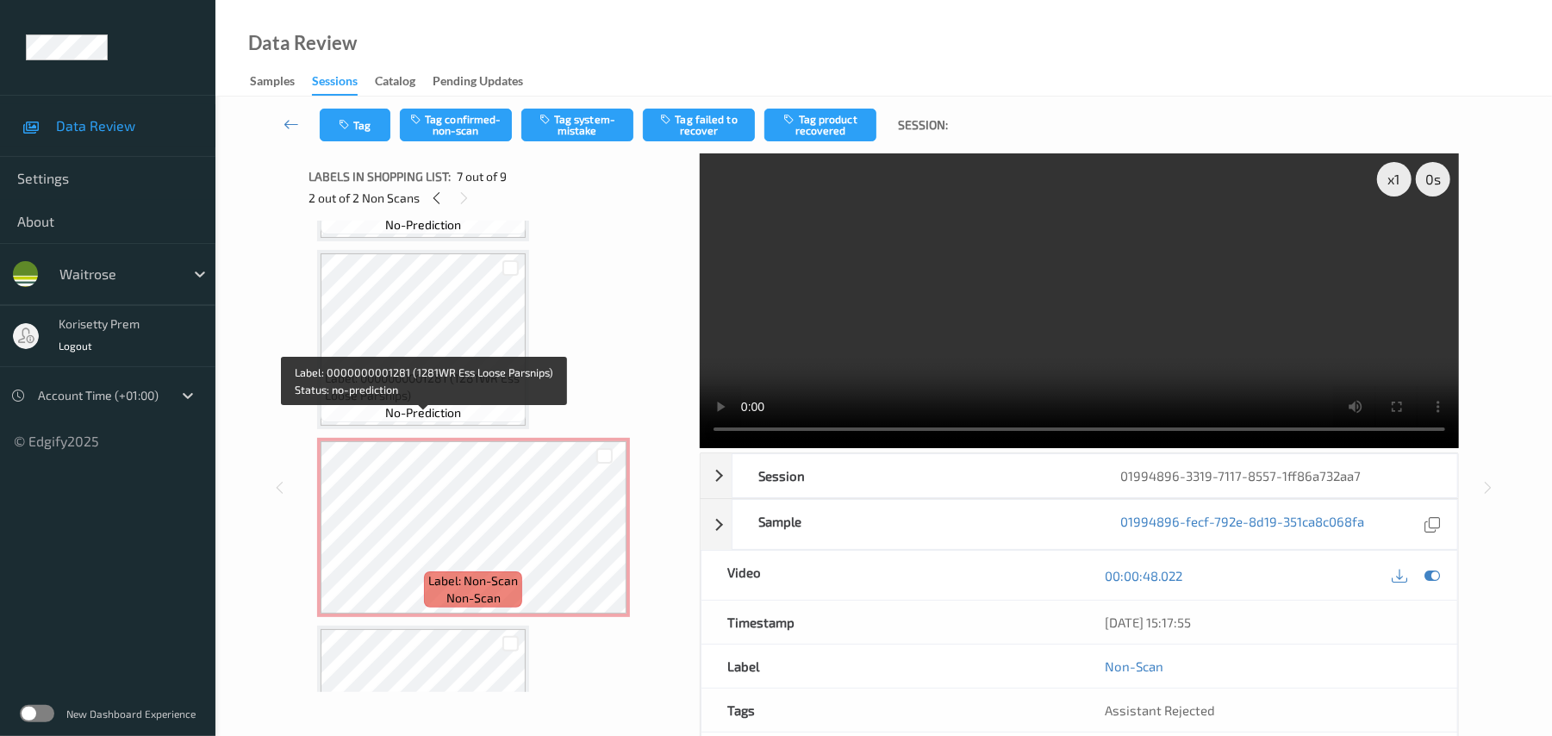
scroll to position [488, 0]
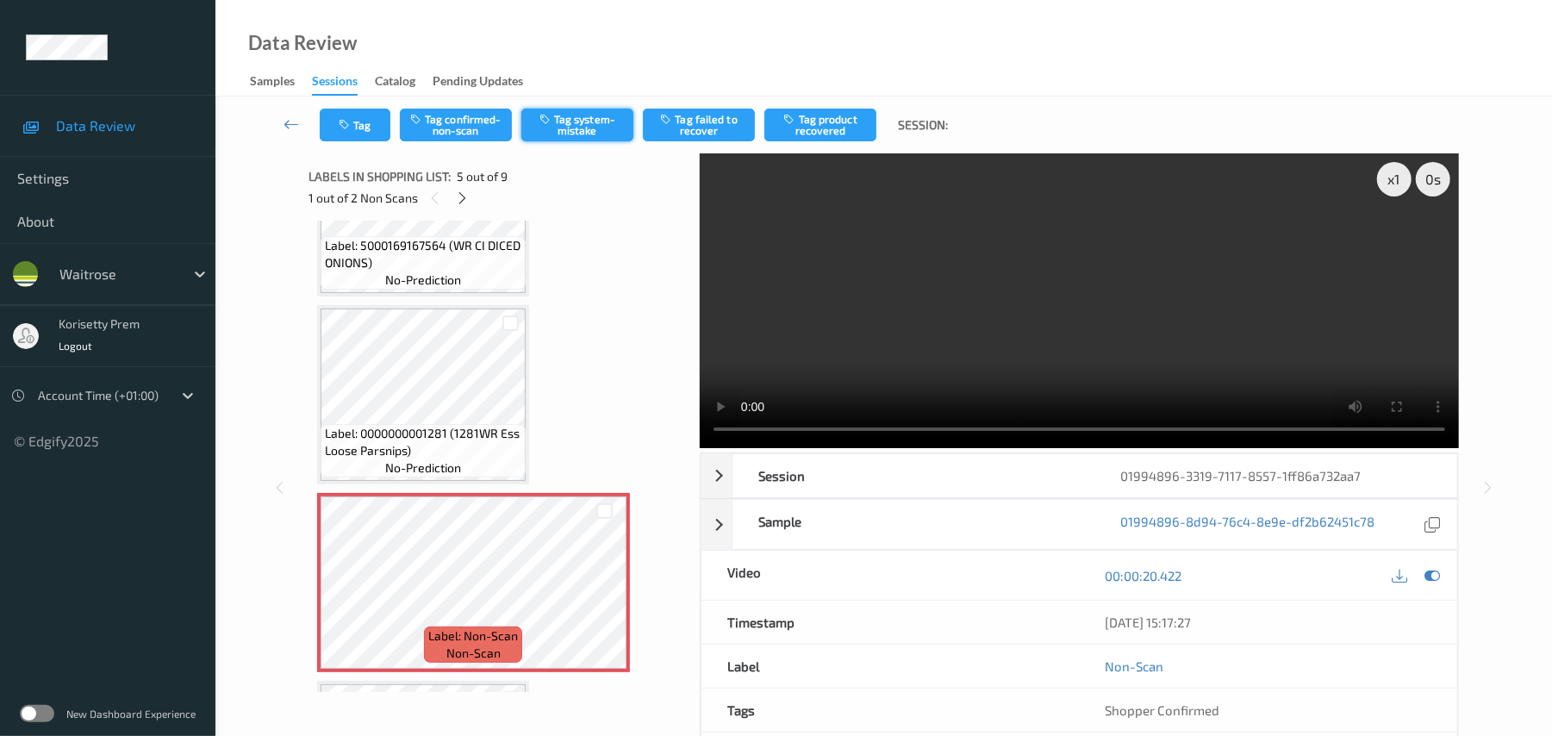
click at [590, 126] on button "Tag system-mistake" at bounding box center [577, 125] width 112 height 33
click at [456, 188] on div at bounding box center [462, 198] width 22 height 22
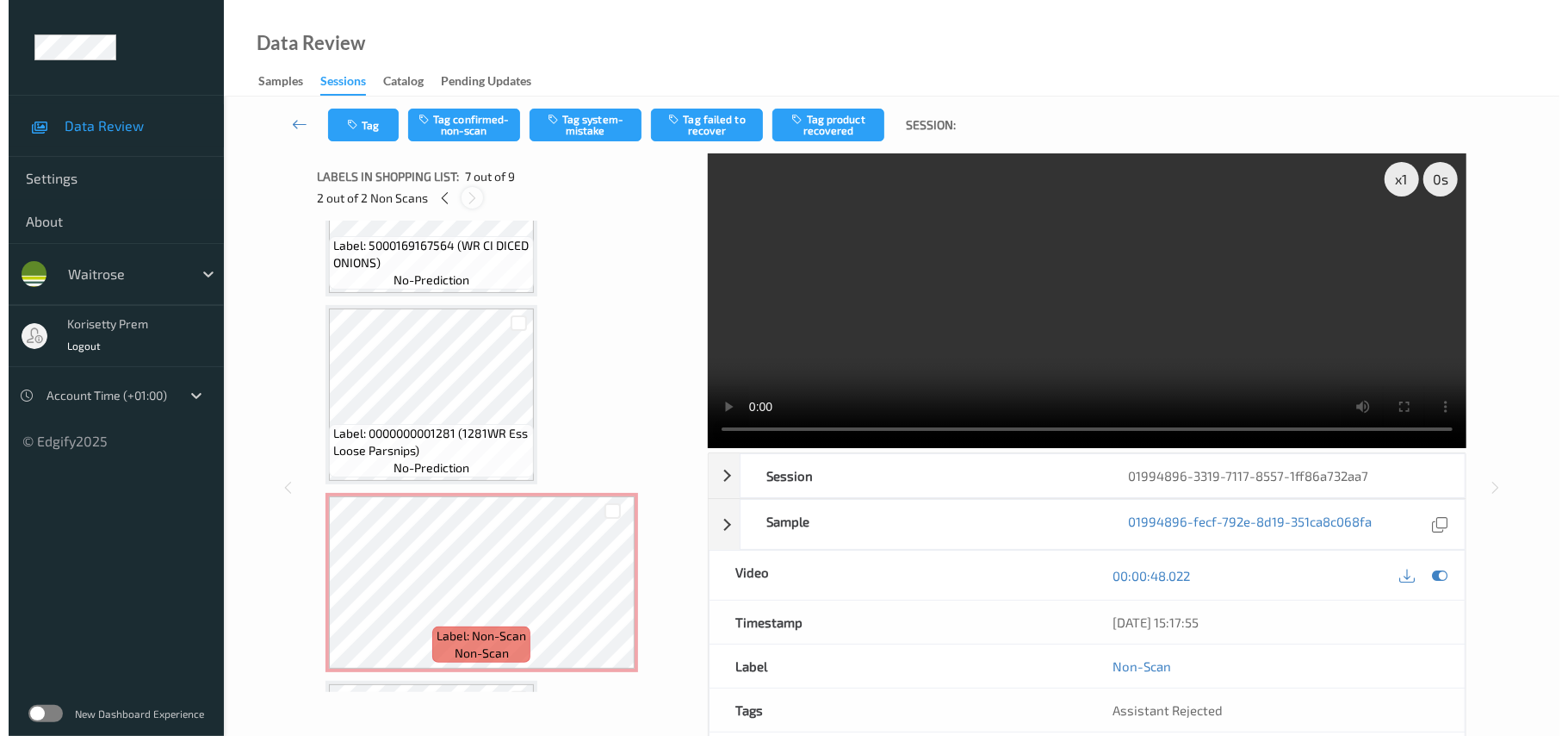
scroll to position [948, 0]
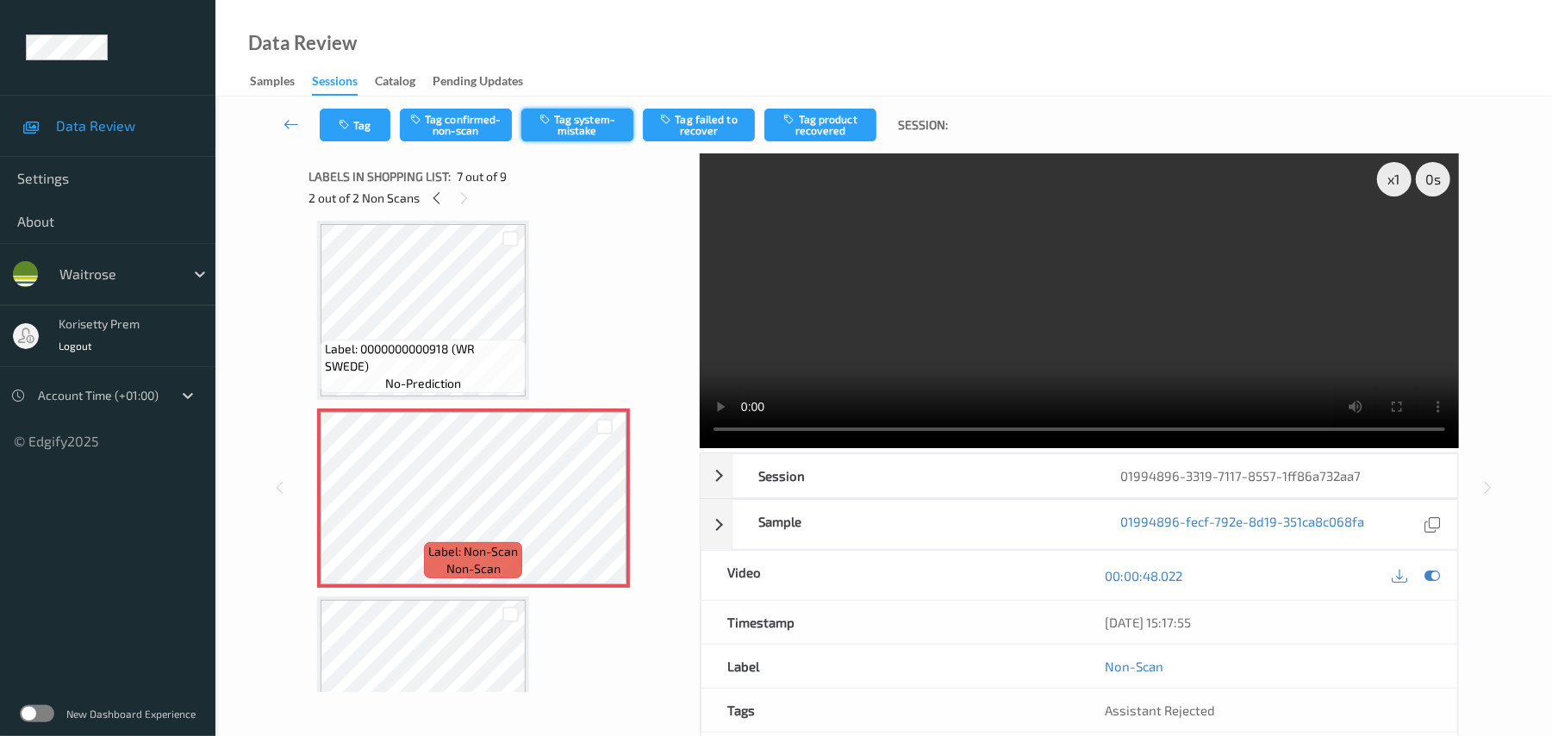
click at [600, 132] on button "Tag system-mistake" at bounding box center [577, 125] width 112 height 33
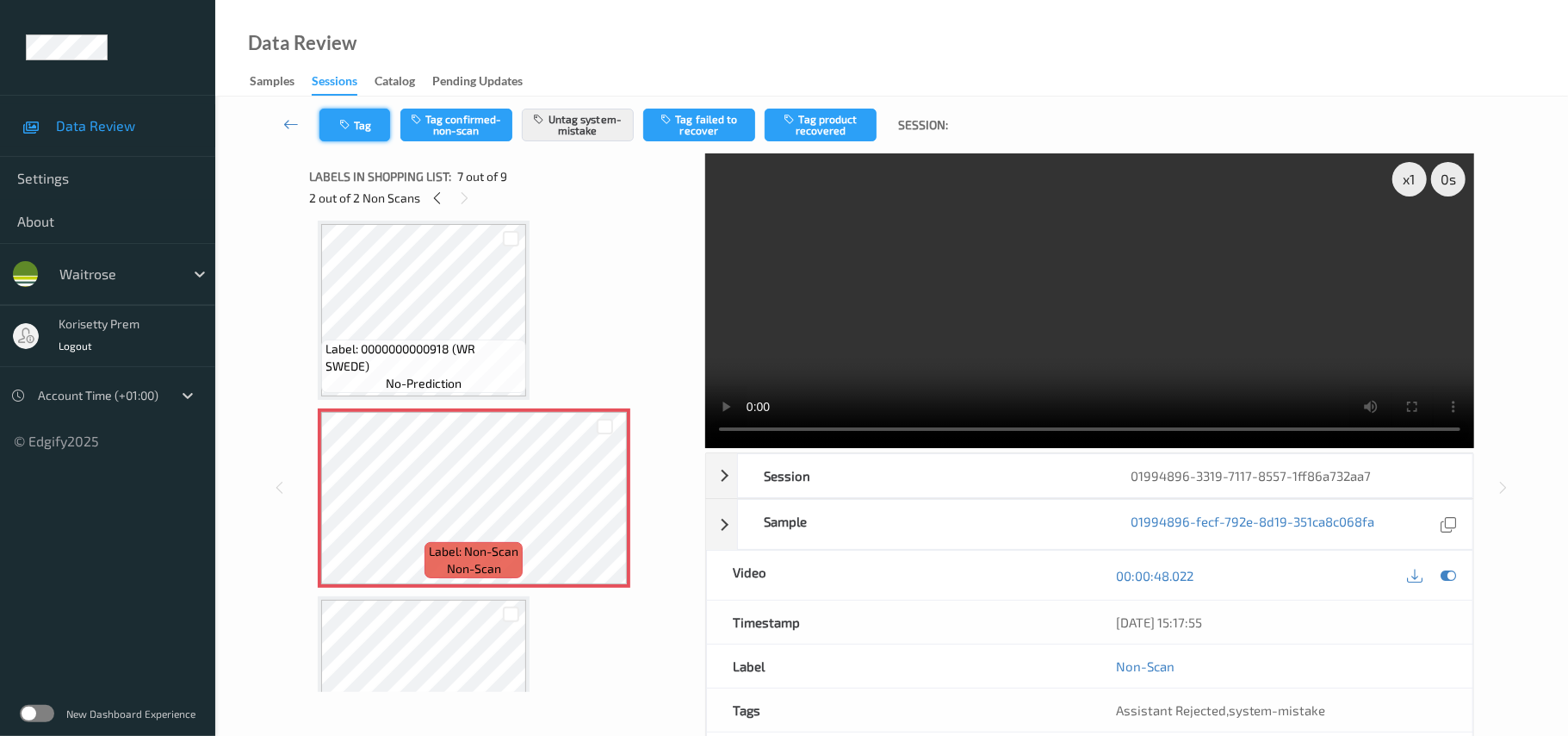
click at [355, 128] on button "Tag" at bounding box center [355, 125] width 71 height 33
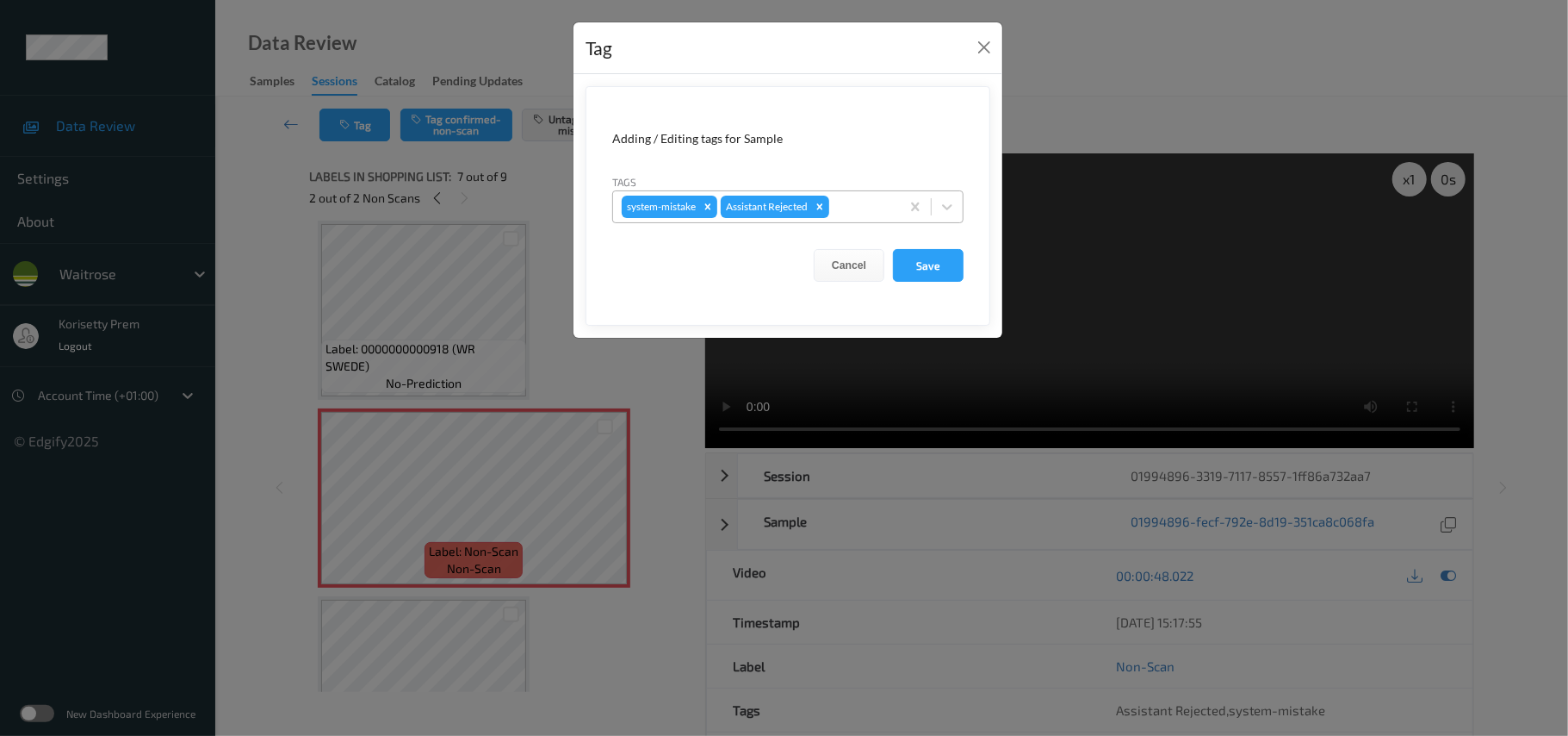
click at [854, 212] on div at bounding box center [861, 206] width 59 height 21
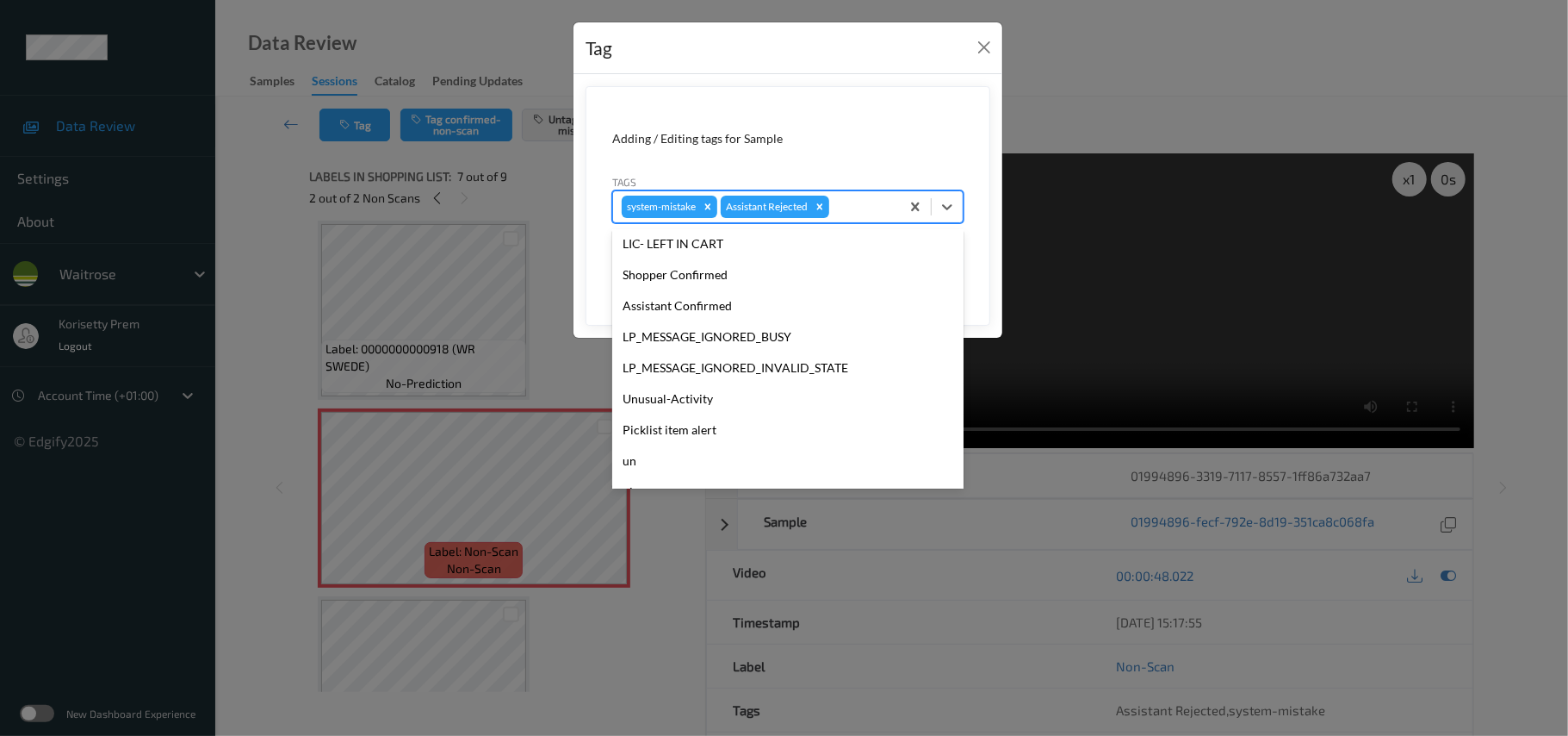
scroll to position [431, 0]
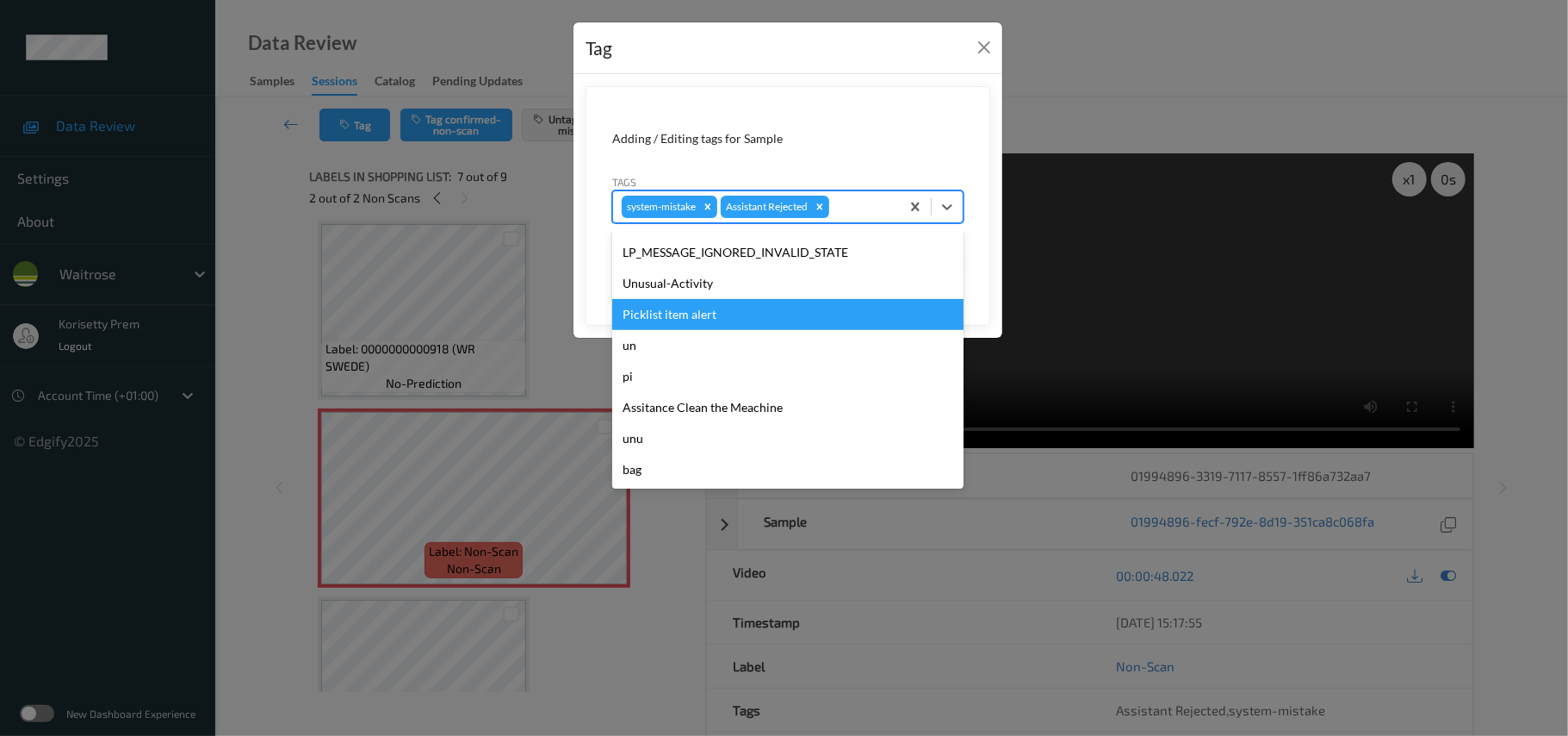
click at [713, 277] on div "Unusual-Activity" at bounding box center [788, 283] width 352 height 31
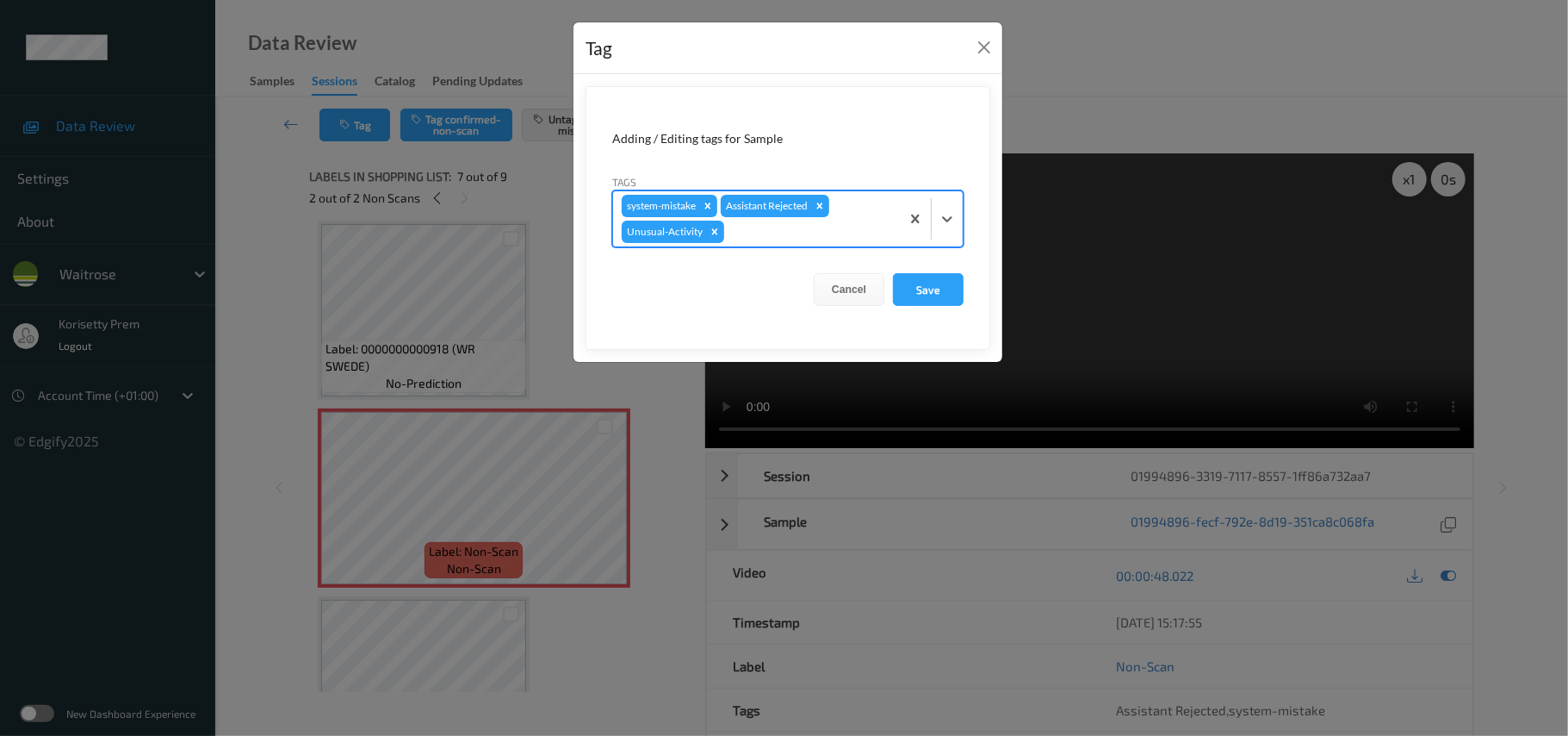
click at [775, 233] on div at bounding box center [809, 231] width 164 height 21
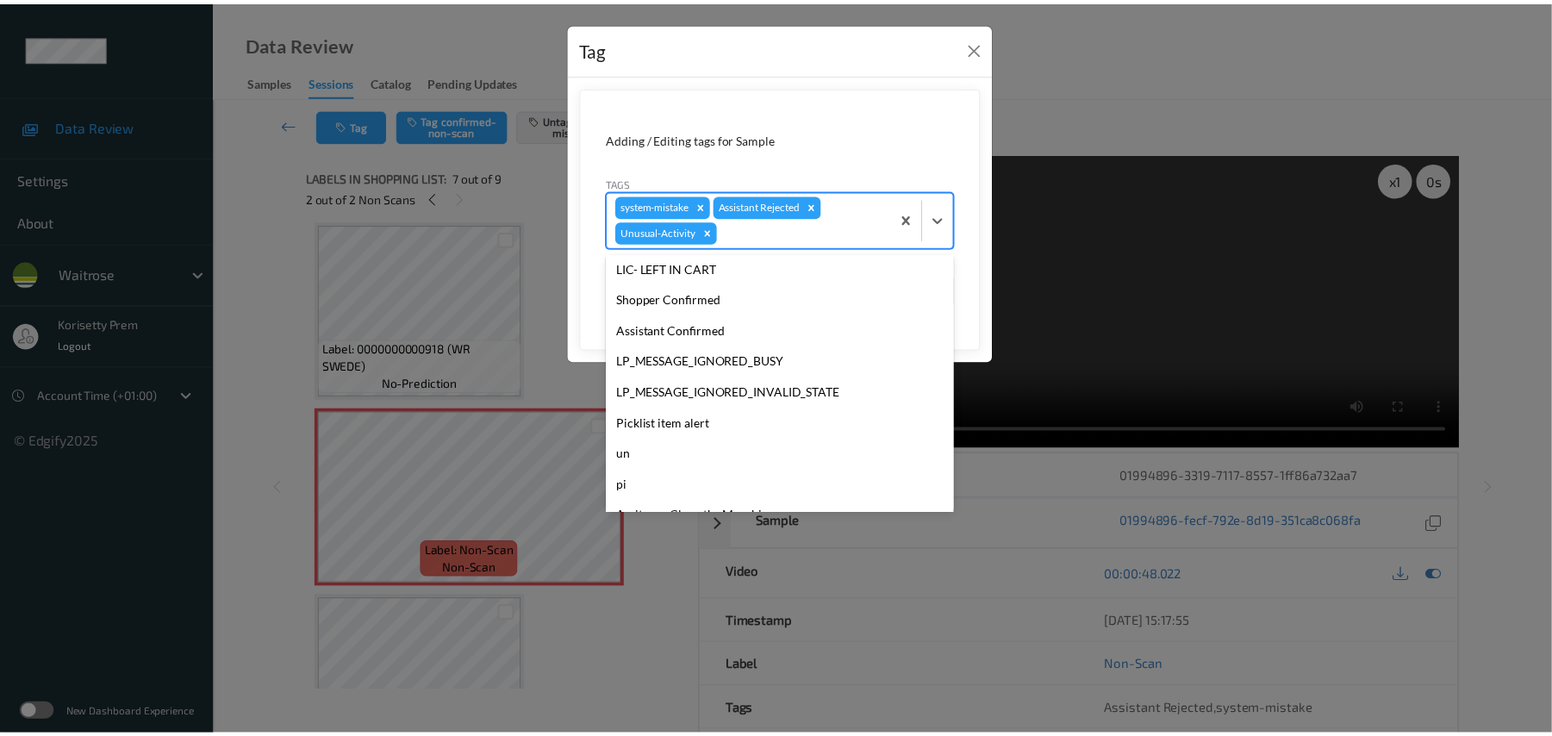
scroll to position [400, 0]
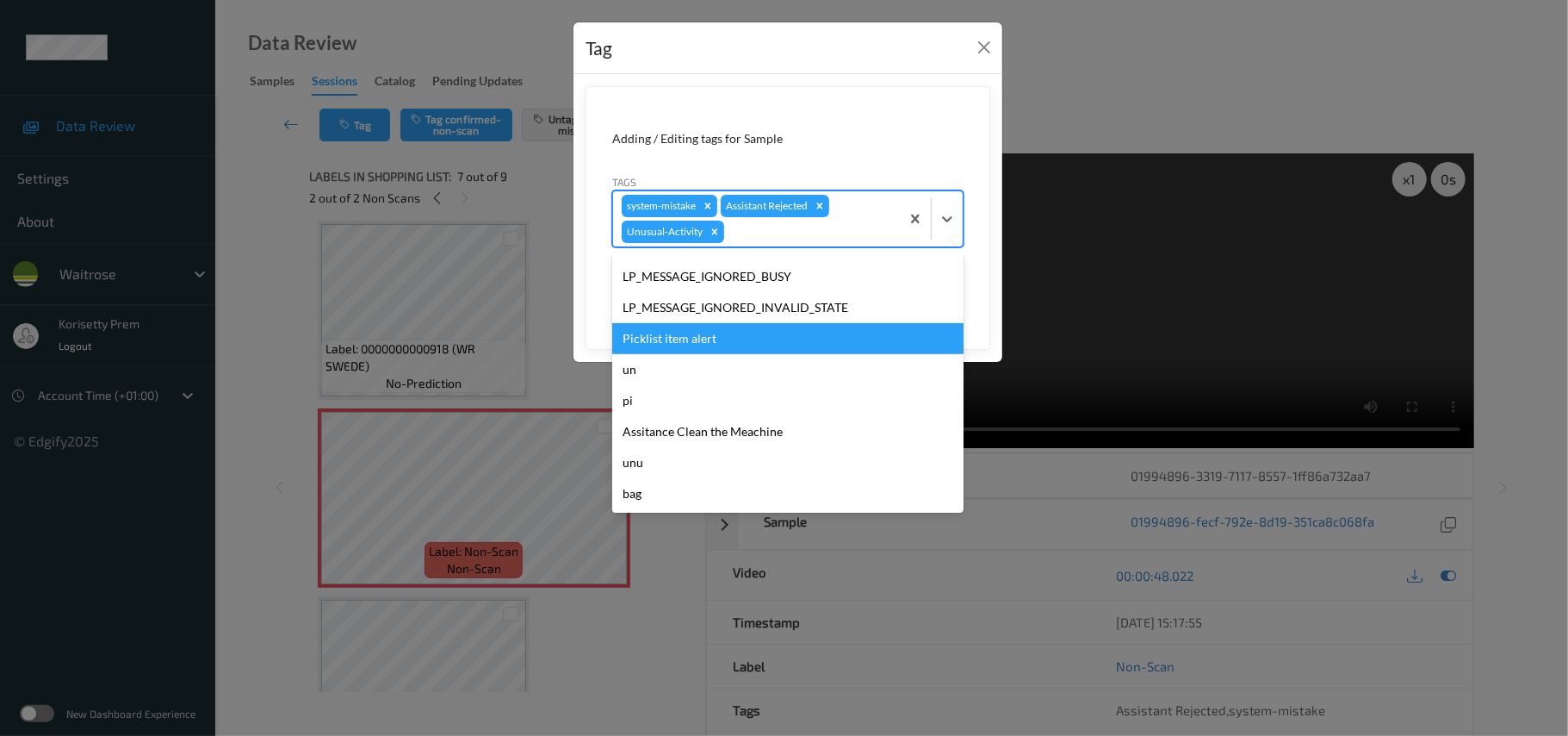
click at [675, 336] on div "Picklist item alert" at bounding box center [788, 338] width 352 height 31
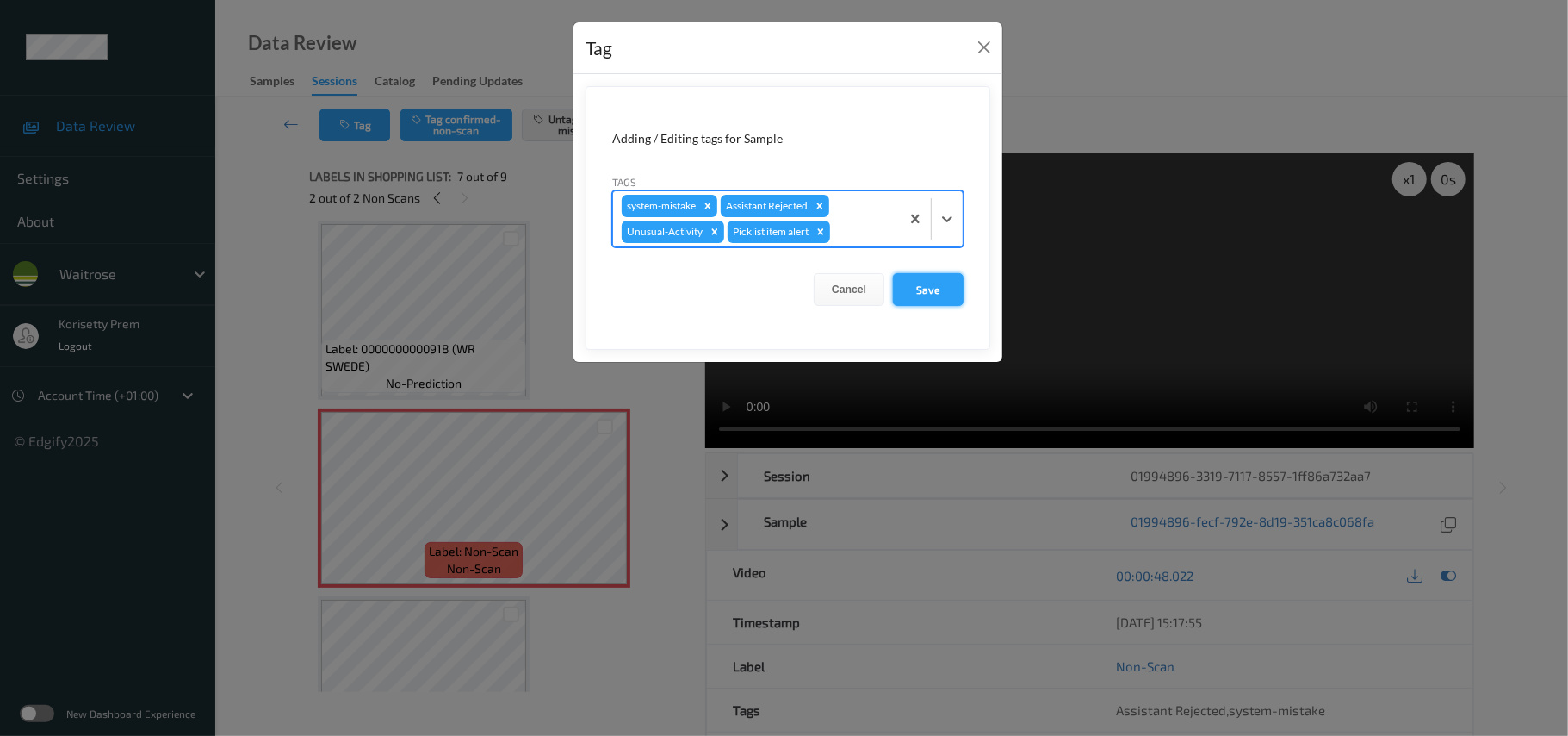
click at [938, 277] on button "Save" at bounding box center [927, 289] width 71 height 33
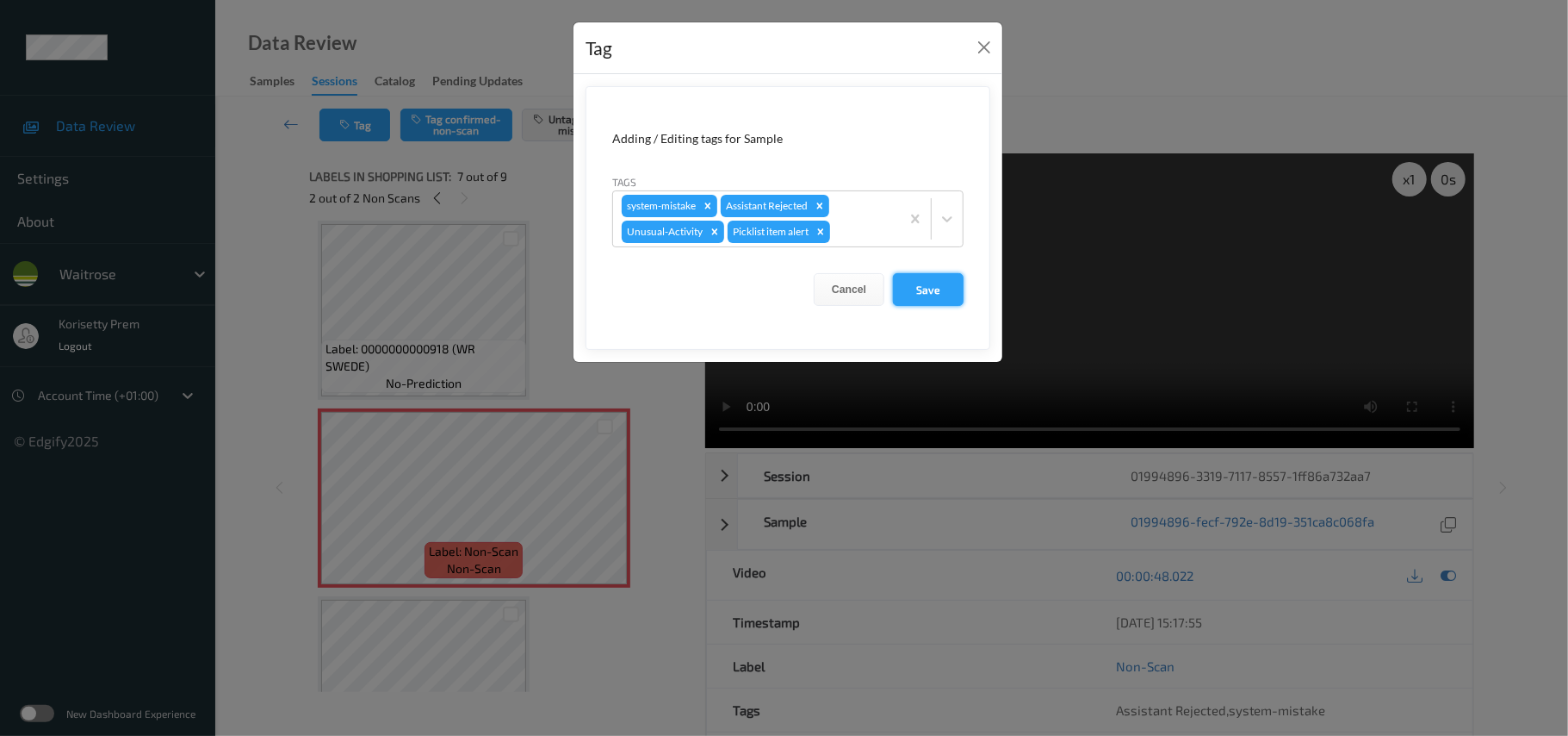
click at [937, 289] on button "Save" at bounding box center [927, 289] width 71 height 33
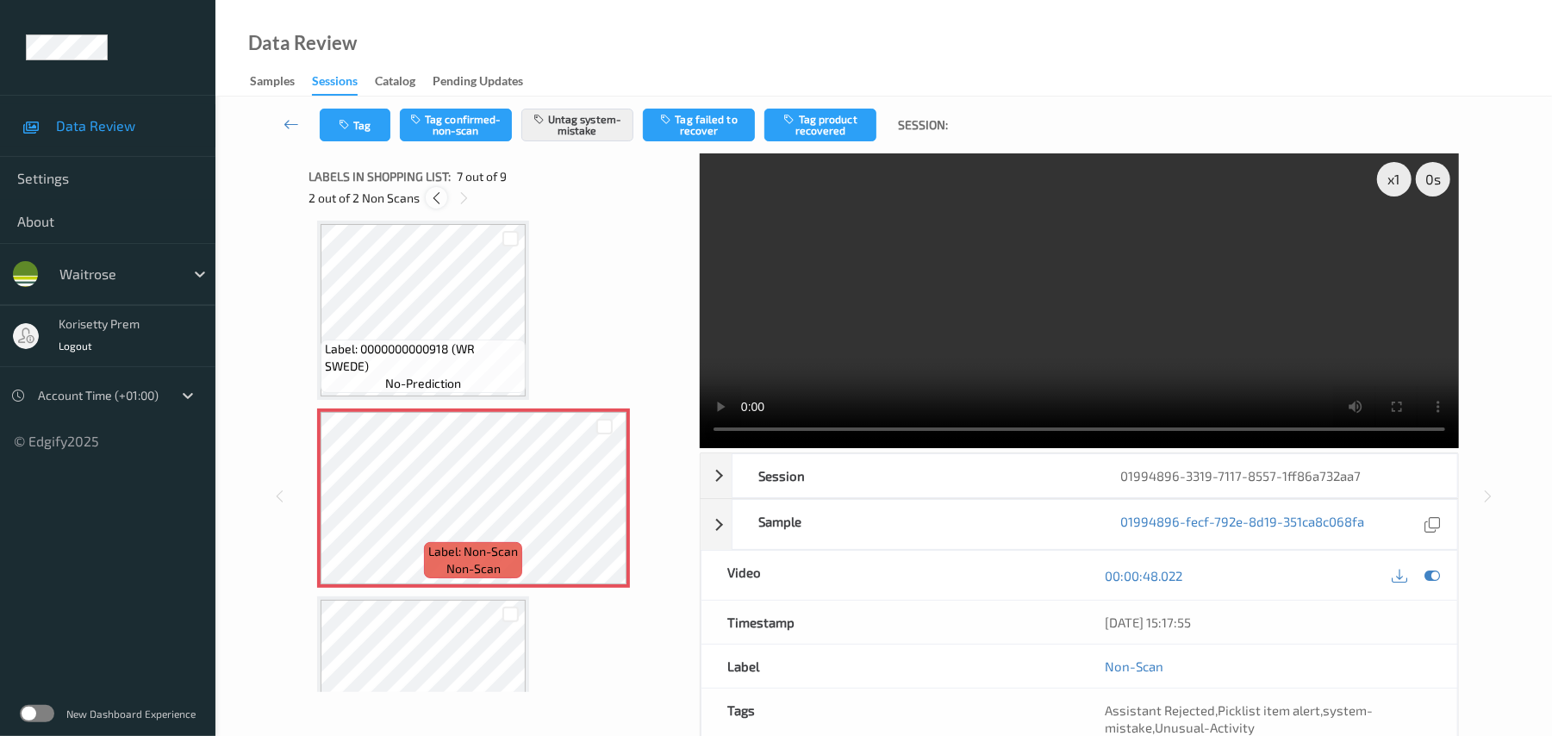
click at [443, 193] on icon at bounding box center [436, 198] width 15 height 16
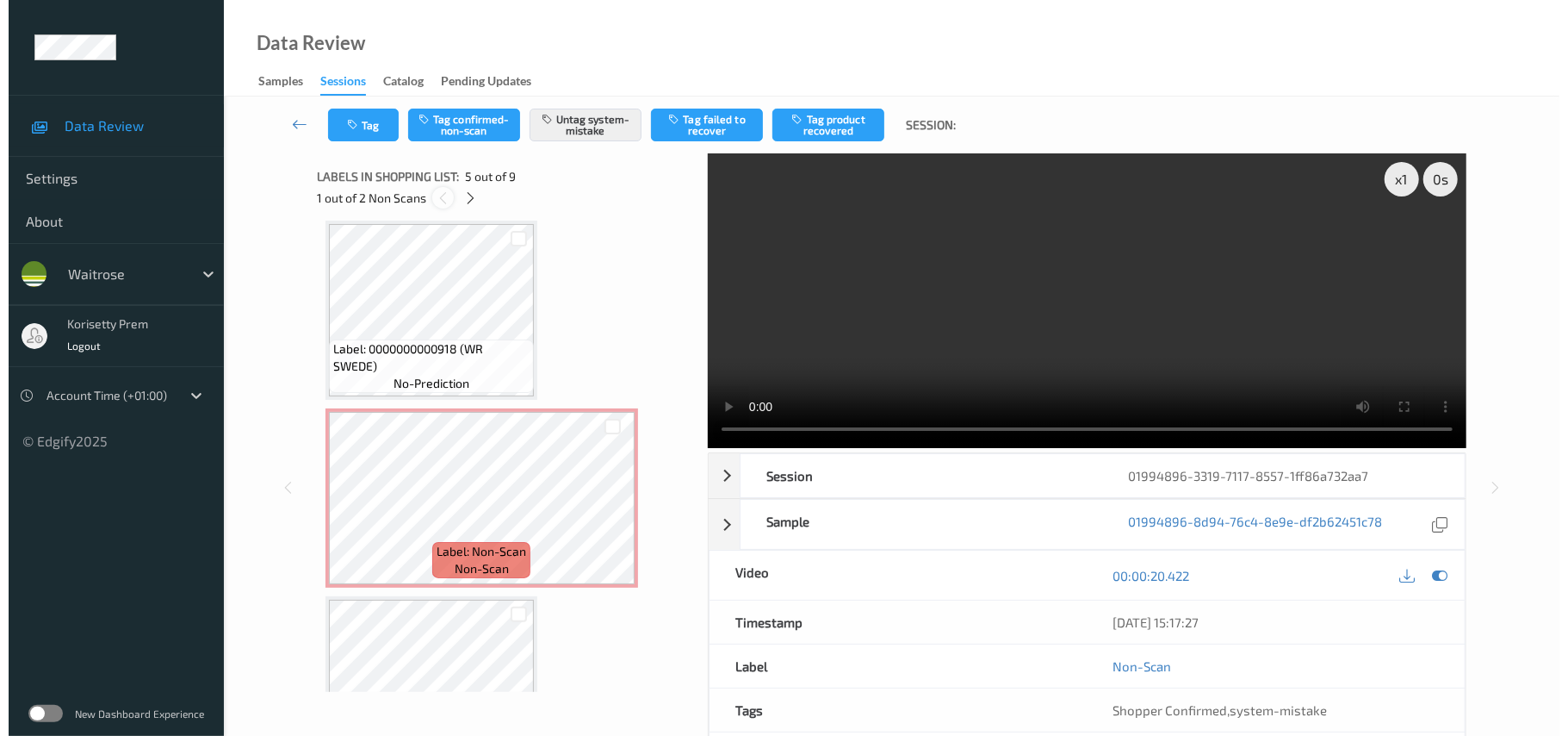
scroll to position [572, 0]
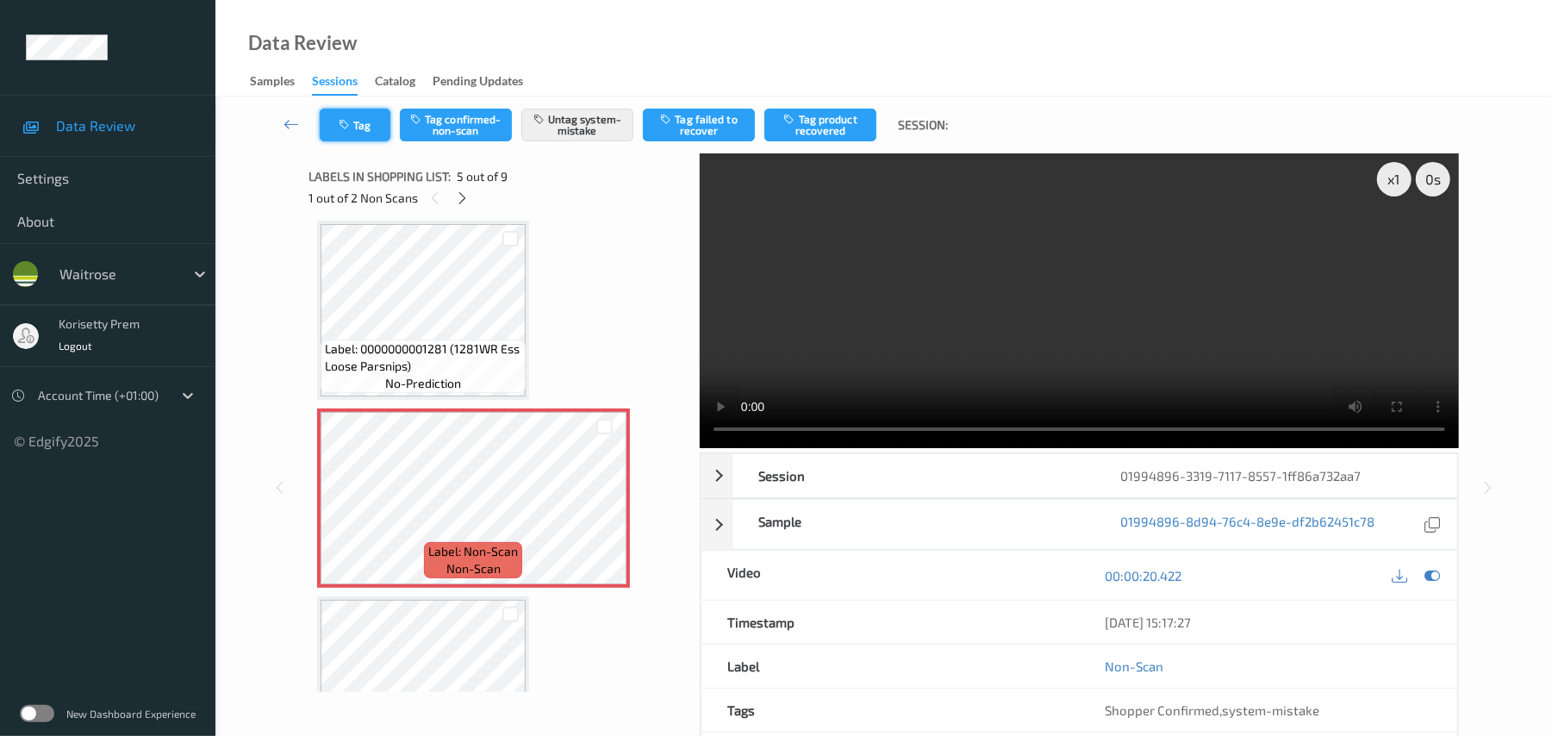
click at [339, 121] on icon "button" at bounding box center [346, 125] width 15 height 12
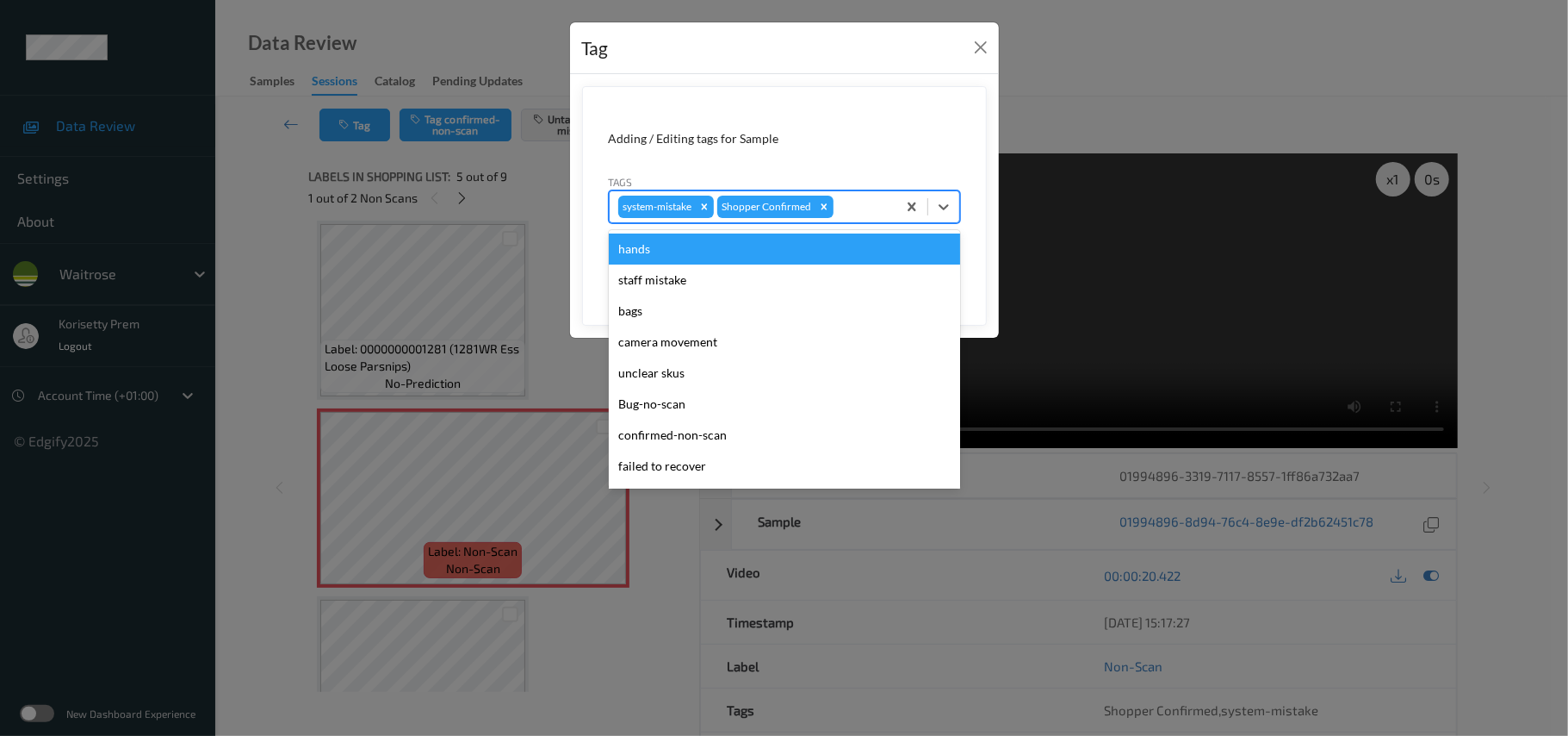
click at [854, 200] on div at bounding box center [861, 206] width 51 height 21
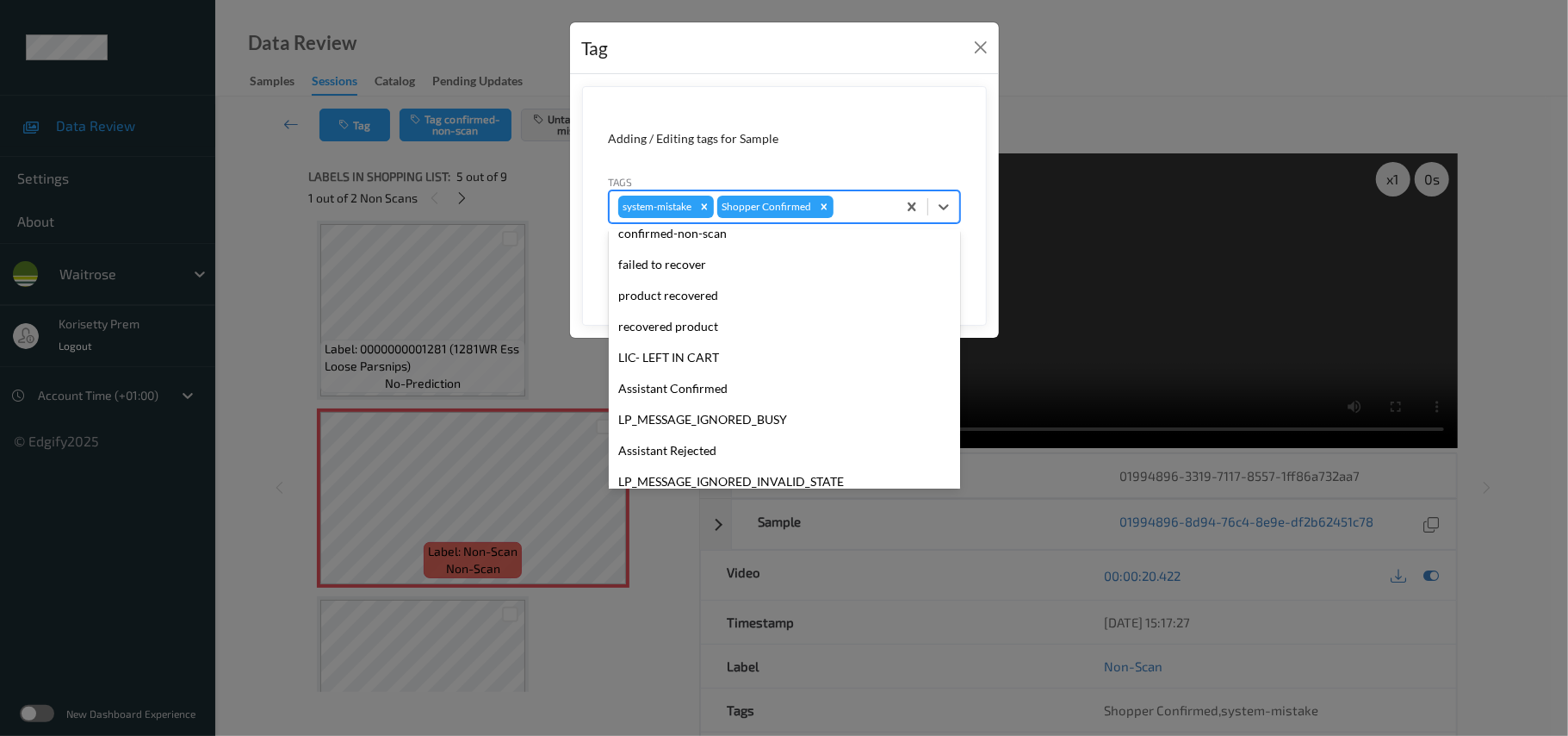
scroll to position [431, 0]
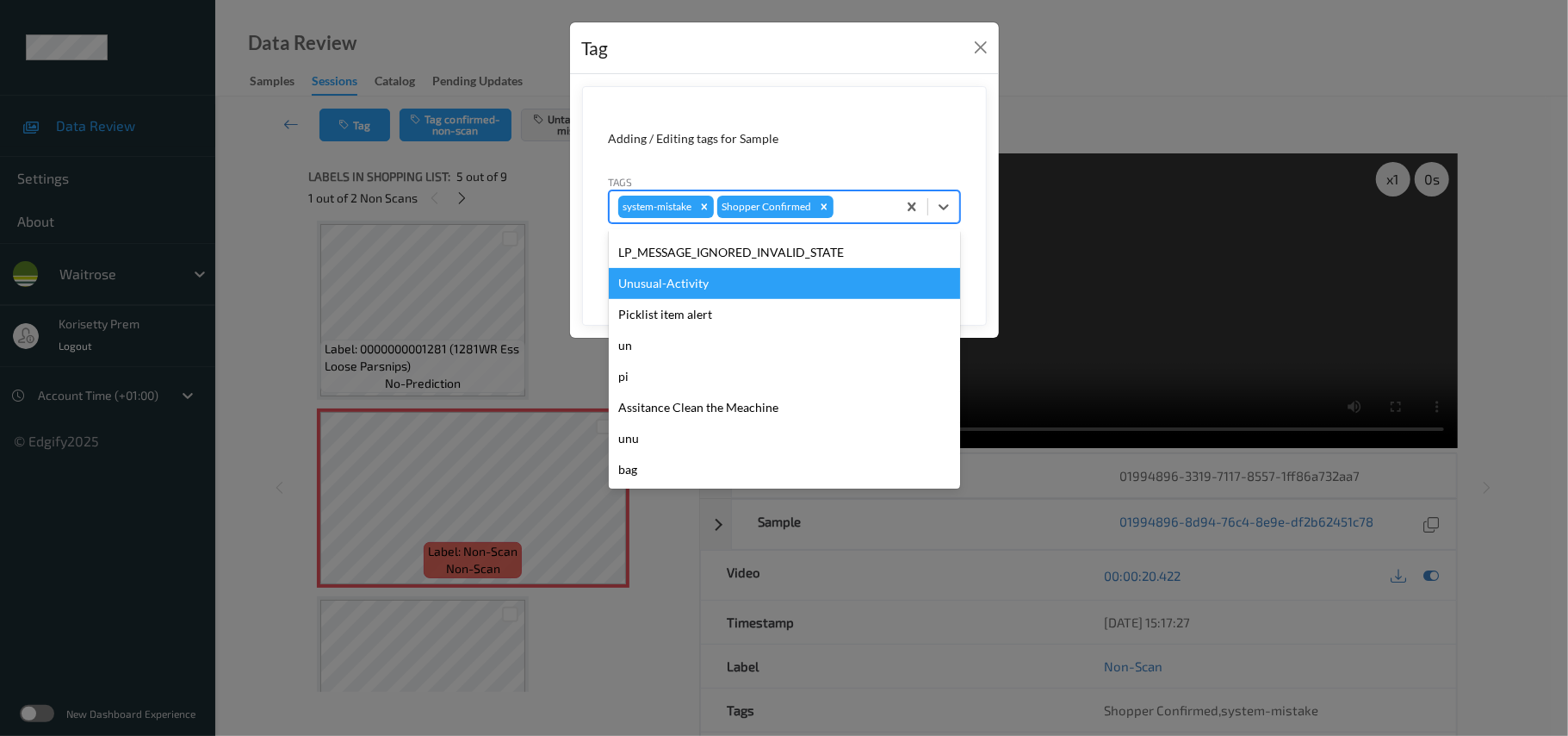
click at [691, 277] on div "Unusual-Activity" at bounding box center [784, 283] width 352 height 31
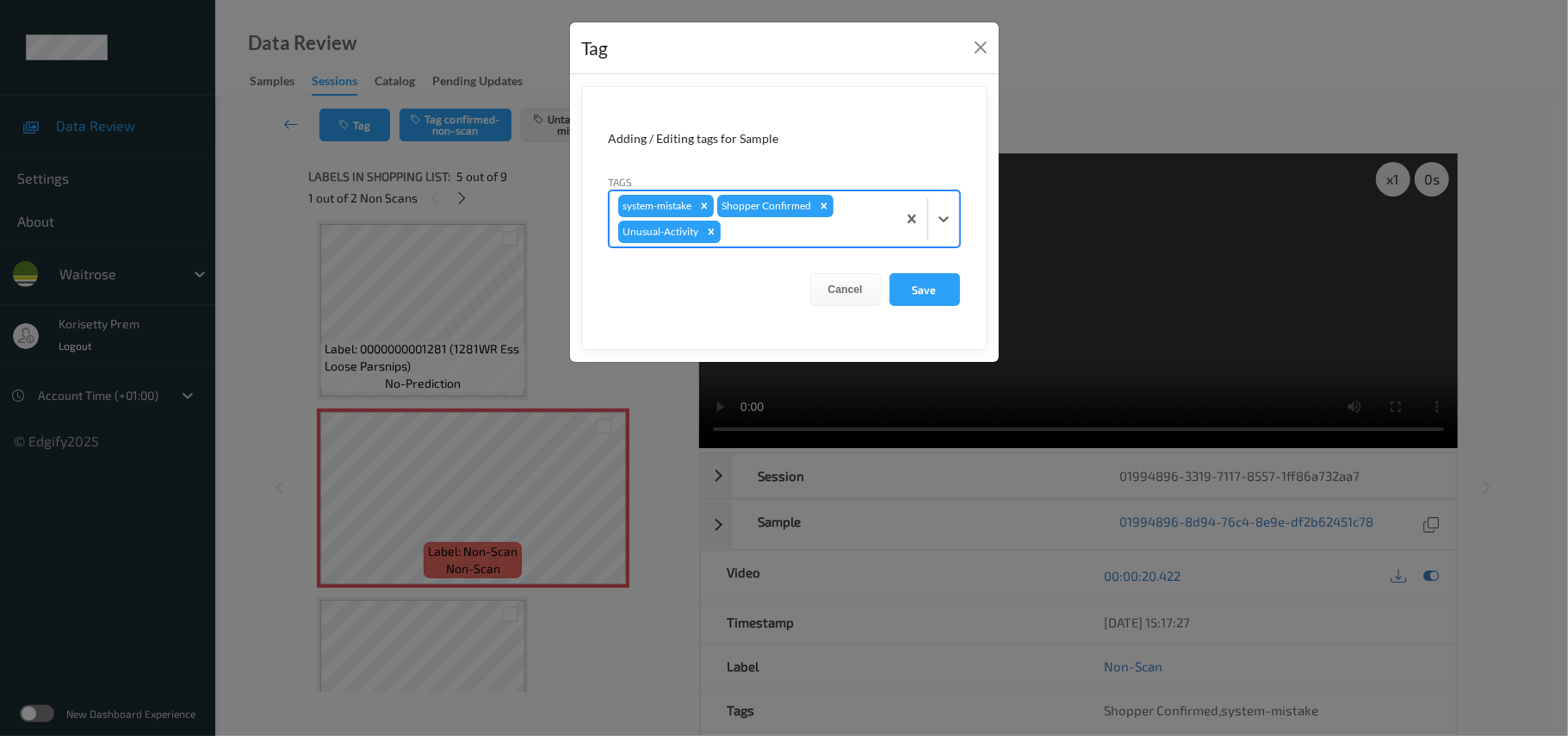
click at [805, 240] on div at bounding box center [806, 231] width 164 height 21
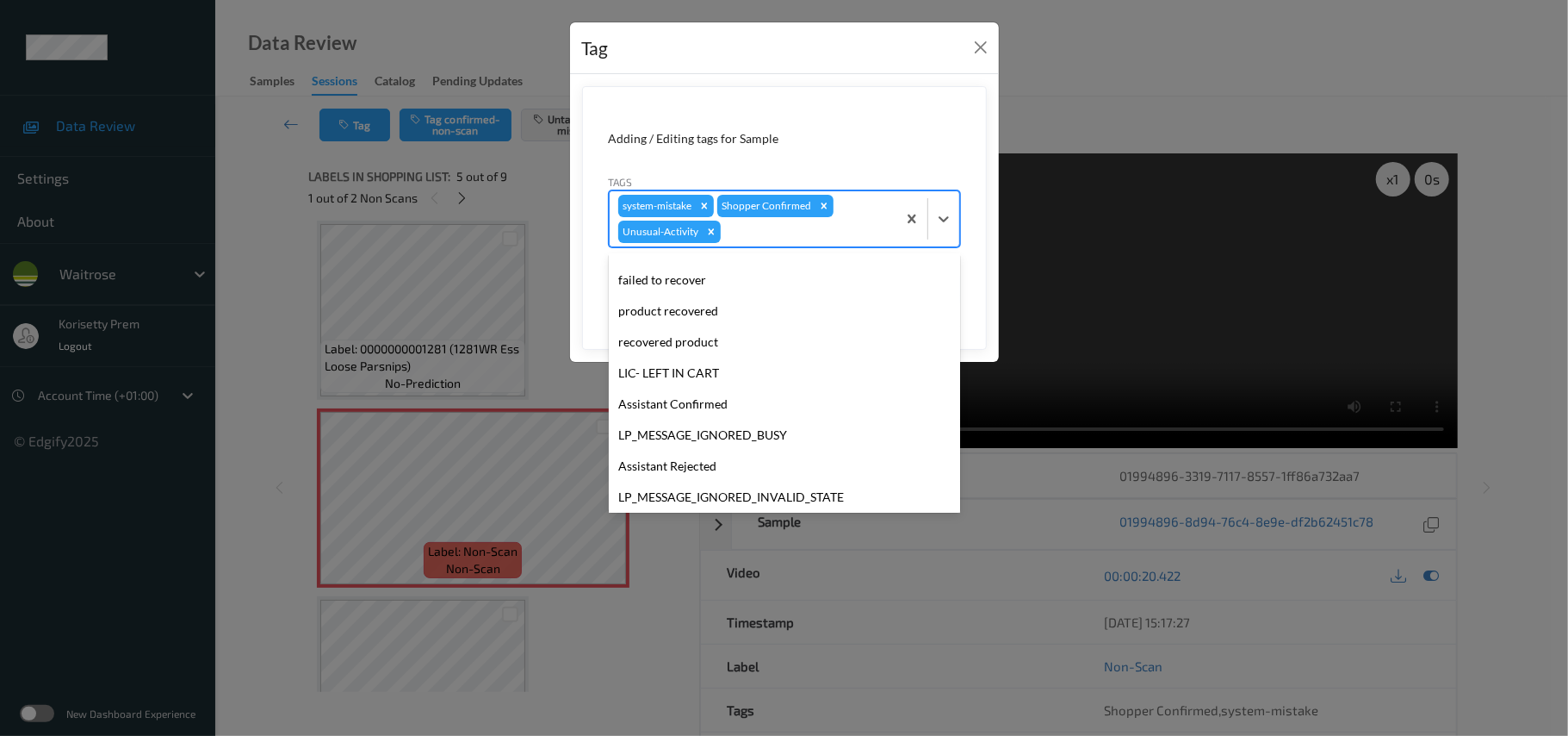
scroll to position [400, 0]
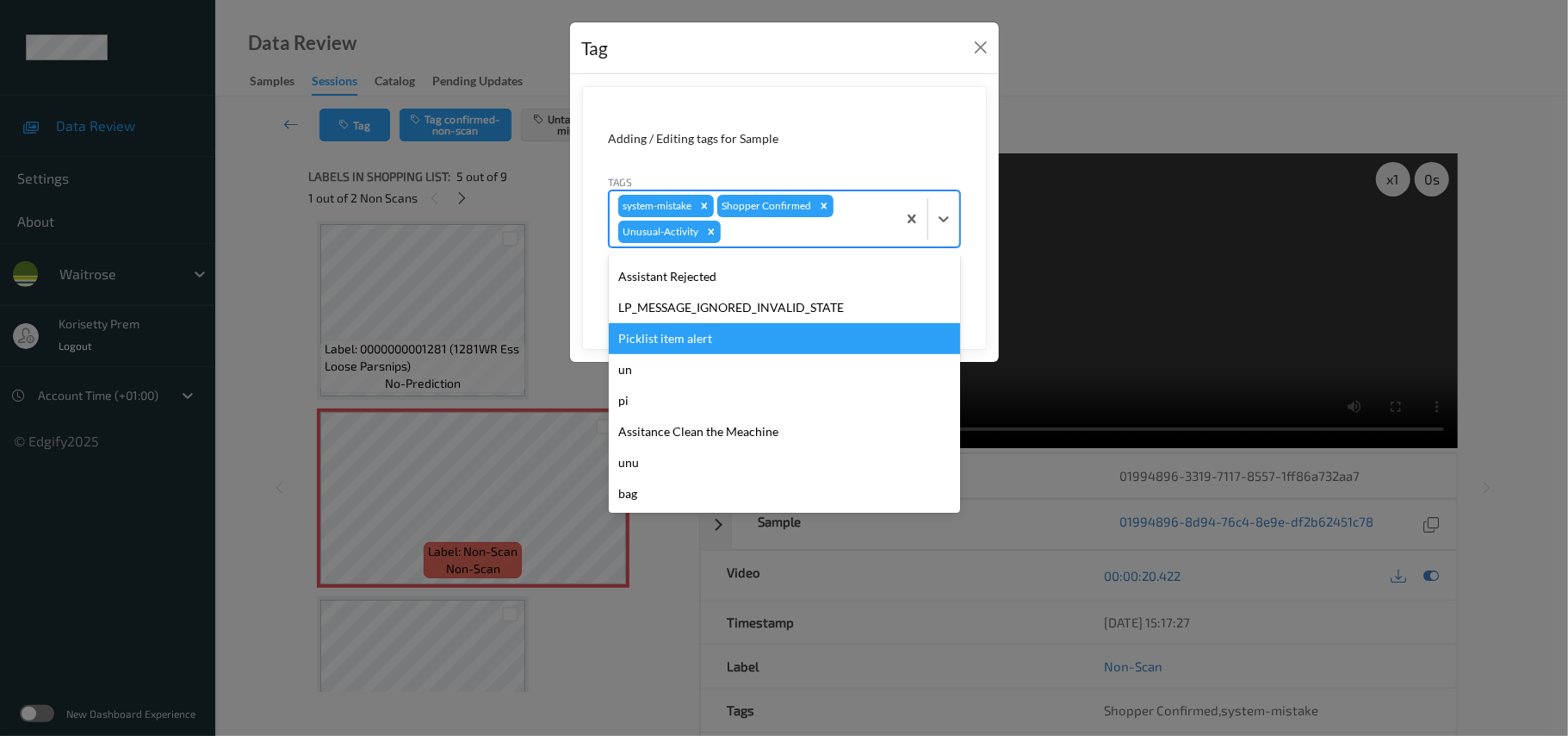
click at [690, 333] on div "Picklist item alert" at bounding box center [784, 338] width 352 height 31
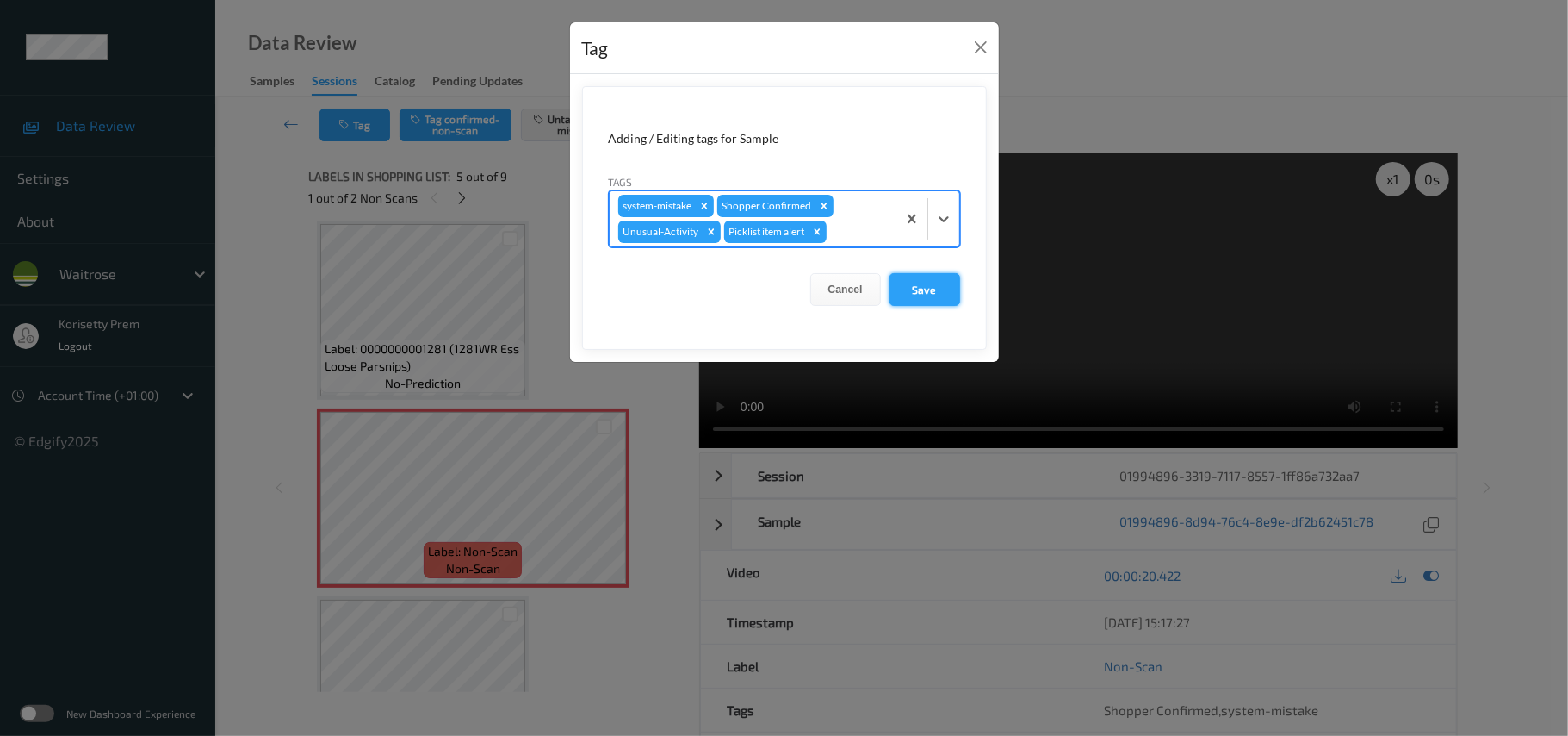
click at [917, 279] on button "Save" at bounding box center [924, 289] width 71 height 33
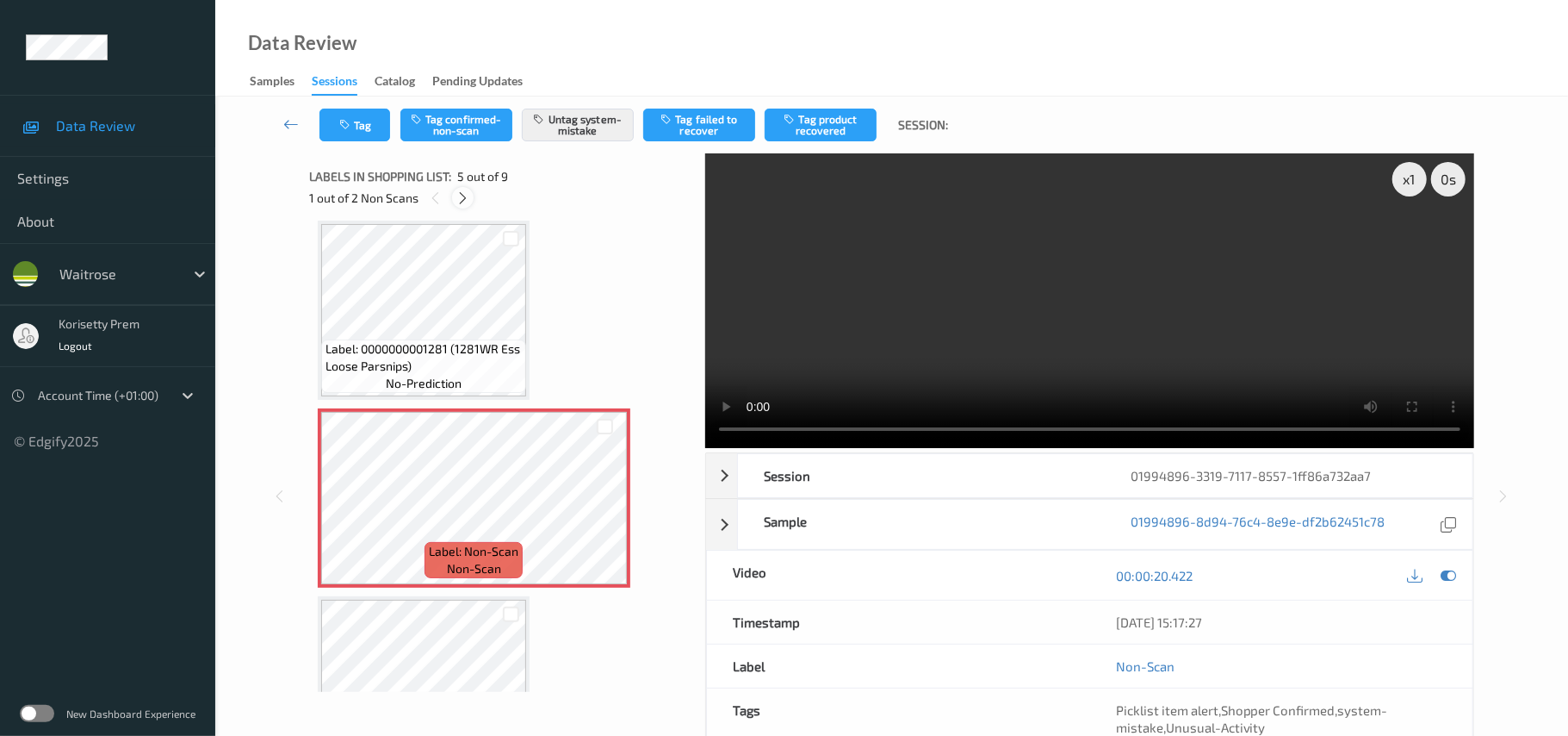
click at [459, 198] on icon at bounding box center [463, 198] width 15 height 16
click at [366, 121] on button "Tag" at bounding box center [355, 125] width 71 height 33
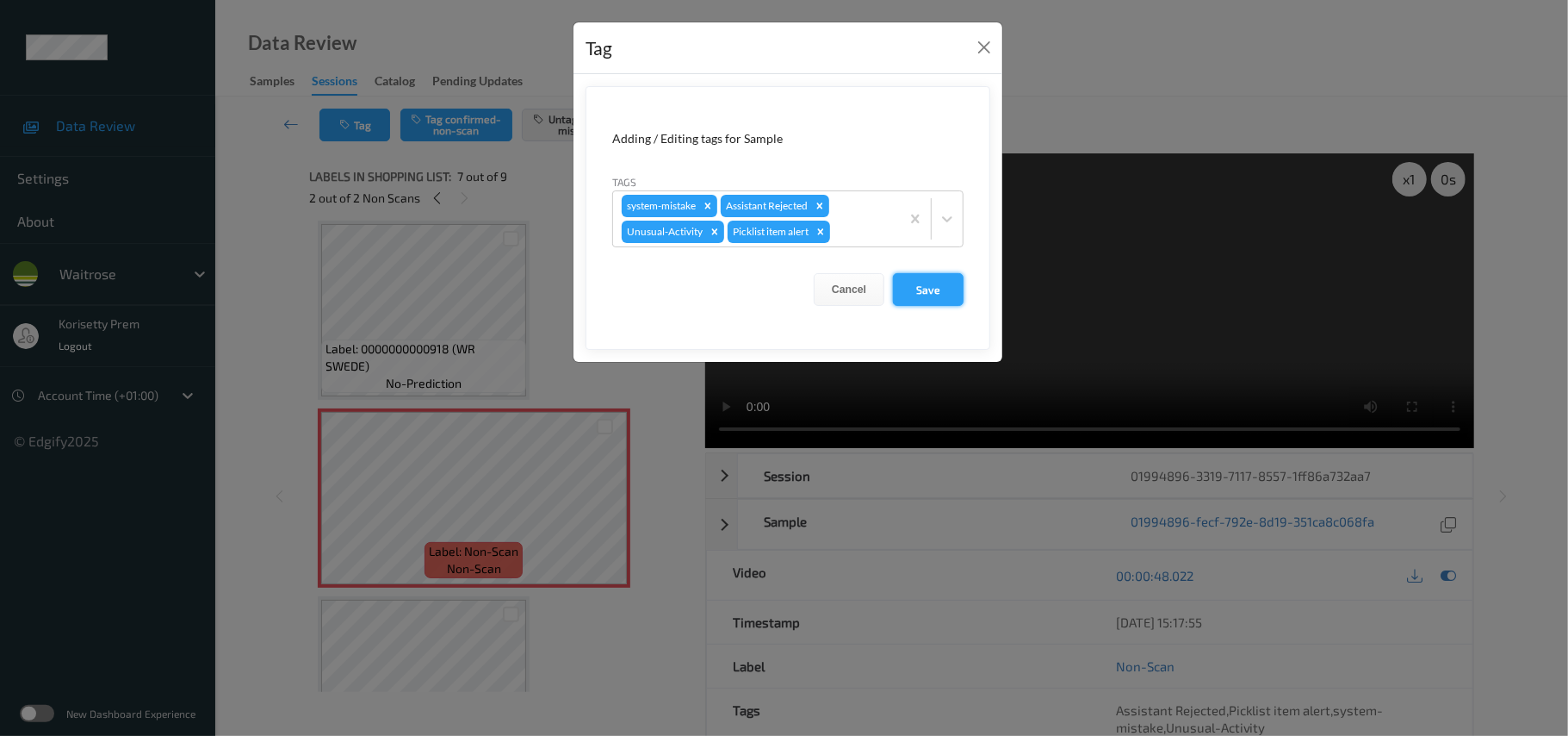
click at [934, 295] on button "Save" at bounding box center [927, 289] width 71 height 33
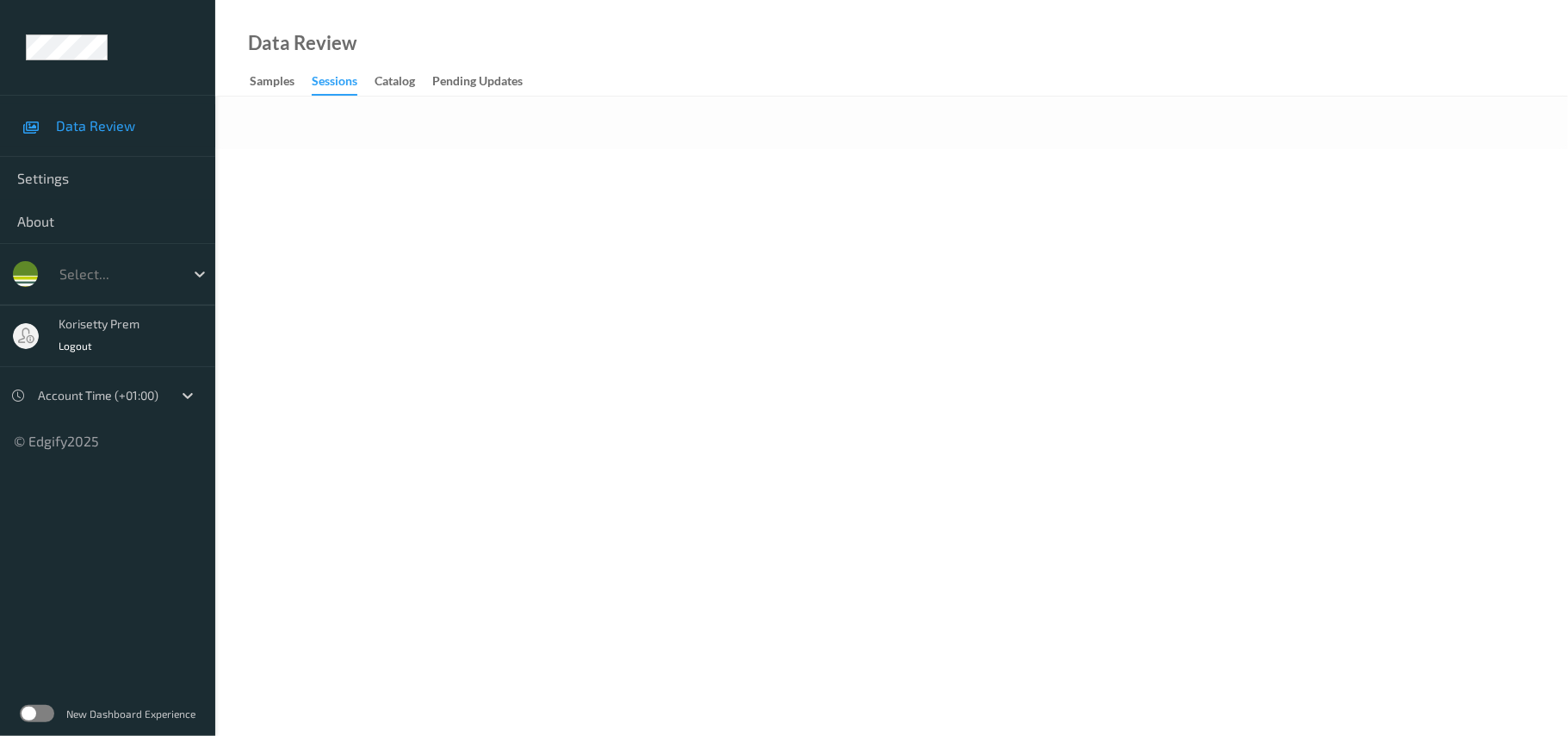
click at [646, 197] on body "Data Review Settings About Select... korisetty prem Logout Account Time (+01:00…" at bounding box center [784, 368] width 1568 height 736
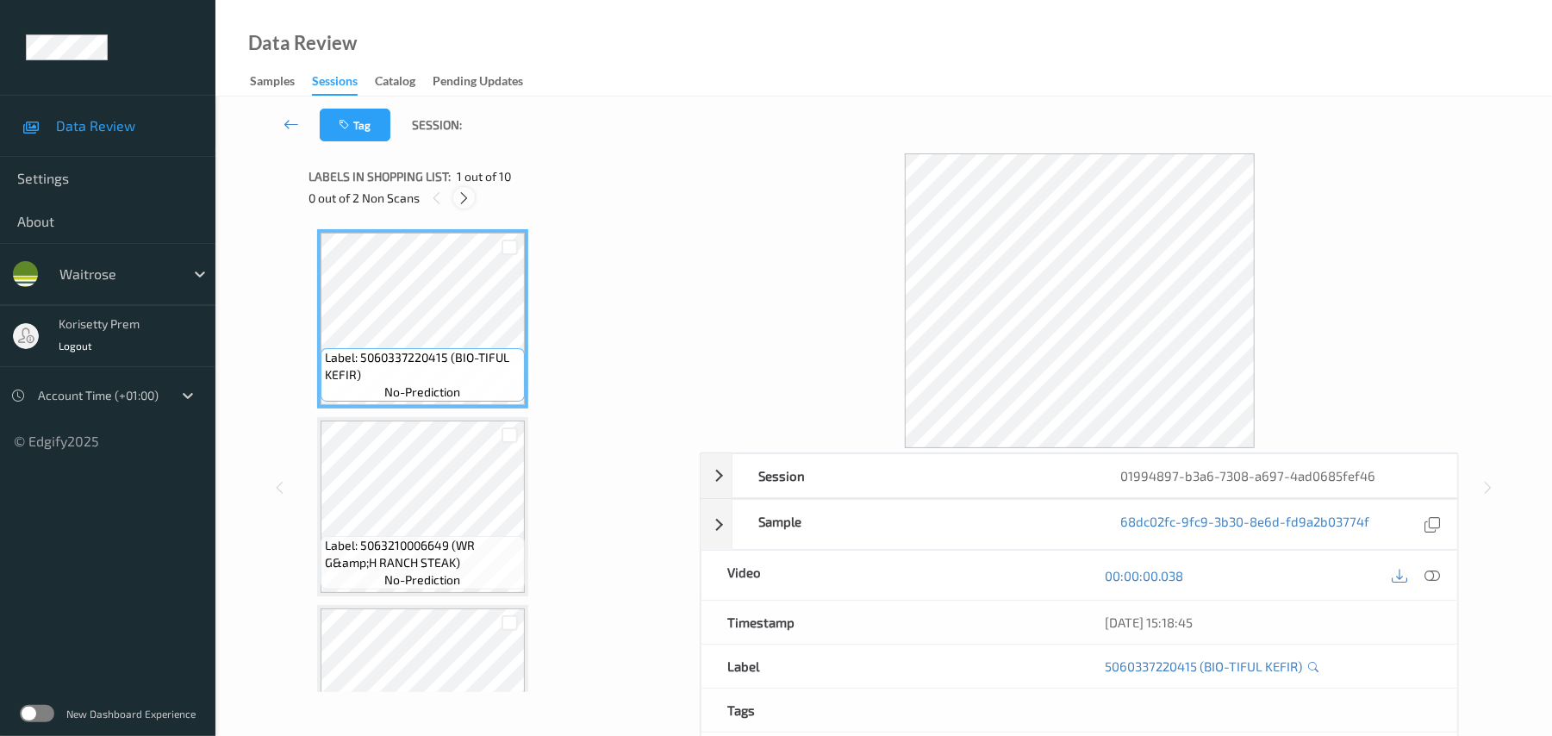
click at [470, 193] on icon at bounding box center [464, 198] width 15 height 16
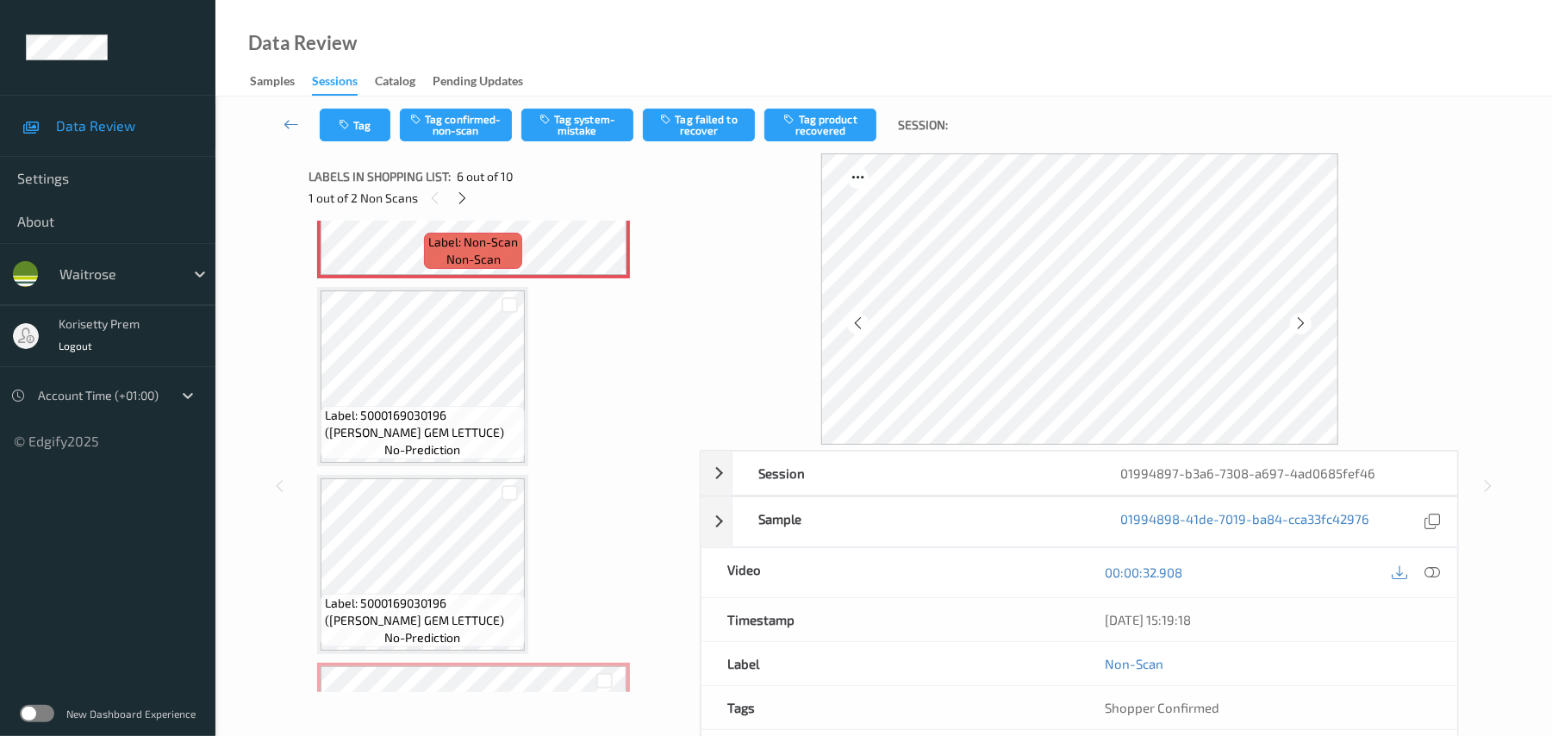
scroll to position [955, 0]
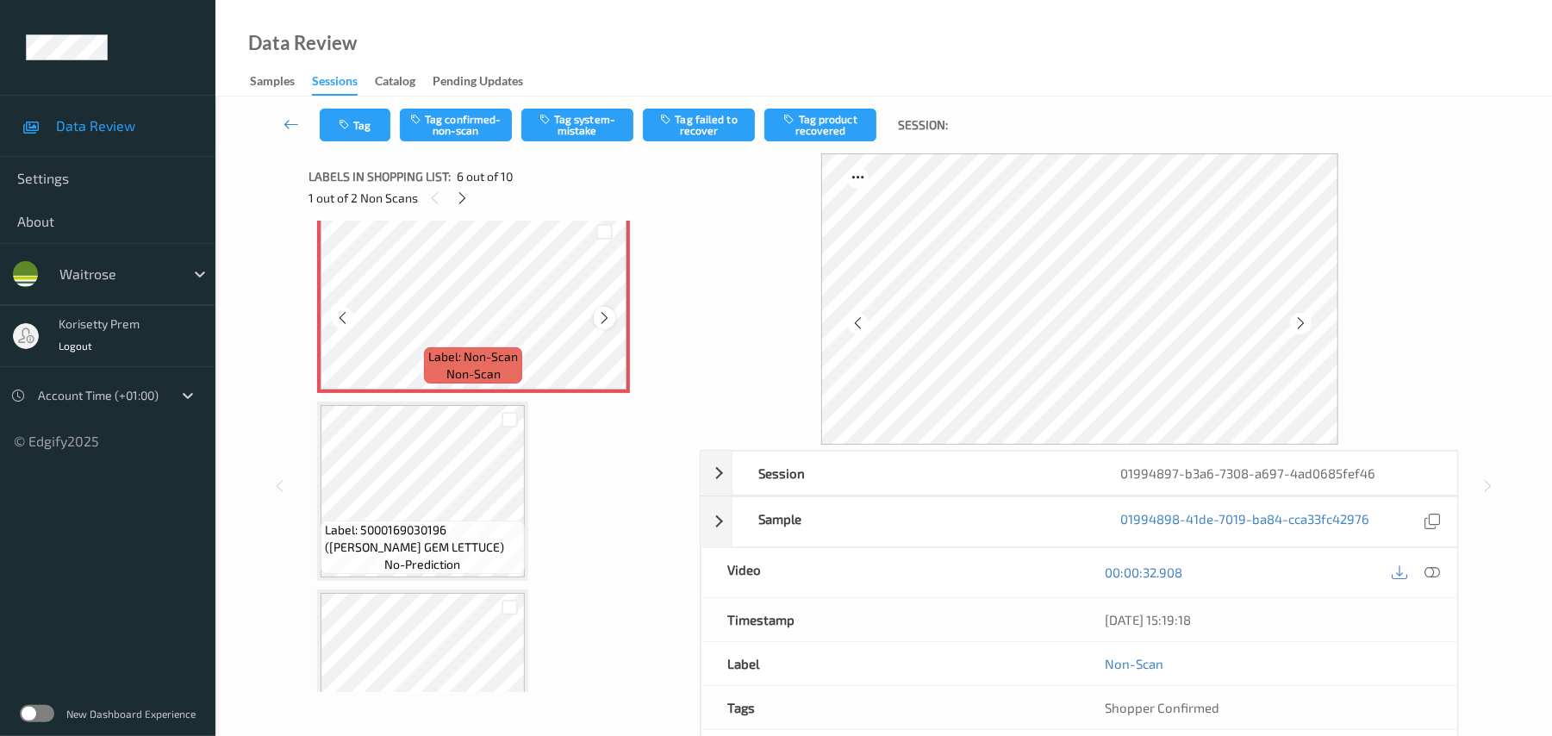
click at [604, 315] on icon at bounding box center [604, 318] width 15 height 16
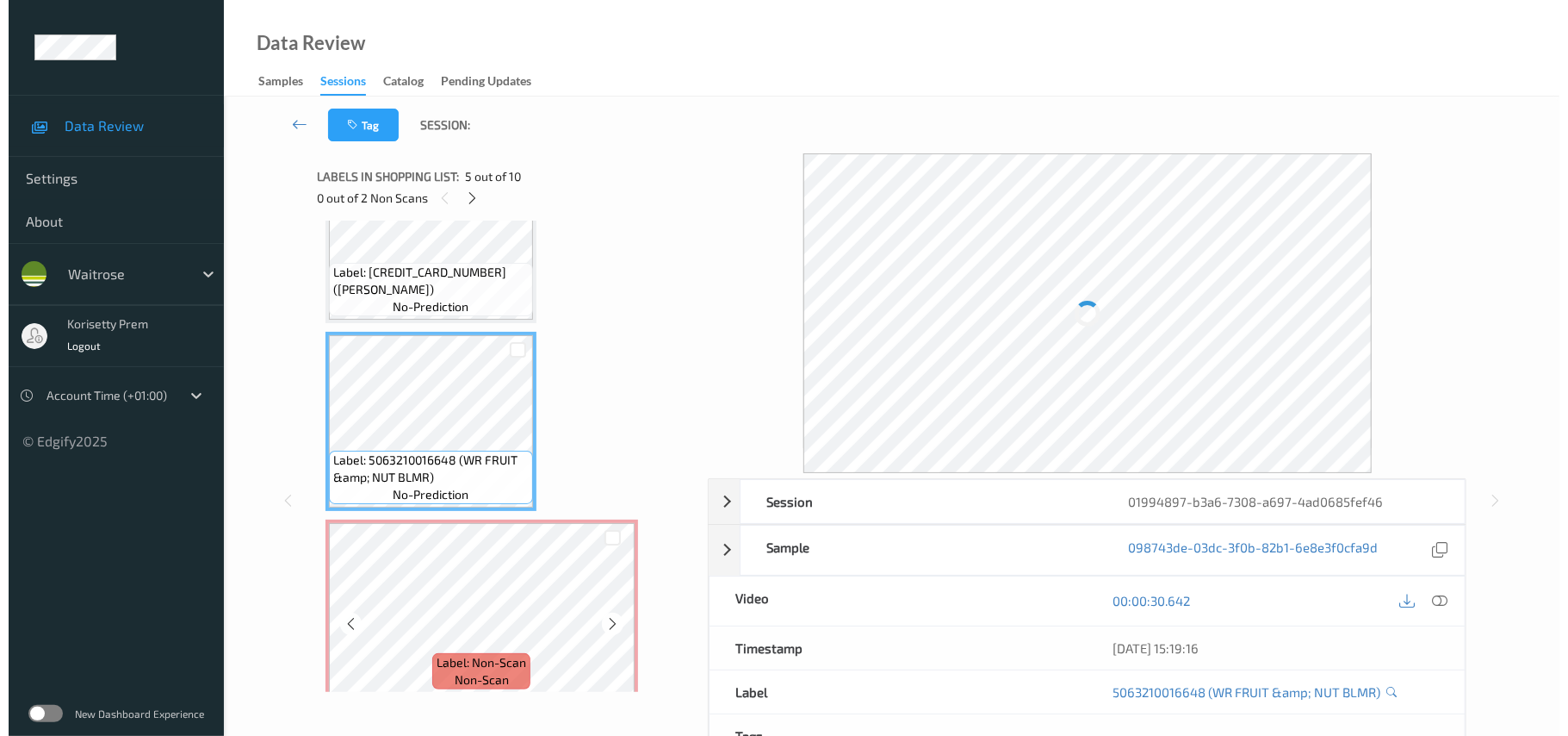
scroll to position [610, 0]
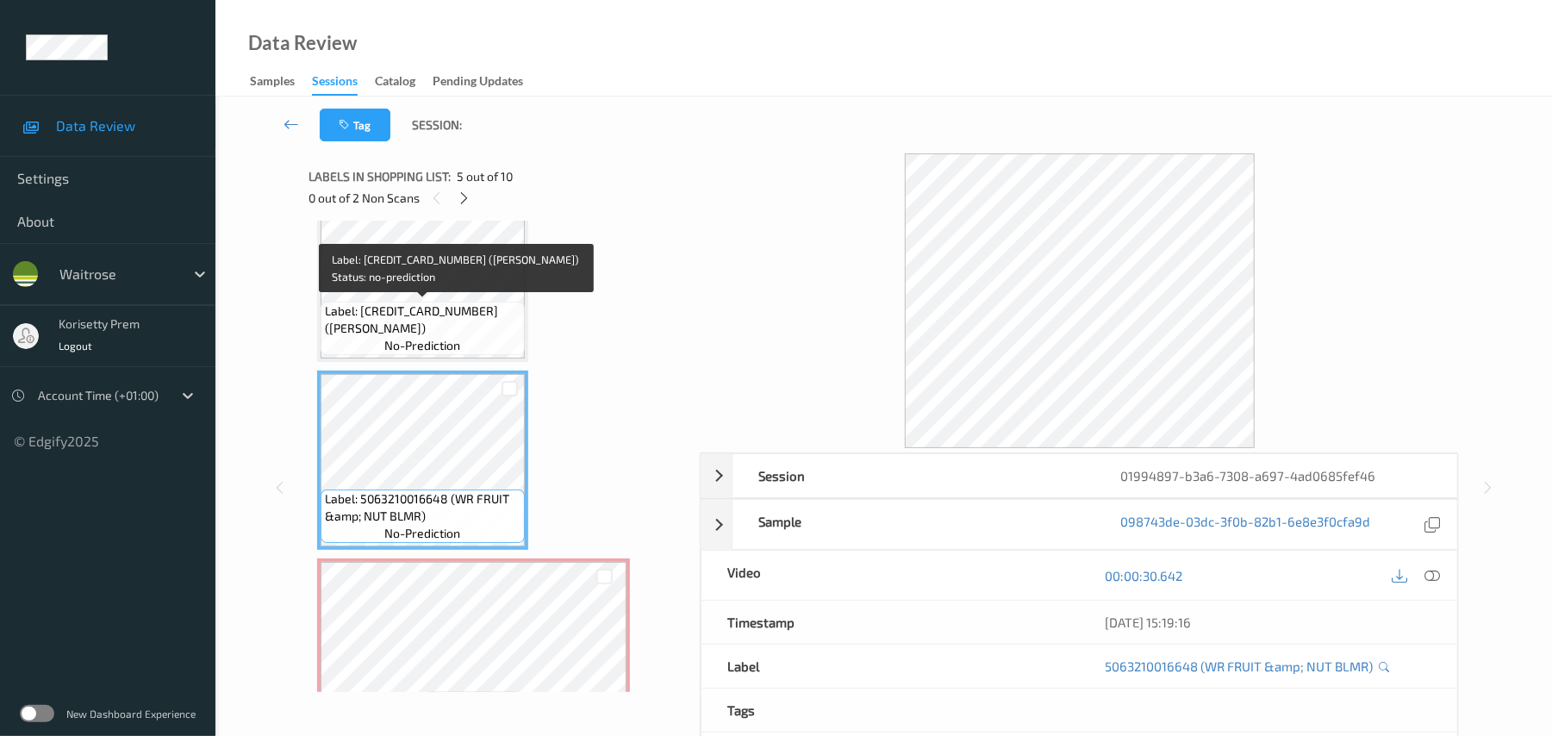
click at [453, 305] on span "Label: 5000169581605 (JERK THIGHS)" at bounding box center [423, 319] width 196 height 34
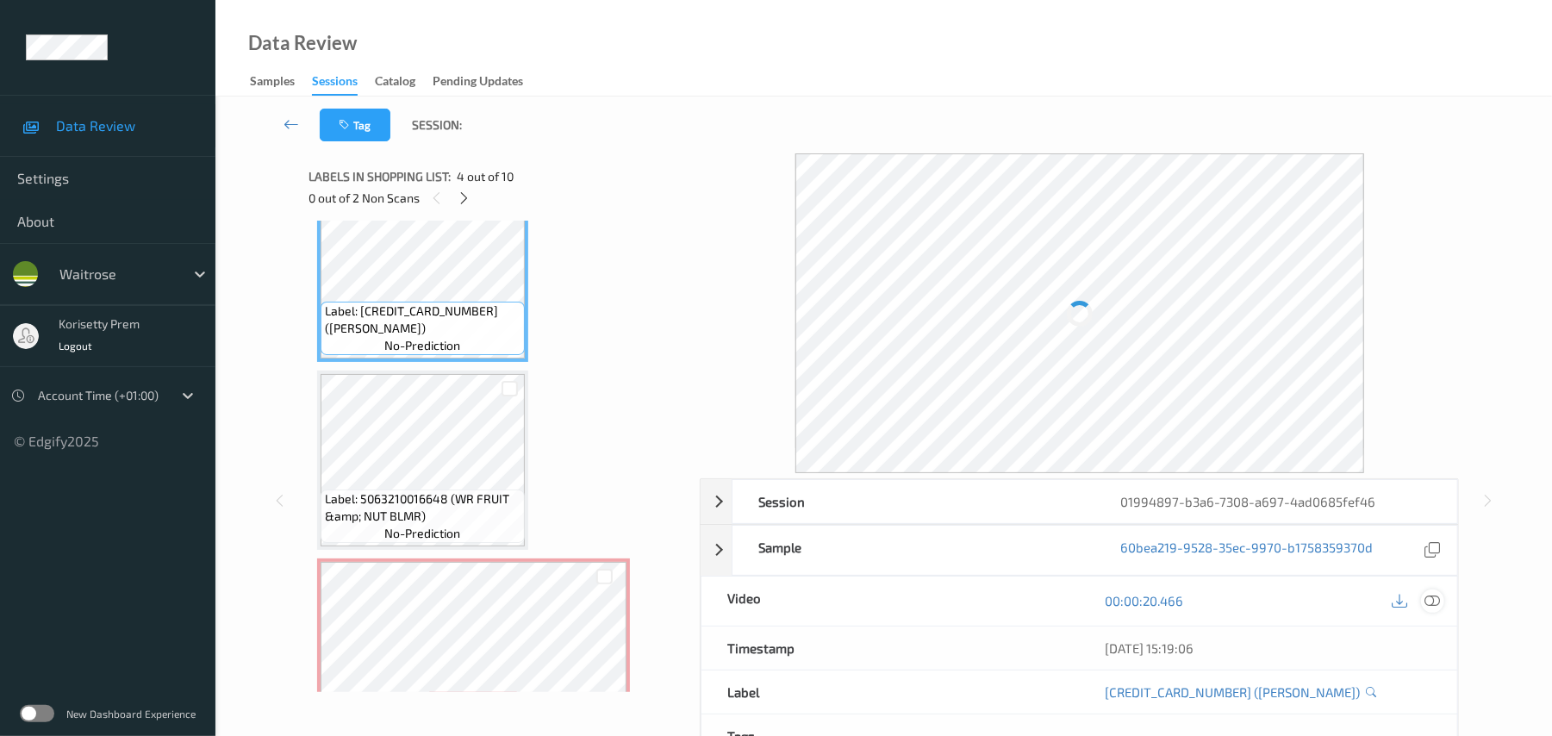
click at [1430, 600] on icon at bounding box center [1433, 601] width 16 height 16
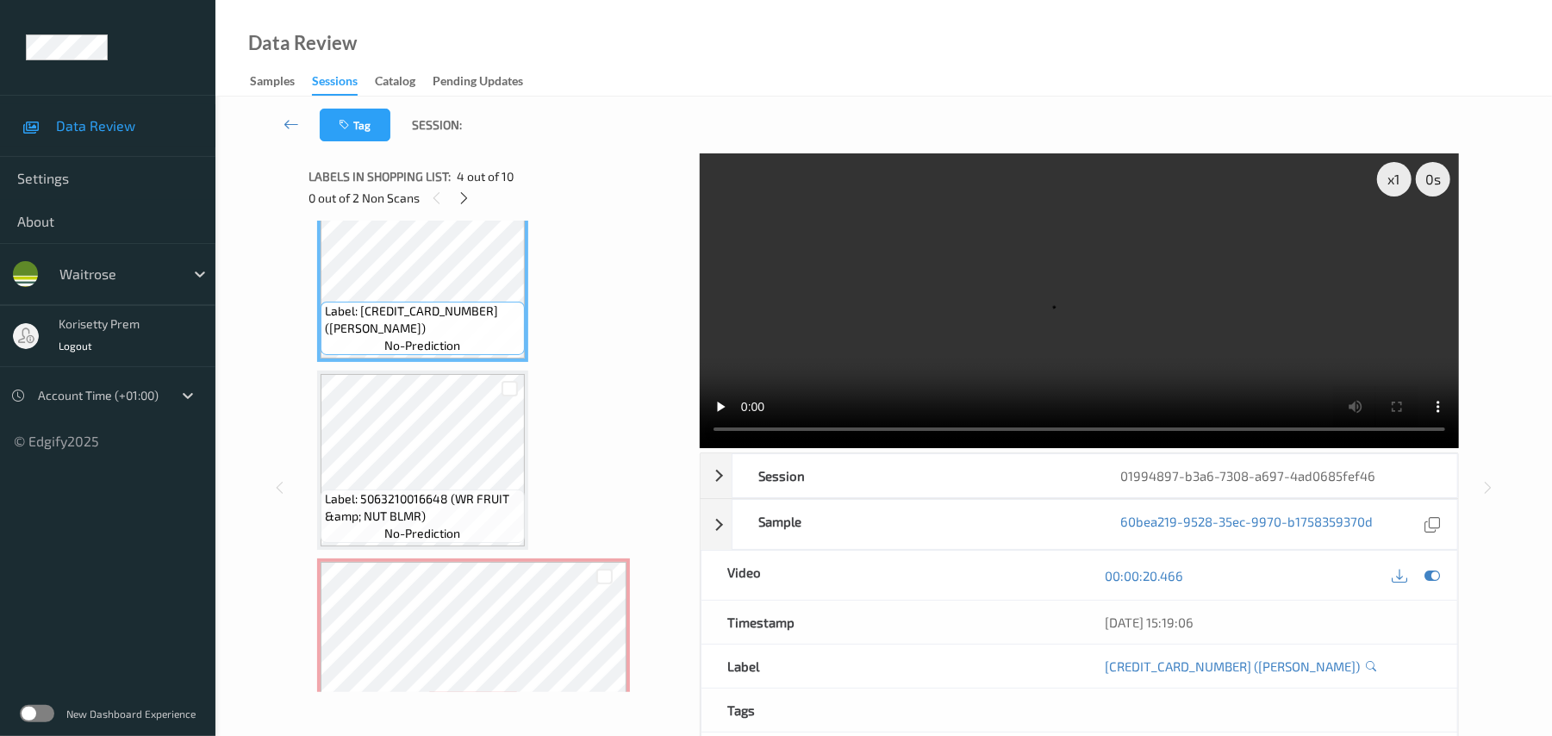
click at [1168, 320] on video at bounding box center [1079, 300] width 759 height 295
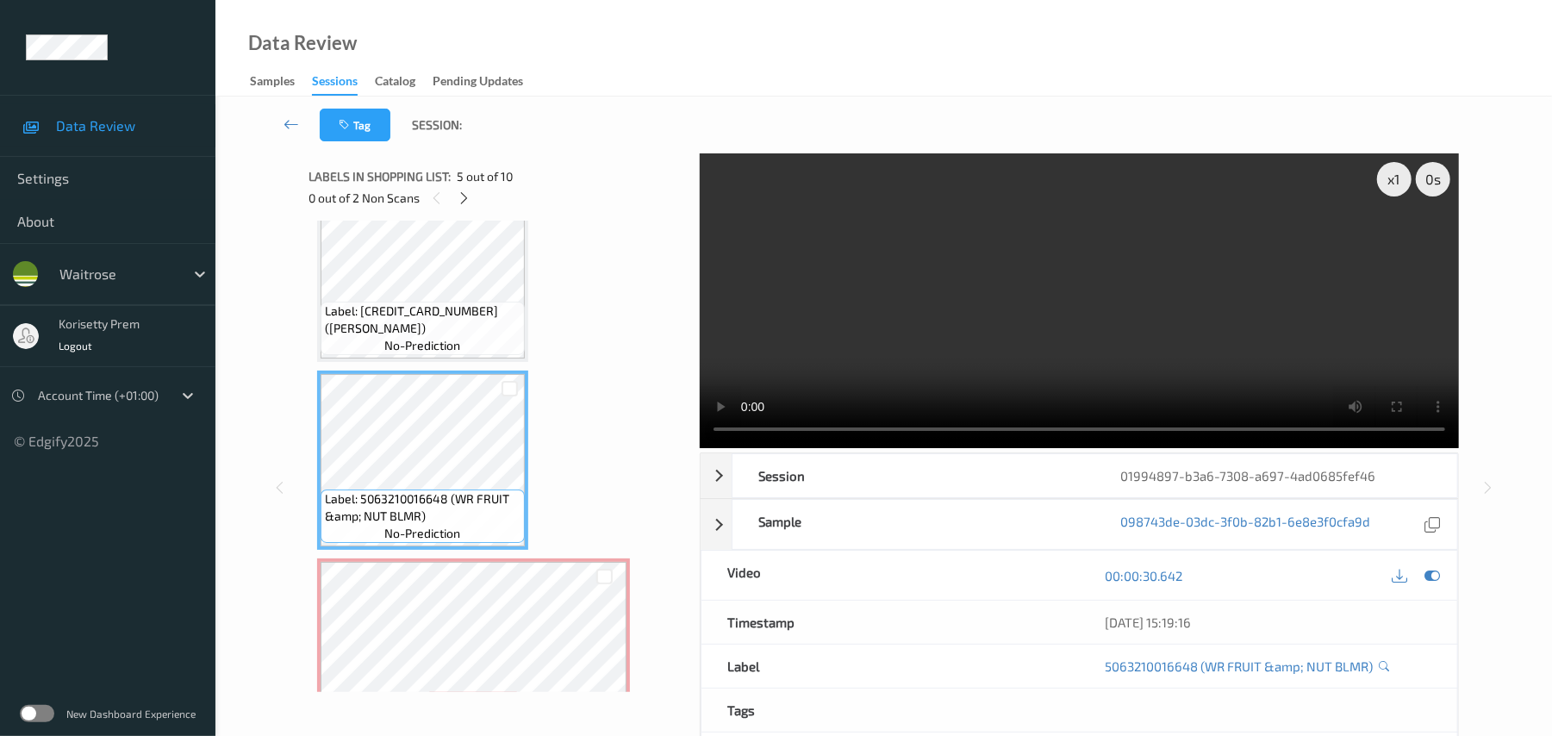
click at [448, 366] on div "Label: 5060337220415 (BIO-TIFUL KEFIR) no-prediction Label: 5063210006649 (WR G…" at bounding box center [498, 554] width 362 height 1870
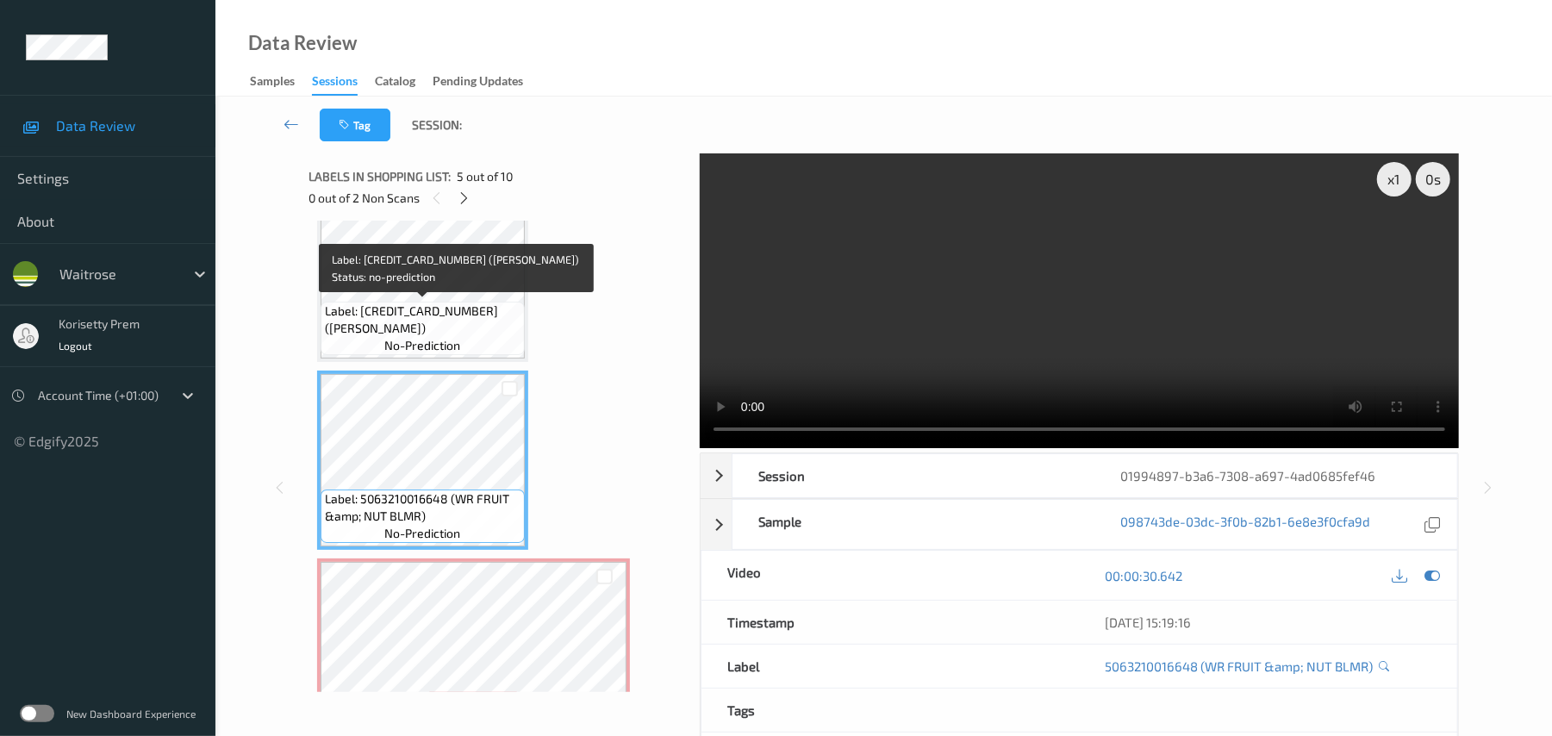
click at [453, 319] on span "Label: 5000169581605 (JERK THIGHS)" at bounding box center [423, 319] width 196 height 34
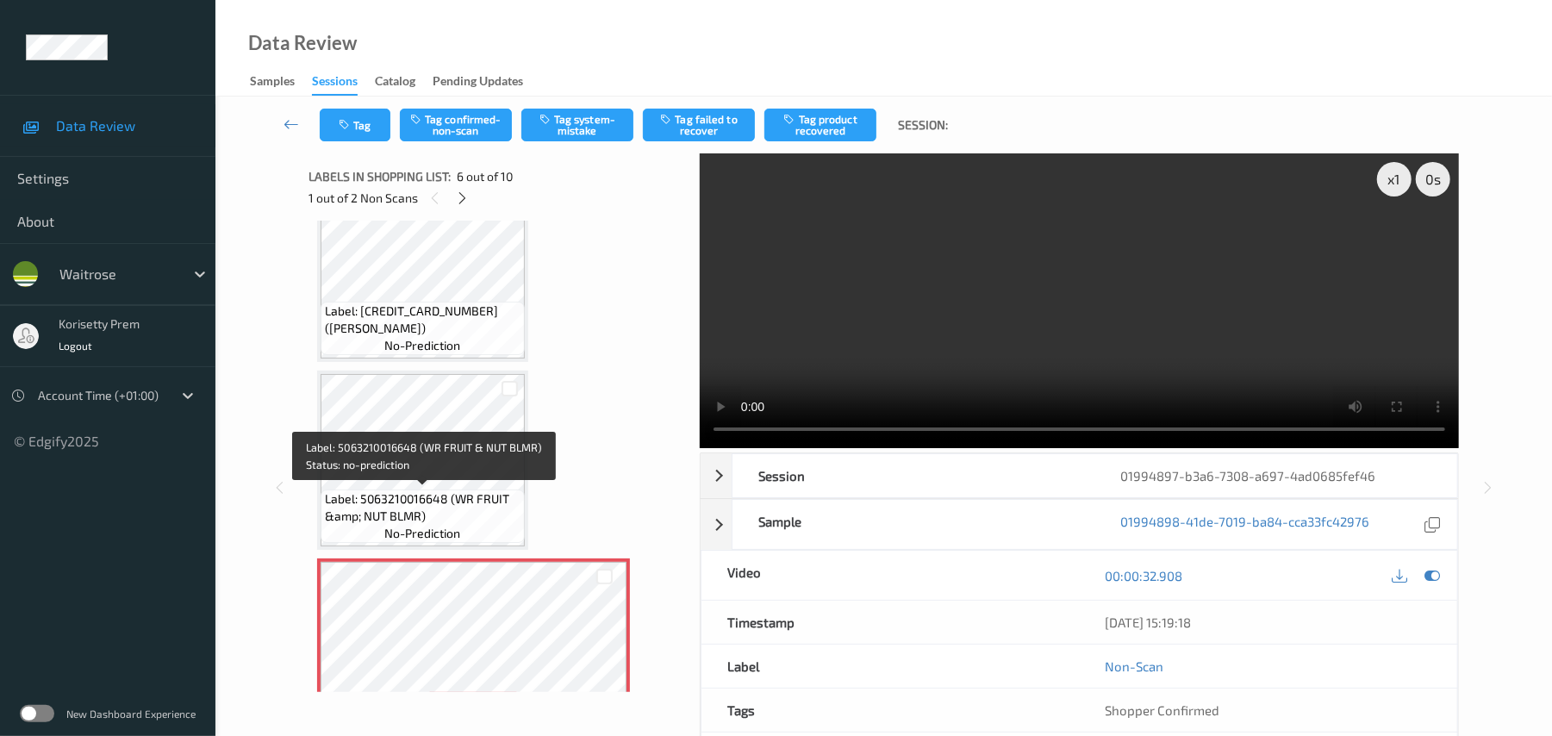
click at [411, 490] on span "Label: 5063210016648 (WR FRUIT &amp; NUT BLMR)" at bounding box center [423, 507] width 196 height 34
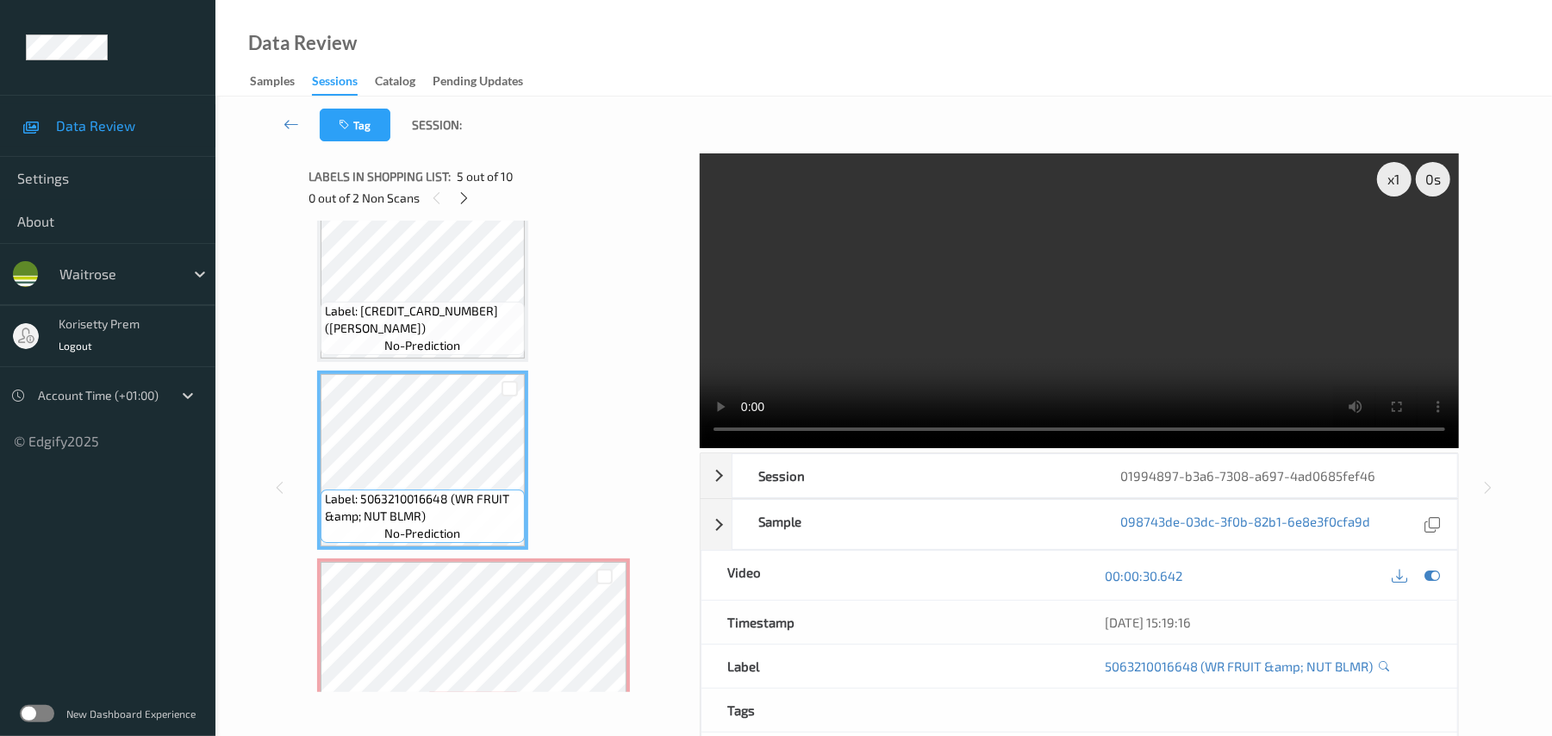
click at [1120, 356] on video at bounding box center [1079, 300] width 759 height 295
click at [1135, 304] on video at bounding box center [1079, 300] width 759 height 295
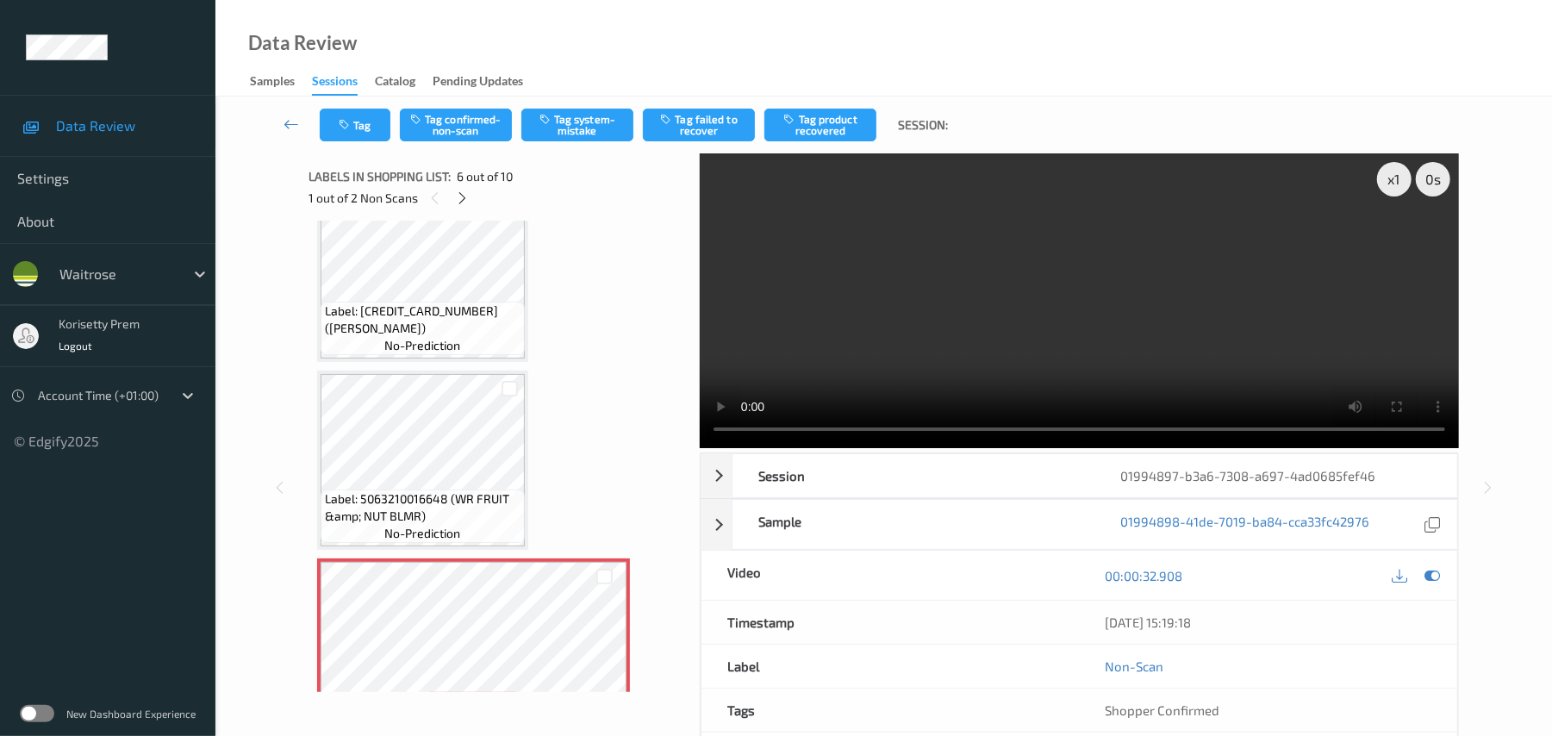
click at [924, 243] on video at bounding box center [1079, 300] width 759 height 295
click at [570, 139] on button "Tag system-mistake" at bounding box center [577, 125] width 112 height 33
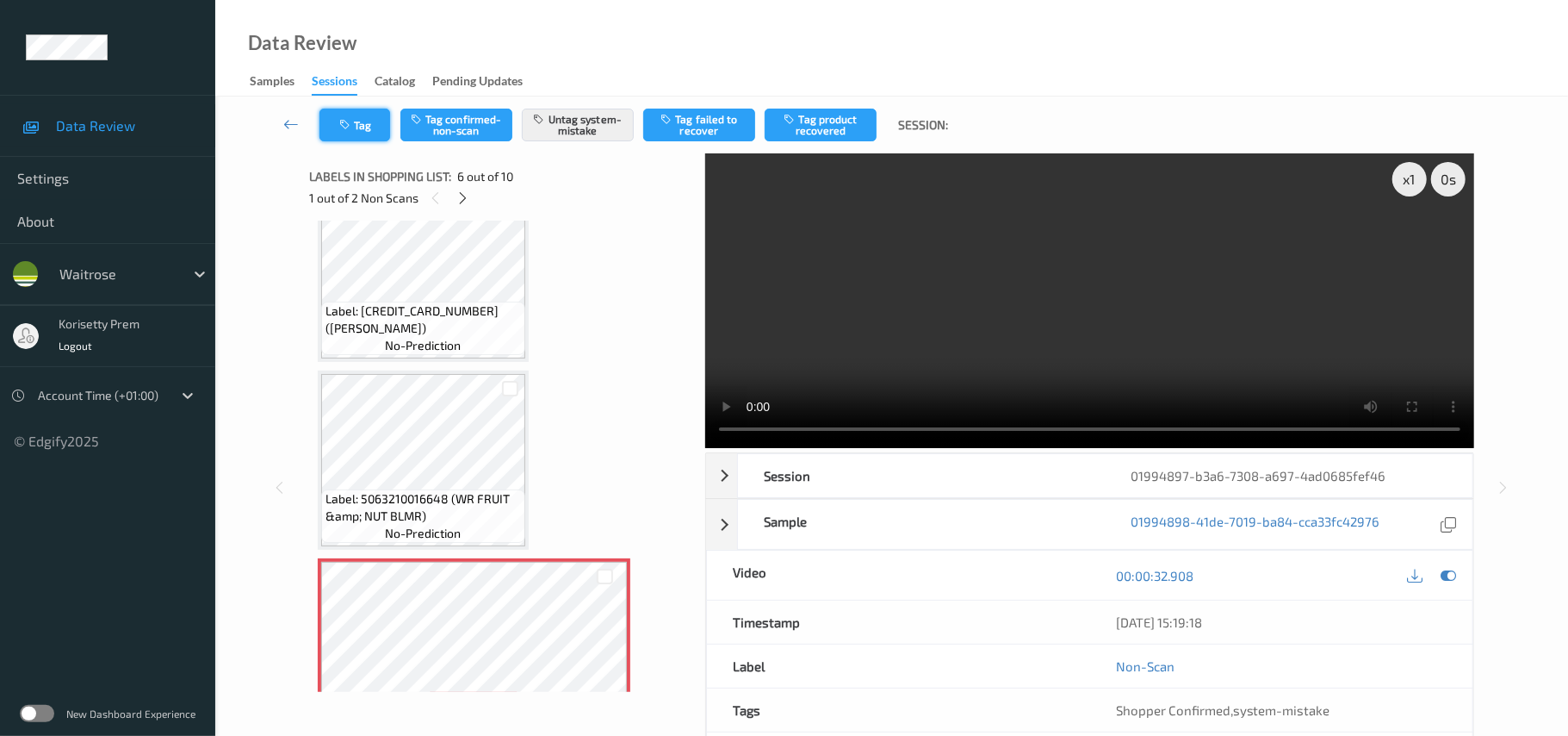
click at [352, 128] on icon "button" at bounding box center [346, 125] width 15 height 12
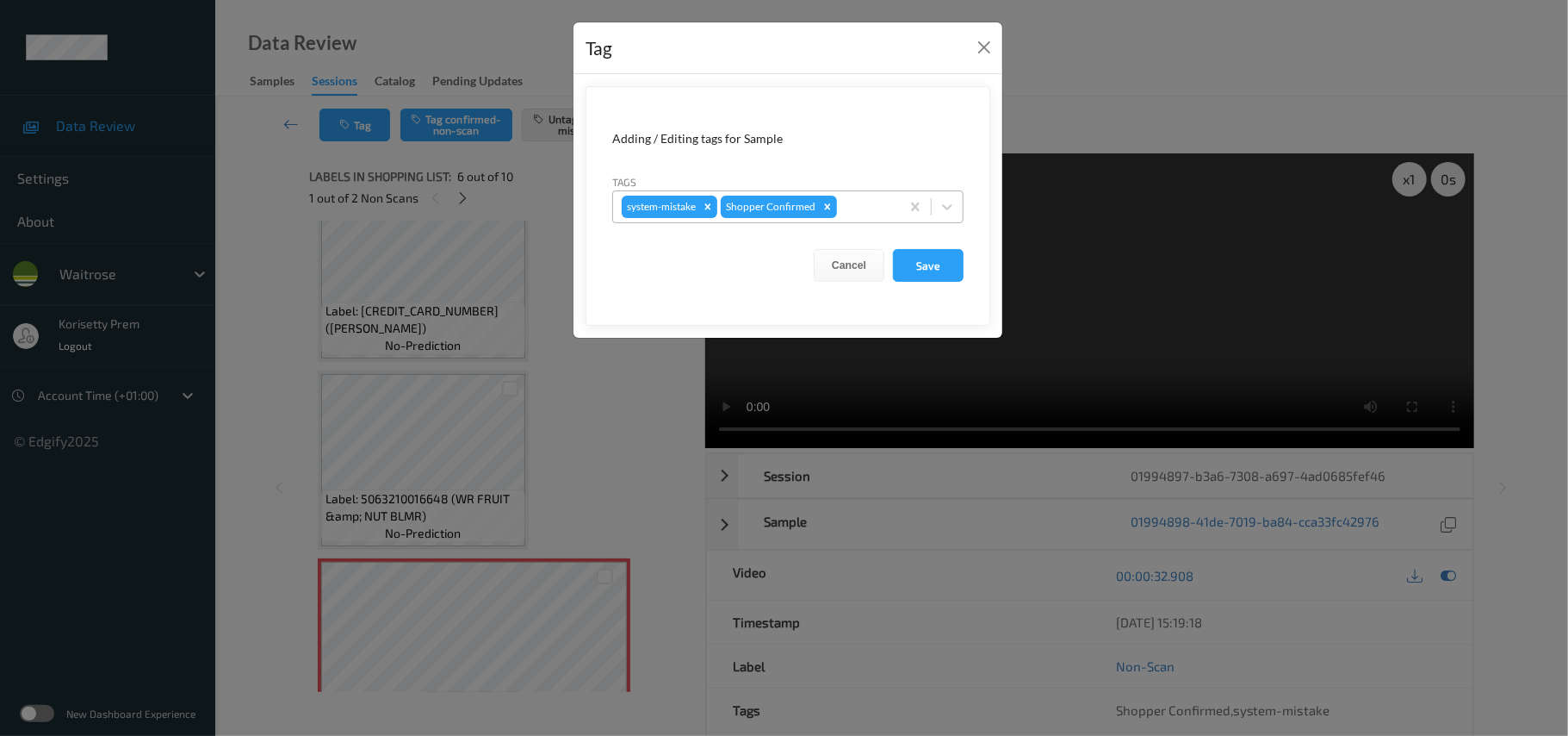
click at [855, 203] on div at bounding box center [865, 206] width 51 height 21
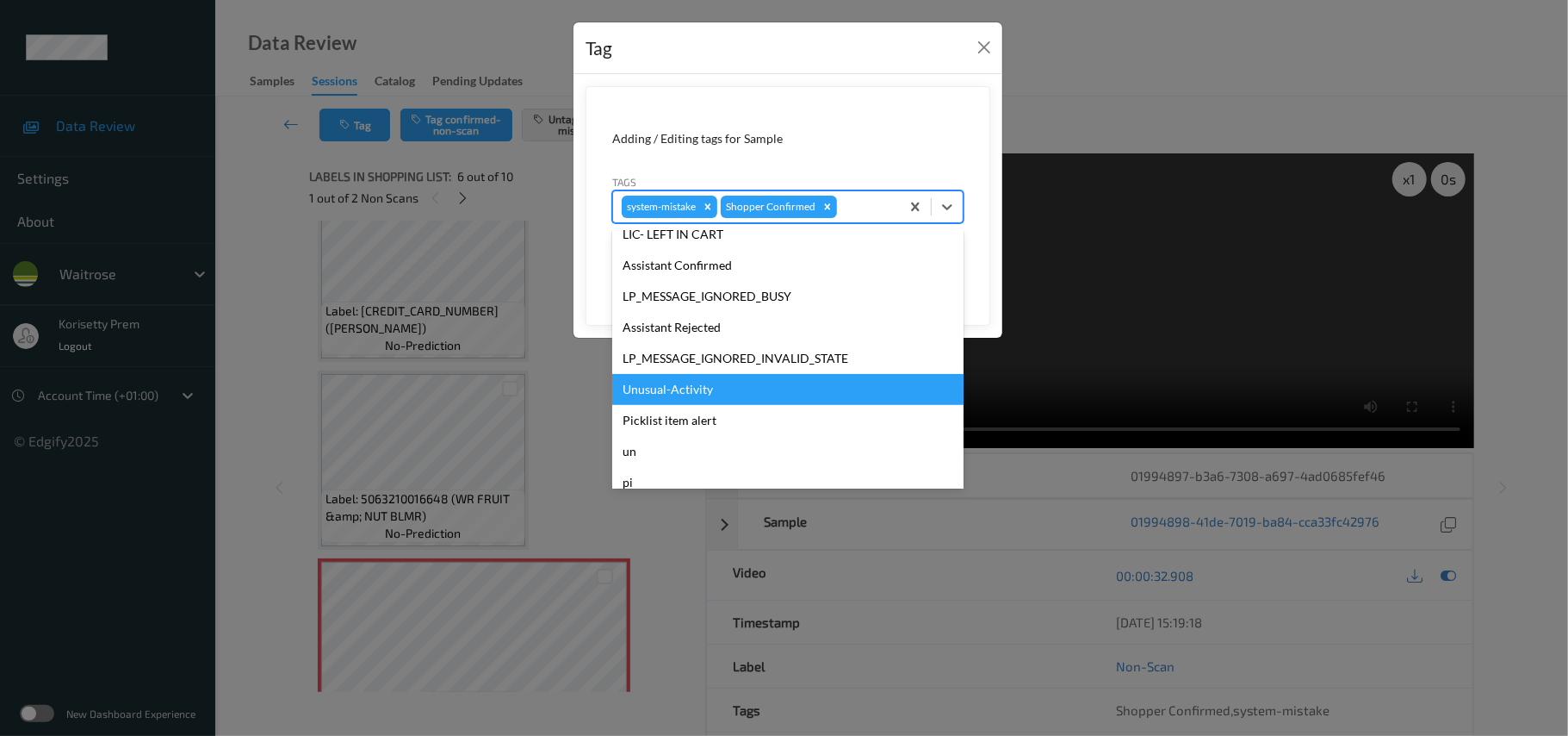
scroll to position [329, 0]
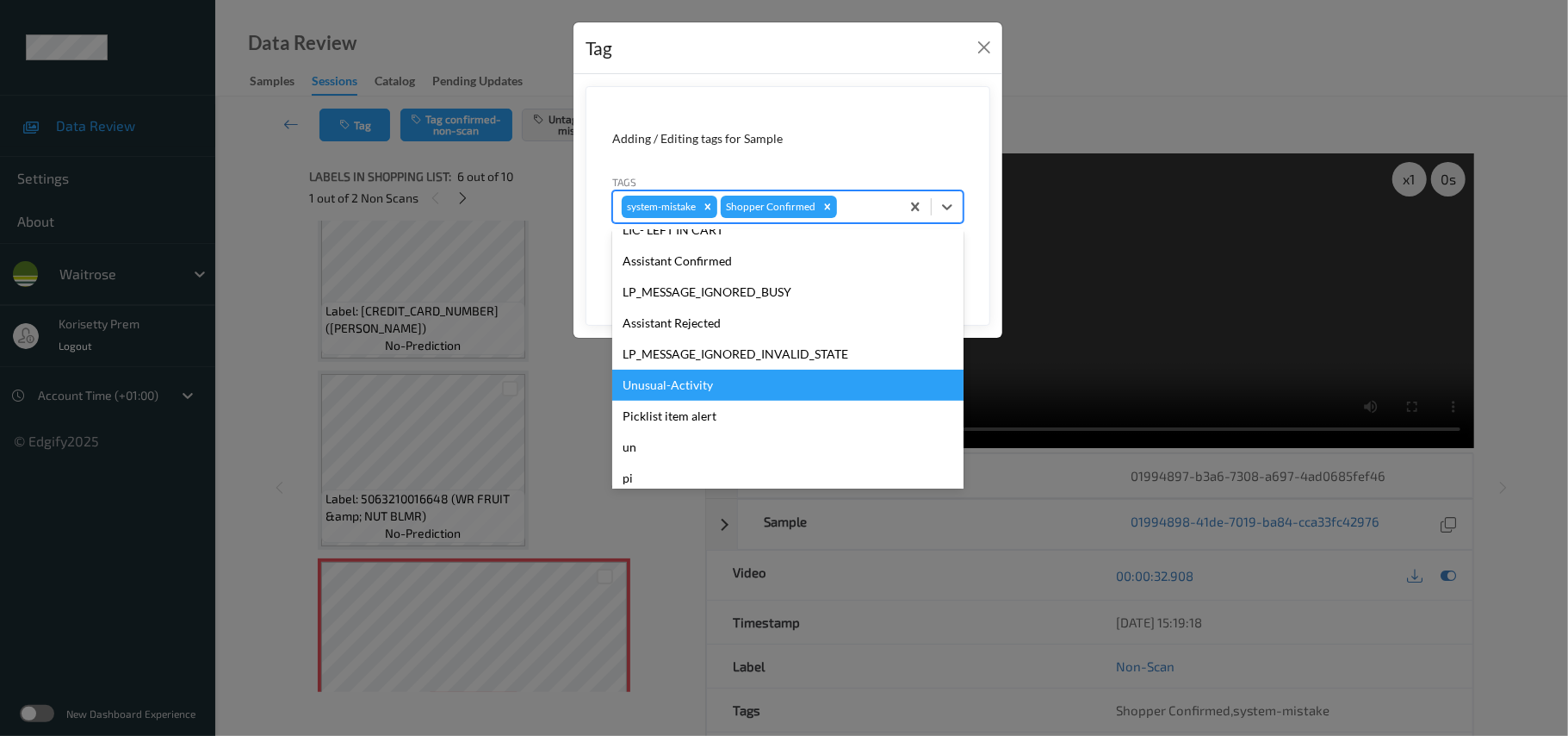
click at [675, 393] on div "Unusual-Activity" at bounding box center [788, 385] width 352 height 31
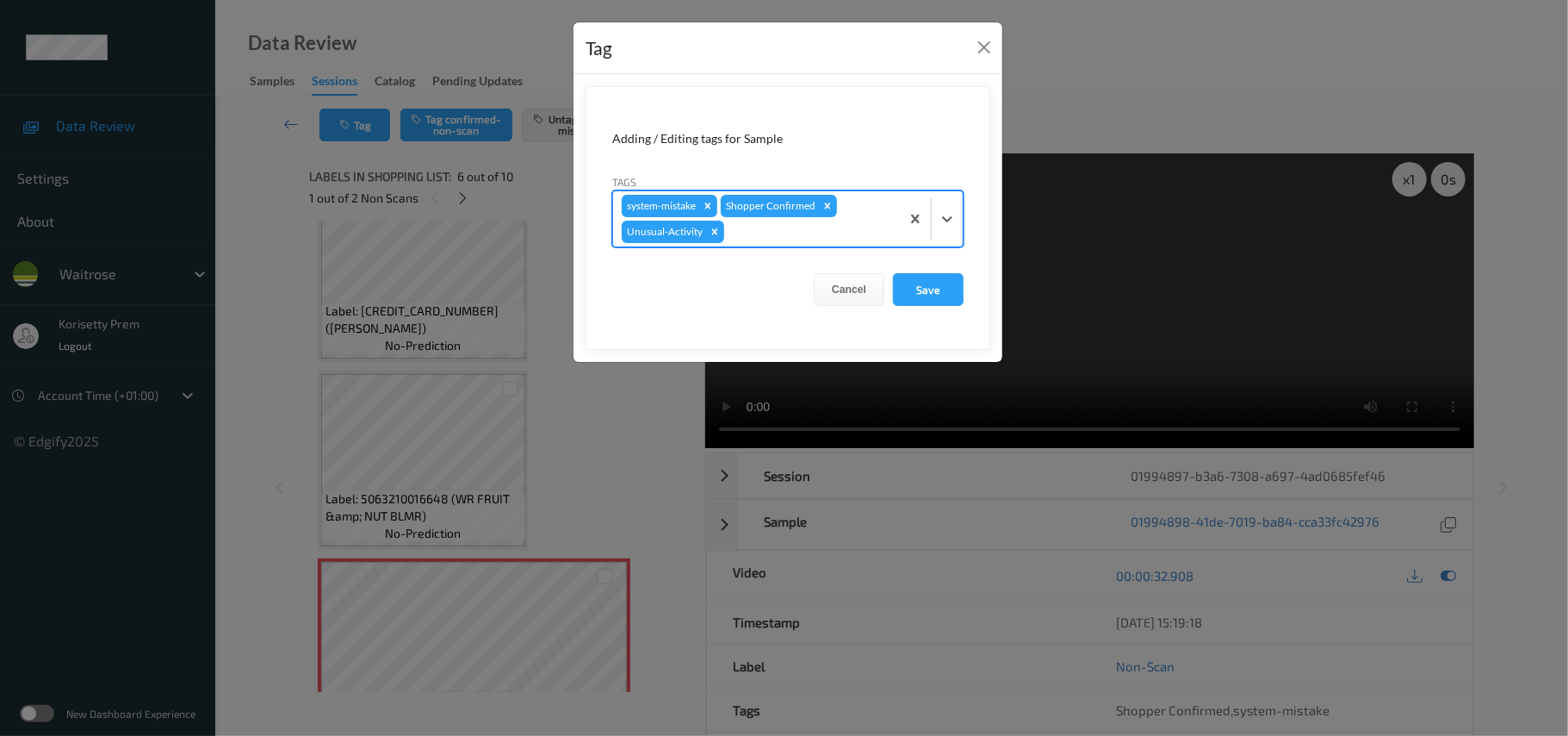
click at [786, 249] on form "Adding / Editing tags for Sample Tags option Unusual-Activity, selected. Select…" at bounding box center [787, 218] width 405 height 264
click at [788, 246] on div "system-mistake Shopper Confirmed Unusual-Activity" at bounding box center [756, 218] width 287 height 55
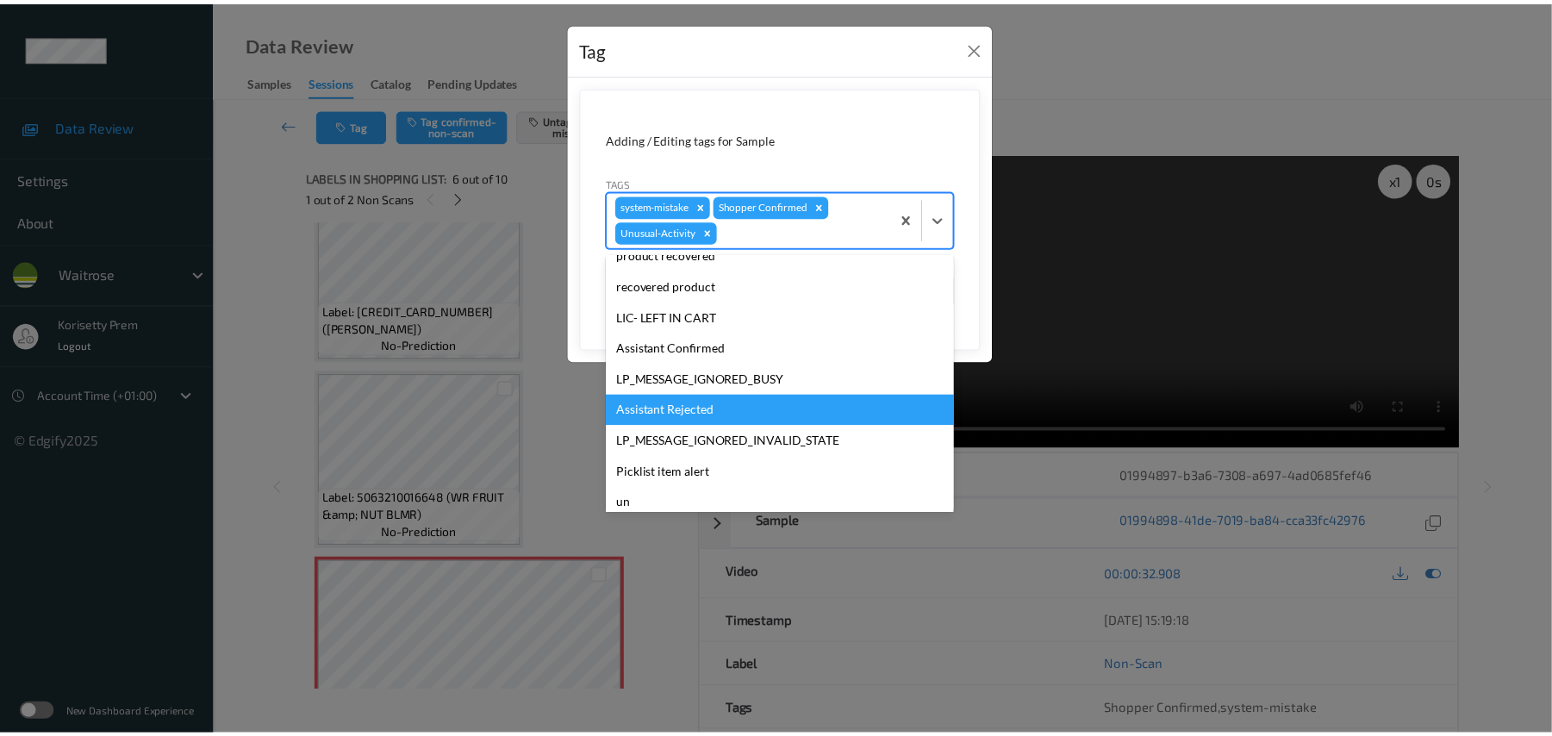
scroll to position [400, 0]
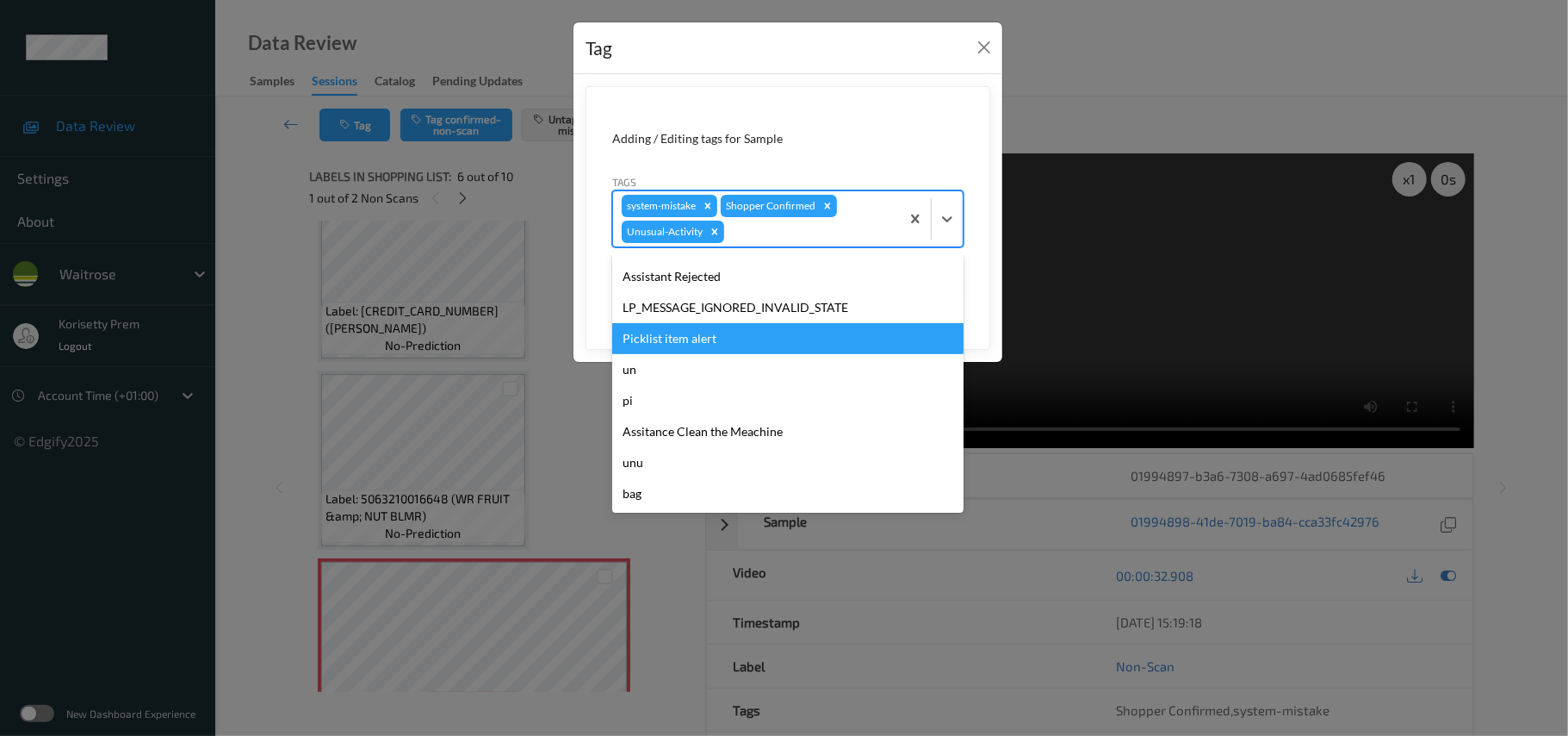
click at [704, 336] on div "Picklist item alert" at bounding box center [788, 338] width 352 height 31
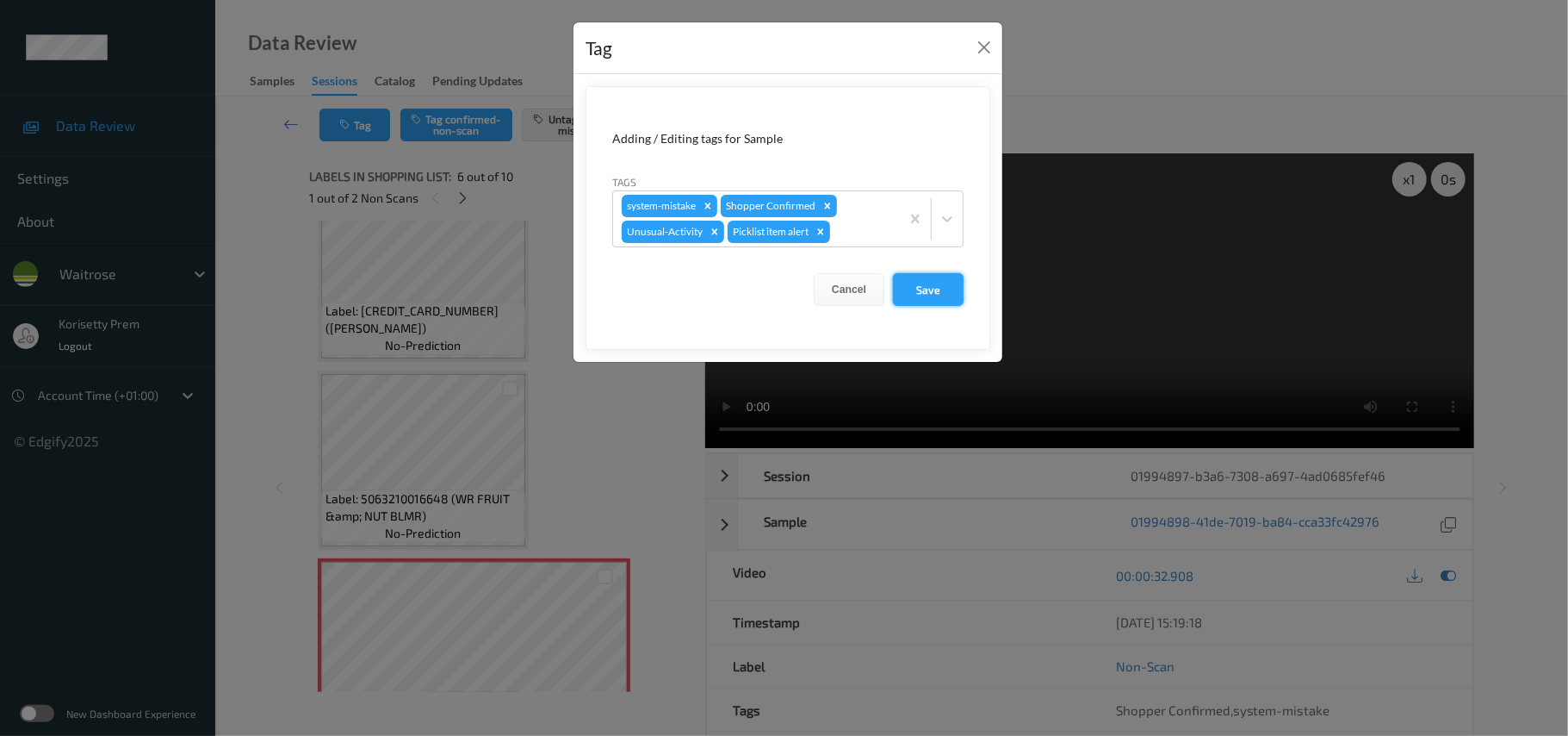
click at [951, 297] on button "Save" at bounding box center [927, 289] width 71 height 33
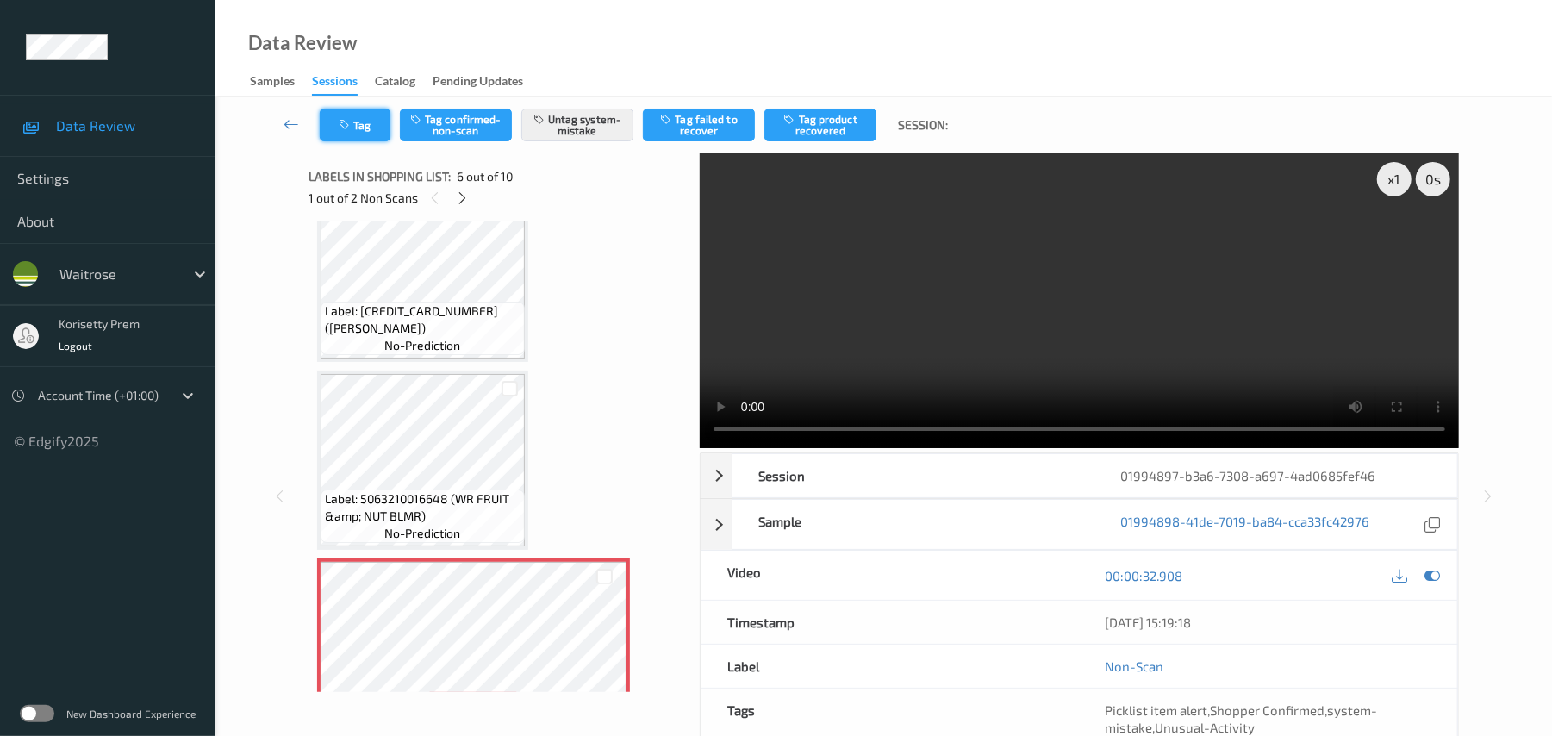
click at [353, 121] on button "Tag" at bounding box center [355, 125] width 71 height 33
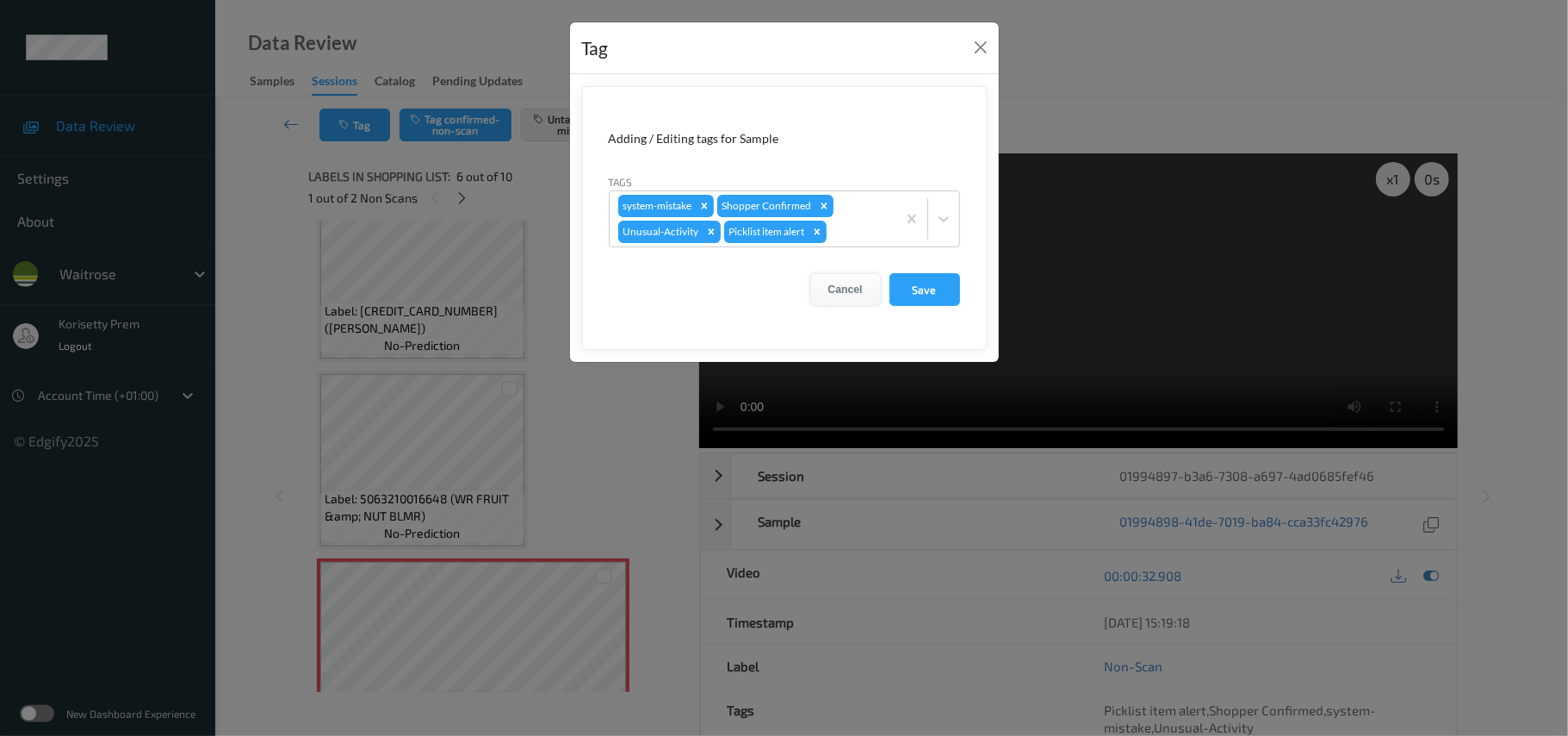
click at [836, 287] on button "Cancel" at bounding box center [845, 289] width 71 height 33
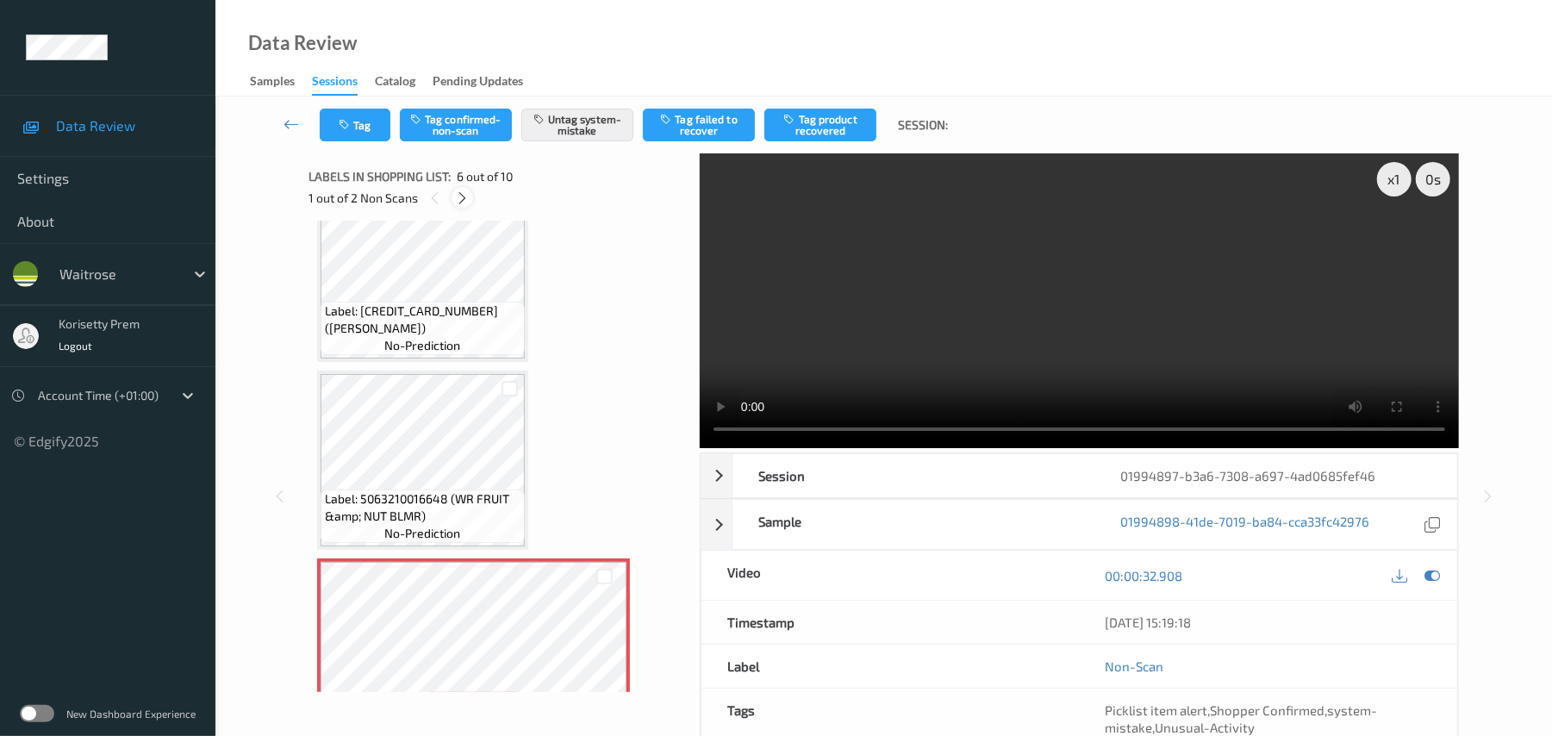
click at [463, 191] on icon at bounding box center [462, 198] width 15 height 16
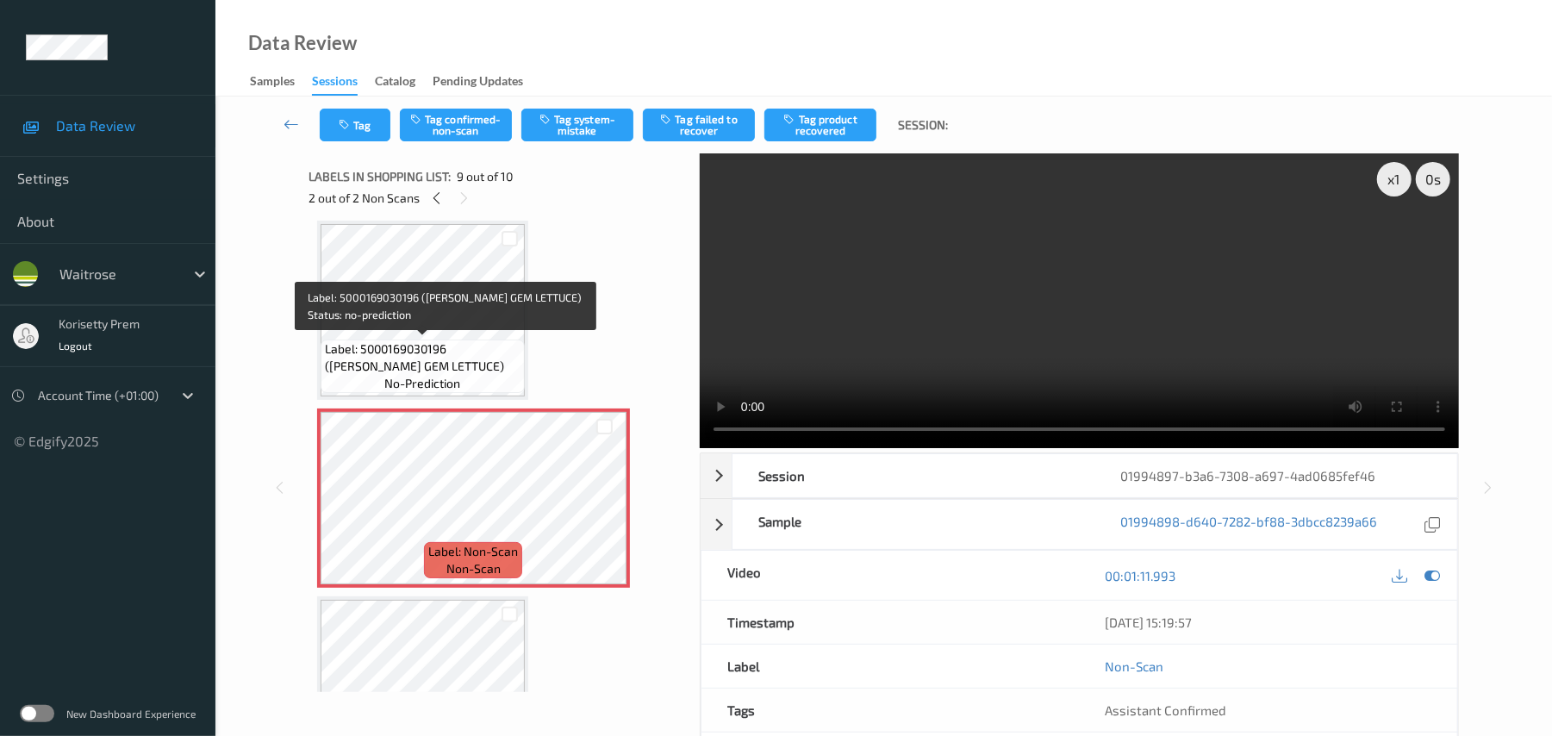
scroll to position [1208, 0]
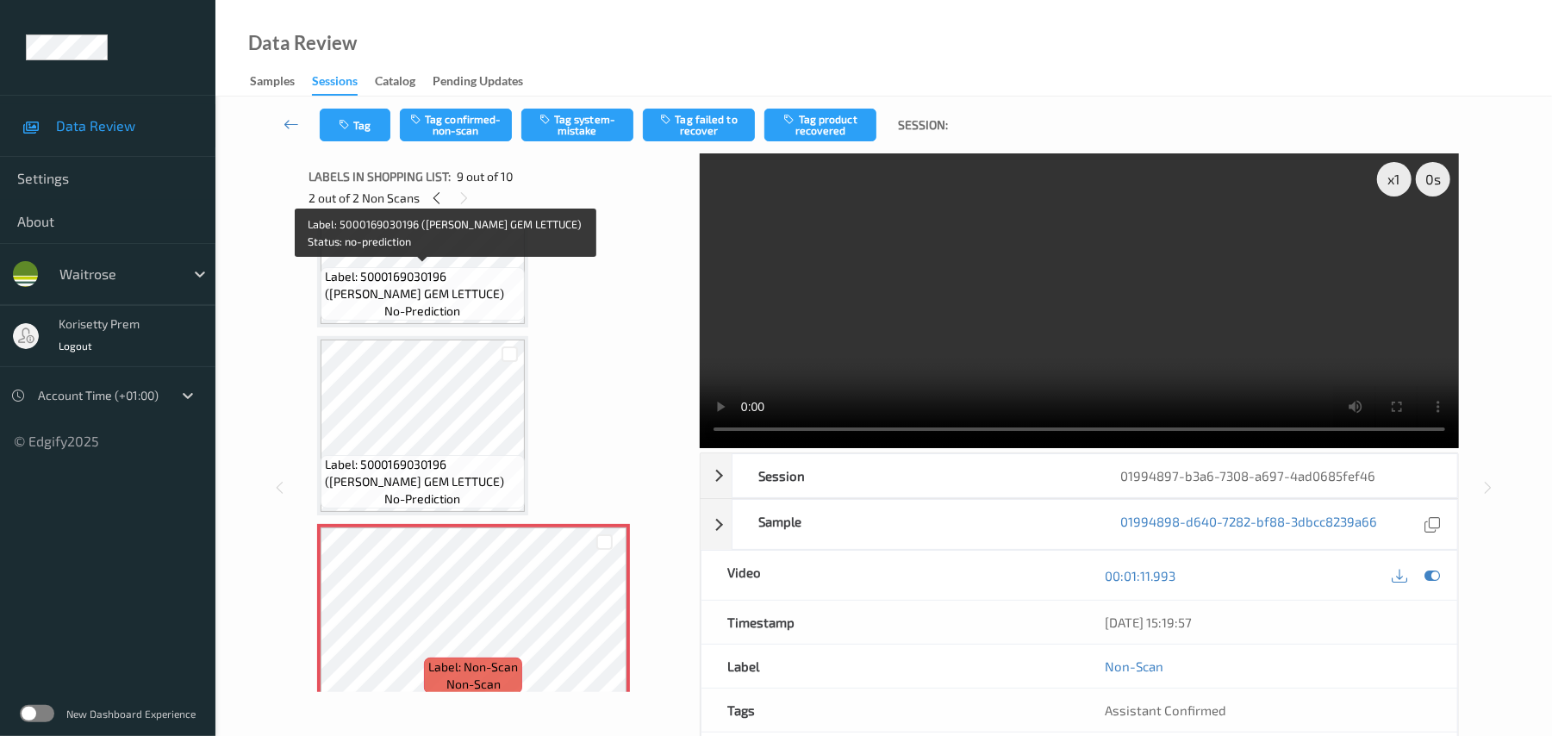
click at [435, 283] on span "Label: 5000169030196 (WR ESS GEM LETTUCE)" at bounding box center [423, 285] width 196 height 34
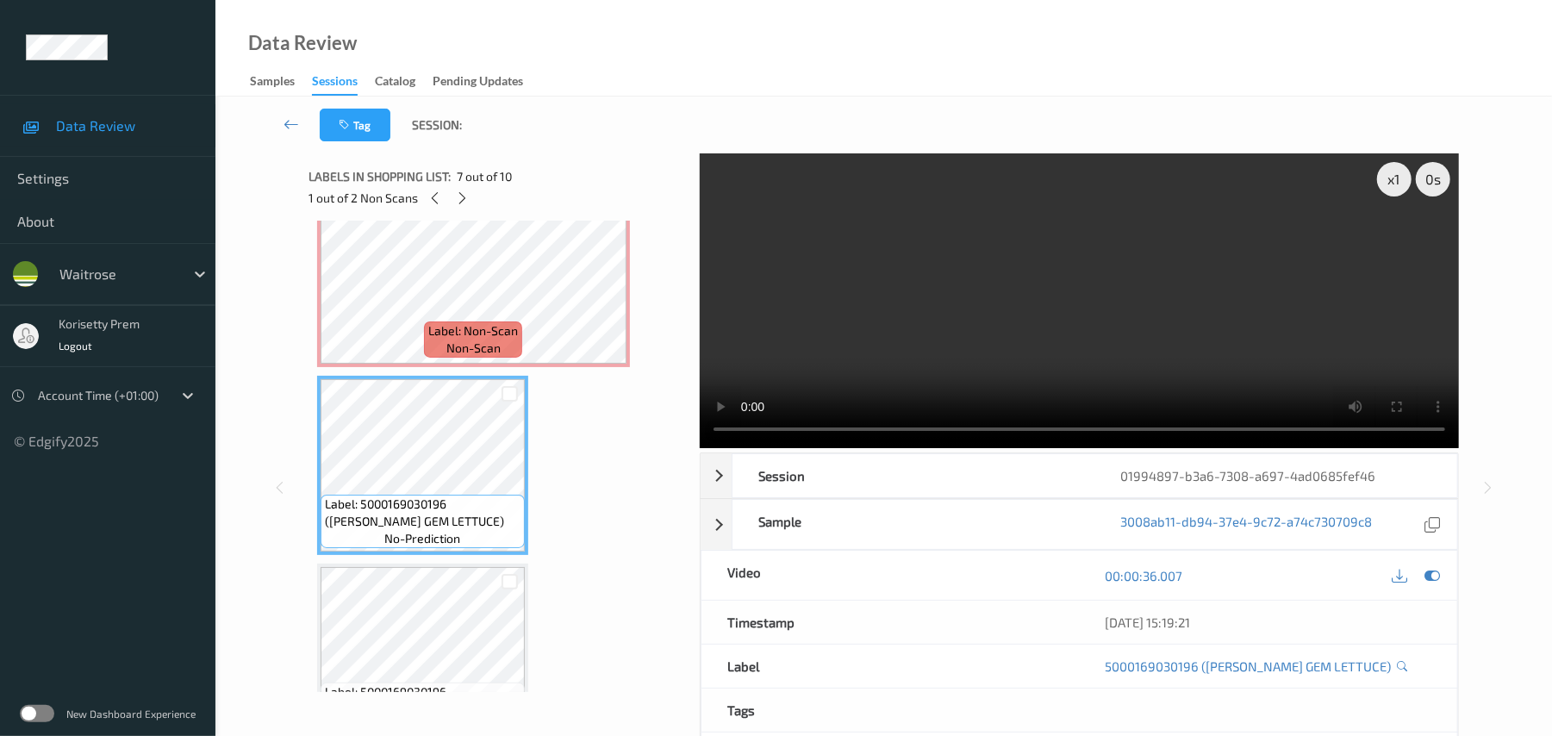
scroll to position [979, 0]
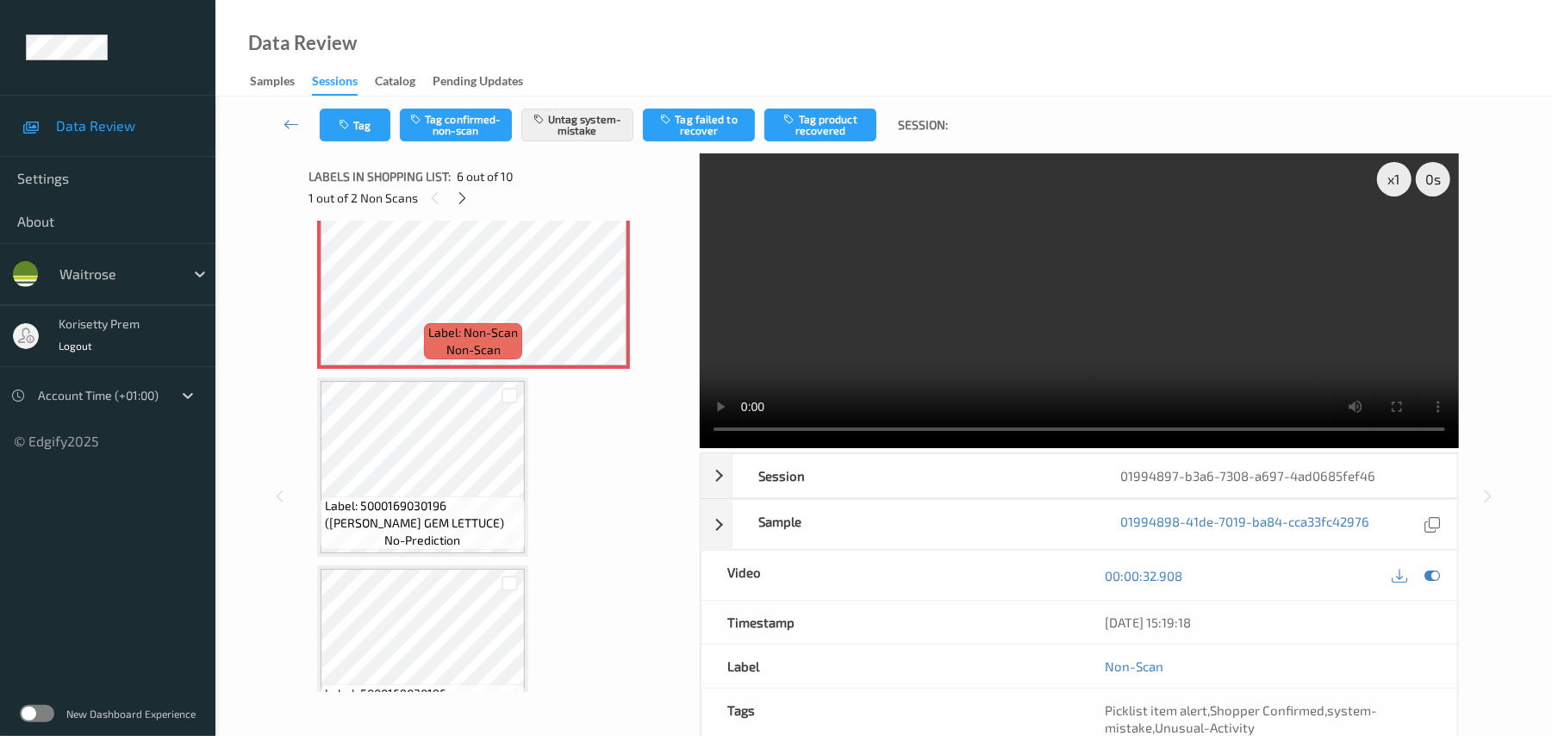
click at [1020, 342] on video at bounding box center [1079, 300] width 759 height 295
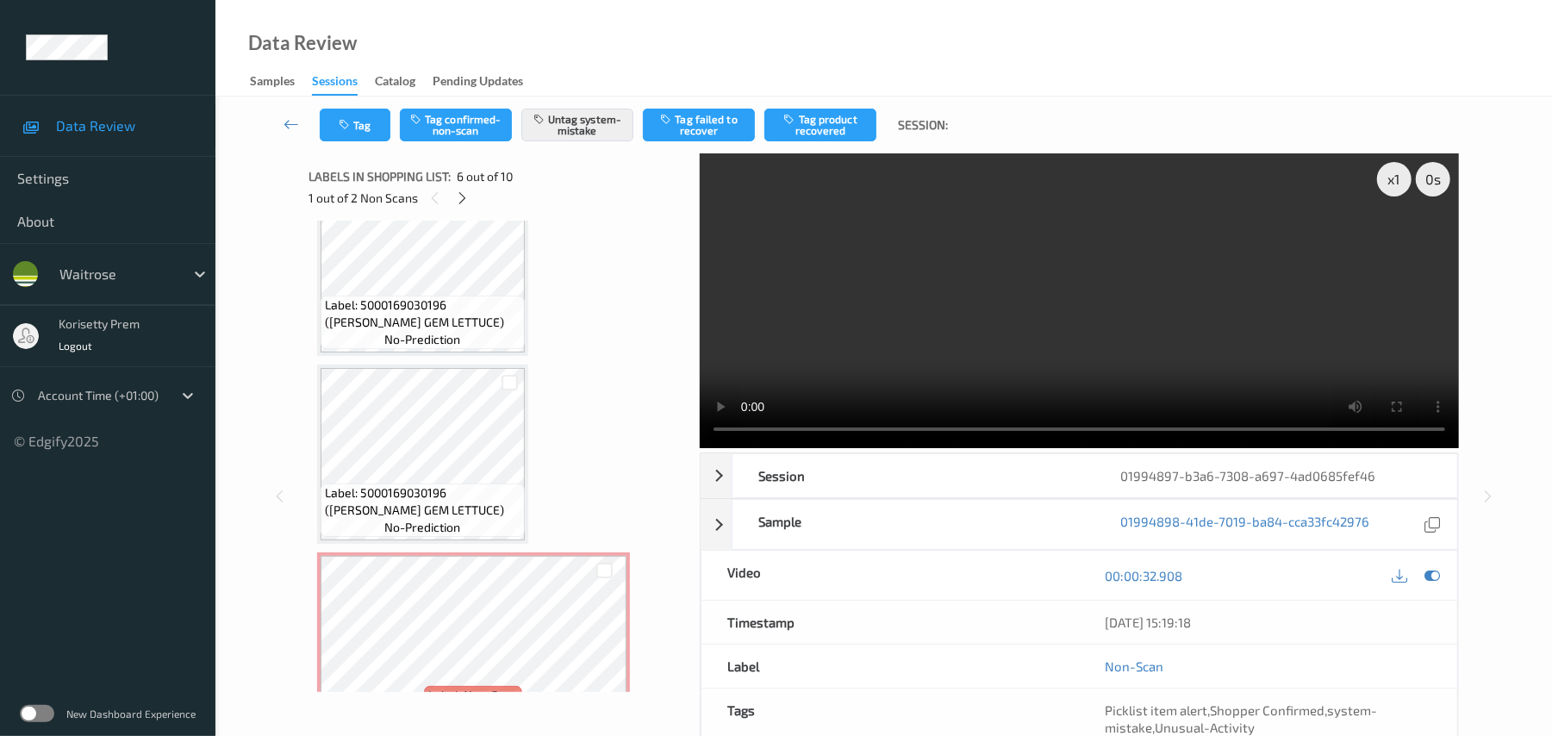
scroll to position [1208, 0]
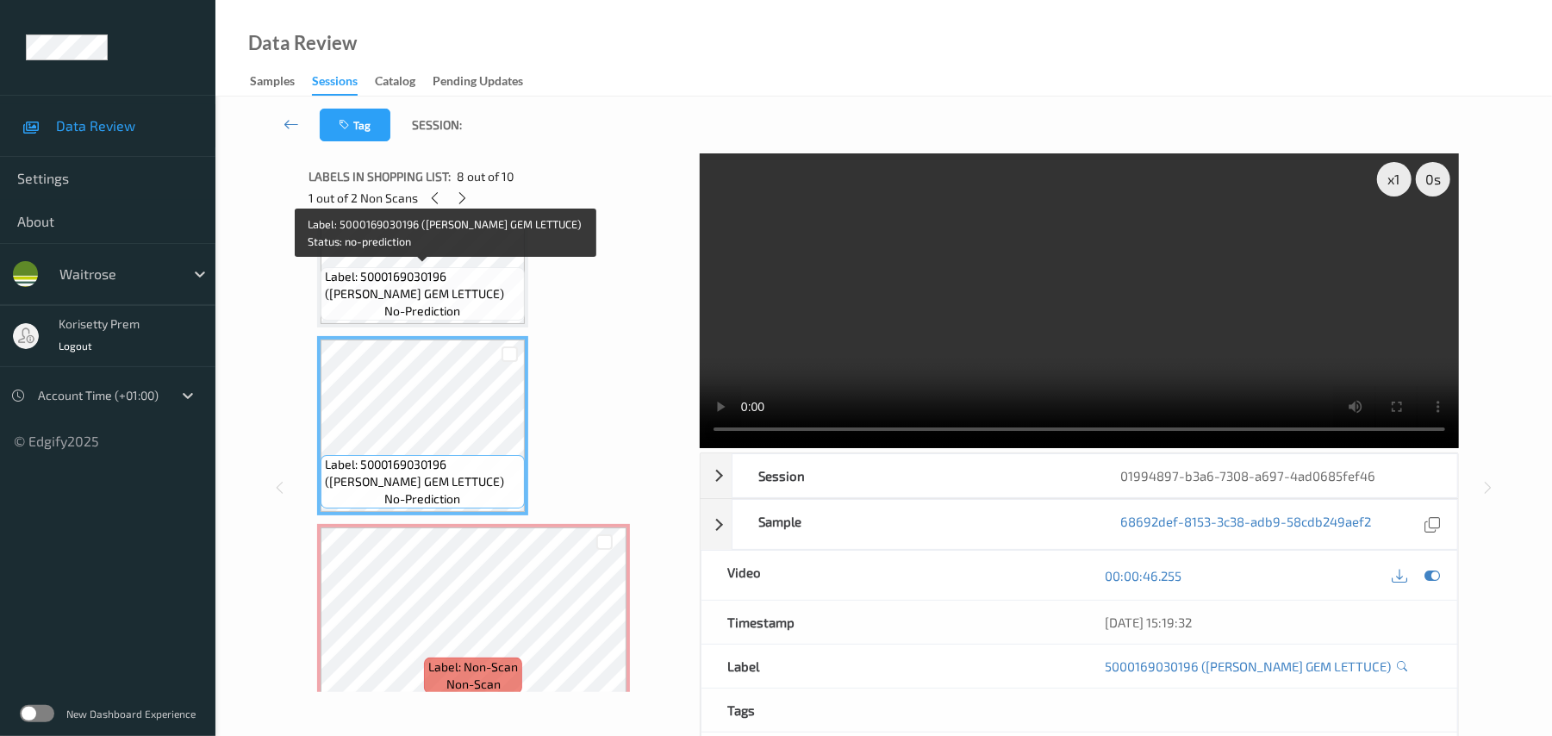
click at [408, 274] on span "Label: 5000169030196 (WR ESS GEM LETTUCE)" at bounding box center [423, 285] width 196 height 34
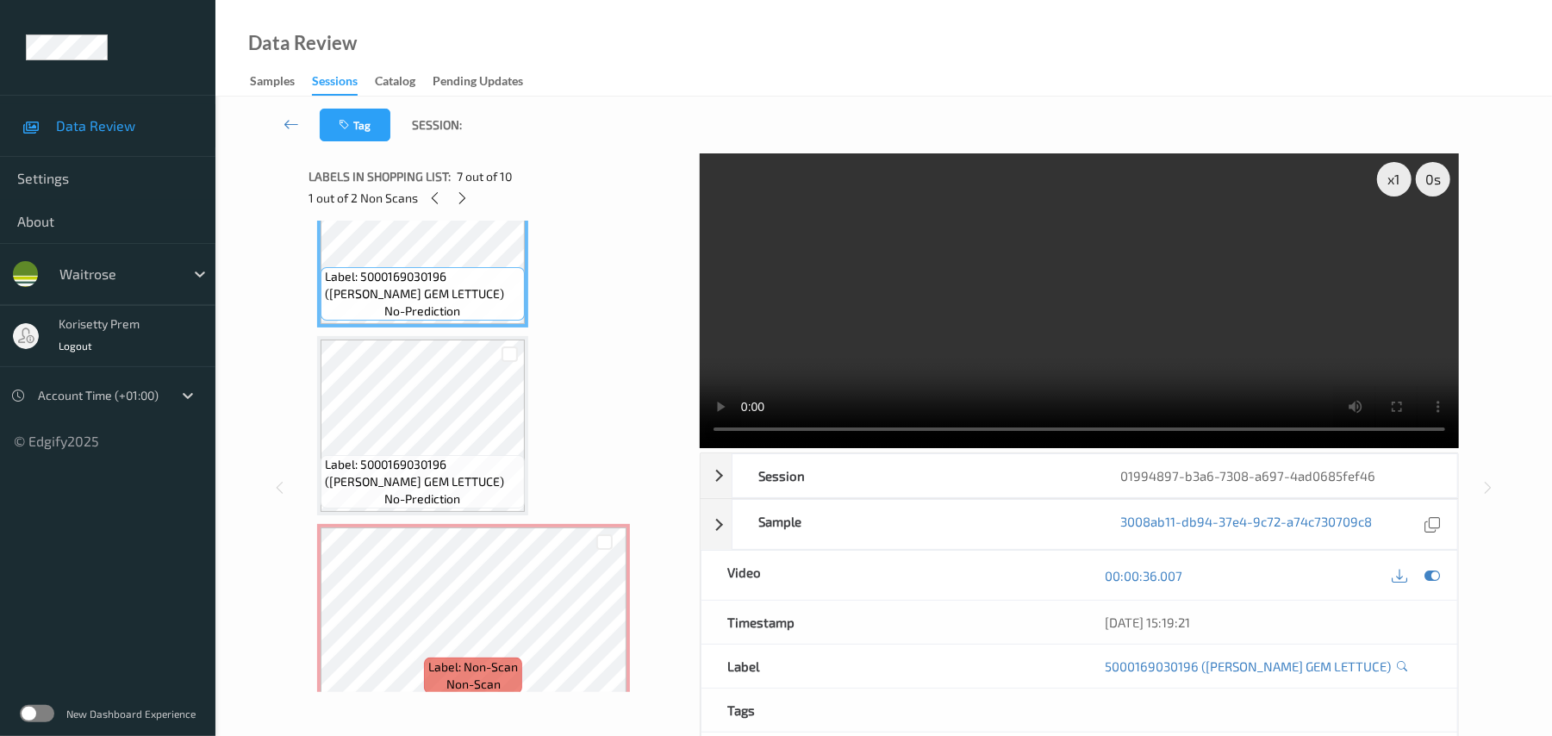
scroll to position [979, 0]
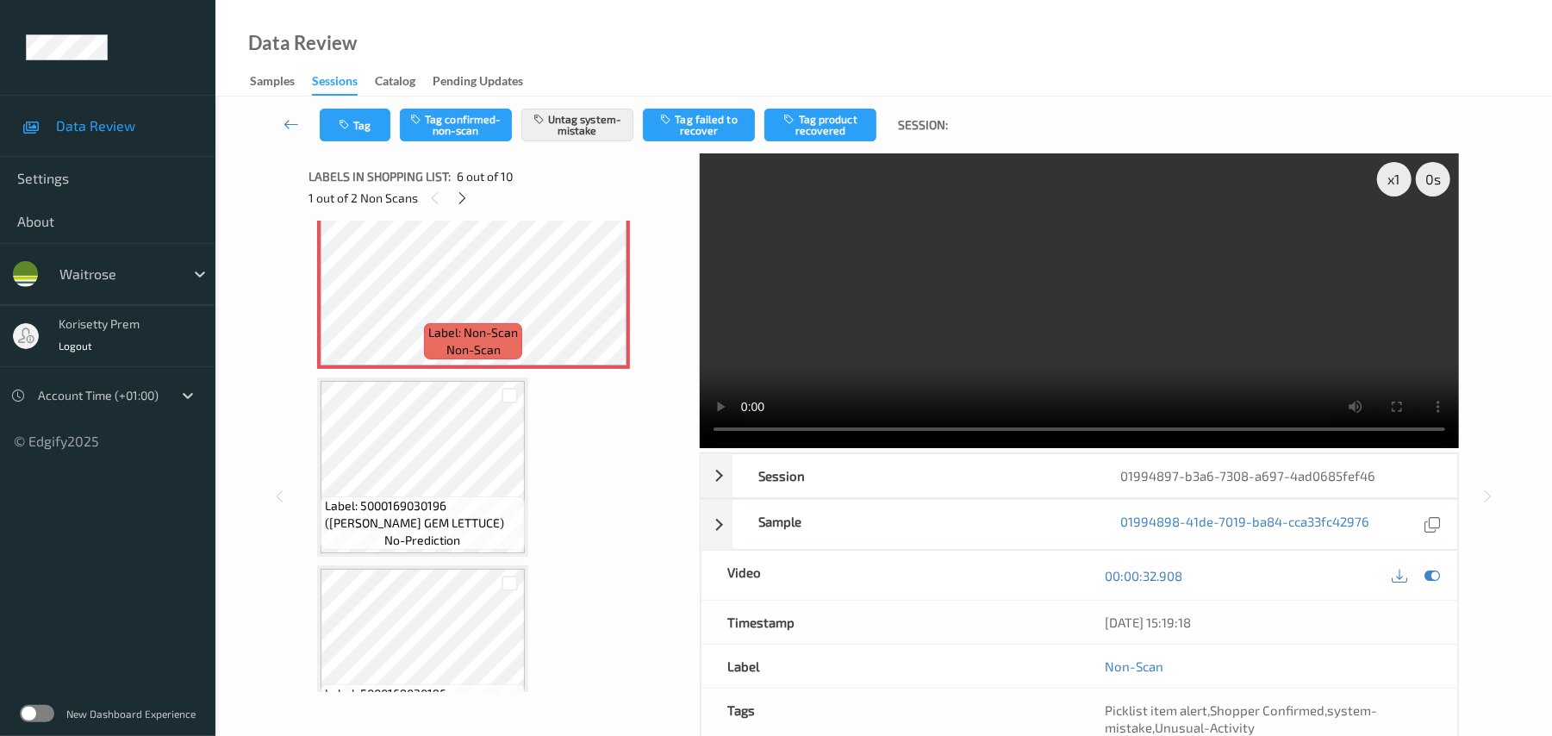
click at [1348, 297] on video at bounding box center [1079, 300] width 759 height 295
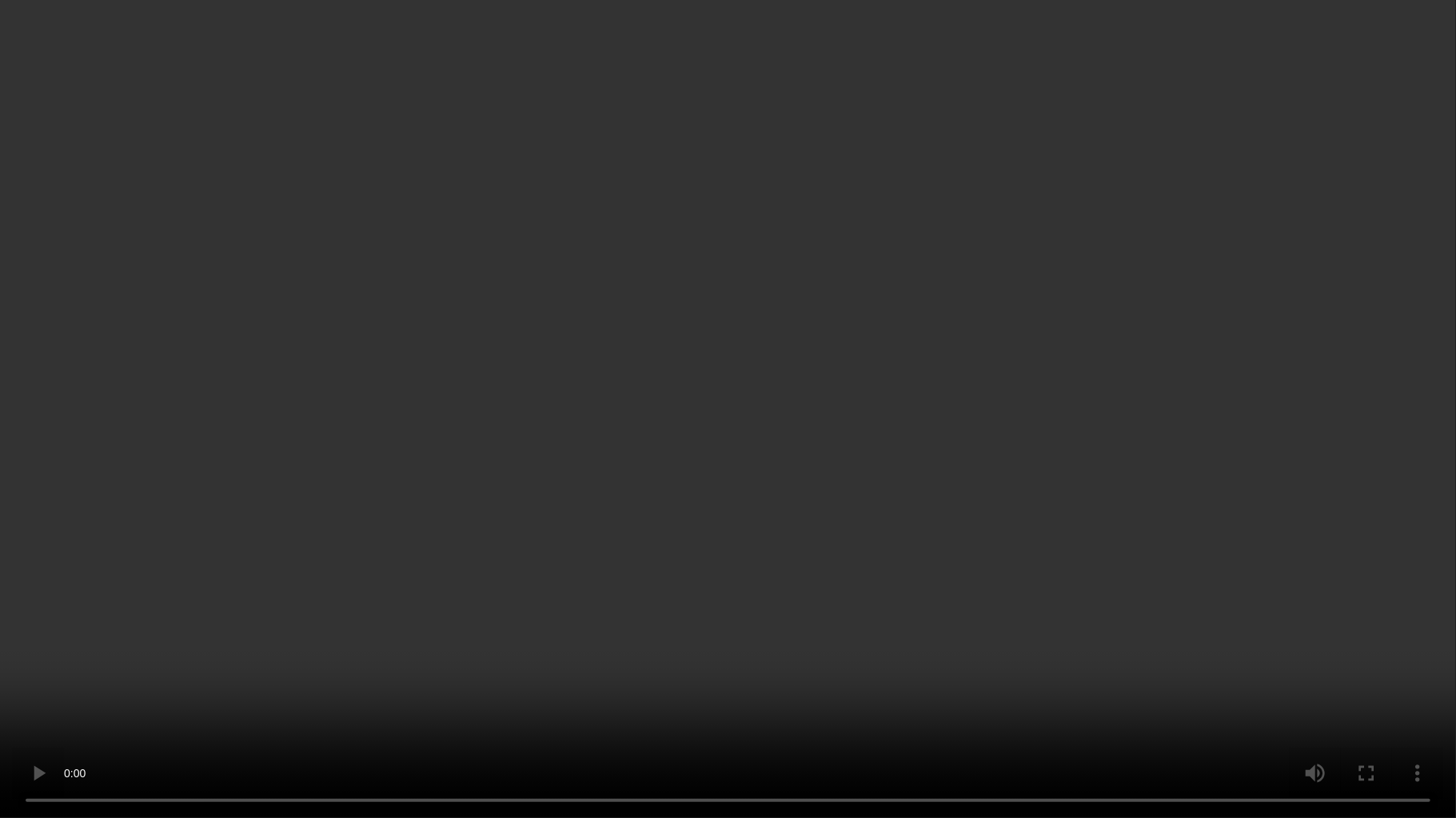
click at [869, 499] on video at bounding box center [728, 409] width 1456 height 818
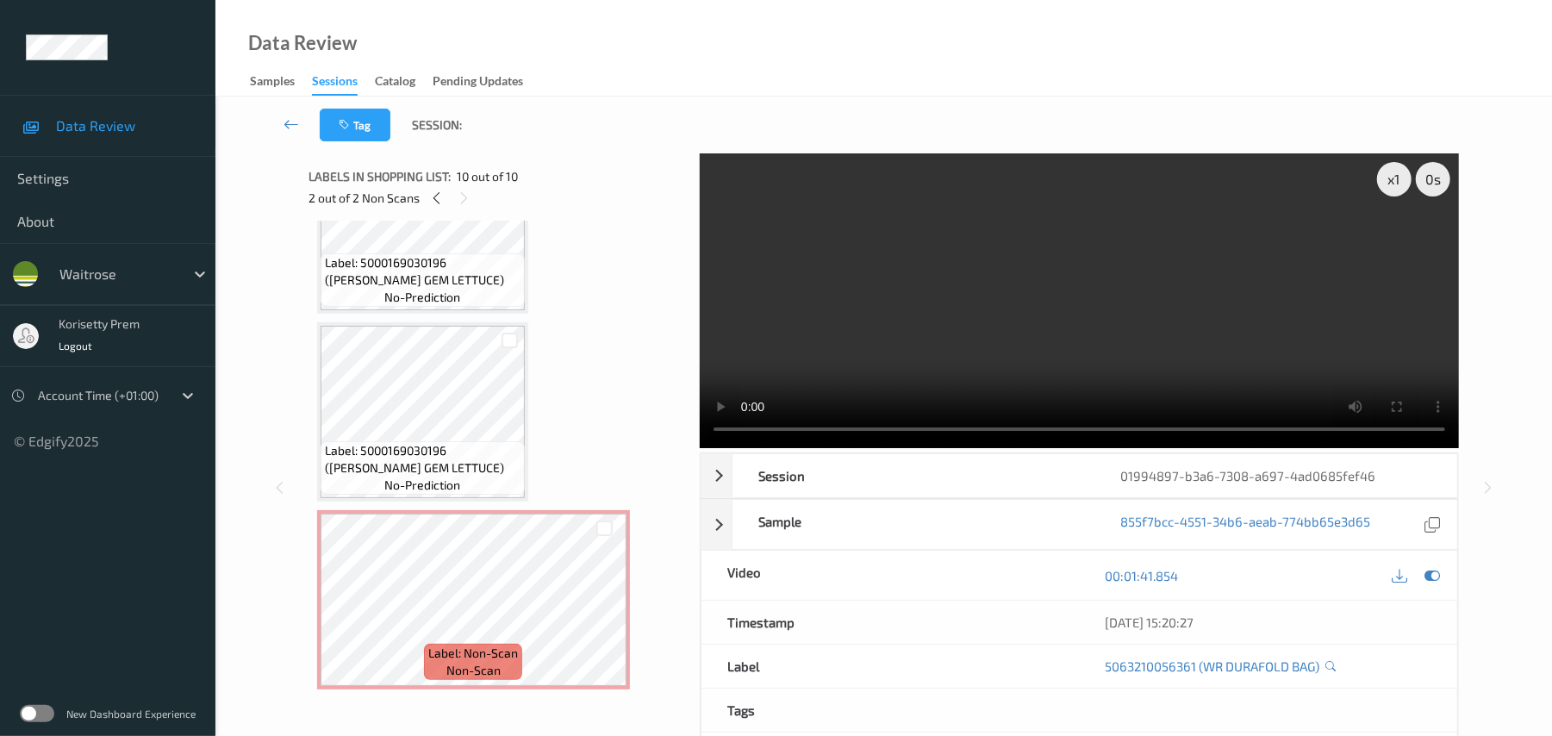
scroll to position [1185, 0]
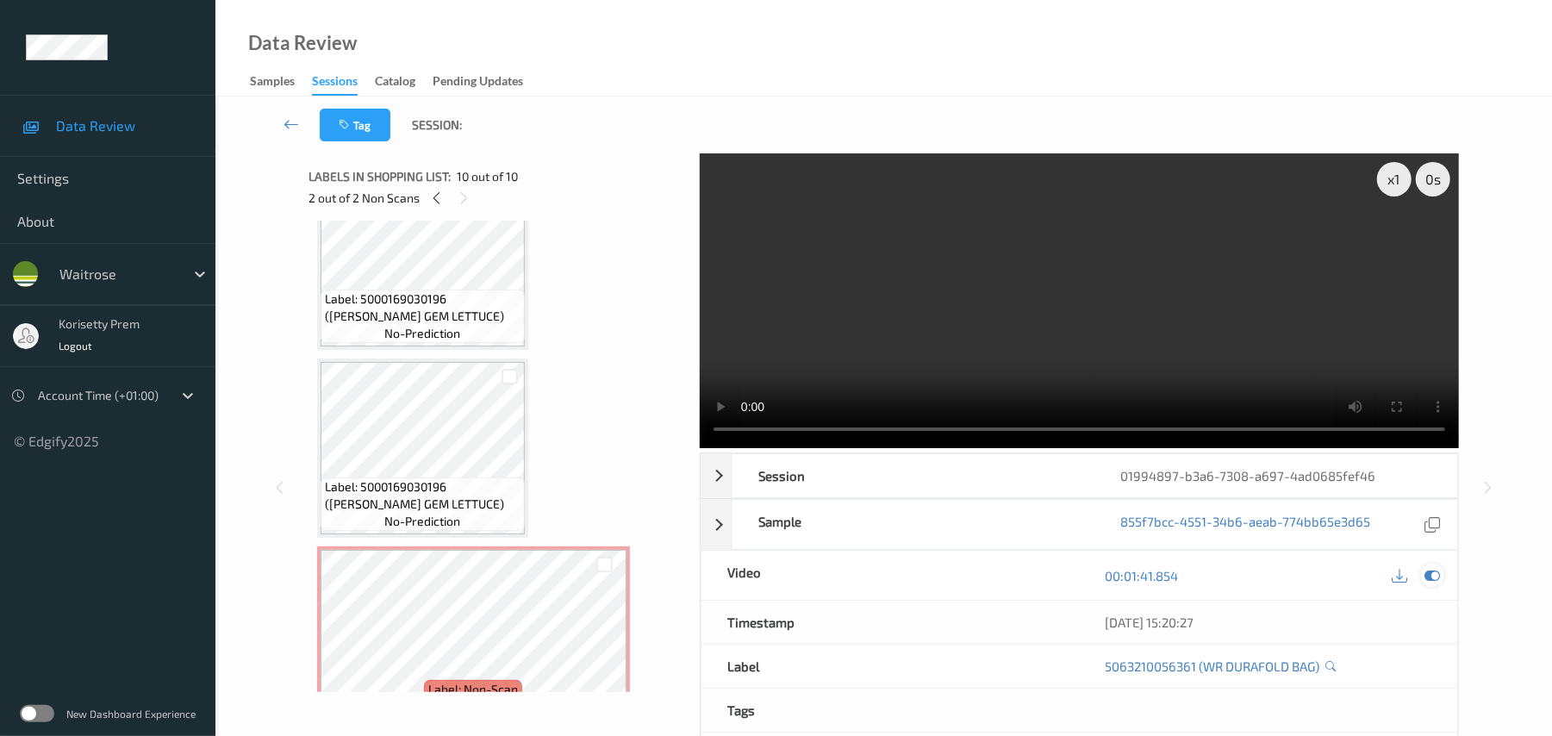
click at [1434, 569] on icon at bounding box center [1433, 576] width 16 height 16
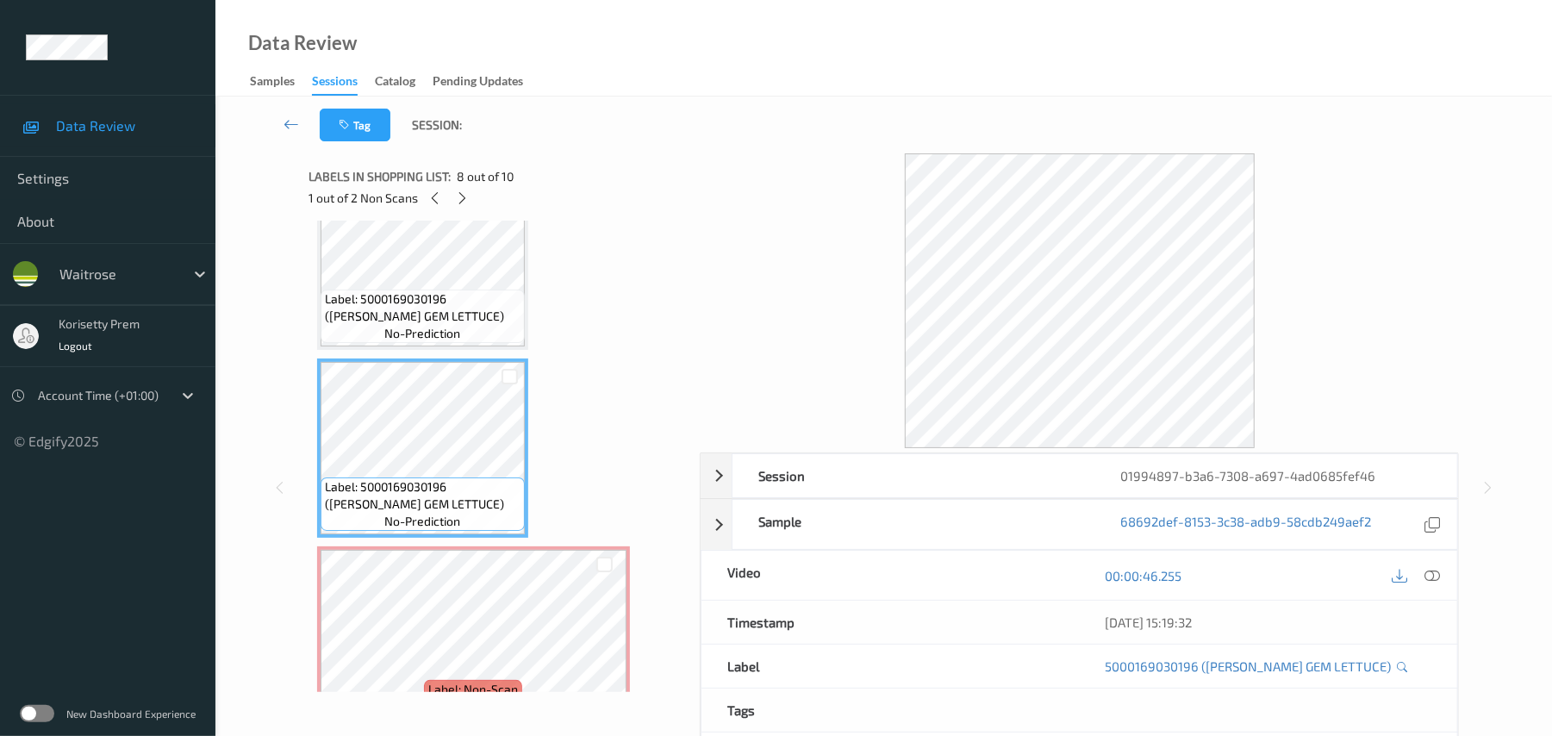
click at [1414, 587] on div at bounding box center [1416, 574] width 56 height 23
click at [1428, 576] on icon at bounding box center [1433, 576] width 16 height 16
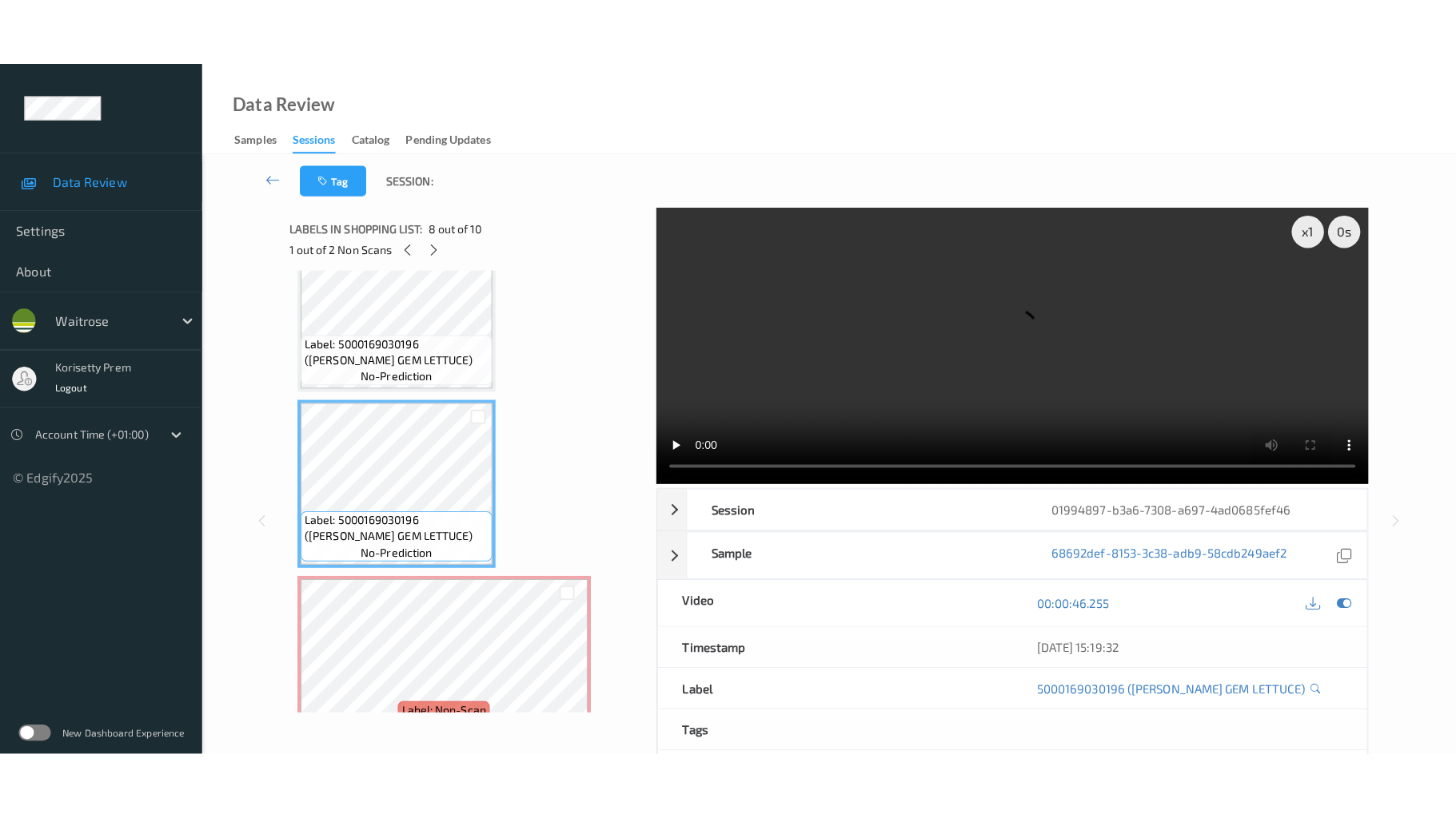
scroll to position [1206, 0]
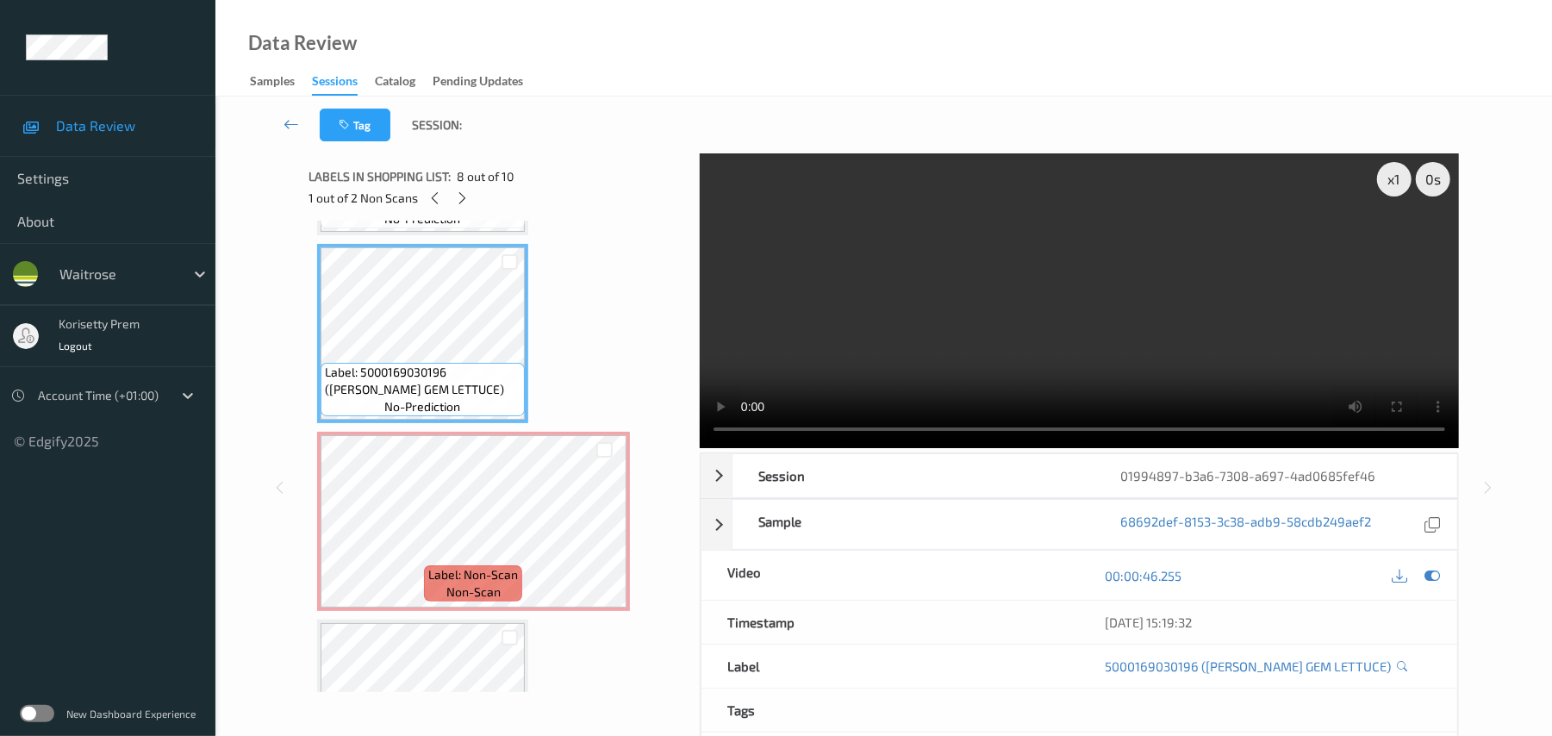
click at [1187, 336] on video at bounding box center [1079, 300] width 759 height 295
click at [1092, 308] on video at bounding box center [1079, 300] width 759 height 295
click at [1193, 339] on video at bounding box center [1079, 300] width 759 height 295
click at [1121, 280] on video at bounding box center [1079, 300] width 759 height 295
click at [1129, 271] on video at bounding box center [1079, 300] width 759 height 295
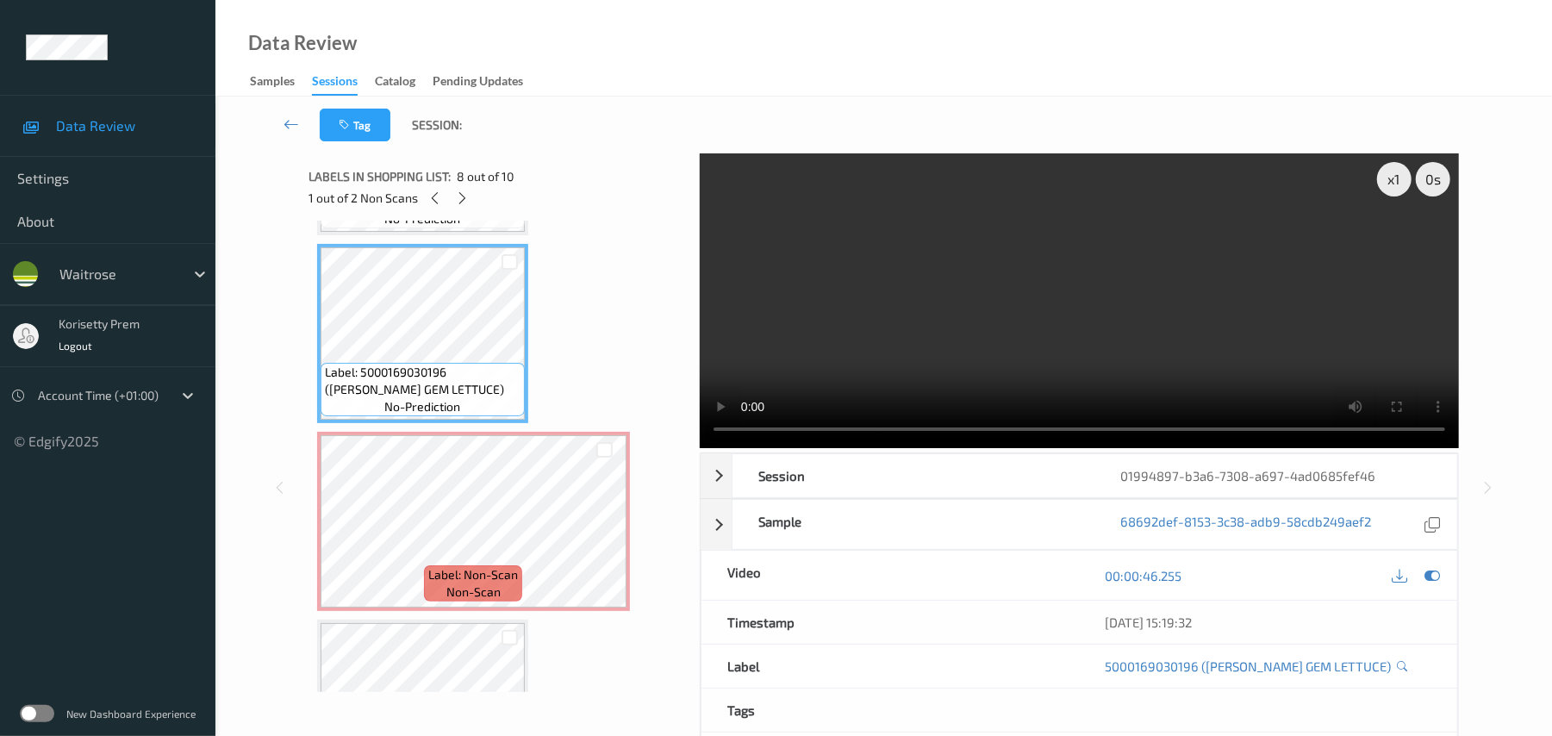
click at [1129, 271] on video at bounding box center [1079, 300] width 759 height 295
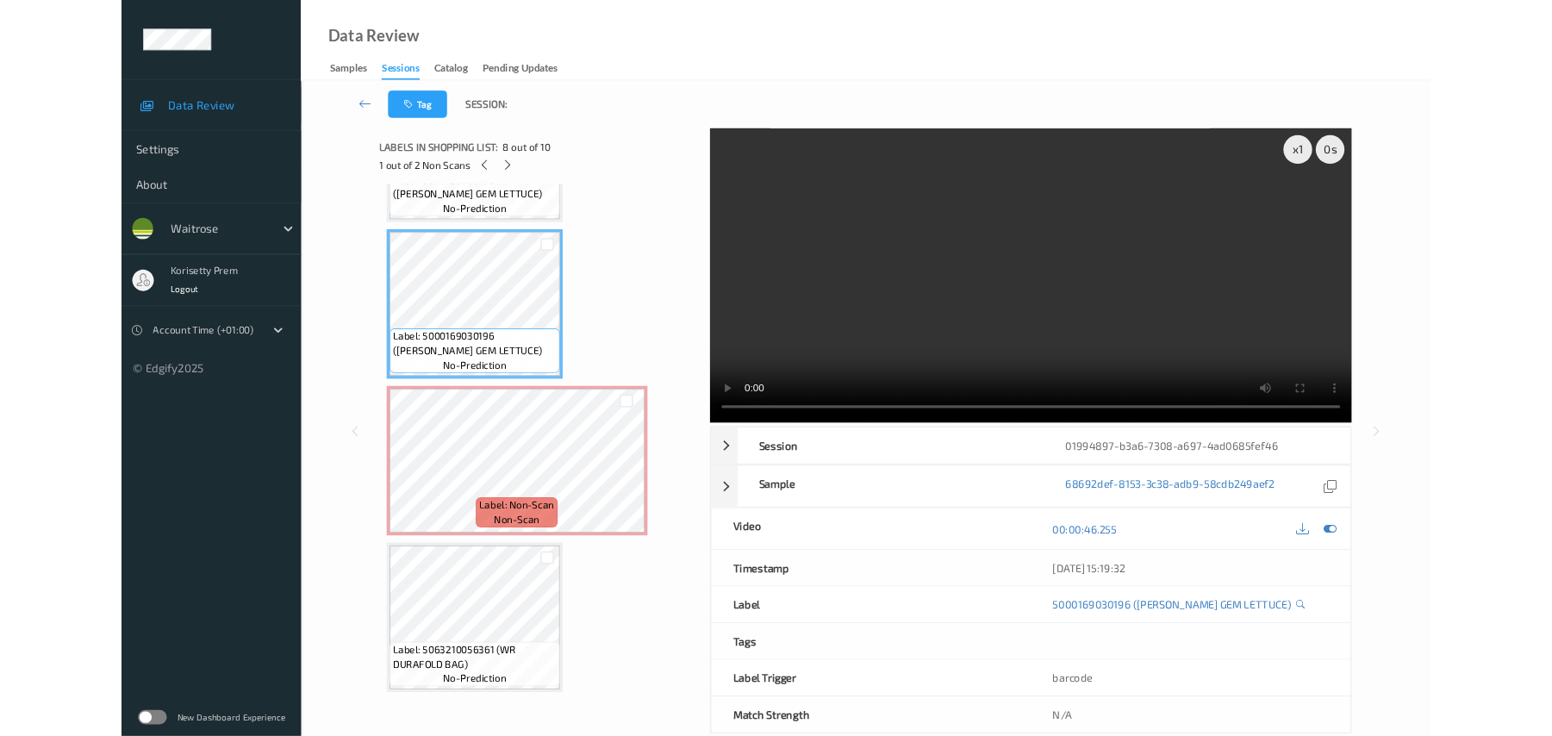
scroll to position [1269, 0]
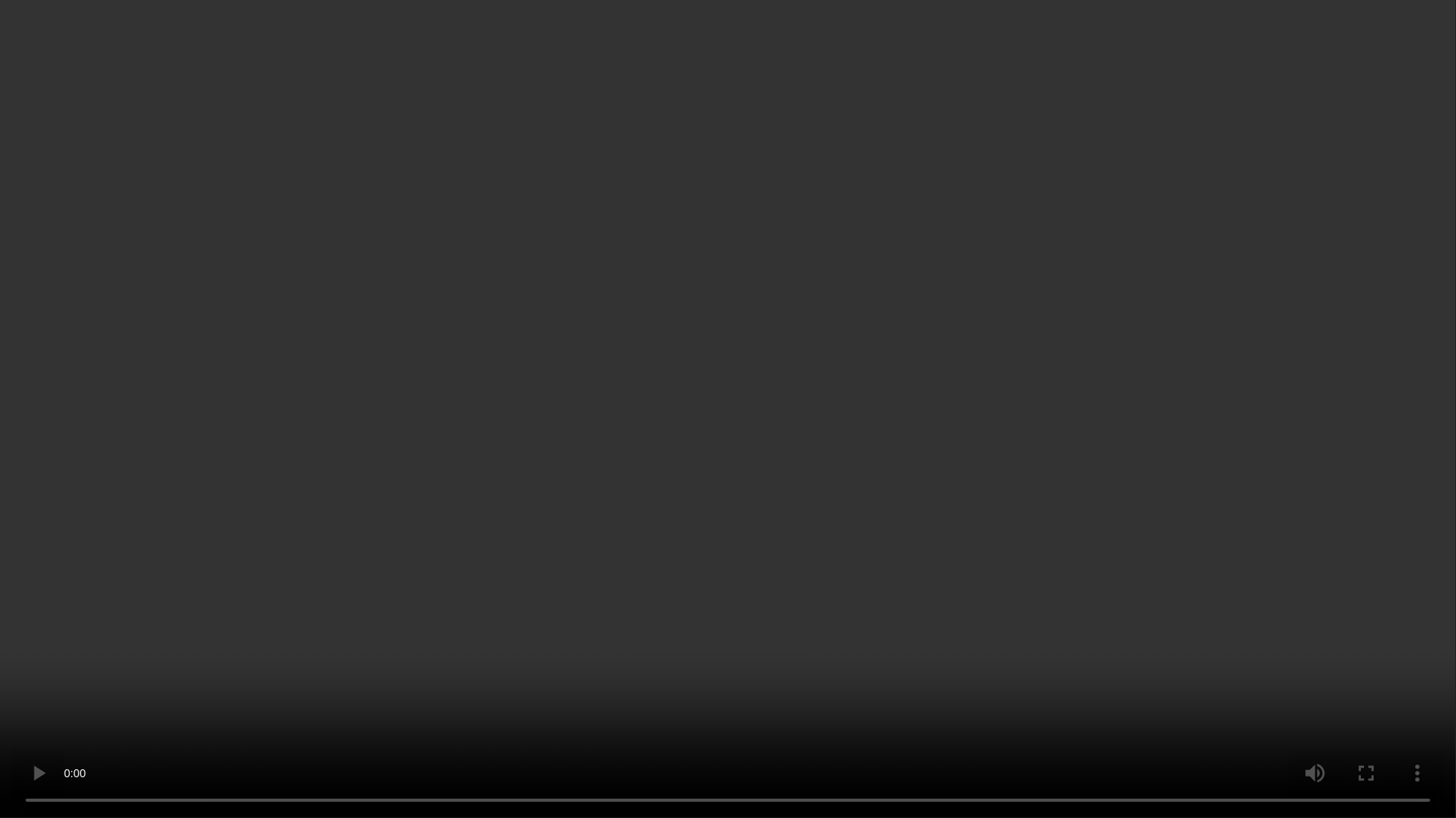
click at [1048, 343] on video at bounding box center [728, 409] width 1456 height 818
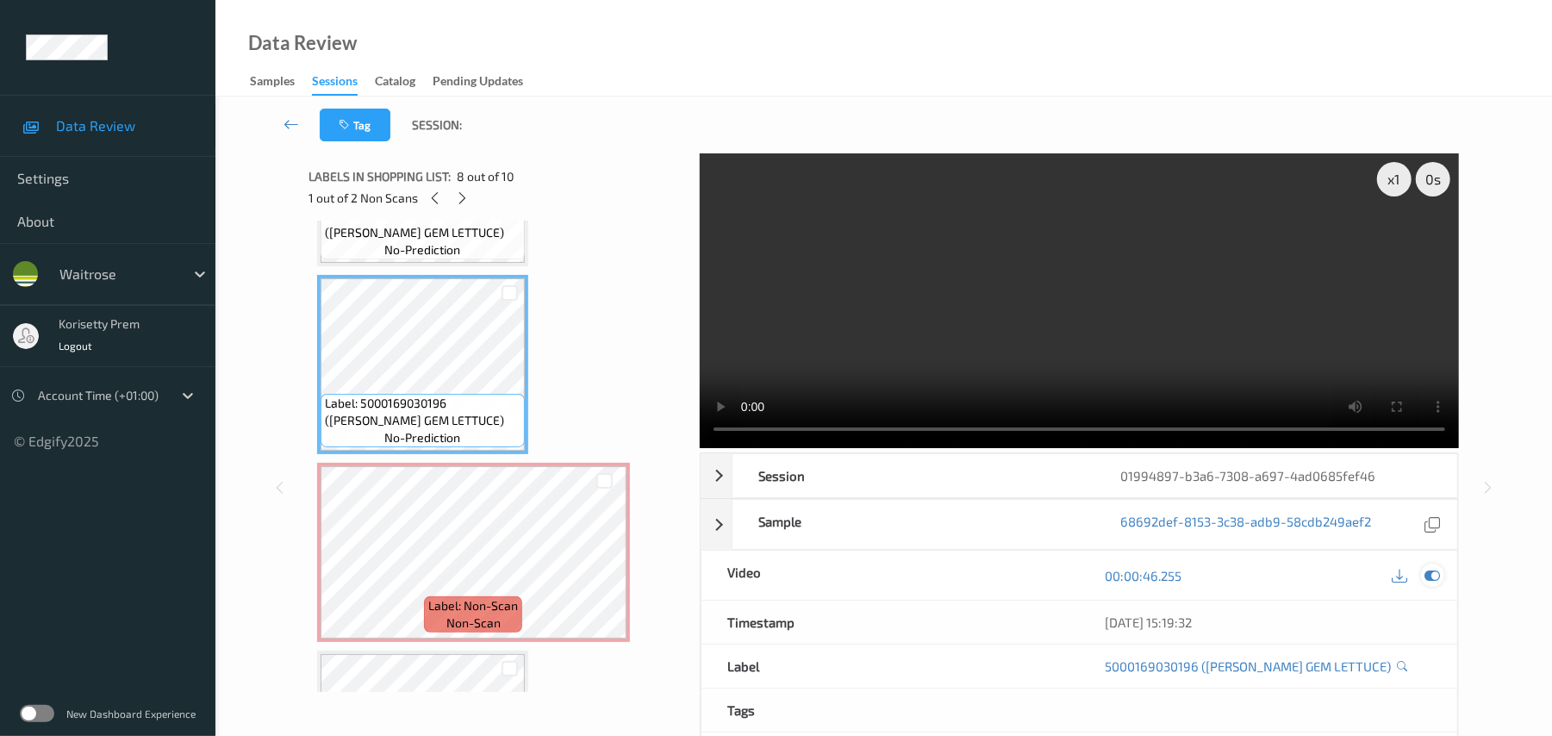
click at [1437, 579] on icon at bounding box center [1433, 576] width 16 height 16
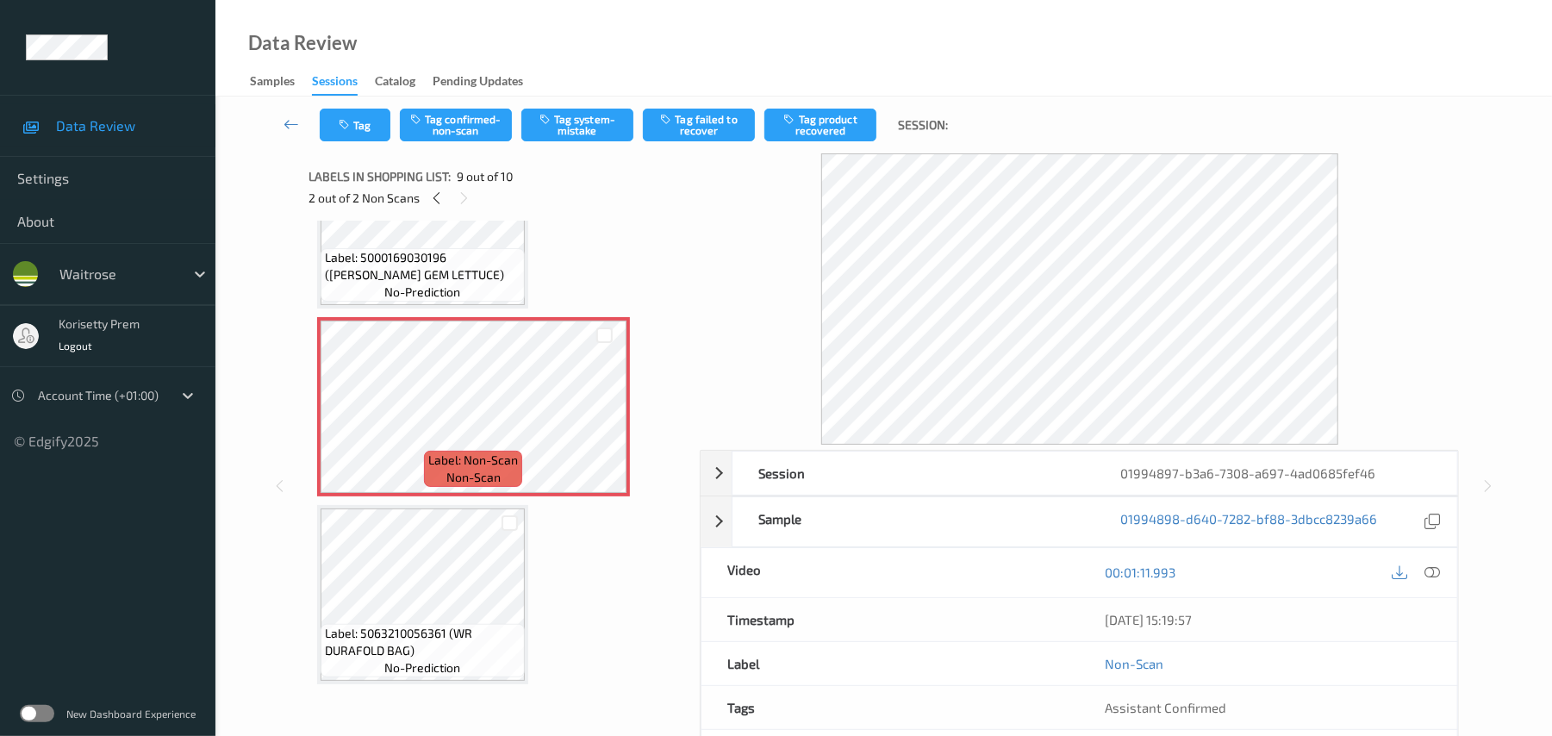
scroll to position [1300, 0]
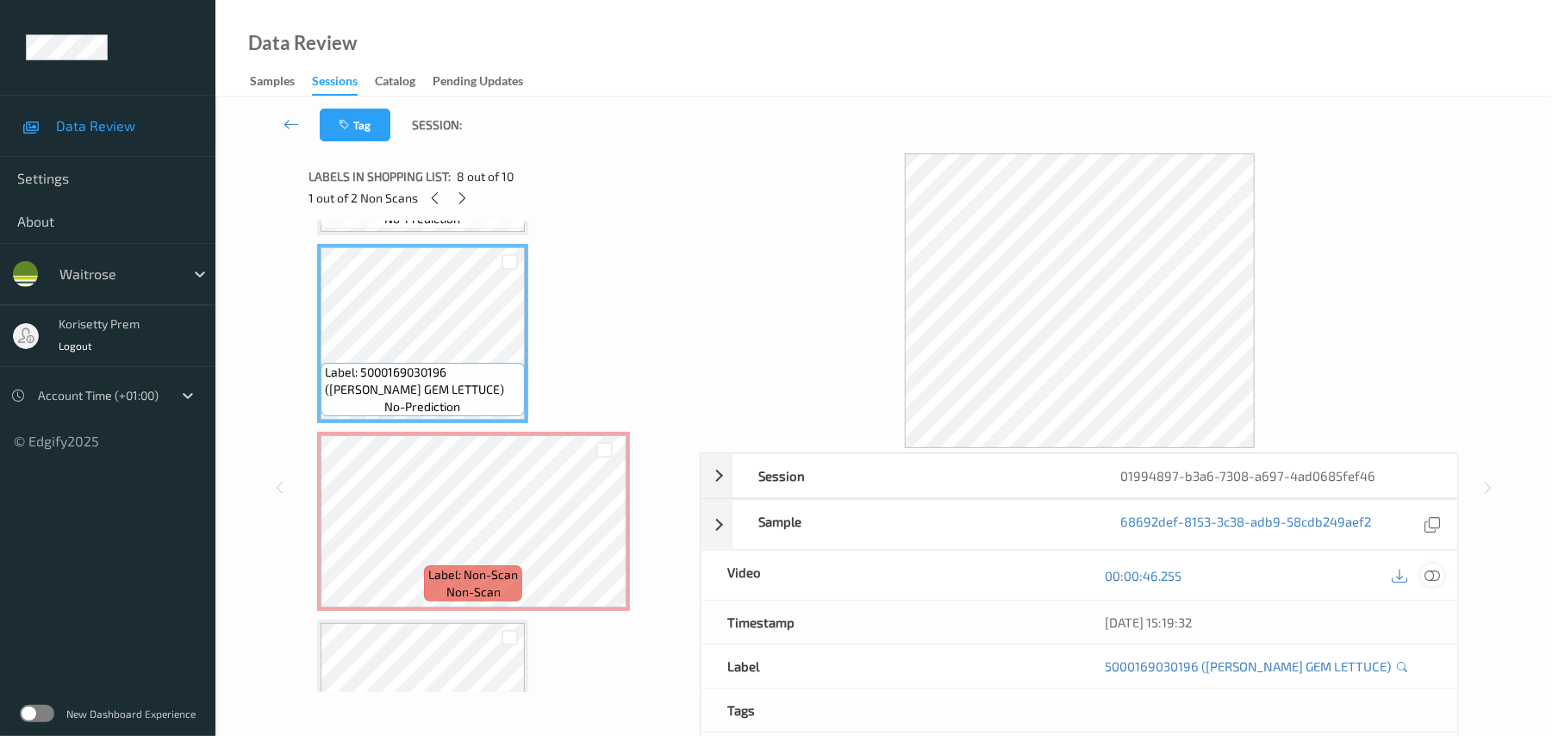
click at [1437, 573] on icon at bounding box center [1433, 576] width 16 height 16
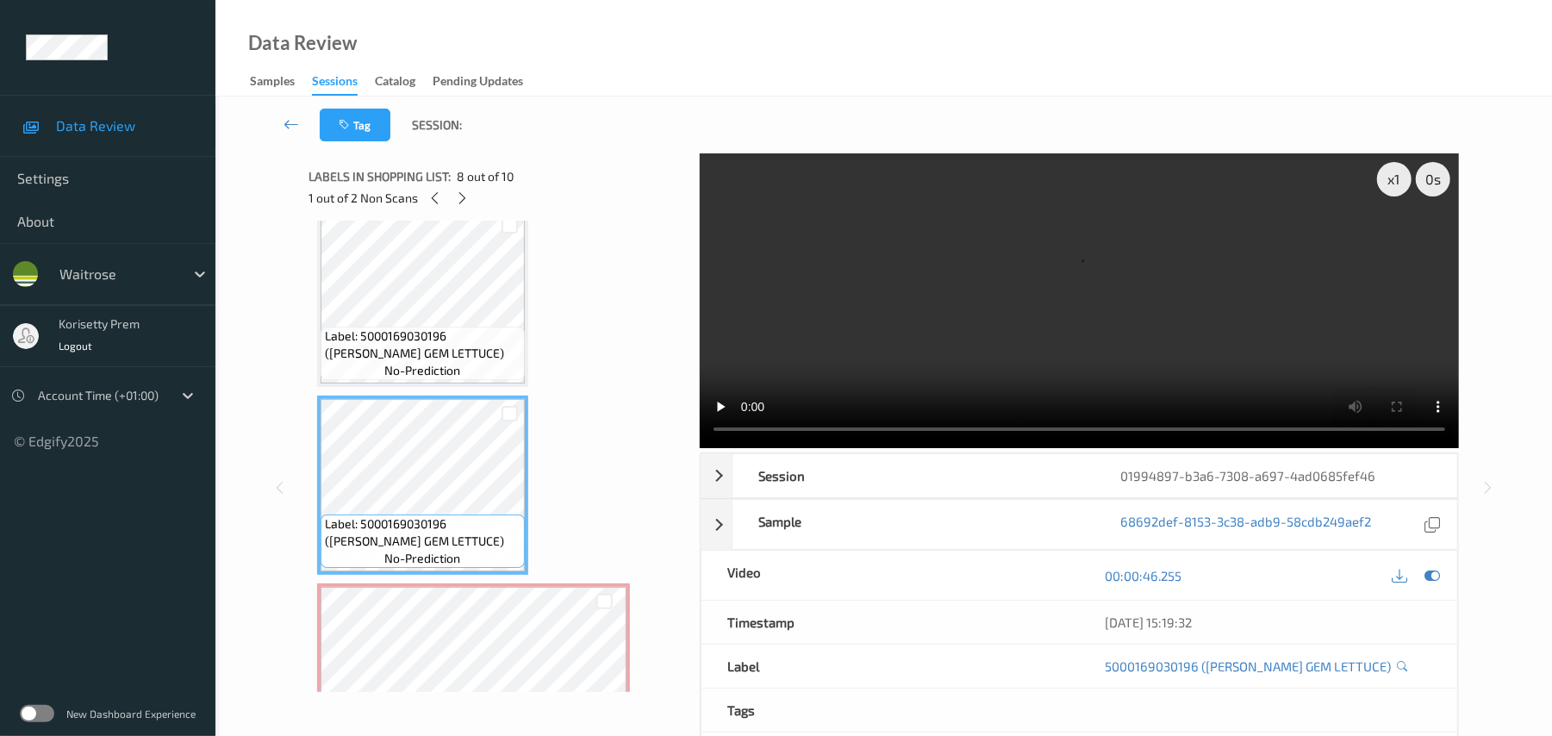
scroll to position [1185, 0]
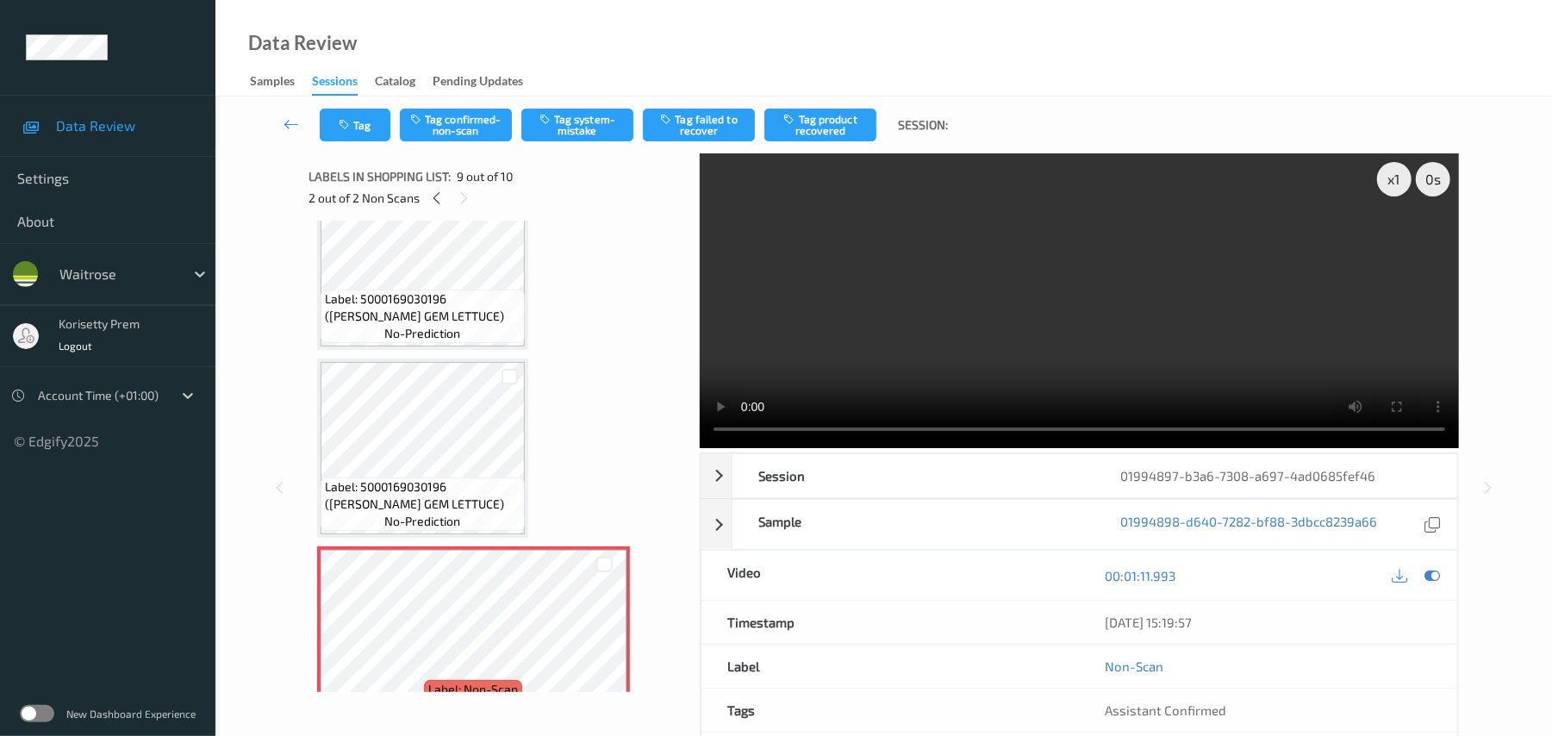
click at [1041, 376] on video at bounding box center [1079, 300] width 759 height 295
click at [1334, 359] on video at bounding box center [1079, 300] width 759 height 295
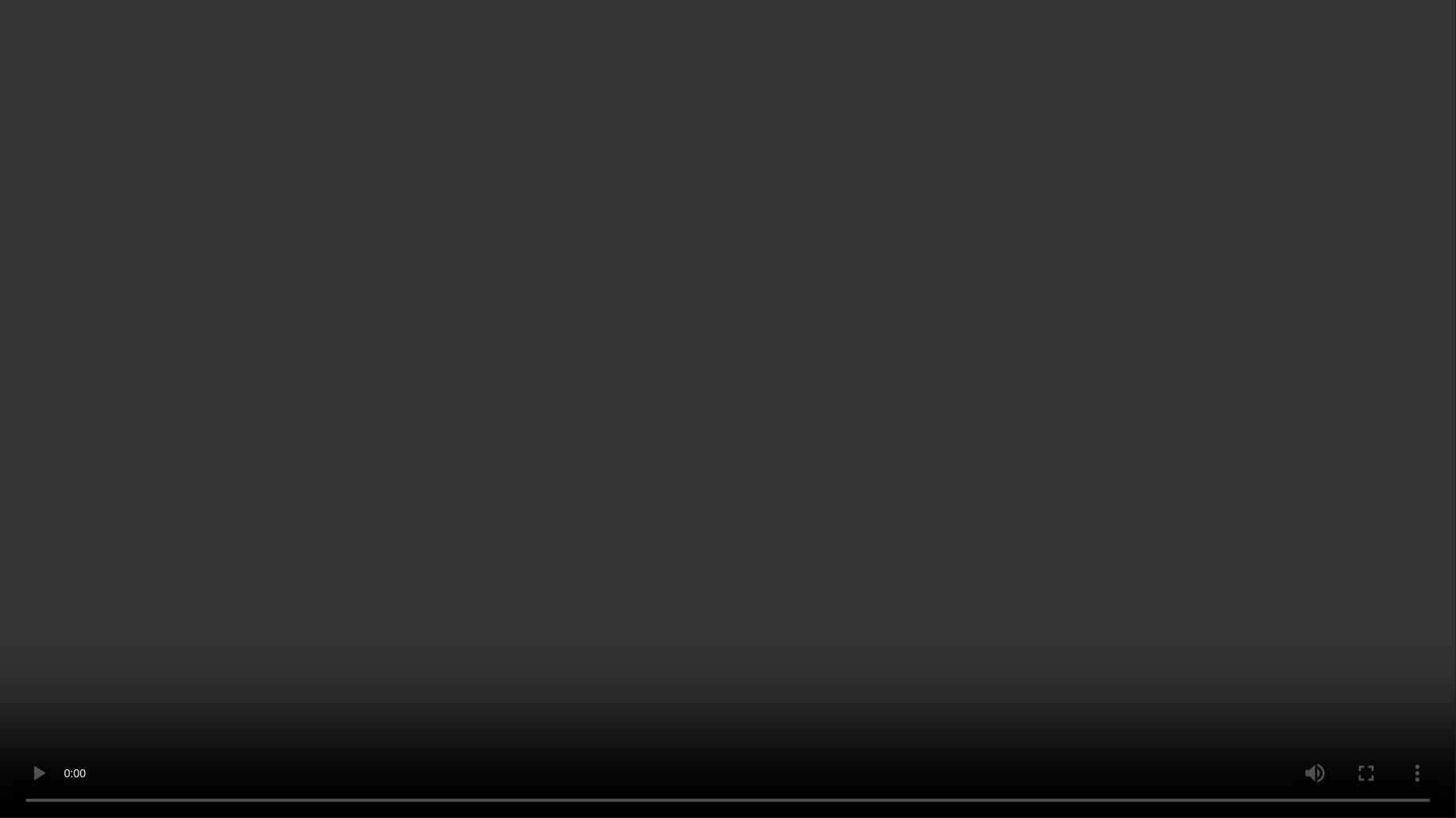
click at [857, 543] on video at bounding box center [728, 409] width 1456 height 818
click at [1041, 548] on video at bounding box center [728, 409] width 1456 height 818
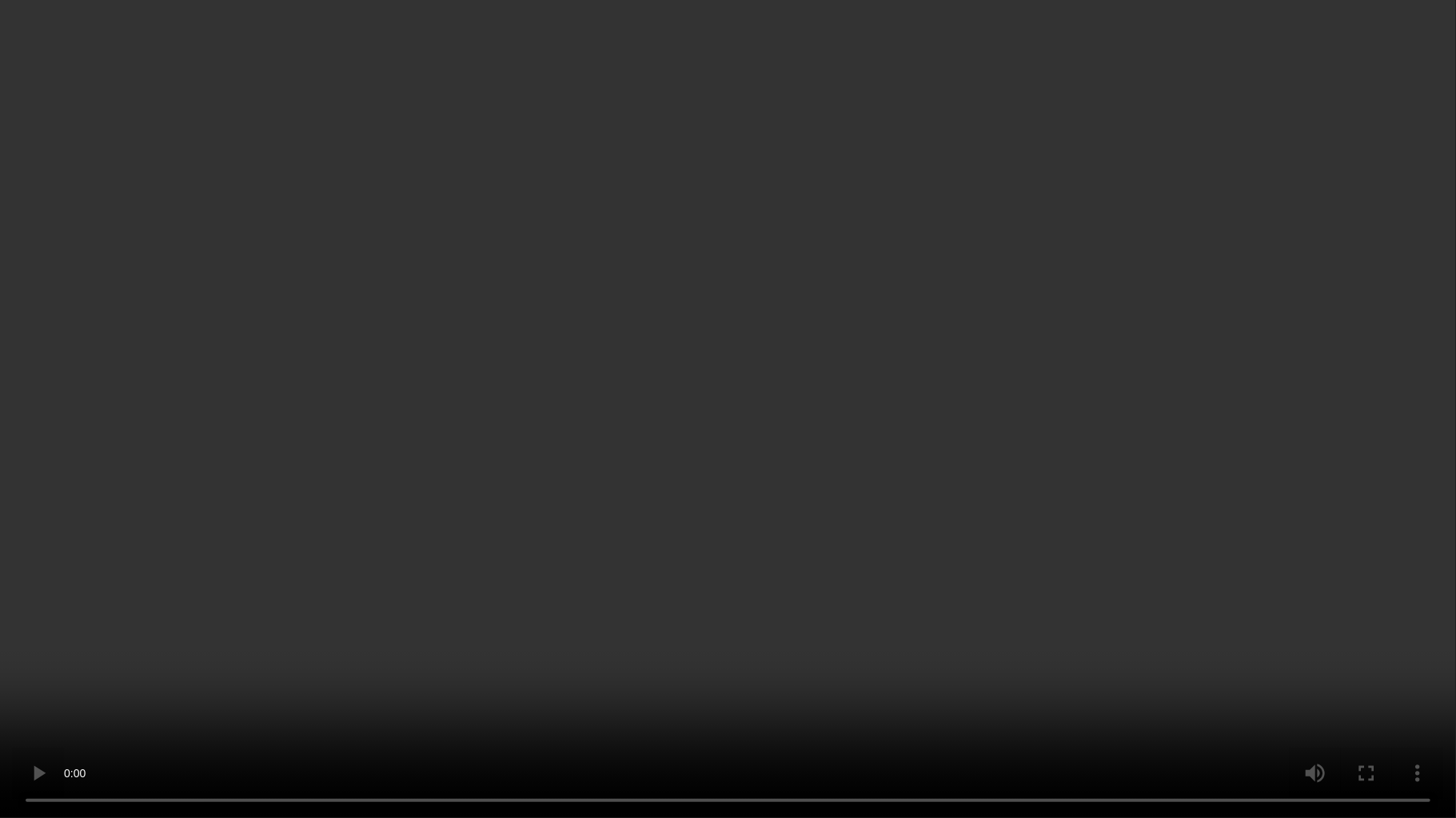
click at [922, 619] on video at bounding box center [728, 409] width 1456 height 818
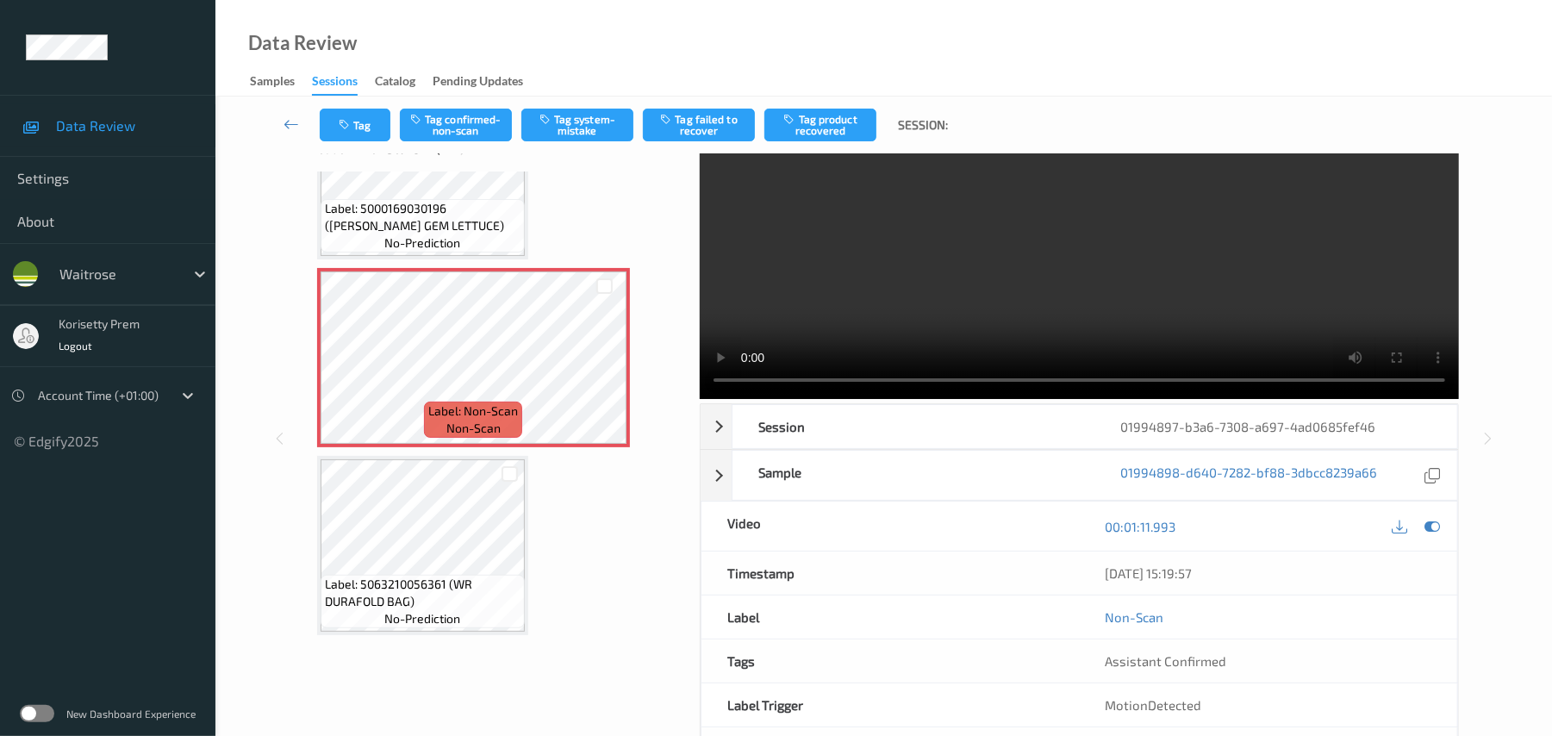
scroll to position [9, 0]
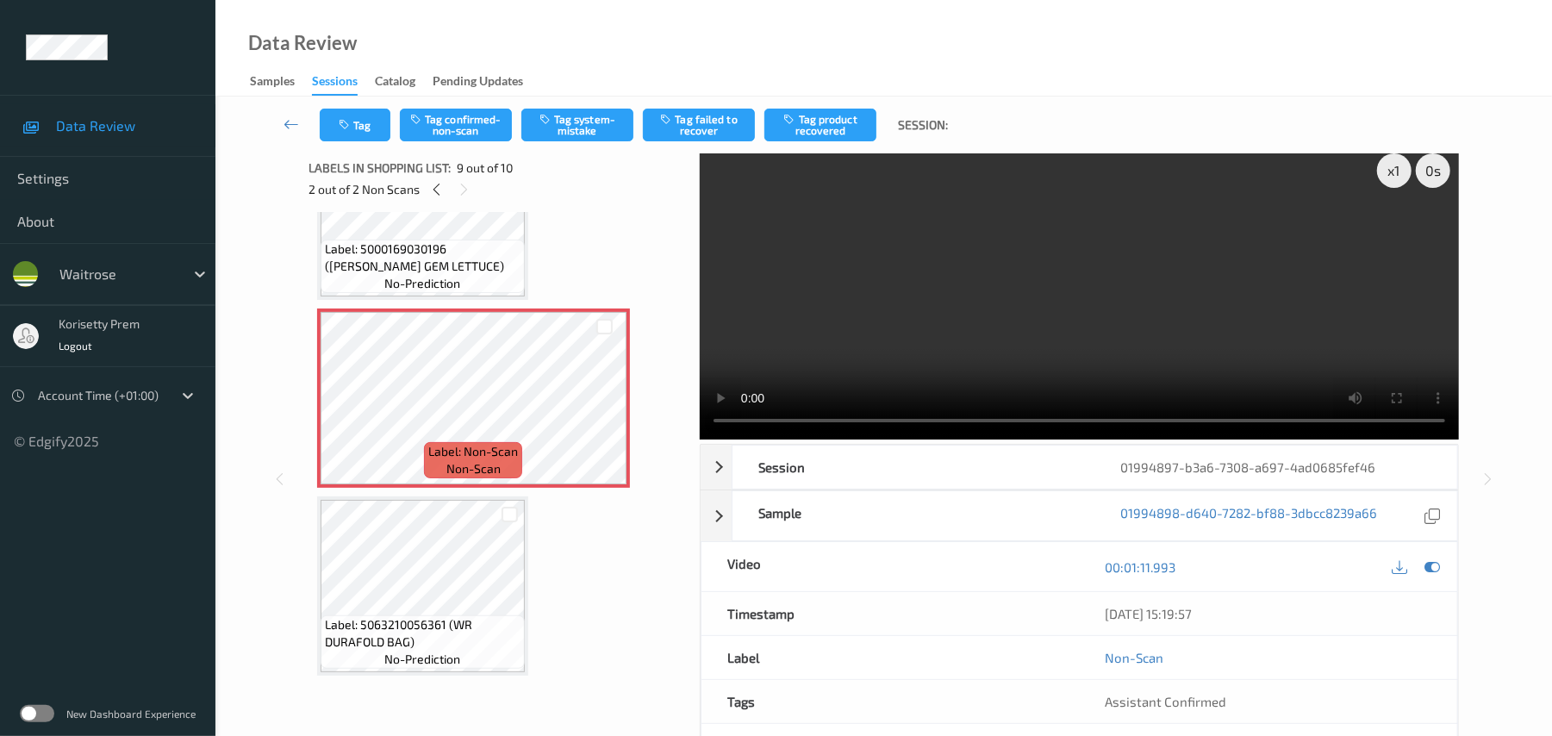
click at [1420, 553] on div "00:01:11.993" at bounding box center [1268, 566] width 377 height 49
click at [1434, 576] on div at bounding box center [1432, 566] width 23 height 23
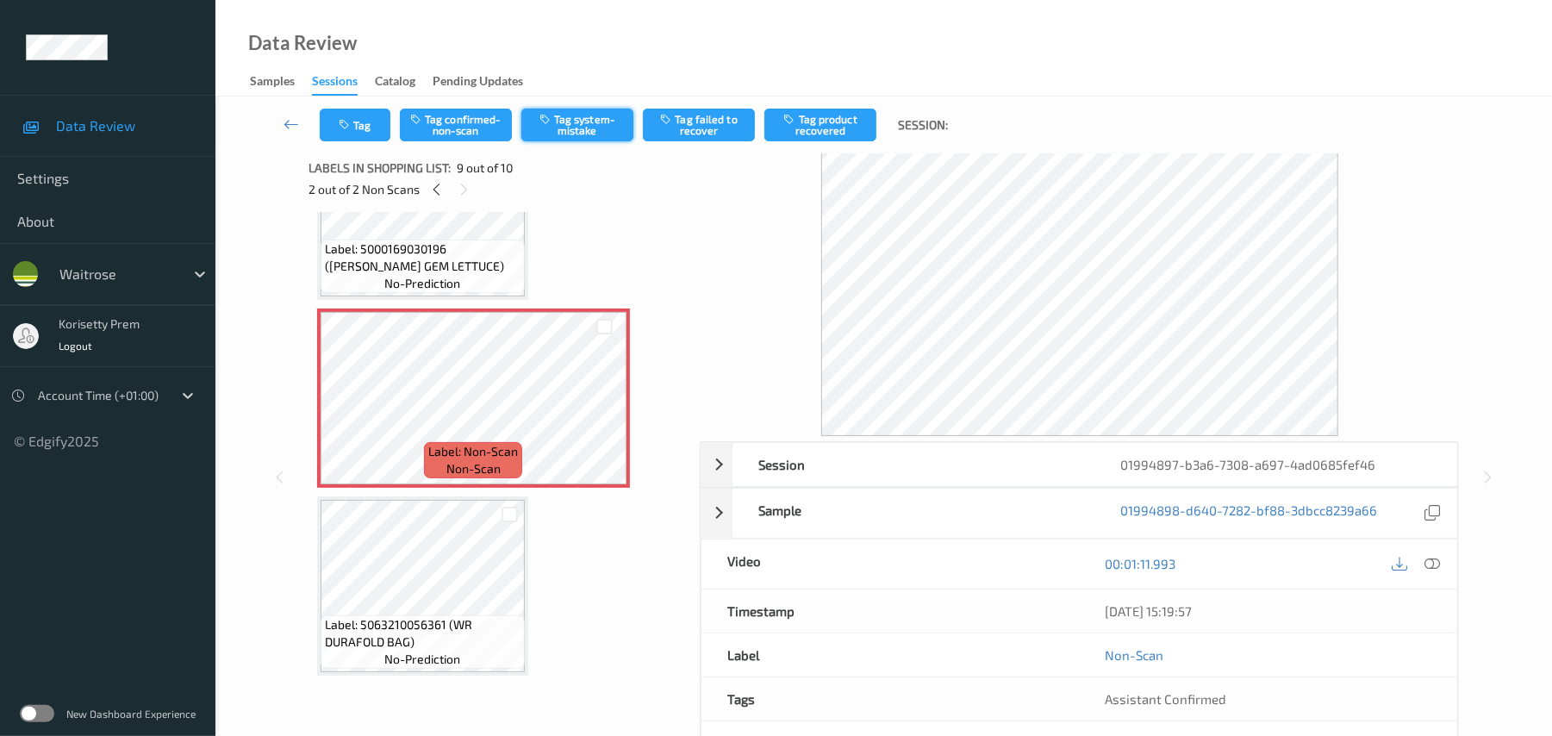
click at [583, 110] on button "Tag system-mistake" at bounding box center [577, 125] width 112 height 33
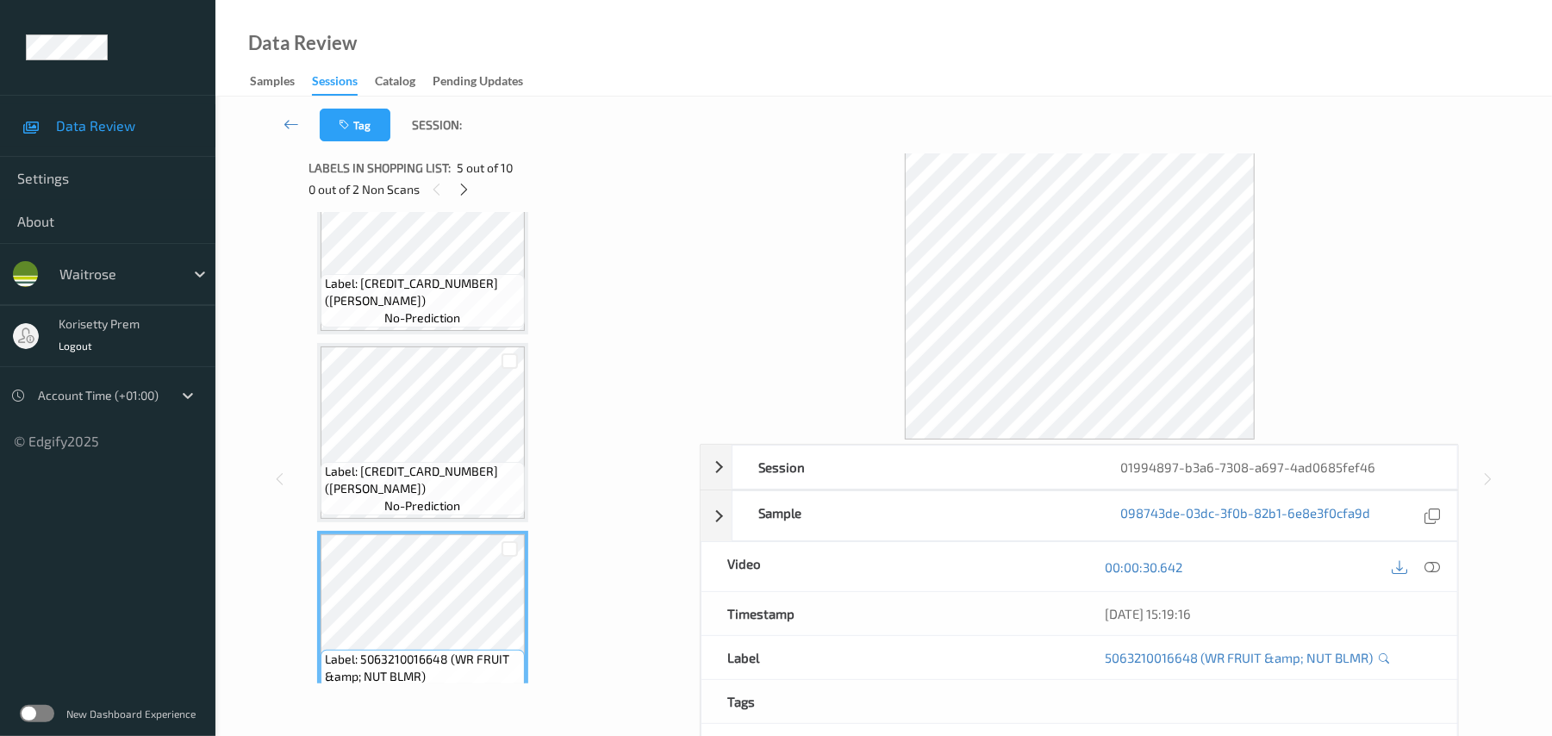
scroll to position [381, 0]
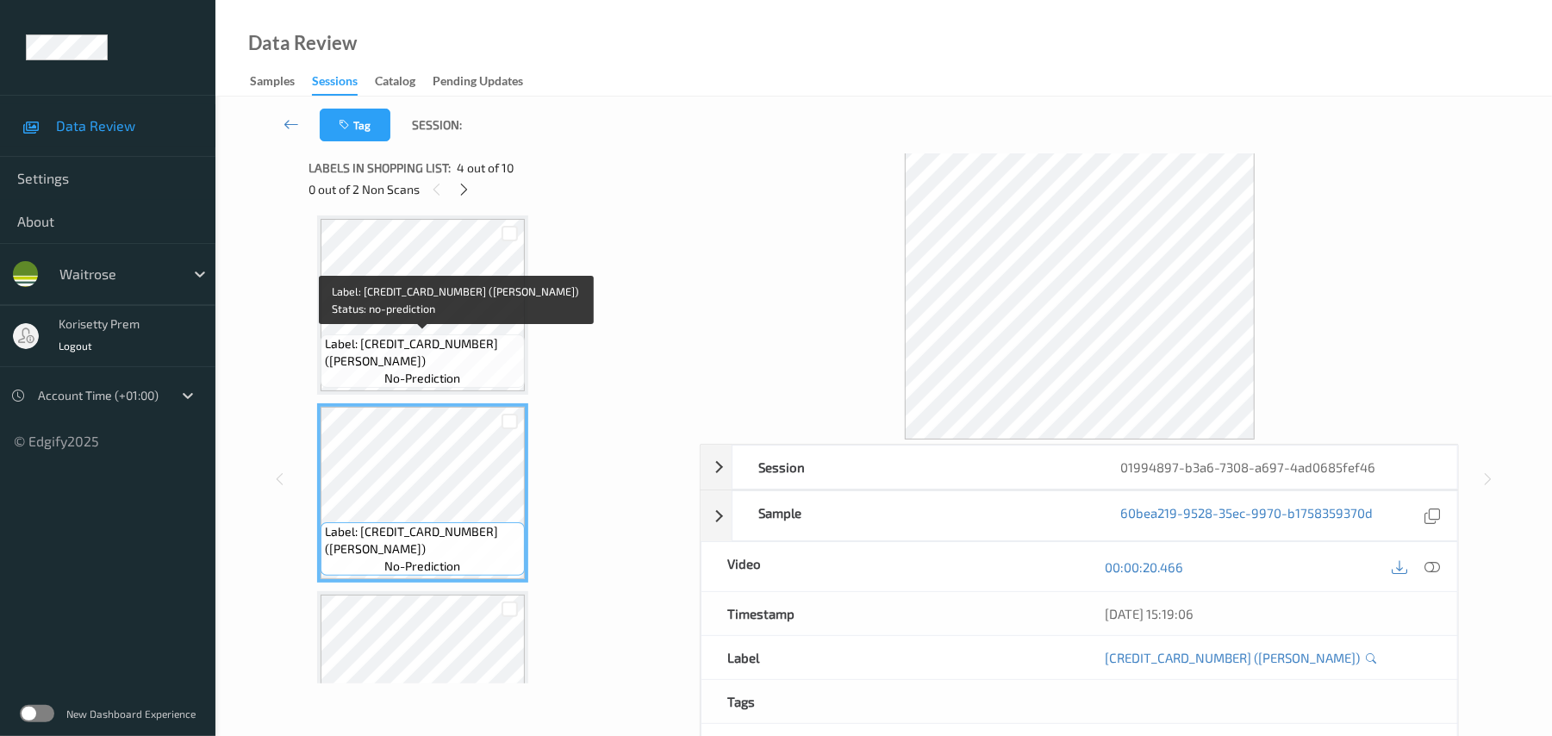
click at [459, 338] on span "Label: 5000169581605 (JERK THIGHS)" at bounding box center [423, 352] width 196 height 34
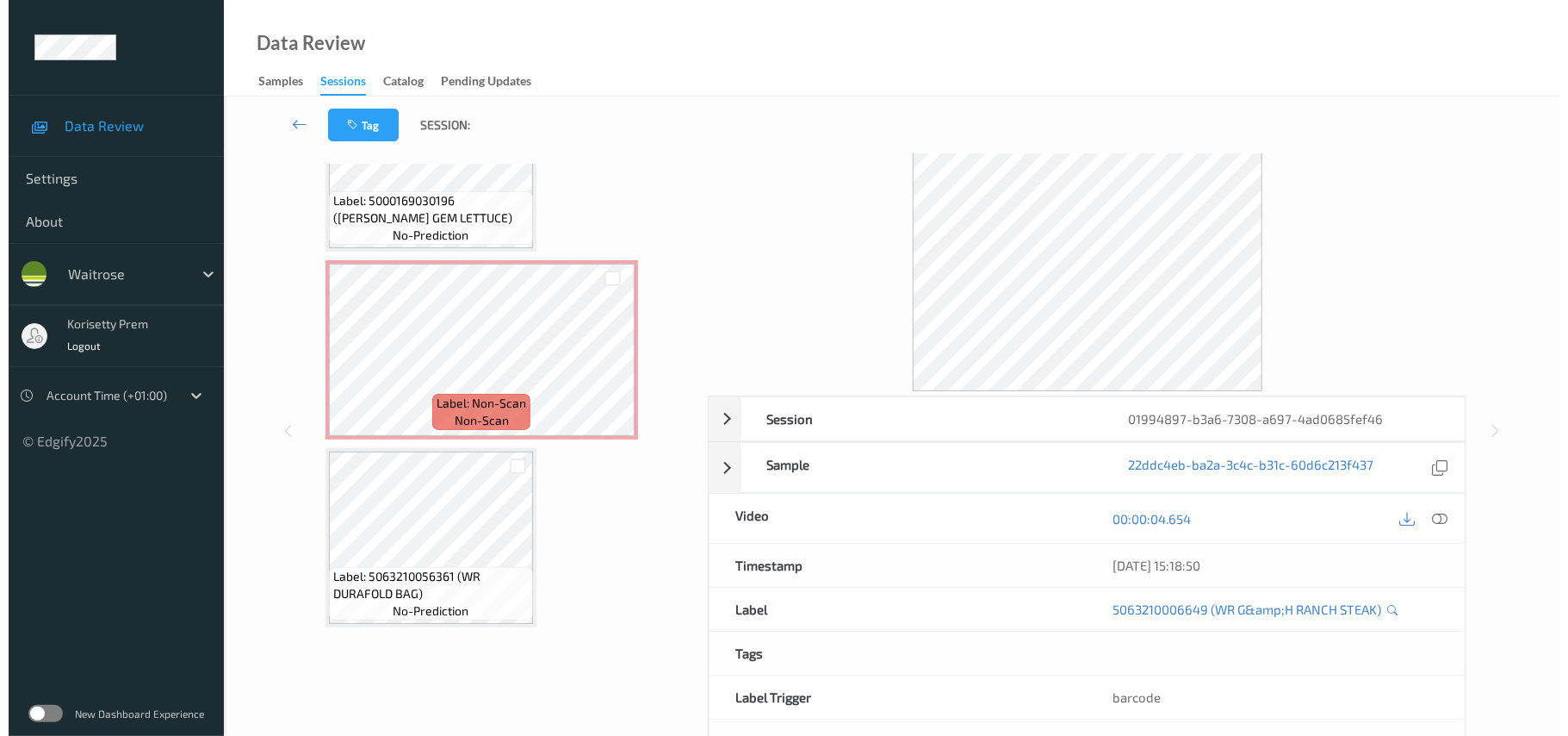
scroll to position [0, 0]
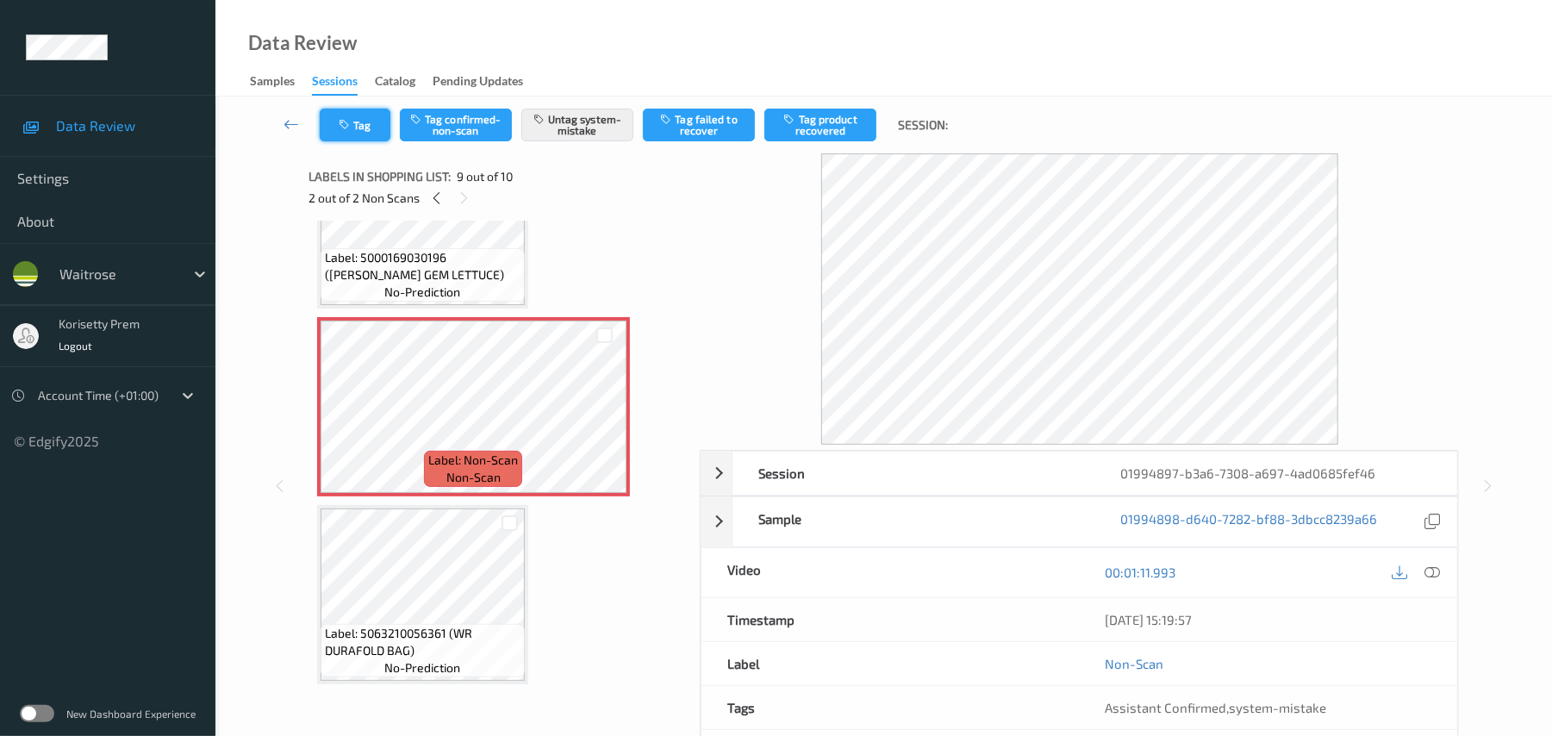
click at [352, 121] on icon "button" at bounding box center [346, 125] width 15 height 12
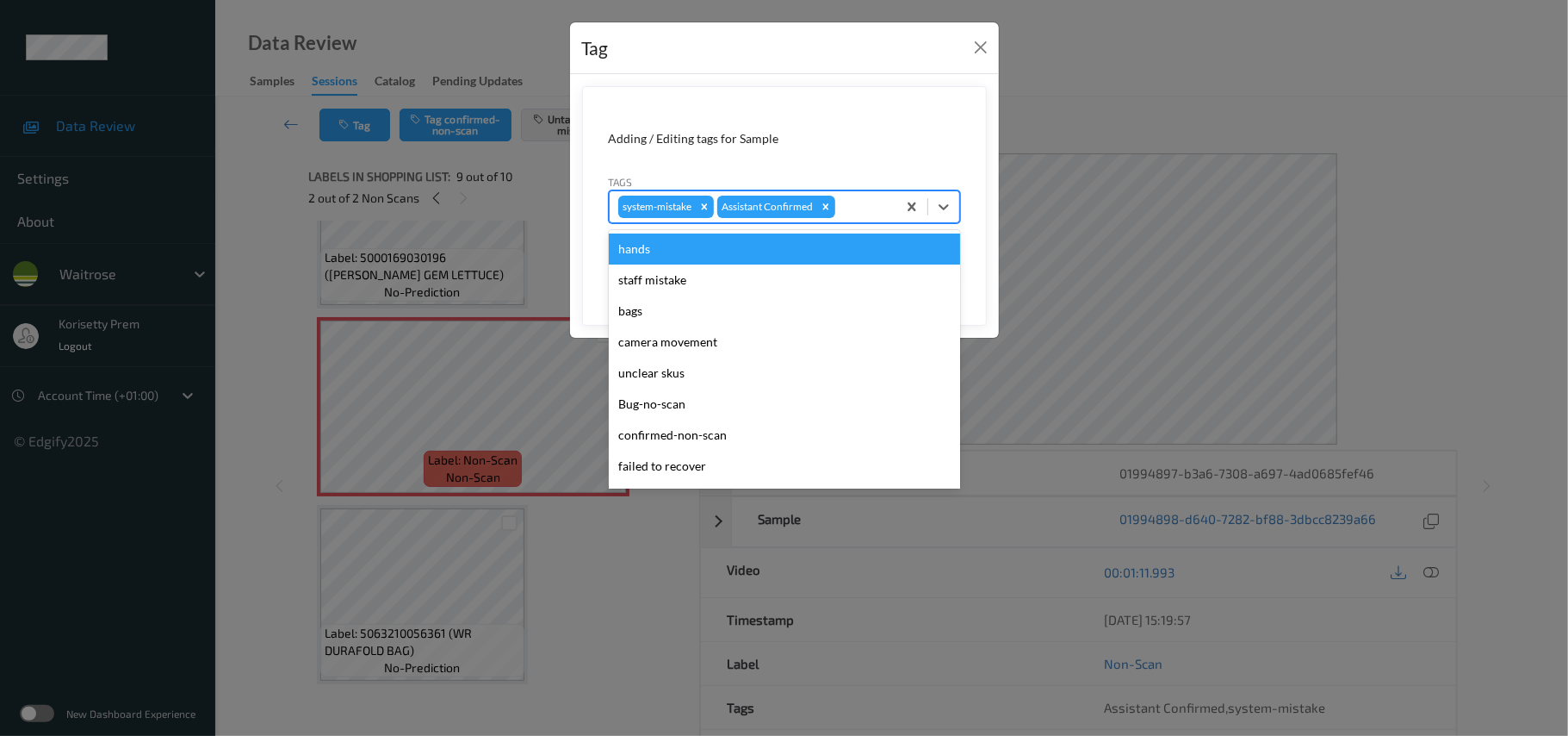
click at [865, 212] on div at bounding box center [862, 206] width 49 height 21
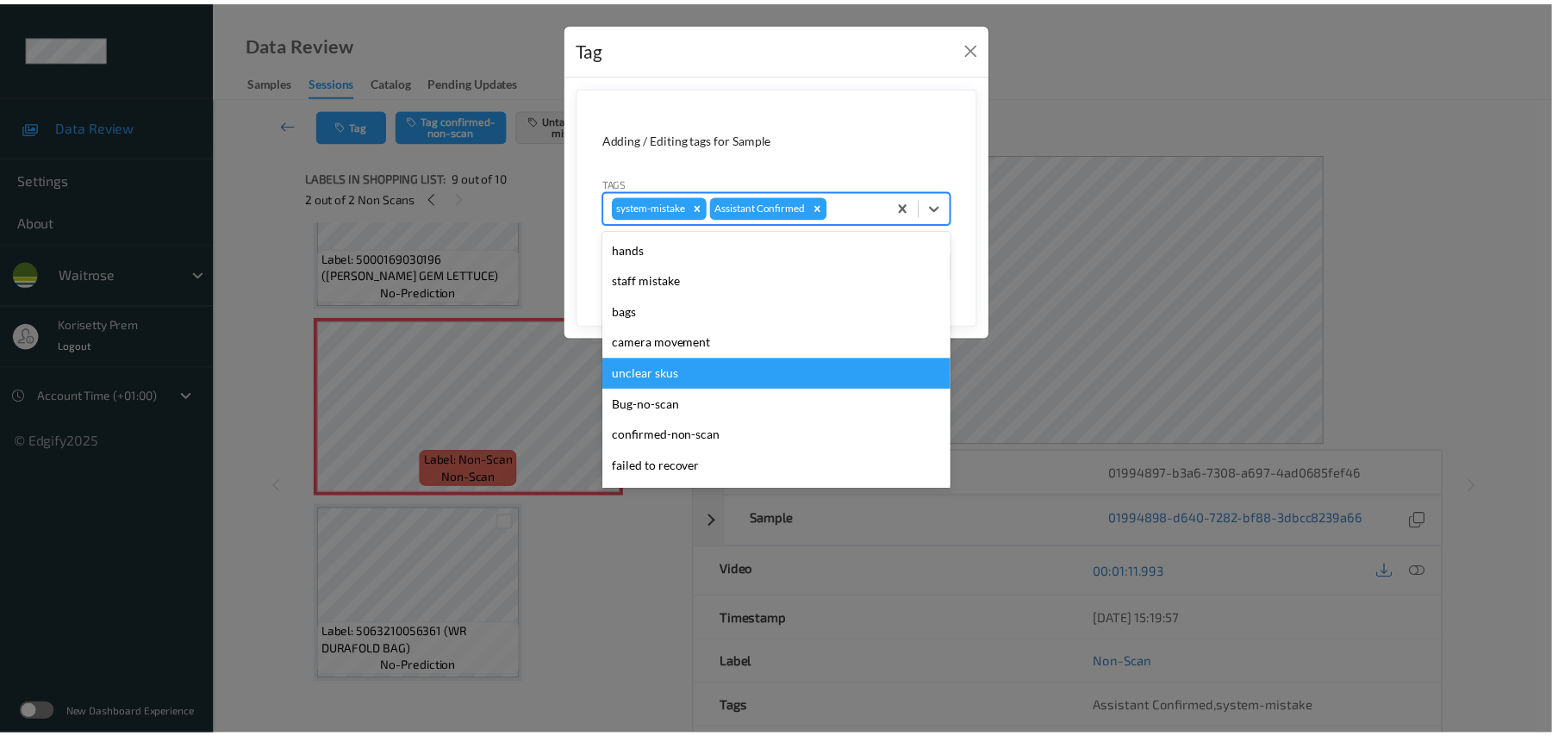
scroll to position [431, 0]
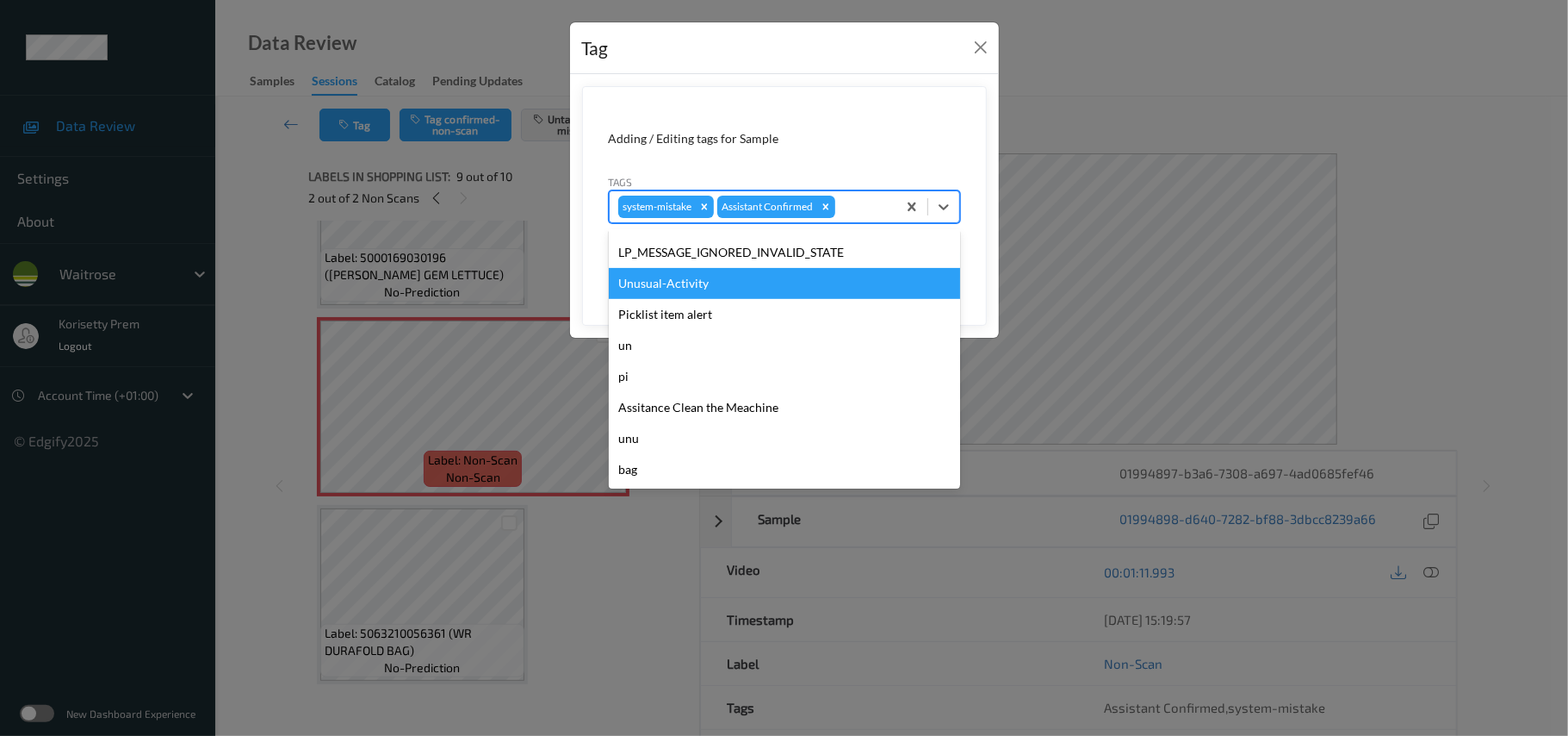
click at [694, 274] on div "Unusual-Activity" at bounding box center [784, 283] width 352 height 31
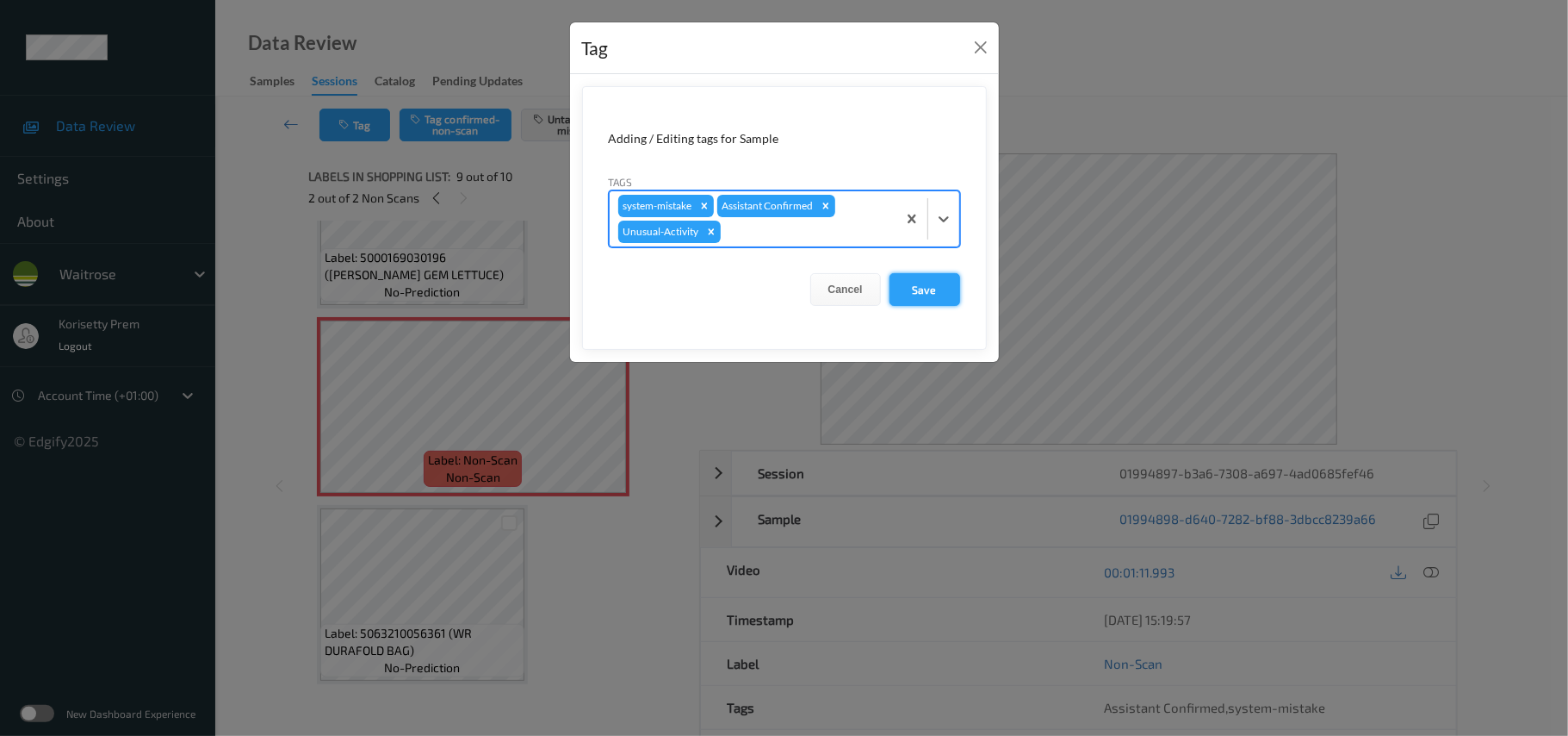
click at [944, 290] on button "Save" at bounding box center [924, 289] width 71 height 33
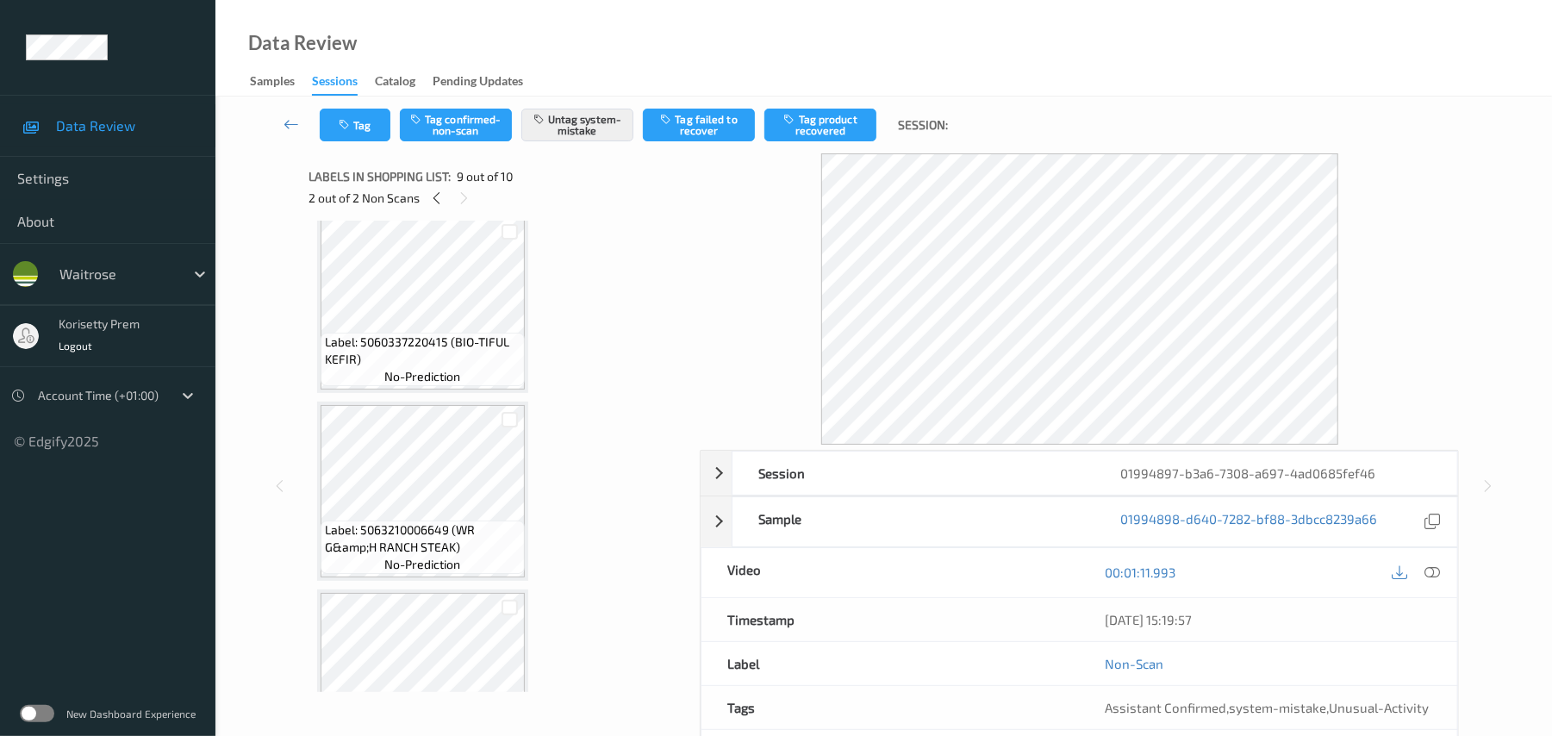
scroll to position [0, 0]
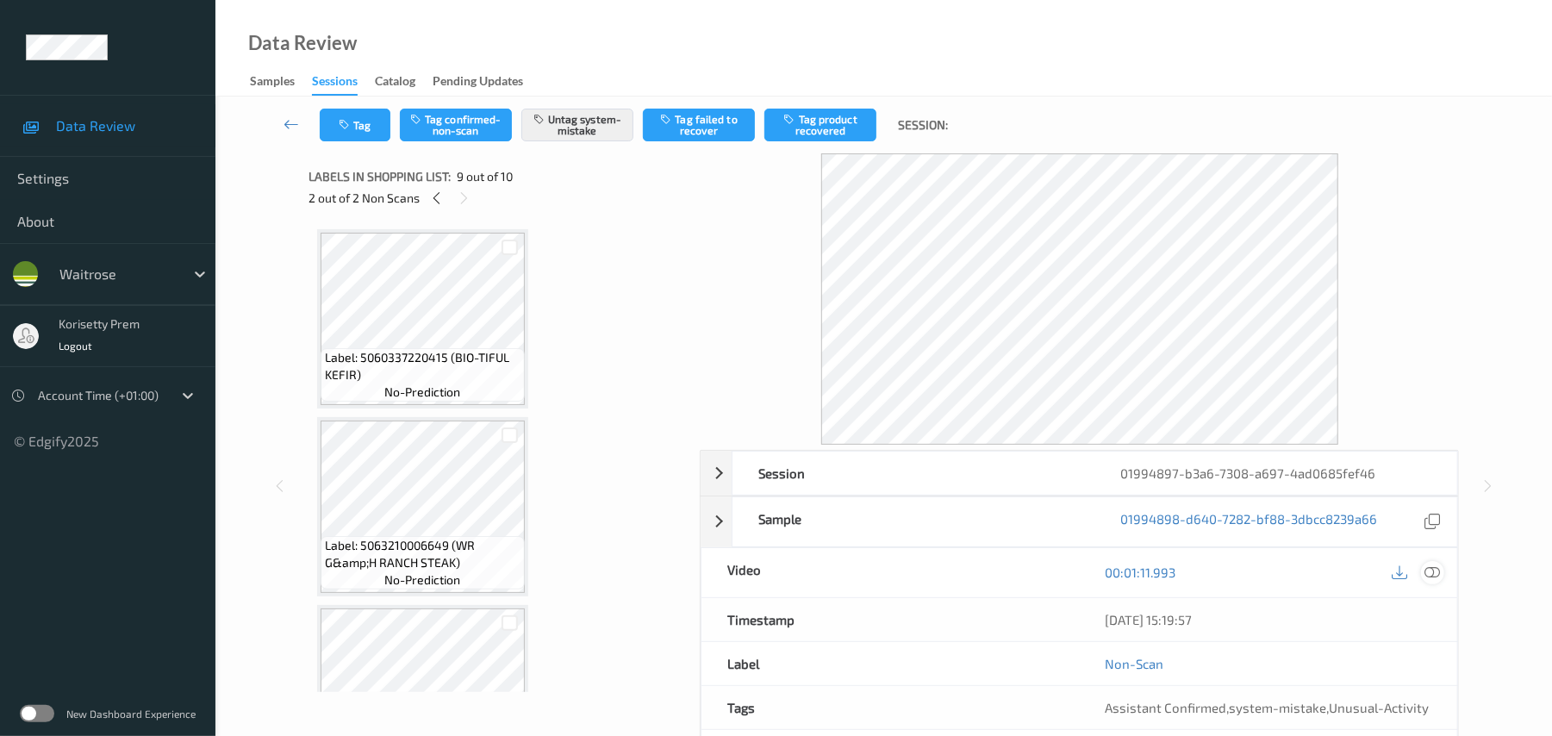
click at [1428, 573] on icon at bounding box center [1433, 572] width 16 height 16
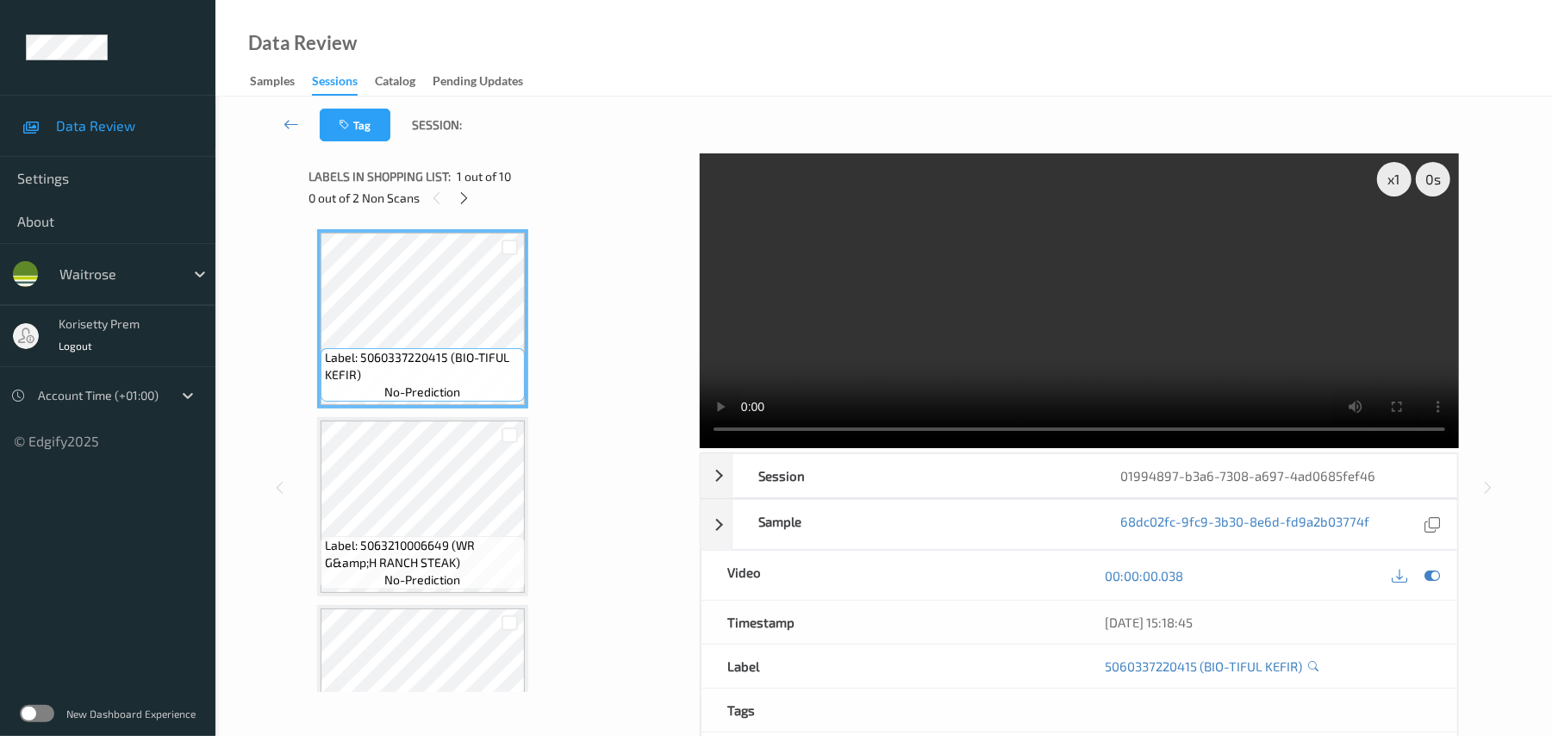
click at [886, 257] on video at bounding box center [1079, 300] width 759 height 295
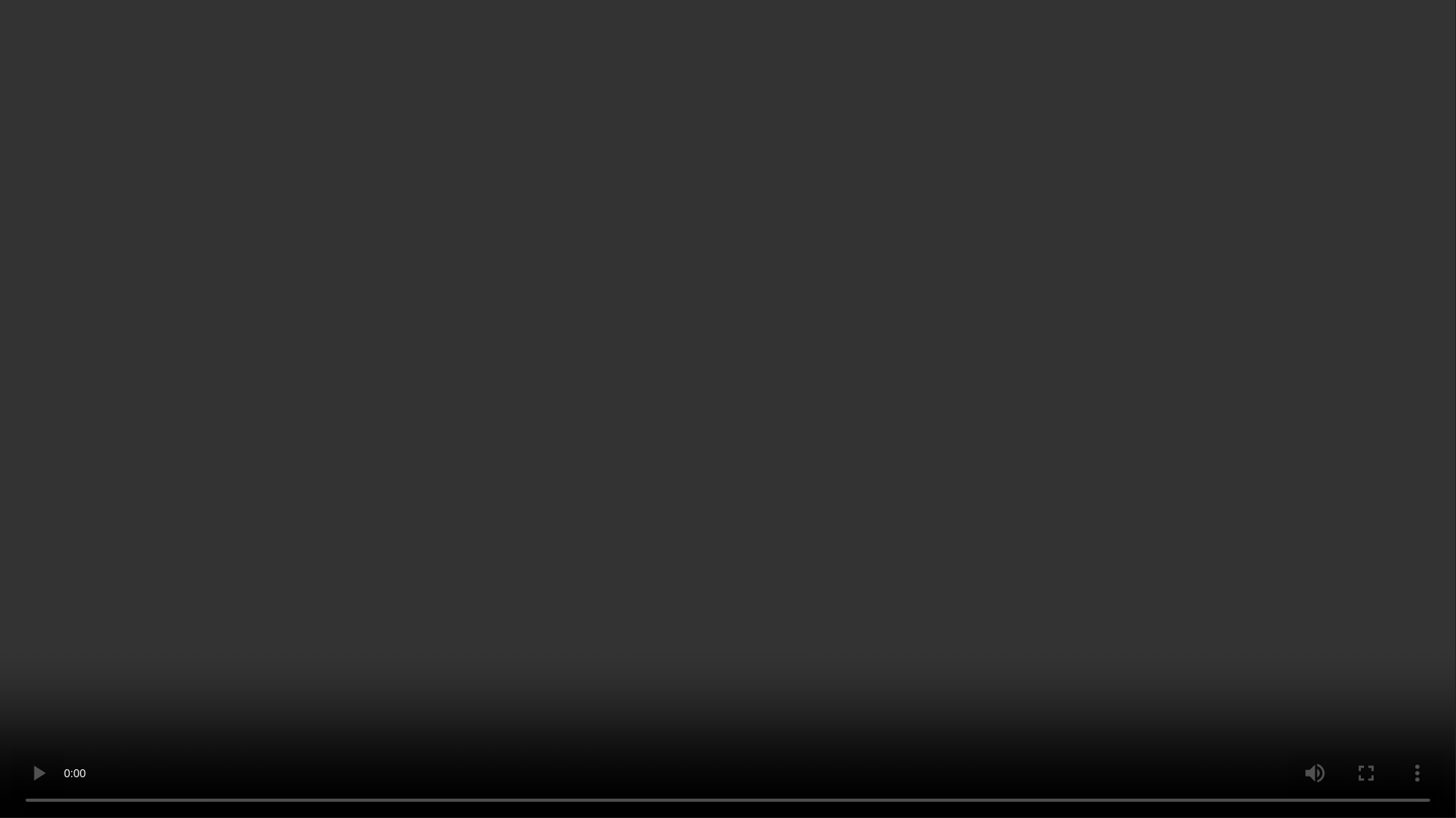
click at [969, 624] on video at bounding box center [728, 409] width 1456 height 818
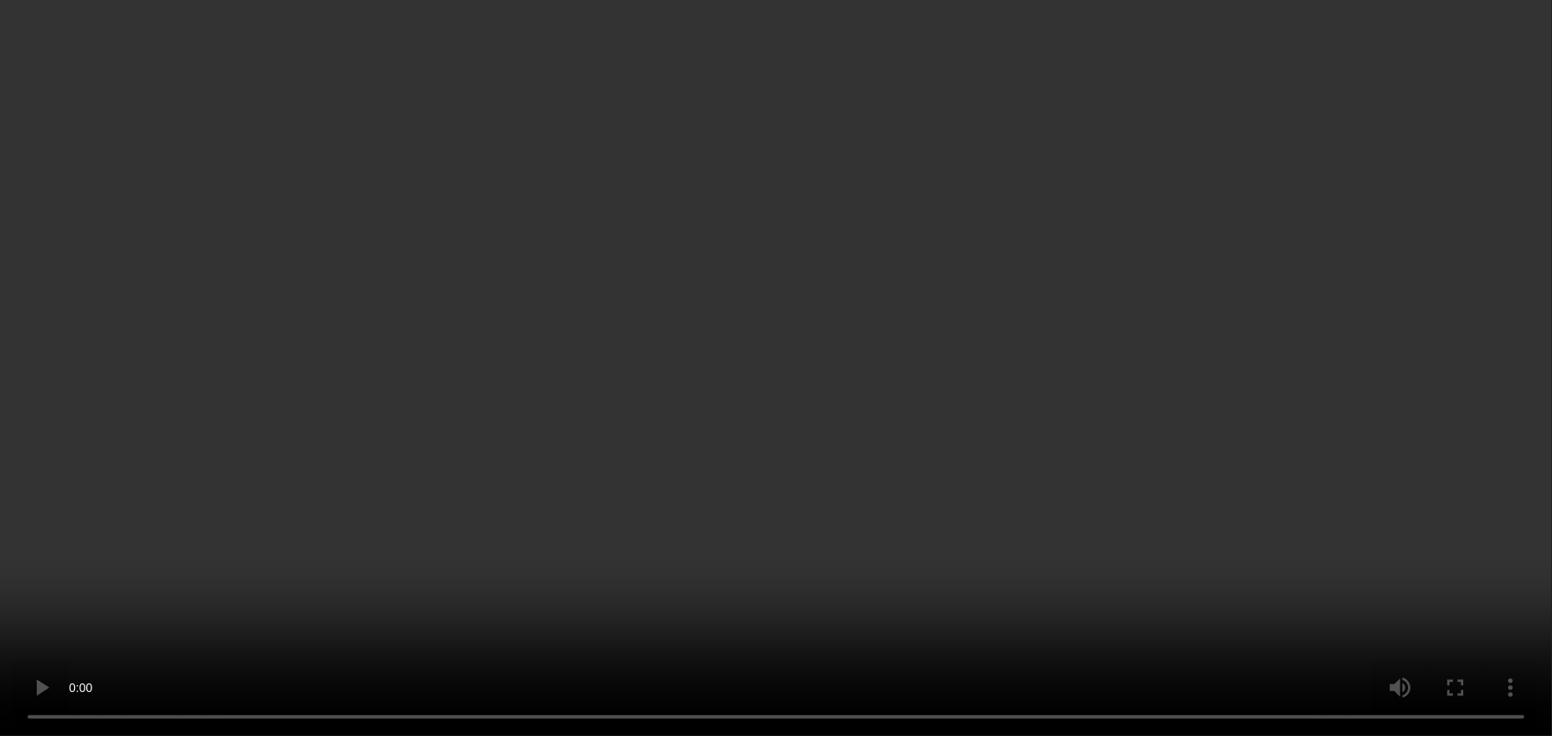
scroll to position [229, 0]
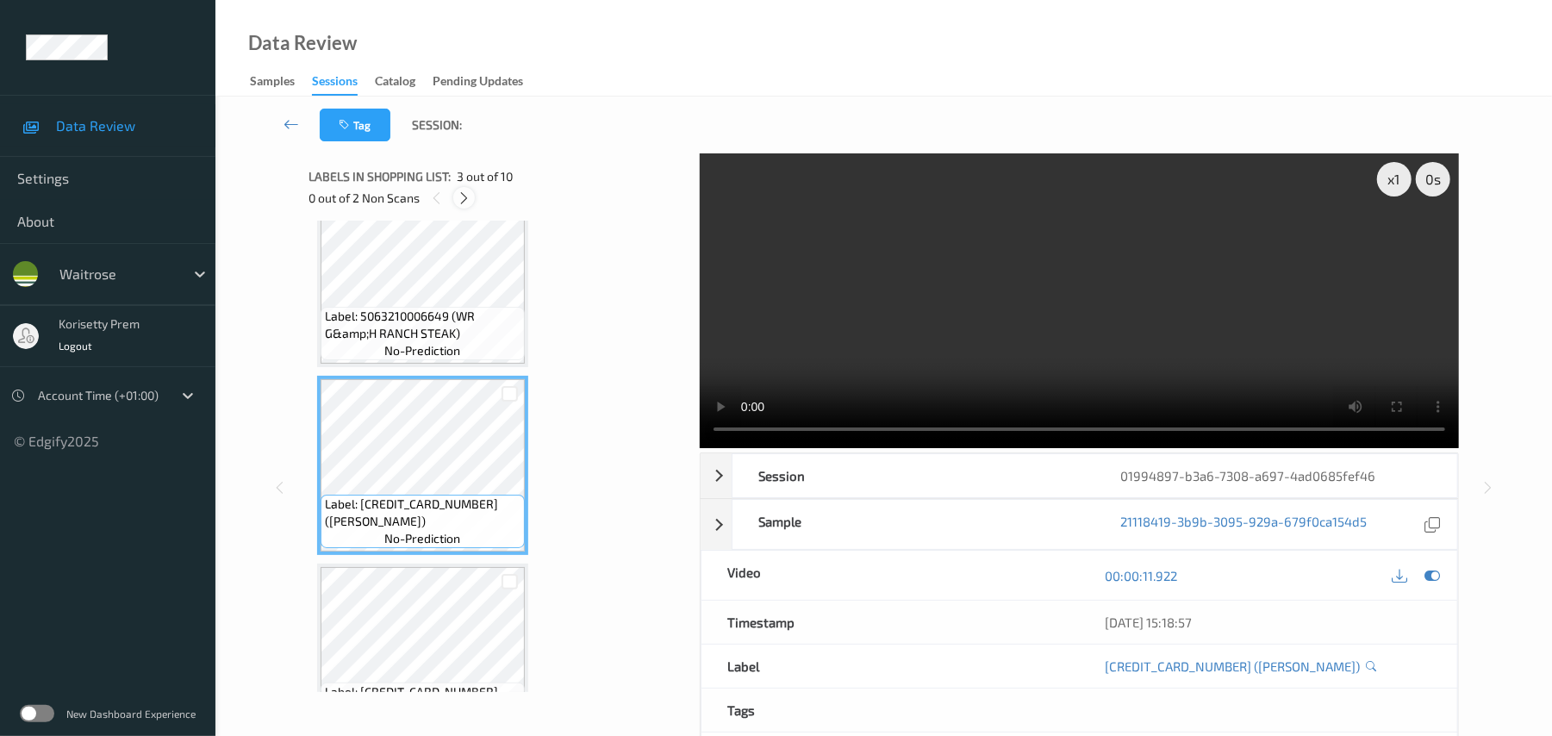
click at [457, 198] on icon at bounding box center [464, 198] width 15 height 16
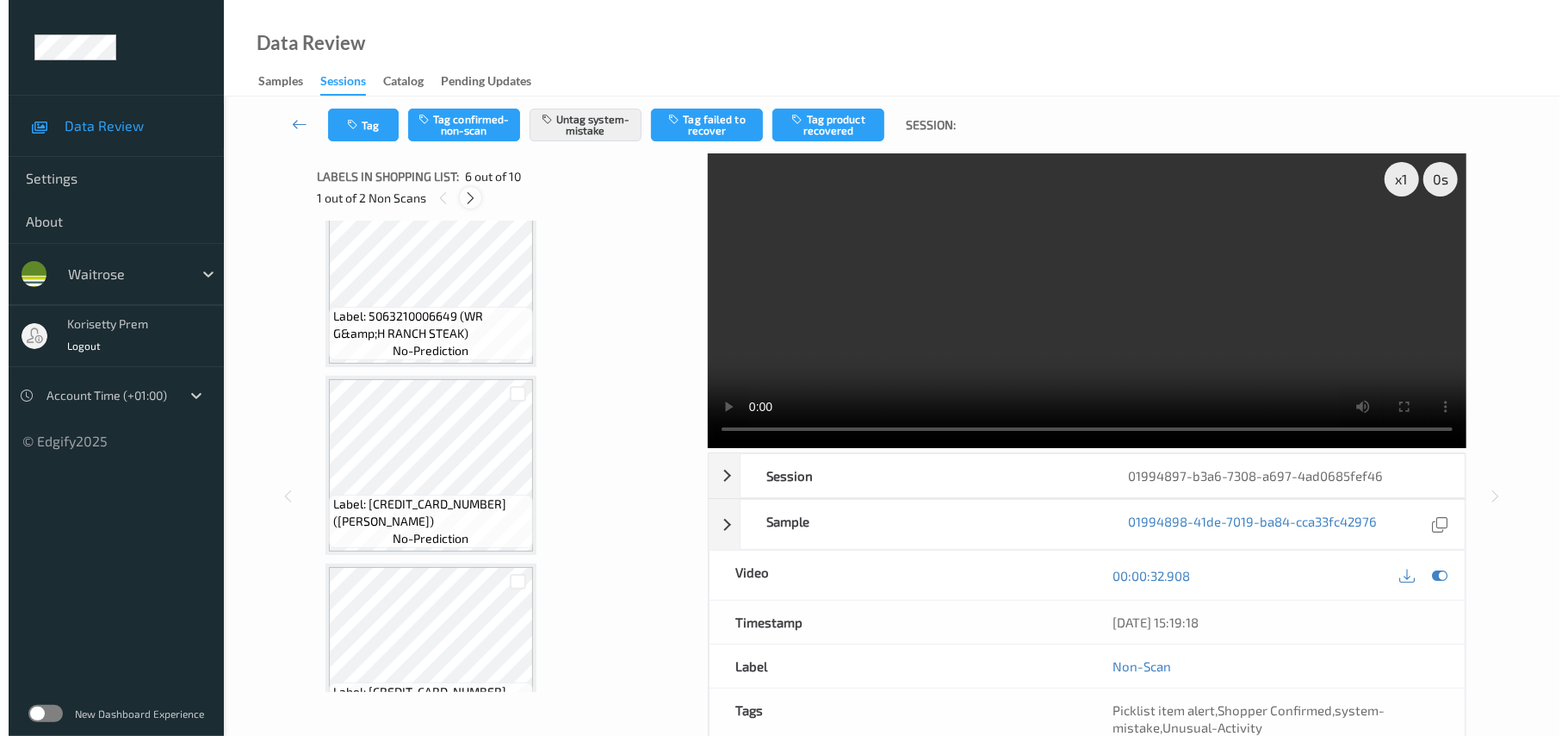
scroll to position [760, 0]
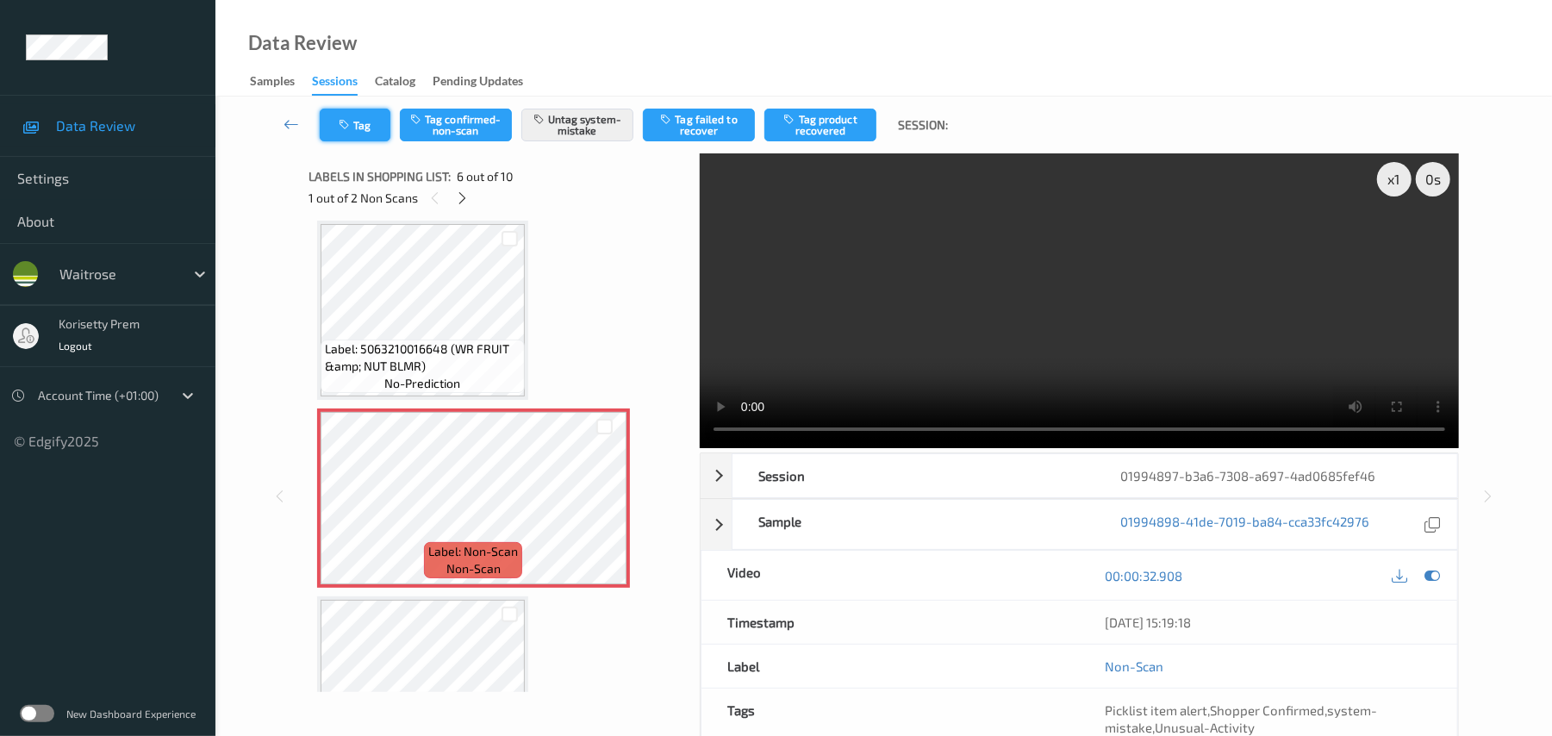
click at [370, 121] on button "Tag" at bounding box center [355, 125] width 71 height 33
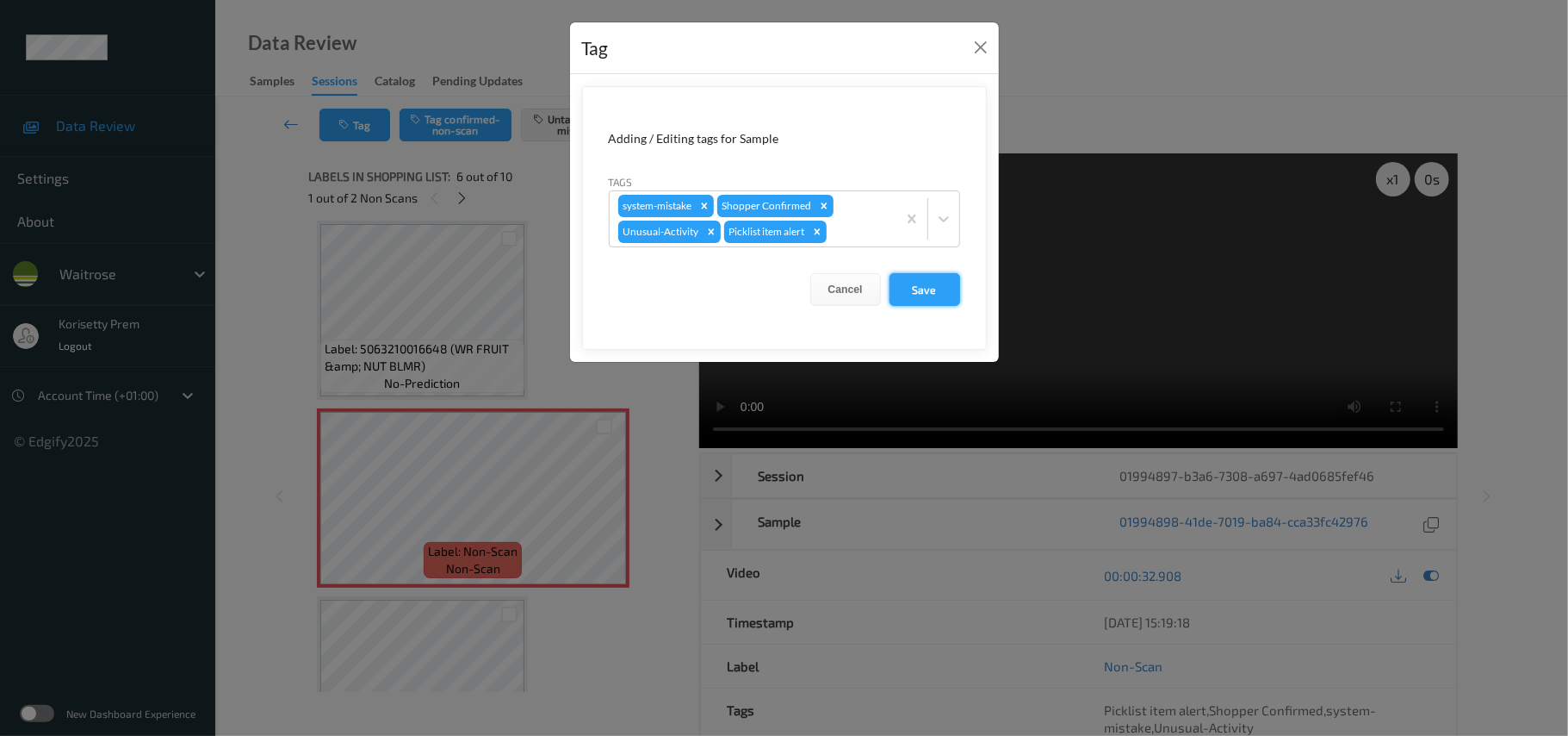
click at [923, 291] on button "Save" at bounding box center [924, 289] width 71 height 33
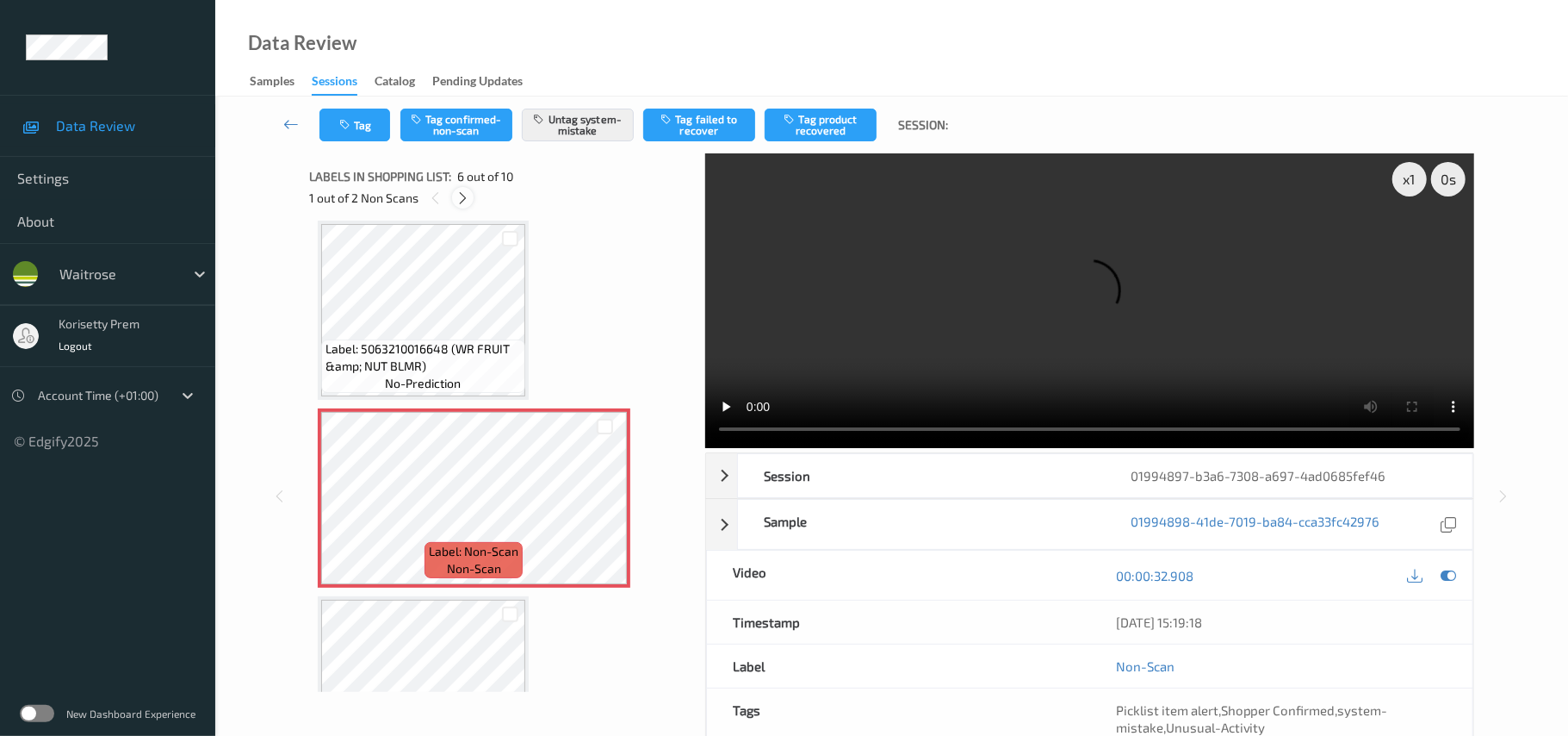
click at [459, 191] on icon at bounding box center [463, 198] width 15 height 16
click at [365, 135] on button "Tag" at bounding box center [355, 125] width 71 height 33
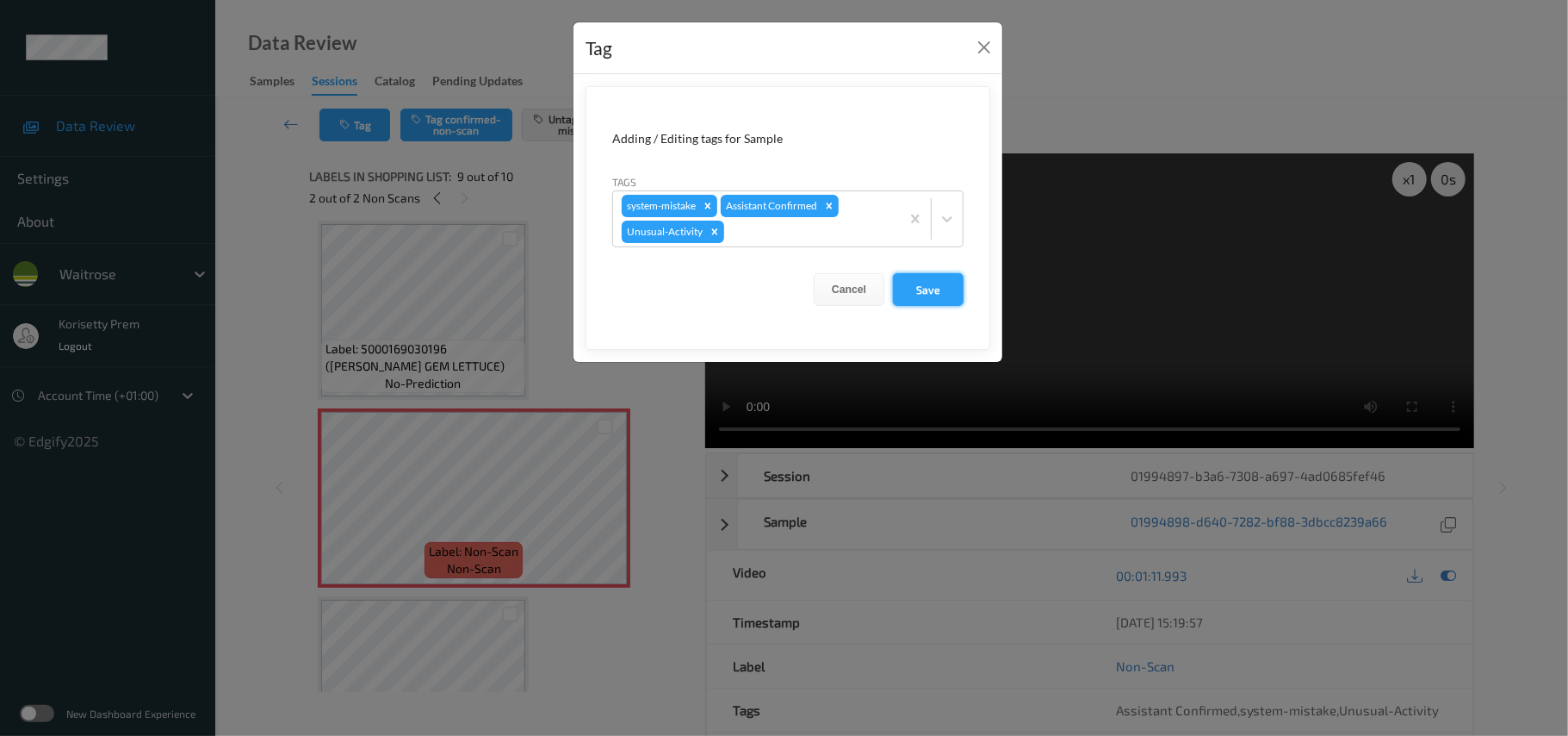
click at [929, 284] on button "Save" at bounding box center [927, 289] width 71 height 33
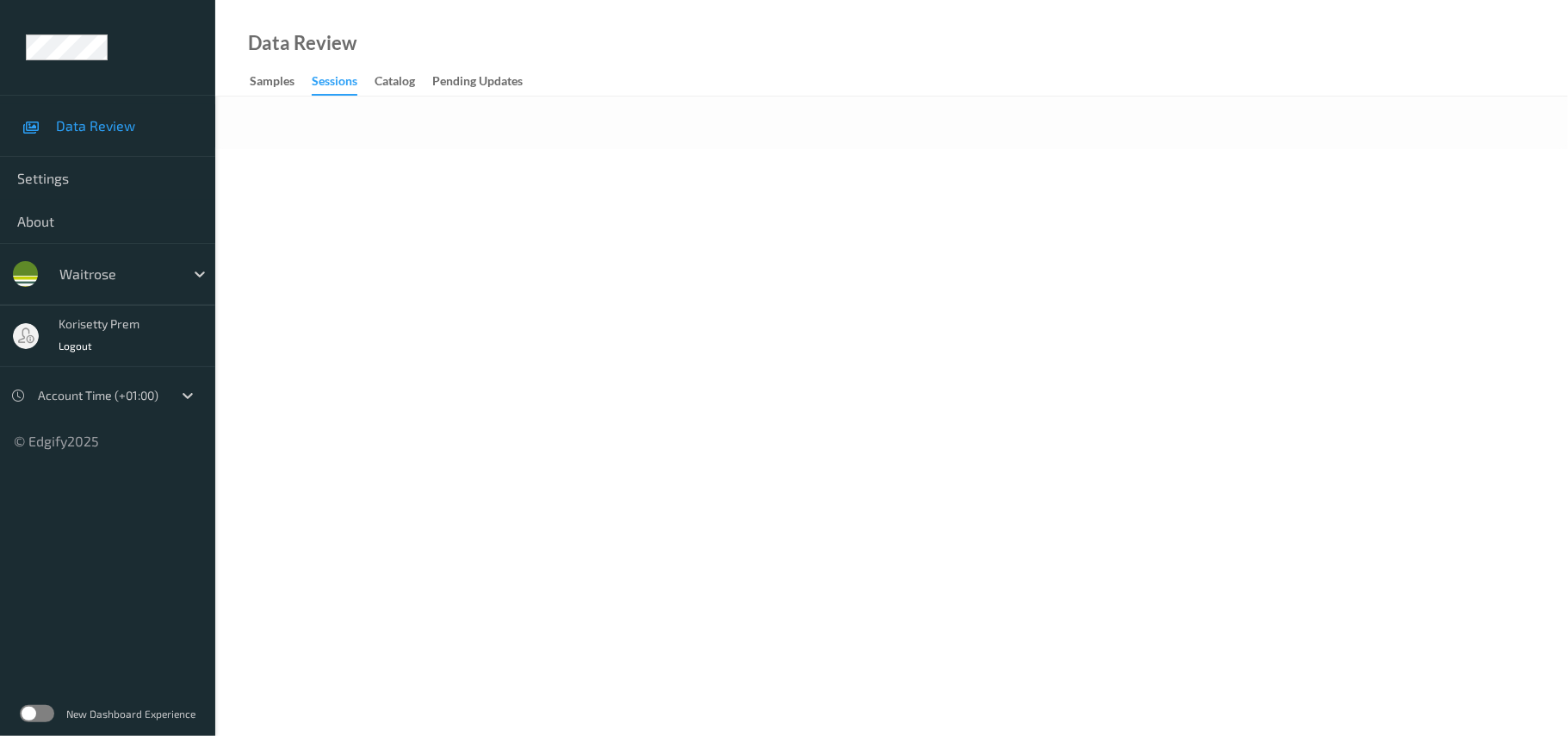
click at [646, 170] on body "Data Review Settings About waitrose korisetty prem Logout Account Time (+01:00)…" at bounding box center [784, 368] width 1568 height 736
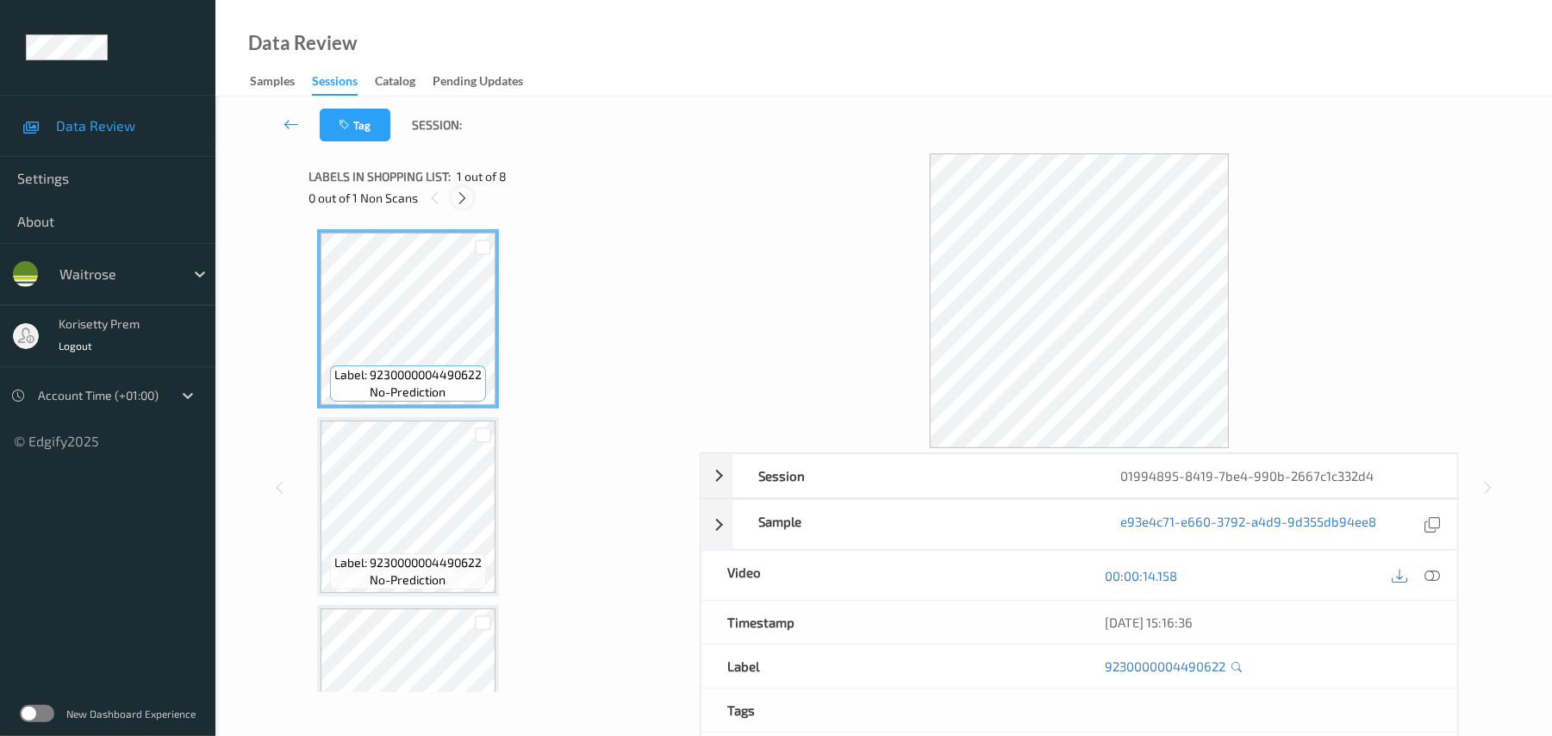
click at [462, 194] on icon at bounding box center [462, 198] width 15 height 16
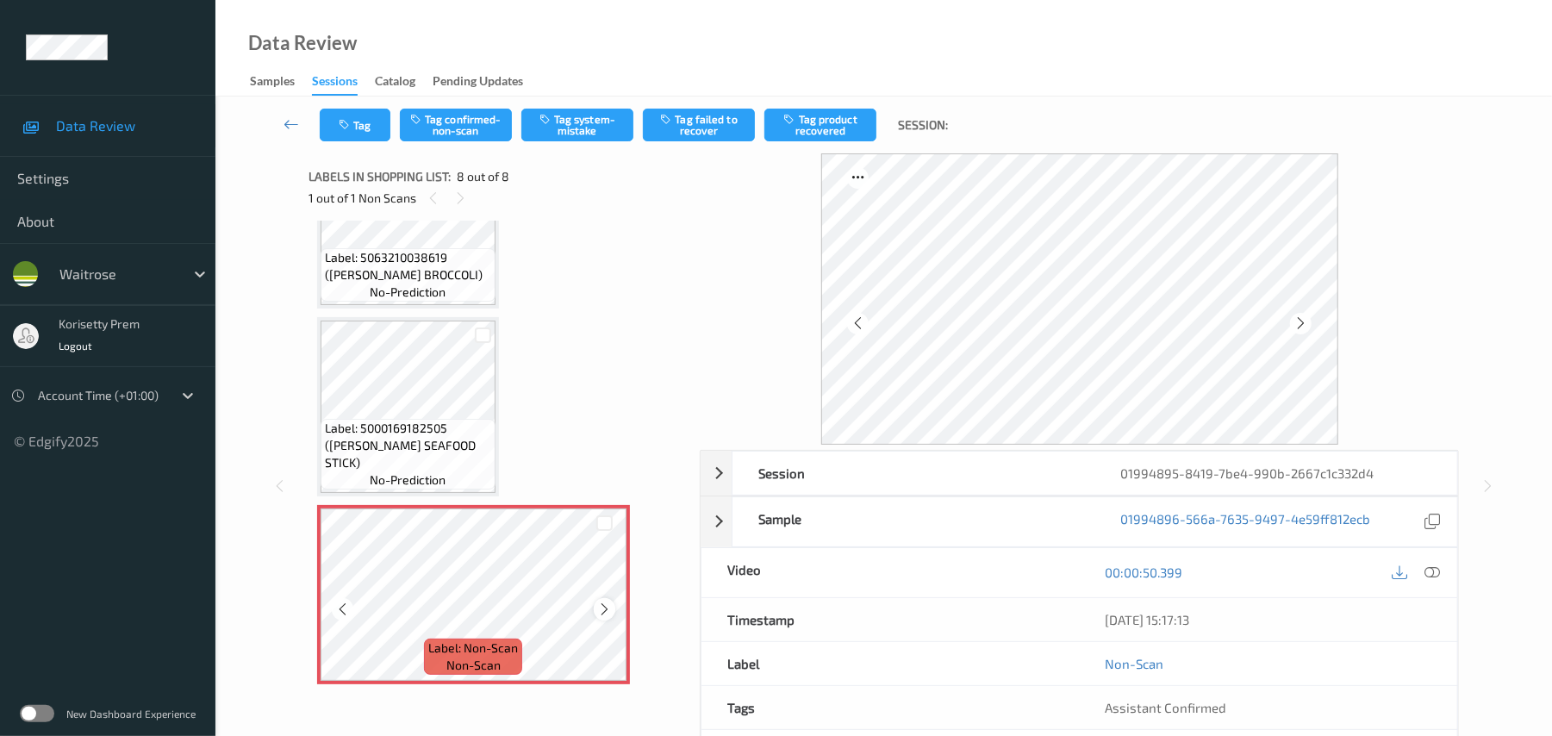
click at [607, 604] on icon at bounding box center [604, 609] width 15 height 16
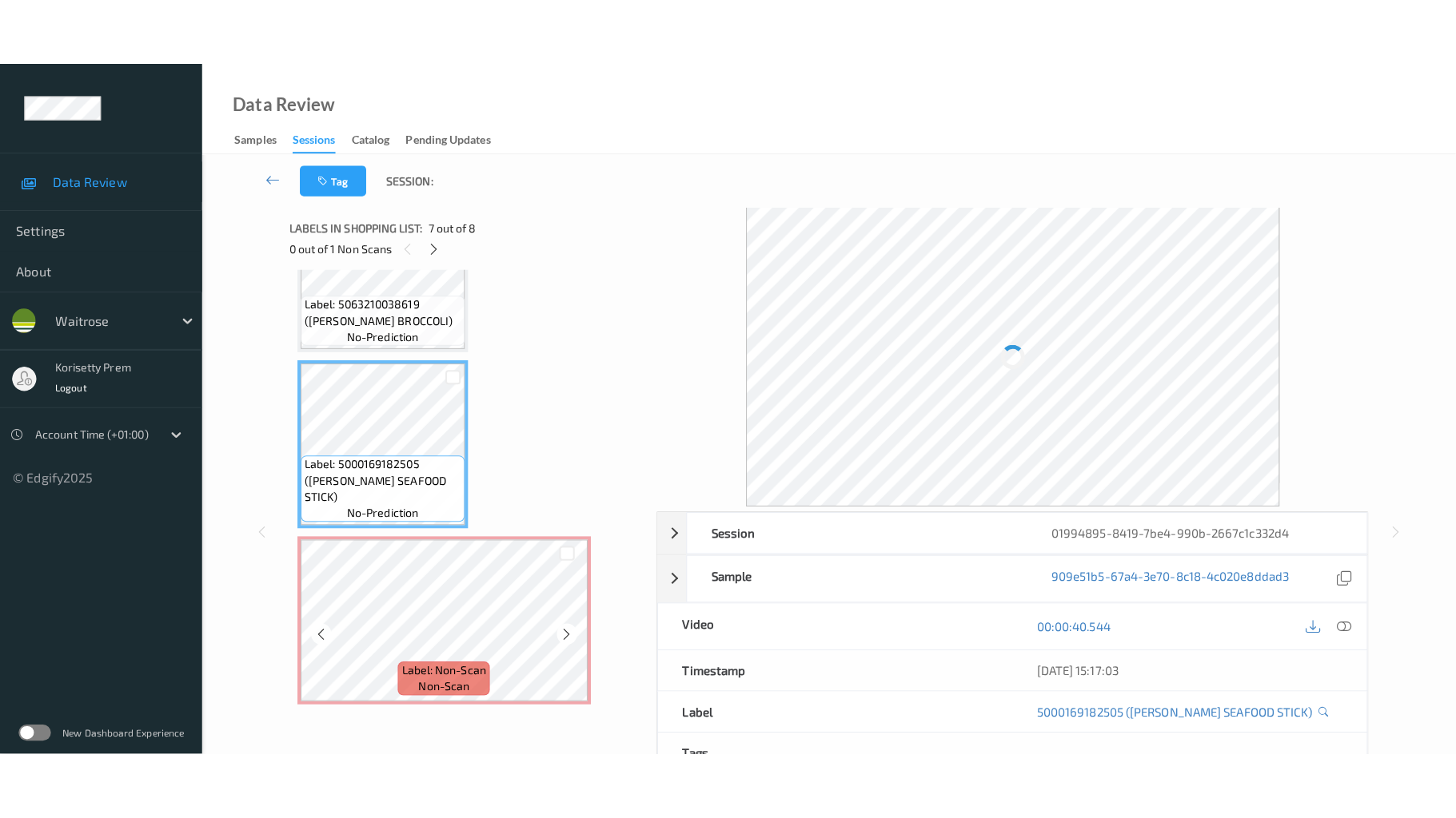
scroll to position [0, 0]
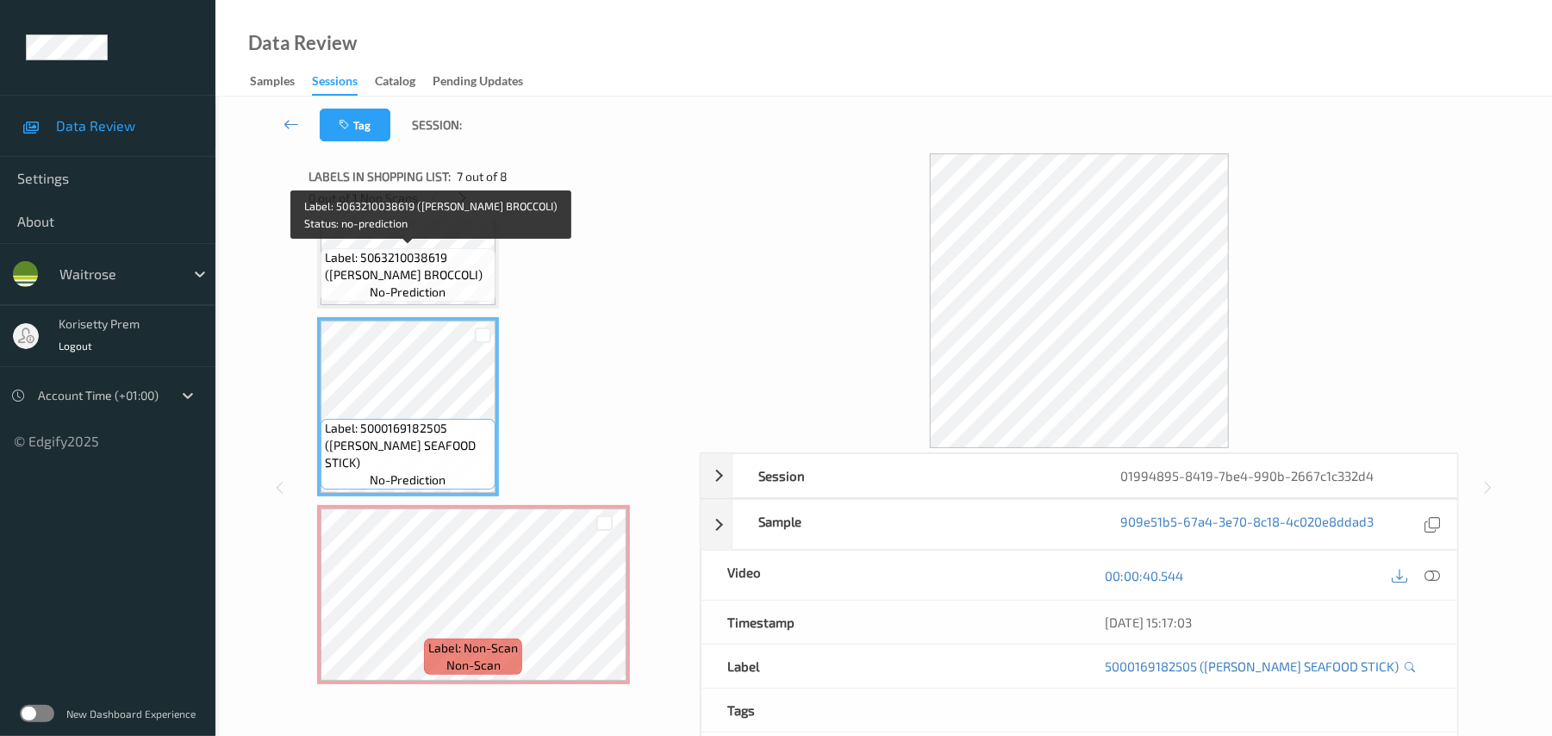
click at [439, 270] on span "Label: 5063210038619 ([PERSON_NAME] BROCCOLI)" at bounding box center [408, 266] width 166 height 34
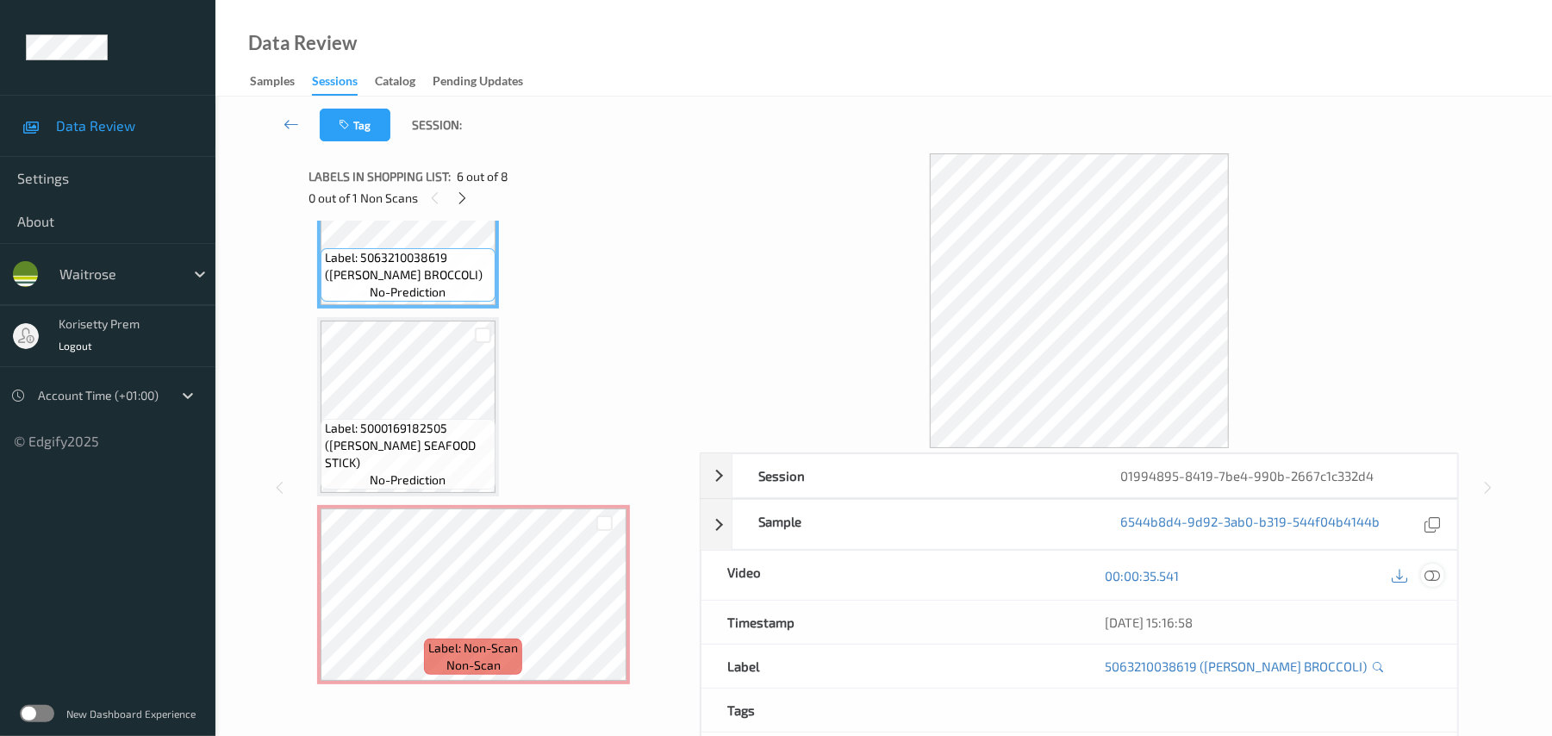
click at [1431, 576] on icon at bounding box center [1433, 576] width 16 height 16
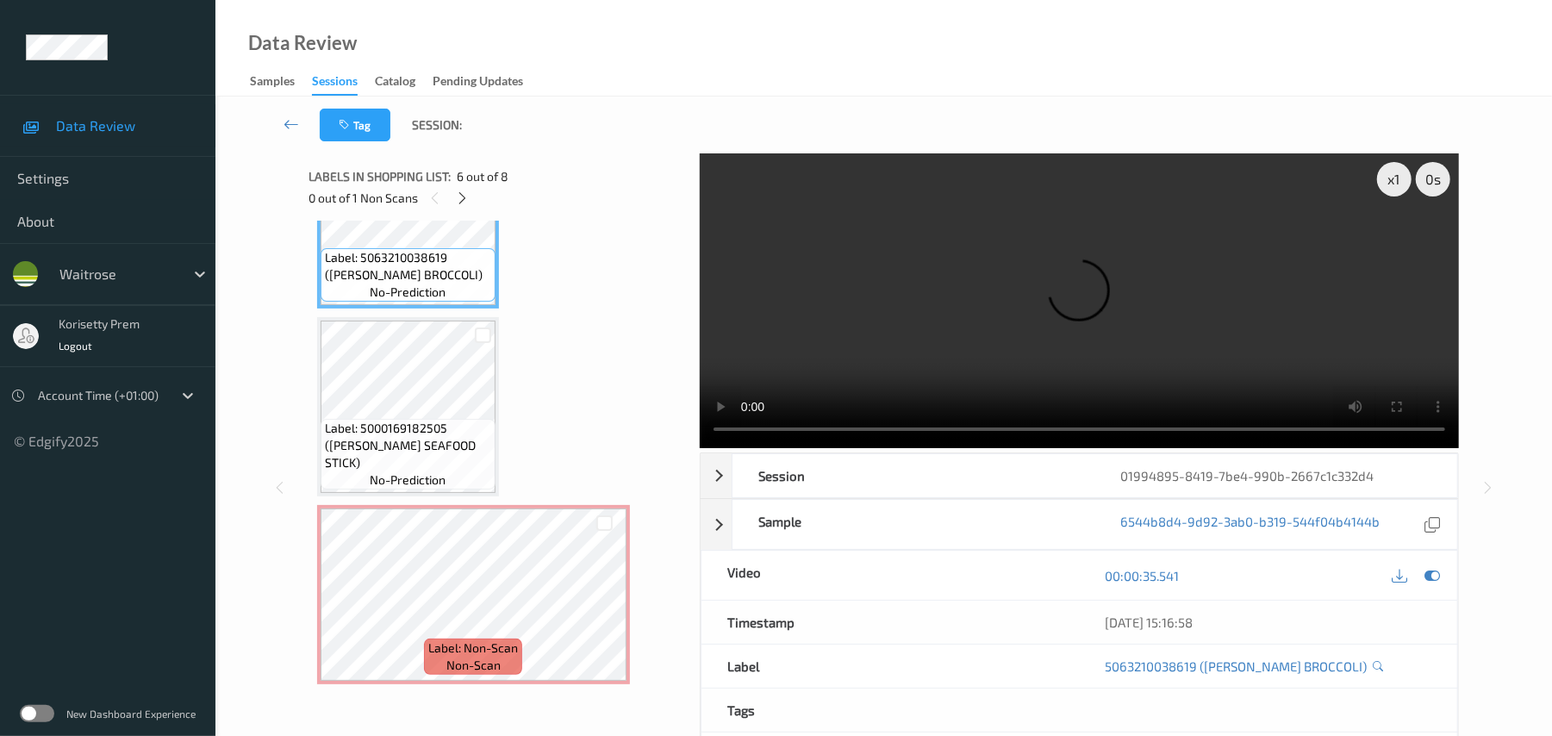
click at [890, 324] on video at bounding box center [1079, 300] width 759 height 295
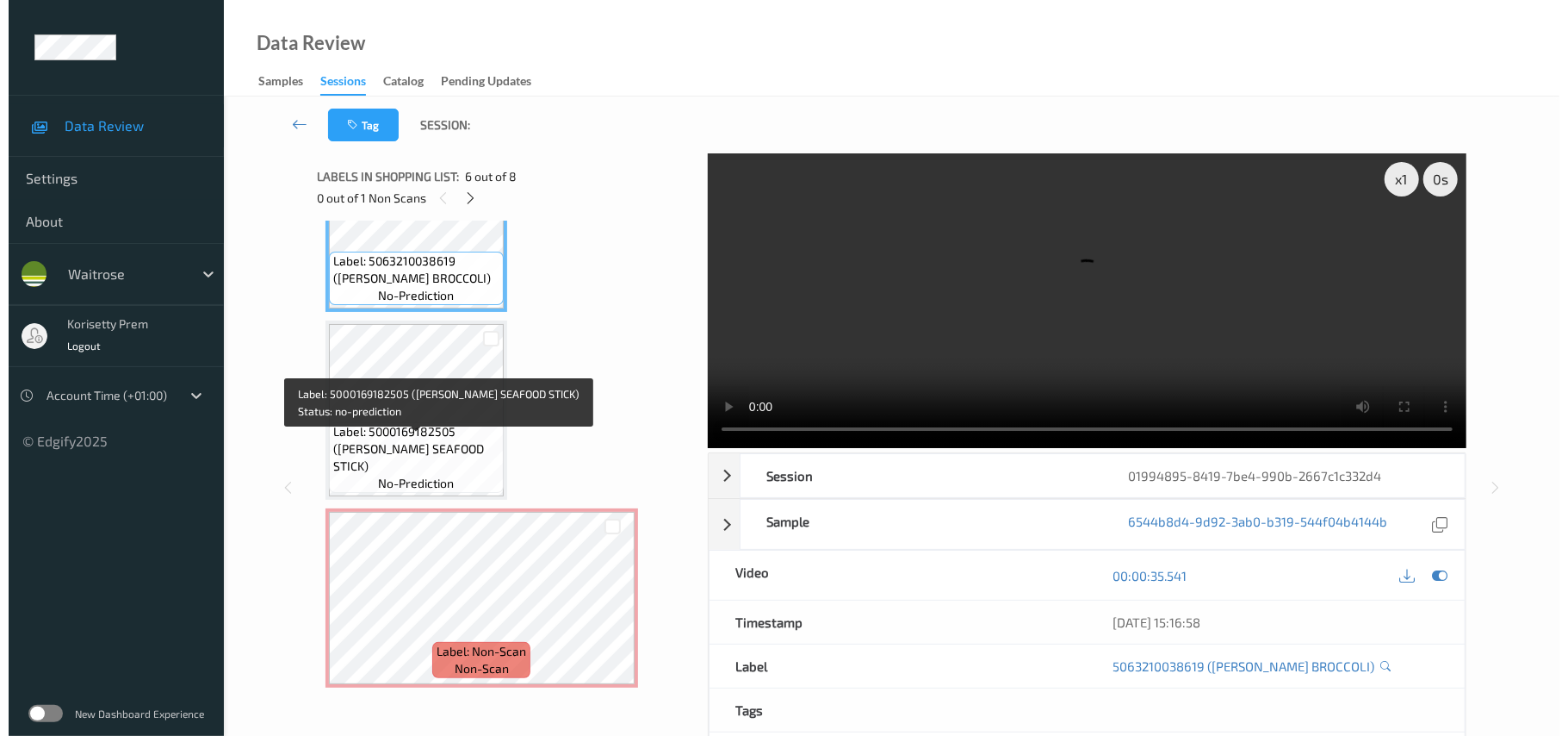
scroll to position [1039, 0]
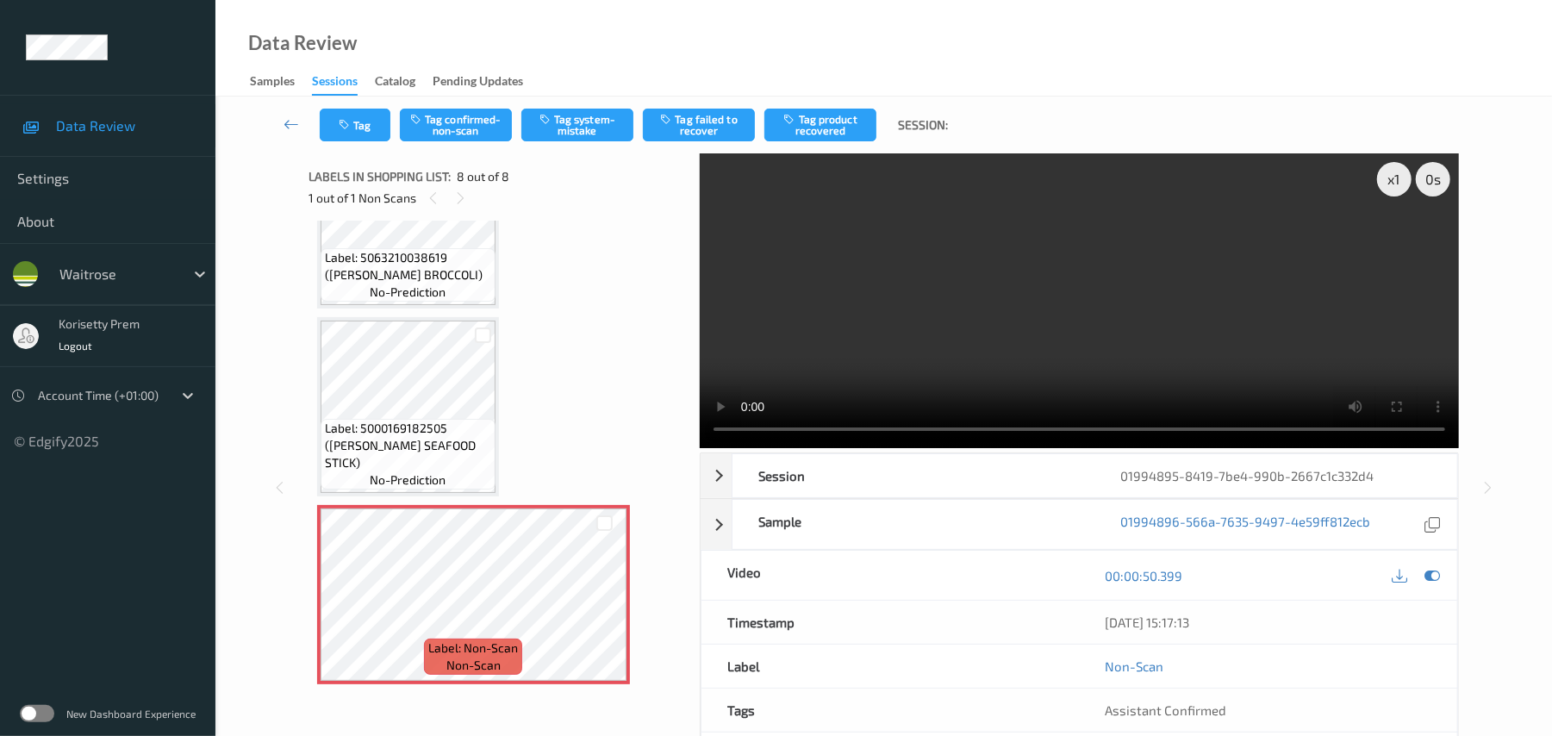
click at [1039, 225] on video at bounding box center [1079, 300] width 759 height 295
click at [591, 125] on button "Tag system-mistake" at bounding box center [577, 125] width 112 height 33
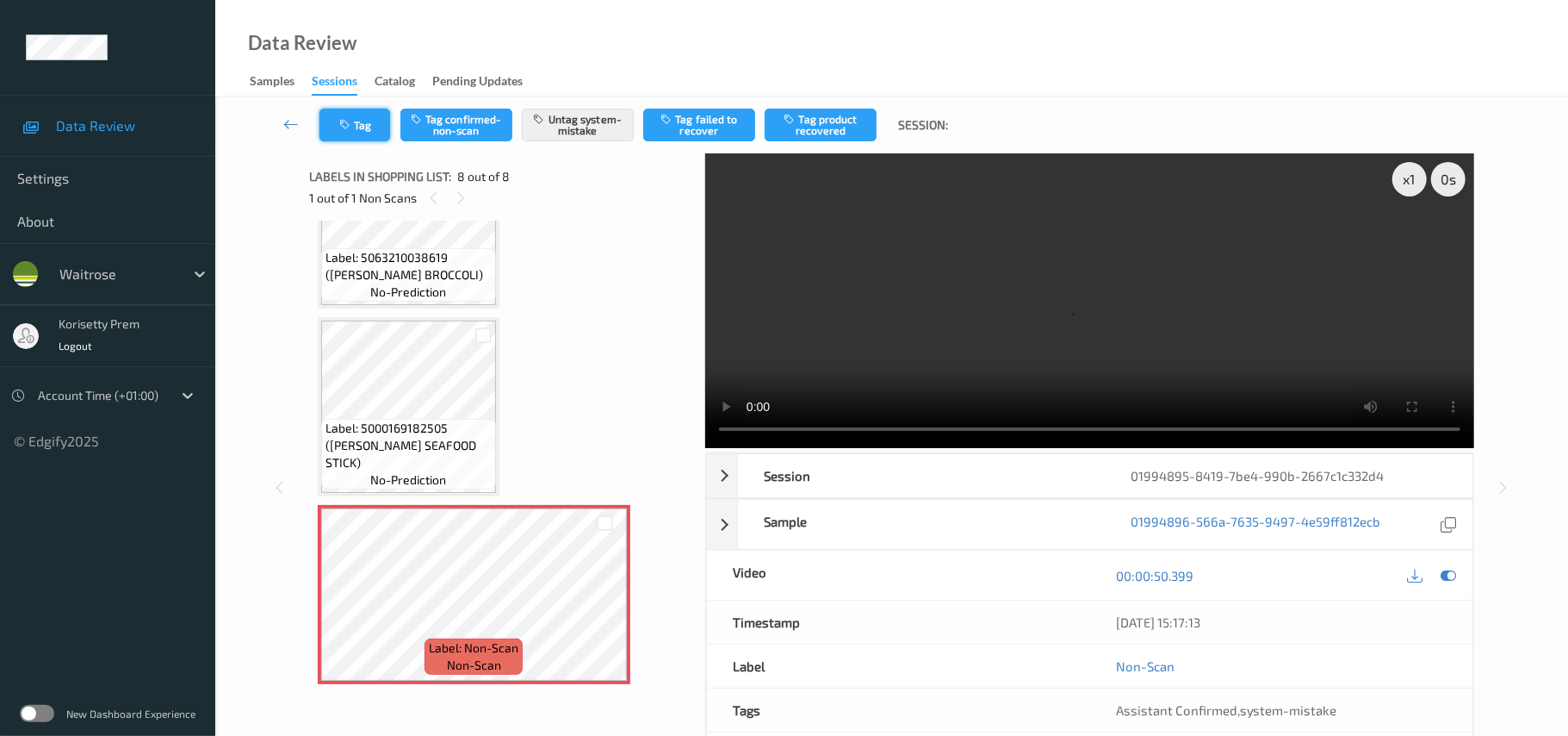
click at [353, 119] on button "Tag" at bounding box center [355, 125] width 71 height 33
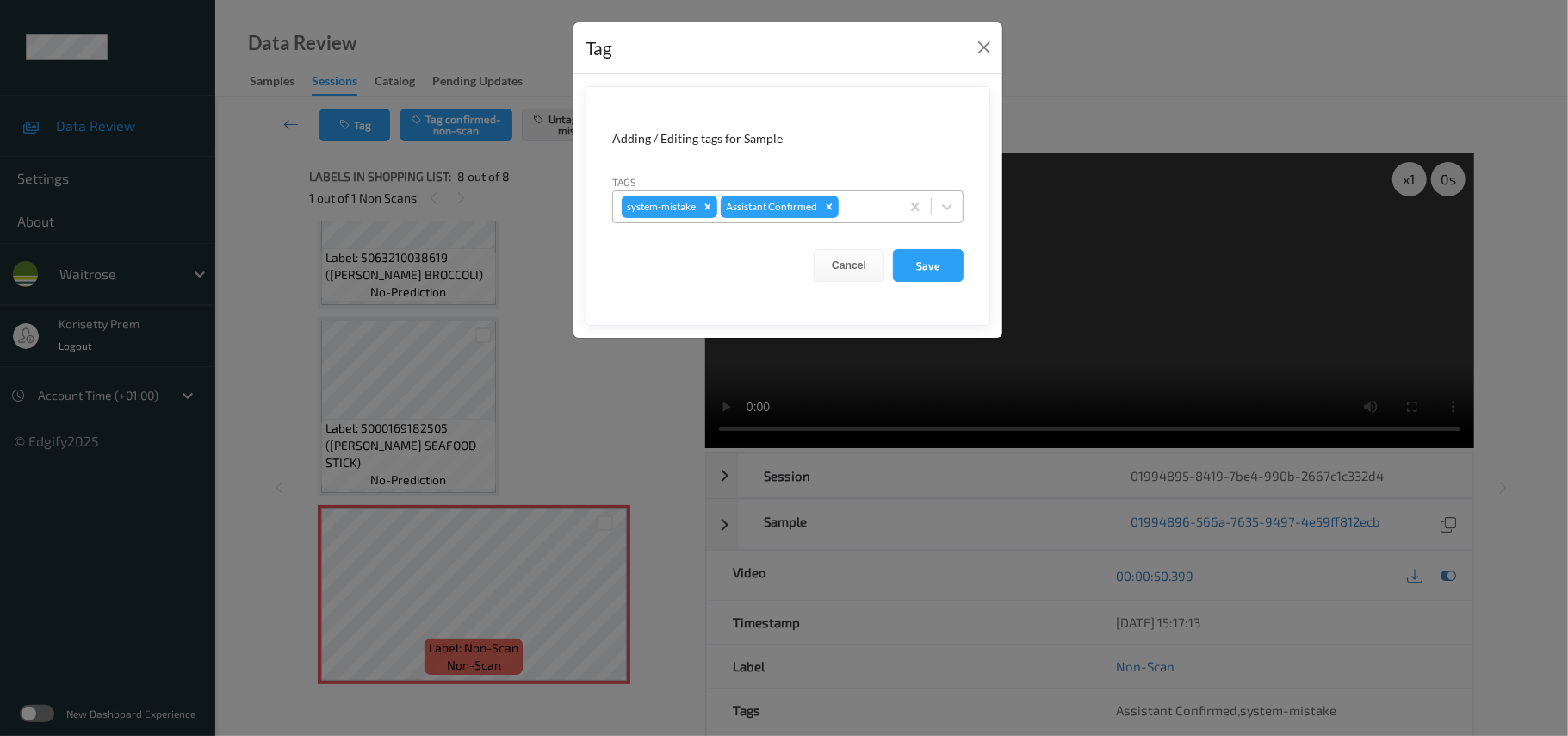
click at [847, 208] on div at bounding box center [866, 206] width 49 height 21
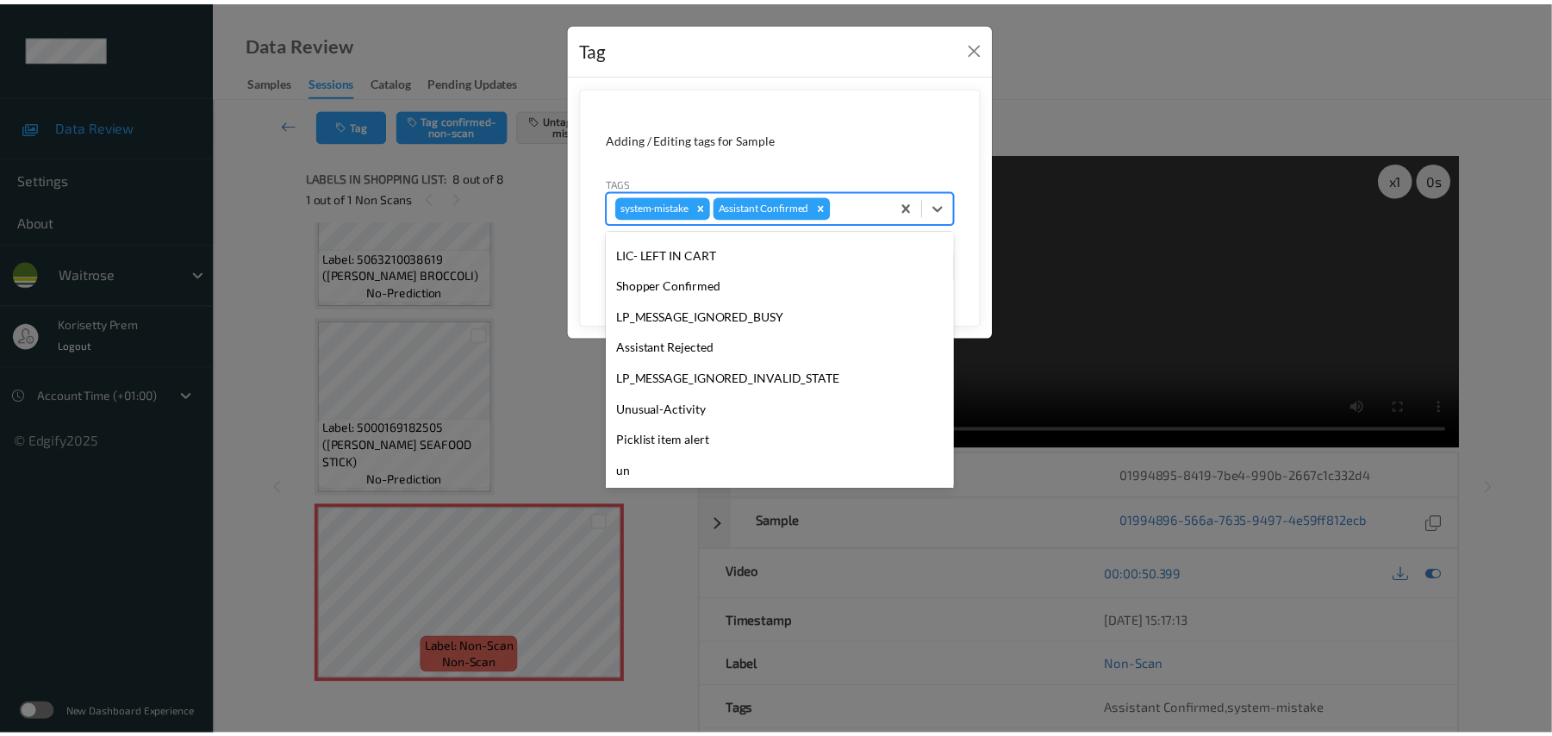
scroll to position [431, 0]
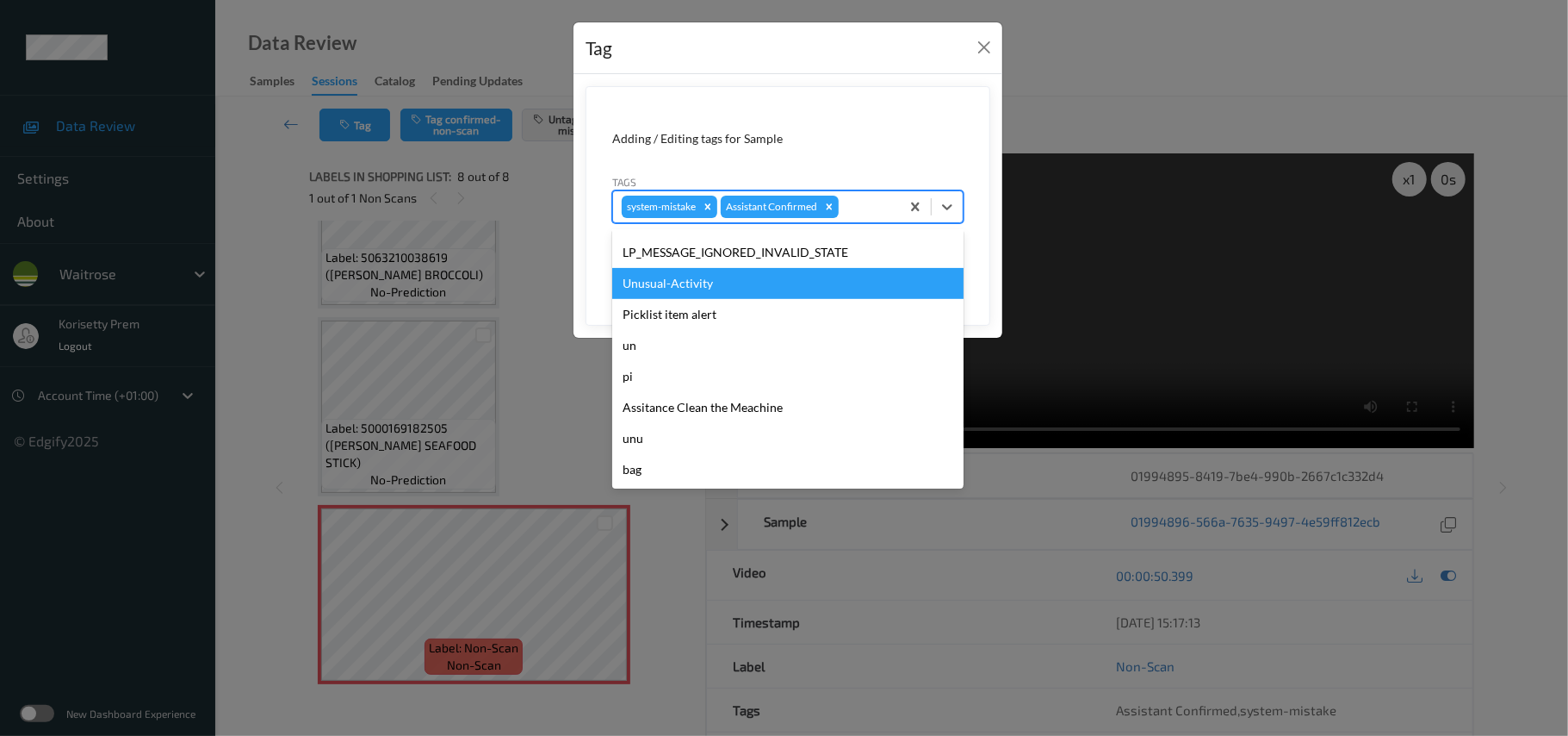
click at [683, 290] on div "Unusual-Activity" at bounding box center [788, 283] width 352 height 31
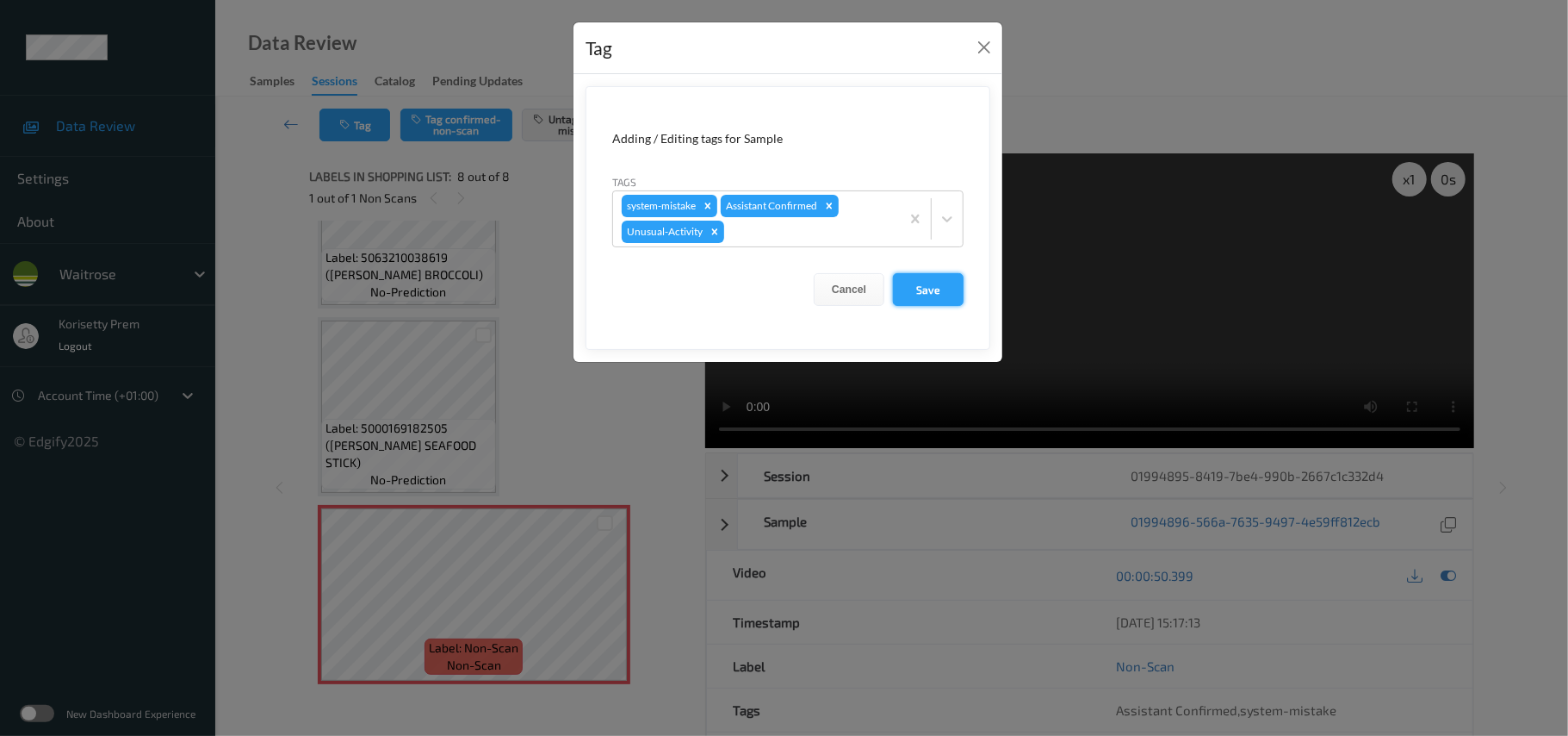
click at [941, 283] on button "Save" at bounding box center [927, 289] width 71 height 33
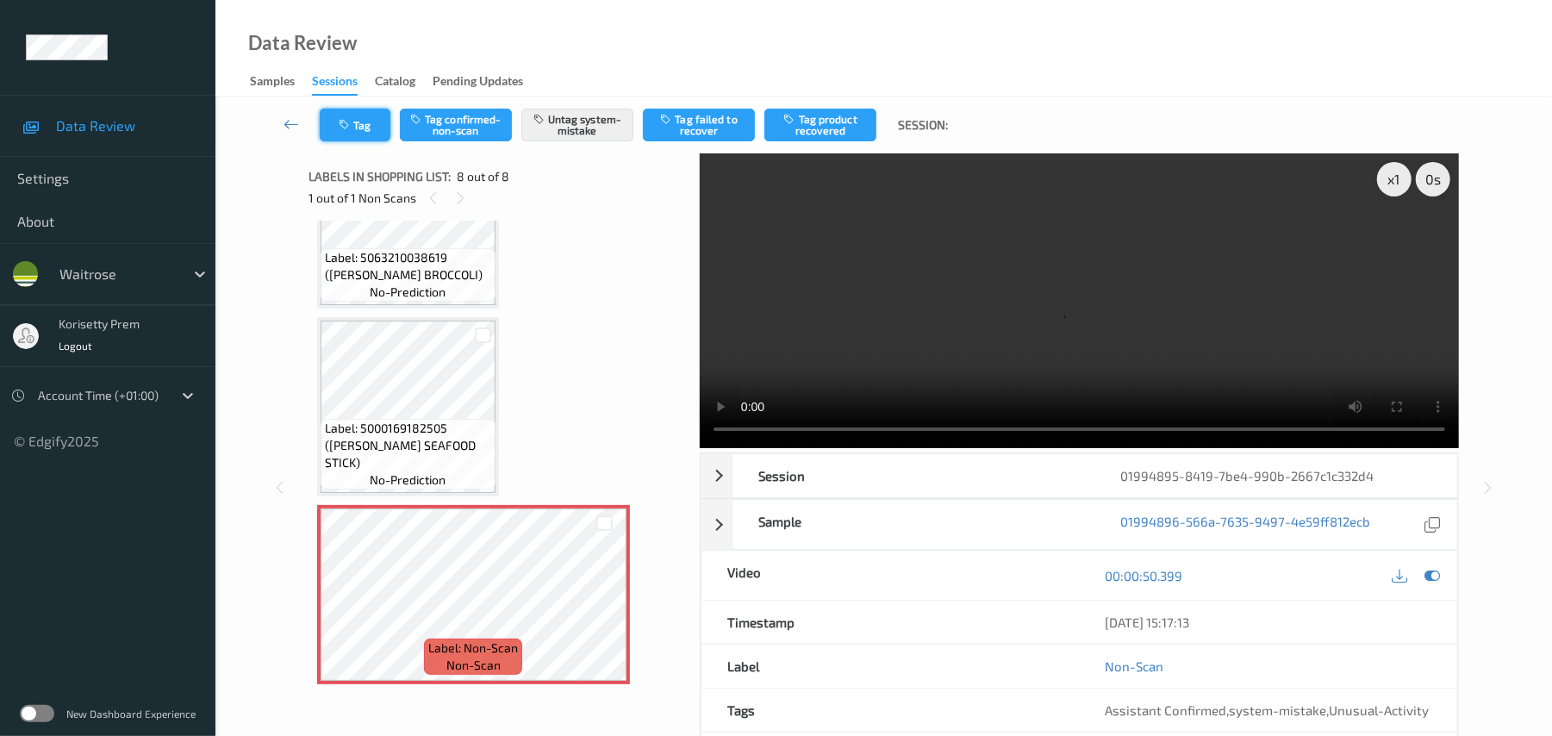
click at [372, 121] on button "Tag" at bounding box center [355, 125] width 71 height 33
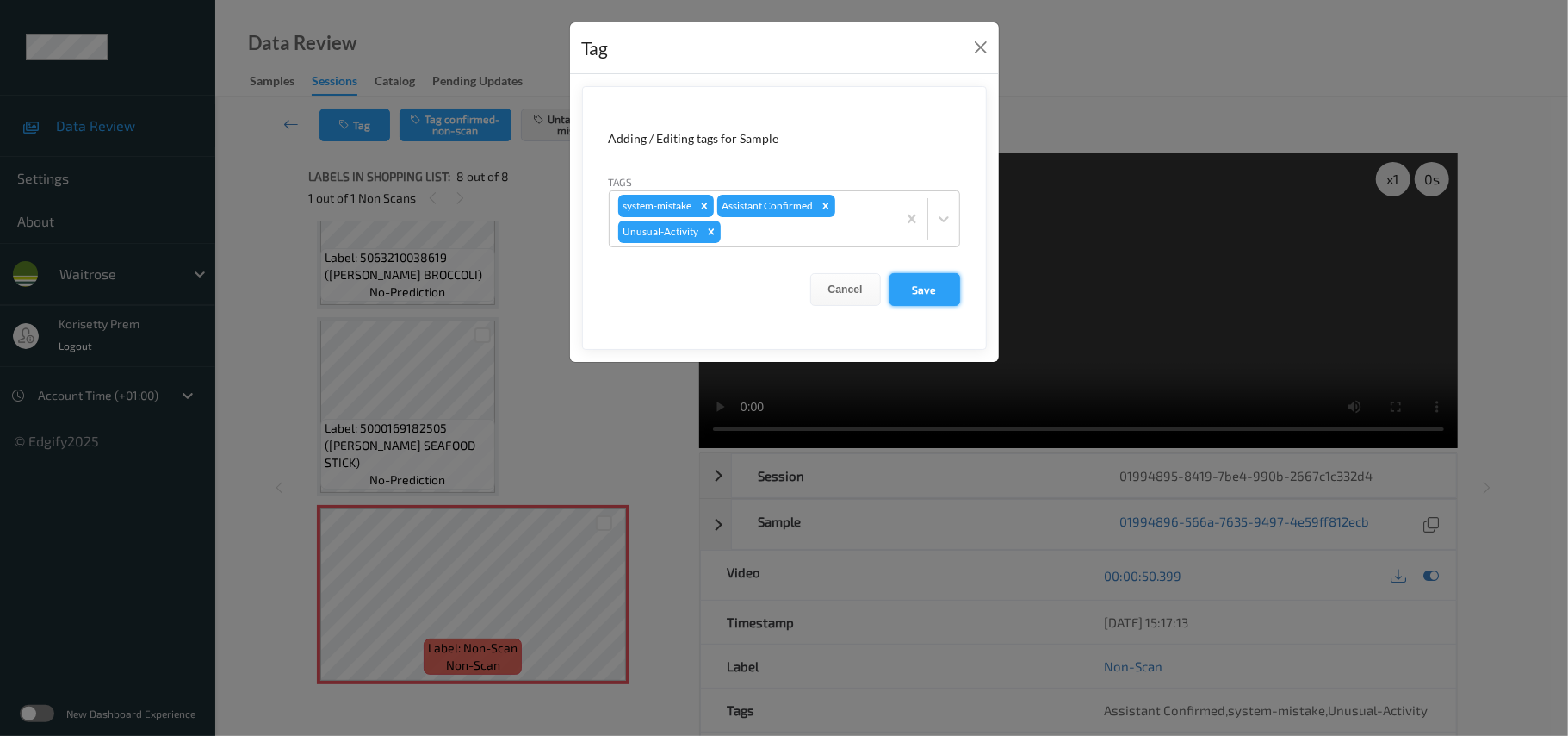
click at [917, 289] on button "Save" at bounding box center [924, 289] width 71 height 33
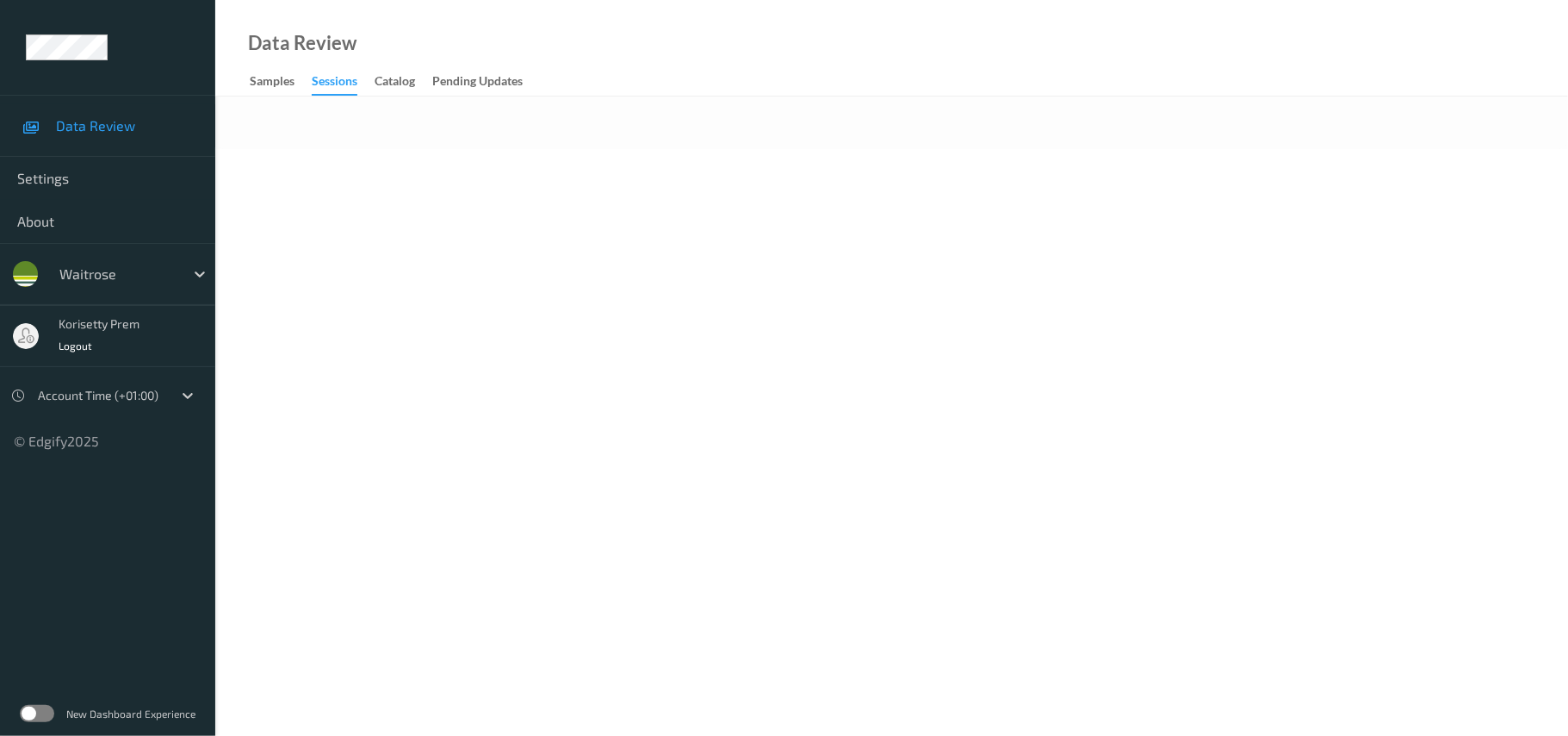
click at [892, 143] on div at bounding box center [890, 122] width 1352 height 53
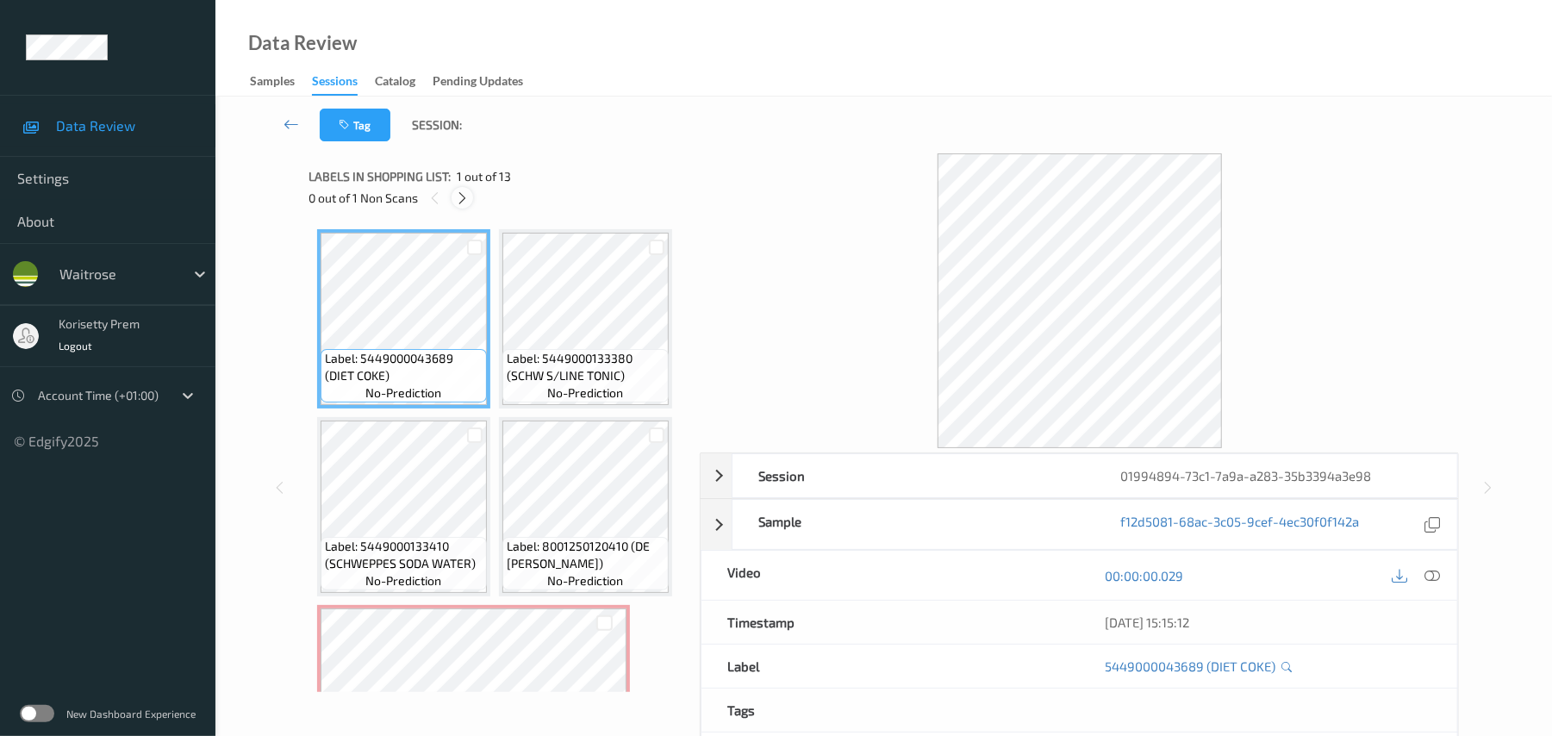
click at [460, 195] on icon at bounding box center [462, 198] width 15 height 16
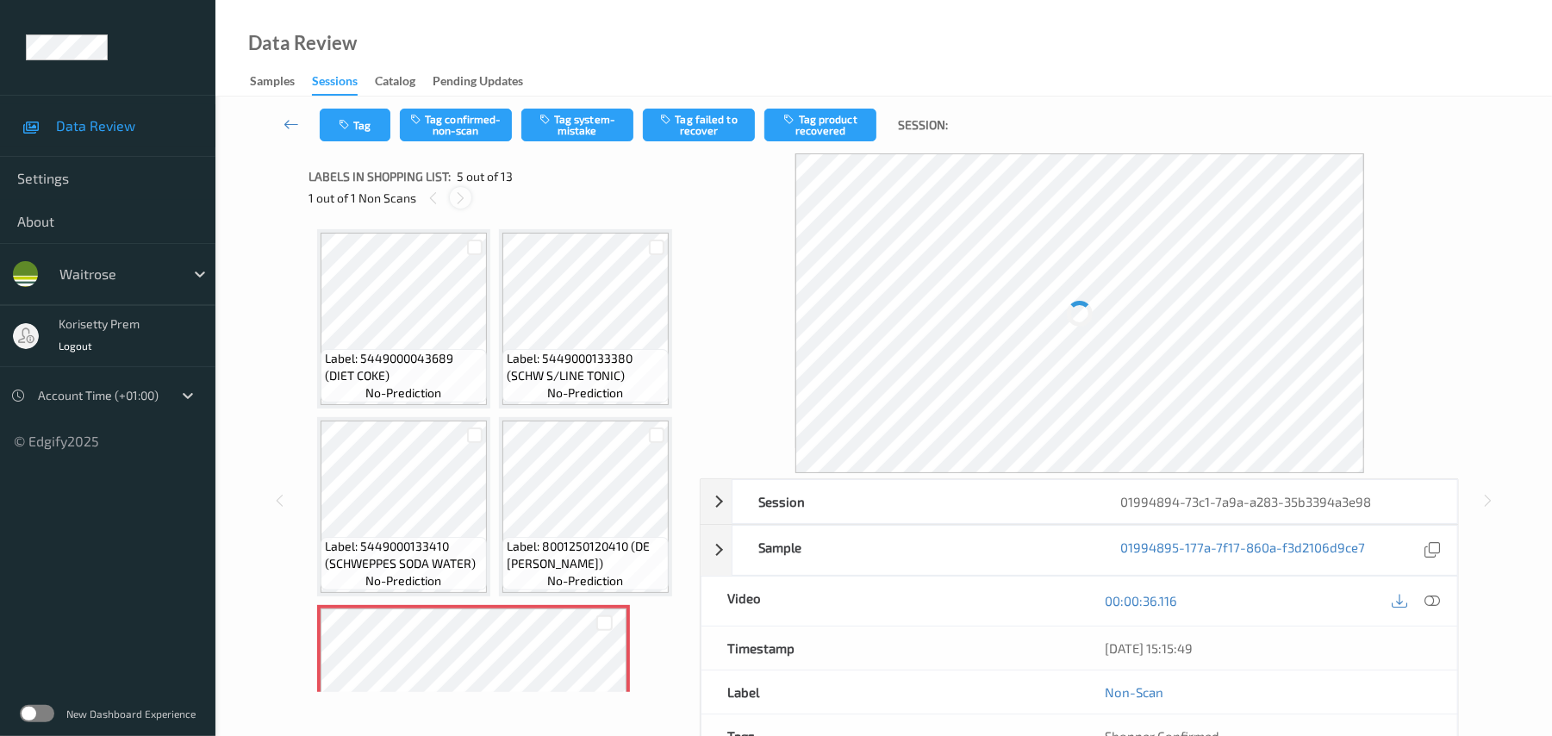
scroll to position [572, 0]
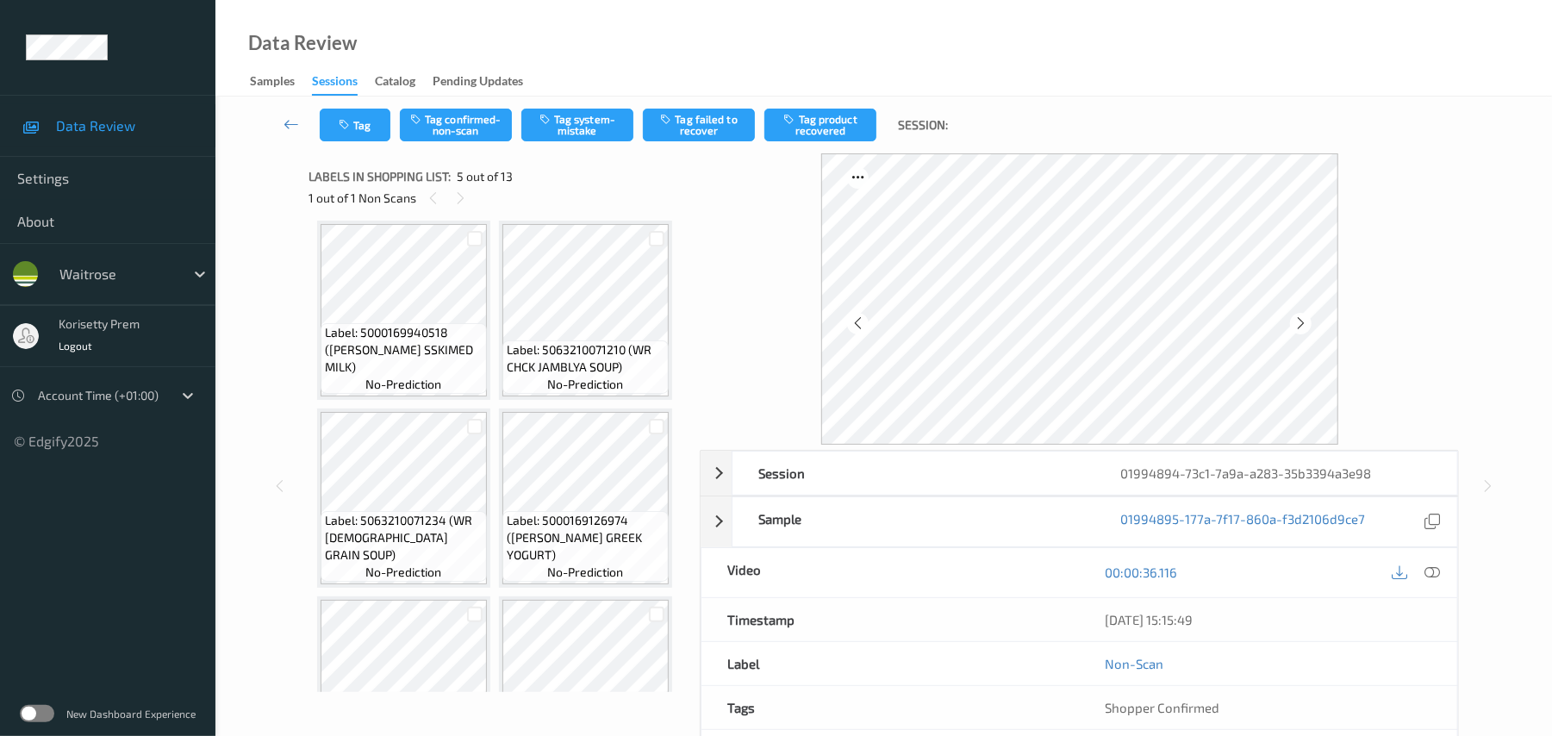
click at [610, 145] on icon at bounding box center [604, 137] width 15 height 16
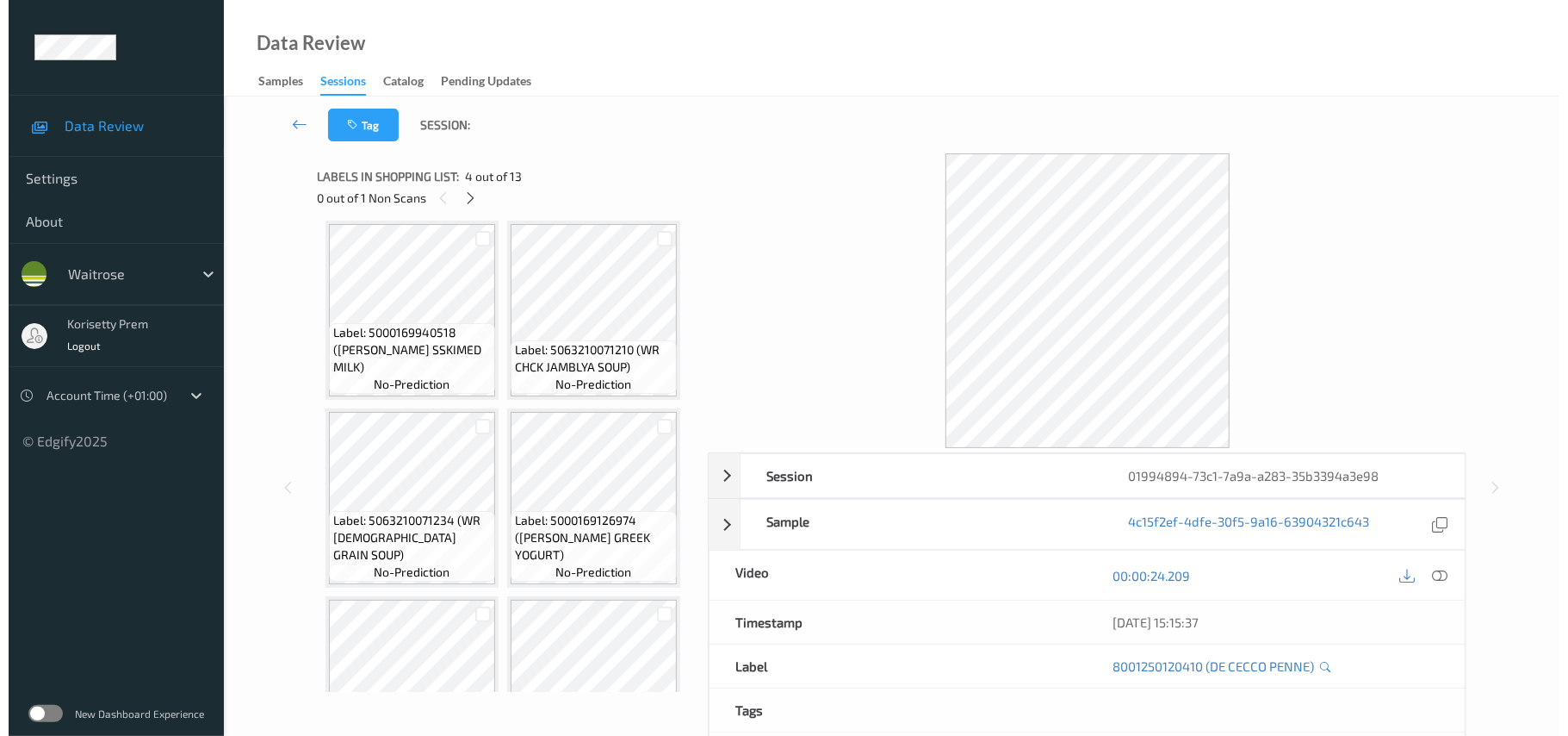
scroll to position [457, 0]
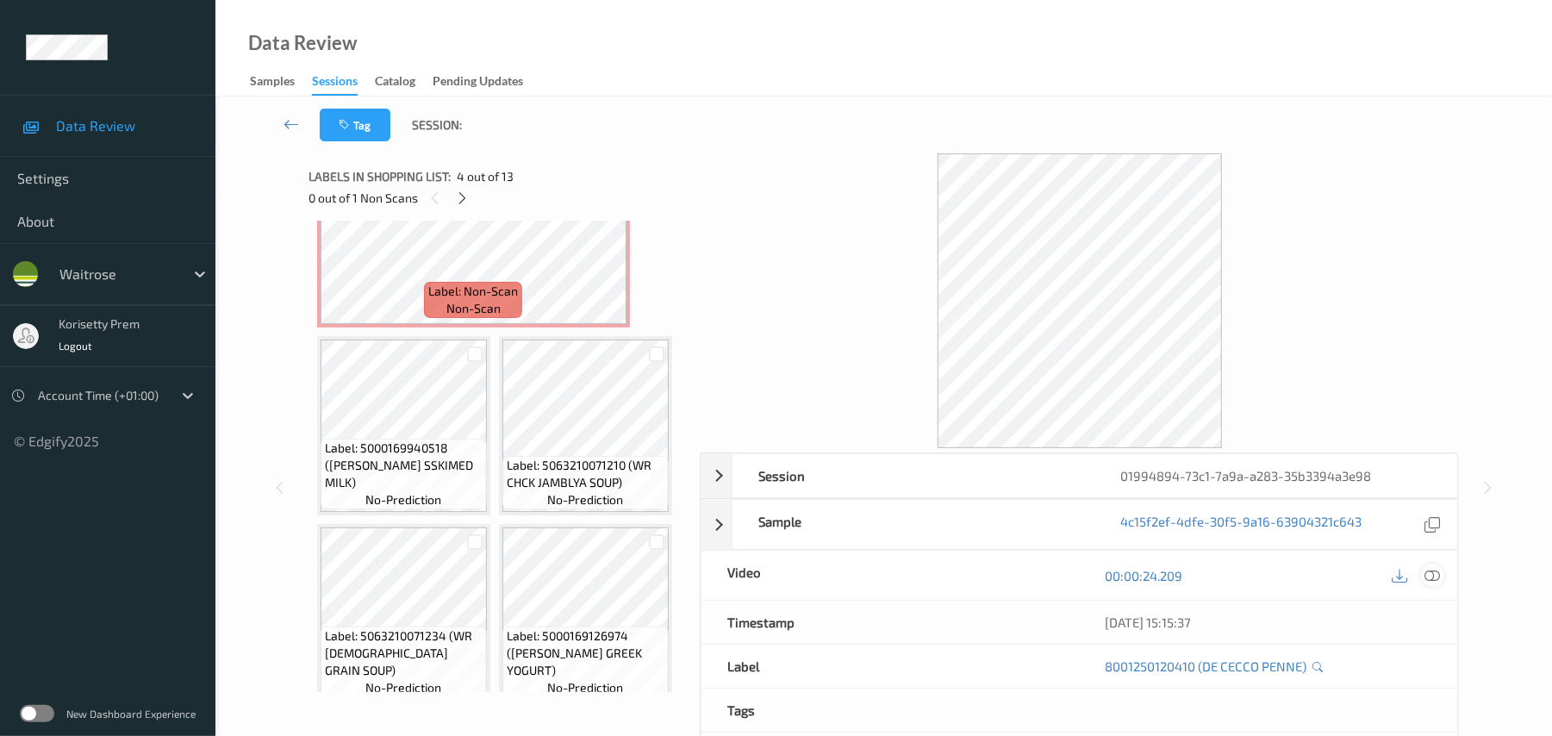
click at [1430, 576] on icon at bounding box center [1433, 576] width 16 height 16
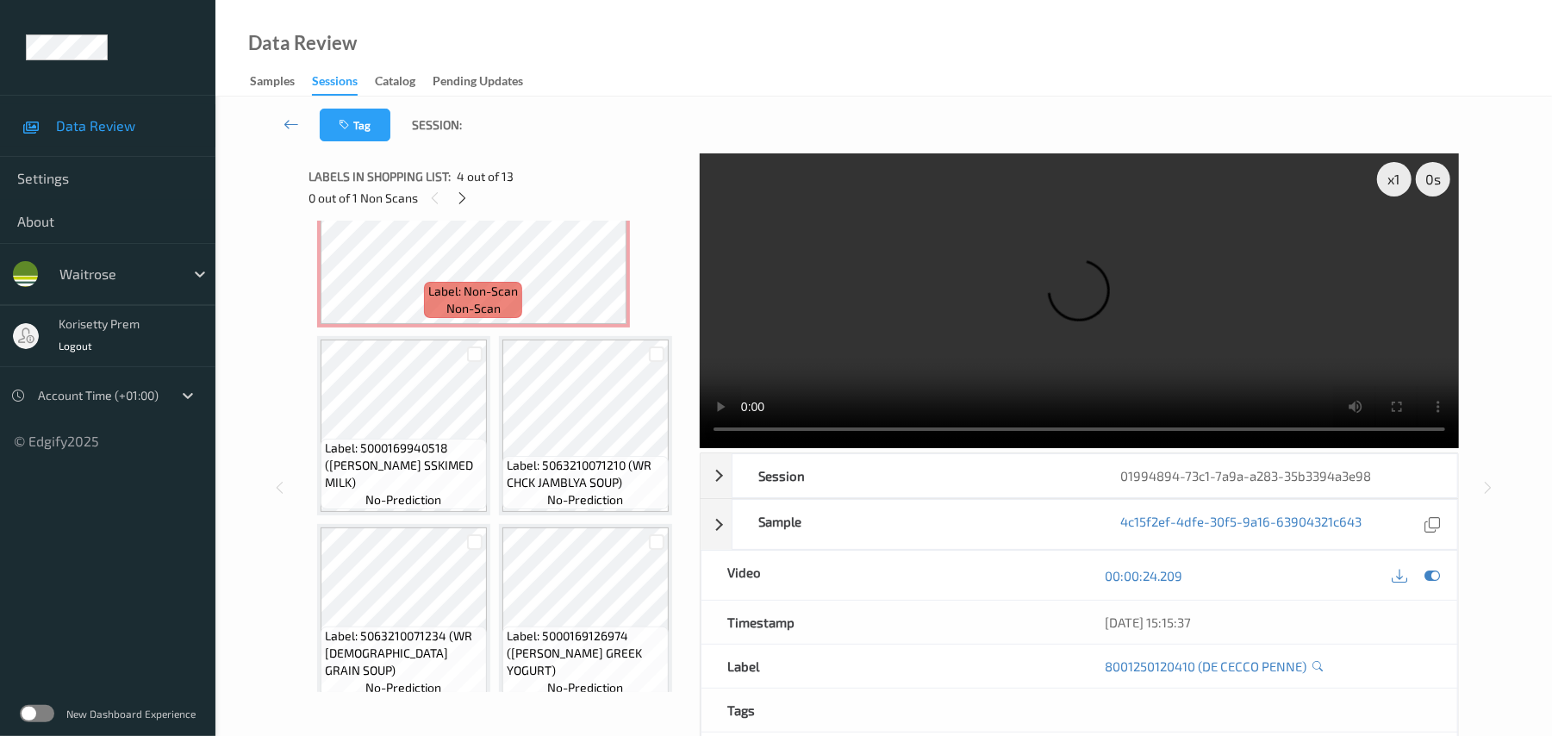
click at [925, 274] on video at bounding box center [1079, 300] width 759 height 295
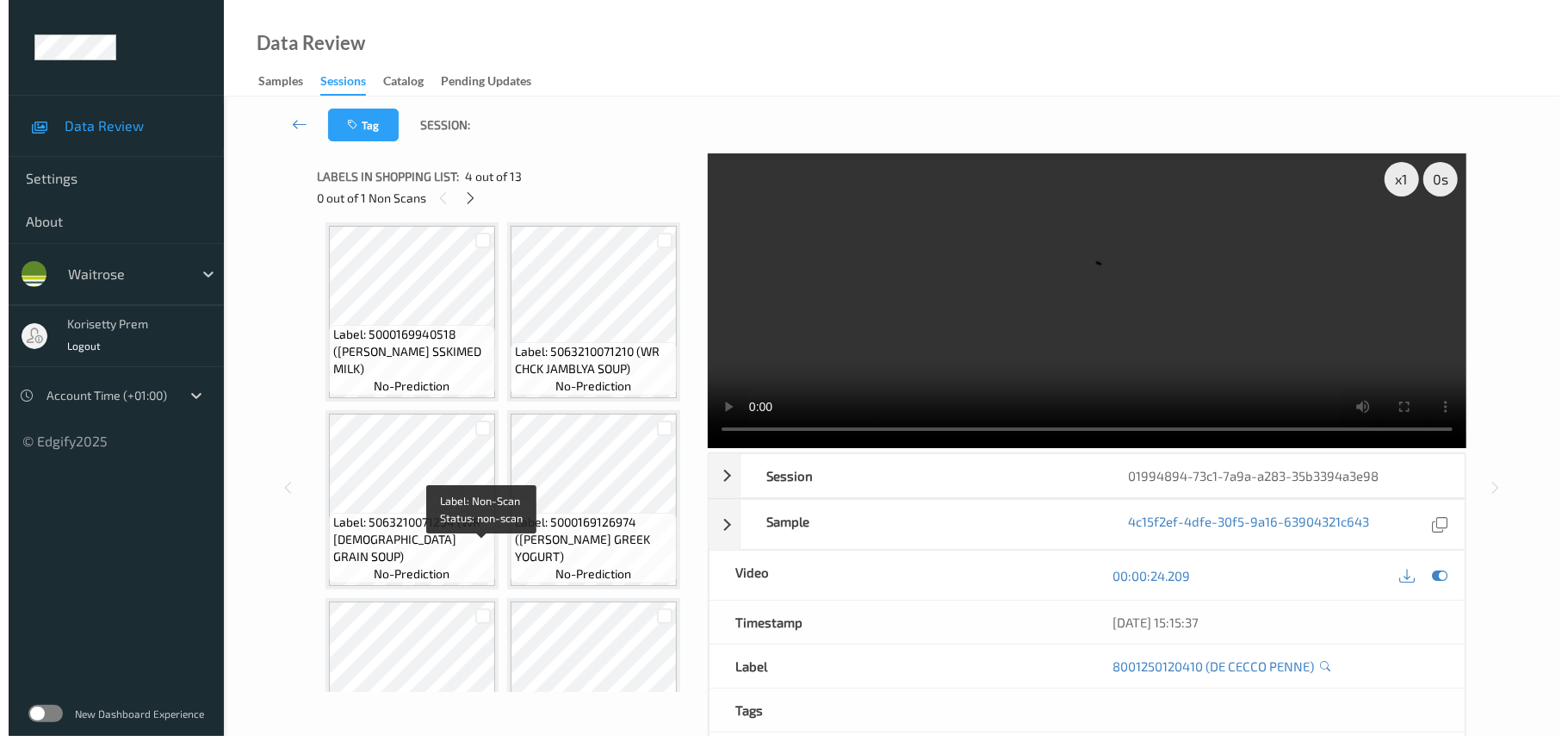
scroll to position [572, 0]
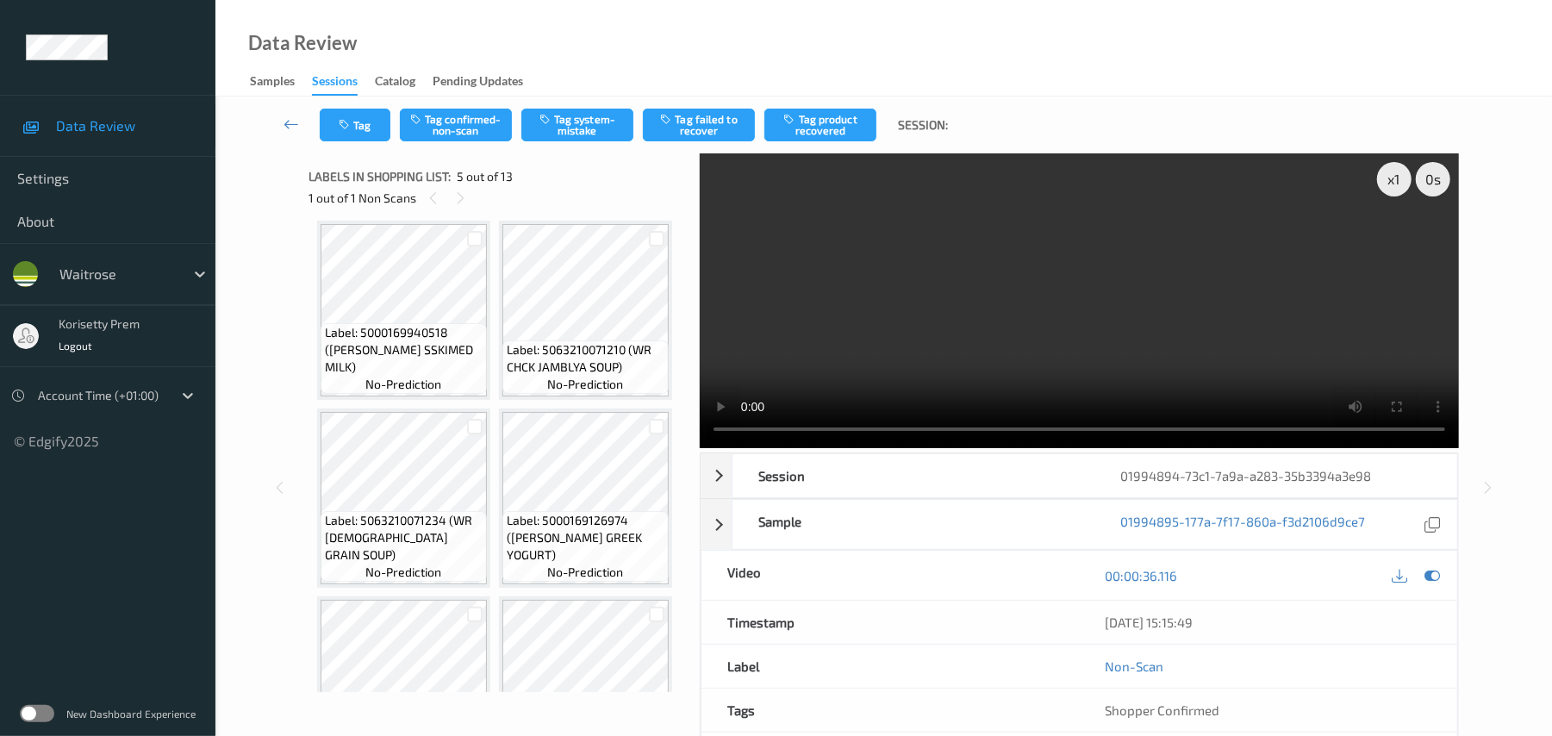
click at [607, 145] on icon at bounding box center [604, 137] width 15 height 16
click at [1438, 569] on icon at bounding box center [1433, 576] width 16 height 16
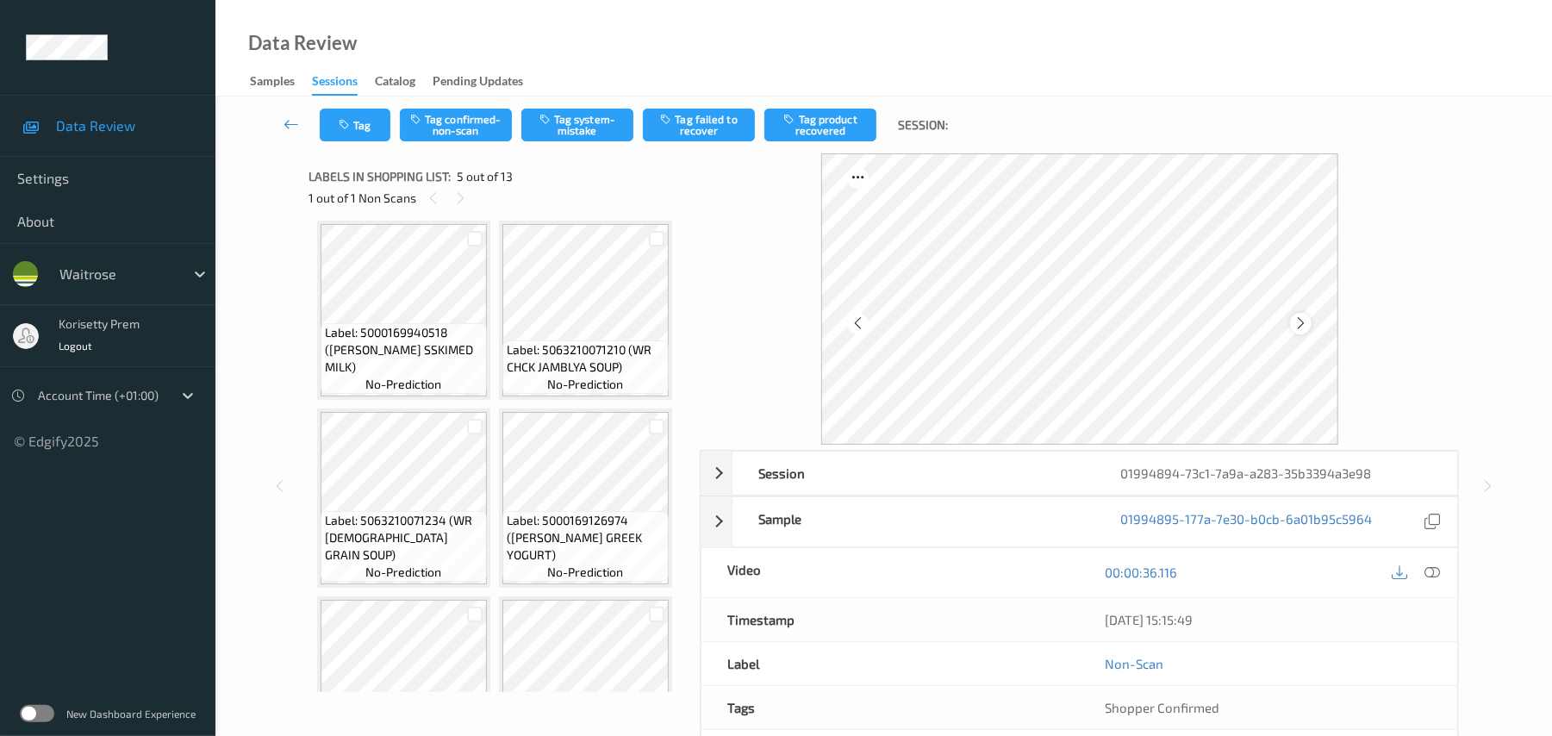
click at [1310, 325] on div at bounding box center [1301, 324] width 22 height 22
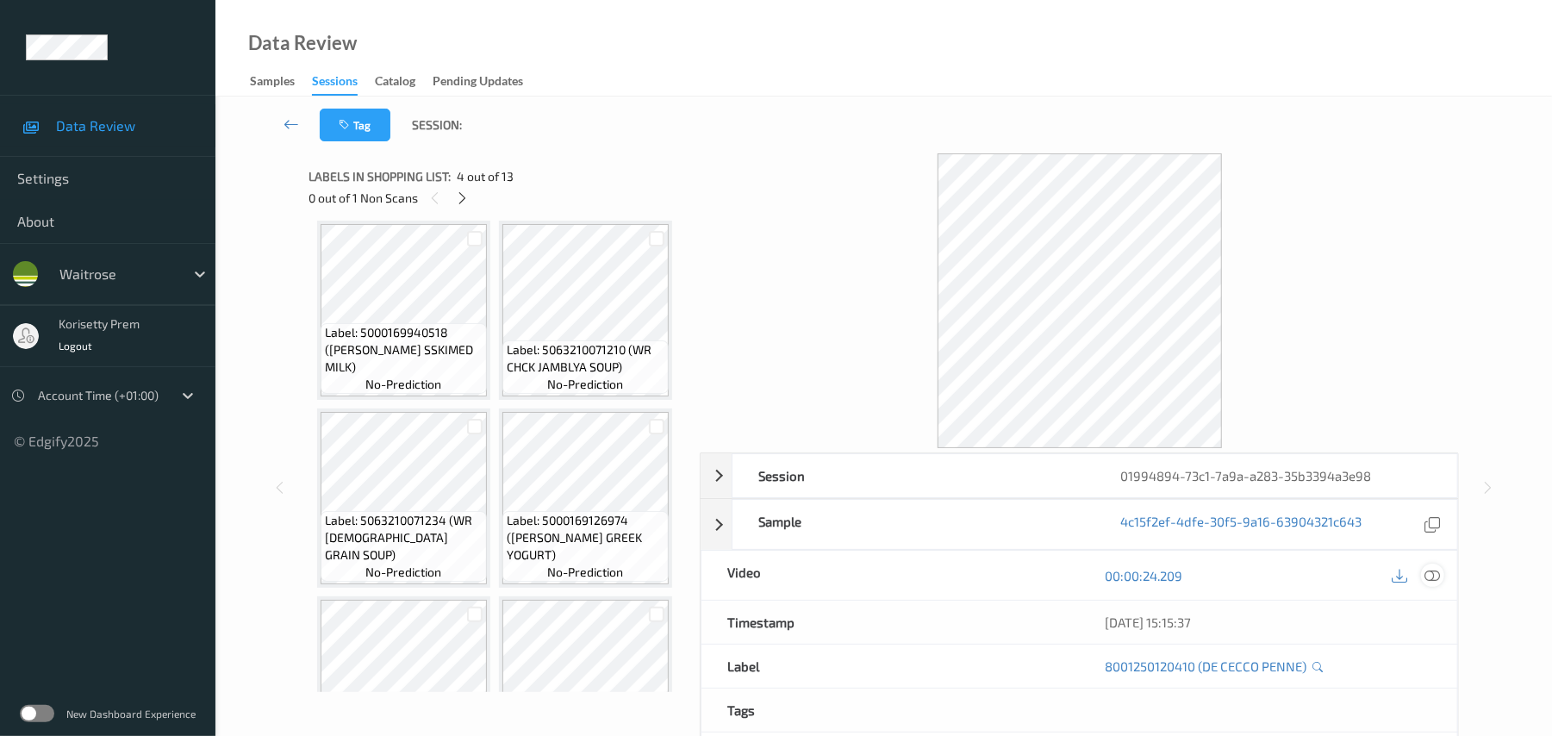
click at [1440, 576] on div at bounding box center [1432, 574] width 23 height 23
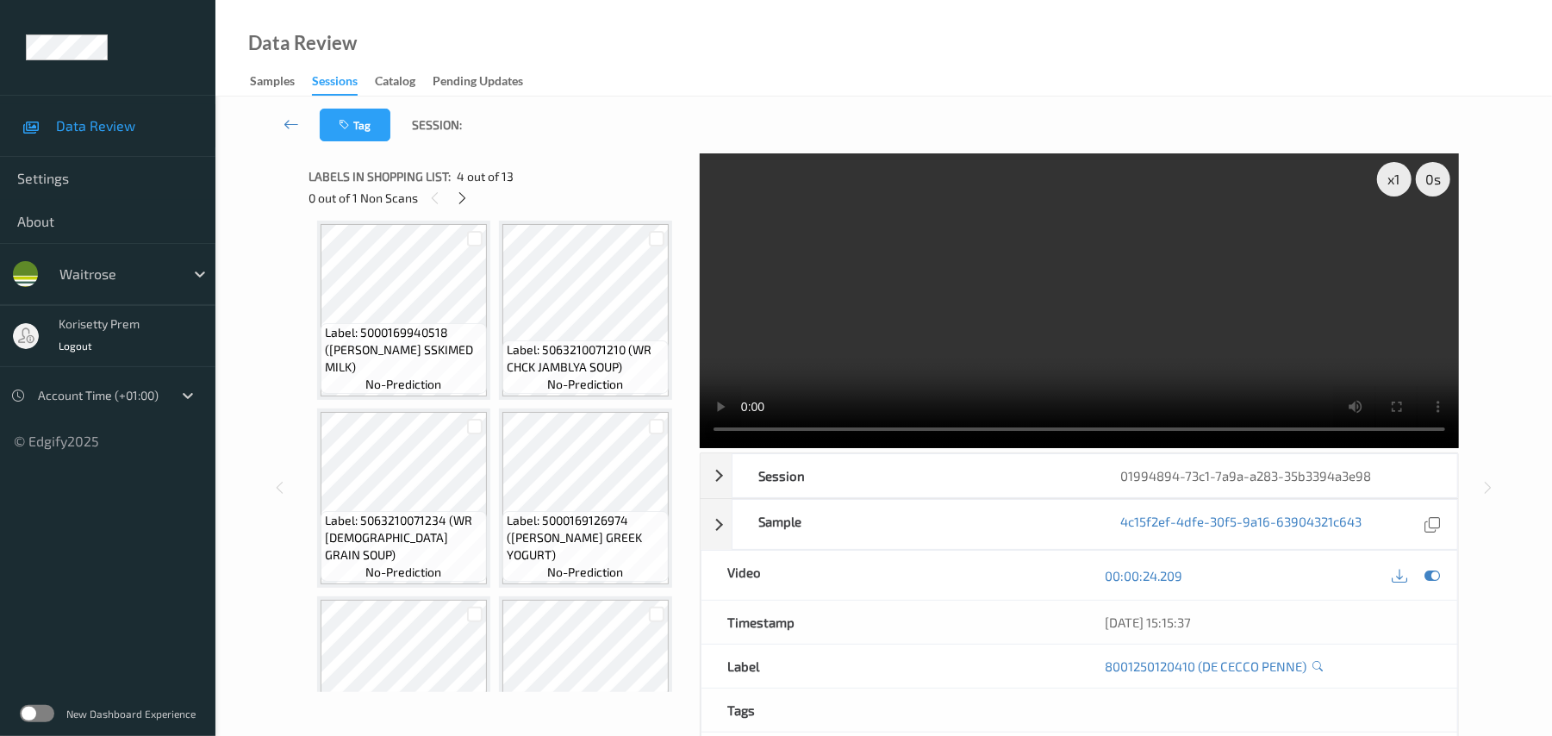
click at [1051, 257] on video at bounding box center [1079, 300] width 759 height 295
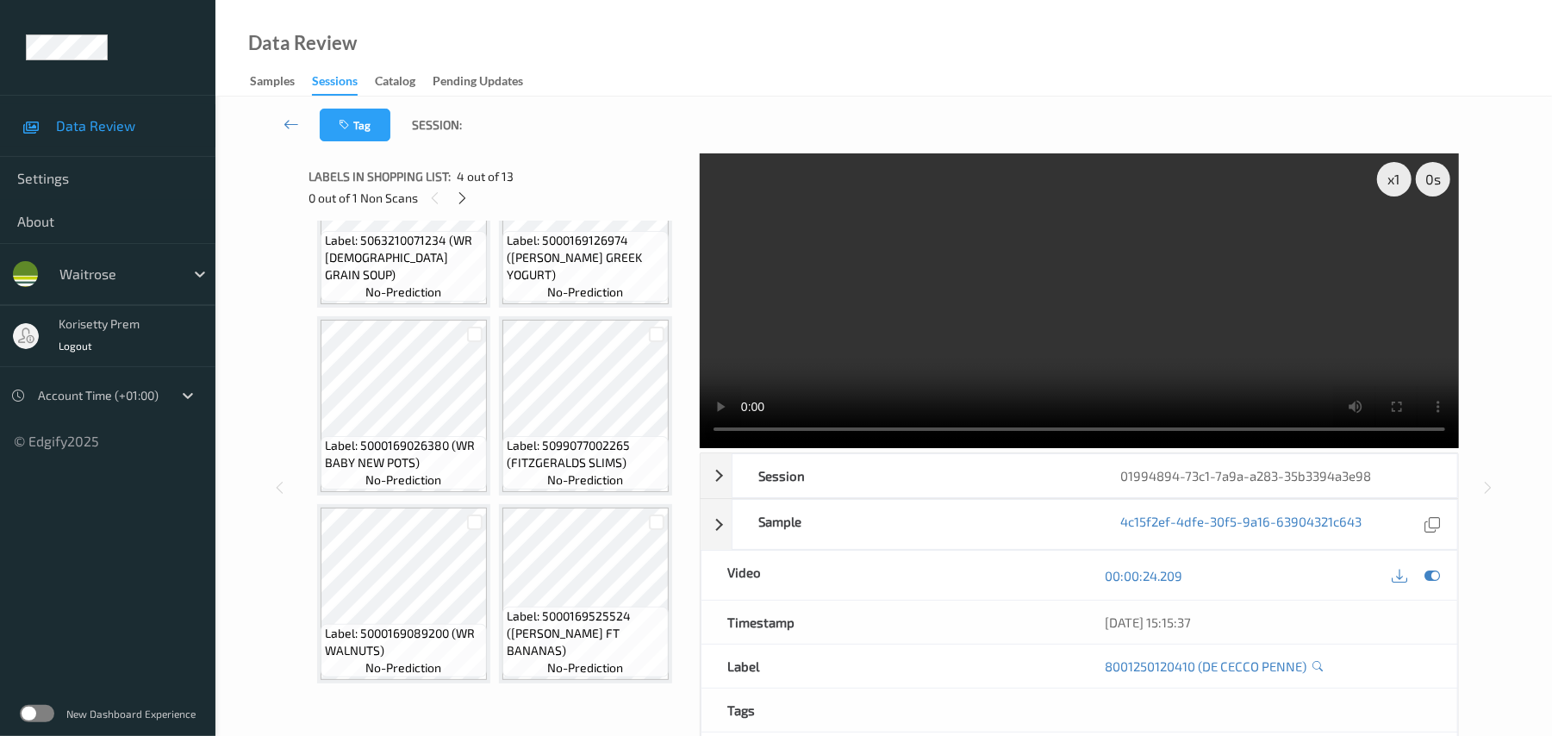
scroll to position [801, 0]
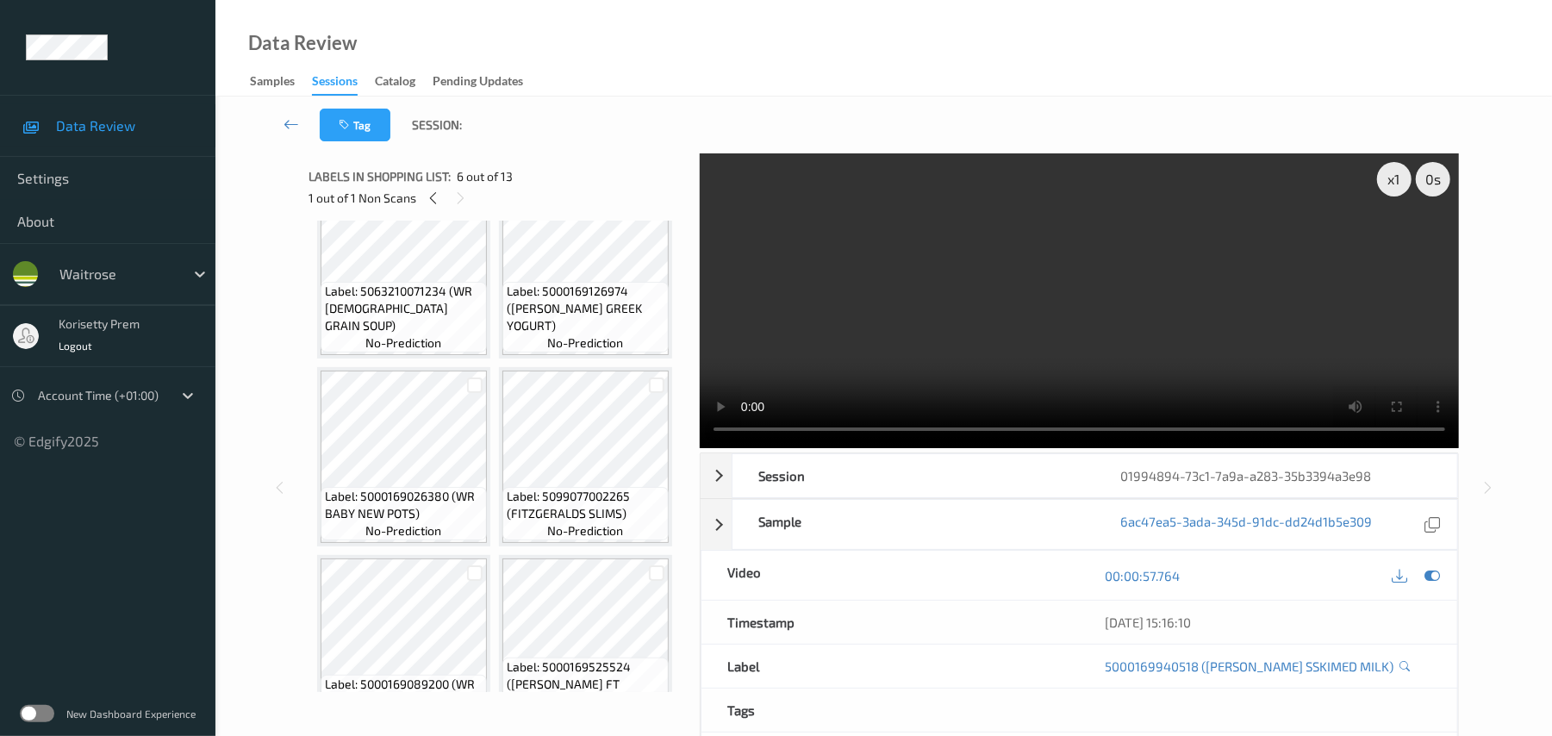
click at [1051, 348] on video at bounding box center [1079, 300] width 759 height 295
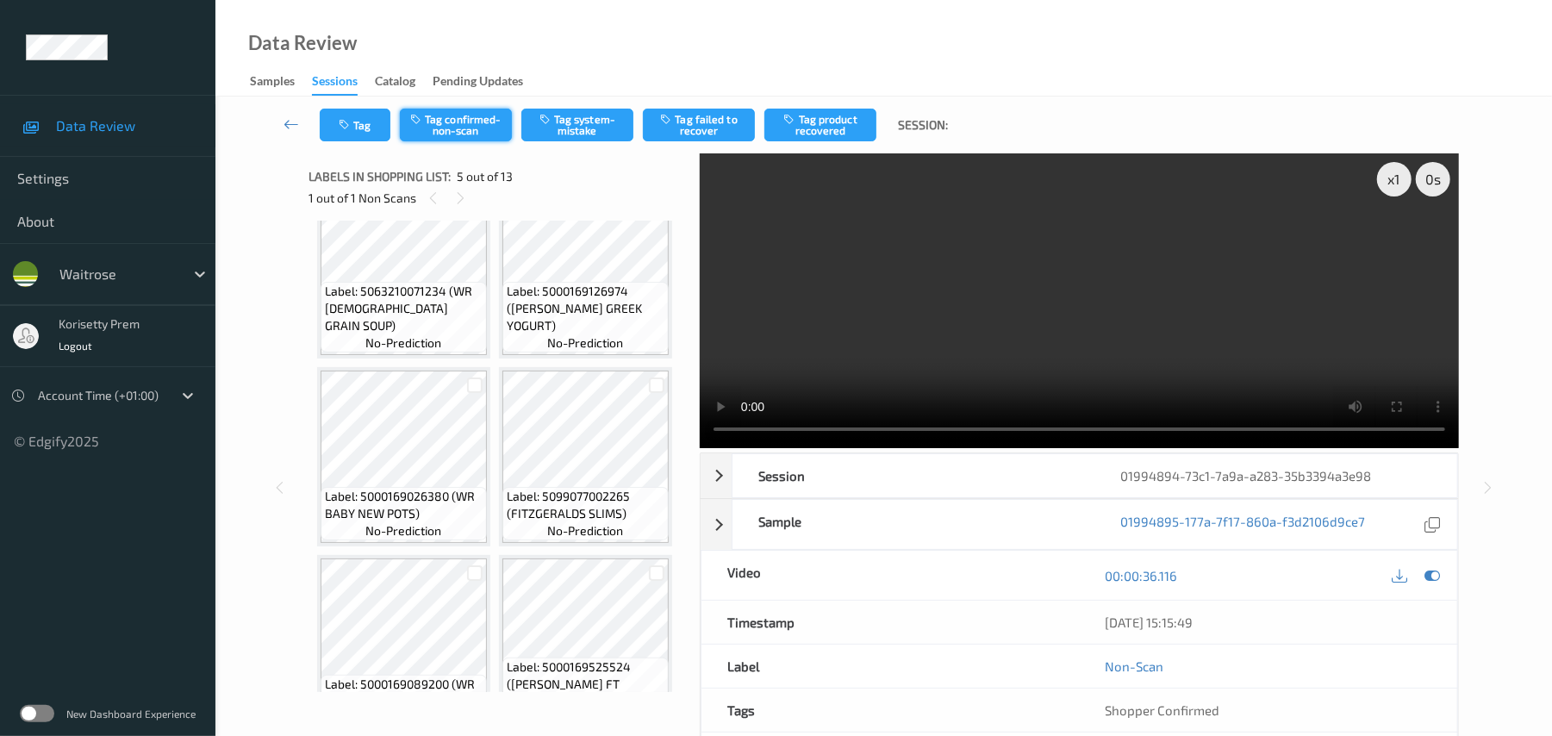
click at [476, 122] on button "Tag confirmed-non-scan" at bounding box center [456, 125] width 112 height 33
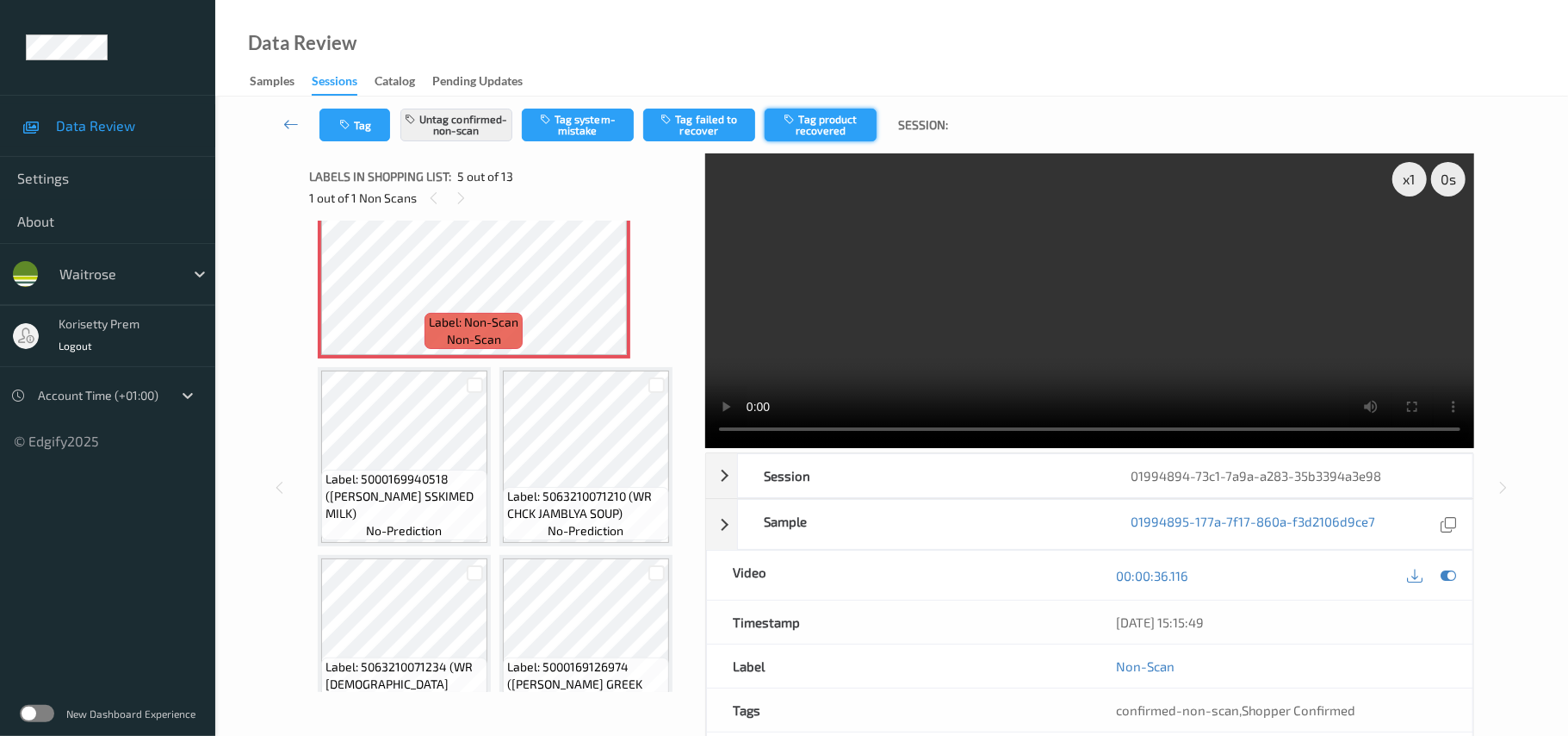
click at [830, 128] on button "Tag product recovered" at bounding box center [820, 125] width 112 height 33
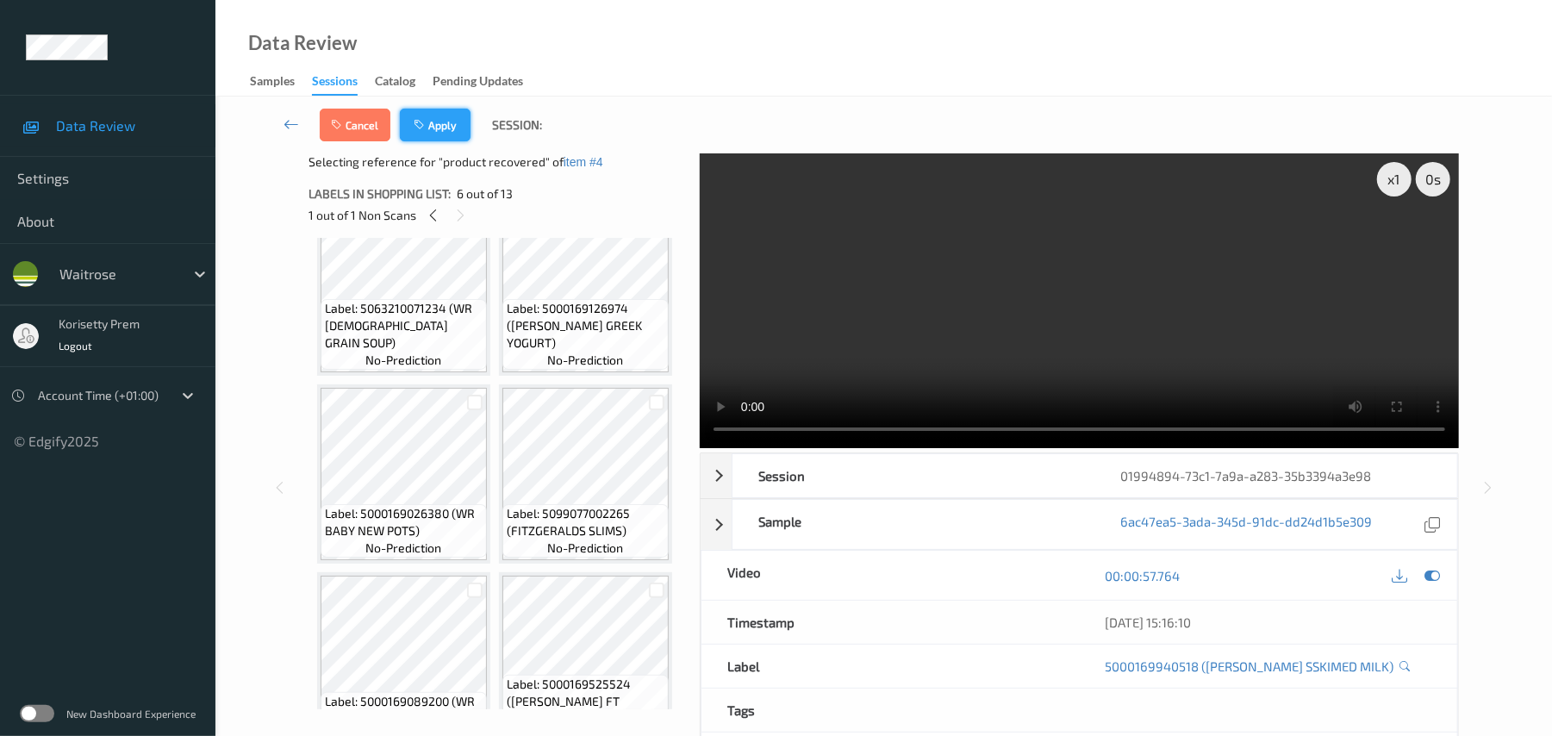
click at [457, 128] on button "Apply" at bounding box center [435, 125] width 71 height 33
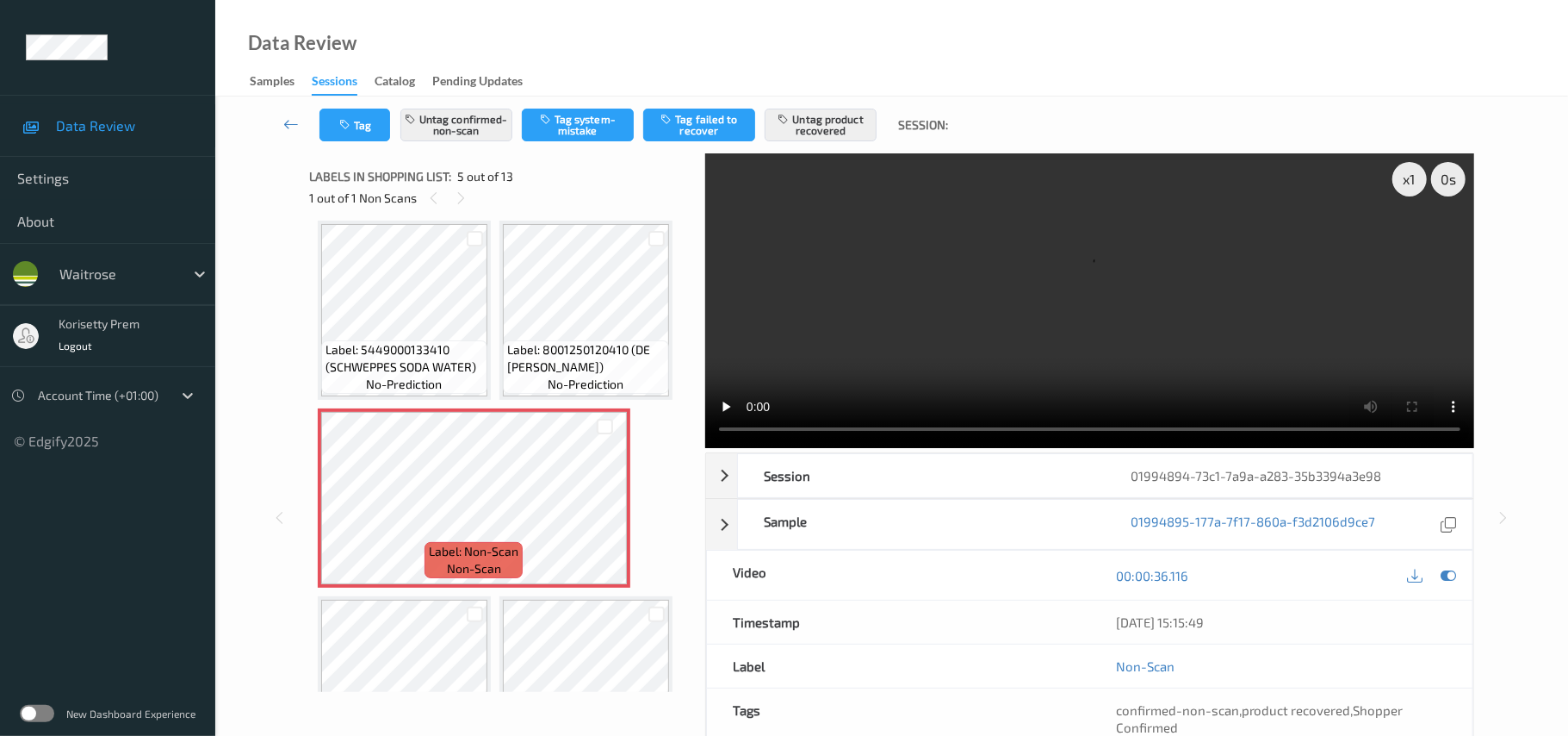
scroll to position [572, 0]
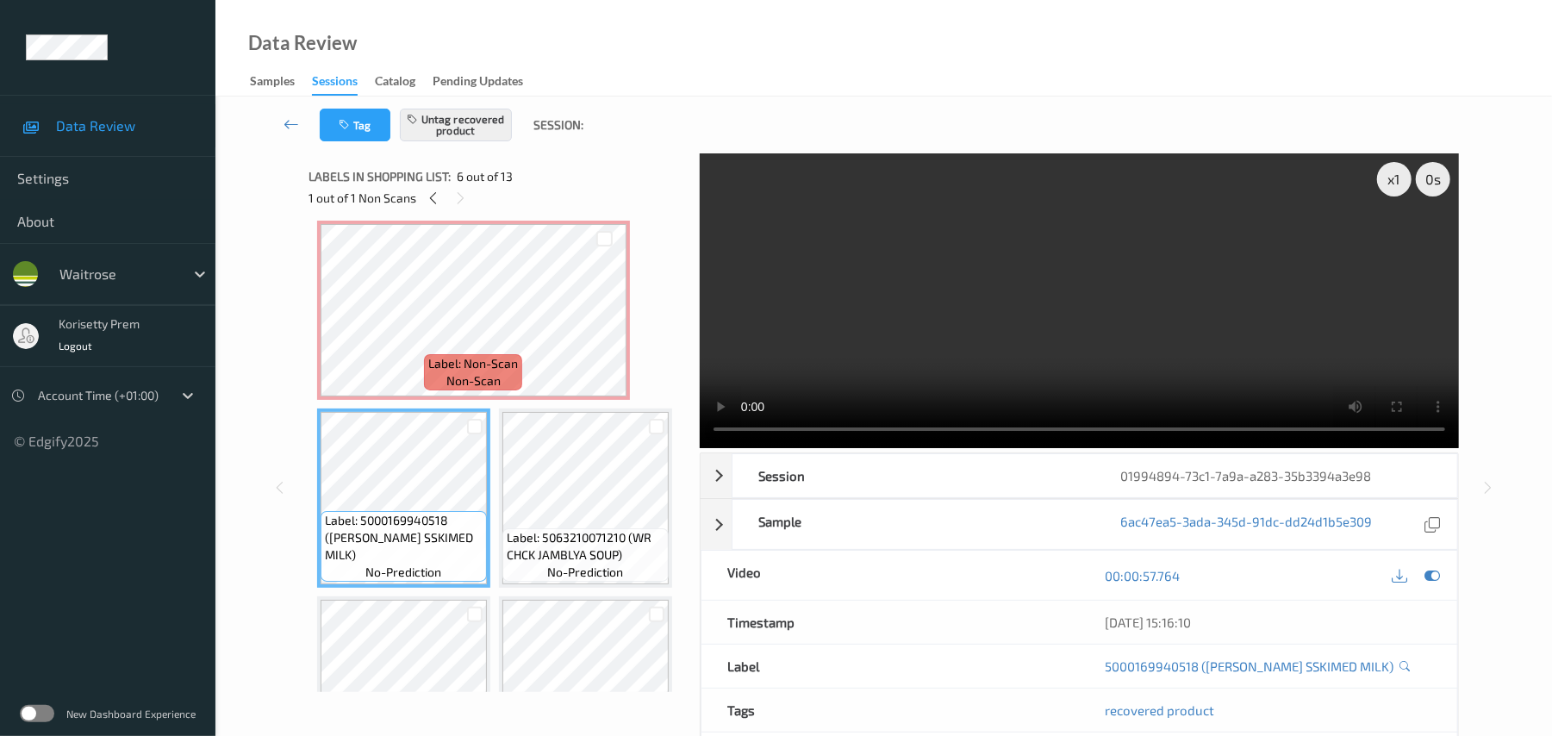
scroll to position [760, 0]
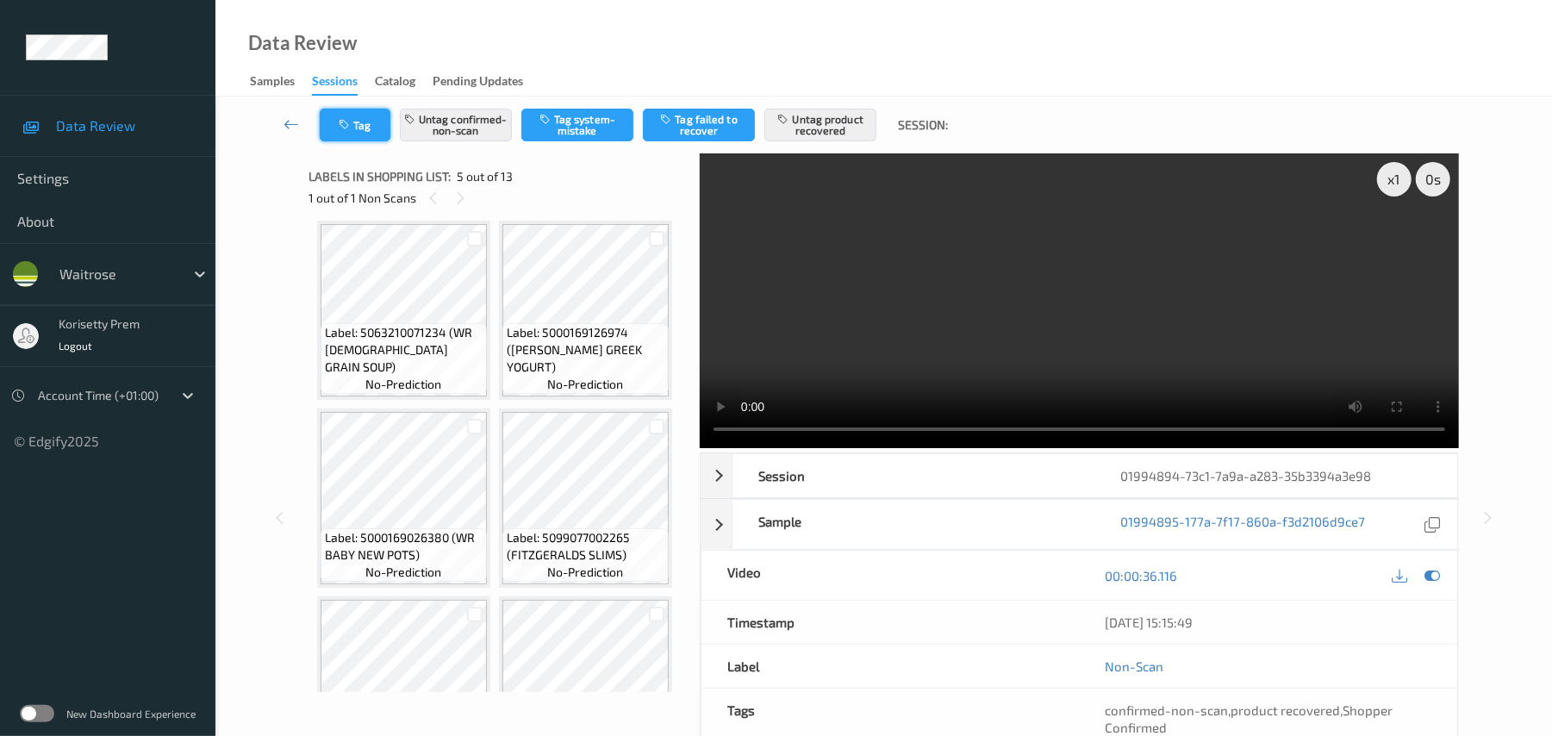
click at [353, 126] on button "Tag" at bounding box center [355, 125] width 71 height 33
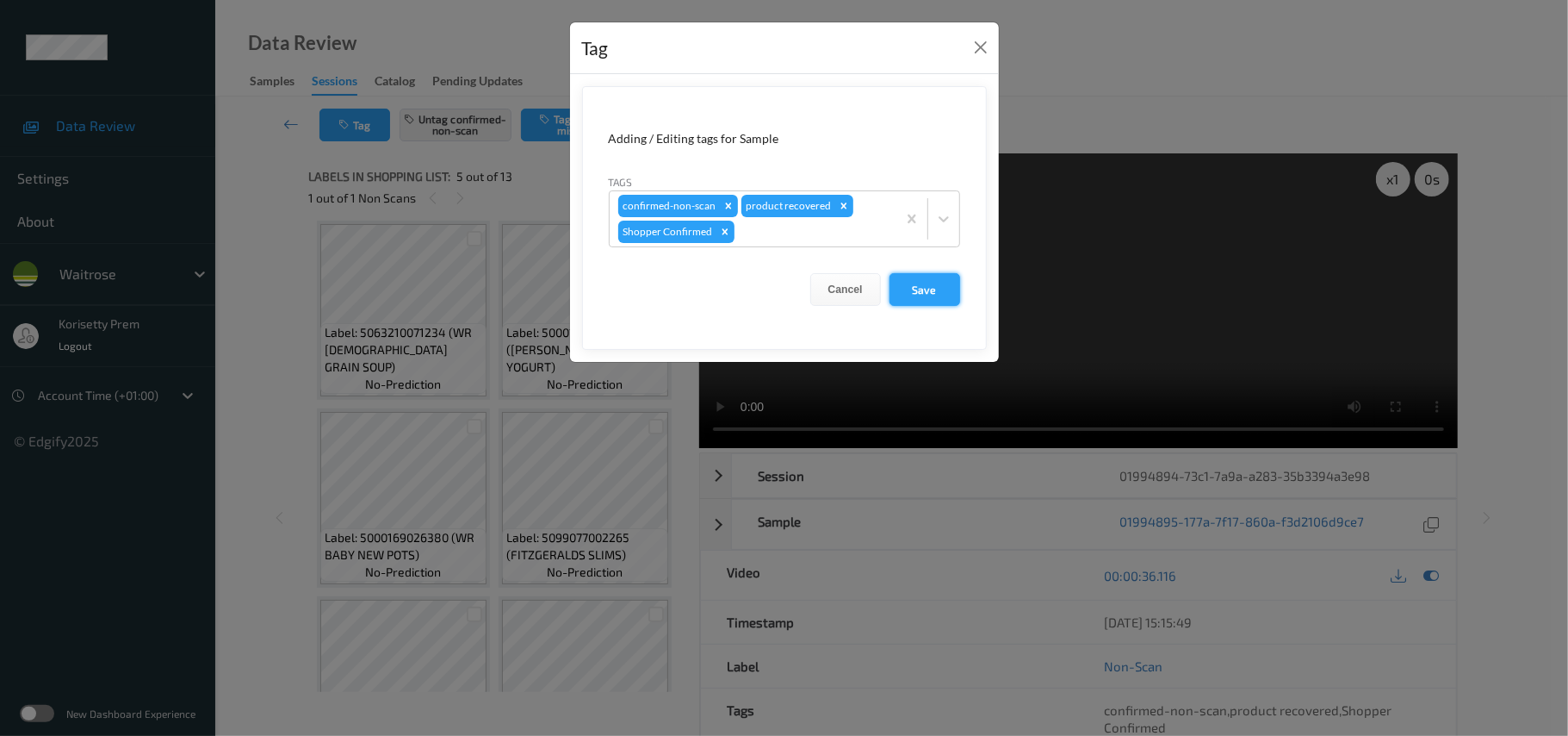
click at [916, 283] on button "Save" at bounding box center [924, 289] width 71 height 33
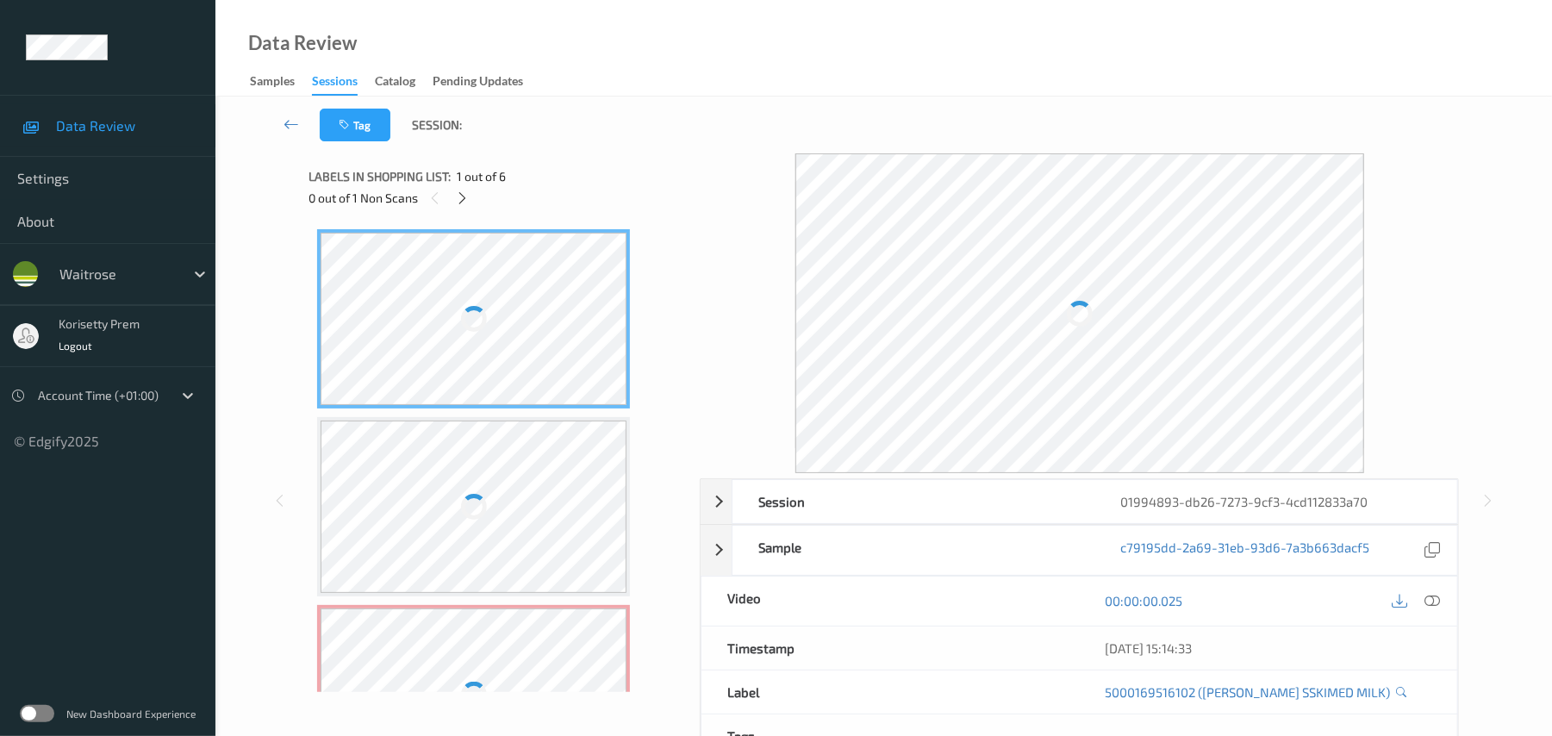
click at [860, 181] on div at bounding box center [1079, 313] width 569 height 320
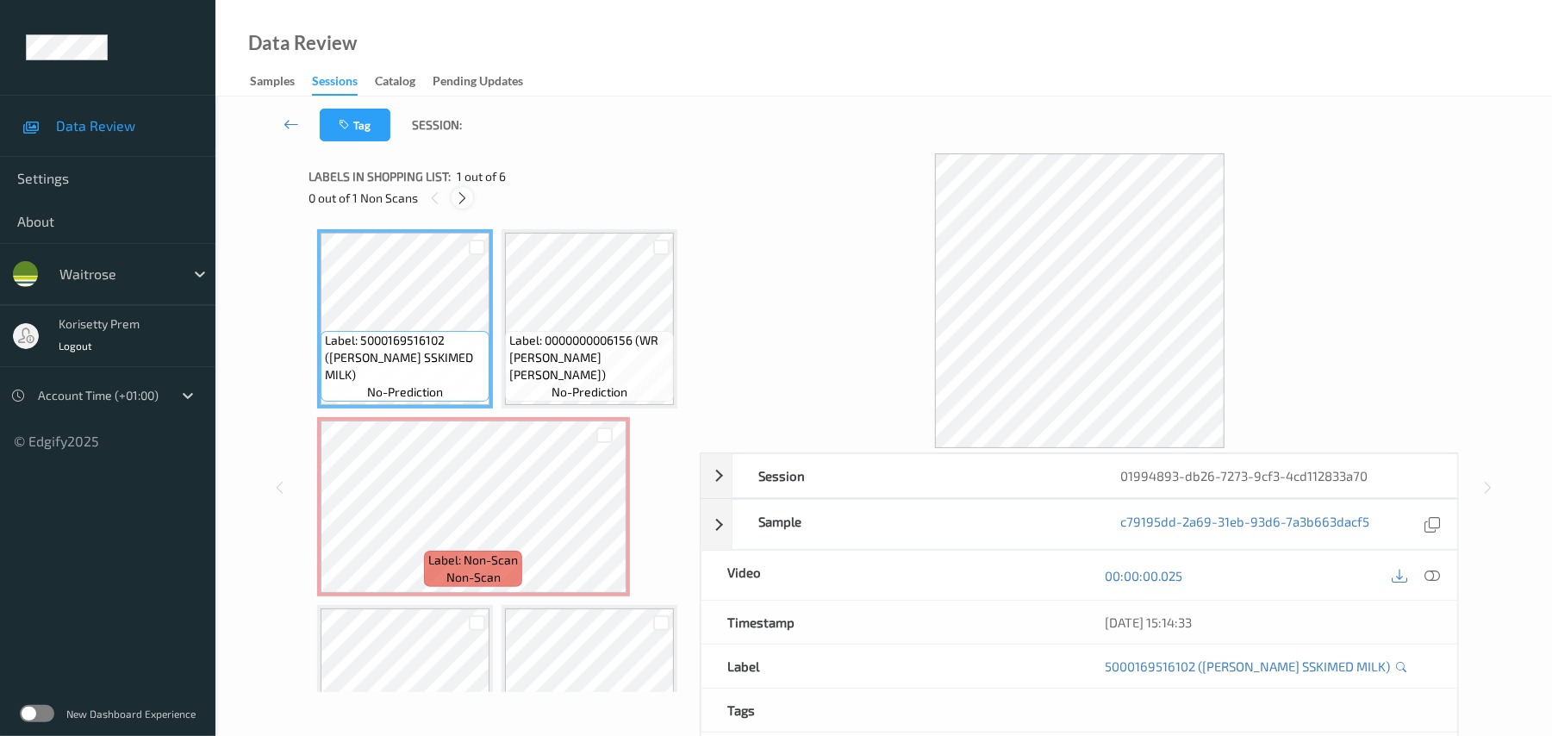
click at [463, 195] on icon at bounding box center [462, 198] width 15 height 16
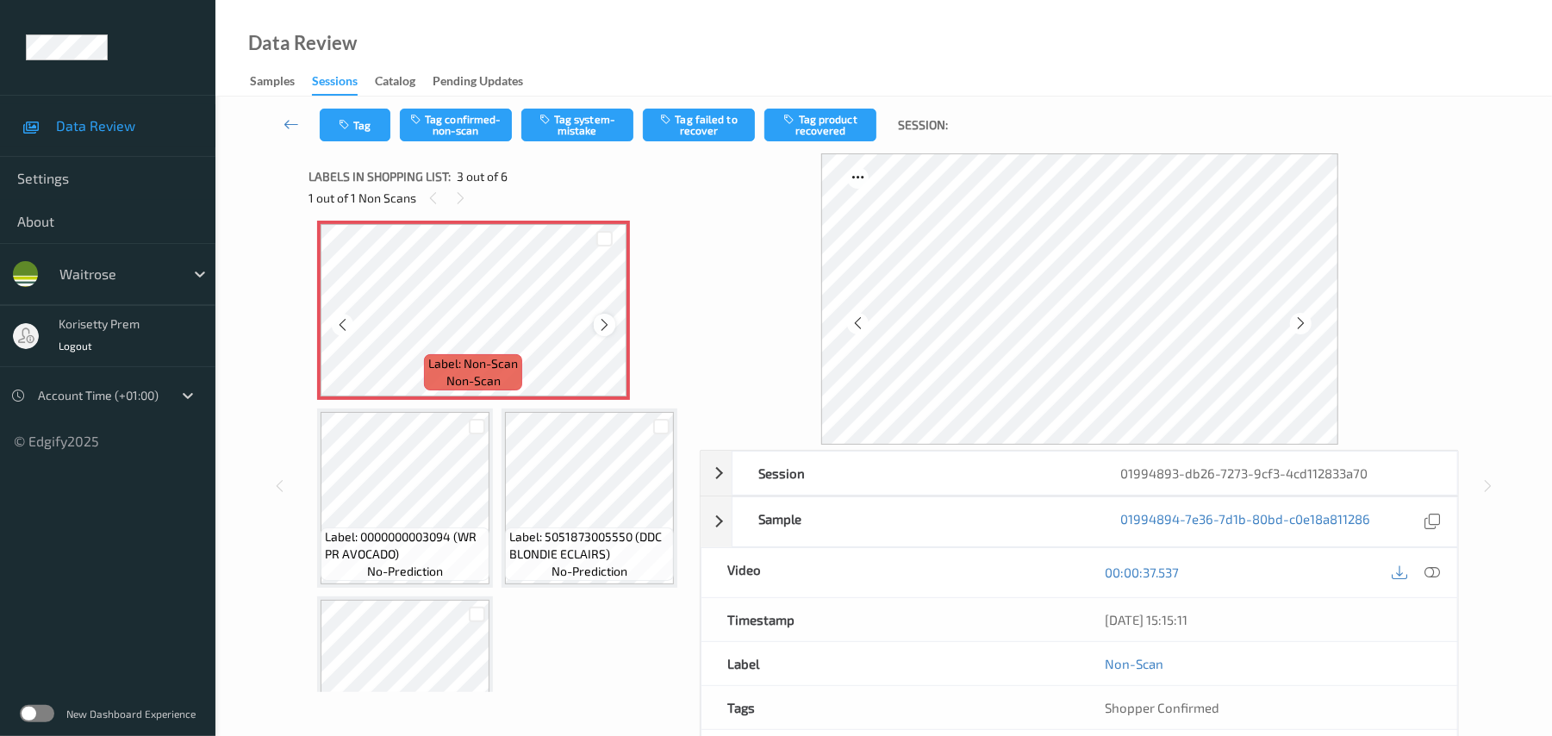
click at [597, 333] on icon at bounding box center [604, 325] width 15 height 16
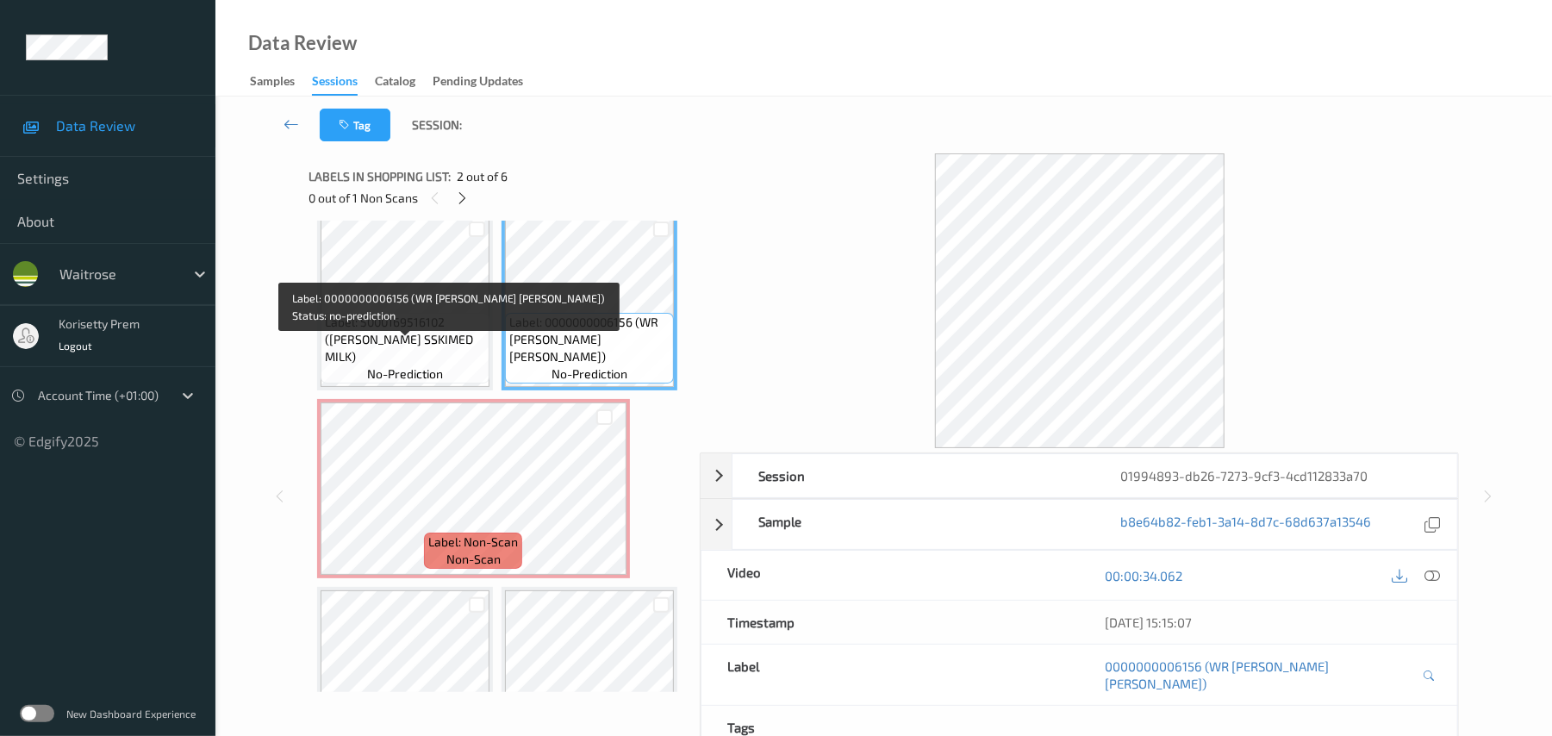
scroll to position [0, 0]
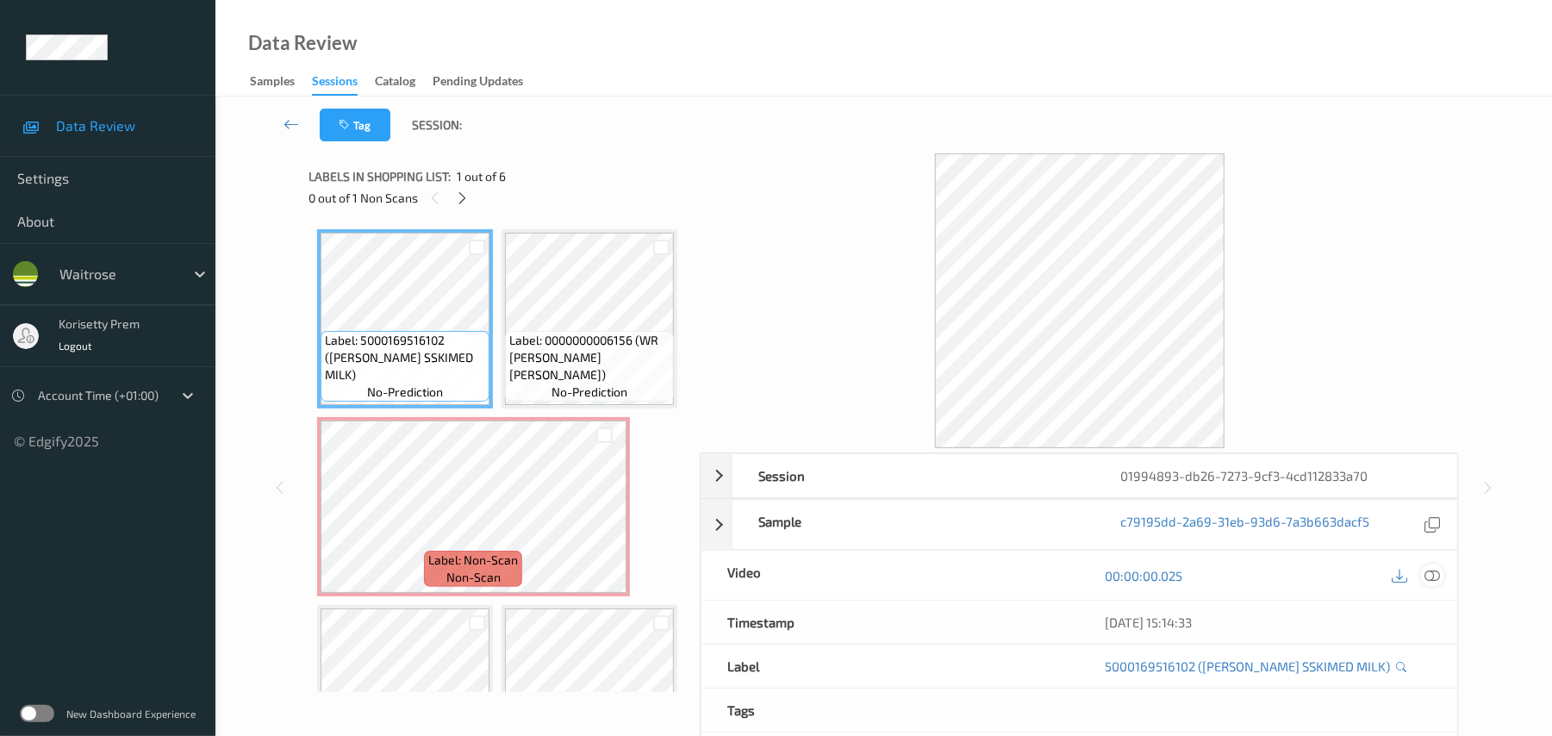
click at [1437, 577] on icon at bounding box center [1433, 576] width 16 height 16
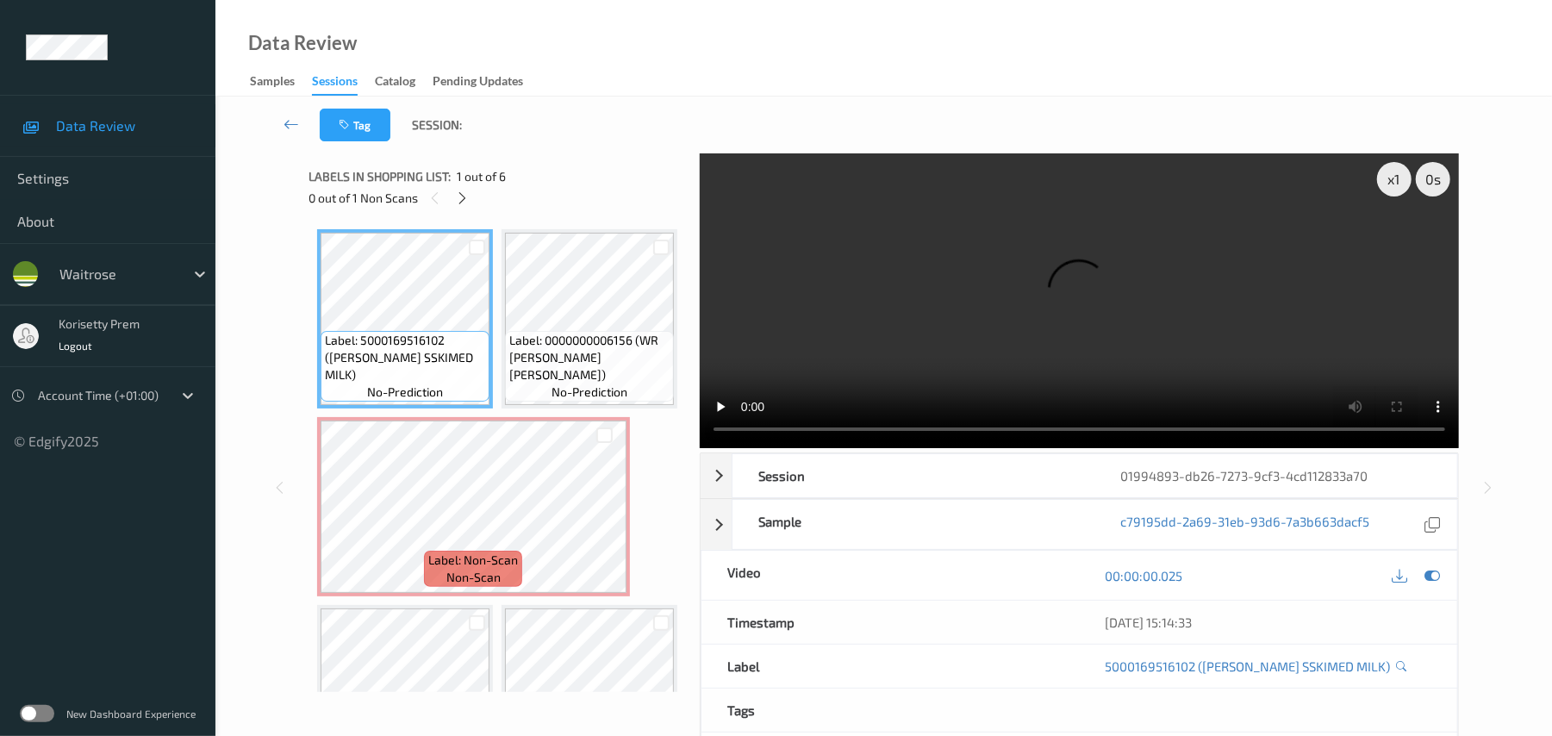
click at [779, 321] on video at bounding box center [1079, 300] width 759 height 295
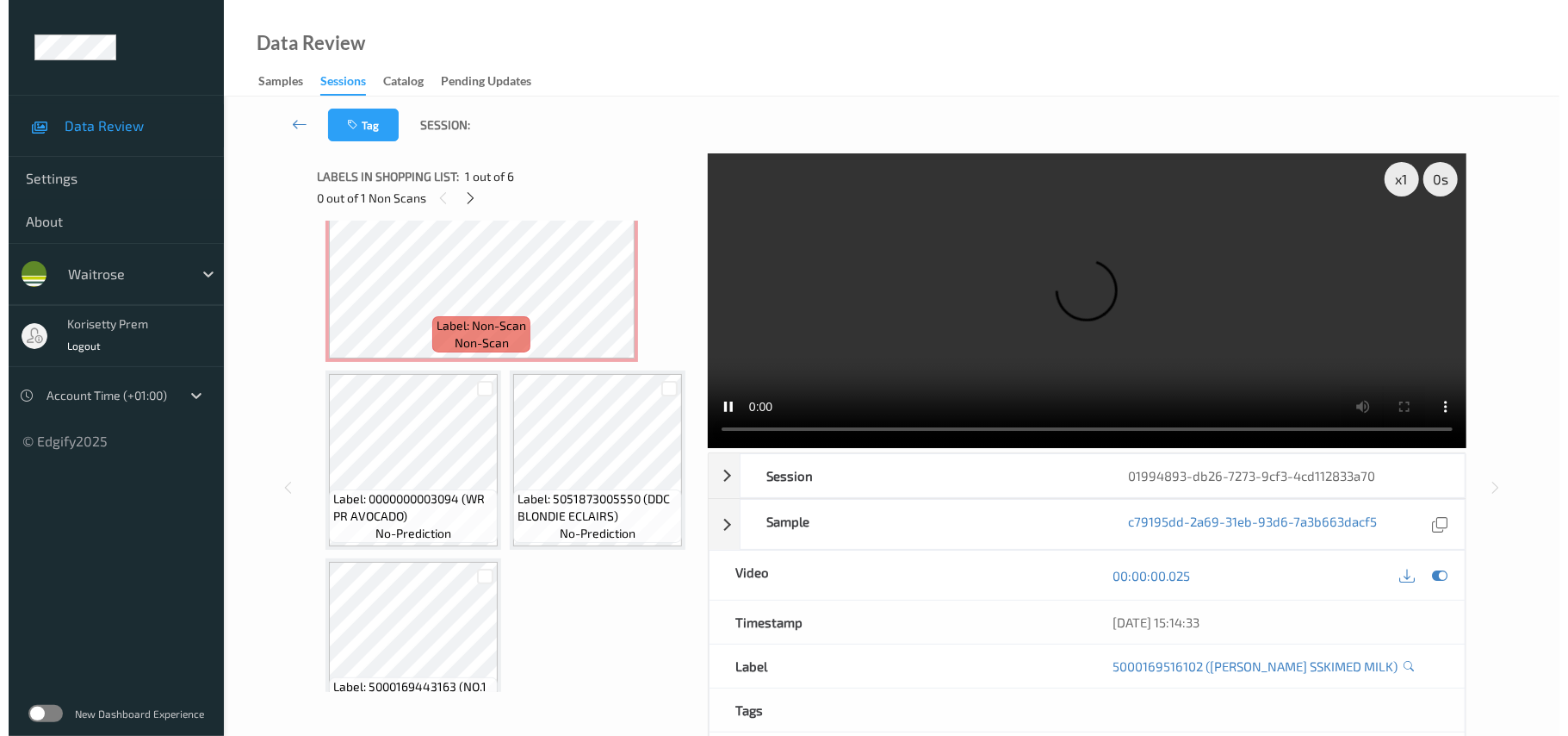
scroll to position [229, 0]
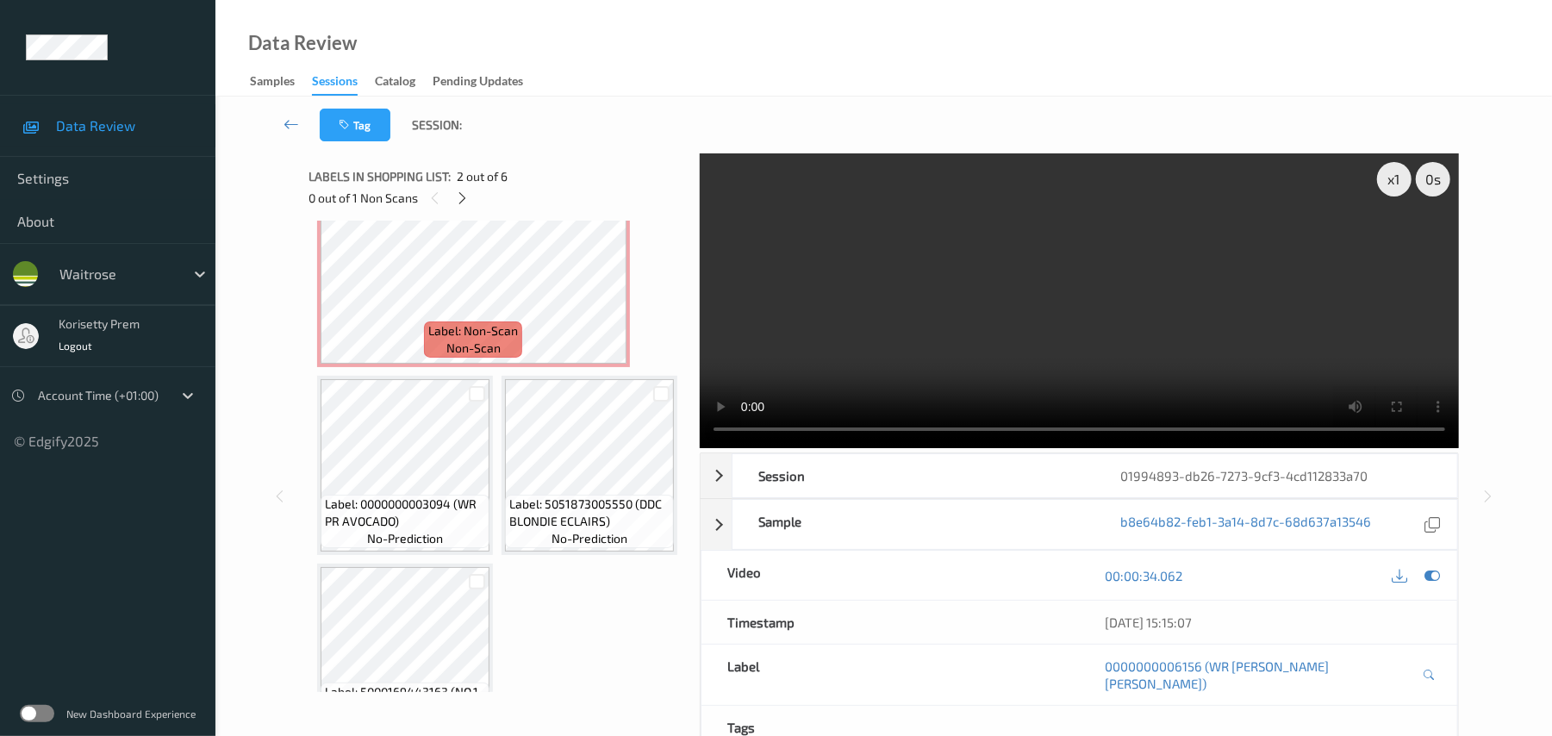
click at [835, 319] on video at bounding box center [1079, 300] width 759 height 295
click at [855, 358] on video at bounding box center [1079, 300] width 759 height 295
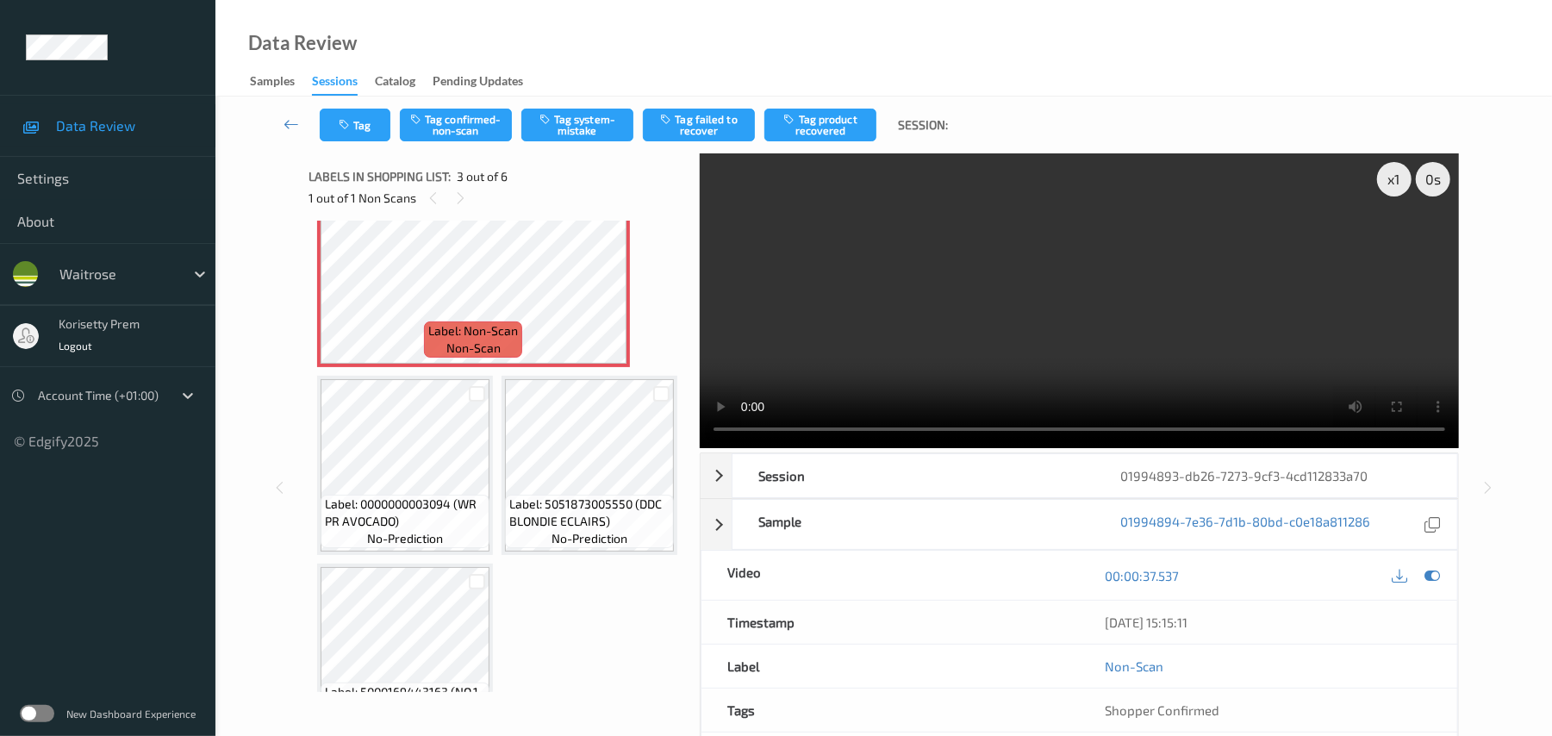
click at [1222, 310] on video at bounding box center [1079, 300] width 759 height 295
click at [594, 119] on button "Tag system-mistake" at bounding box center [577, 125] width 112 height 33
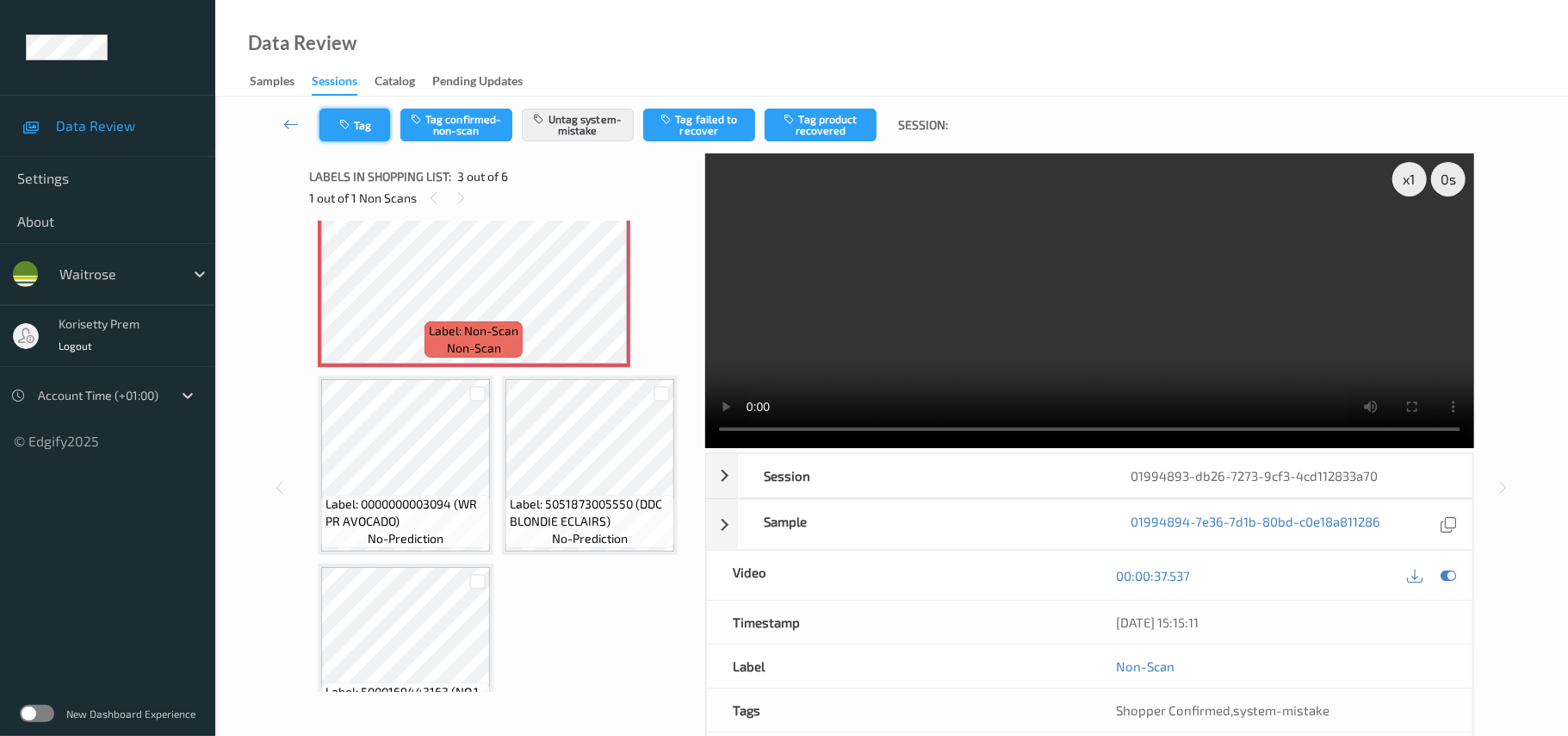
click at [332, 124] on button "Tag" at bounding box center [355, 125] width 71 height 33
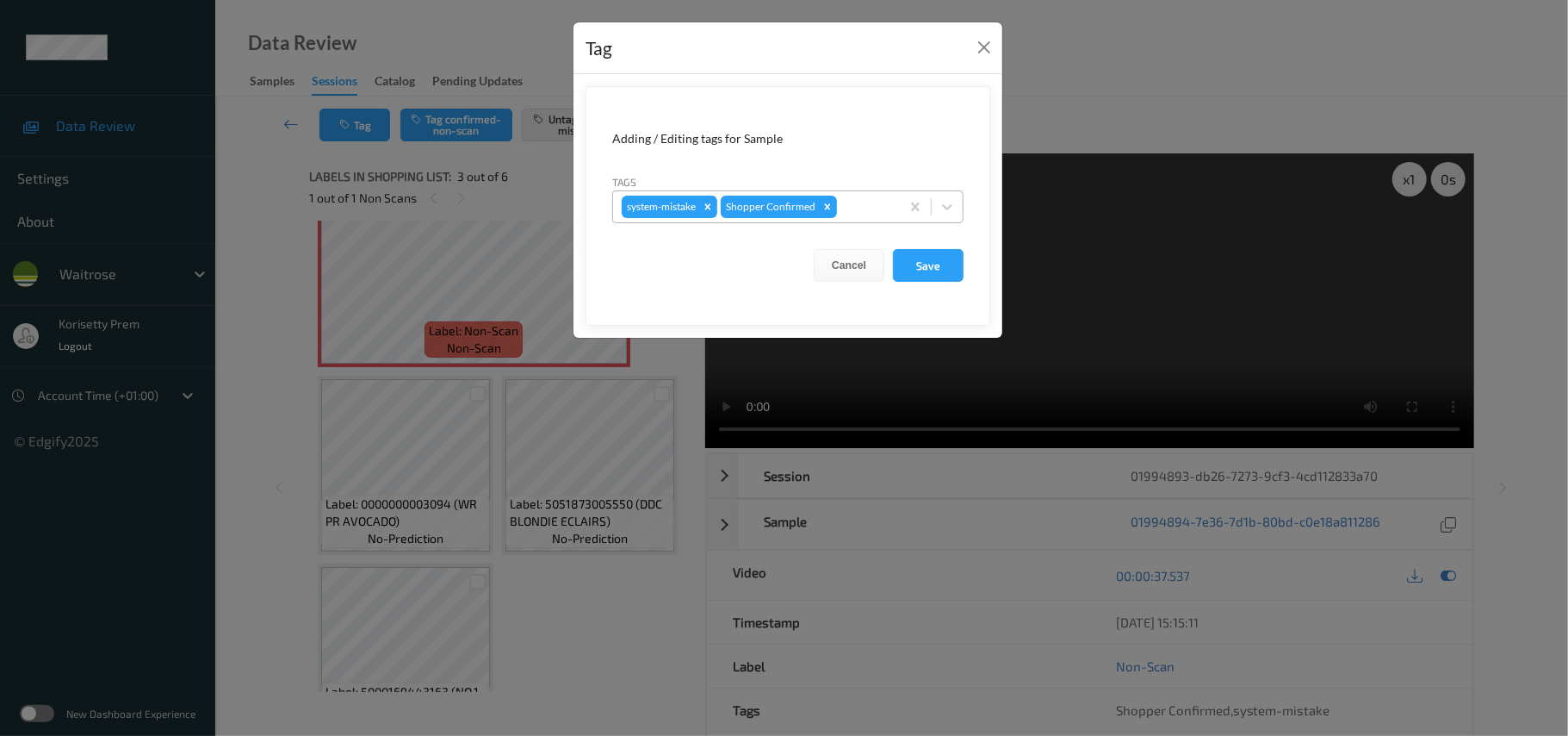
click at [862, 208] on div at bounding box center [865, 206] width 51 height 21
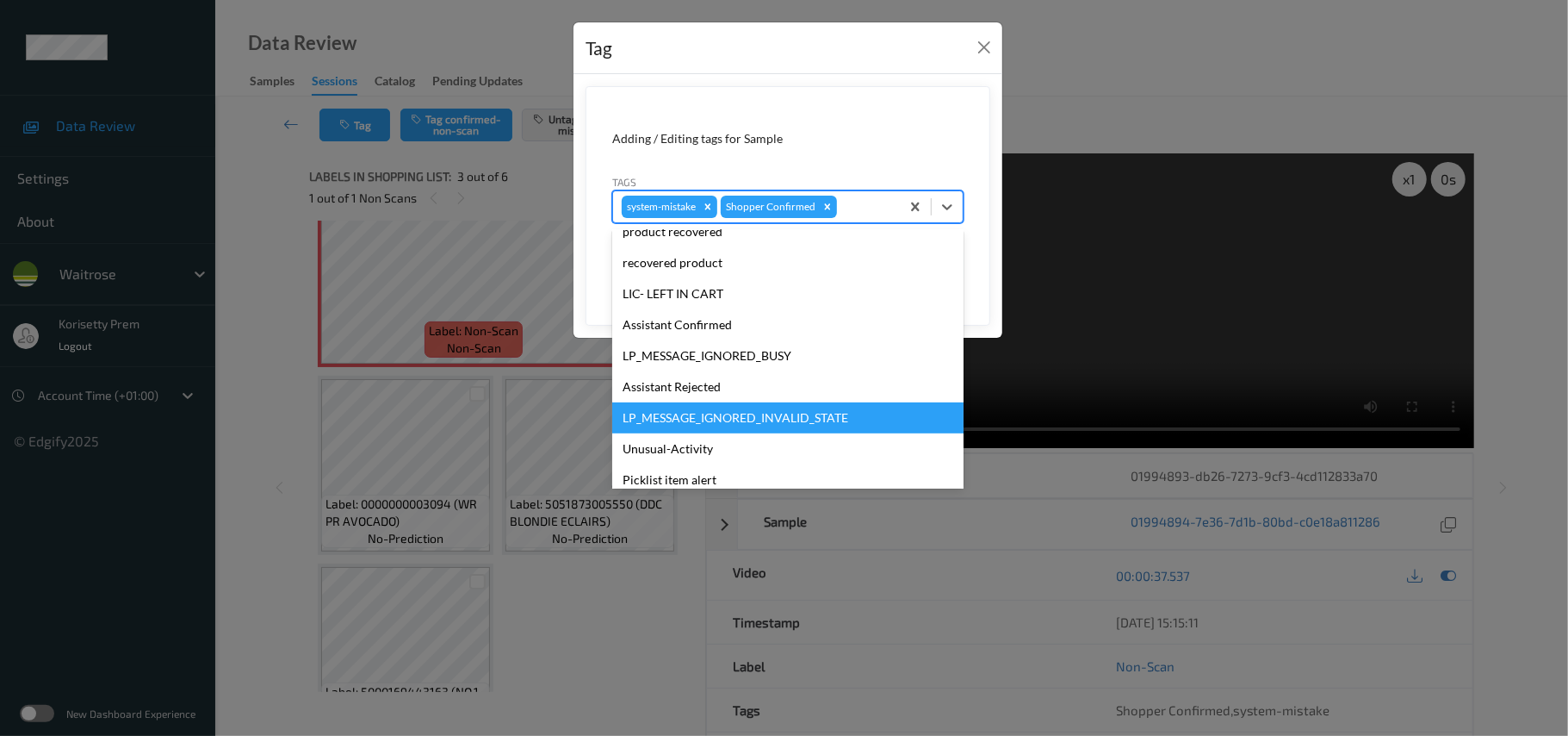
scroll to position [266, 0]
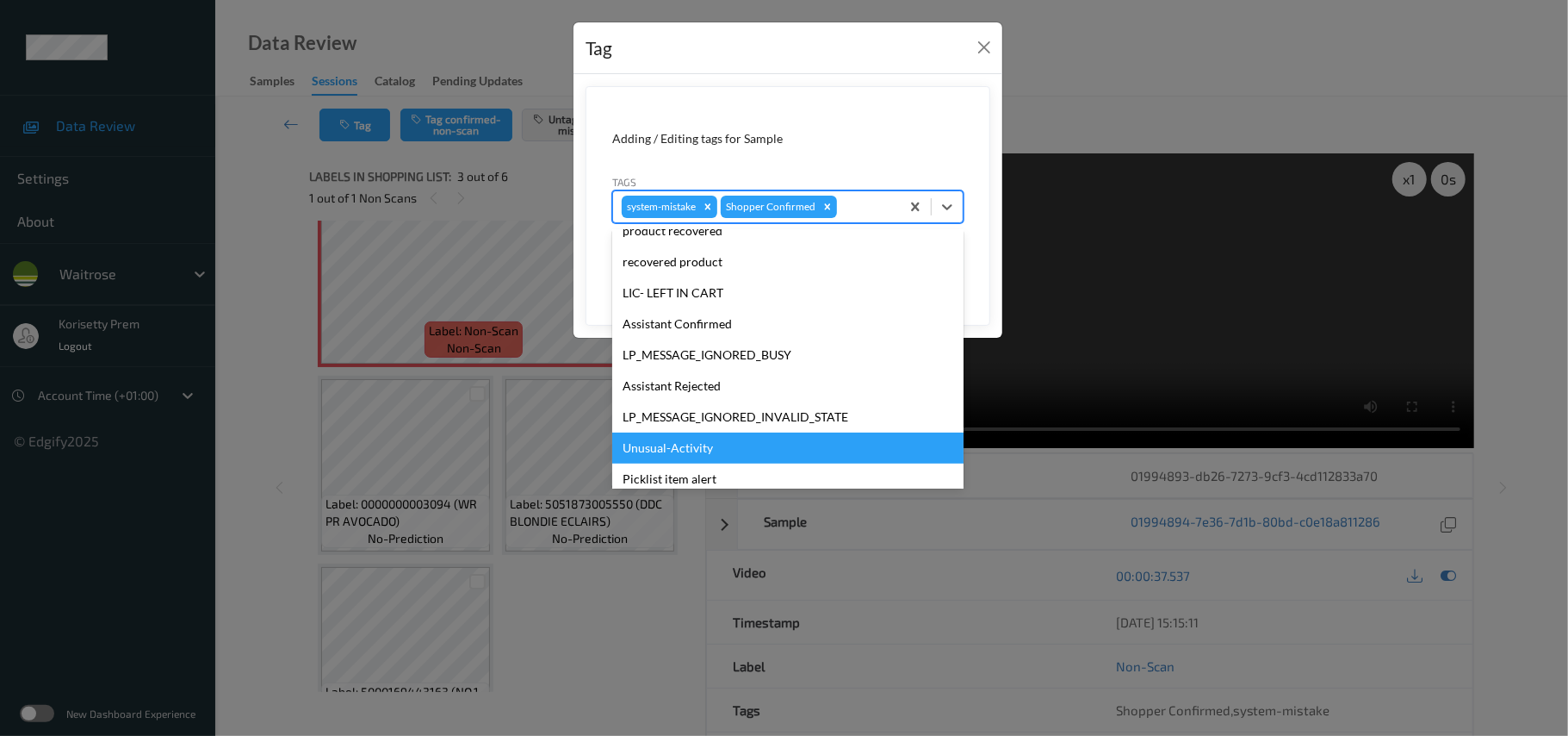
click at [687, 449] on div "Unusual-Activity" at bounding box center [788, 447] width 352 height 31
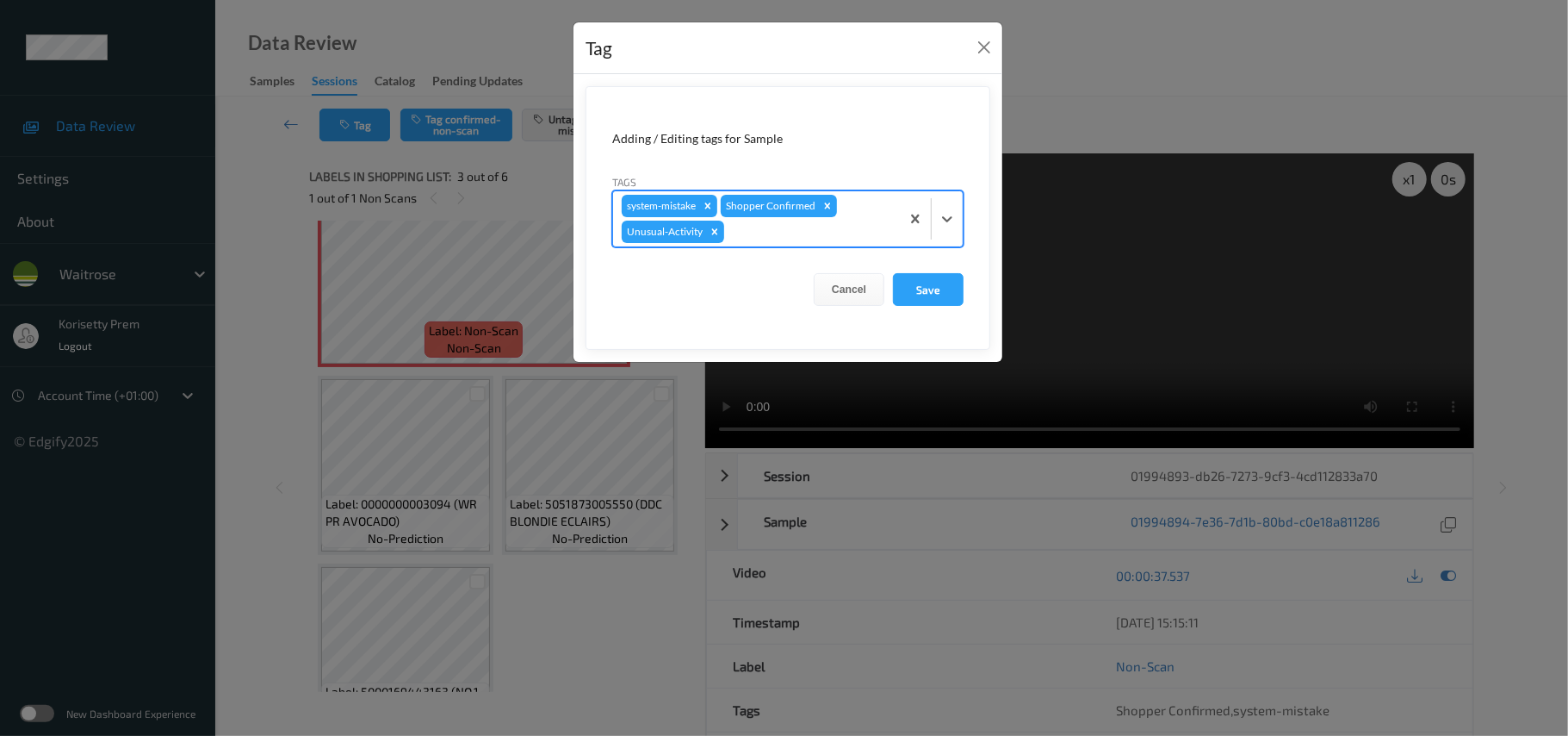
click at [793, 224] on div at bounding box center [809, 231] width 164 height 21
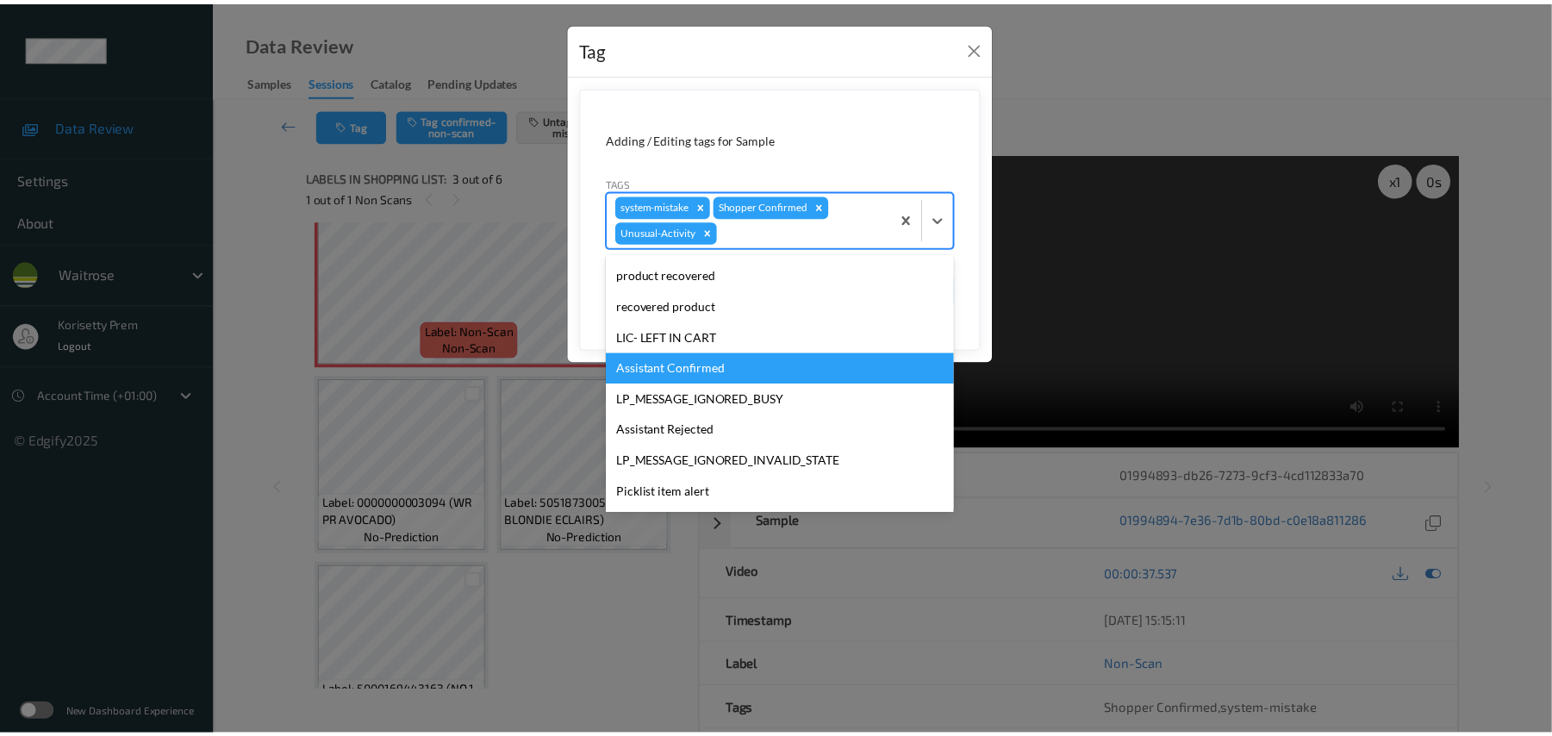
scroll to position [400, 0]
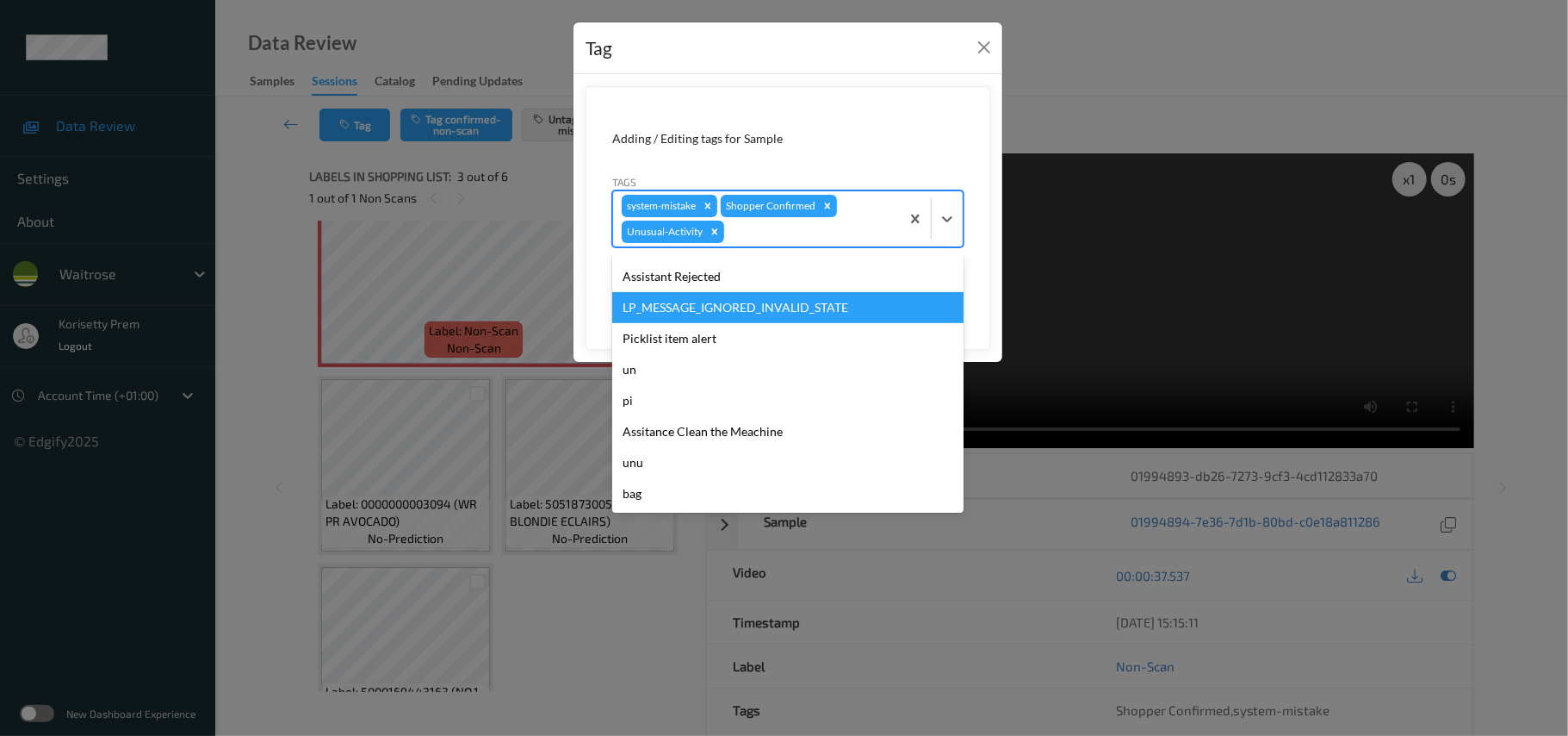
click at [694, 333] on div "Picklist item alert" at bounding box center [788, 338] width 352 height 31
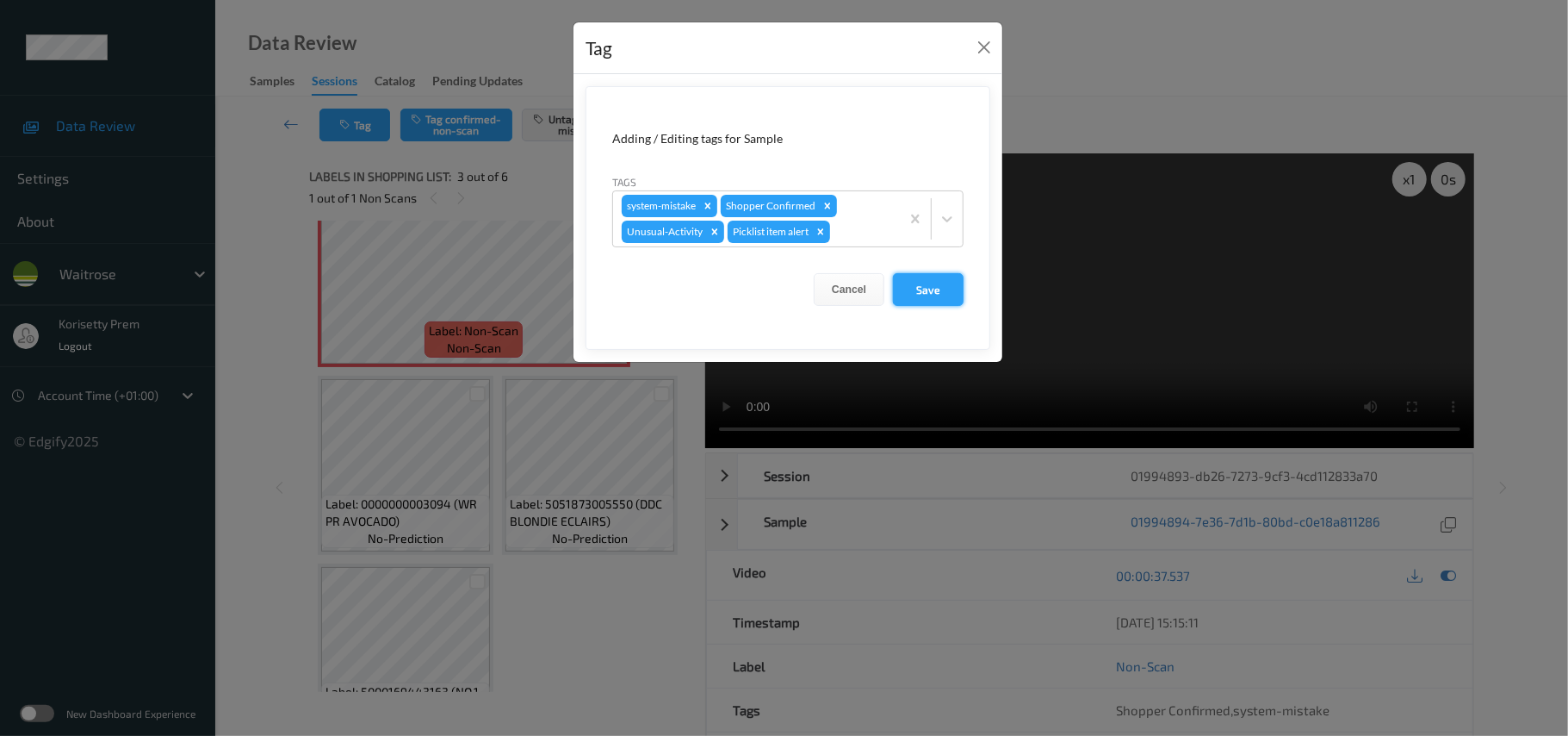
click at [912, 290] on button "Save" at bounding box center [927, 289] width 71 height 33
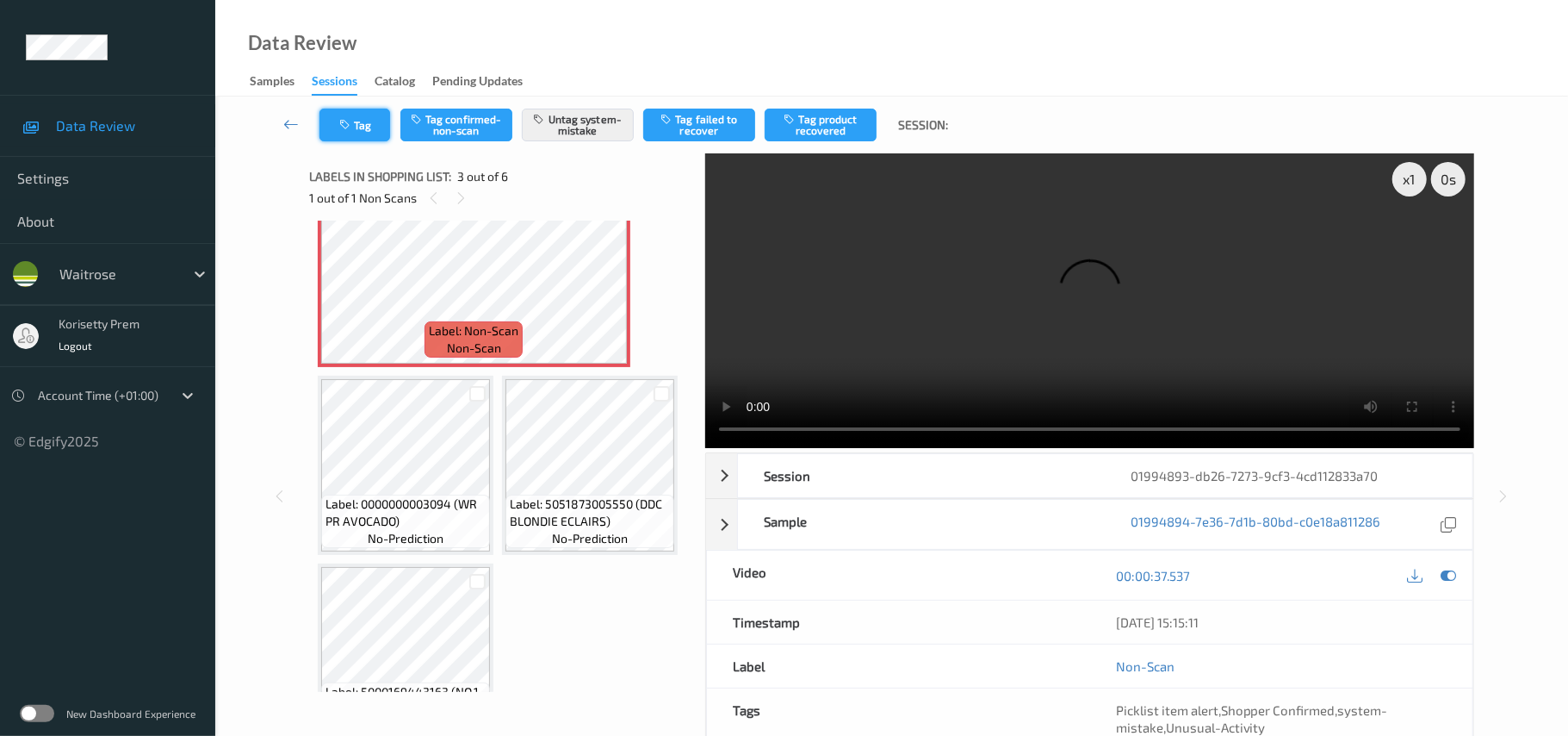
click at [353, 119] on button "Tag" at bounding box center [355, 125] width 71 height 33
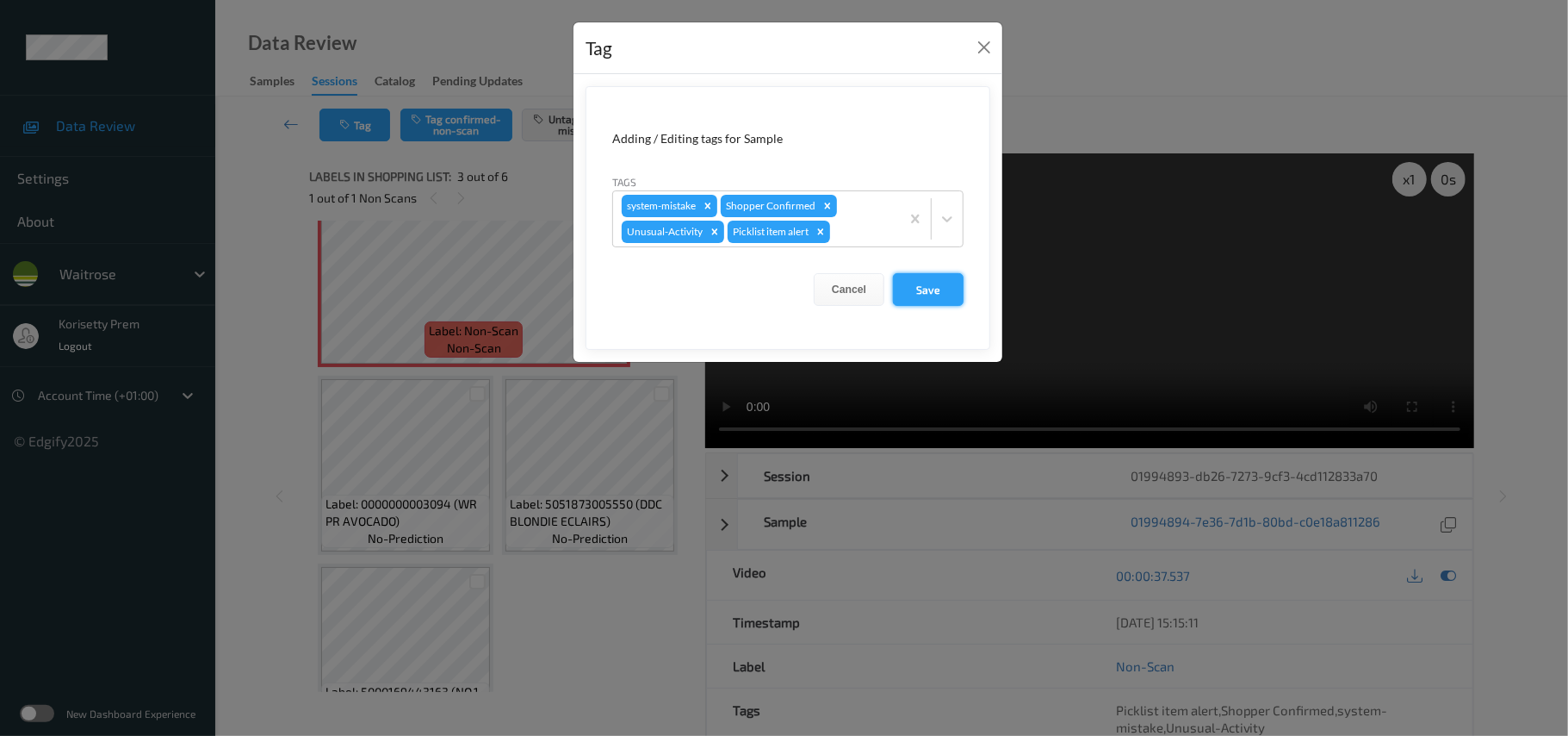
click at [944, 291] on button "Save" at bounding box center [927, 289] width 71 height 33
